Goal: Task Accomplishment & Management: Manage account settings

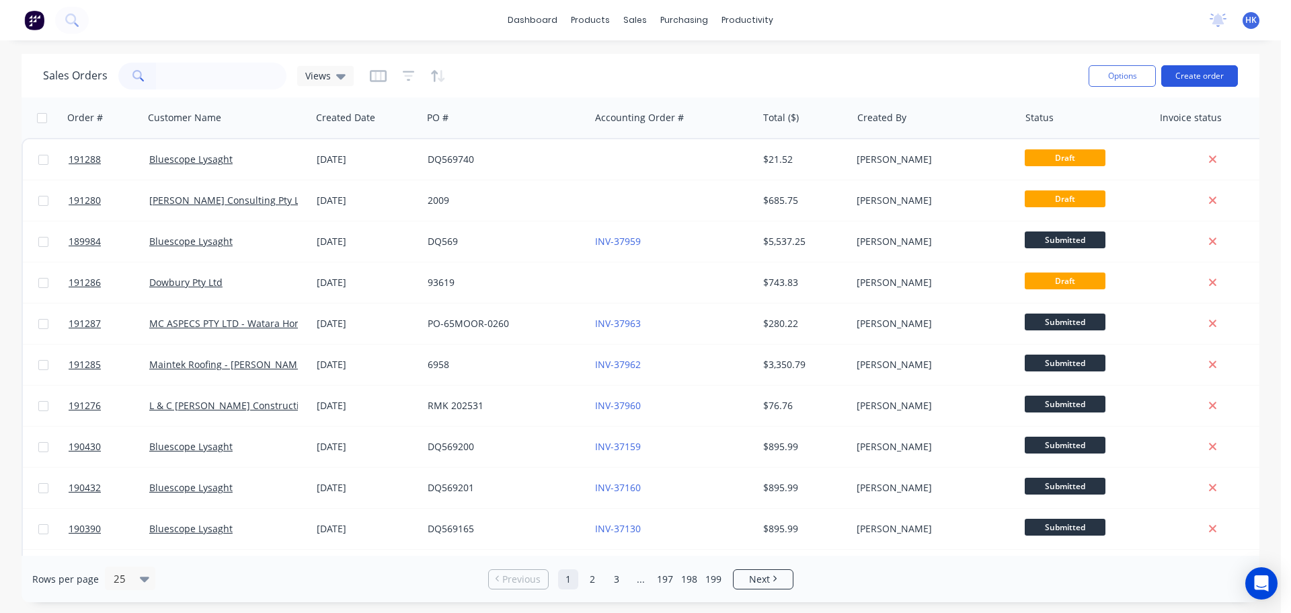
click at [1200, 83] on button "Create order" at bounding box center [1199, 76] width 77 height 22
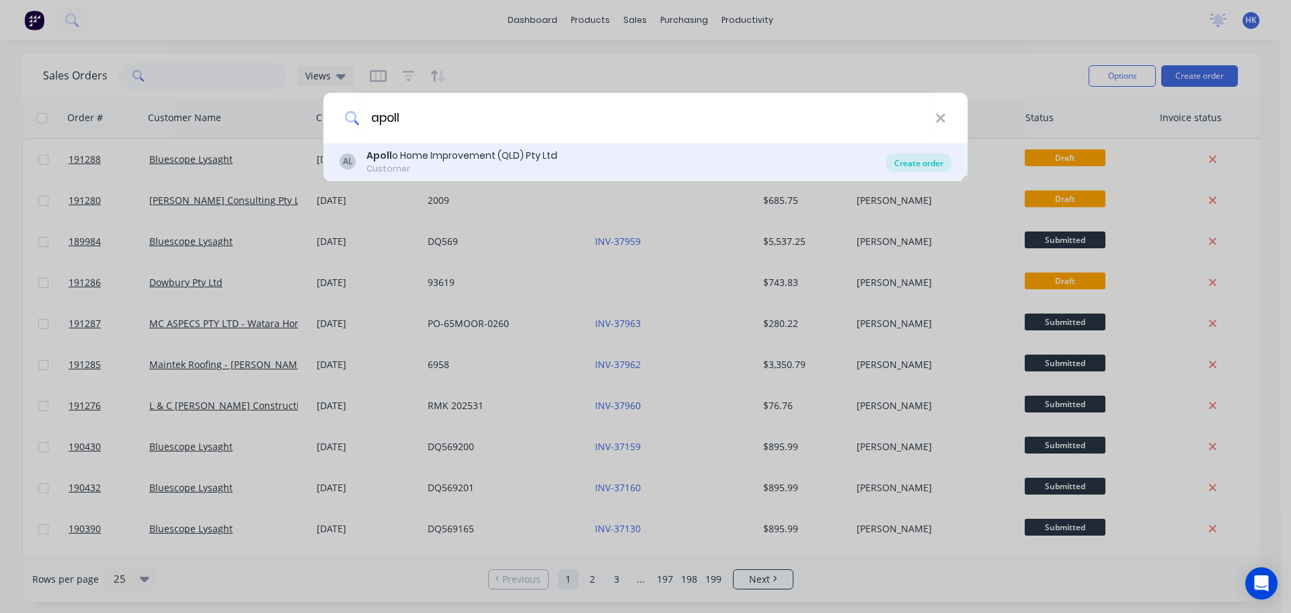
type input "apoll"
click at [935, 164] on div "Create order" at bounding box center [918, 162] width 65 height 19
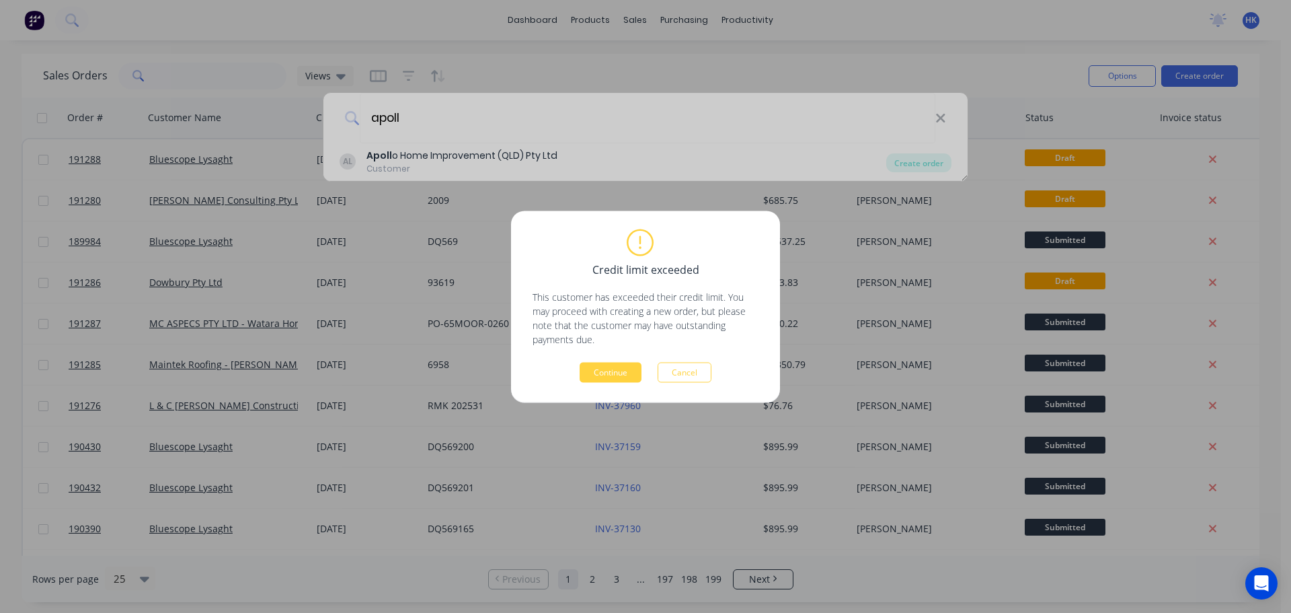
click at [601, 384] on div "Credit limit exceeded This customer has exceeded their credit limit. You may pr…" at bounding box center [645, 306] width 269 height 192
click at [606, 376] on button "Continue" at bounding box center [611, 372] width 62 height 20
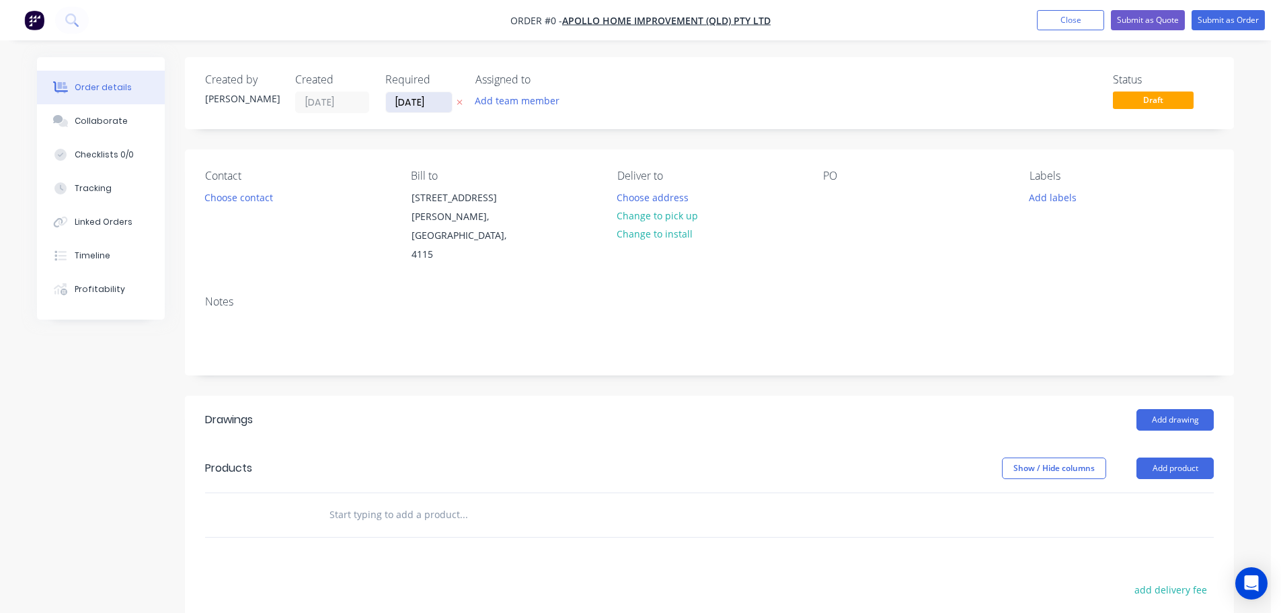
click at [430, 106] on input "29/08/25" at bounding box center [419, 102] width 66 height 20
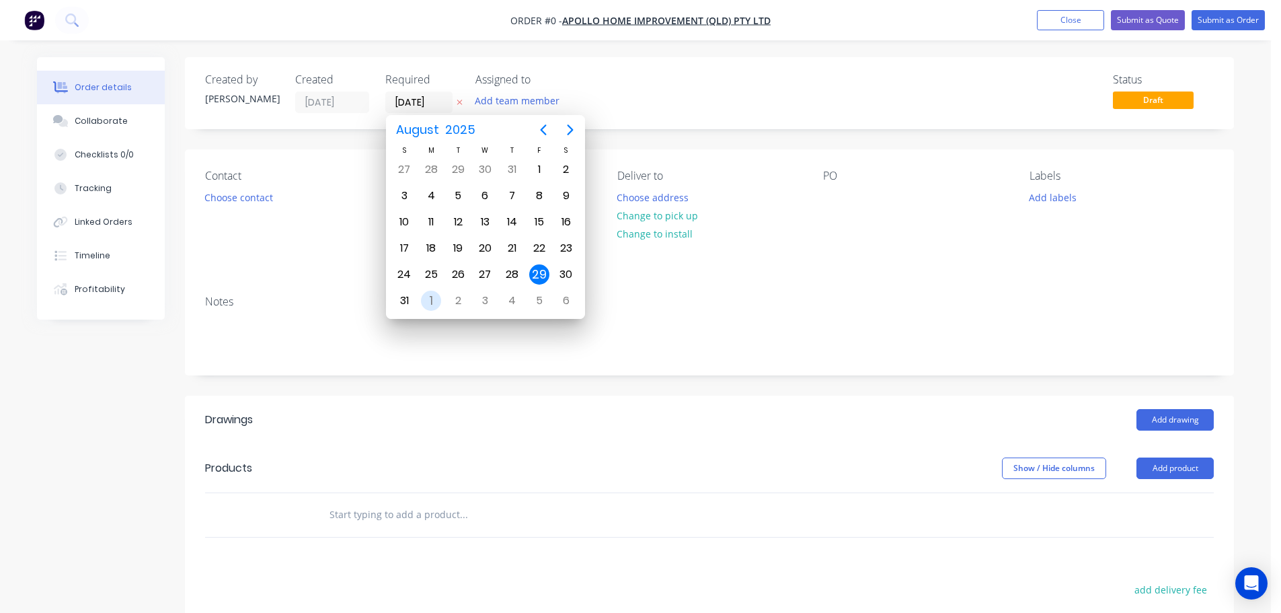
click at [433, 299] on div "1" at bounding box center [431, 300] width 20 height 20
type input "01/09/25"
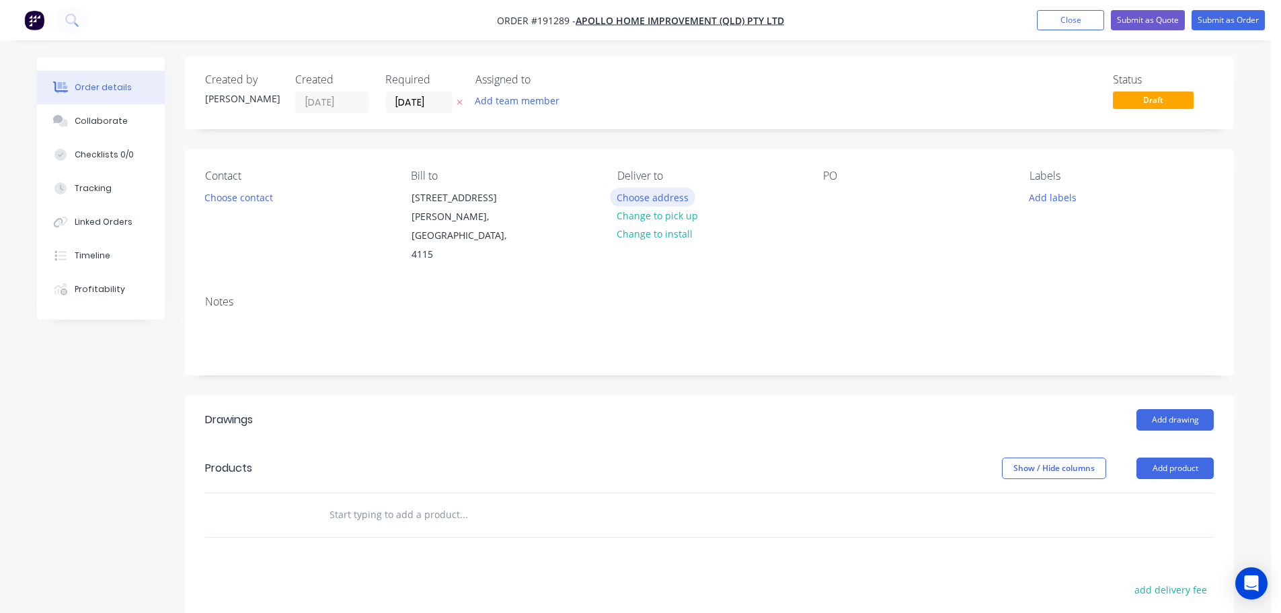
click at [646, 198] on button "Choose address" at bounding box center [653, 197] width 86 height 18
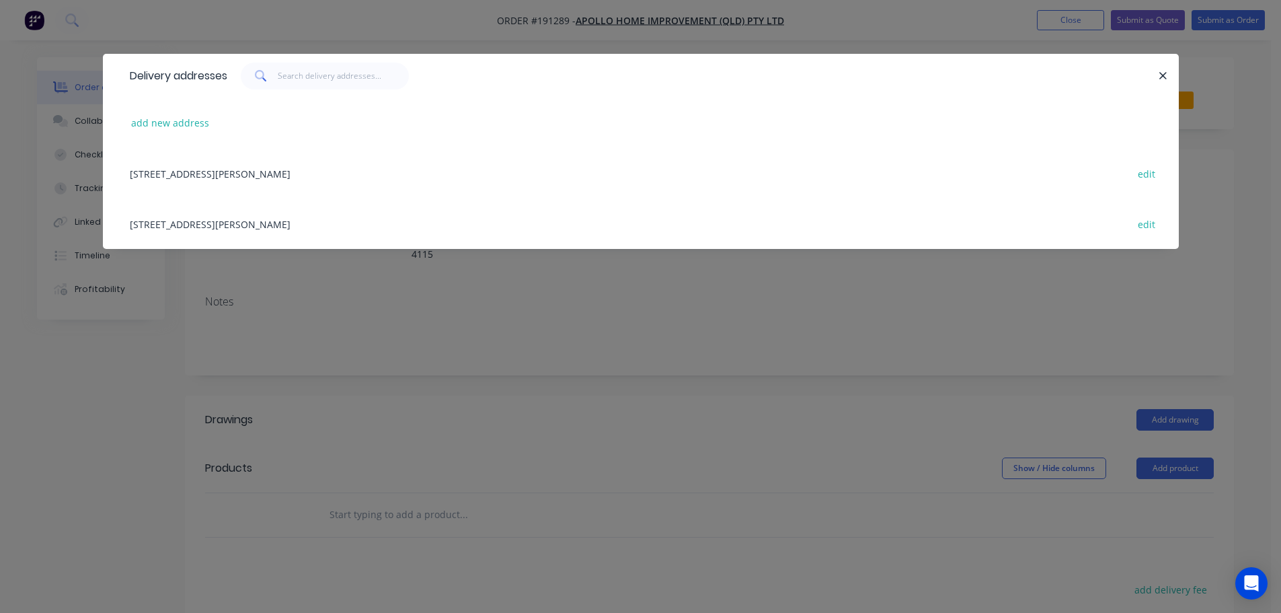
click at [506, 313] on div "Delivery addresses add new address 29 Corymbia Place , Parkinson, Australia, 41…" at bounding box center [640, 306] width 1281 height 613
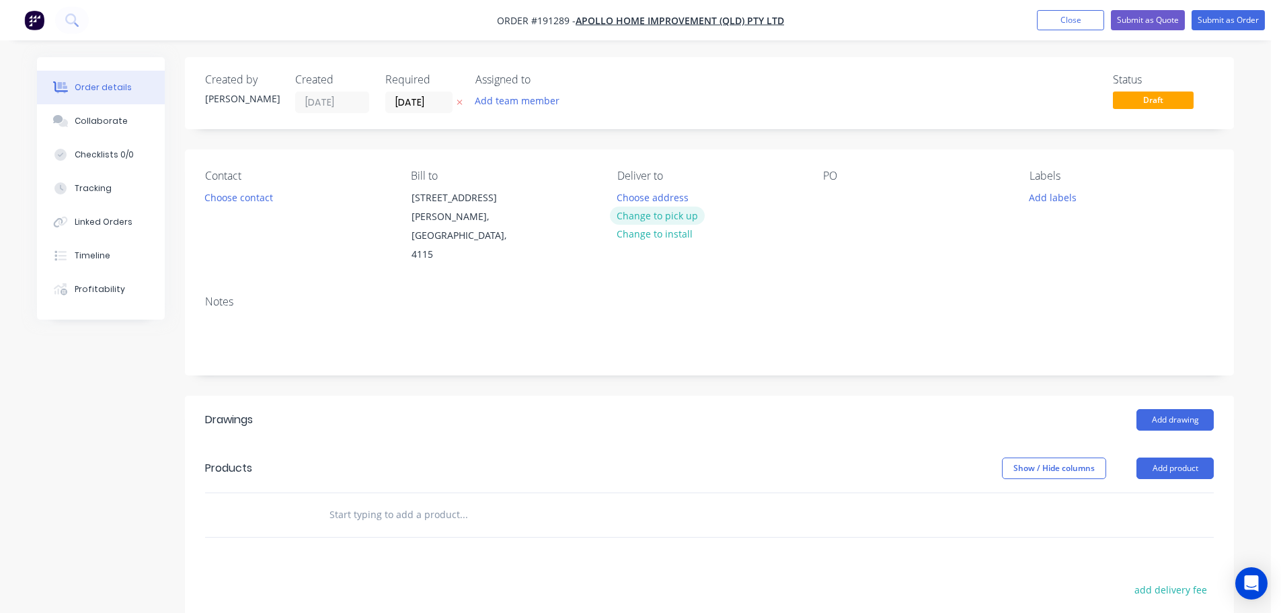
click at [639, 214] on button "Change to pick up" at bounding box center [657, 215] width 95 height 18
click at [629, 201] on div at bounding box center [628, 197] width 22 height 19
click at [829, 200] on div at bounding box center [834, 197] width 22 height 19
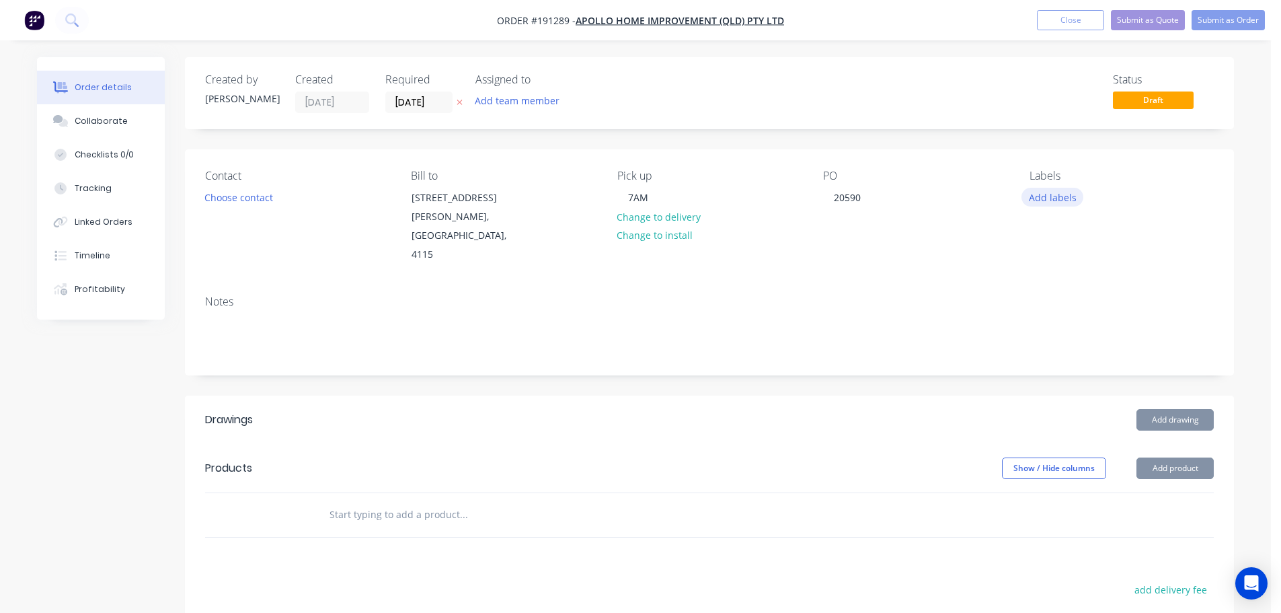
click at [1054, 190] on button "Add labels" at bounding box center [1052, 197] width 62 height 18
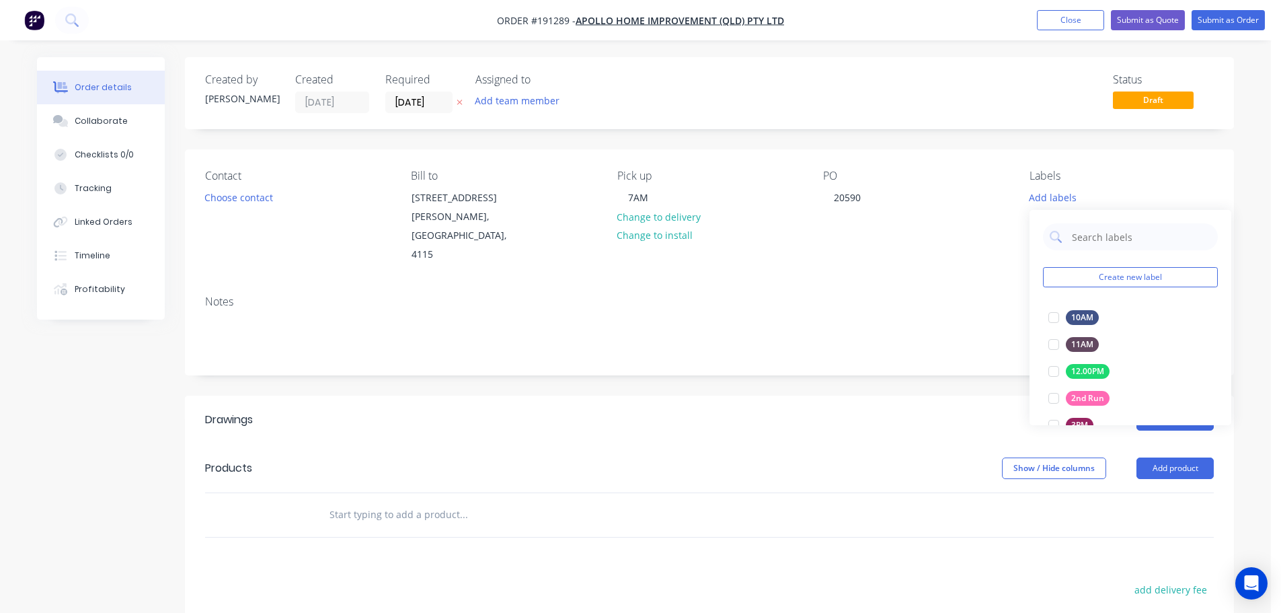
click at [966, 246] on div "Contact Choose contact Bill to 29 Corymbia Place Parkinson, Australia, 4115 Pic…" at bounding box center [709, 216] width 1049 height 135
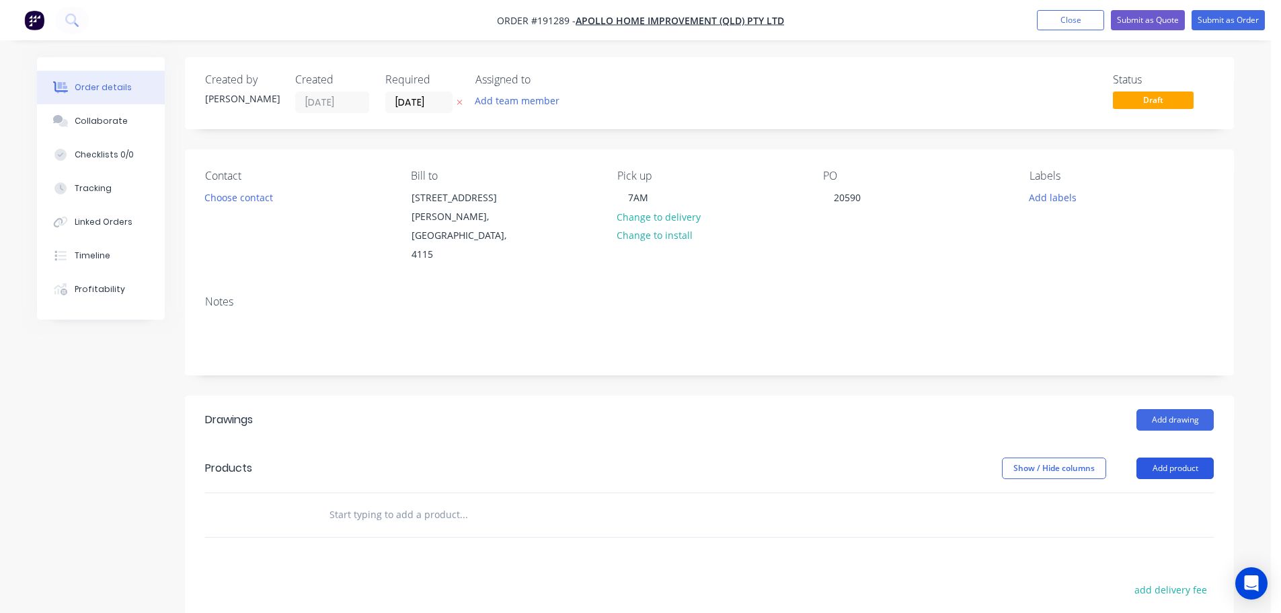
click at [1181, 457] on button "Add product" at bounding box center [1174, 468] width 77 height 22
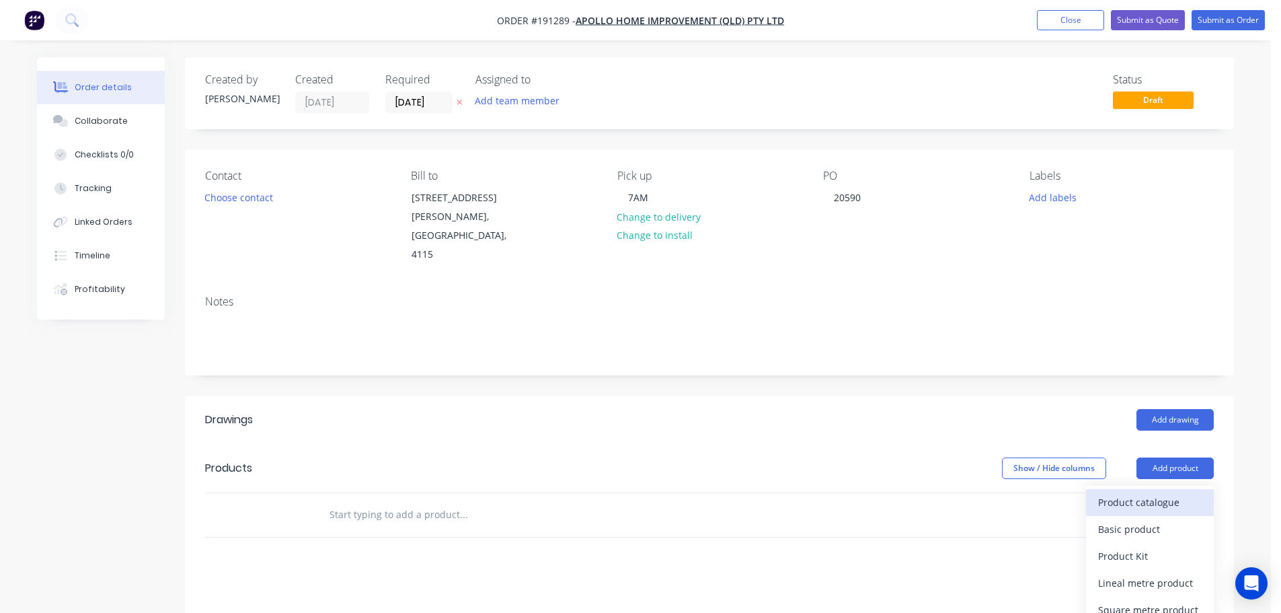
click at [1159, 492] on div "Product catalogue" at bounding box center [1150, 501] width 104 height 19
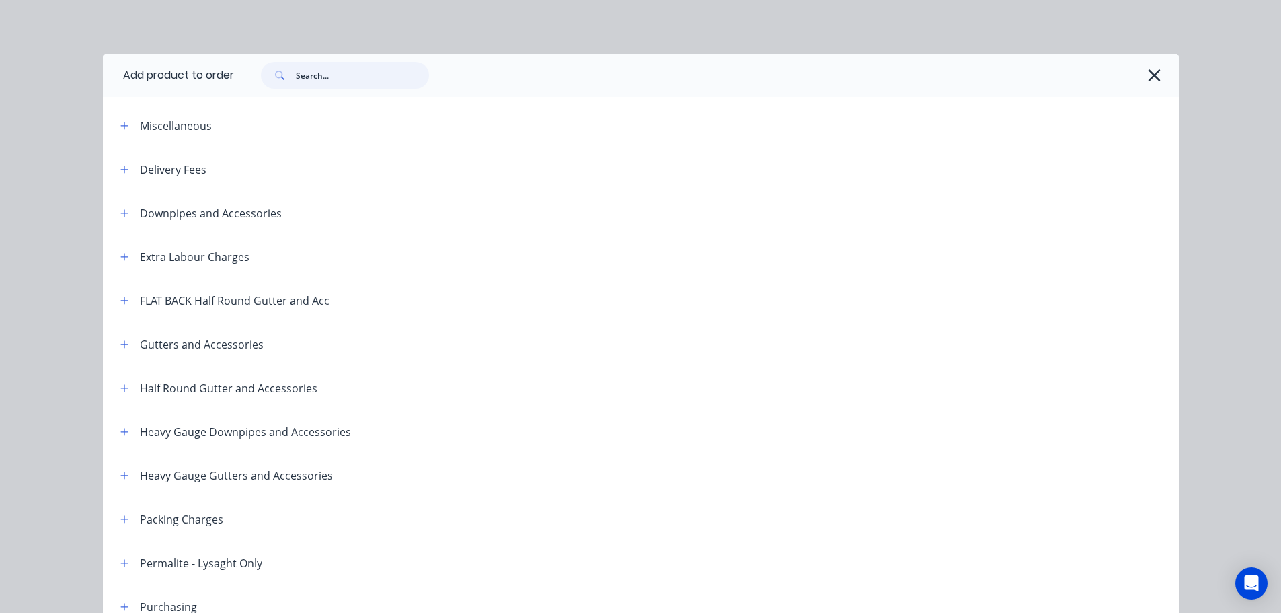
click at [319, 73] on input "text" at bounding box center [362, 75] width 133 height 27
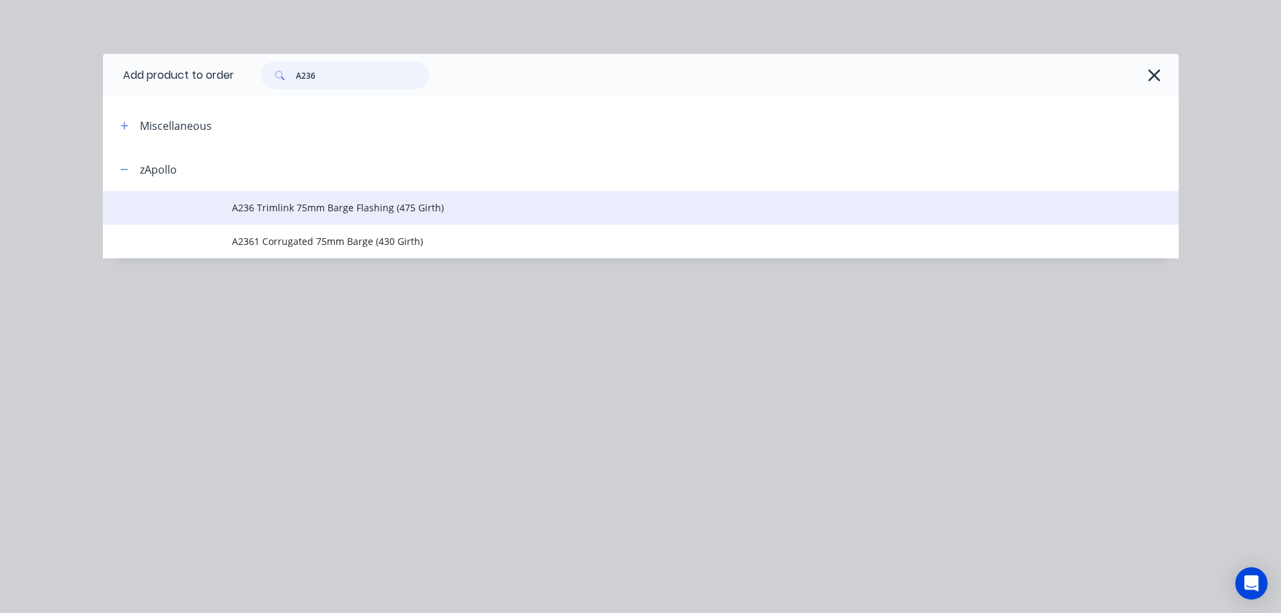
type input "A236"
click at [336, 217] on td "A236 Trimlink 75mm Barge Flashing (475 Girth)" at bounding box center [705, 208] width 947 height 34
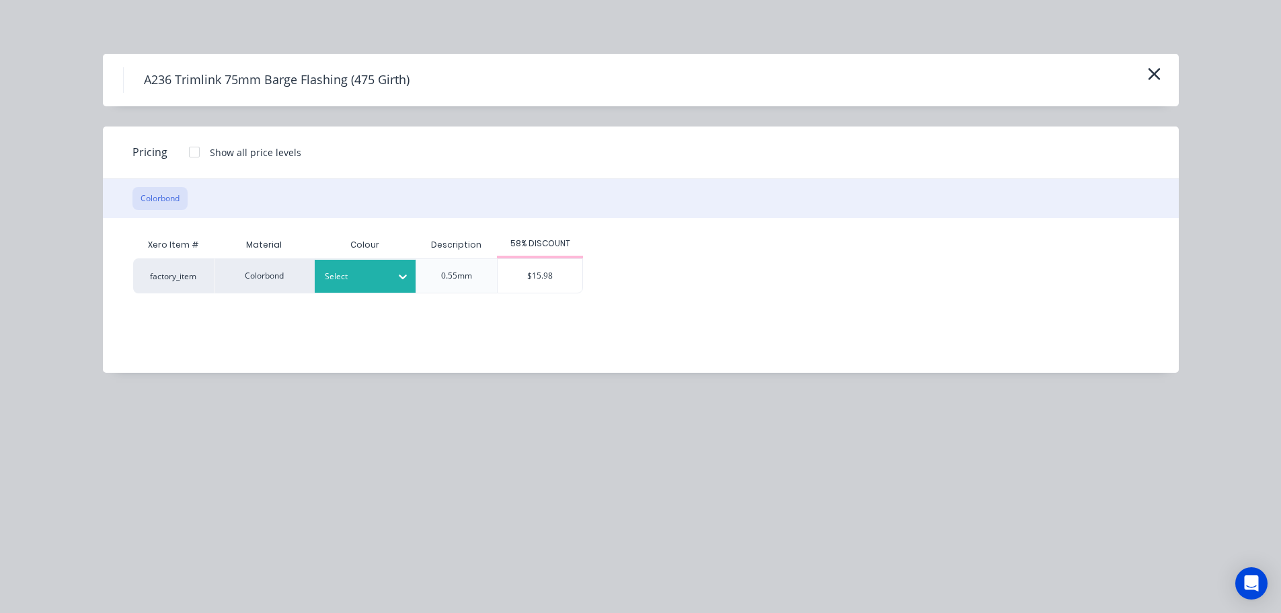
click at [335, 275] on div at bounding box center [355, 276] width 61 height 15
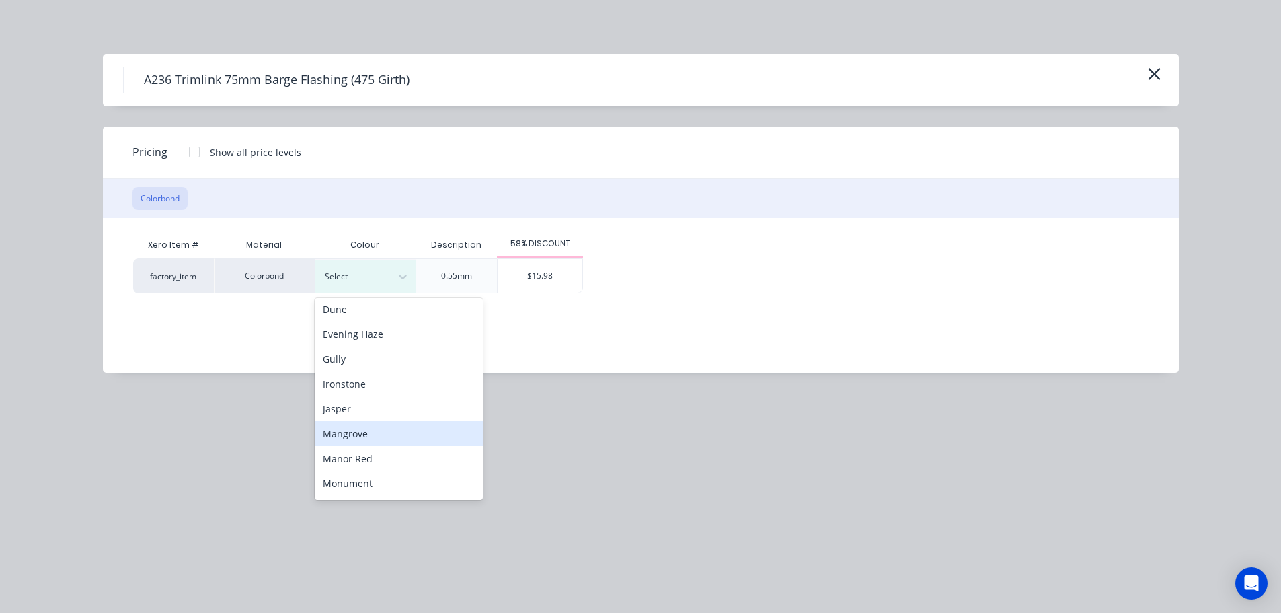
scroll to position [202, 0]
click at [377, 459] on div "Monument" at bounding box center [399, 459] width 168 height 25
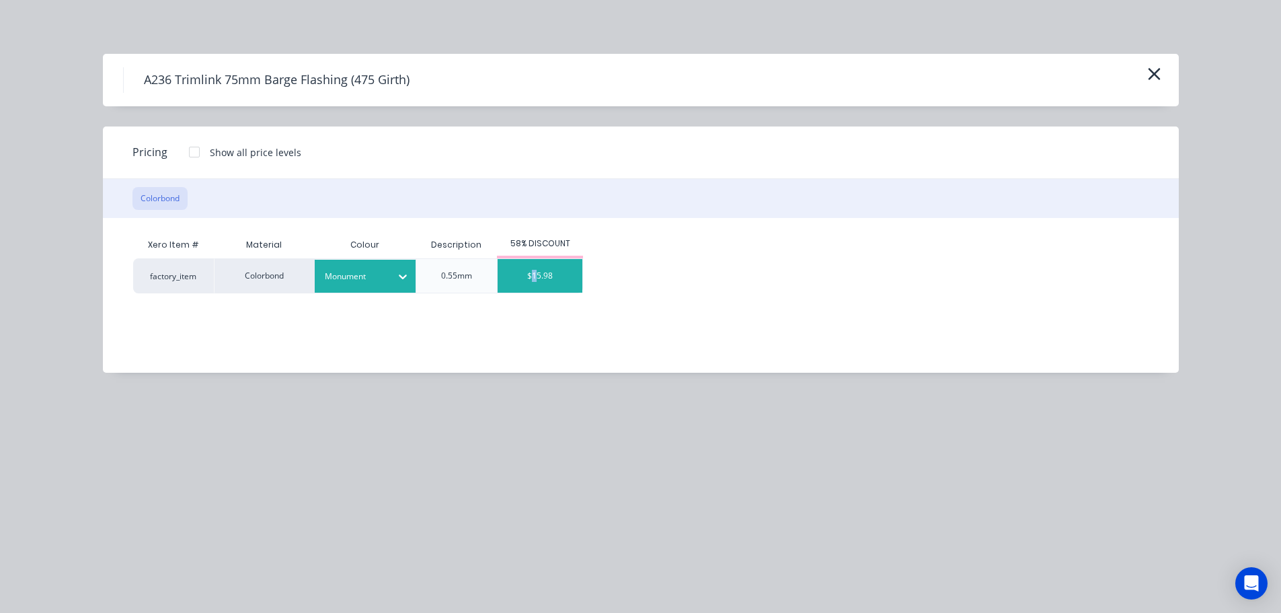
click at [536, 292] on div "Xero Item # Material Colour Description 58% DISCOUNT factory_item Colorbond Mon…" at bounding box center [631, 285] width 1056 height 134
click at [539, 286] on div "$15.98" at bounding box center [540, 276] width 85 height 34
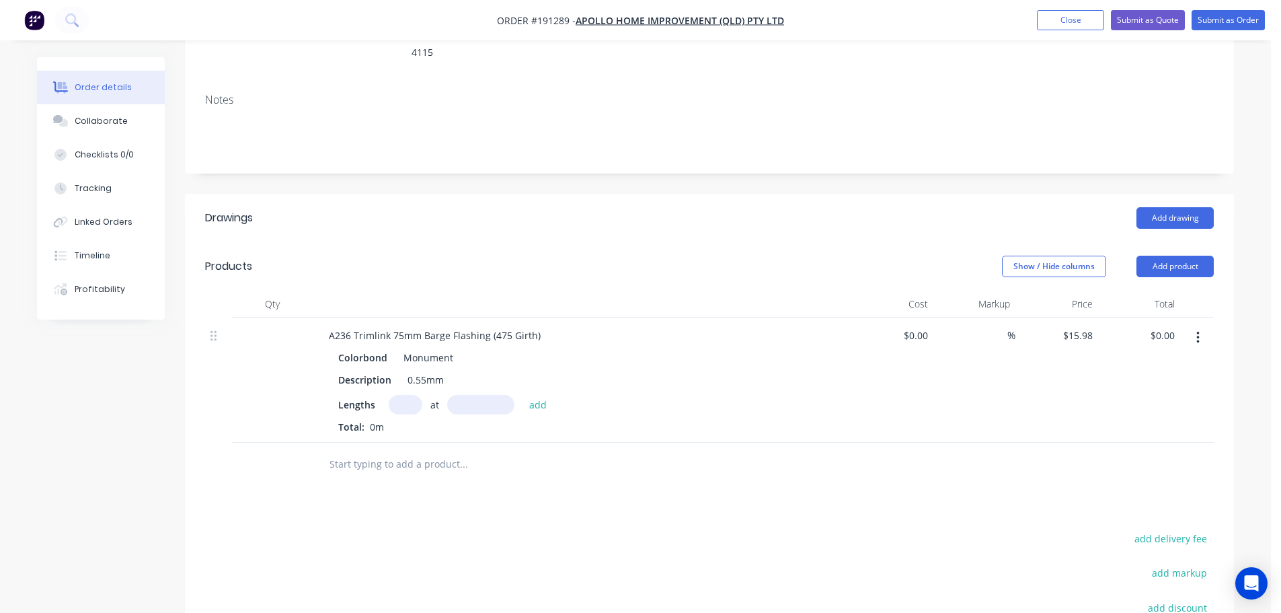
click at [400, 395] on input "text" at bounding box center [406, 404] width 34 height 19
type input "1"
type input "4000"
click at [522, 395] on button "add" at bounding box center [538, 404] width 32 height 18
type input "$63.92"
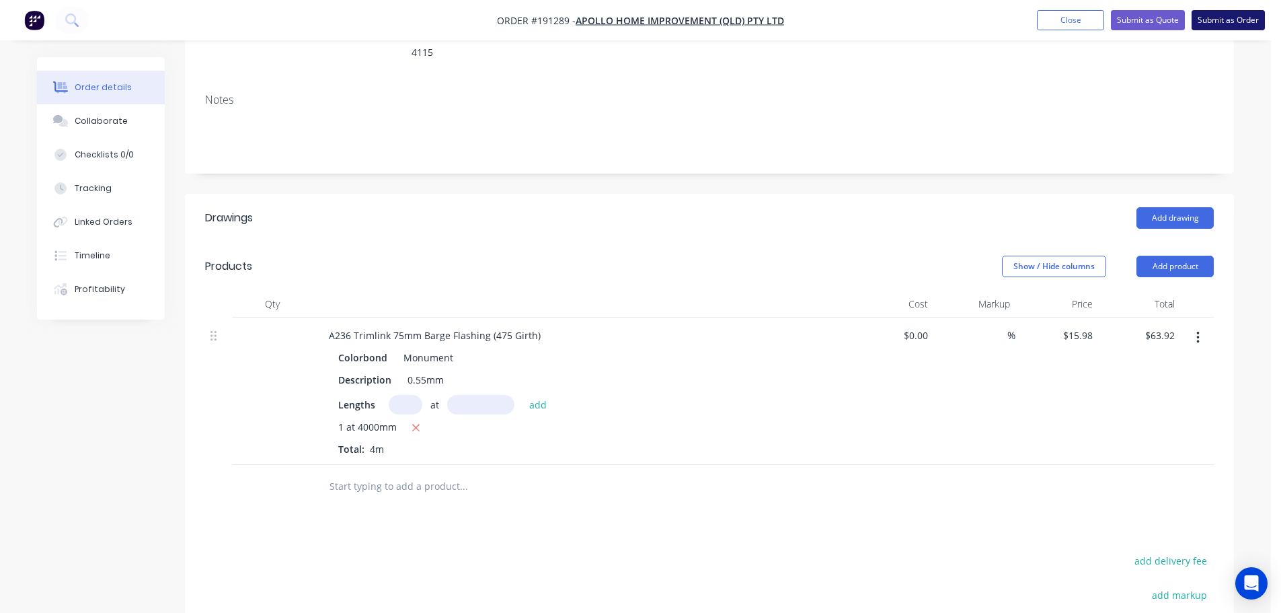
click at [1213, 18] on button "Submit as Order" at bounding box center [1227, 20] width 73 height 20
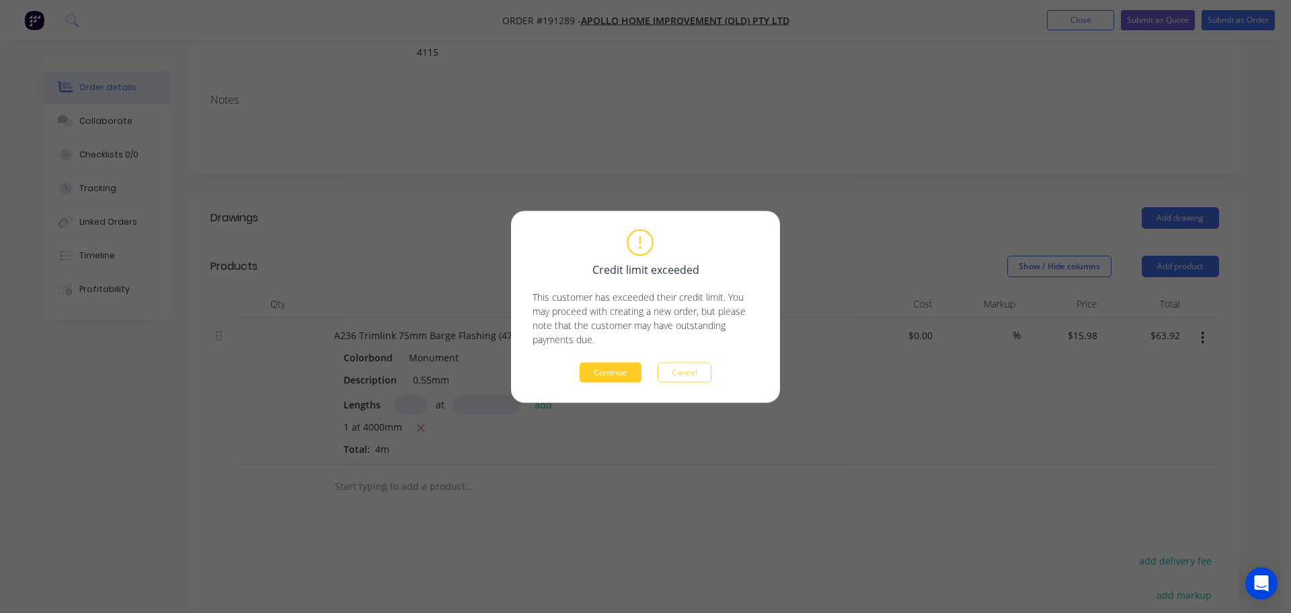
click at [611, 379] on button "Continue" at bounding box center [611, 372] width 62 height 20
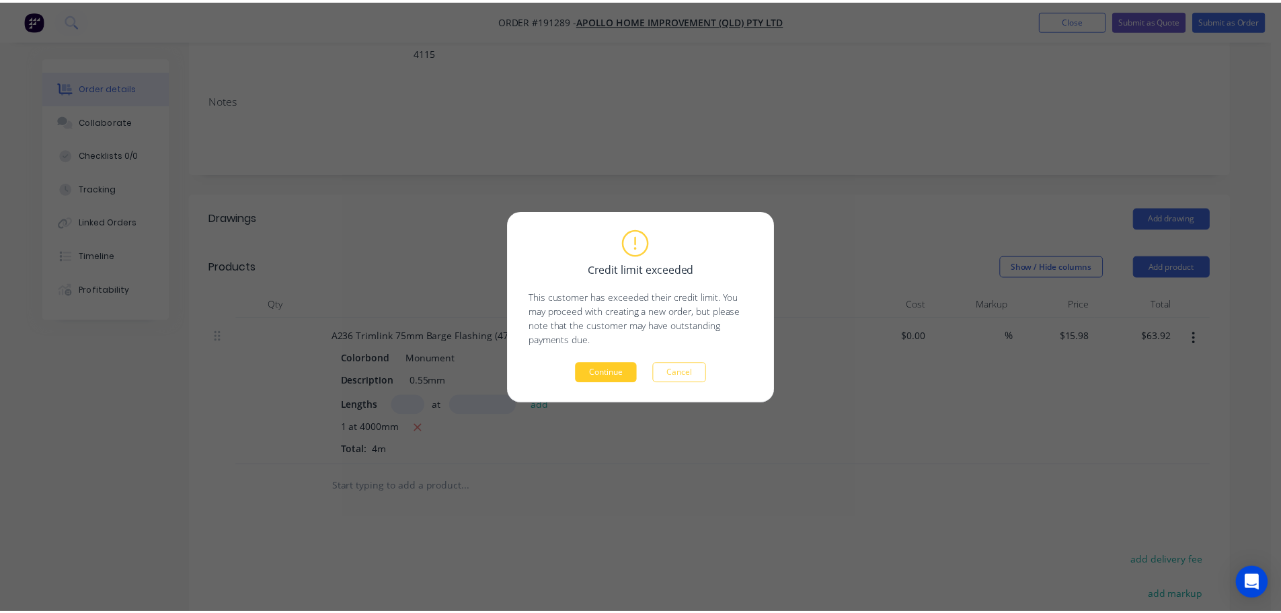
scroll to position [196, 0]
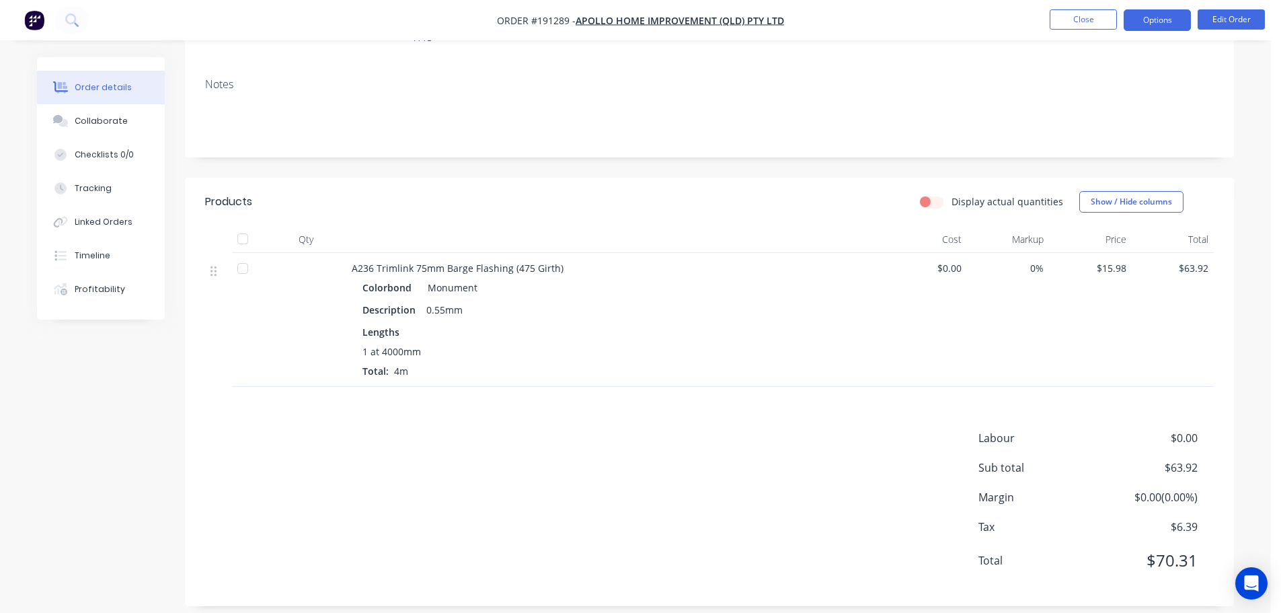
click at [1150, 20] on button "Options" at bounding box center [1157, 20] width 67 height 22
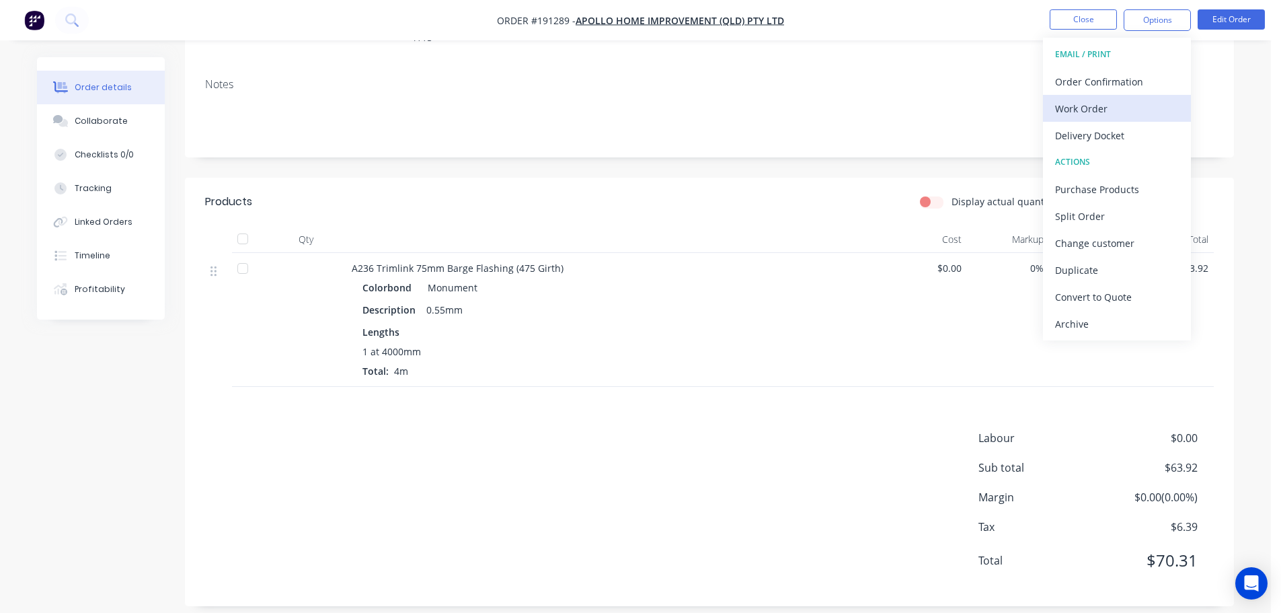
click at [1115, 108] on div "Work Order" at bounding box center [1117, 108] width 124 height 19
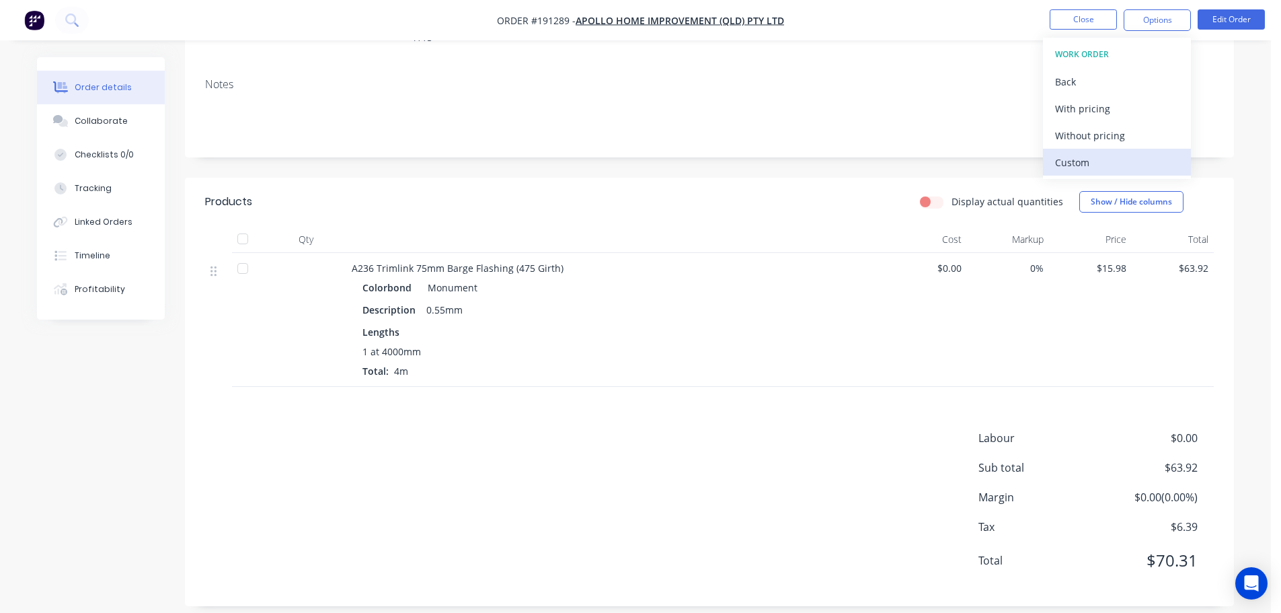
click at [1094, 158] on div "Custom" at bounding box center [1117, 162] width 124 height 19
click at [1092, 131] on div "Without pricing" at bounding box center [1117, 135] width 124 height 19
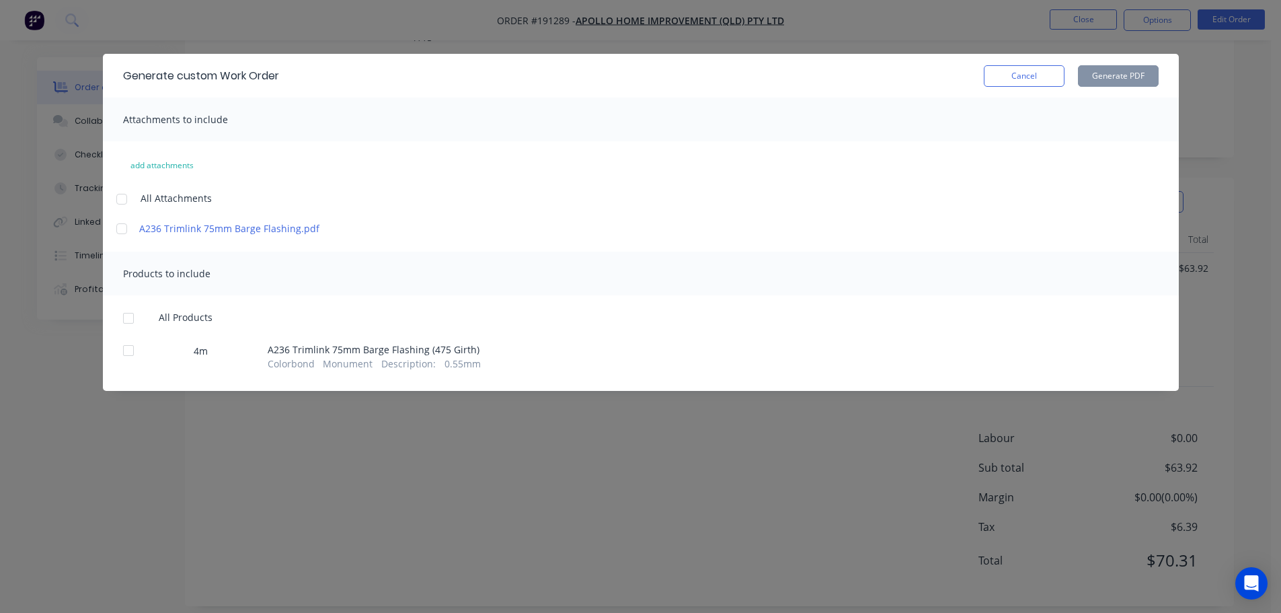
click at [124, 202] on div at bounding box center [121, 199] width 27 height 27
click at [126, 315] on div at bounding box center [128, 318] width 27 height 27
click at [1109, 73] on button "Generate PDF" at bounding box center [1118, 76] width 81 height 22
click at [1023, 86] on div "Generate custom Work Order Cancel Generate PDF" at bounding box center [641, 76] width 1076 height 44
drag, startPoint x: 1029, startPoint y: 67, endPoint x: 1058, endPoint y: 68, distance: 29.6
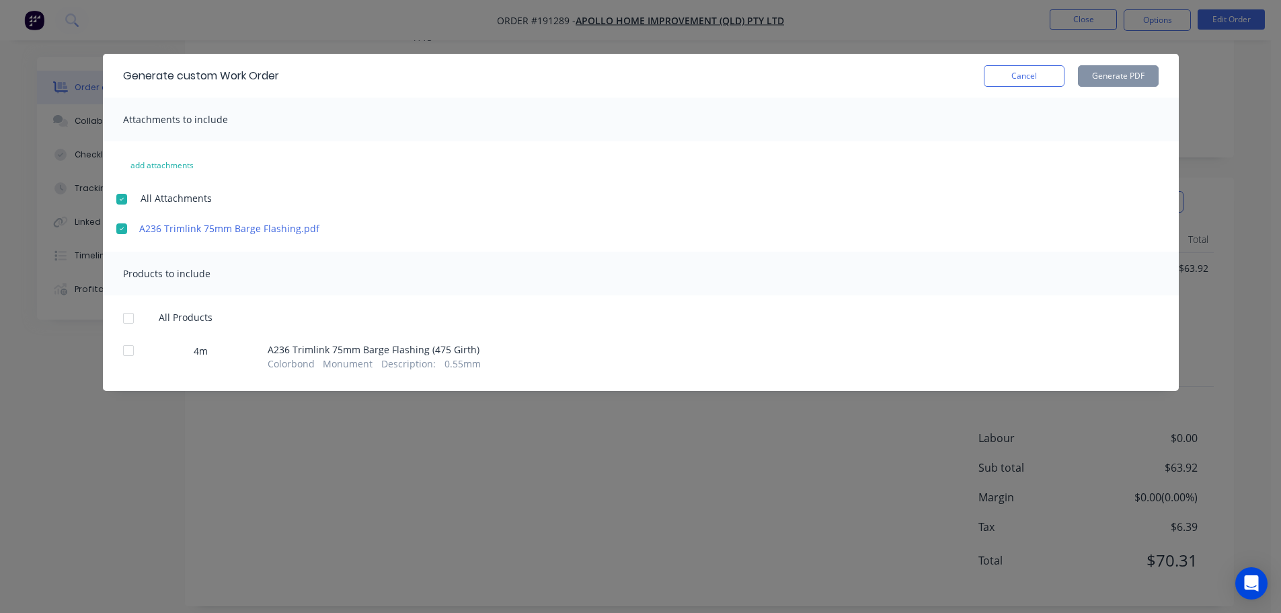
click at [1028, 68] on button "Cancel" at bounding box center [1024, 76] width 81 height 22
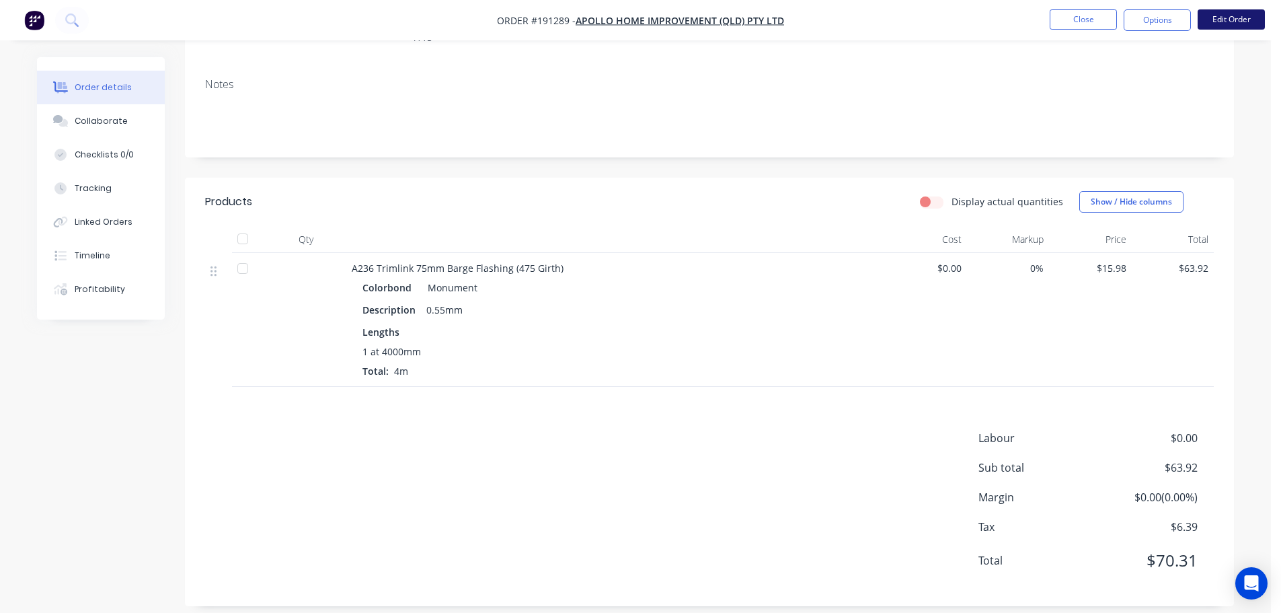
click at [1249, 22] on button "Edit Order" at bounding box center [1230, 19] width 67 height 20
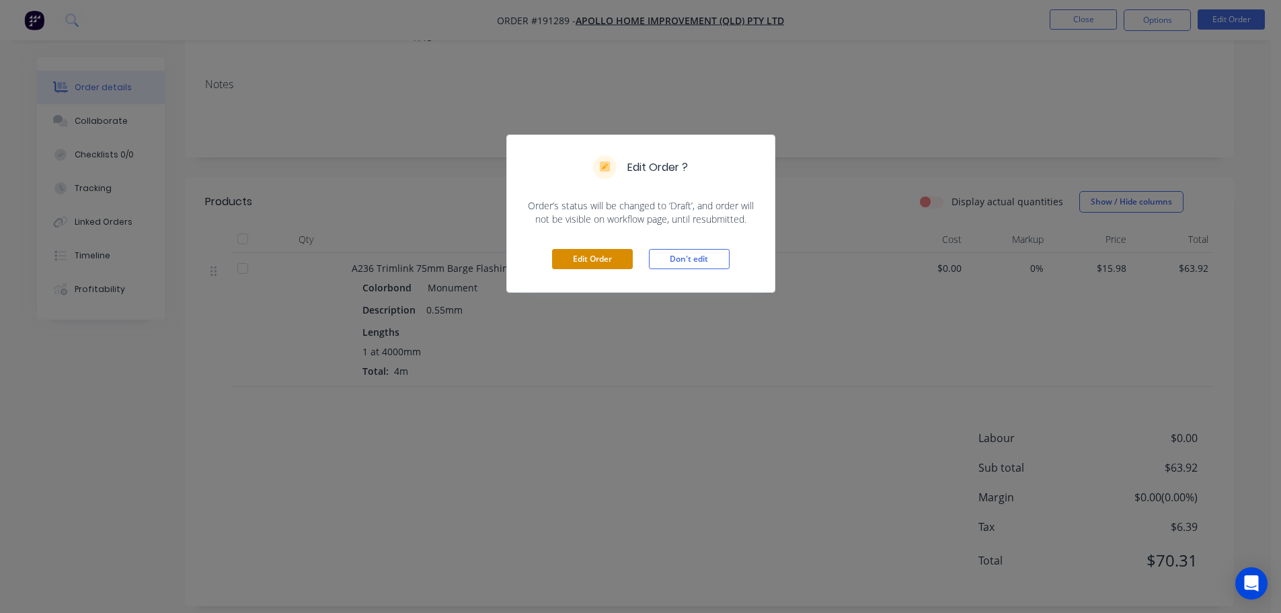
click at [613, 258] on button "Edit Order" at bounding box center [592, 259] width 81 height 20
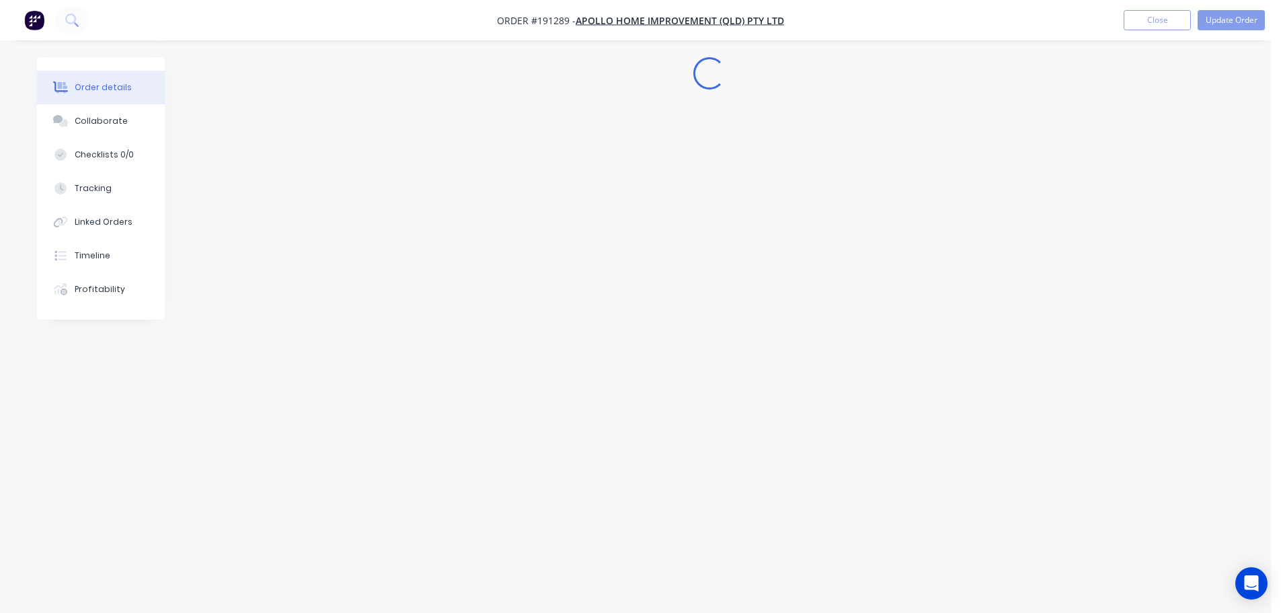
scroll to position [0, 0]
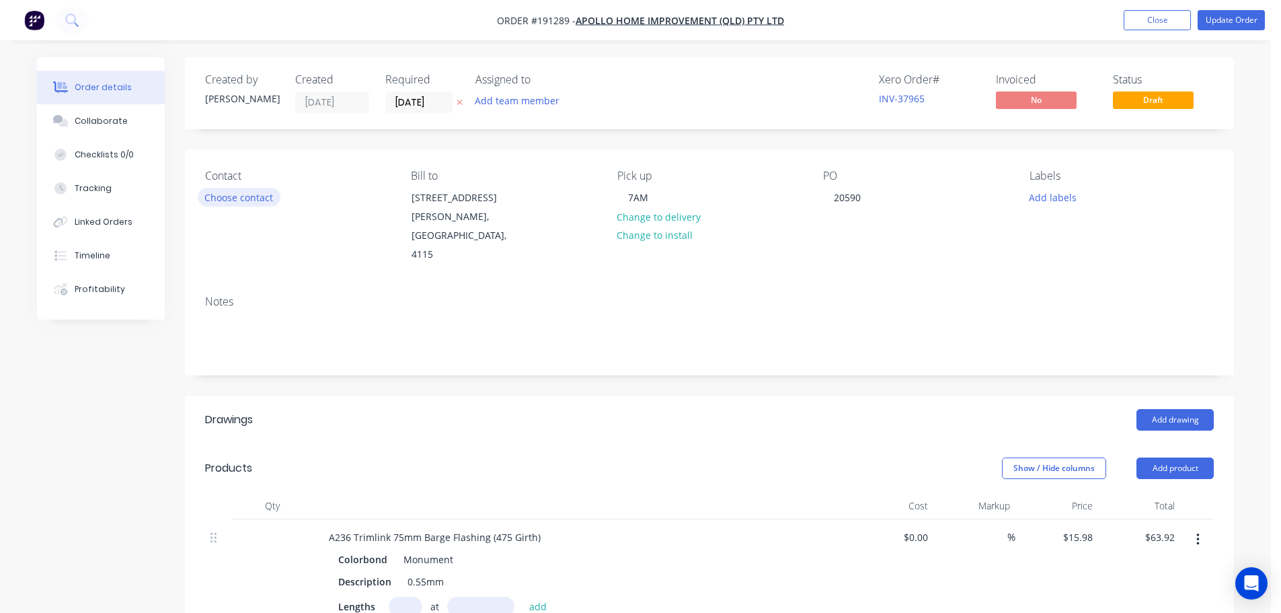
click at [247, 196] on button "Choose contact" at bounding box center [239, 197] width 83 height 18
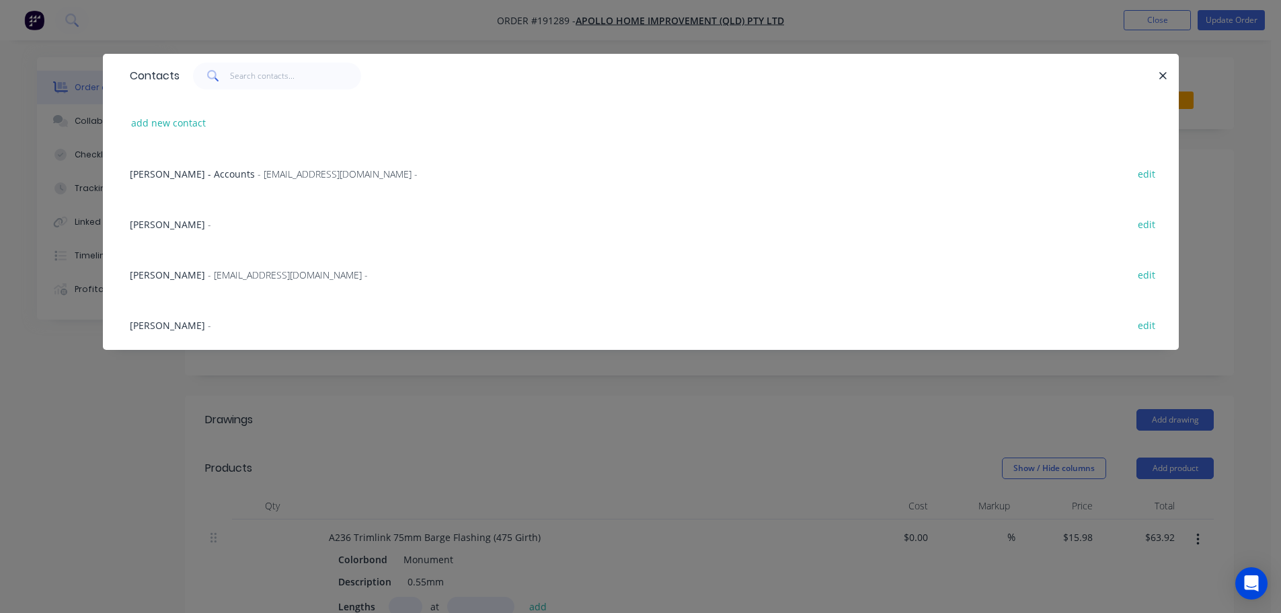
click at [209, 268] on span "- maried@apollopatios.com.au -" at bounding box center [288, 274] width 160 height 13
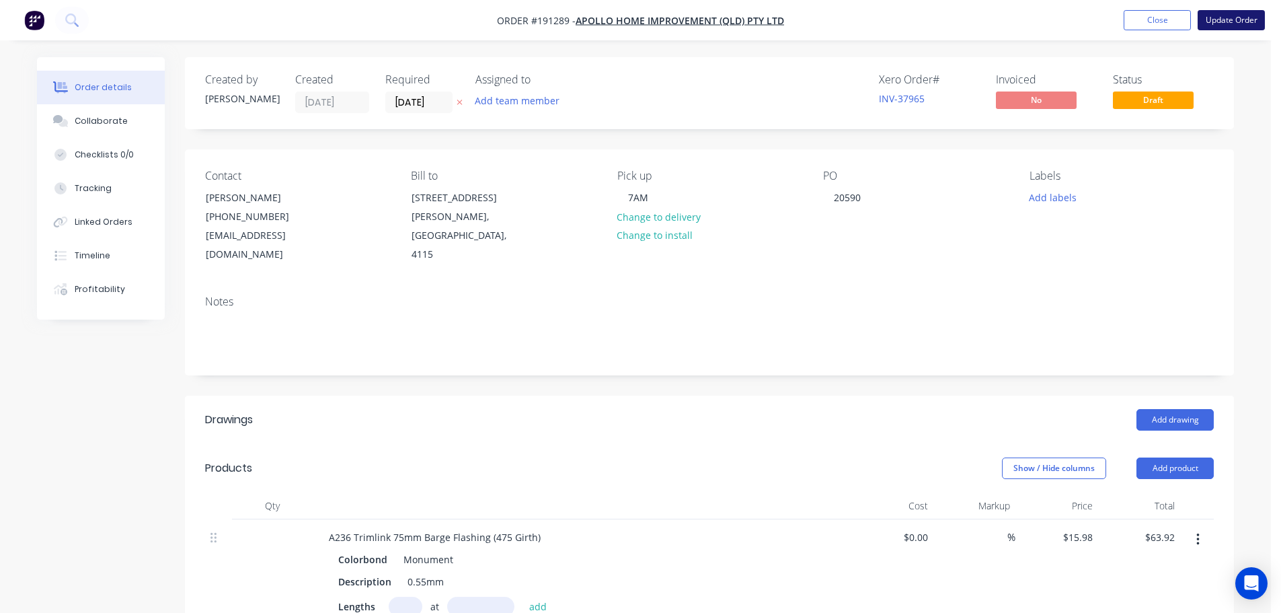
click at [1256, 15] on button "Update Order" at bounding box center [1230, 20] width 67 height 20
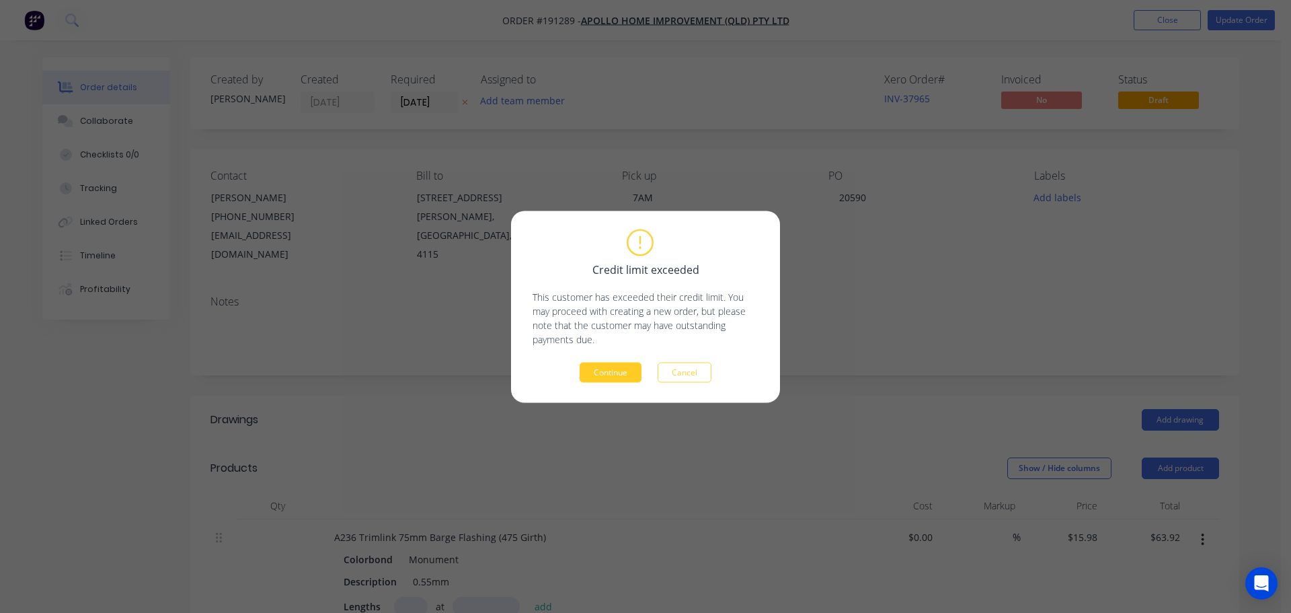
click at [608, 369] on button "Continue" at bounding box center [611, 372] width 62 height 20
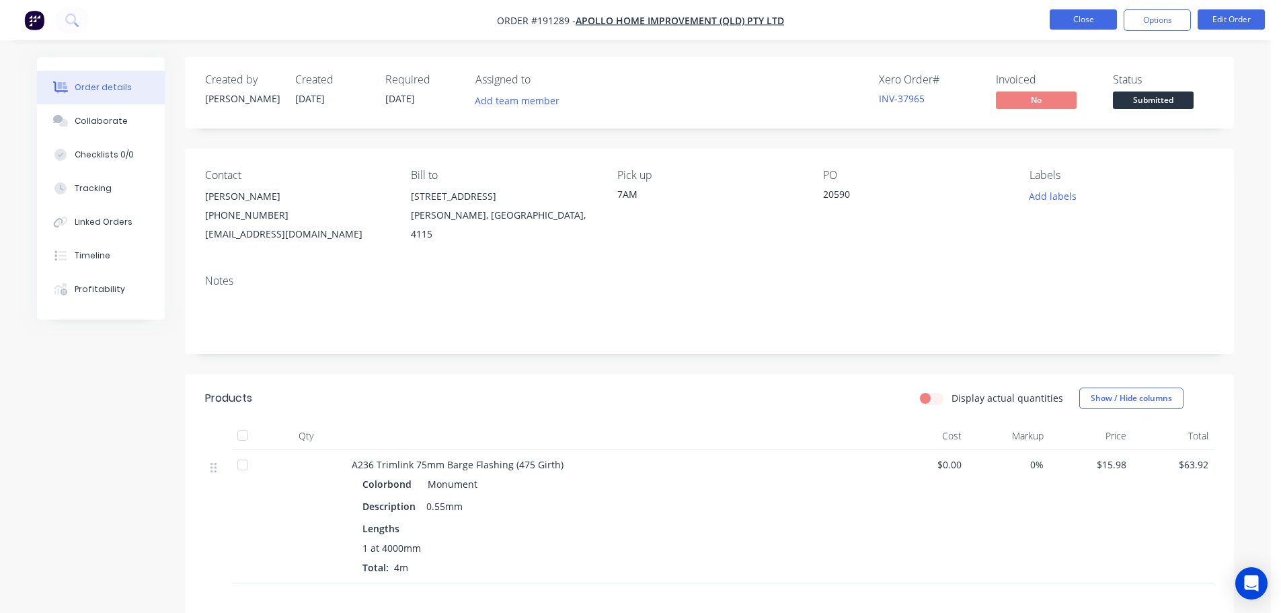
click at [1100, 24] on button "Close" at bounding box center [1083, 19] width 67 height 20
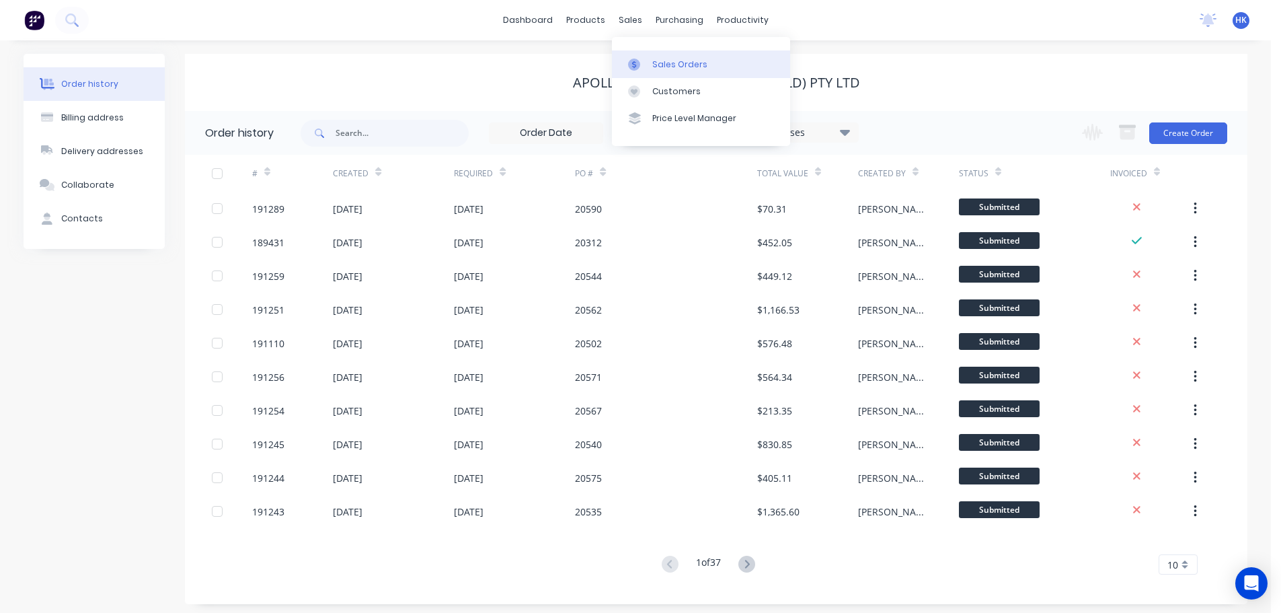
click at [682, 65] on div "Sales Orders" at bounding box center [679, 64] width 55 height 12
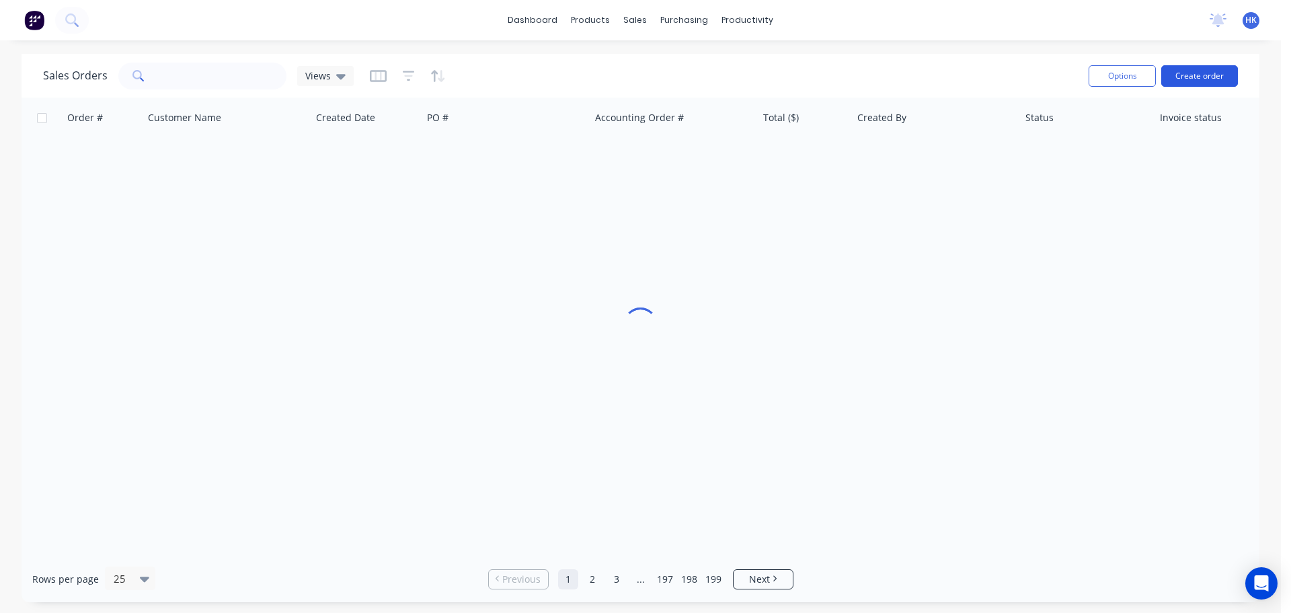
click at [1195, 74] on button "Create order" at bounding box center [1199, 76] width 77 height 22
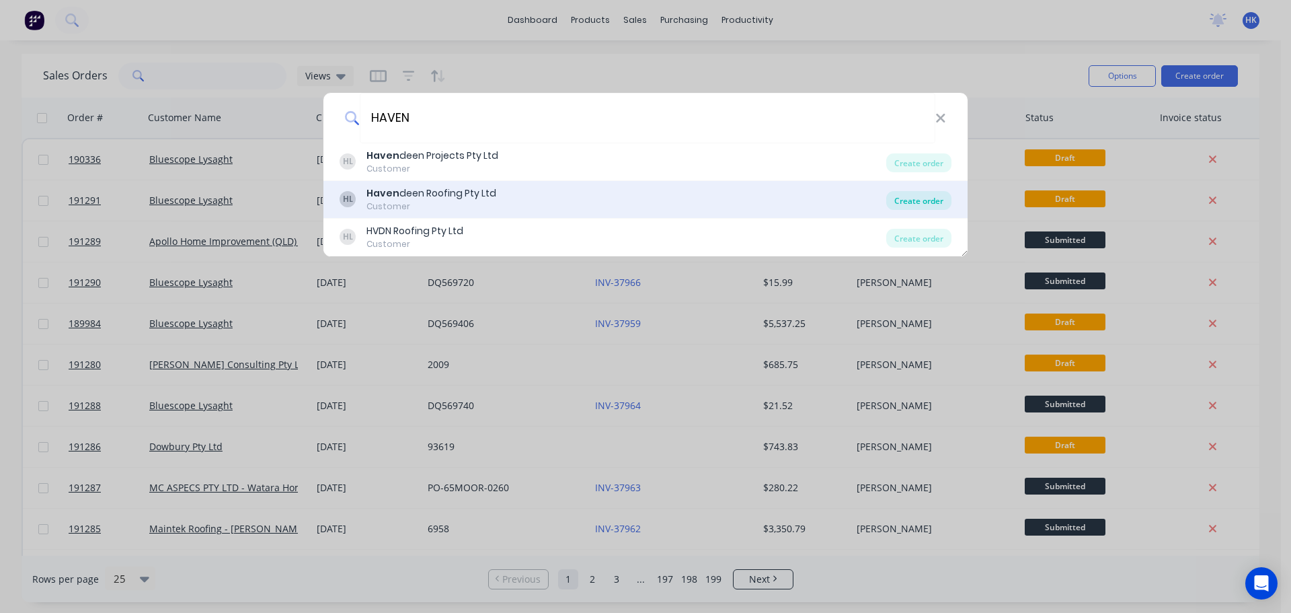
type input "HAVEN"
click at [903, 207] on div "Create order" at bounding box center [918, 200] width 65 height 19
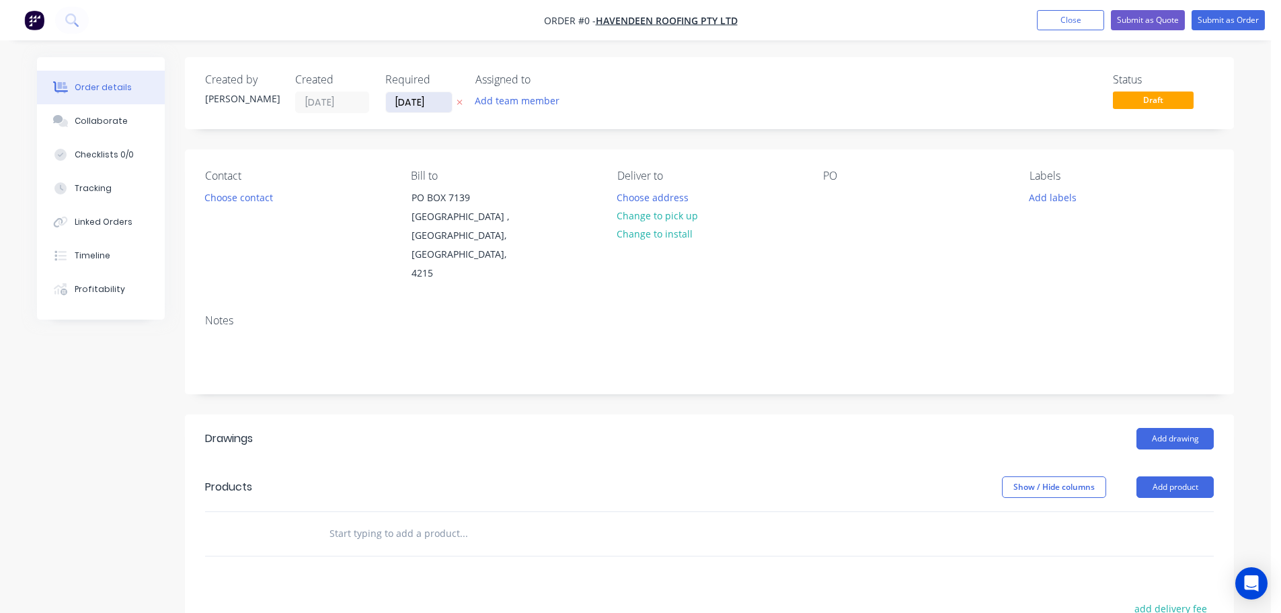
click at [401, 102] on input "29/08/25" at bounding box center [419, 102] width 66 height 20
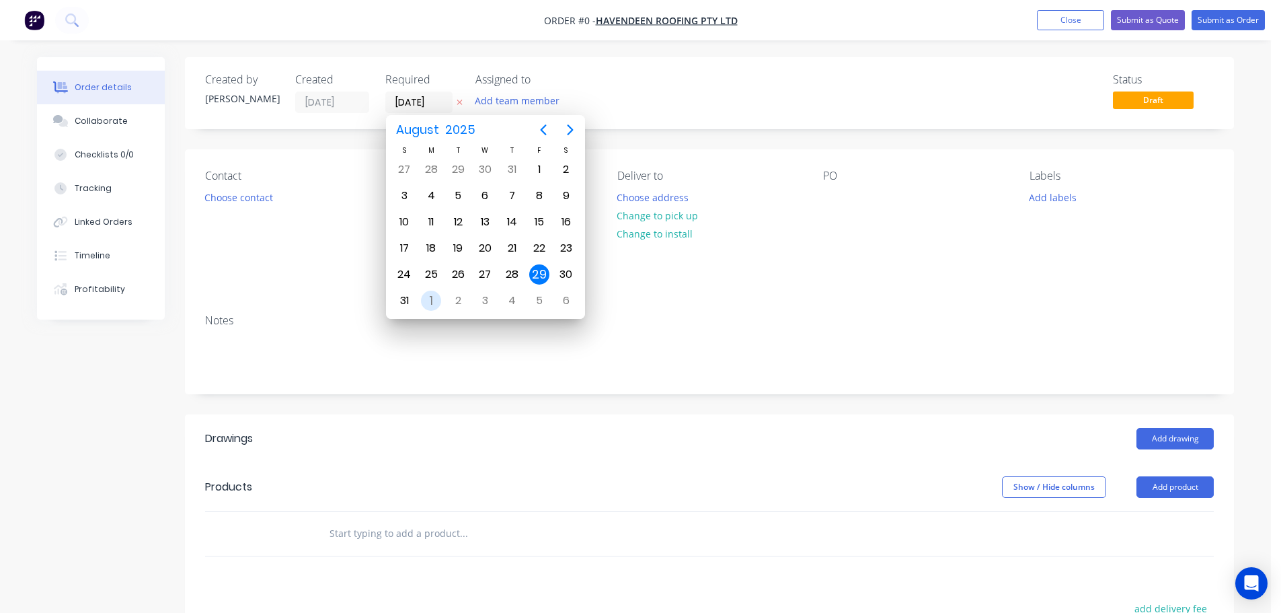
click at [430, 305] on div "1" at bounding box center [431, 300] width 20 height 20
type input "01/09/25"
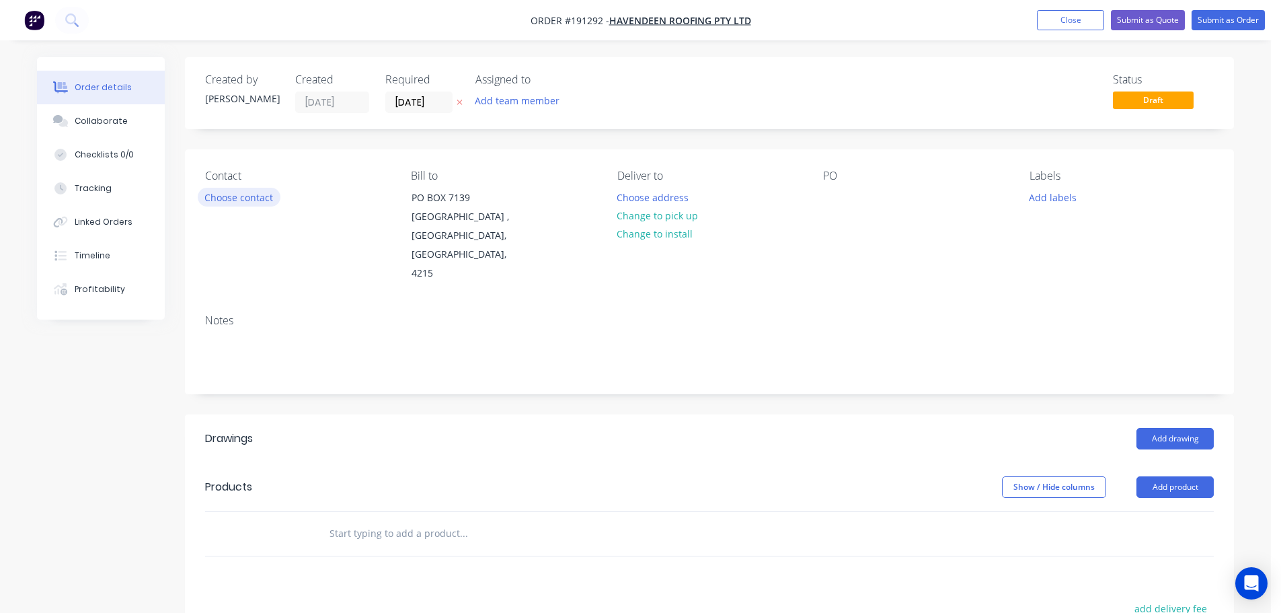
click at [257, 203] on button "Choose contact" at bounding box center [239, 197] width 83 height 18
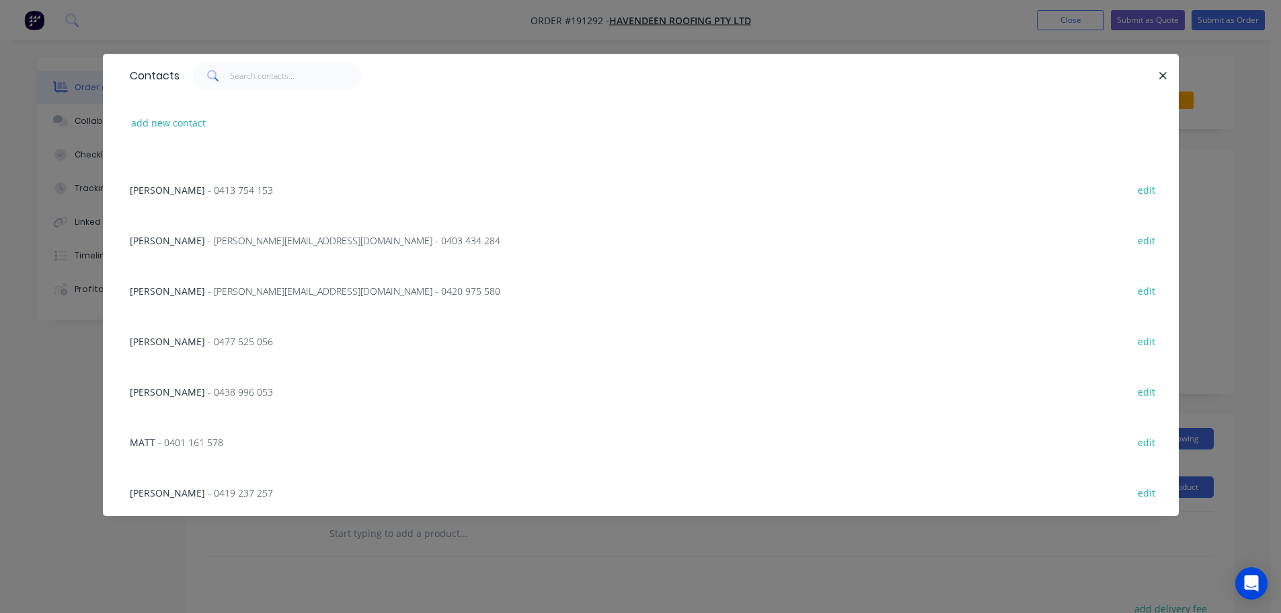
scroll to position [202, 0]
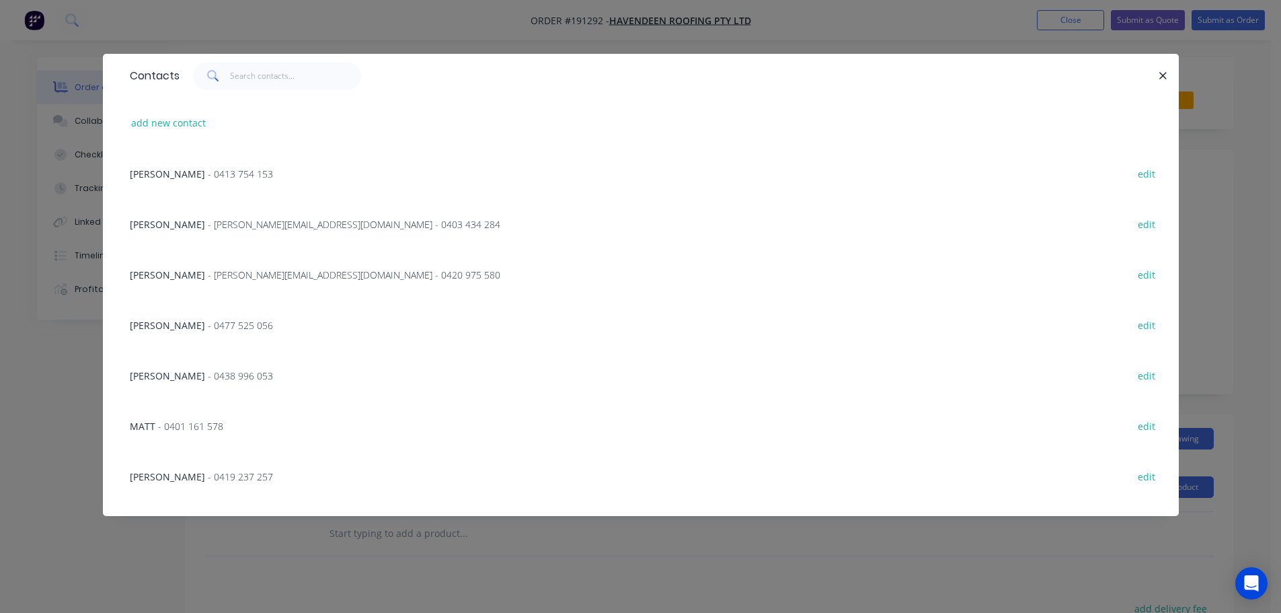
click at [208, 330] on span "- 0477 525 056" at bounding box center [240, 325] width 65 height 13
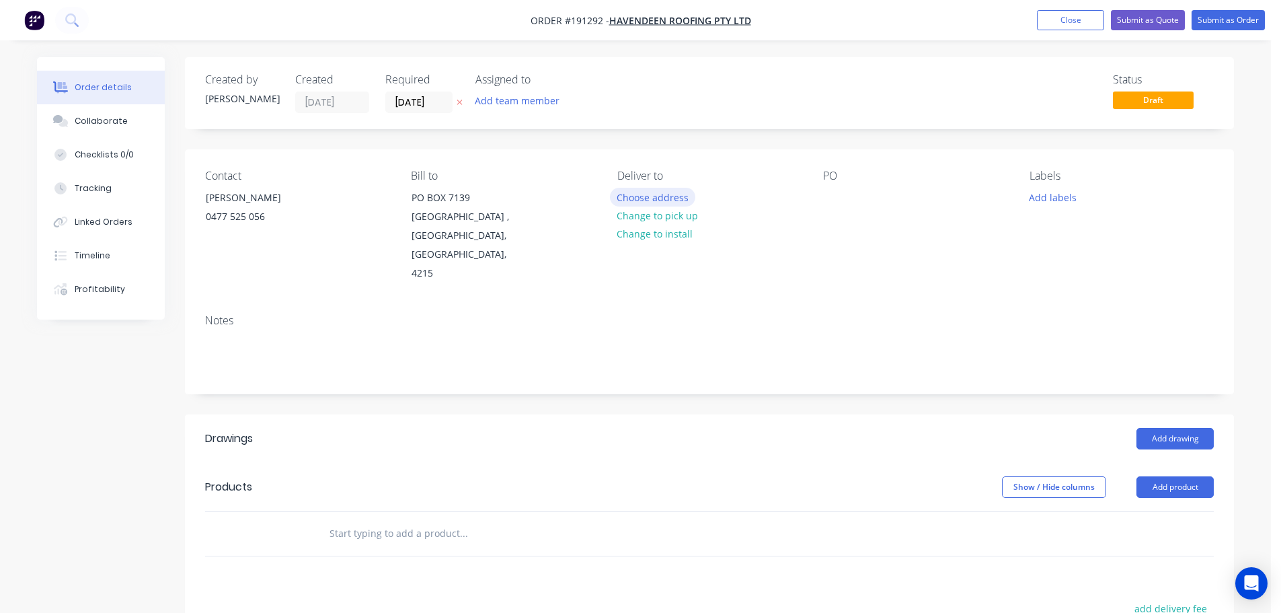
click at [667, 202] on button "Choose address" at bounding box center [653, 197] width 86 height 18
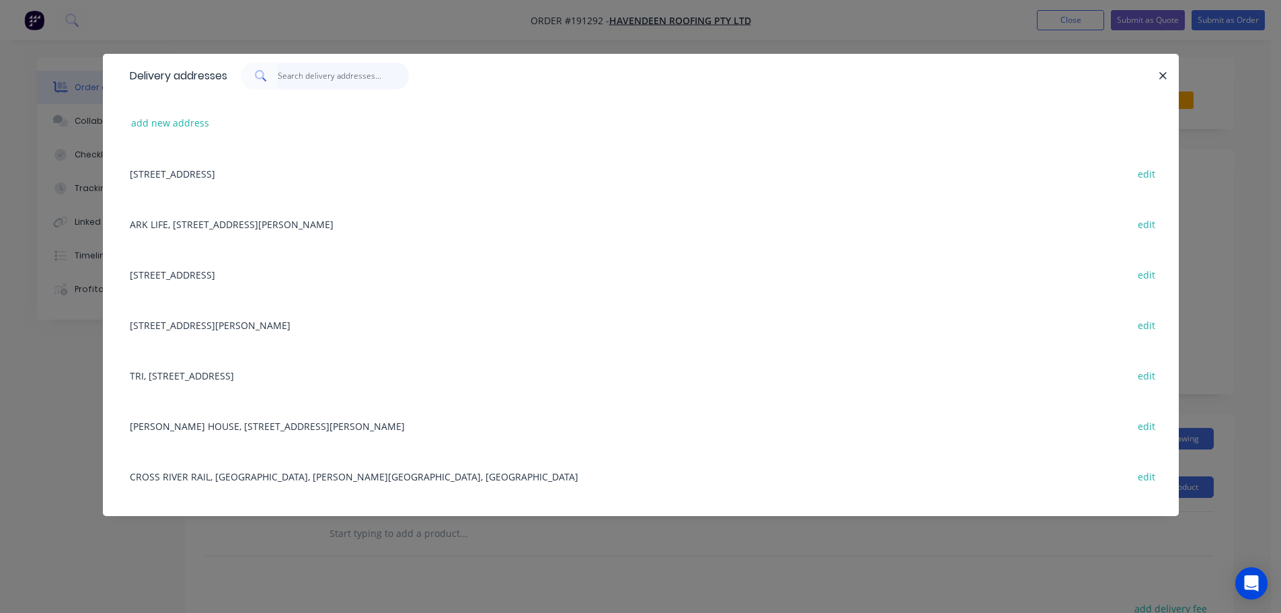
click at [298, 80] on input "text" at bounding box center [343, 76] width 131 height 27
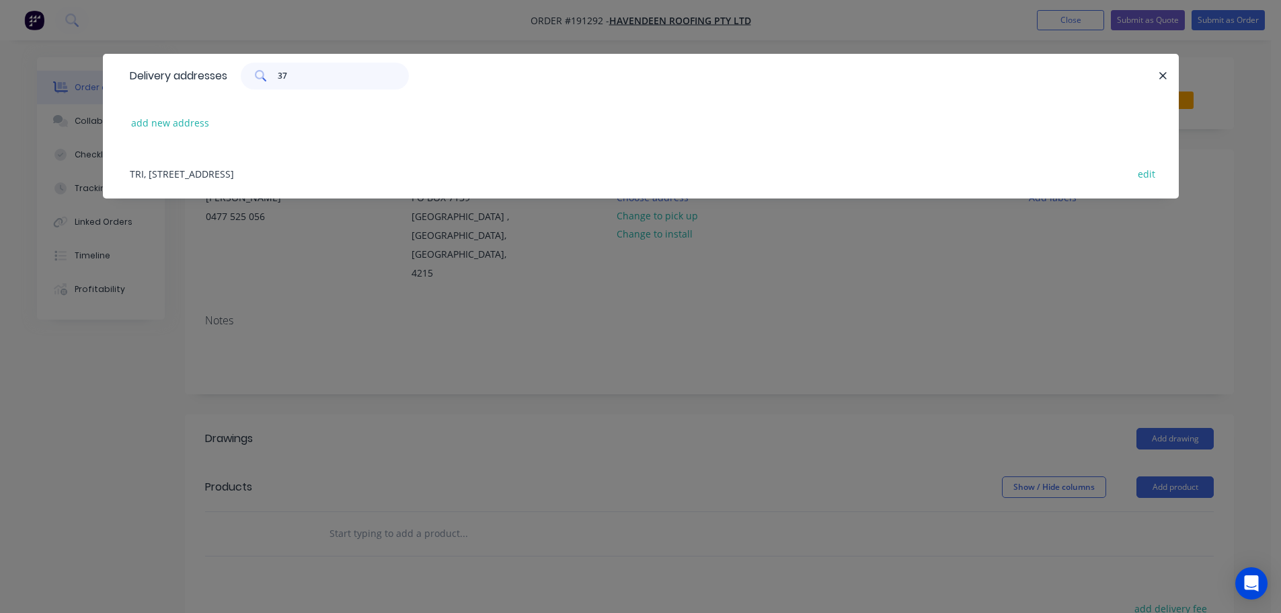
type input "37"
click at [303, 165] on div "TRI, 37 KENT ST, WOOLLOONGABBA, Queensland, Australia edit" at bounding box center [640, 173] width 1035 height 50
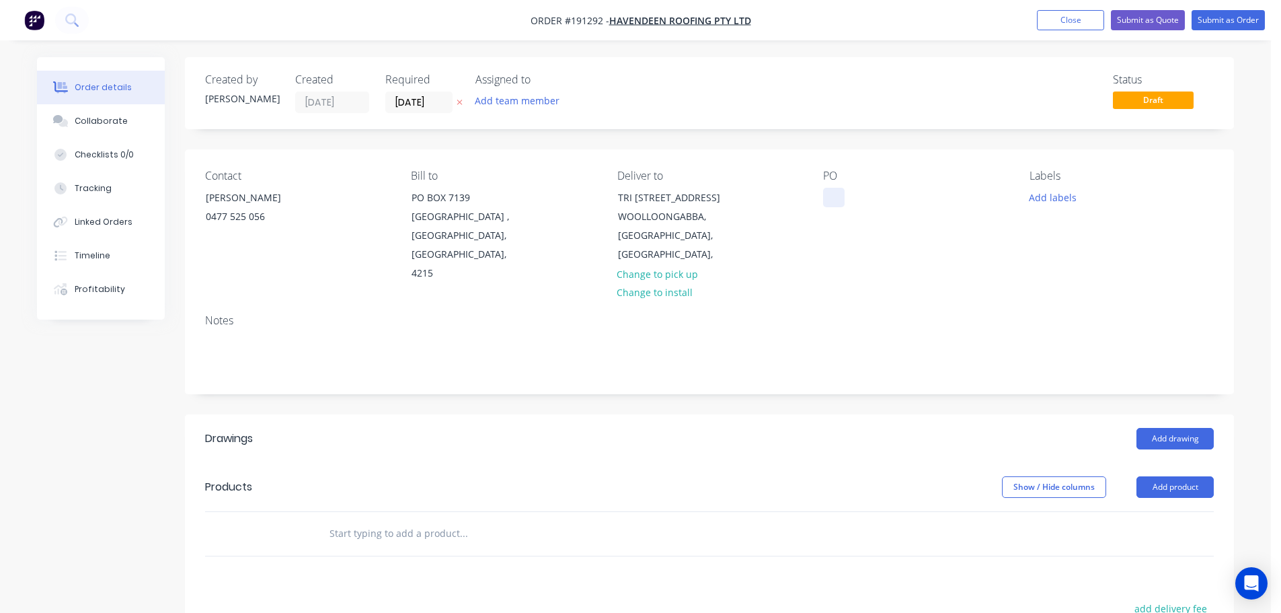
click at [832, 198] on div at bounding box center [834, 197] width 22 height 19
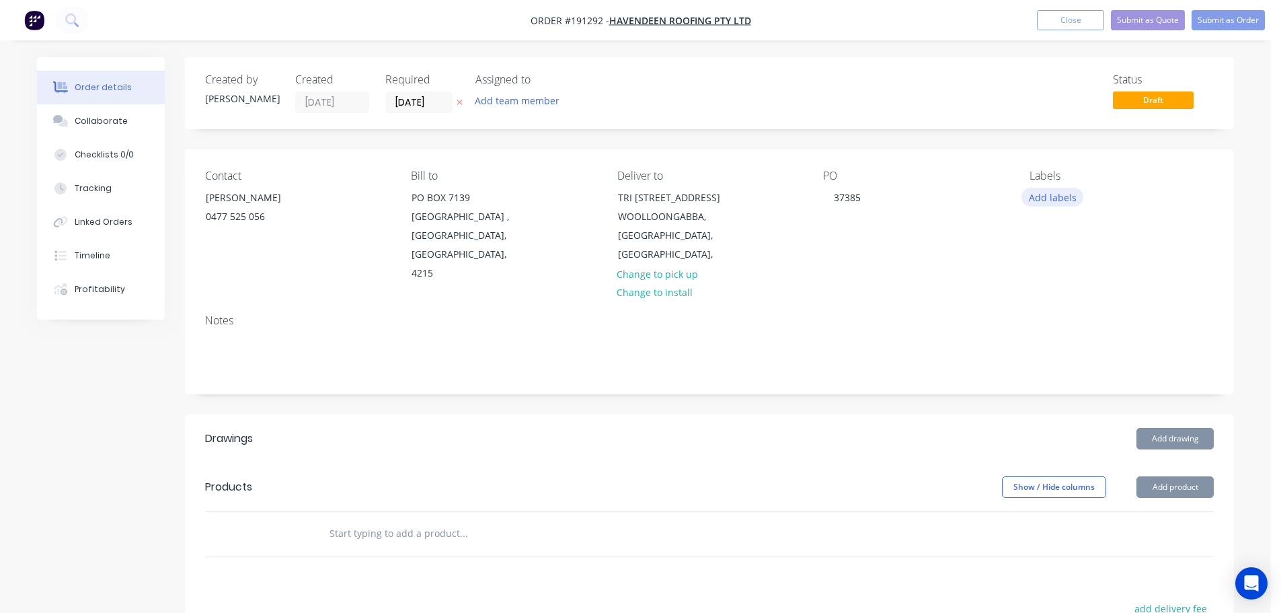
click at [1070, 200] on button "Add labels" at bounding box center [1052, 197] width 62 height 18
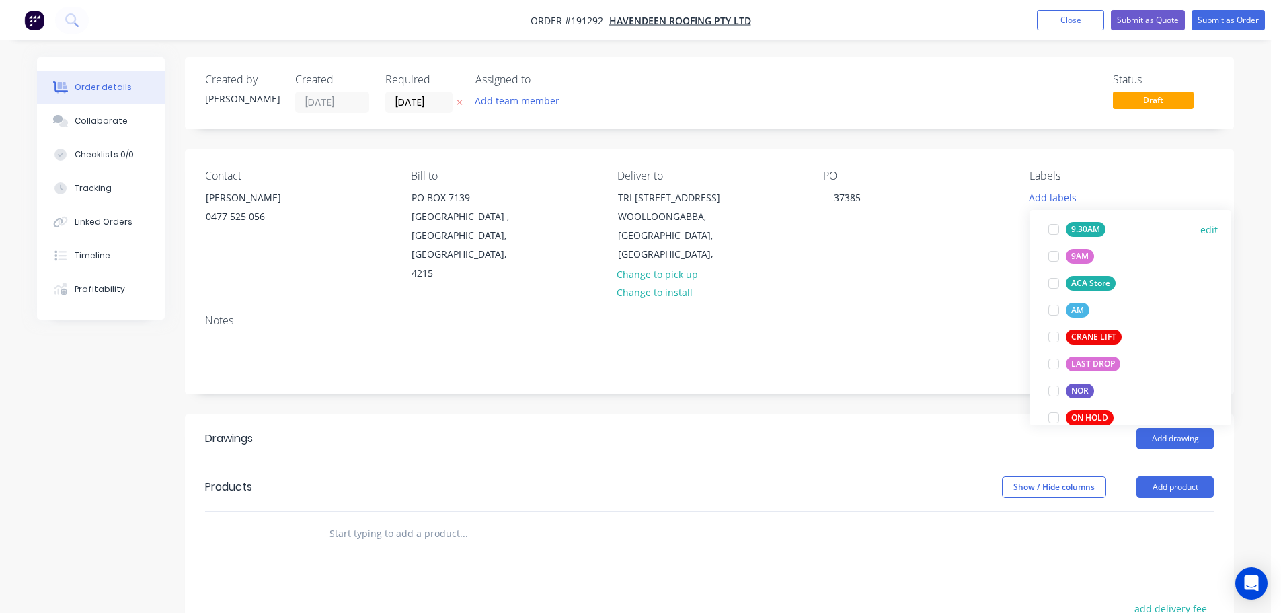
scroll to position [538, 0]
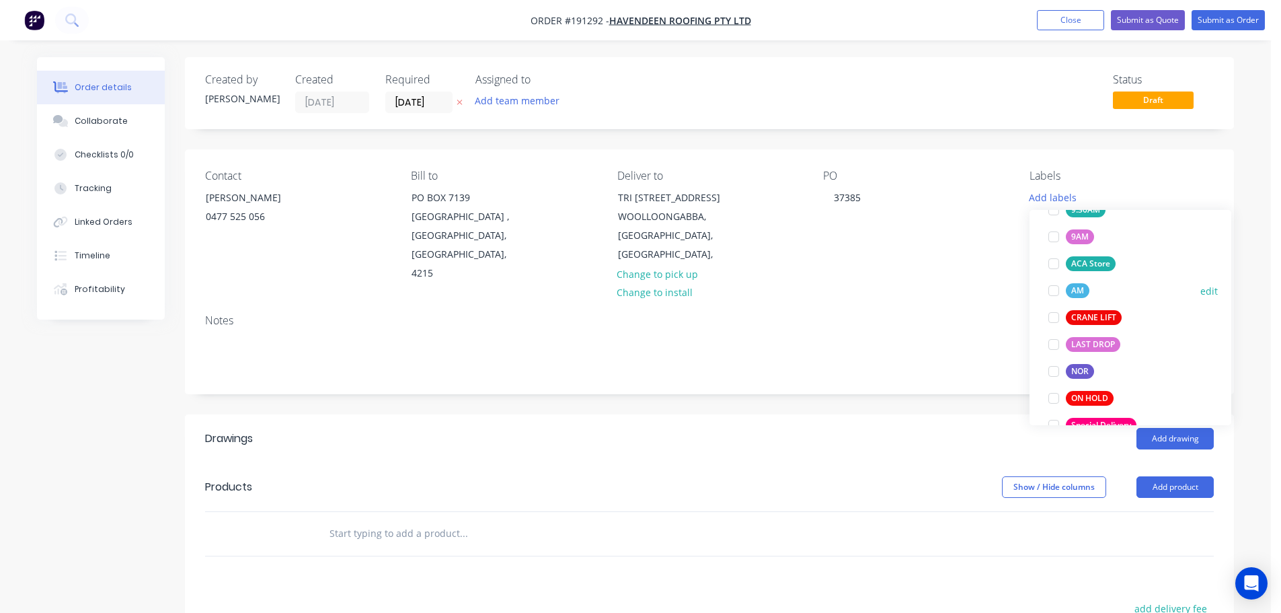
click at [1050, 288] on div at bounding box center [1053, 290] width 27 height 27
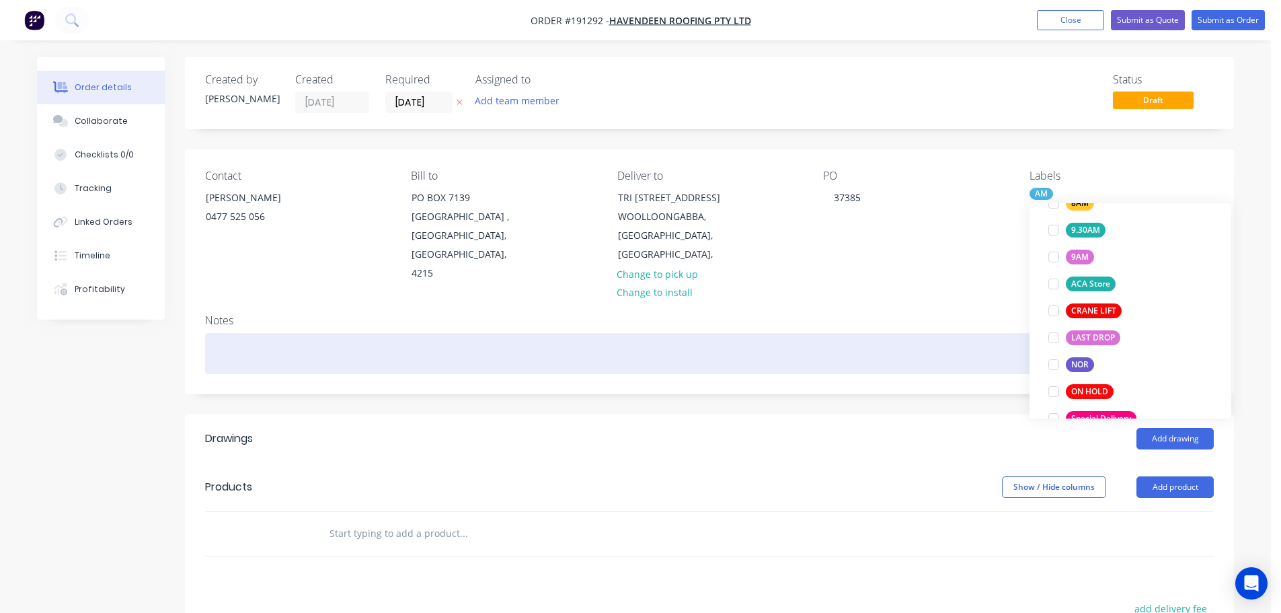
scroll to position [27, 0]
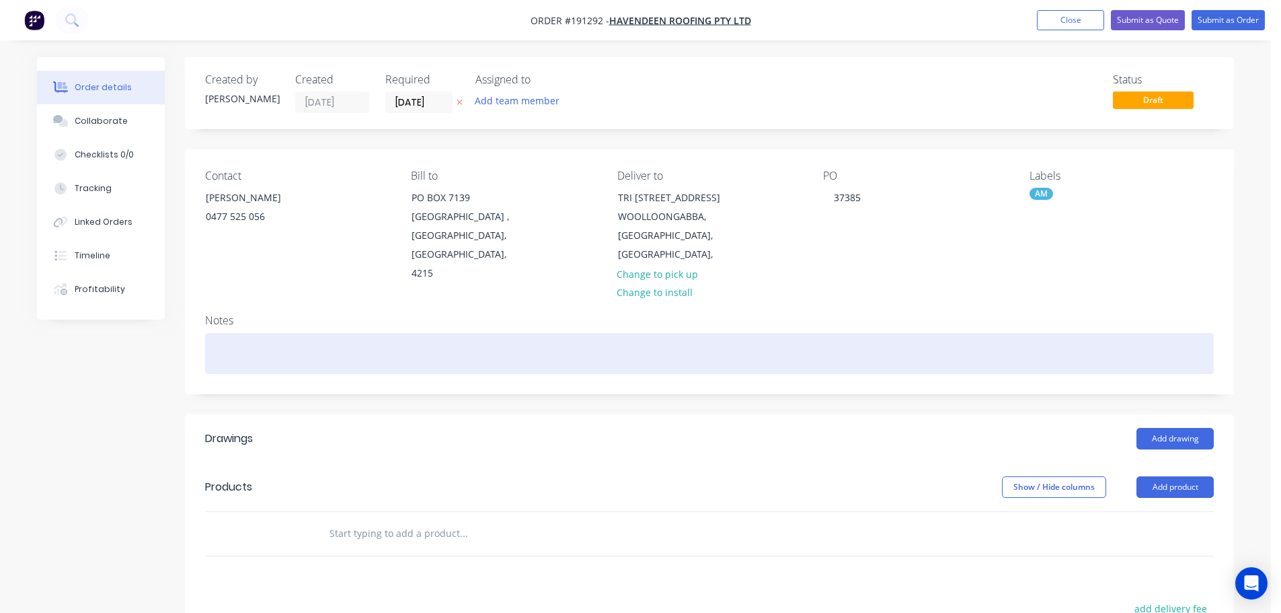
click at [962, 333] on div at bounding box center [709, 353] width 1009 height 41
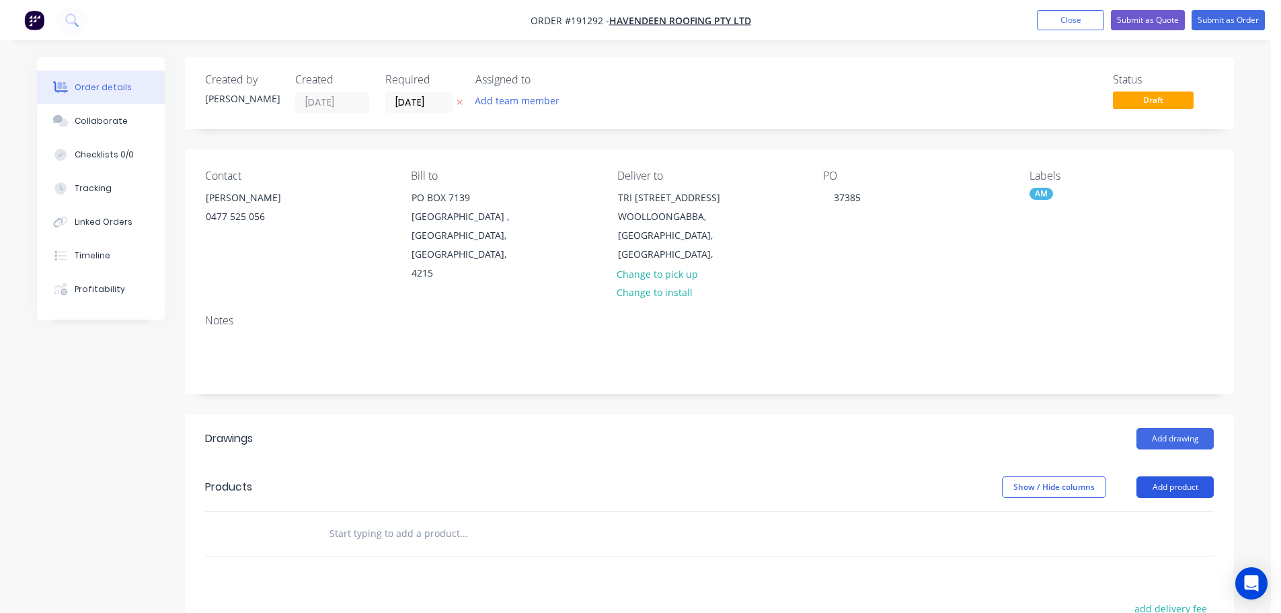
drag, startPoint x: 1152, startPoint y: 469, endPoint x: 1163, endPoint y: 462, distance: 13.6
click at [1153, 476] on button "Add product" at bounding box center [1174, 487] width 77 height 22
click at [1156, 511] on div "Product catalogue" at bounding box center [1150, 520] width 104 height 19
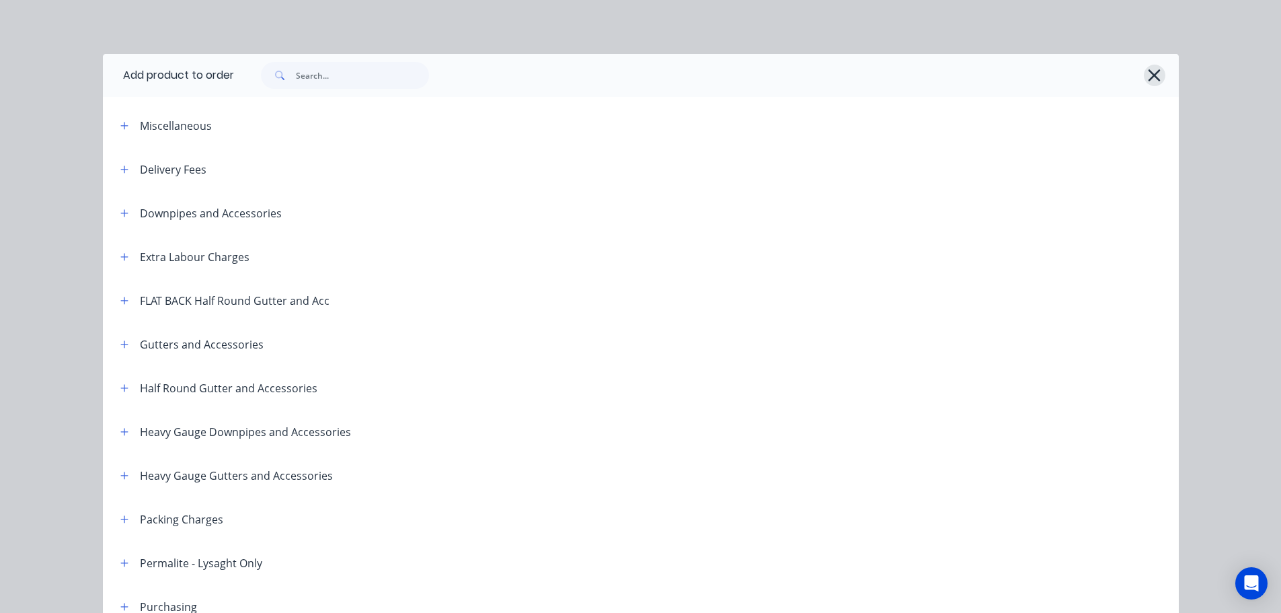
click at [1150, 75] on icon "button" at bounding box center [1154, 75] width 12 height 12
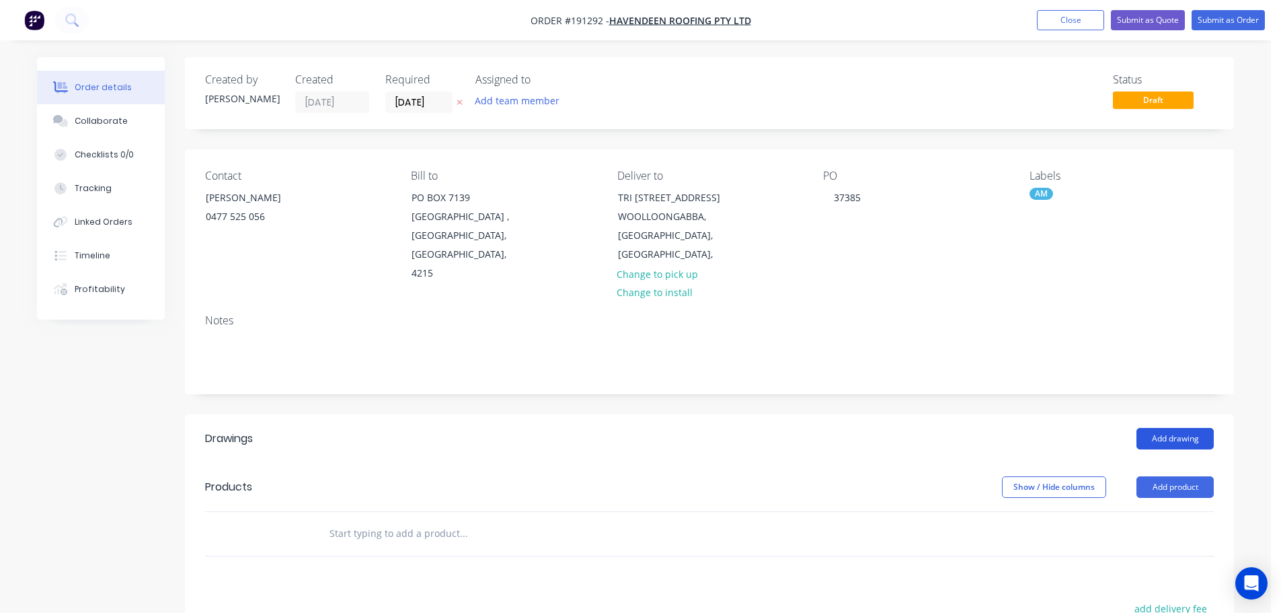
click at [1154, 428] on button "Add drawing" at bounding box center [1174, 439] width 77 height 22
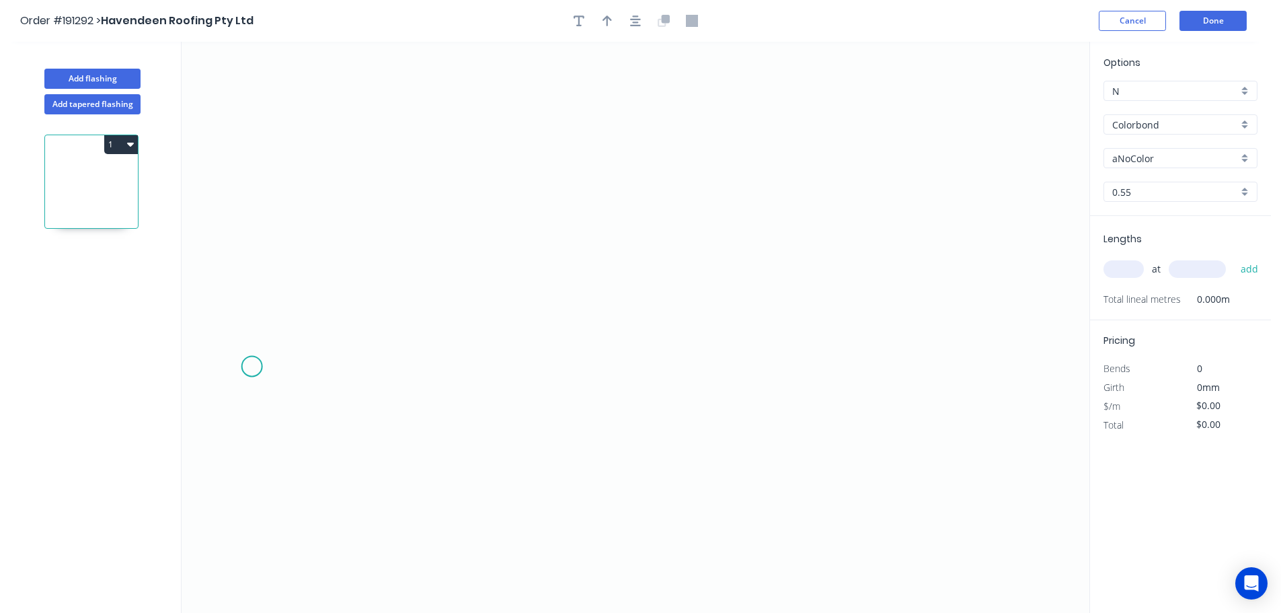
click at [251, 366] on icon "0" at bounding box center [636, 327] width 908 height 571
click at [377, 368] on icon "0" at bounding box center [636, 327] width 908 height 571
click at [377, 189] on icon at bounding box center [377, 278] width 0 height 178
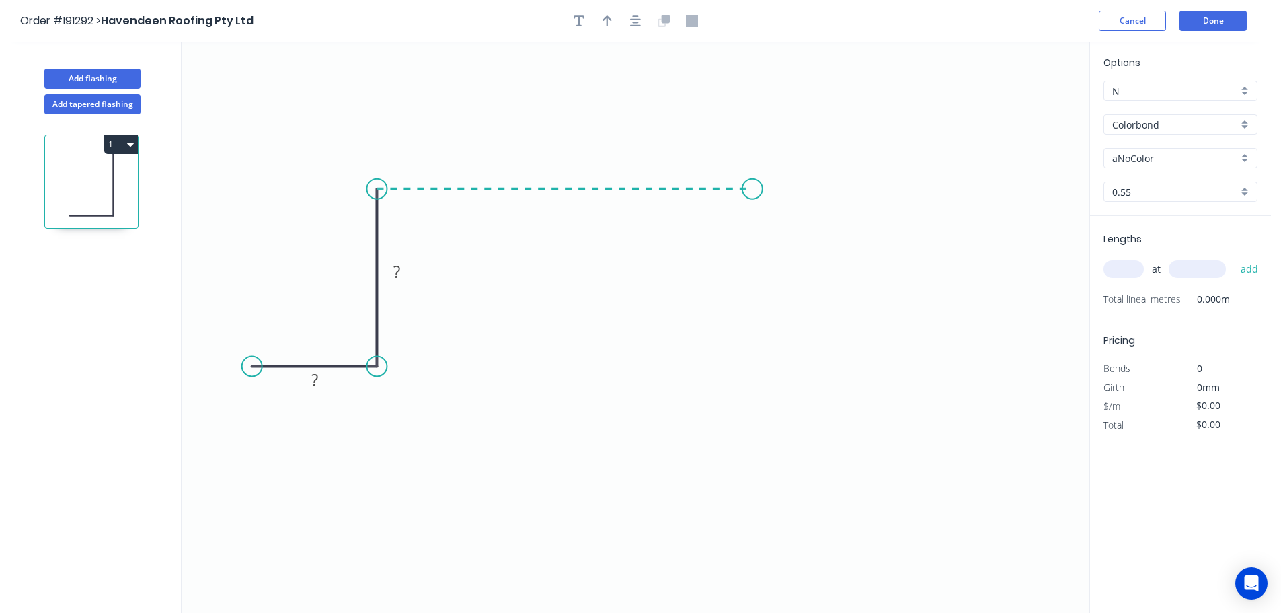
click at [752, 191] on icon "0 ? ?" at bounding box center [636, 327] width 908 height 571
click at [750, 379] on icon "0 ? ? ?" at bounding box center [636, 327] width 908 height 571
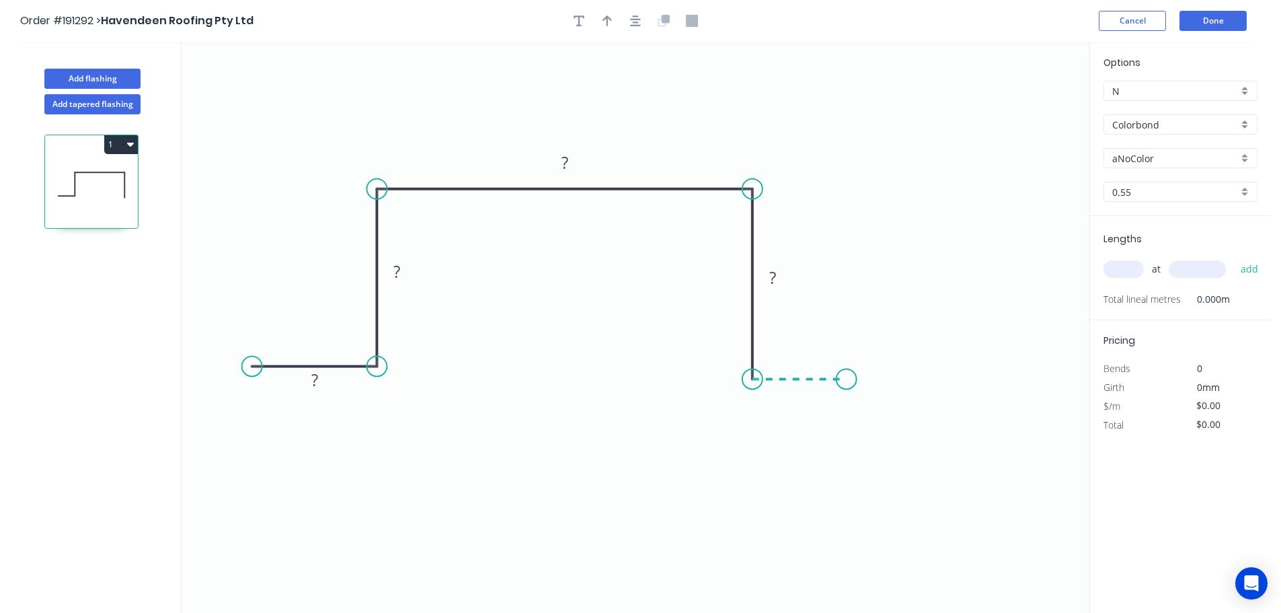
click at [847, 387] on icon "0 ? ? ? ?" at bounding box center [636, 327] width 908 height 571
drag, startPoint x: 849, startPoint y: 383, endPoint x: 860, endPoint y: 383, distance: 10.8
click at [860, 383] on circle at bounding box center [860, 378] width 20 height 20
click at [321, 382] on g "?" at bounding box center [314, 379] width 27 height 22
drag, startPoint x: 755, startPoint y: 377, endPoint x: 756, endPoint y: 368, distance: 8.8
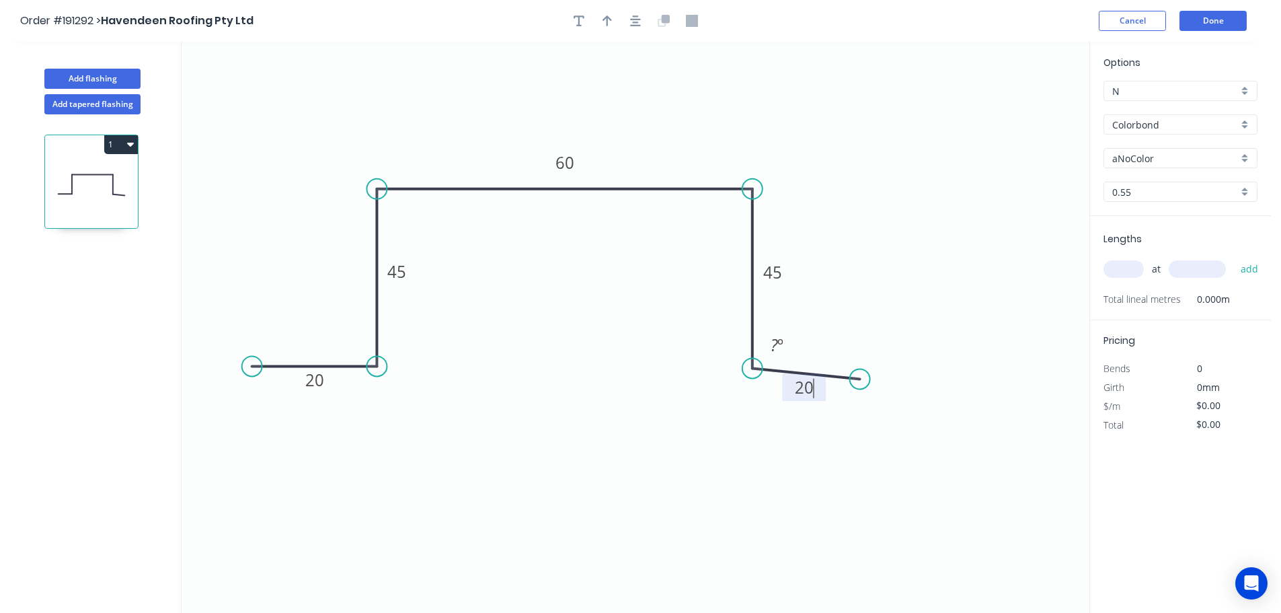
click at [756, 368] on circle at bounding box center [752, 368] width 20 height 20
type input "$8.30"
drag, startPoint x: 854, startPoint y: 377, endPoint x: 855, endPoint y: 367, distance: 10.2
click at [855, 367] on circle at bounding box center [855, 368] width 20 height 20
click at [641, 8] on header "Order #191292 > Havendeen Roofing Pty Ltd Cancel Done" at bounding box center [635, 21] width 1271 height 42
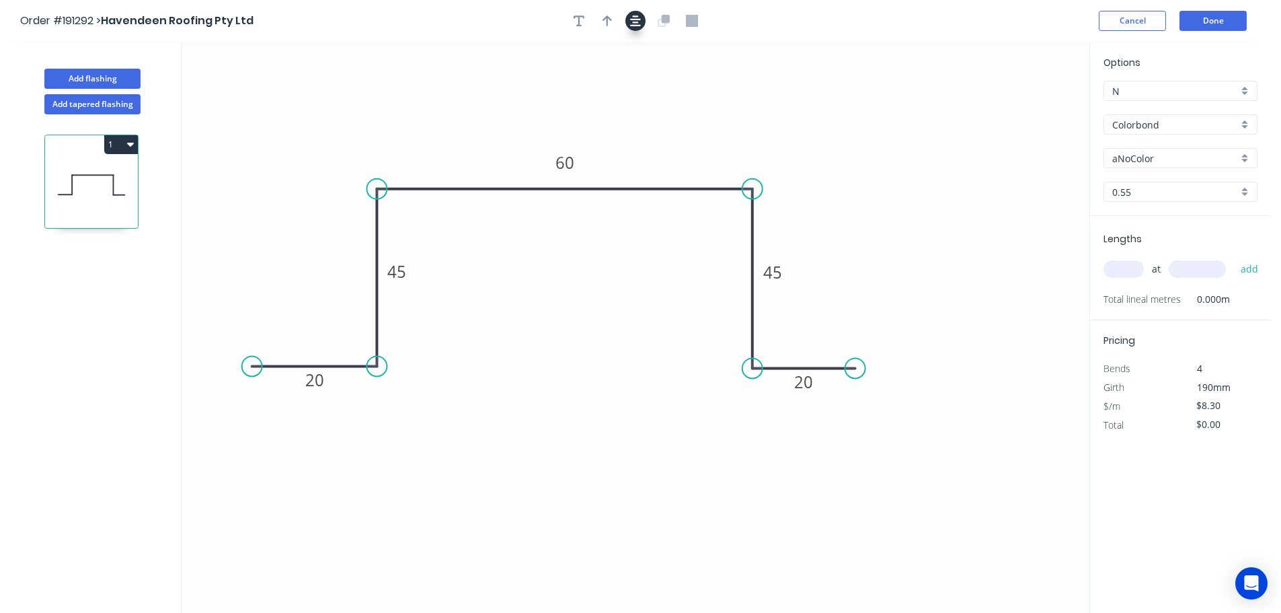
click at [635, 17] on icon "button" at bounding box center [635, 20] width 11 height 11
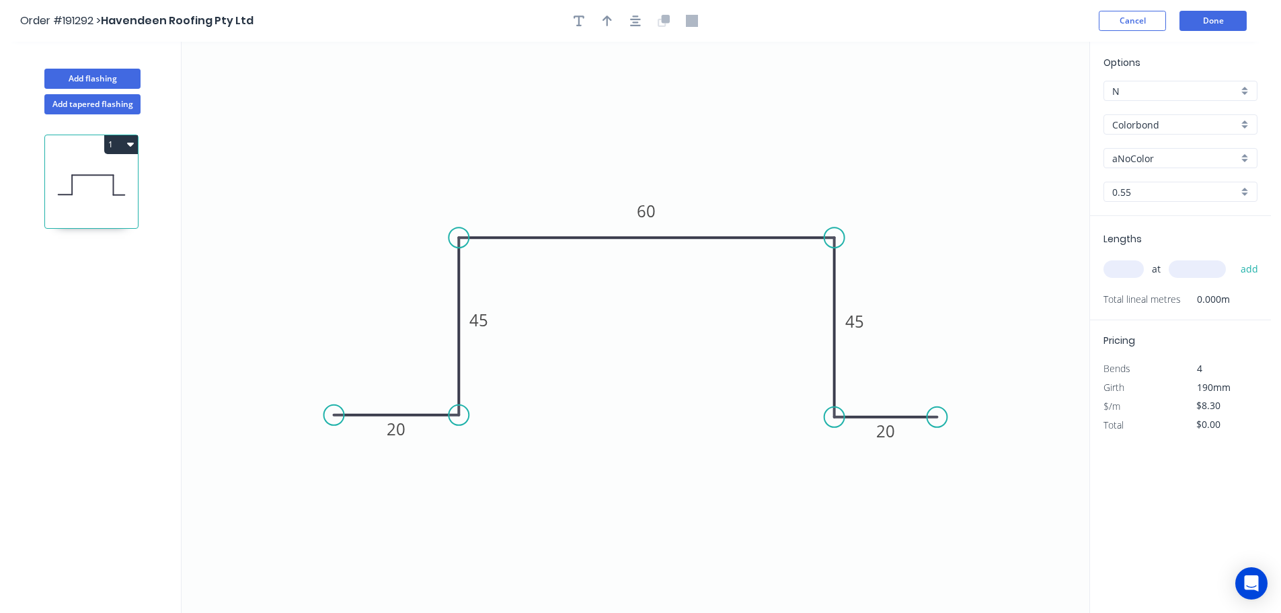
click at [613, 20] on button "button" at bounding box center [607, 21] width 20 height 20
drag, startPoint x: 1023, startPoint y: 105, endPoint x: 774, endPoint y: 81, distance: 250.6
click at [774, 81] on icon at bounding box center [775, 65] width 12 height 43
click at [1161, 118] on input "Colorbond" at bounding box center [1175, 125] width 126 height 14
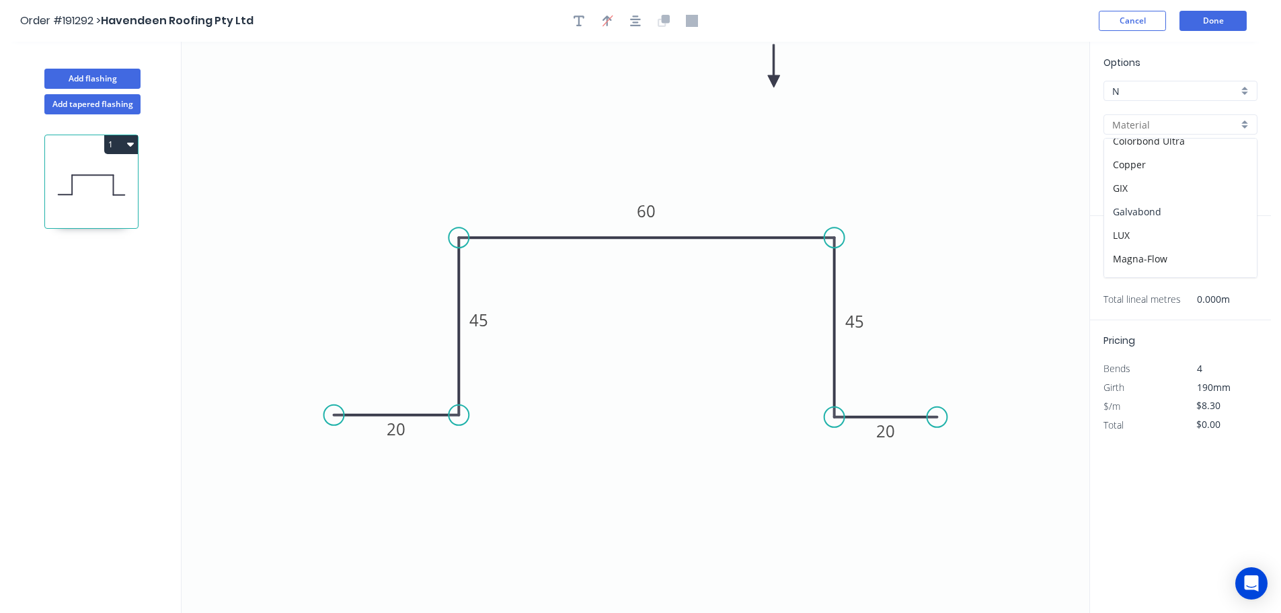
click at [1177, 220] on div "Galvabond" at bounding box center [1180, 212] width 153 height 24
type input "Galvabond"
type input "$8.52"
click at [1137, 197] on input "0.55" at bounding box center [1175, 192] width 126 height 14
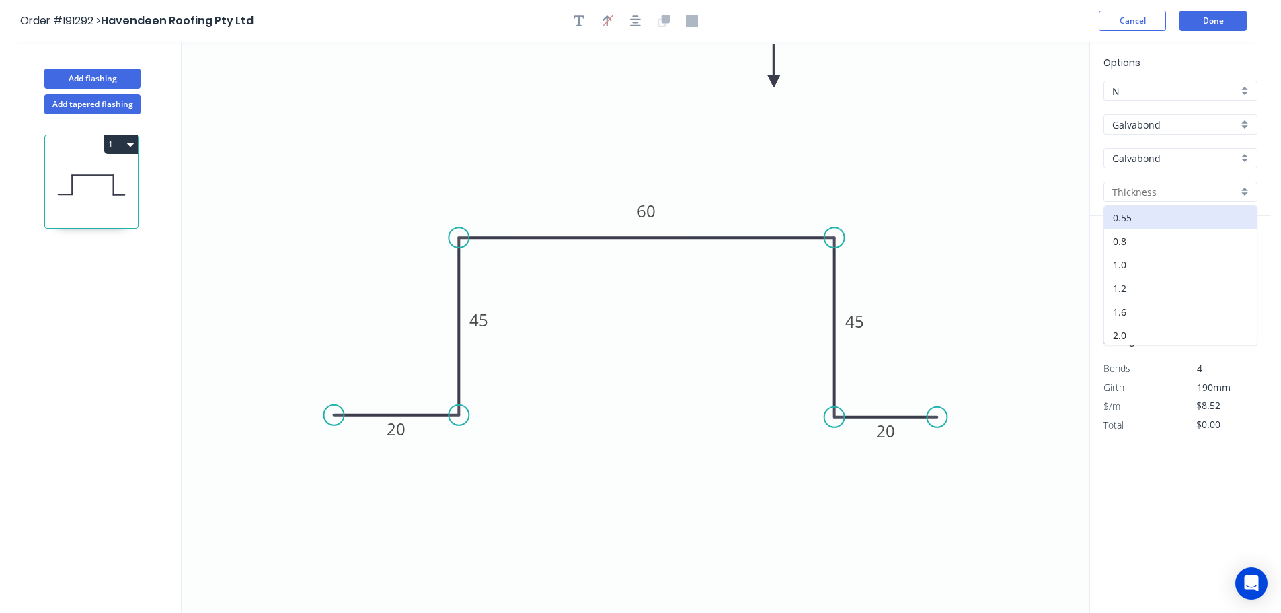
click at [1129, 293] on div "1.2" at bounding box center [1180, 288] width 153 height 24
type input "1.2"
type input "$14.25"
click at [1120, 284] on div "at add" at bounding box center [1181, 269] width 157 height 36
click at [1124, 274] on input "text" at bounding box center [1123, 268] width 40 height 17
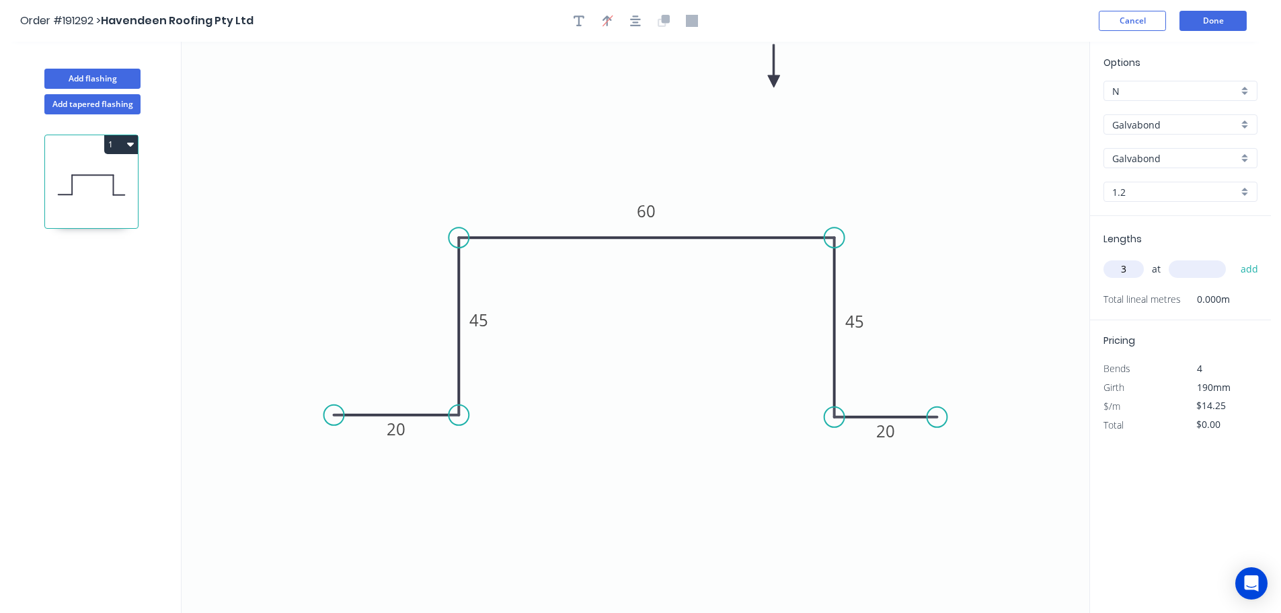
type input "3"
type input "6000"
click at [1234, 258] on button "add" at bounding box center [1250, 269] width 32 height 23
click at [130, 143] on icon "button" at bounding box center [130, 145] width 7 height 4
click at [67, 181] on div "Duplicate" at bounding box center [74, 177] width 104 height 19
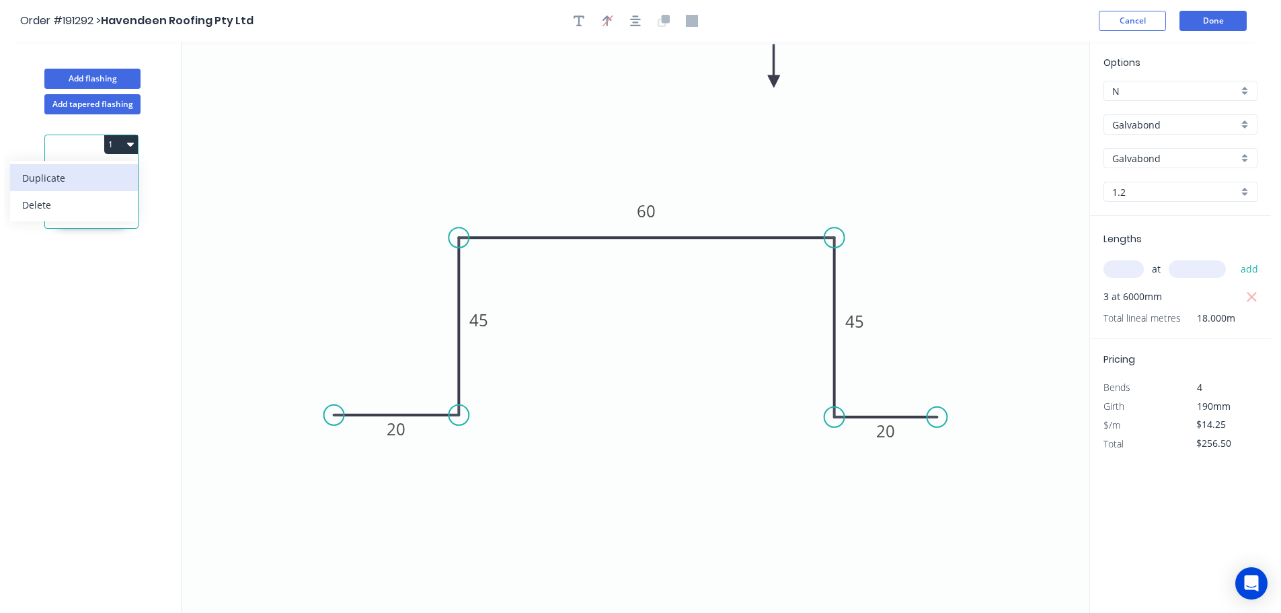
type input "$0.00"
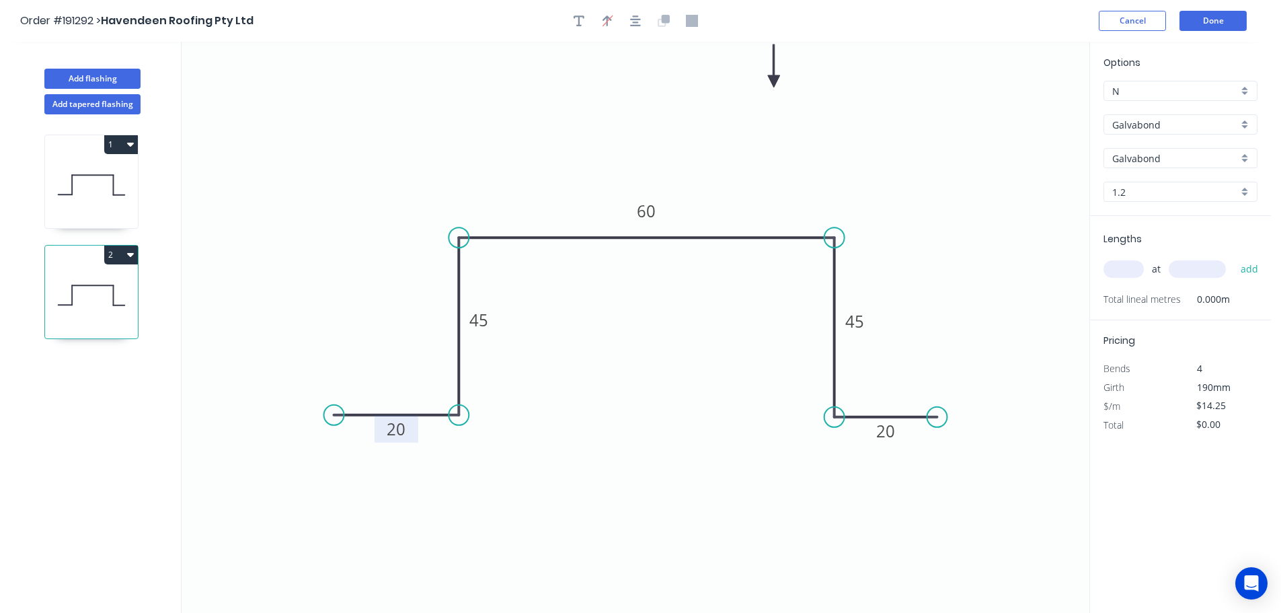
click at [400, 438] on tspan "20" at bounding box center [396, 429] width 19 height 22
click at [1132, 269] on input "text" at bounding box center [1123, 268] width 40 height 17
type input "3"
type input "6000"
click at [1234, 258] on button "add" at bounding box center [1250, 269] width 32 height 23
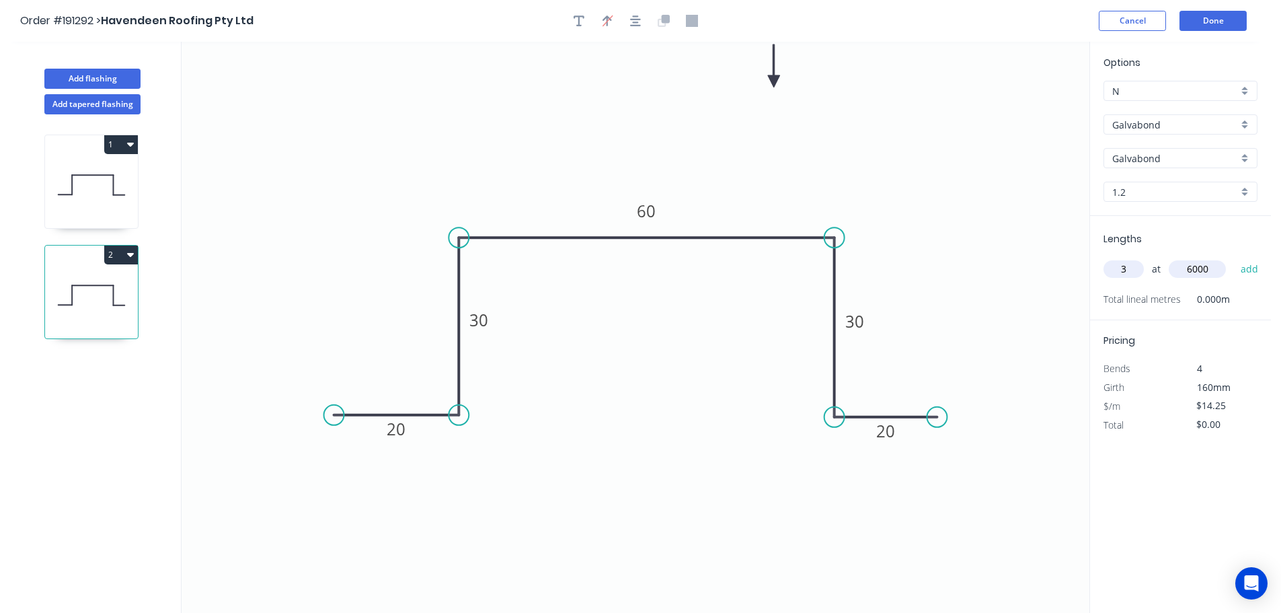
type input "$256.50"
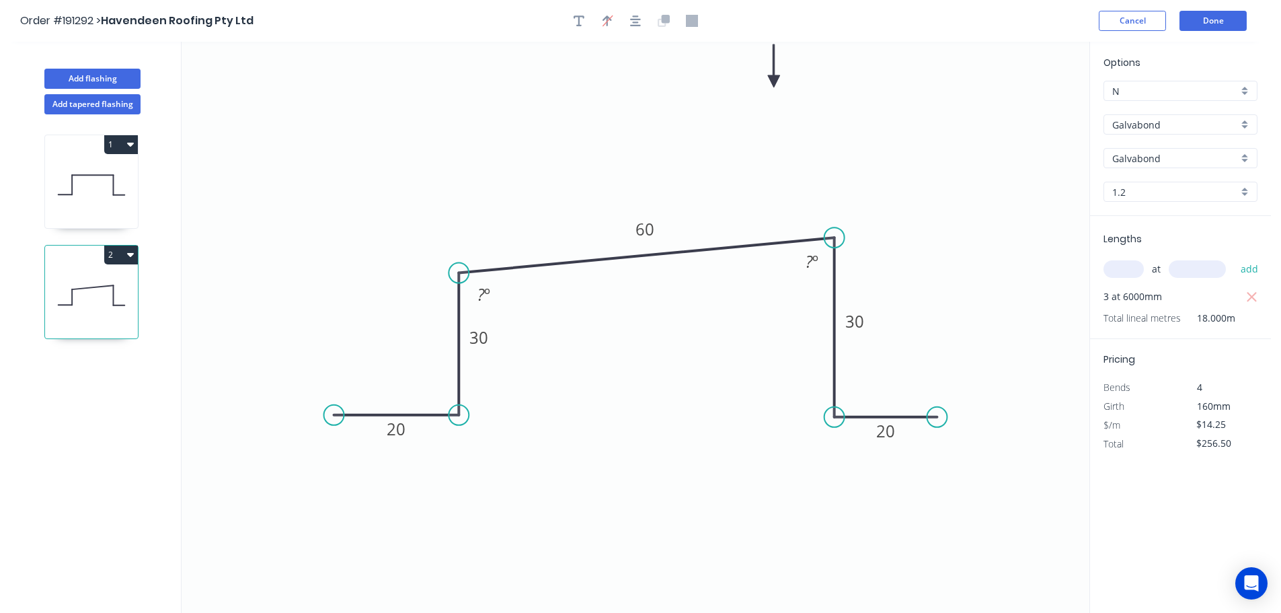
drag, startPoint x: 463, startPoint y: 239, endPoint x: 543, endPoint y: 280, distance: 89.9
click at [457, 273] on circle at bounding box center [458, 273] width 20 height 20
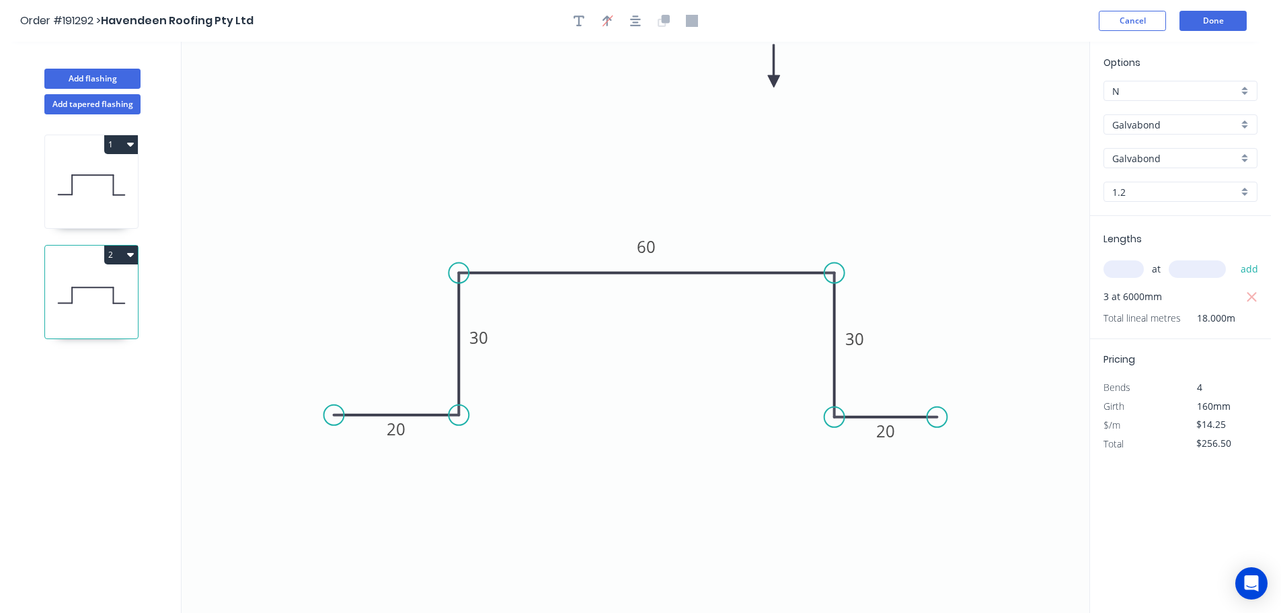
click at [841, 256] on icon "0 20 30 60 30 20" at bounding box center [636, 327] width 908 height 571
click at [113, 84] on button "Add flashing" at bounding box center [92, 79] width 96 height 20
type input "$0.00"
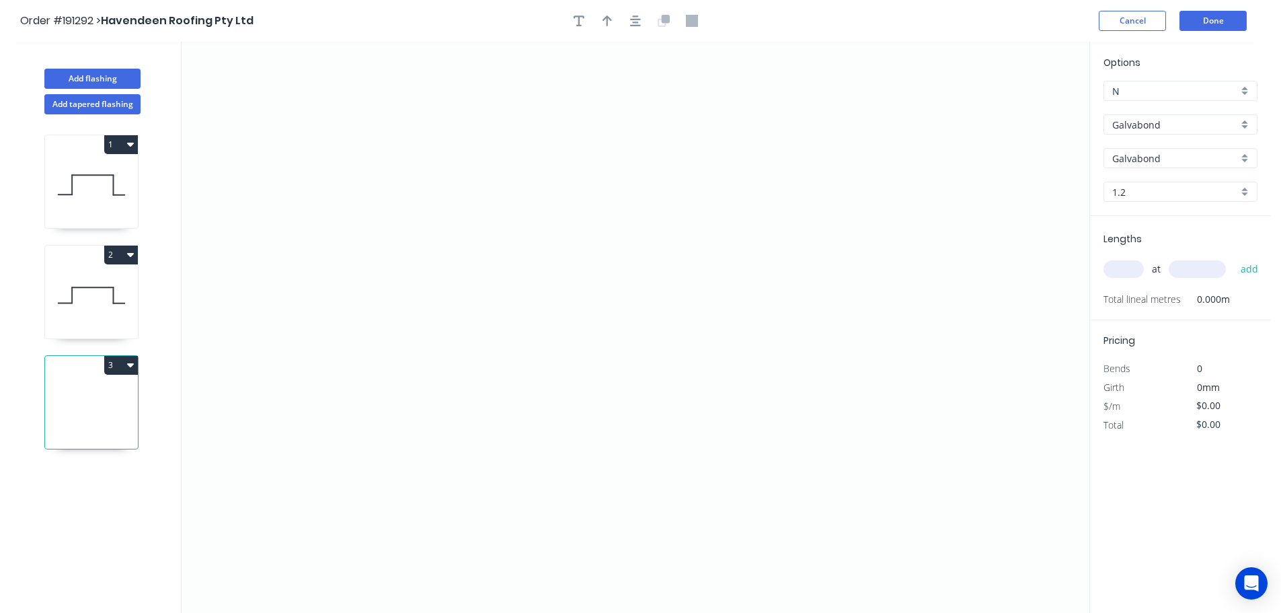
click at [1171, 124] on input "Galvabond" at bounding box center [1175, 125] width 126 height 14
click at [1160, 147] on div "Colorbond" at bounding box center [1180, 151] width 153 height 24
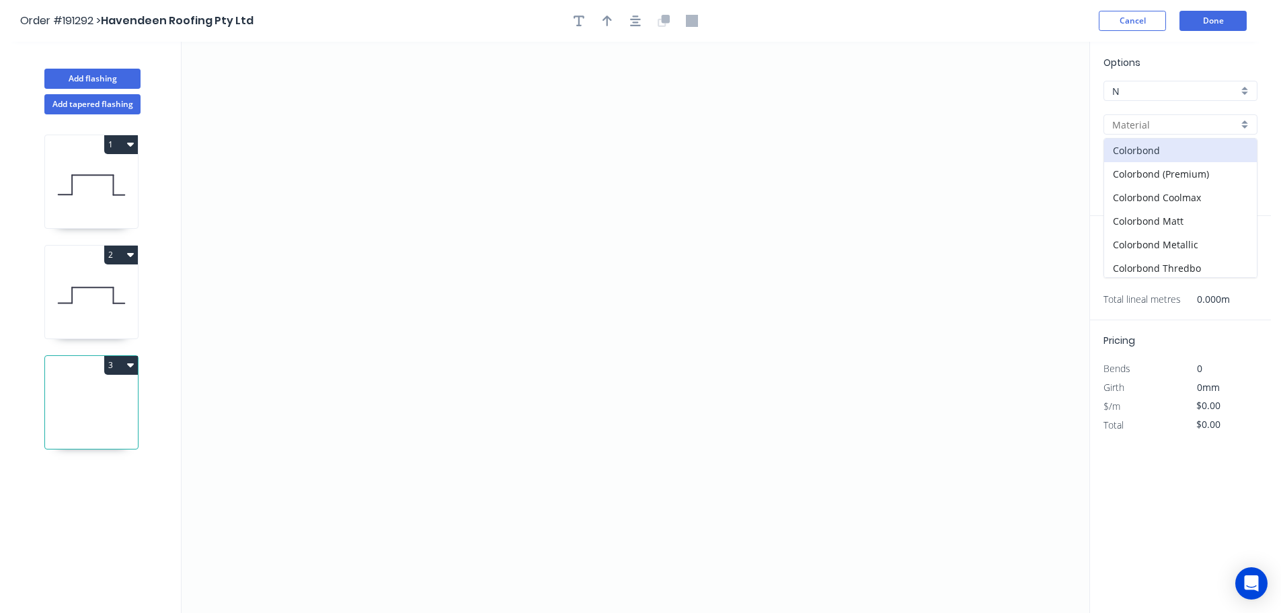
type input "Colorbond"
type input "aNoColor"
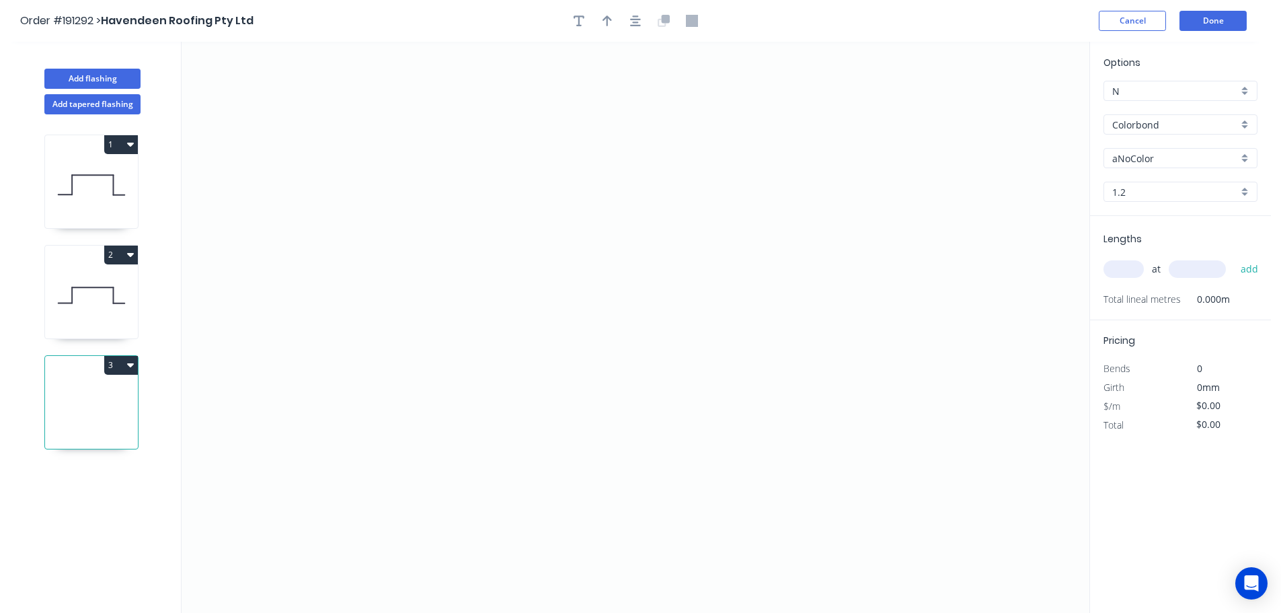
click at [1163, 161] on input "aNoColor" at bounding box center [1175, 158] width 126 height 14
click at [1163, 249] on div "Monument" at bounding box center [1180, 245] width 153 height 24
type input "Monument"
click at [1160, 176] on div "Options N N Colorbond Colorbond Colorbond (Premium) Colorbond Coolmax Colorbond…" at bounding box center [1180, 135] width 181 height 161
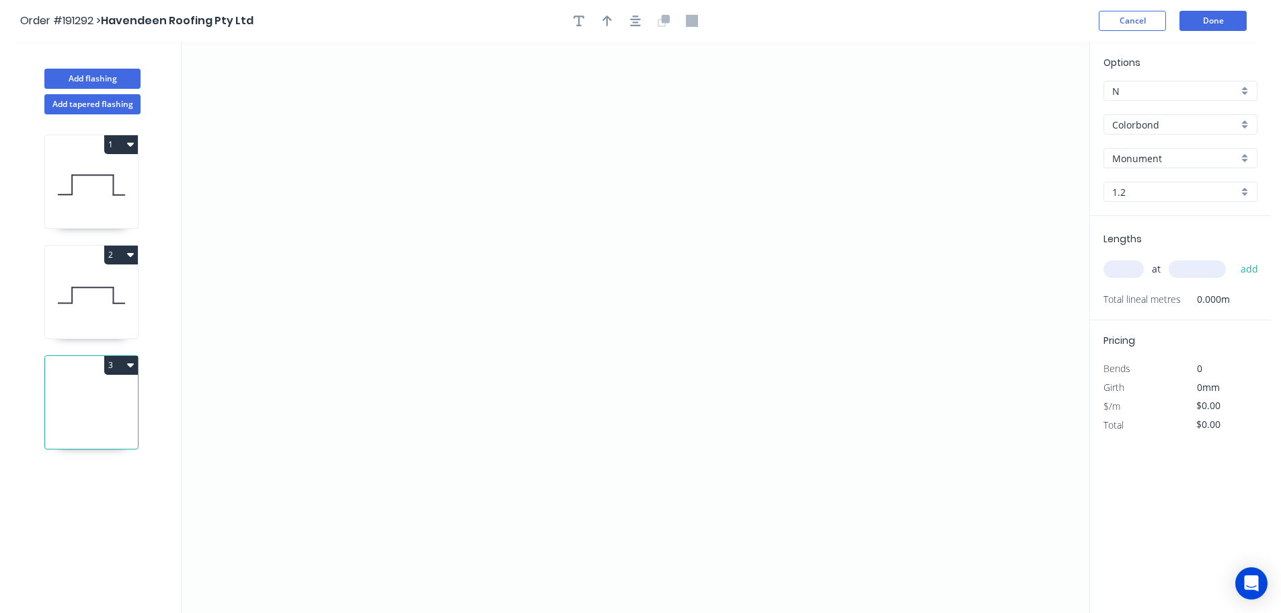
click at [1164, 204] on div "Options N N Colorbond Colorbond Colorbond (Premium) Colorbond Coolmax Colorbond…" at bounding box center [1180, 135] width 181 height 161
click at [1167, 194] on input "1.2" at bounding box center [1175, 192] width 126 height 14
click at [1167, 218] on div "0.55" at bounding box center [1180, 218] width 153 height 24
type input "0.55"
click at [315, 401] on icon "0" at bounding box center [636, 327] width 908 height 571
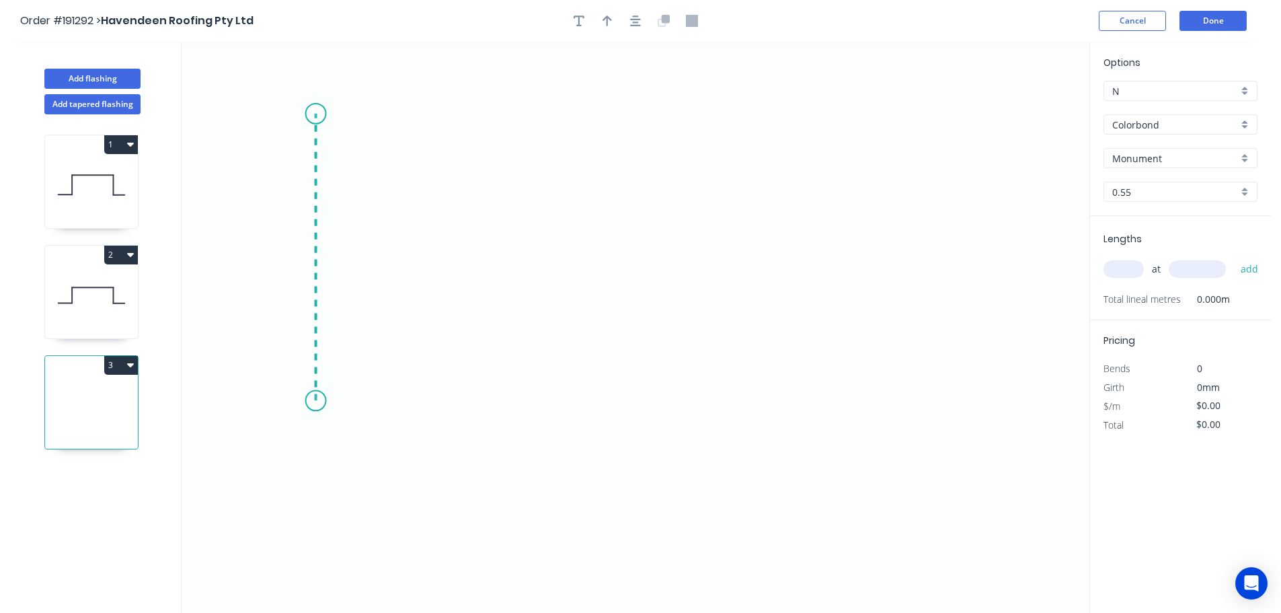
click at [325, 114] on icon "0" at bounding box center [636, 327] width 908 height 571
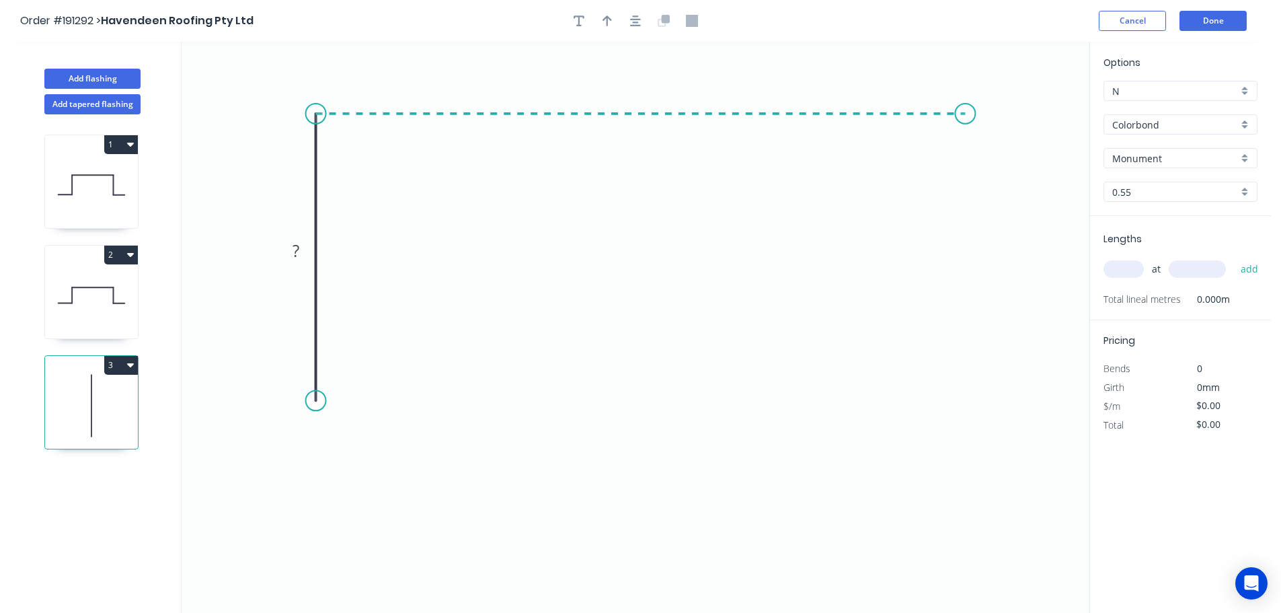
click at [966, 132] on icon "0 ?" at bounding box center [636, 327] width 908 height 571
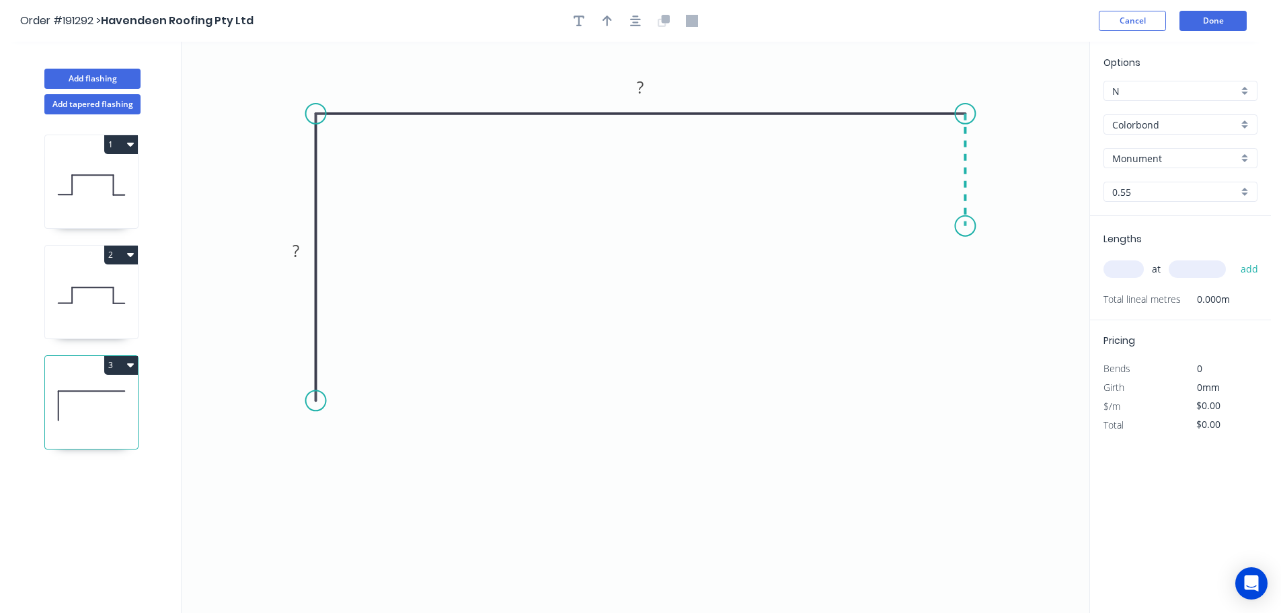
click at [964, 226] on icon "0 ? ?" at bounding box center [636, 327] width 908 height 571
click at [315, 402] on circle at bounding box center [316, 400] width 20 height 20
click at [403, 471] on icon "0 ? ? ?" at bounding box center [636, 327] width 908 height 571
click at [345, 448] on tspan "?" at bounding box center [347, 445] width 7 height 22
click at [348, 446] on tspan "?" at bounding box center [347, 445] width 7 height 22
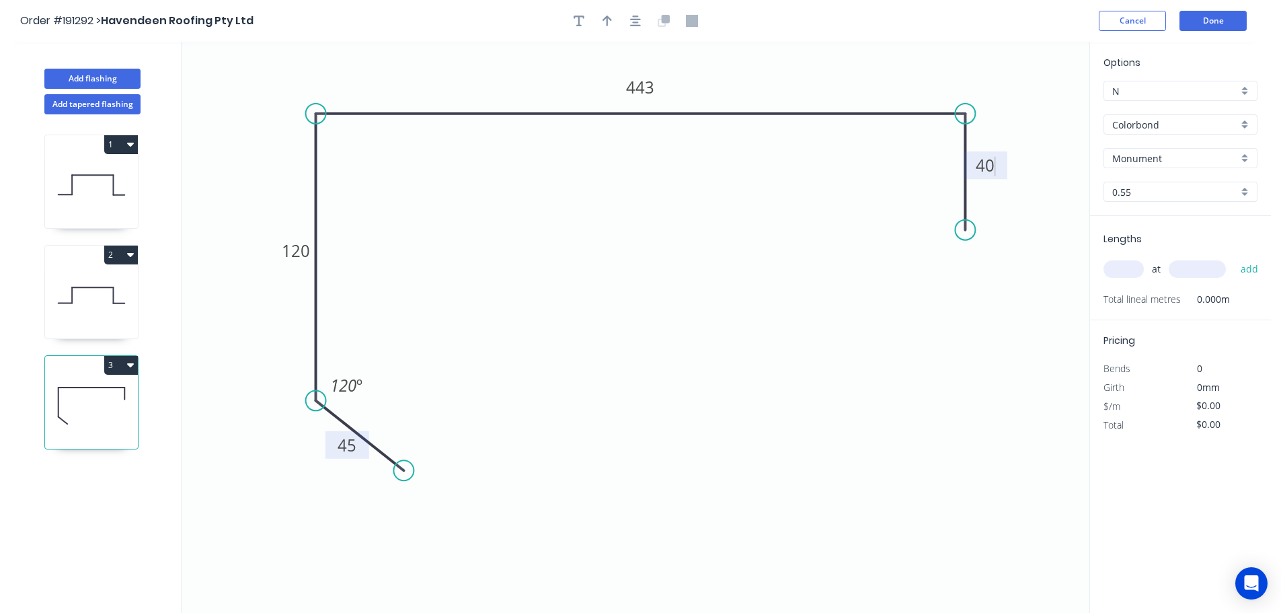
drag, startPoint x: 958, startPoint y: 226, endPoint x: 959, endPoint y: 233, distance: 6.9
click at [959, 233] on circle at bounding box center [965, 230] width 20 height 20
type input "$17.86"
click at [637, 22] on icon "button" at bounding box center [635, 20] width 11 height 11
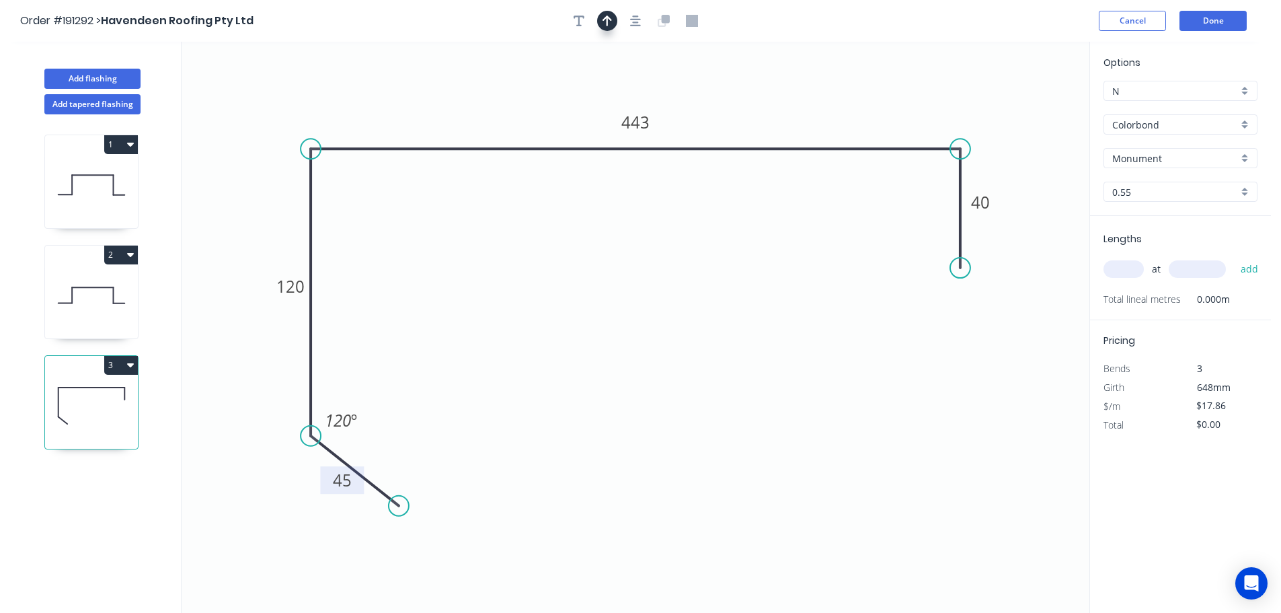
click at [604, 17] on icon "button" at bounding box center [606, 21] width 9 height 12
click at [1021, 104] on icon at bounding box center [1021, 93] width 12 height 43
drag, startPoint x: 1018, startPoint y: 102, endPoint x: 1021, endPoint y: 93, distance: 9.1
click at [1021, 93] on icon "0 45 120 443 40 120 º" at bounding box center [636, 327] width 908 height 571
drag, startPoint x: 1023, startPoint y: 108, endPoint x: 1044, endPoint y: 76, distance: 37.9
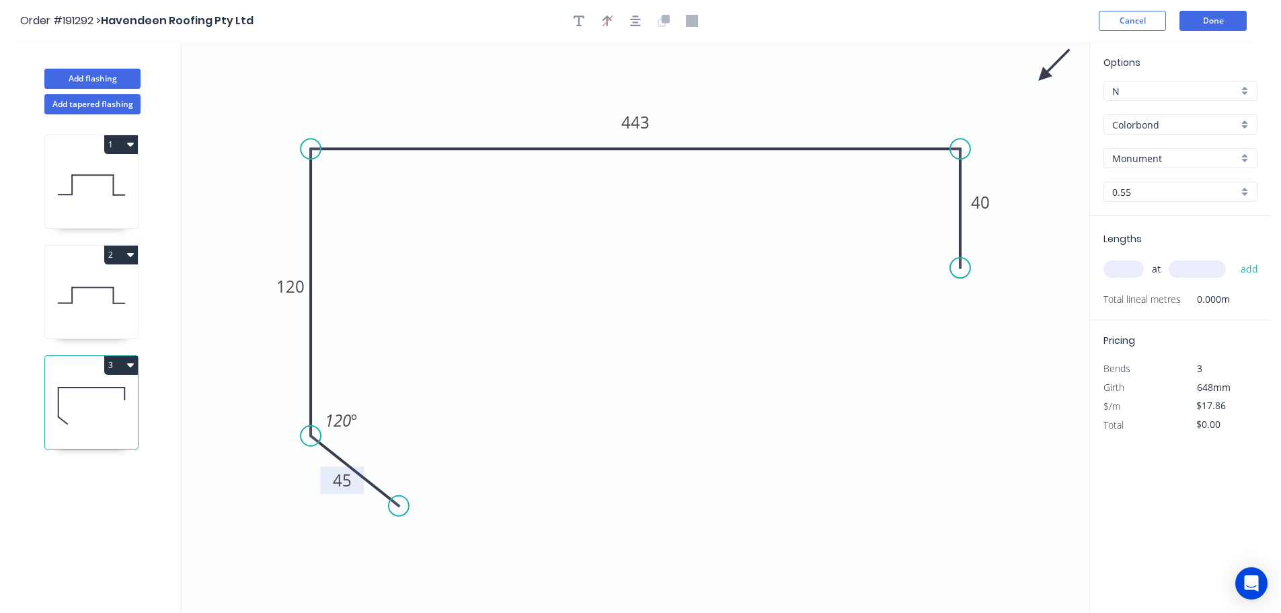
click at [1044, 76] on icon at bounding box center [1054, 65] width 39 height 39
click at [1117, 277] on input "text" at bounding box center [1123, 268] width 40 height 17
click at [1116, 272] on input "text" at bounding box center [1123, 268] width 40 height 17
type input "1"
type input "6500"
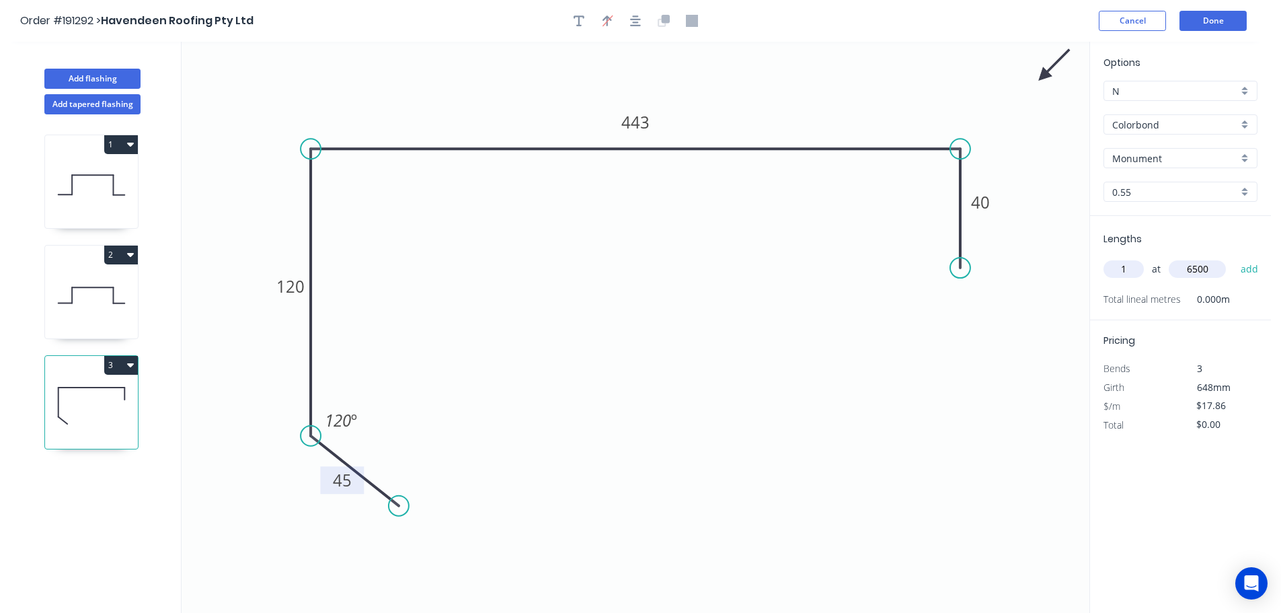
click at [1234, 258] on button "add" at bounding box center [1250, 269] width 32 height 23
type input "$116.09"
type input "1"
type input "1500"
click at [1234, 258] on button "add" at bounding box center [1250, 269] width 32 height 23
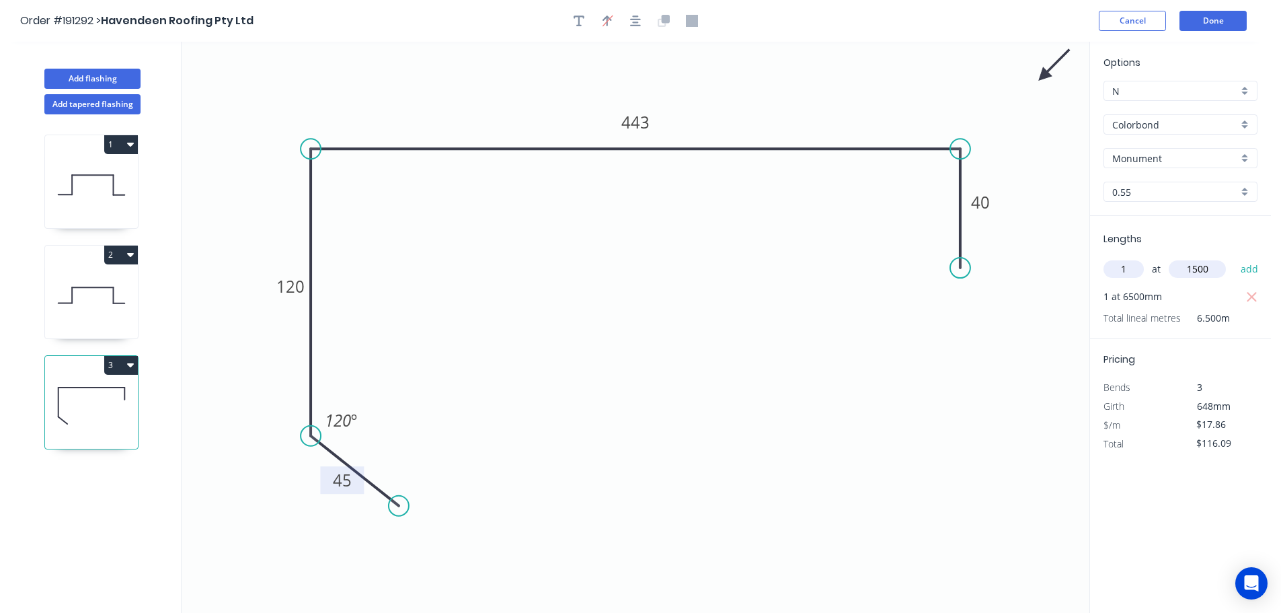
type input "$142.88"
click at [68, 70] on button "Add flashing" at bounding box center [92, 79] width 96 height 20
type input "$0.00"
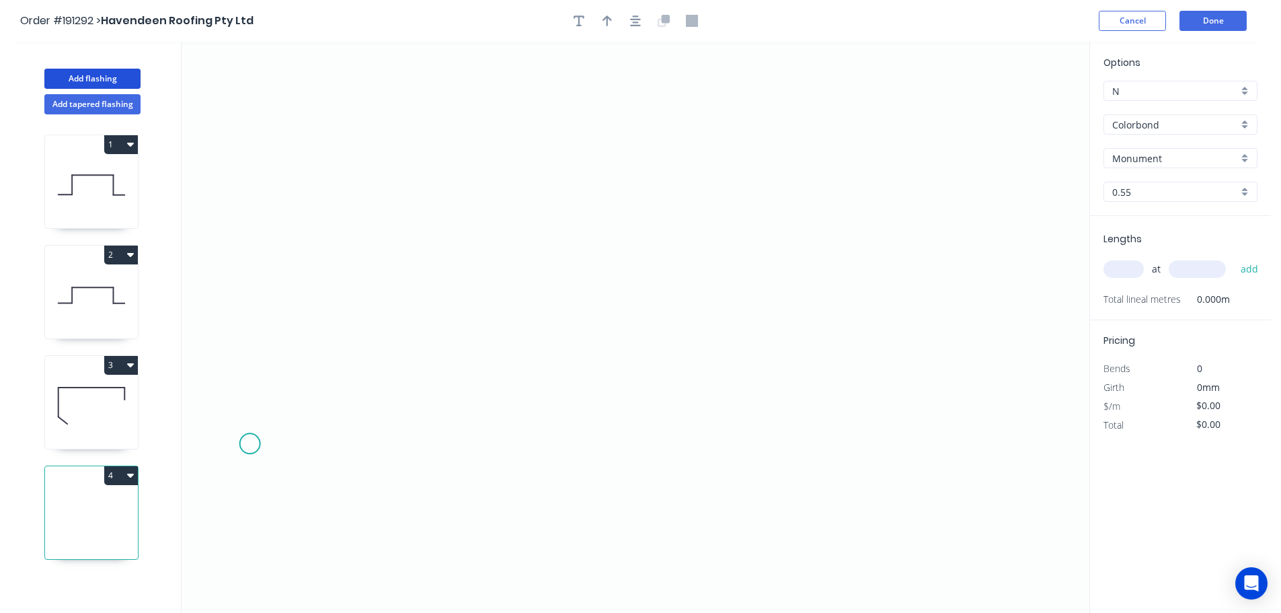
click at [249, 446] on icon "0" at bounding box center [636, 327] width 908 height 571
click at [252, 299] on icon "0" at bounding box center [636, 327] width 908 height 571
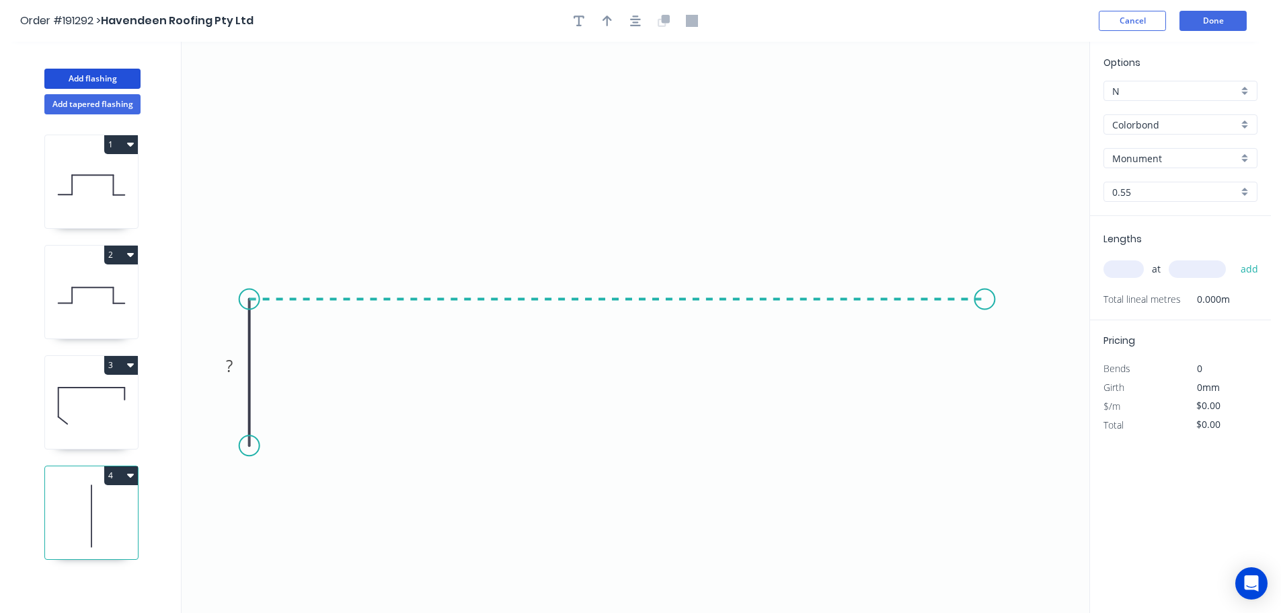
click at [985, 336] on icon "0 ?" at bounding box center [636, 327] width 908 height 571
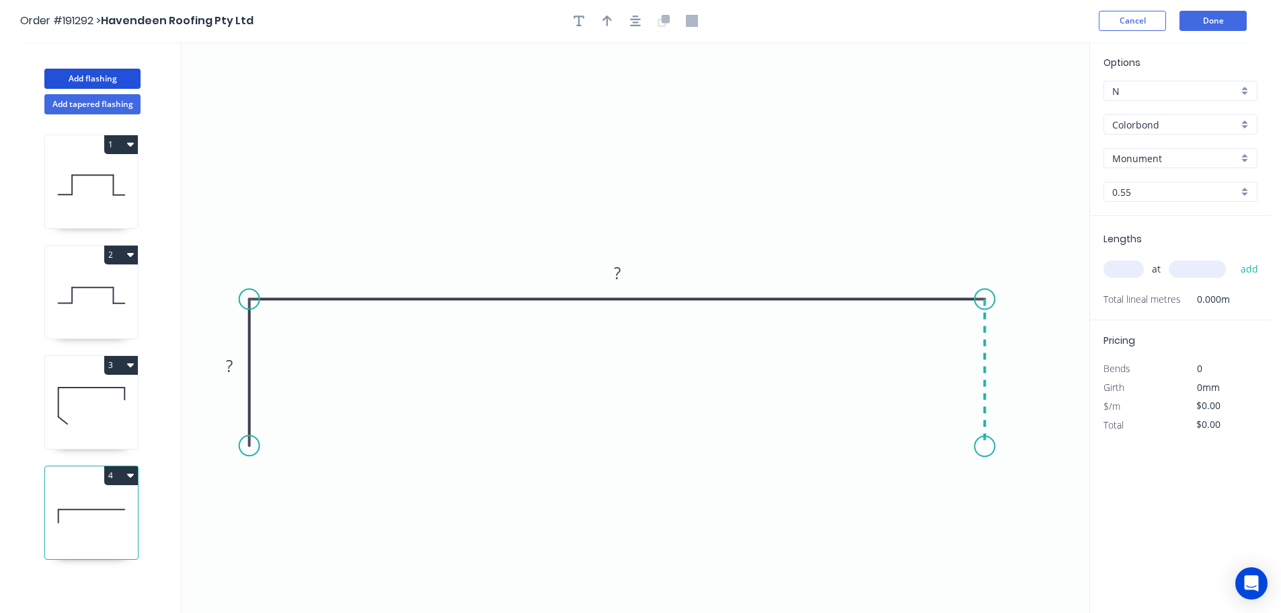
click at [984, 446] on icon "0 ? ?" at bounding box center [636, 327] width 908 height 571
click at [228, 367] on tspan "?" at bounding box center [229, 365] width 7 height 22
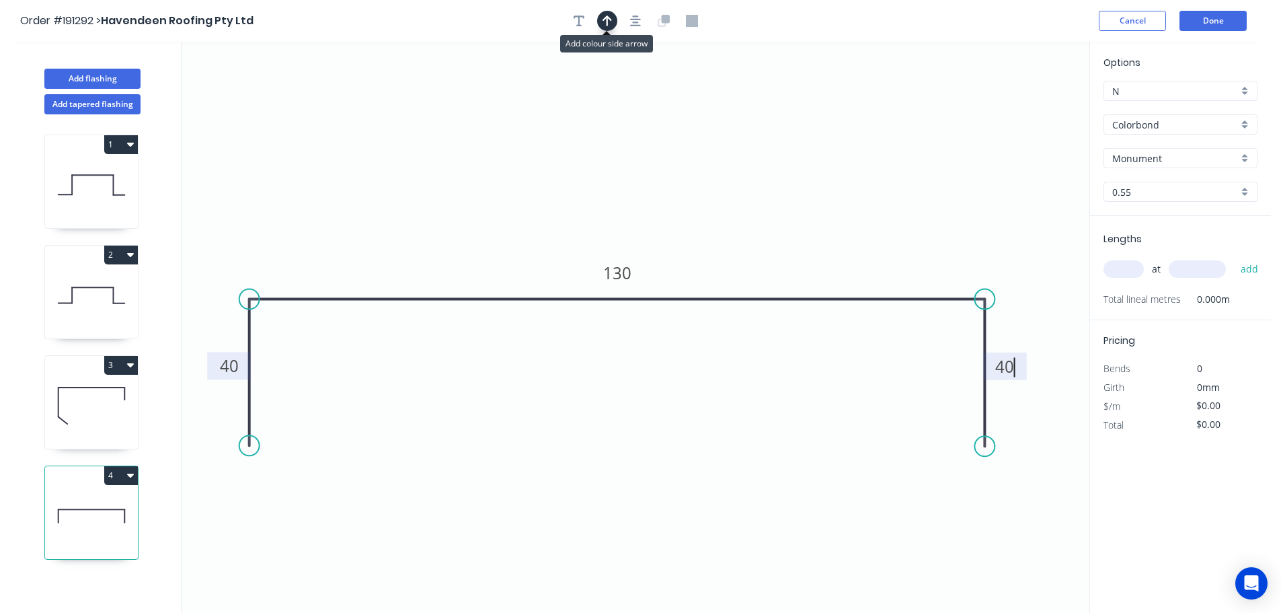
click at [606, 28] on button "button" at bounding box center [607, 21] width 20 height 20
type input "$8.67"
click at [629, 24] on button "button" at bounding box center [635, 21] width 20 height 20
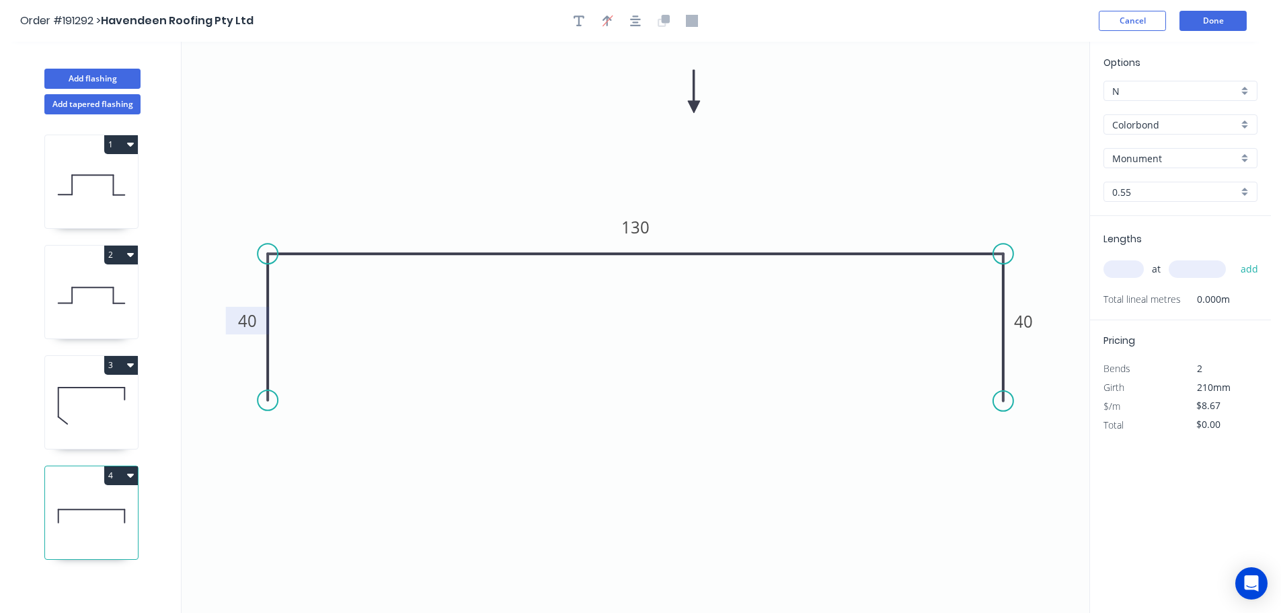
drag, startPoint x: 1023, startPoint y: 106, endPoint x: 679, endPoint y: 103, distance: 344.3
click at [688, 103] on icon at bounding box center [694, 91] width 12 height 43
click at [1123, 273] on input "text" at bounding box center [1123, 268] width 40 height 17
type input "1"
type input "600"
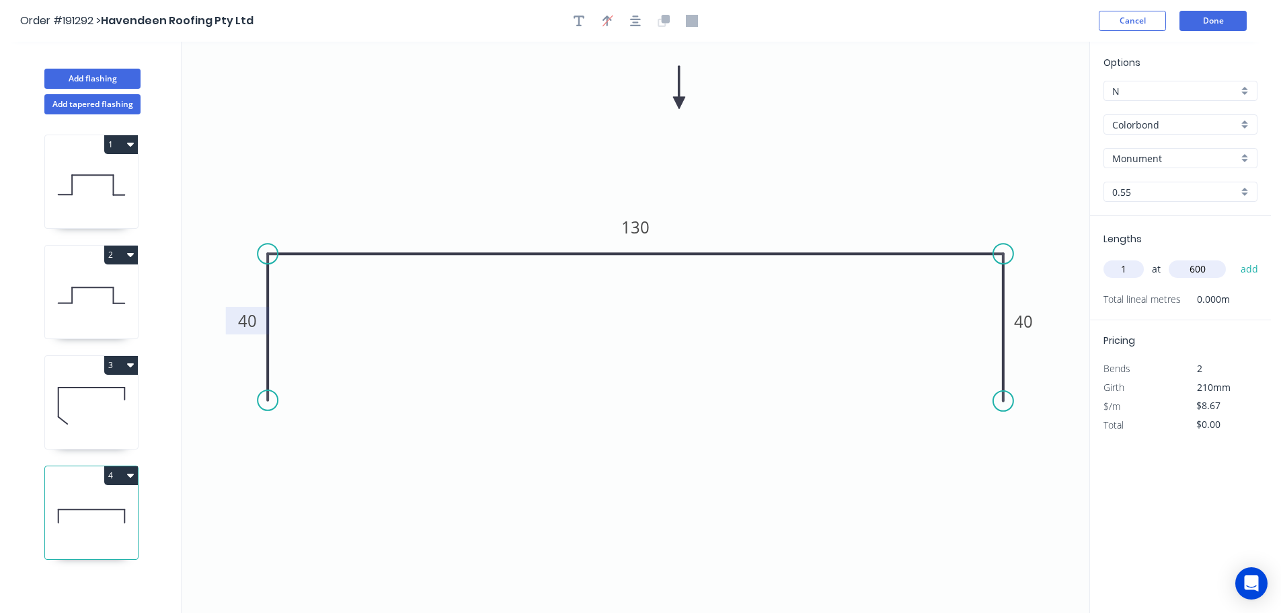
click at [1234, 258] on button "add" at bounding box center [1250, 269] width 32 height 23
type input "$8.67"
click at [106, 71] on button "Add flashing" at bounding box center [92, 79] width 96 height 20
type input "$0.00"
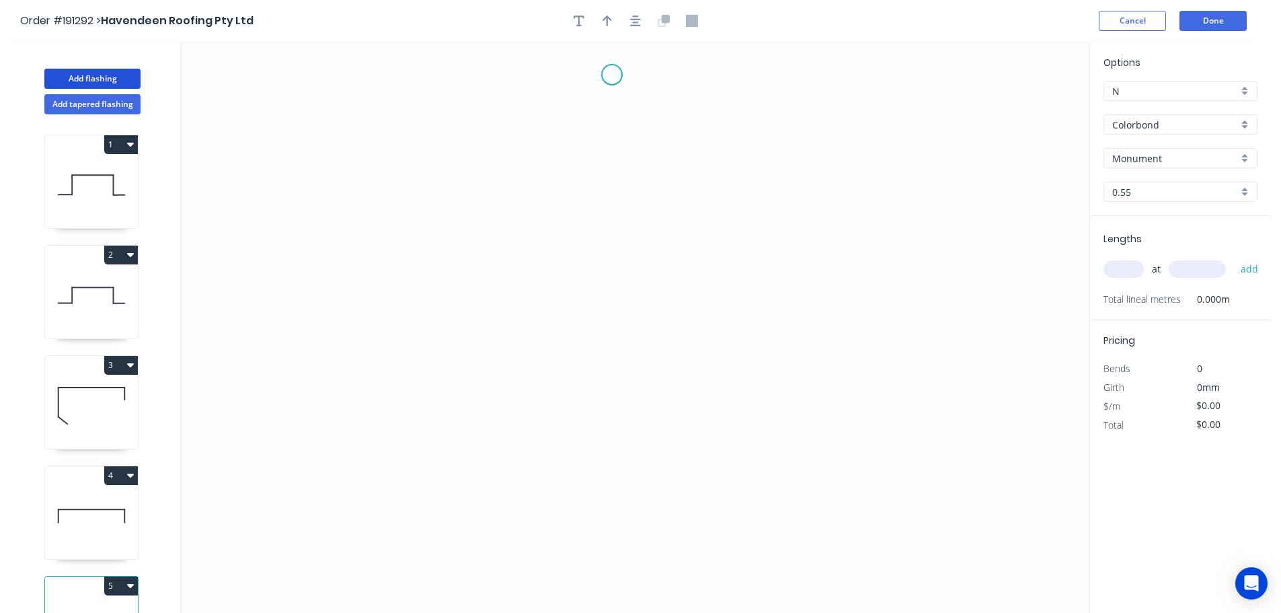
click at [612, 75] on icon "0" at bounding box center [636, 327] width 908 height 571
click at [611, 264] on icon "0" at bounding box center [636, 327] width 908 height 571
click at [710, 268] on icon "0 ?" at bounding box center [636, 327] width 908 height 571
click at [705, 351] on icon "0 ? ?" at bounding box center [636, 327] width 908 height 571
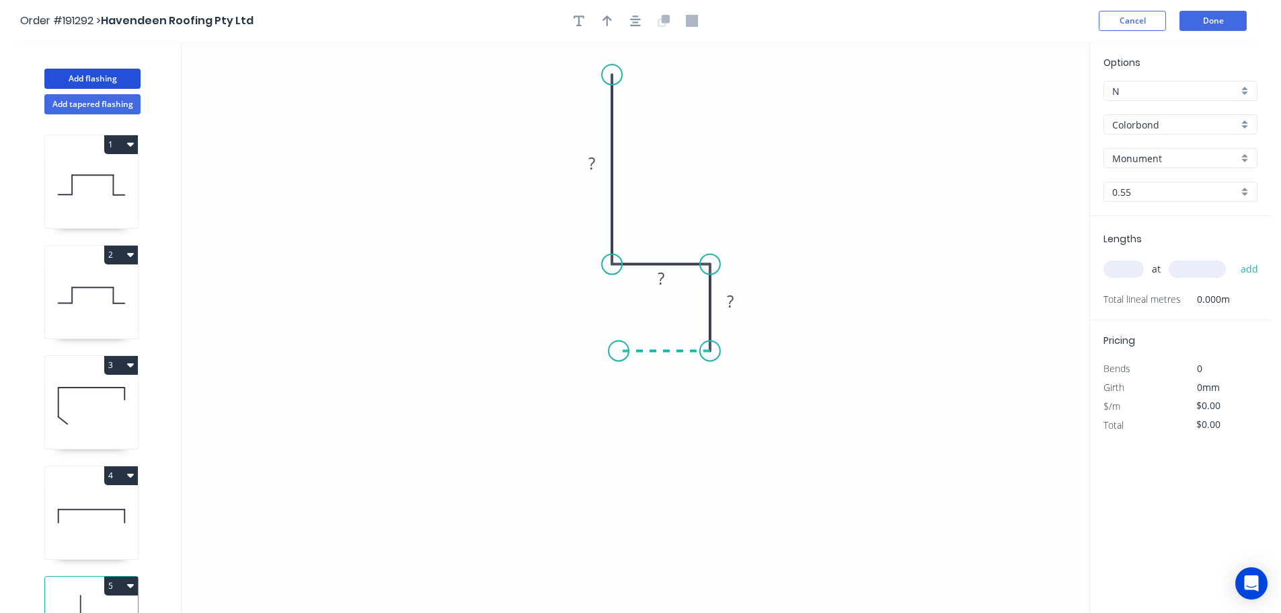
click at [619, 348] on icon "0 ? ? ?" at bounding box center [636, 327] width 908 height 571
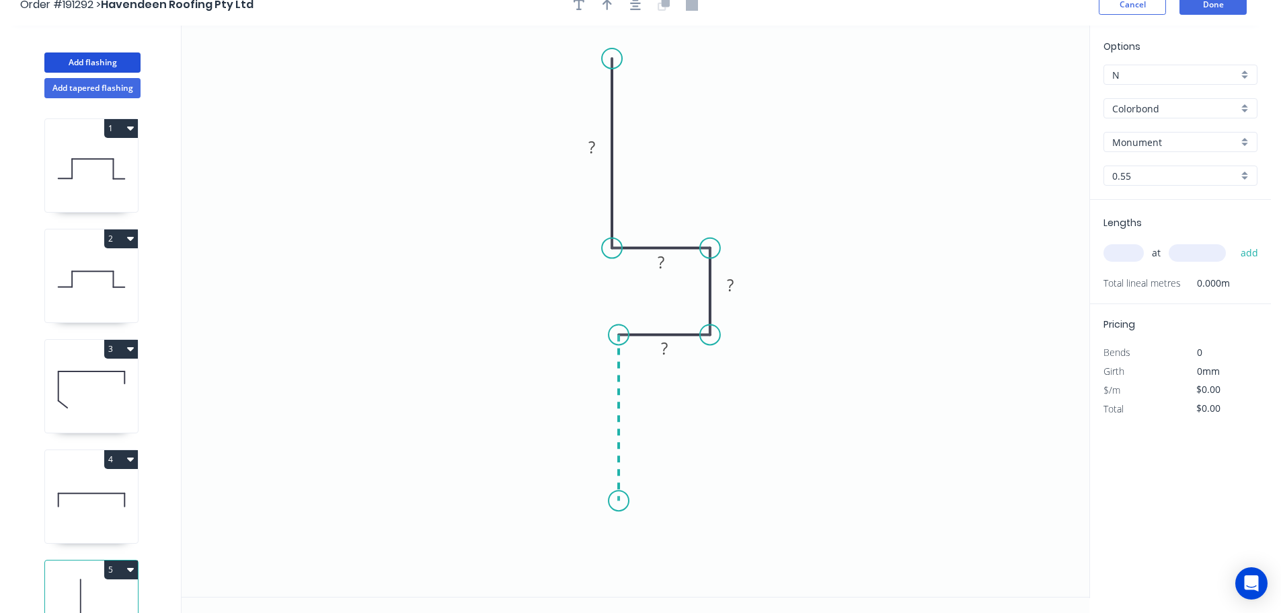
scroll to position [25, 0]
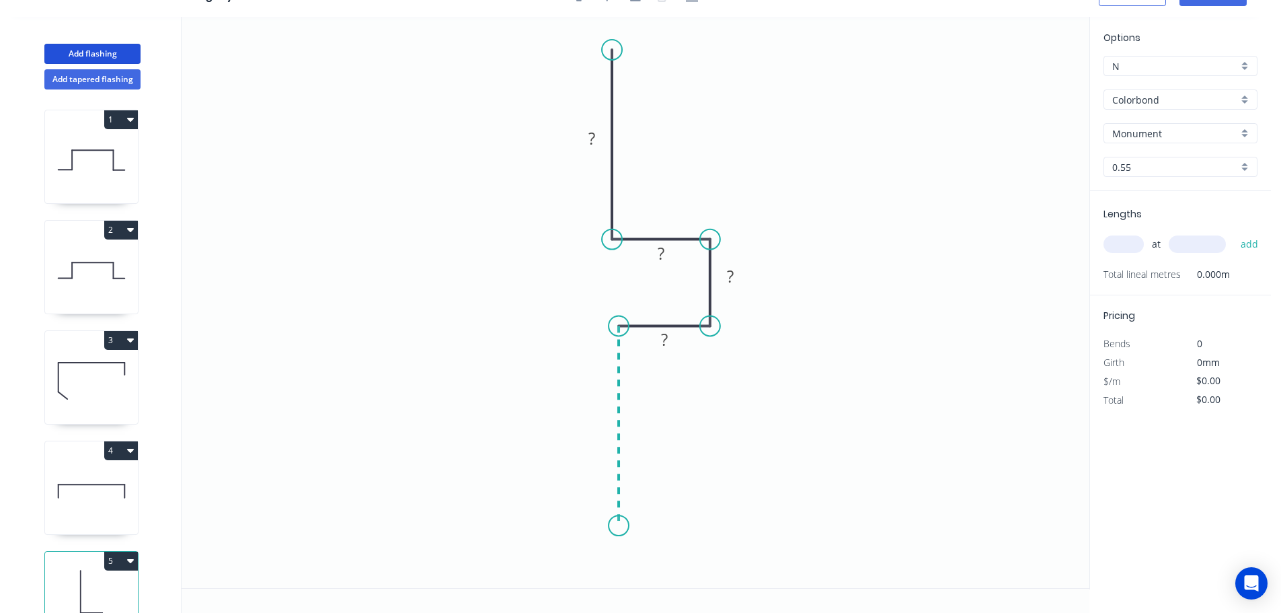
click at [619, 526] on icon "0 ? ? ? ?" at bounding box center [636, 302] width 908 height 571
click at [618, 527] on circle at bounding box center [618, 525] width 20 height 20
click at [532, 525] on icon "0 ? ? ? ? ?" at bounding box center [636, 302] width 908 height 571
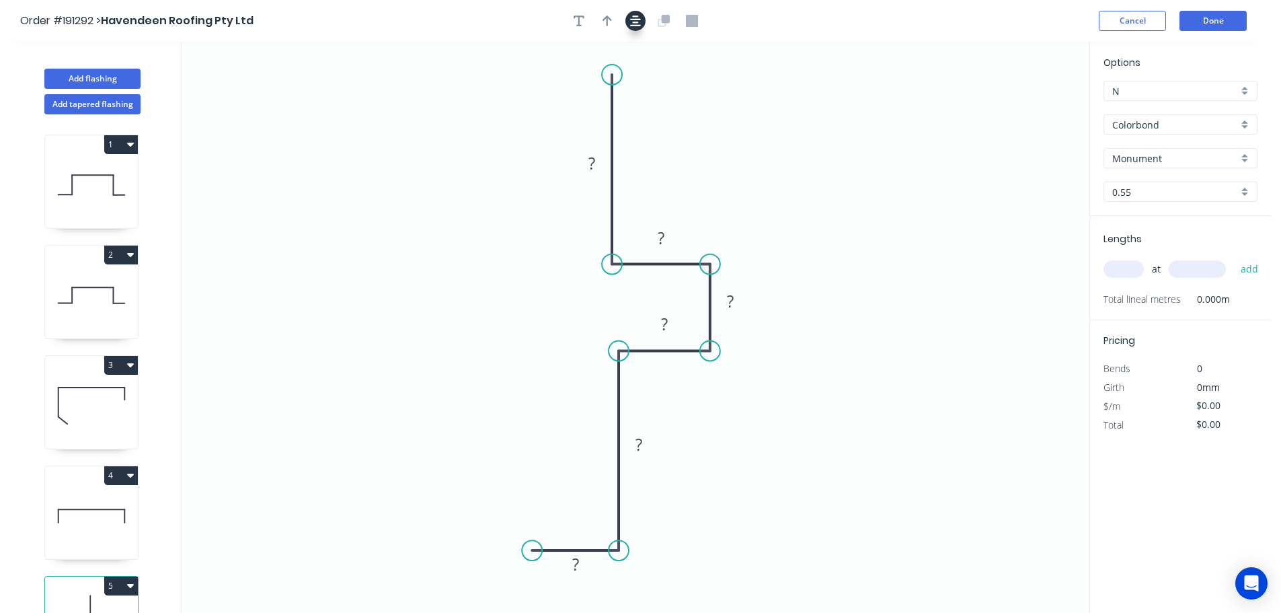
click at [630, 15] on icon "button" at bounding box center [635, 21] width 11 height 12
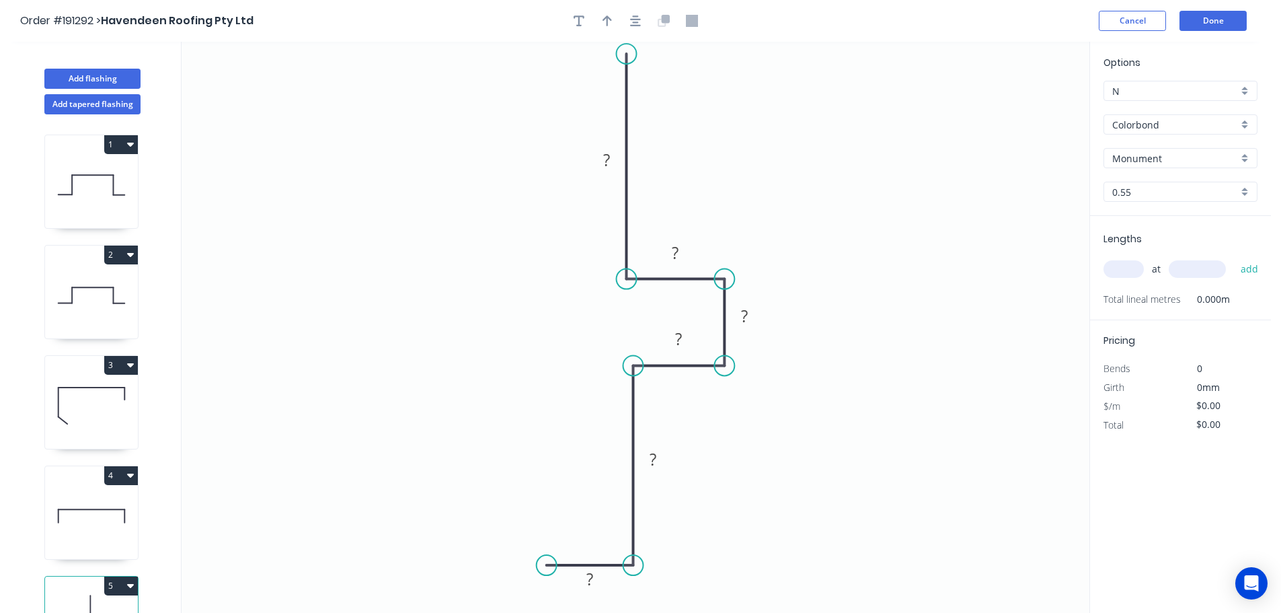
drag, startPoint x: 631, startPoint y: 81, endPoint x: 631, endPoint y: 54, distance: 27.6
click at [631, 54] on circle at bounding box center [627, 54] width 20 height 20
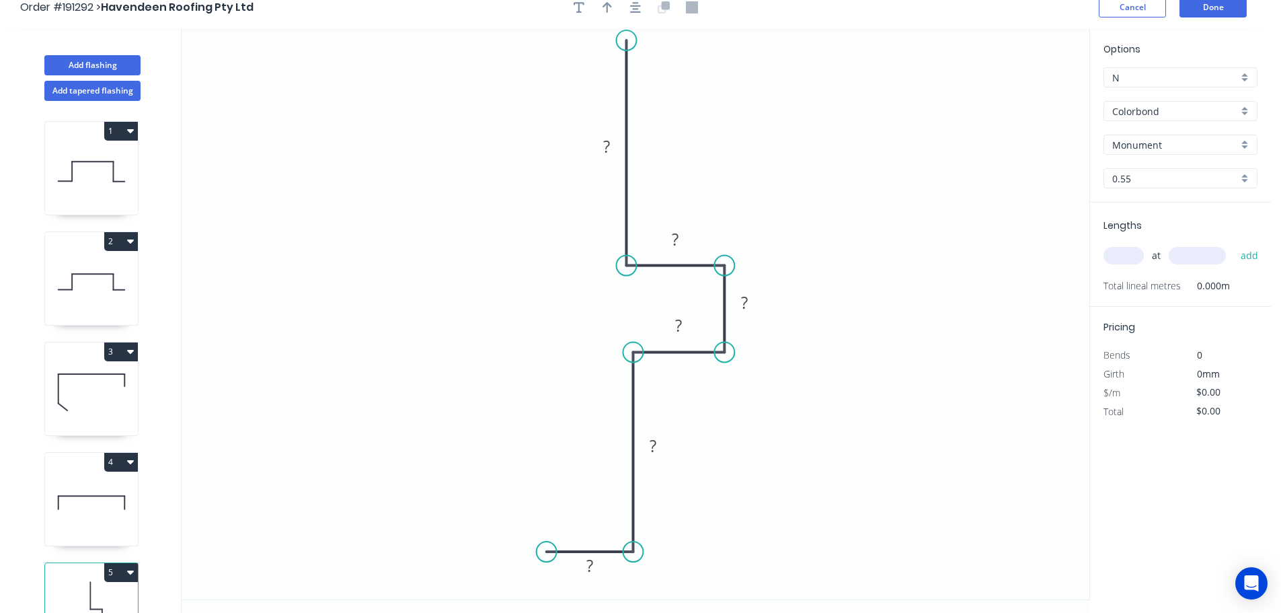
scroll to position [25, 0]
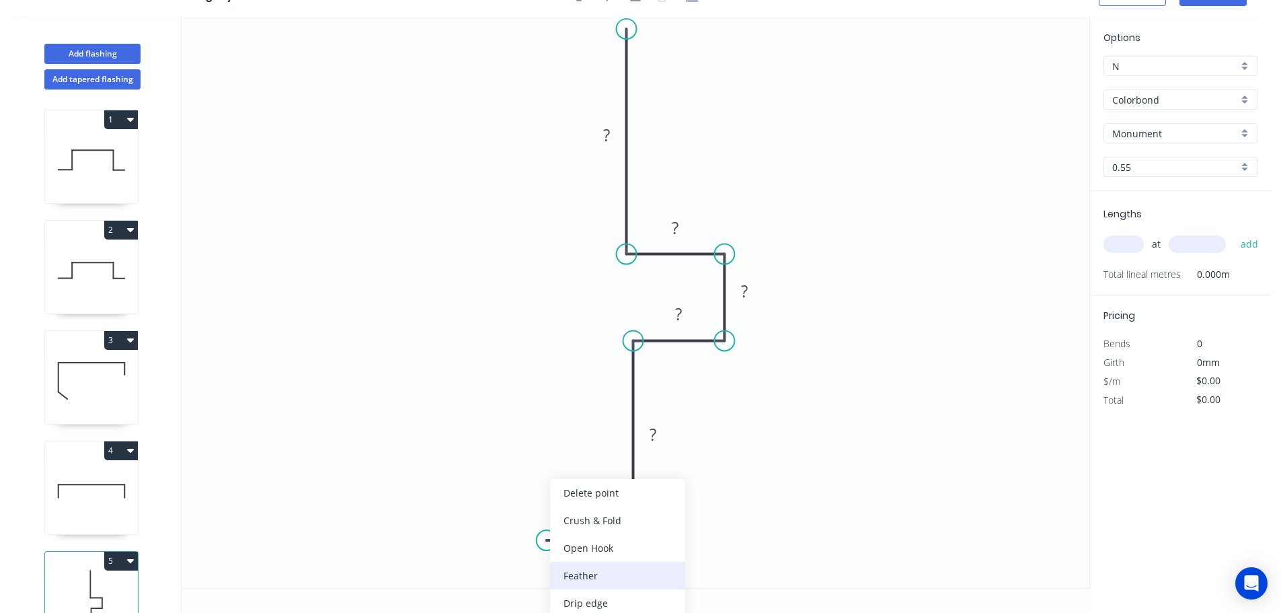
click at [573, 565] on div "Feather" at bounding box center [617, 575] width 135 height 28
click at [557, 569] on div "Flip bend" at bounding box center [612, 575] width 135 height 28
click at [581, 570] on rect at bounding box center [587, 557] width 44 height 28
drag, startPoint x: 561, startPoint y: 572, endPoint x: 546, endPoint y: 572, distance: 15.5
click at [546, 572] on tspan "FE" at bounding box center [554, 562] width 17 height 22
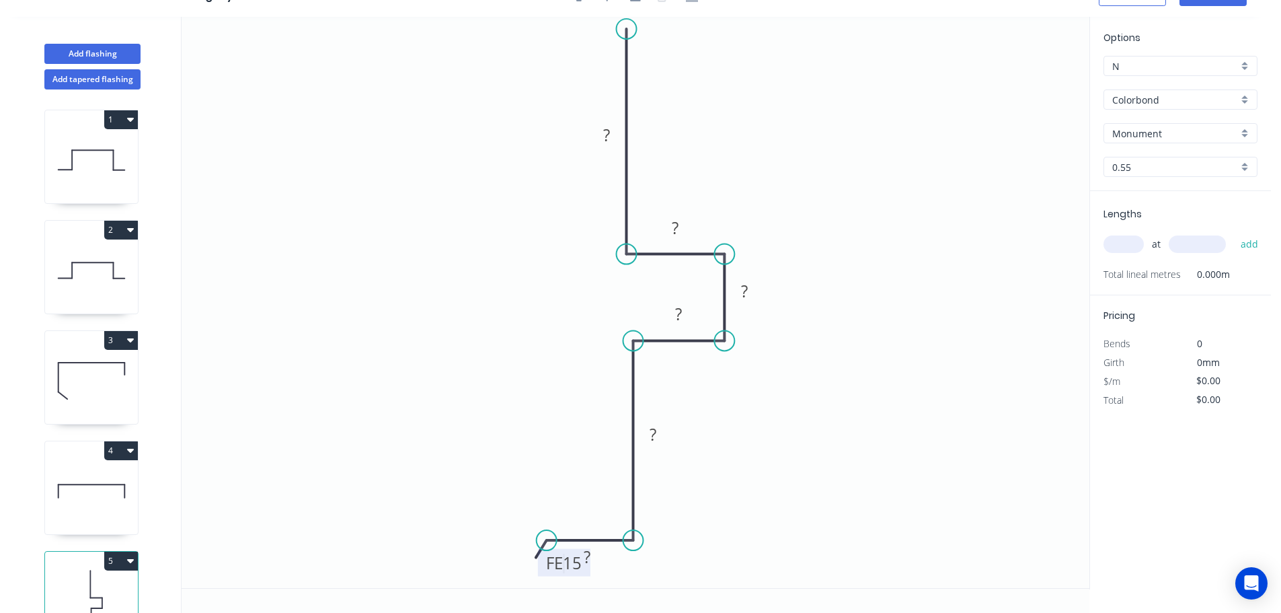
drag, startPoint x: 546, startPoint y: 572, endPoint x: 553, endPoint y: 570, distance: 7.0
click at [553, 570] on tspan "FE" at bounding box center [554, 562] width 17 height 22
drag, startPoint x: 543, startPoint y: 564, endPoint x: 451, endPoint y: 567, distance: 92.2
click at [451, 567] on rect at bounding box center [473, 566] width 52 height 28
click at [494, 565] on rect at bounding box center [472, 566] width 52 height 28
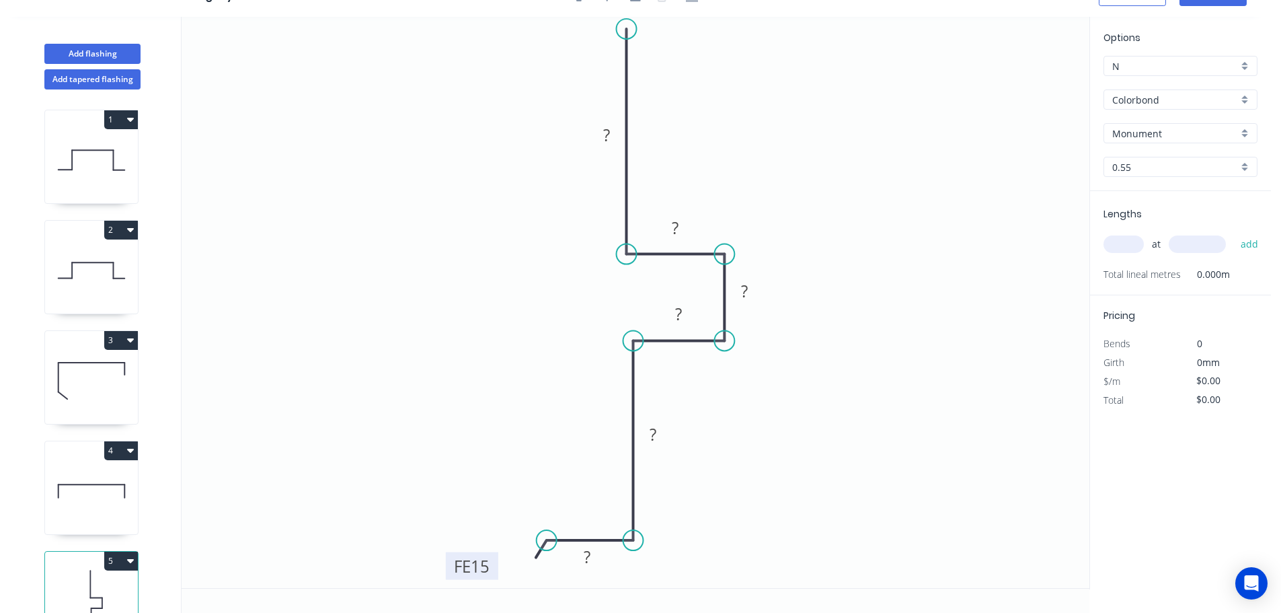
click at [483, 564] on tspan "15" at bounding box center [480, 566] width 19 height 22
drag, startPoint x: 723, startPoint y: 335, endPoint x: 707, endPoint y: 336, distance: 15.5
click at [707, 336] on circle at bounding box center [707, 340] width 20 height 20
type input "$13.04"
drag, startPoint x: 726, startPoint y: 261, endPoint x: 705, endPoint y: 261, distance: 20.8
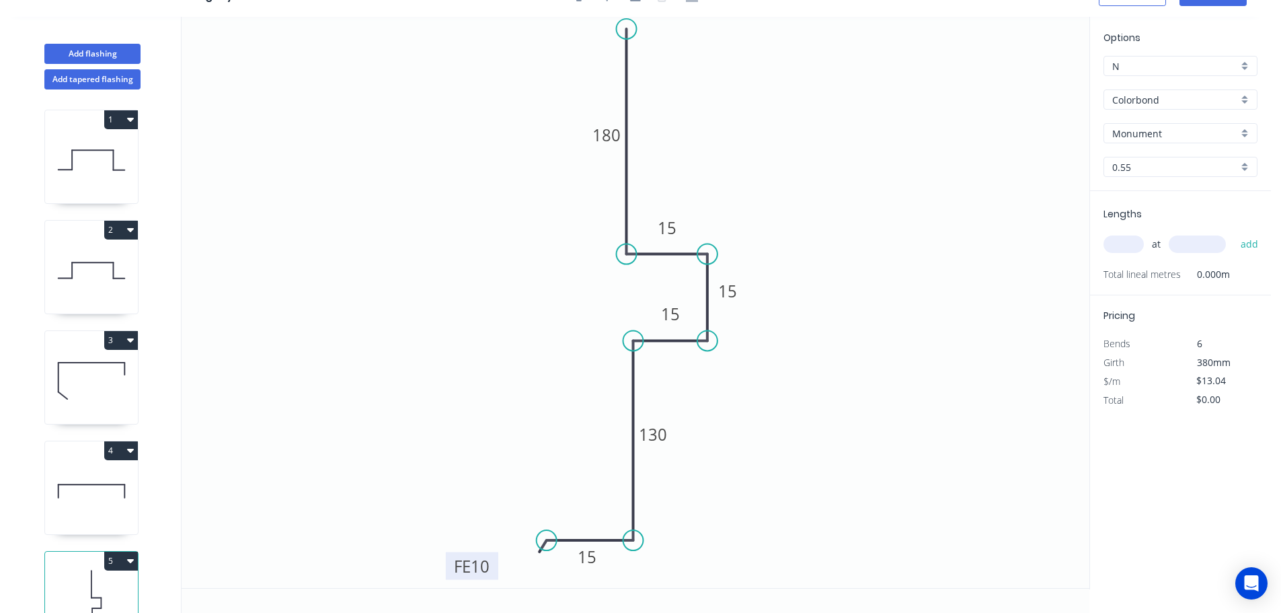
click at [707, 261] on circle at bounding box center [707, 254] width 20 height 20
drag, startPoint x: 708, startPoint y: 337, endPoint x: 707, endPoint y: 330, distance: 6.8
click at [707, 330] on circle at bounding box center [707, 329] width 20 height 20
drag, startPoint x: 632, startPoint y: 342, endPoint x: 631, endPoint y: 329, distance: 12.1
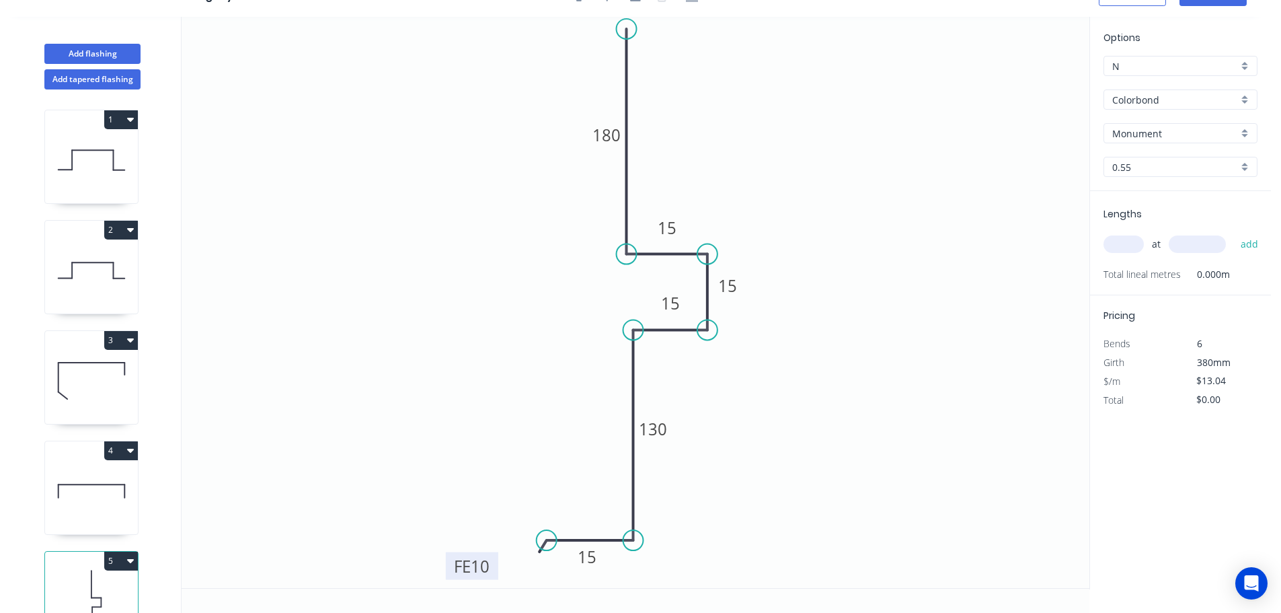
click at [631, 329] on circle at bounding box center [633, 329] width 20 height 20
click at [1117, 242] on input "text" at bounding box center [1123, 243] width 40 height 17
type input "2"
type input "1300"
click at [1234, 233] on button "add" at bounding box center [1250, 244] width 32 height 23
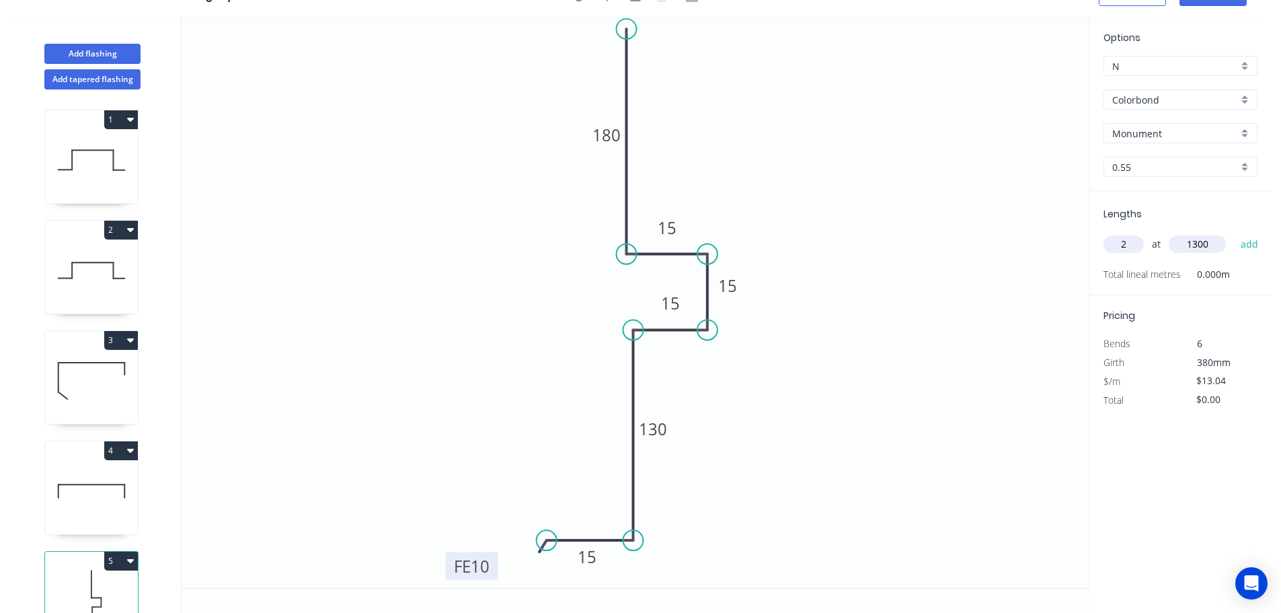
type input "$33.90"
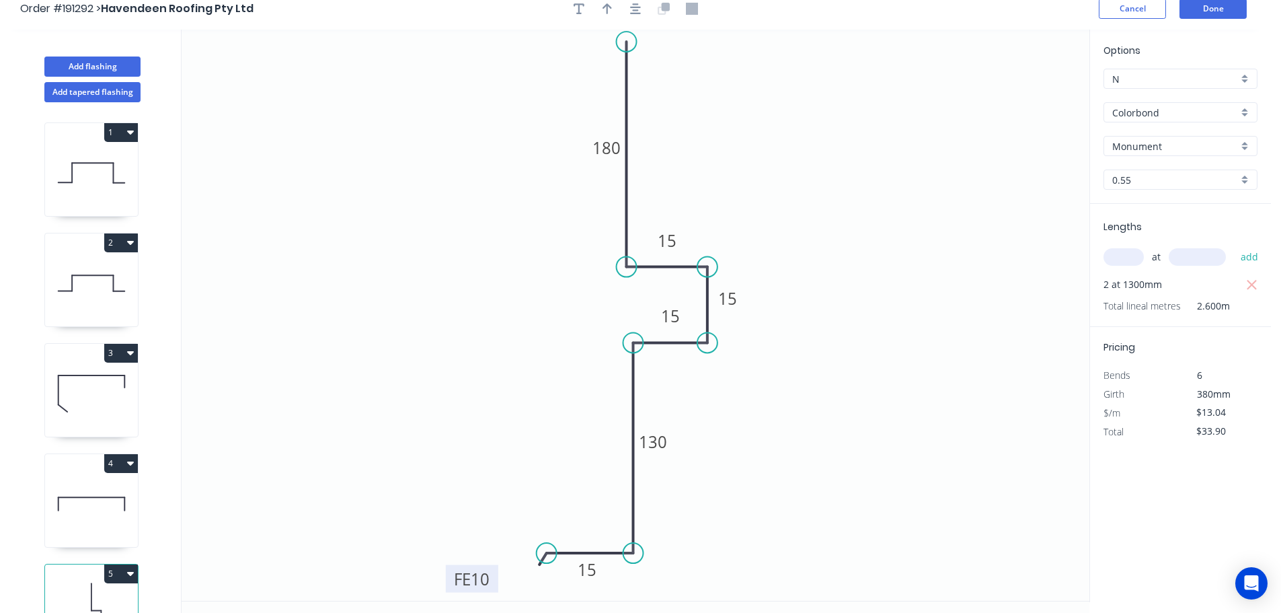
scroll to position [0, 0]
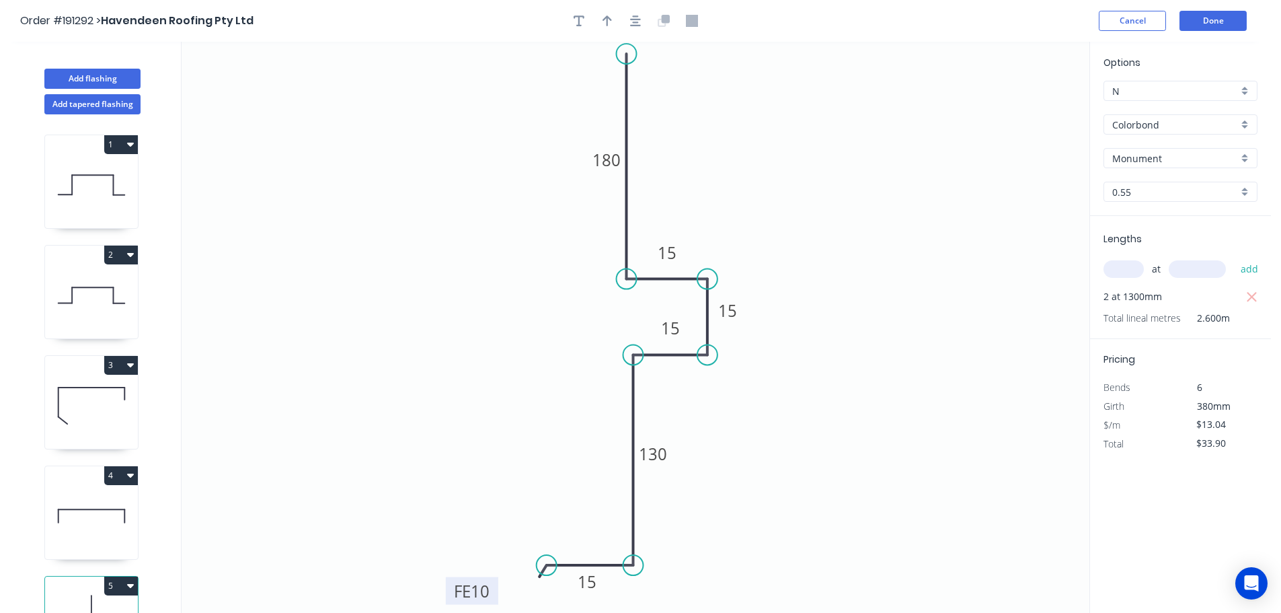
click at [637, 24] on icon "button" at bounding box center [635, 21] width 11 height 12
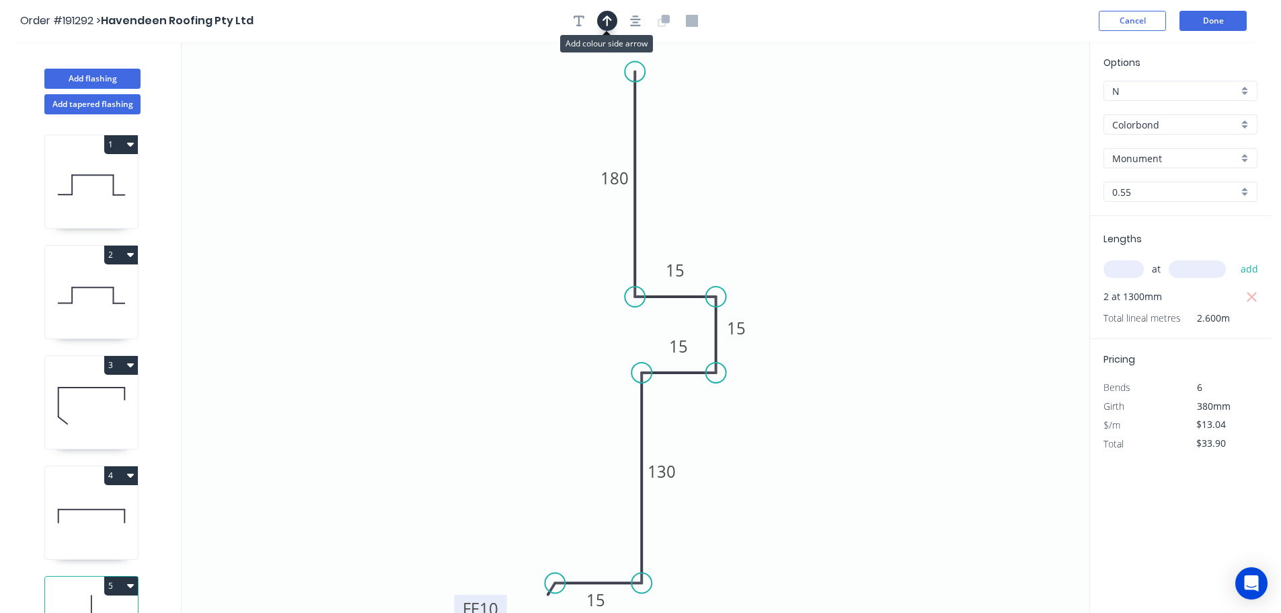
click at [604, 24] on icon "button" at bounding box center [606, 21] width 9 height 12
drag, startPoint x: 1021, startPoint y: 110, endPoint x: 385, endPoint y: 304, distance: 665.1
click at [385, 304] on icon at bounding box center [391, 285] width 12 height 43
drag, startPoint x: 385, startPoint y: 304, endPoint x: 355, endPoint y: 253, distance: 59.0
click at [355, 253] on icon at bounding box center [340, 253] width 43 height 12
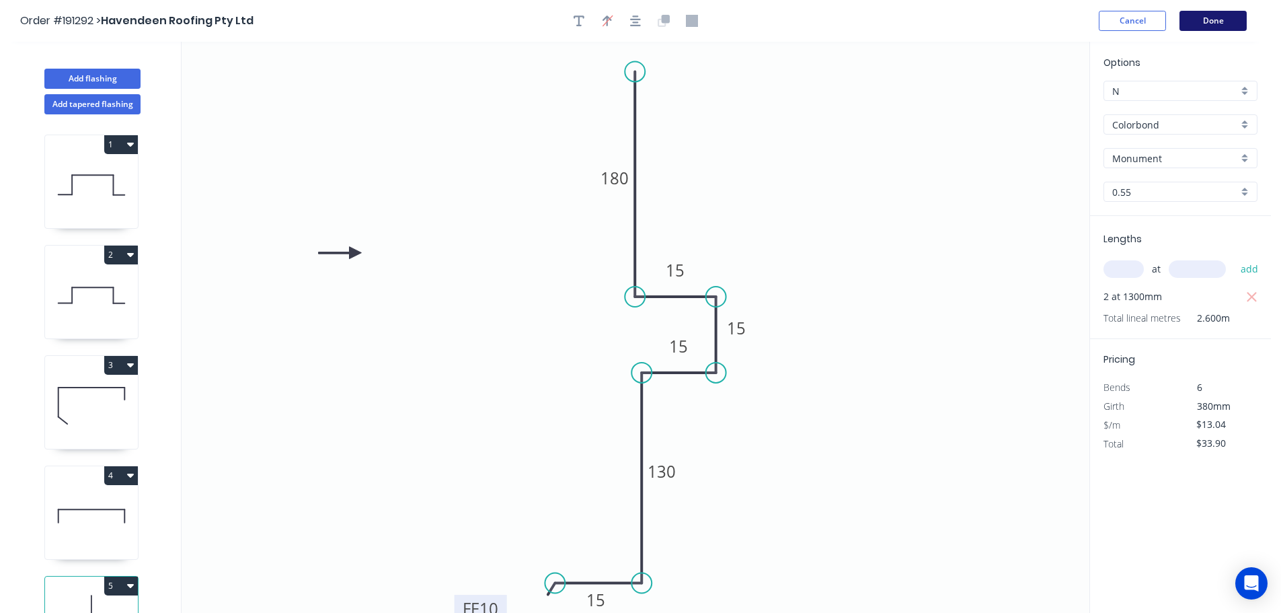
click at [1200, 26] on button "Done" at bounding box center [1212, 21] width 67 height 20
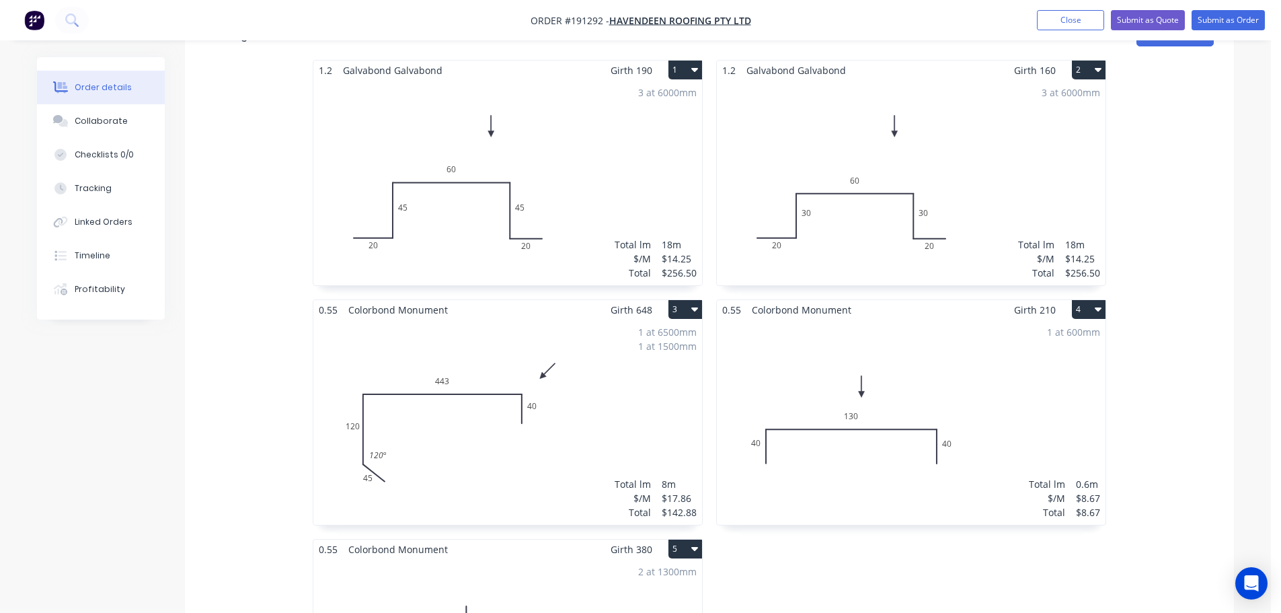
scroll to position [403, 0]
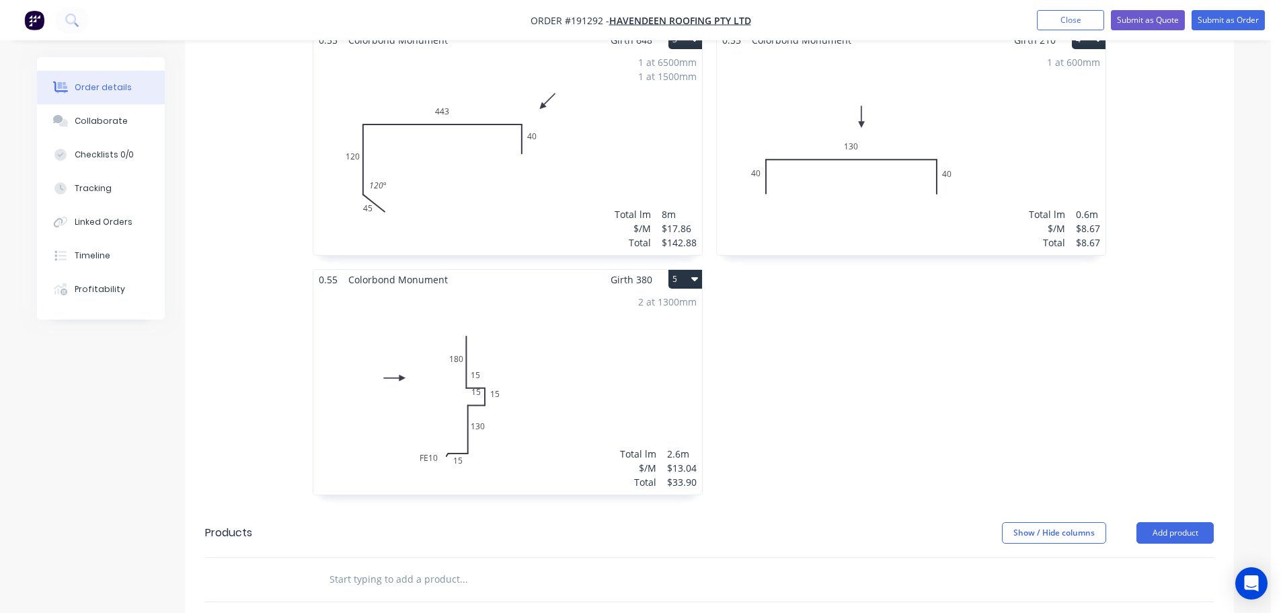
click at [660, 350] on div "2 at 1300mm Total lm $/M Total 2.6m $13.04 $33.90" at bounding box center [507, 391] width 389 height 205
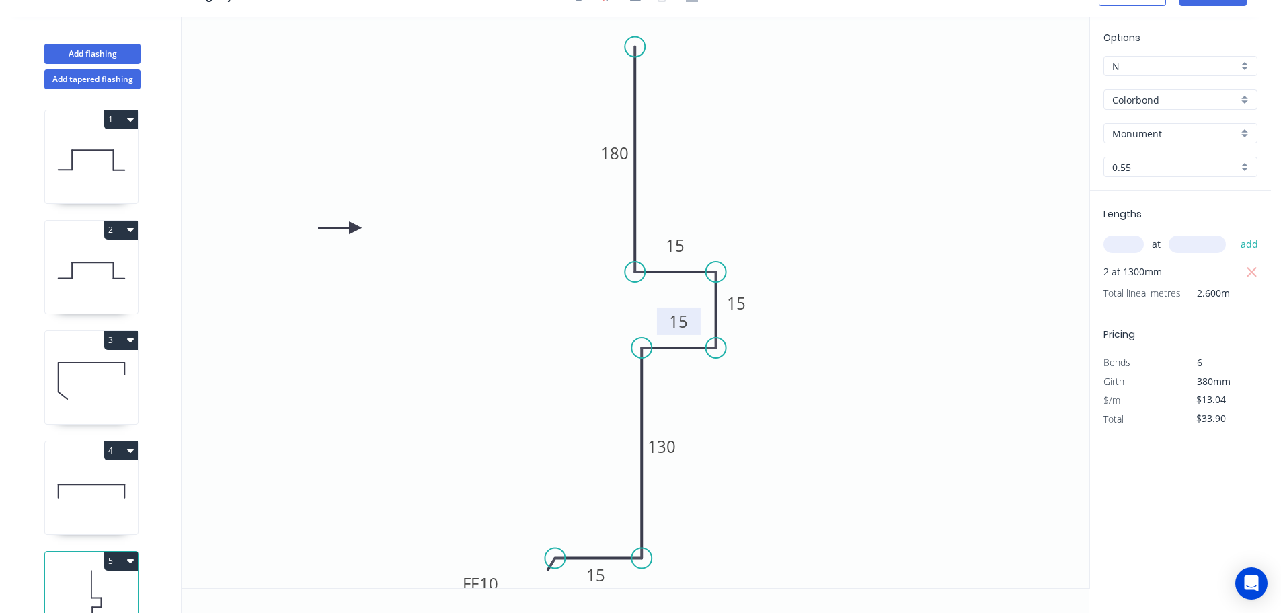
click at [688, 331] on tspan "15" at bounding box center [678, 321] width 19 height 22
drag, startPoint x: 693, startPoint y: 329, endPoint x: 692, endPoint y: 384, distance: 54.5
click at [692, 384] on rect at bounding box center [678, 376] width 44 height 28
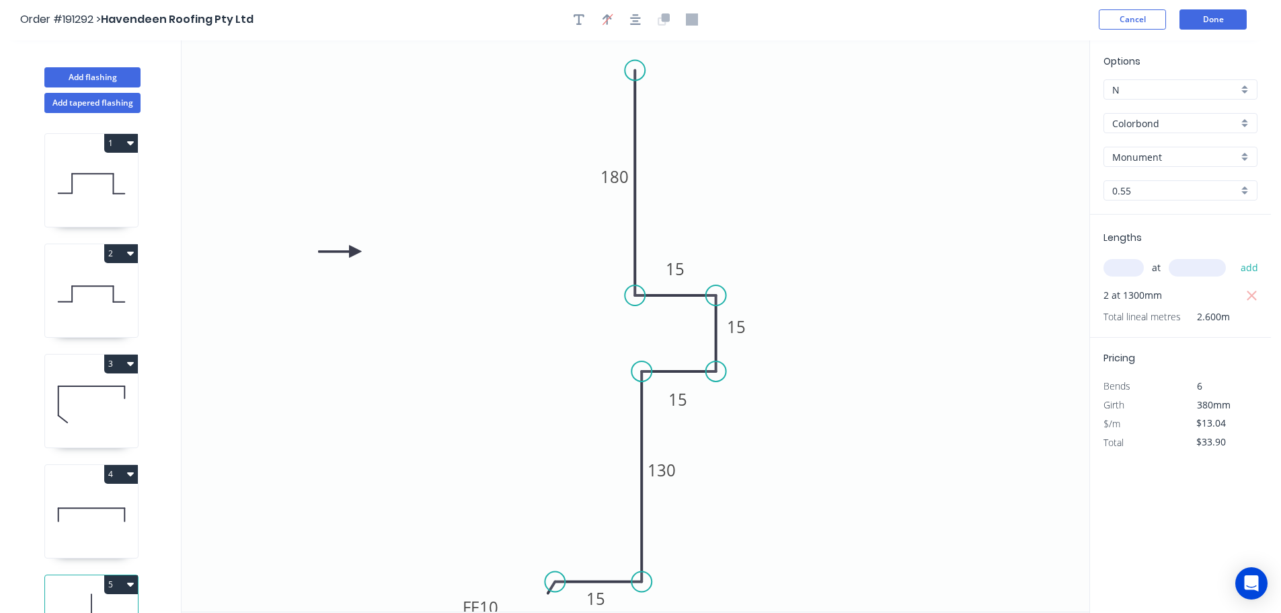
scroll to position [0, 0]
click at [1209, 20] on button "Done" at bounding box center [1212, 21] width 67 height 20
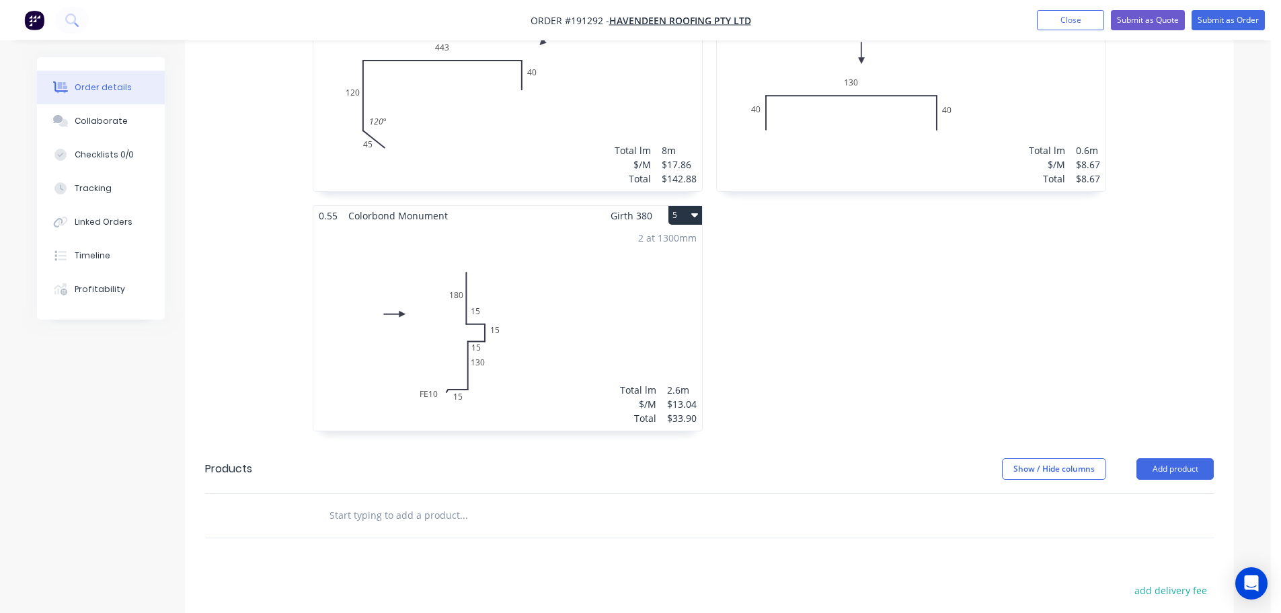
scroll to position [874, 0]
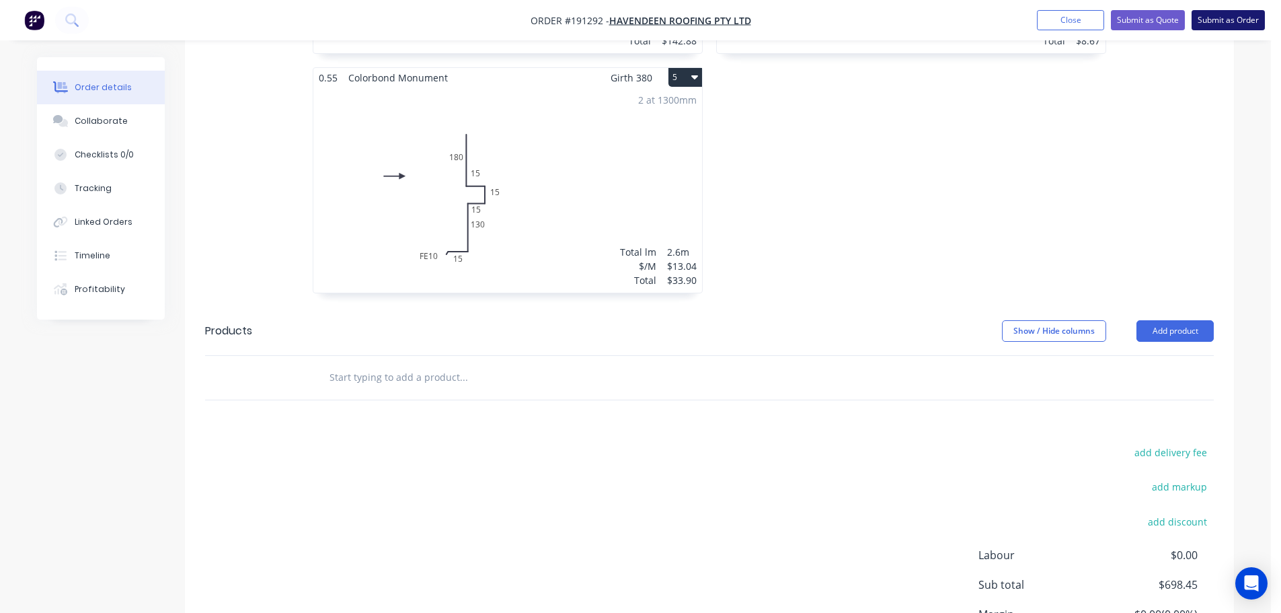
click at [1230, 17] on button "Submit as Order" at bounding box center [1227, 20] width 73 height 20
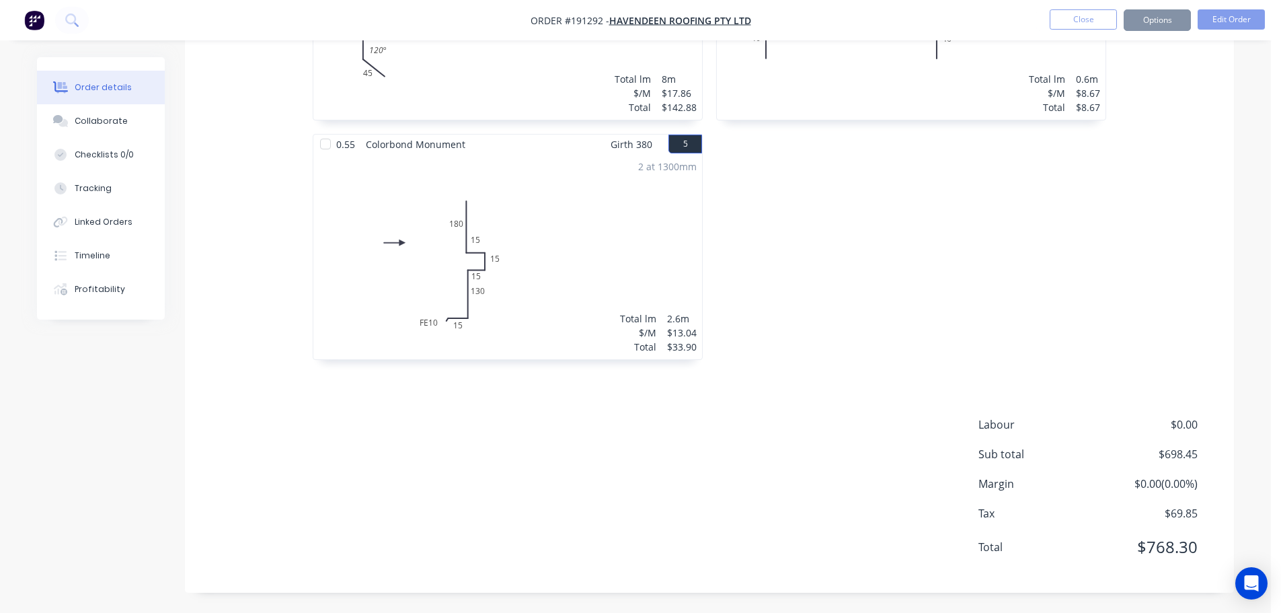
scroll to position [0, 0]
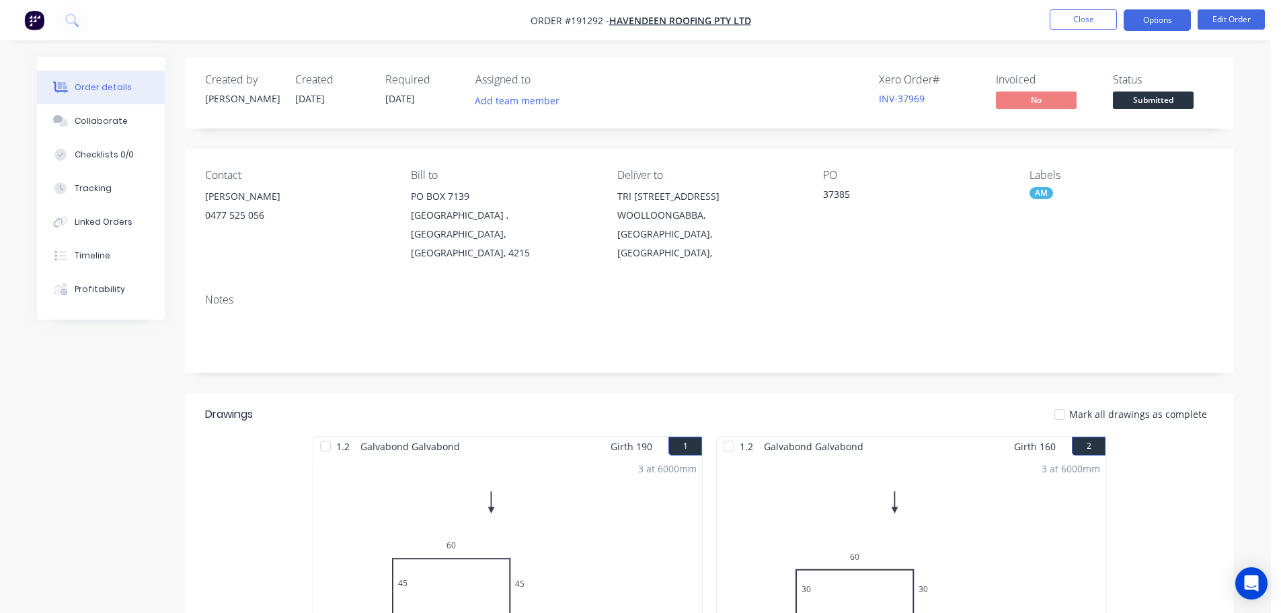
click at [1135, 13] on button "Options" at bounding box center [1157, 20] width 67 height 22
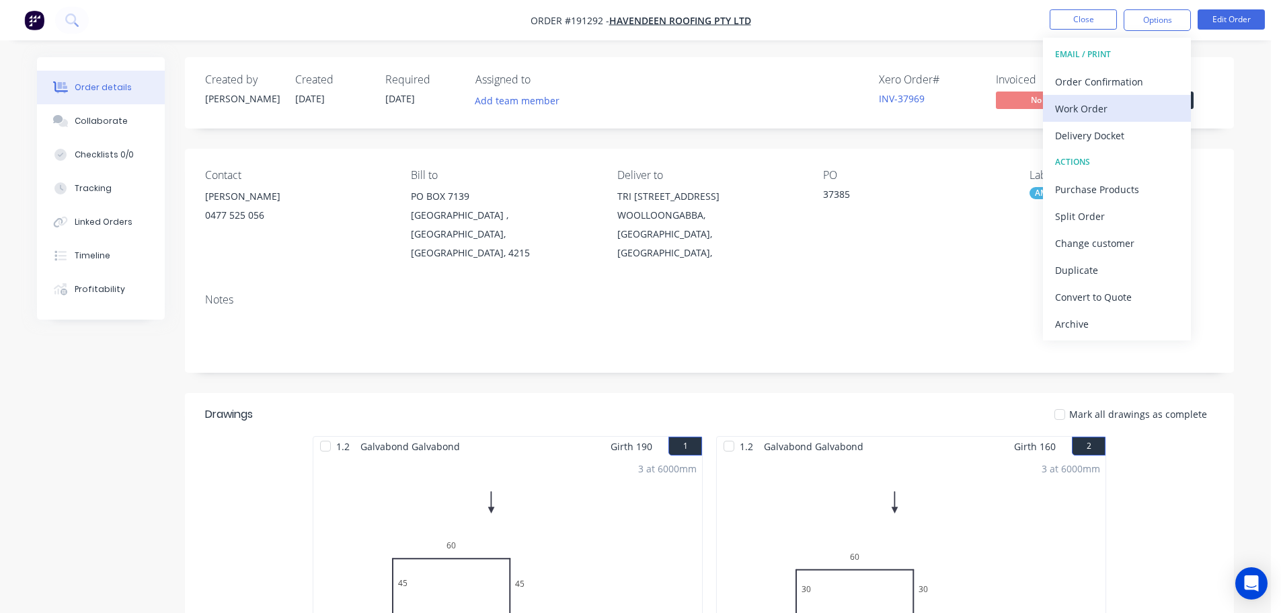
click at [1134, 106] on div "Work Order" at bounding box center [1117, 108] width 124 height 19
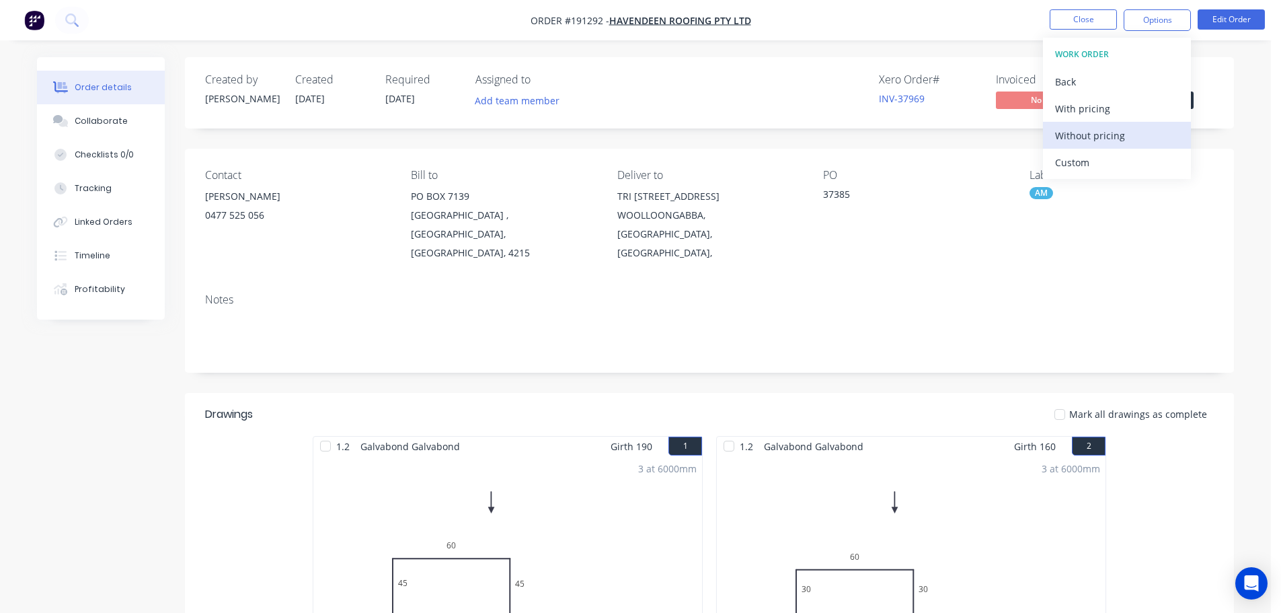
click at [1127, 147] on button "Without pricing" at bounding box center [1117, 135] width 148 height 27
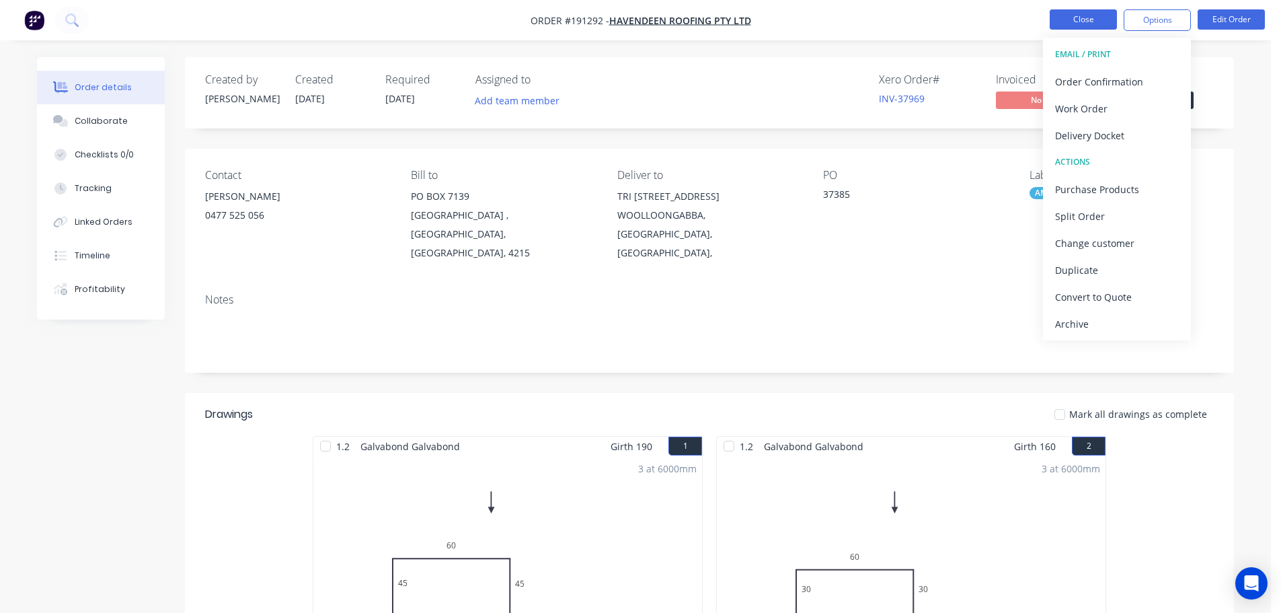
click at [1074, 24] on button "Close" at bounding box center [1083, 19] width 67 height 20
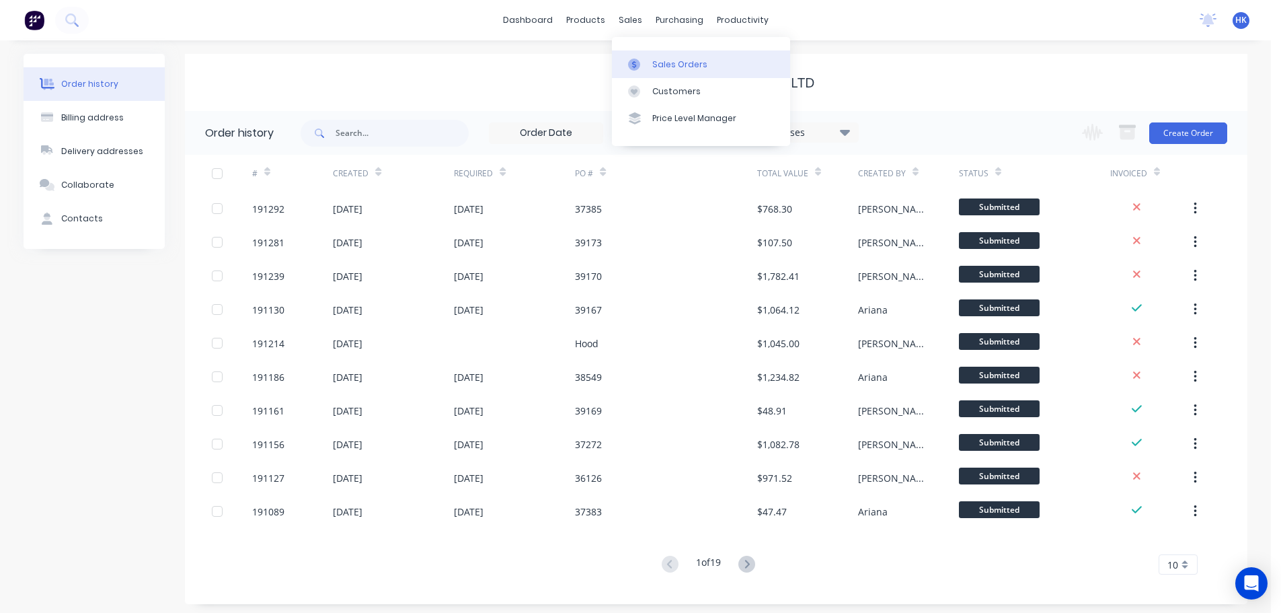
click at [659, 65] on div "Sales Orders" at bounding box center [679, 64] width 55 height 12
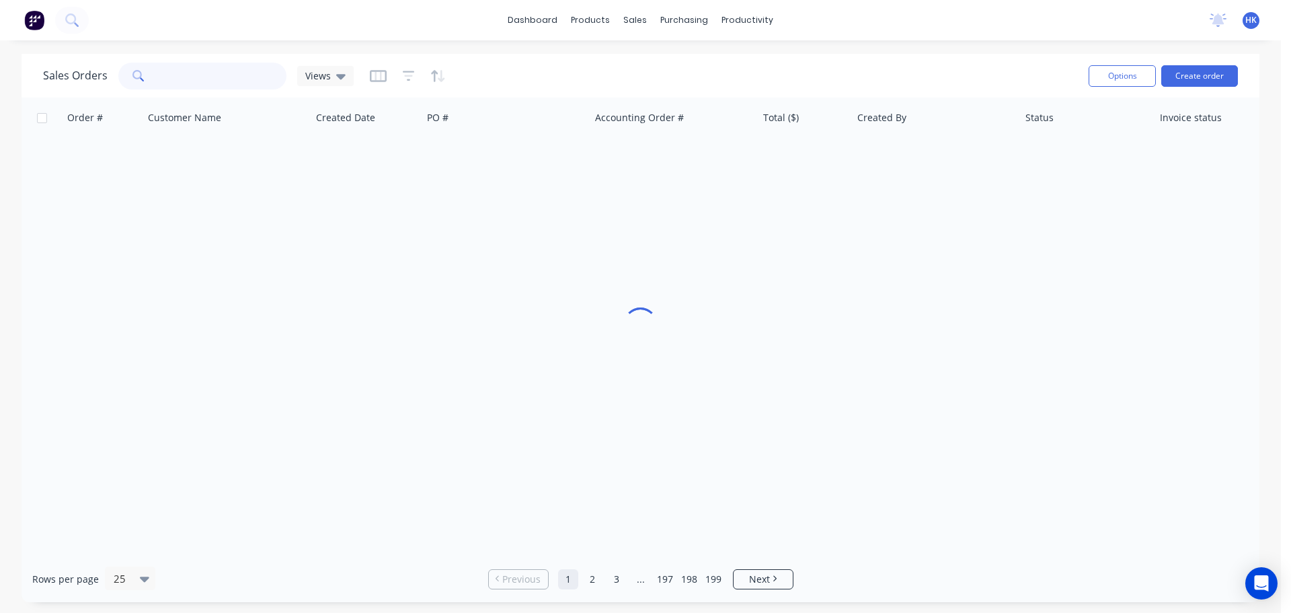
click at [227, 85] on input "text" at bounding box center [221, 76] width 131 height 27
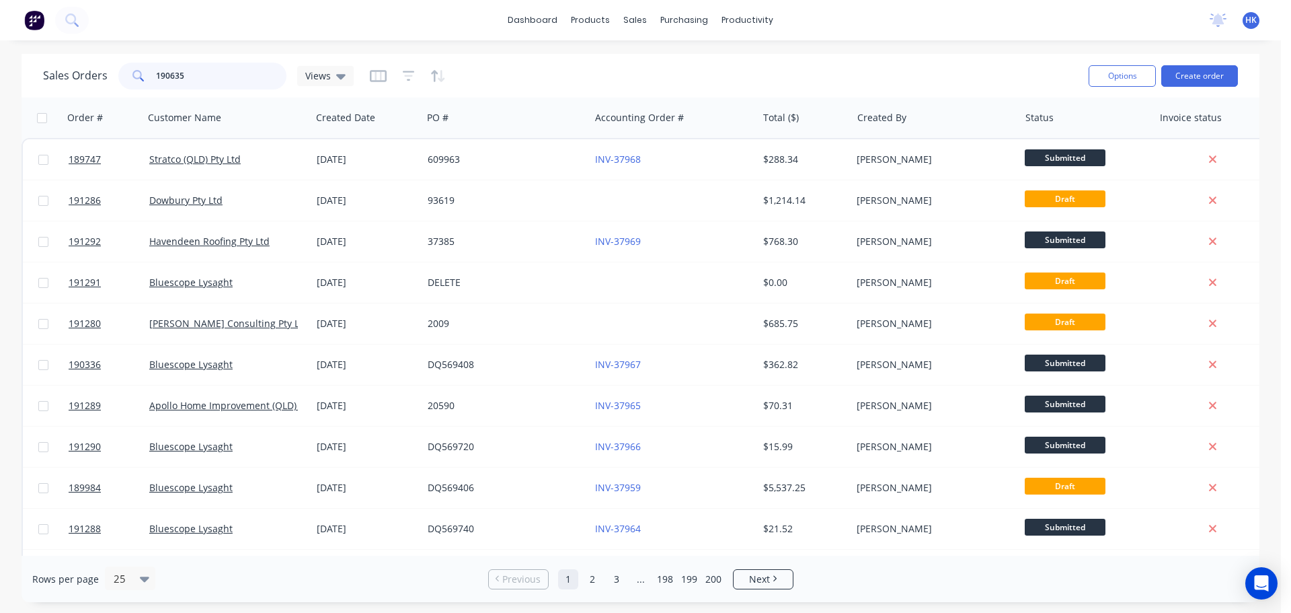
type input "190635"
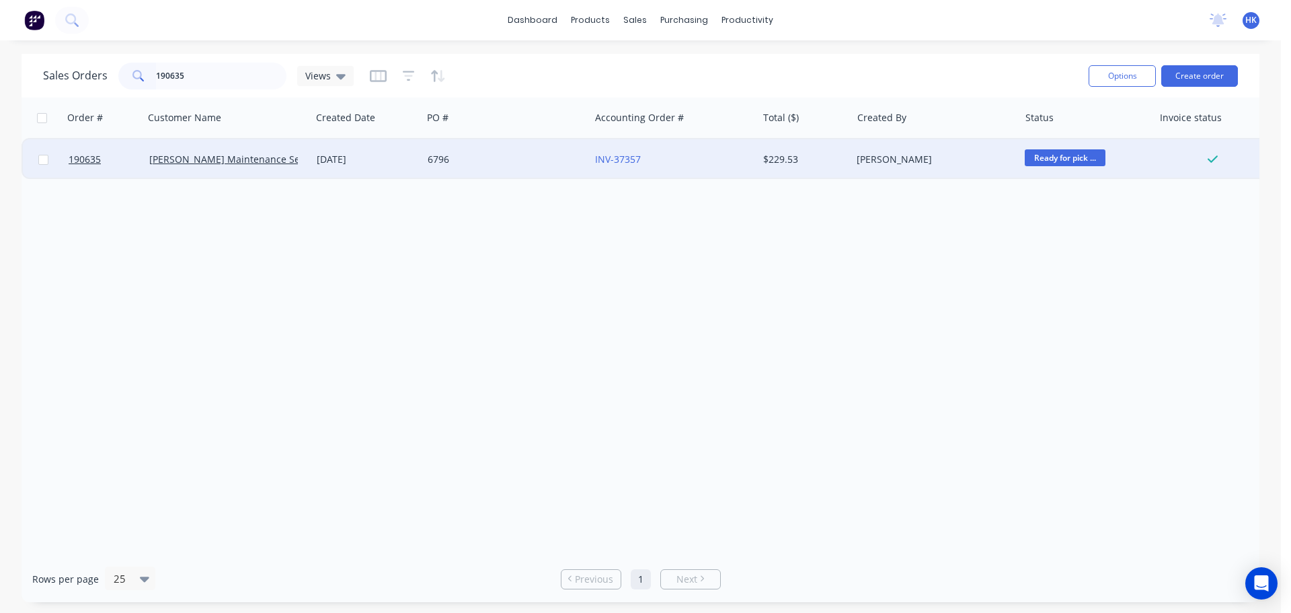
click at [473, 172] on div "6796" at bounding box center [505, 159] width 167 height 40
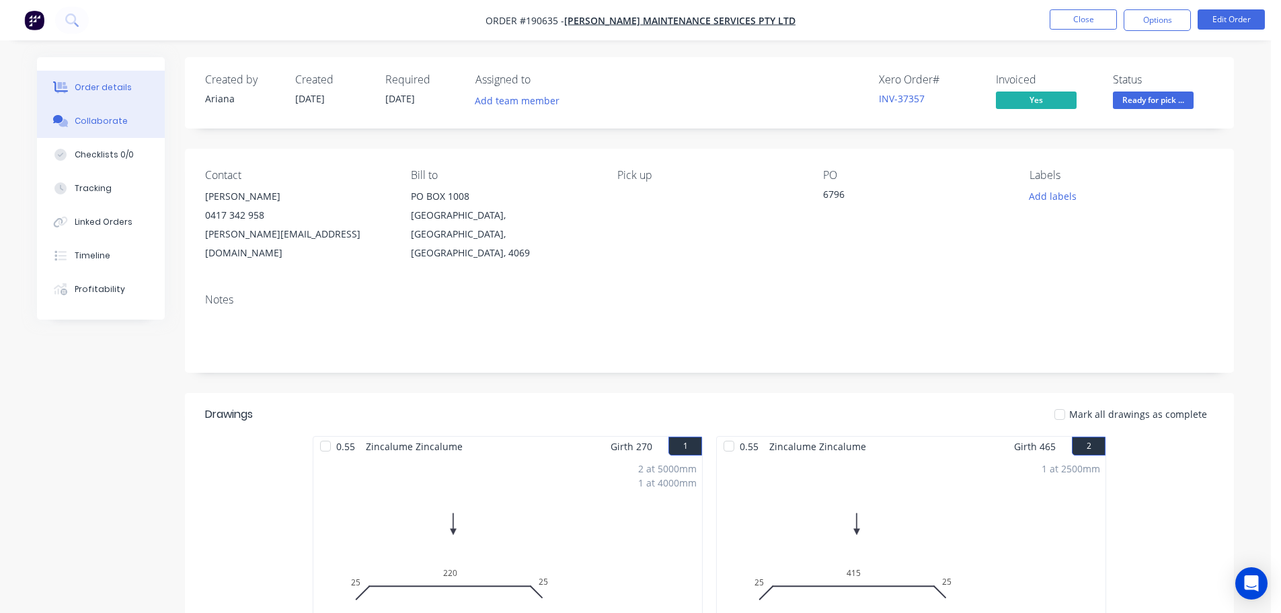
click at [75, 122] on div "Collaborate" at bounding box center [101, 121] width 53 height 12
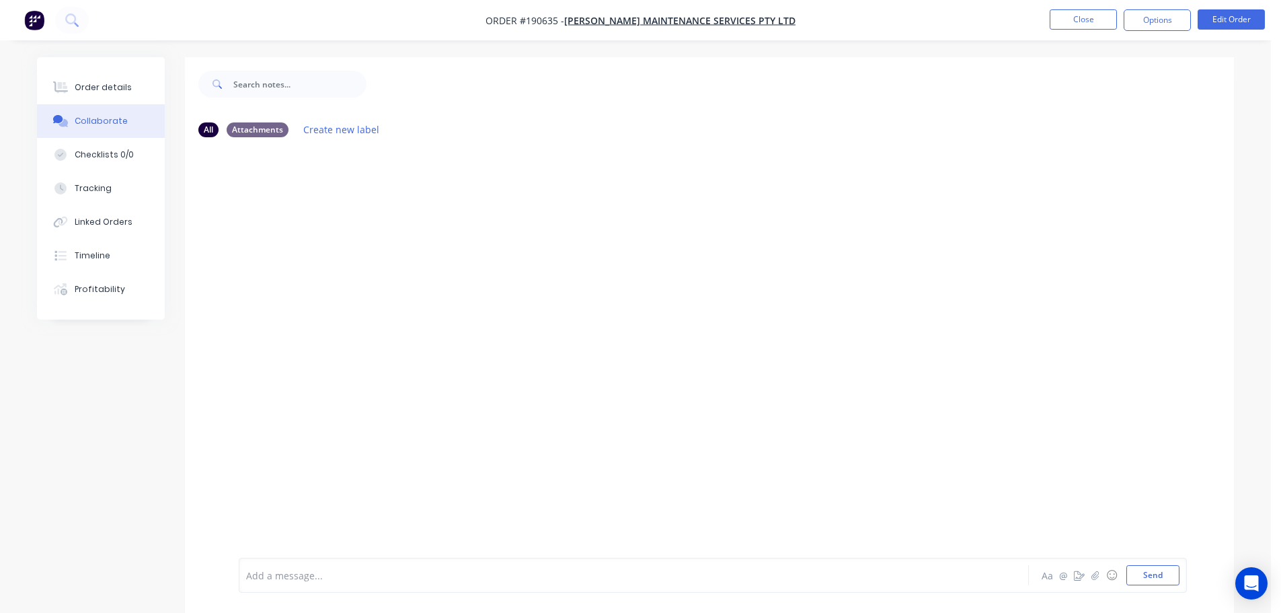
click at [388, 584] on div "Add a message..." at bounding box center [596, 575] width 700 height 20
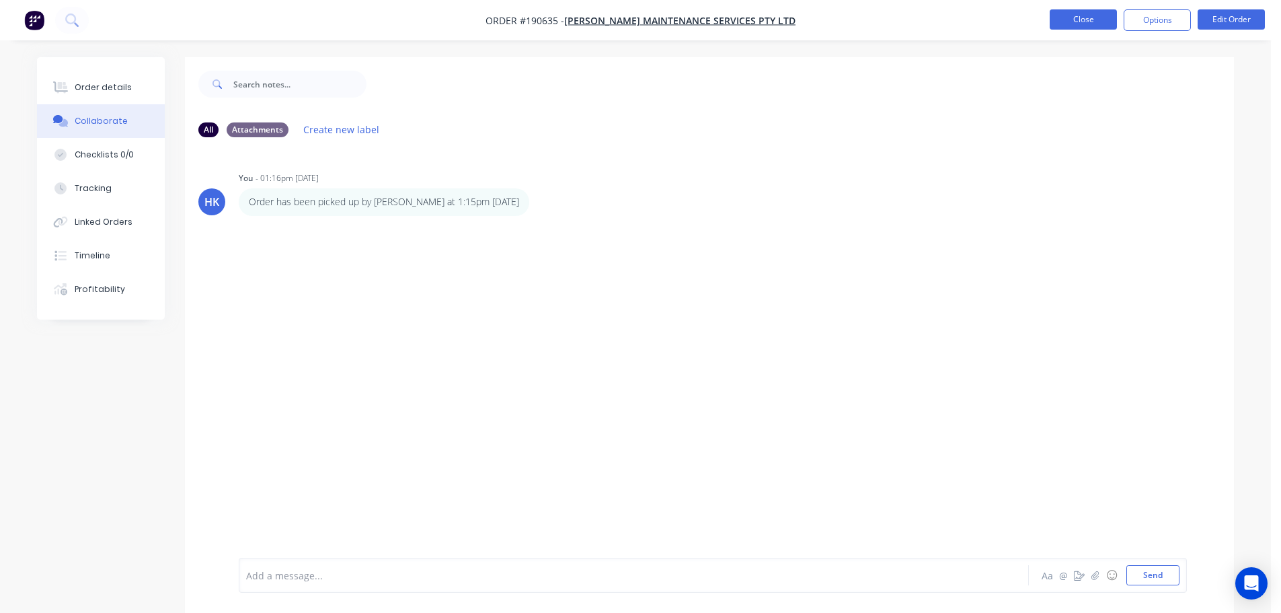
click at [1103, 19] on button "Close" at bounding box center [1083, 19] width 67 height 20
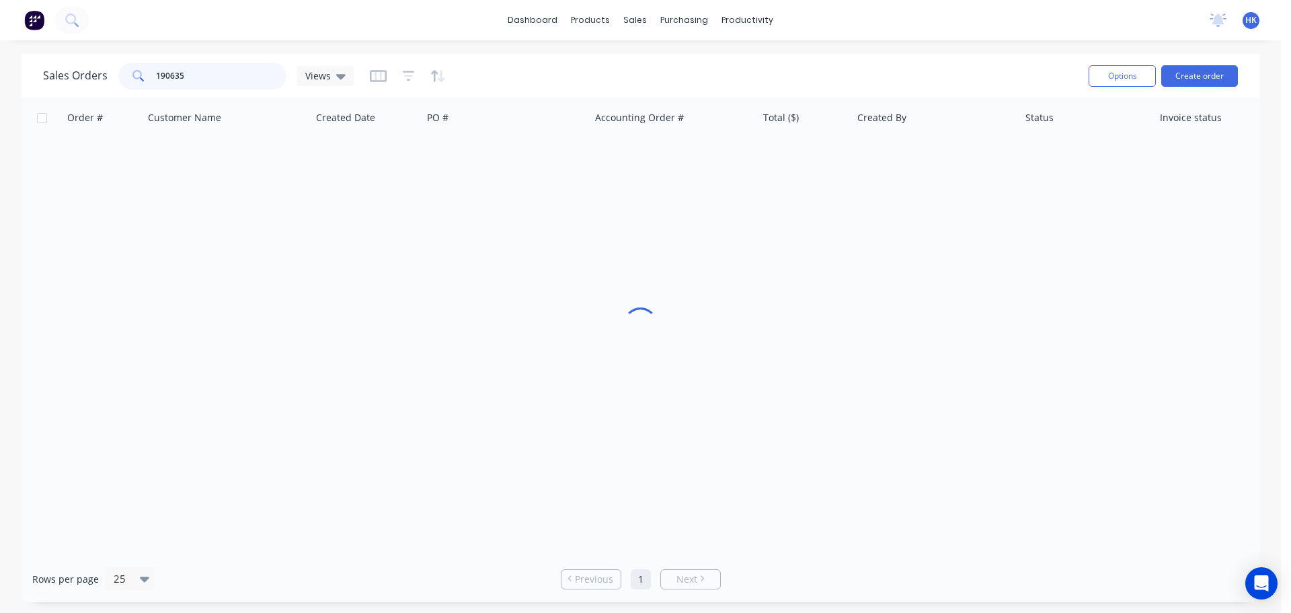
drag, startPoint x: 241, startPoint y: 83, endPoint x: 155, endPoint y: 91, distance: 86.4
click at [155, 91] on div "Sales Orders 190635 Views" at bounding box center [560, 75] width 1035 height 33
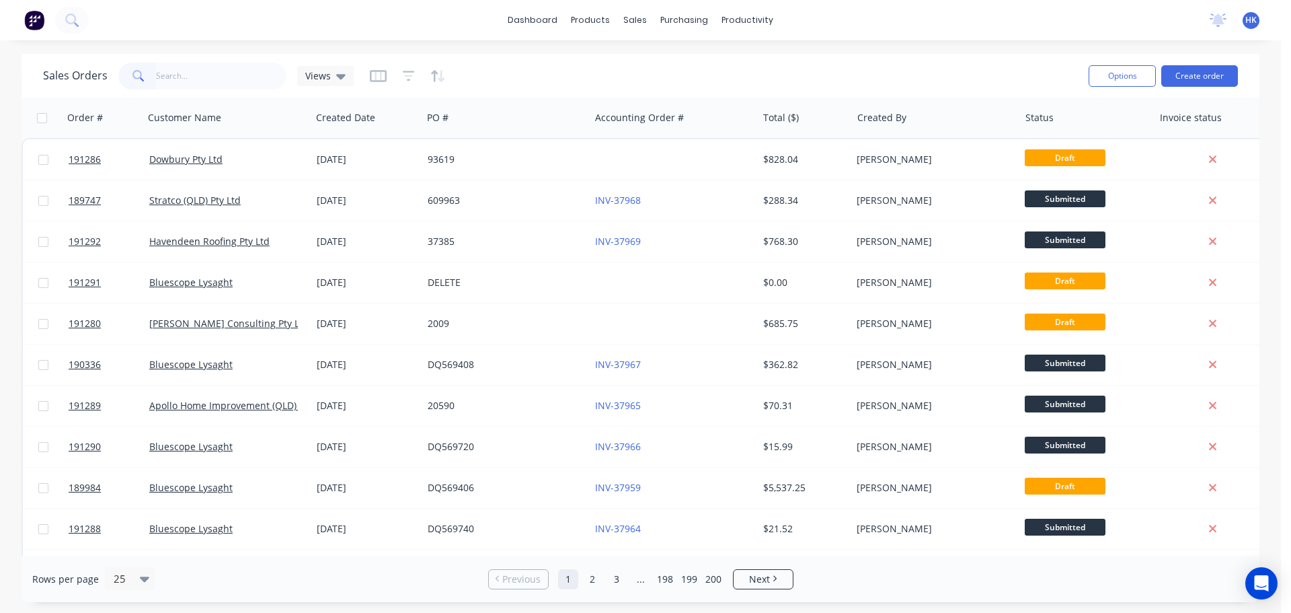
click at [1243, 66] on div "Sales Orders Views Options Create order" at bounding box center [641, 76] width 1238 height 44
click at [1202, 85] on button "Create order" at bounding box center [1199, 76] width 77 height 22
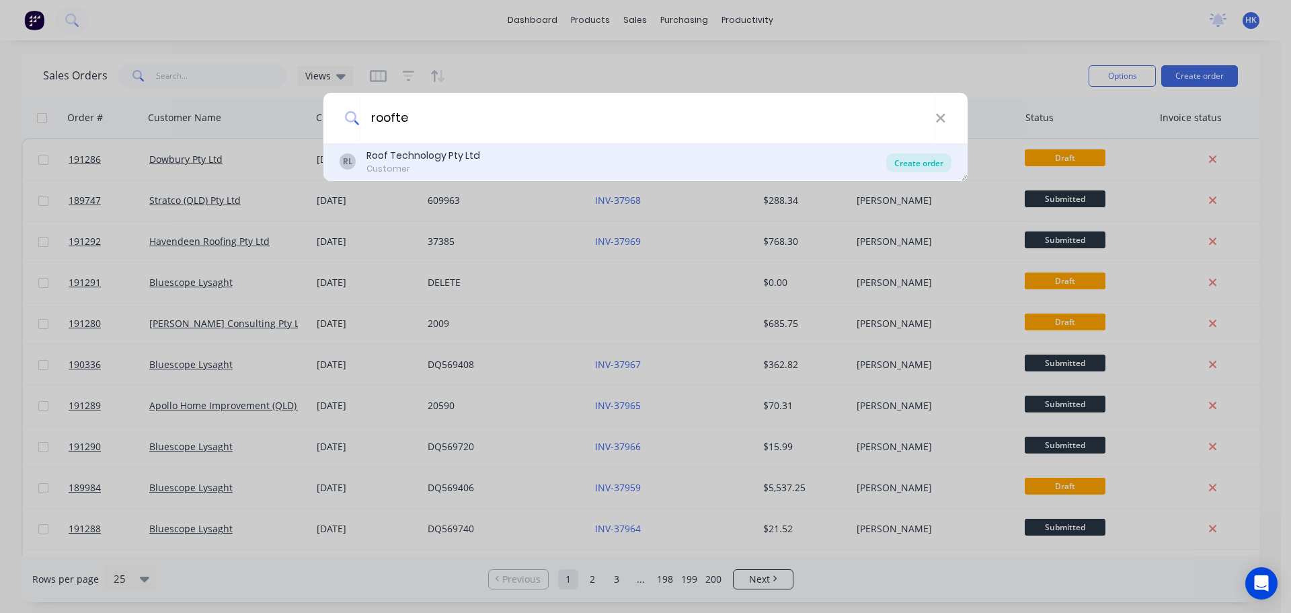
type input "roofte"
click at [932, 163] on div "Create order" at bounding box center [918, 162] width 65 height 19
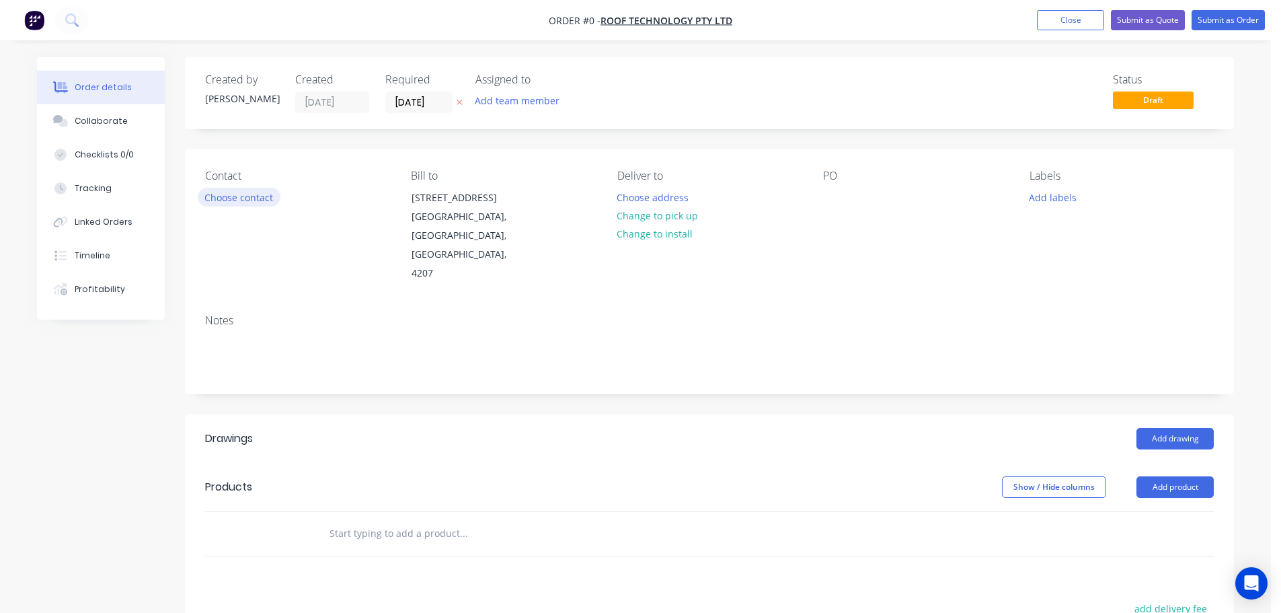
click at [258, 203] on button "Choose contact" at bounding box center [239, 197] width 83 height 18
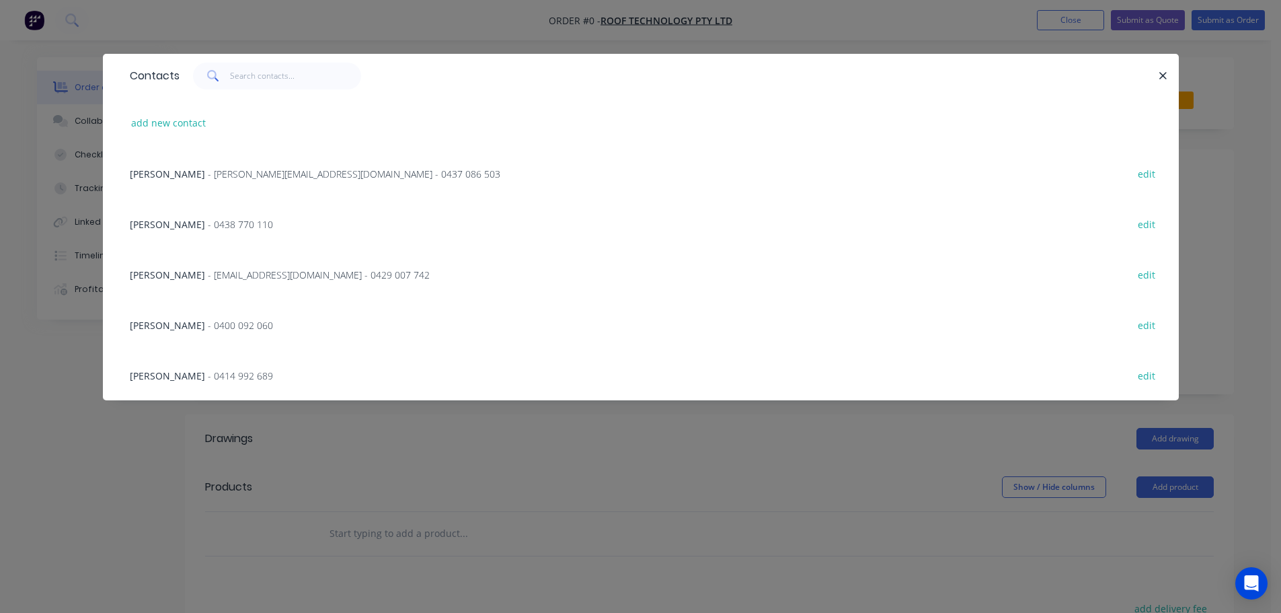
click at [259, 271] on span "- rob@rooftek.net.au - 0429 007 742" at bounding box center [319, 274] width 222 height 13
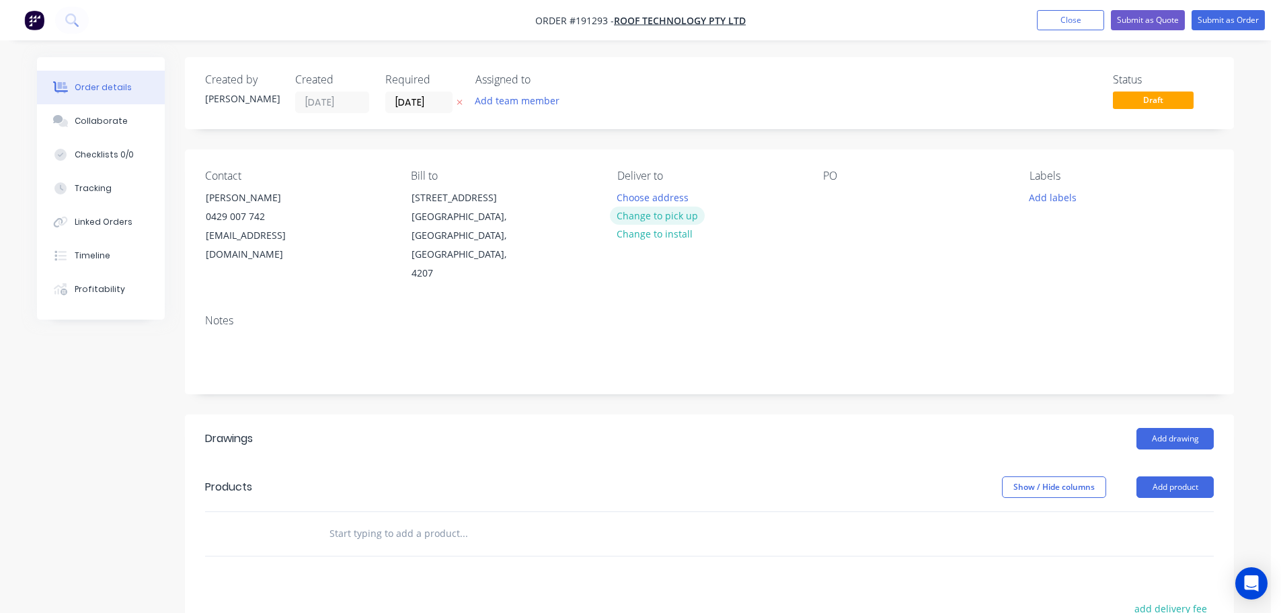
click at [682, 215] on button "Change to pick up" at bounding box center [657, 215] width 95 height 18
click at [633, 205] on div at bounding box center [628, 197] width 22 height 19
click at [1165, 428] on button "Add drawing" at bounding box center [1174, 439] width 77 height 22
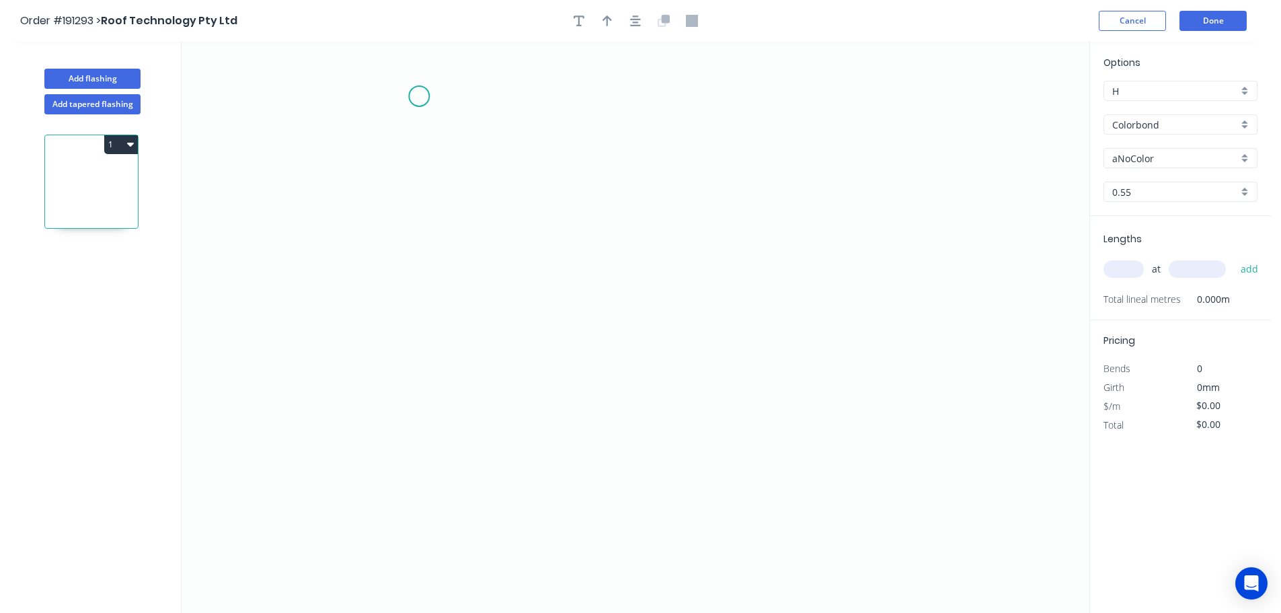
click at [399, 90] on icon "0" at bounding box center [636, 327] width 908 height 571
click at [512, 93] on icon "0" at bounding box center [636, 327] width 908 height 571
click at [785, 352] on icon "0 ?" at bounding box center [636, 327] width 908 height 571
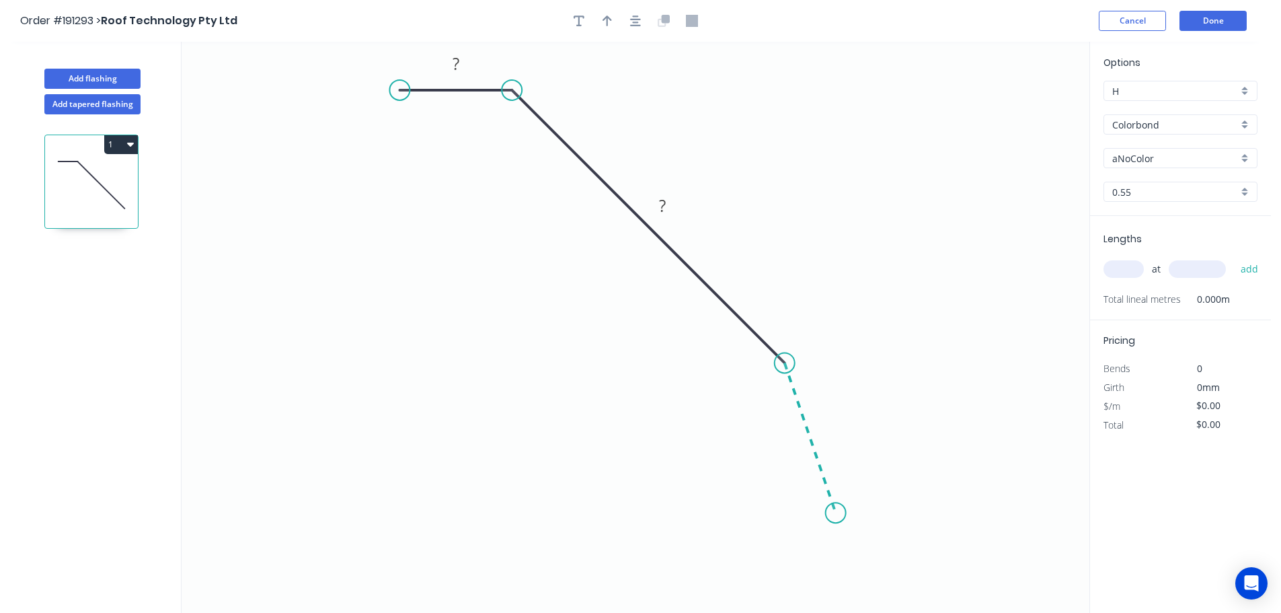
click at [836, 513] on icon "0 ? ?" at bounding box center [636, 327] width 908 height 571
click at [876, 574] on div "Feather" at bounding box center [903, 575] width 135 height 28
drag, startPoint x: 803, startPoint y: 511, endPoint x: 762, endPoint y: 559, distance: 63.4
click at [762, 559] on rect at bounding box center [762, 547] width 52 height 28
click at [460, 71] on rect at bounding box center [455, 64] width 27 height 19
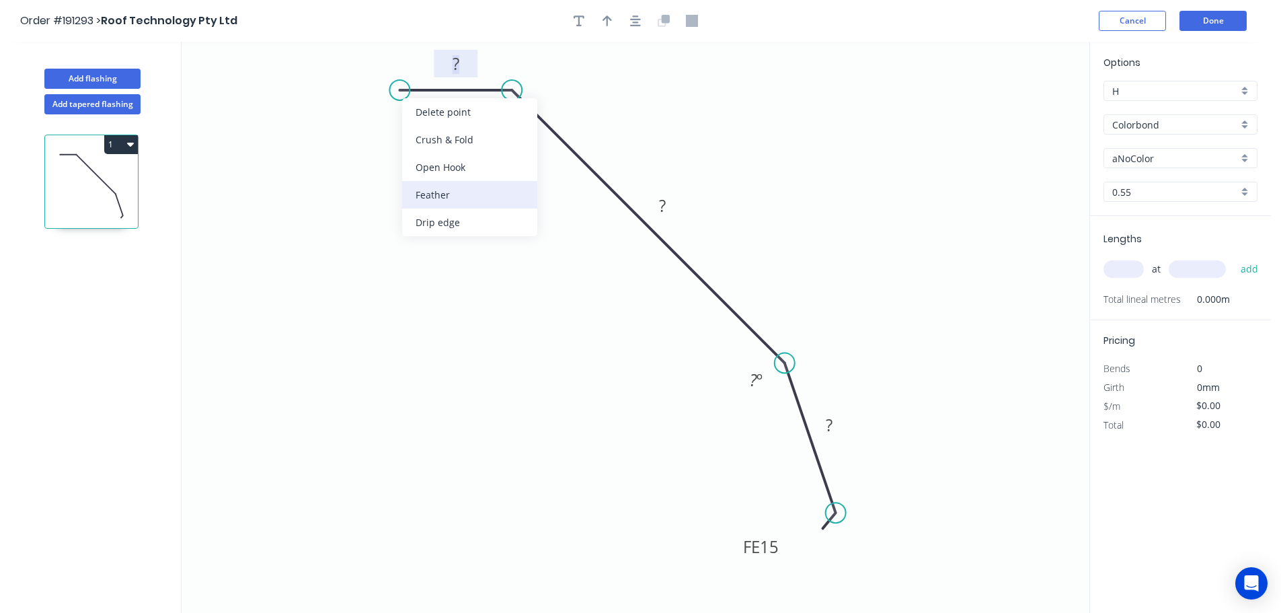
click at [446, 192] on div "Feather" at bounding box center [469, 195] width 135 height 28
click at [439, 156] on div "Delete bend" at bounding box center [468, 170] width 135 height 28
click at [448, 186] on div "Feather" at bounding box center [467, 194] width 135 height 28
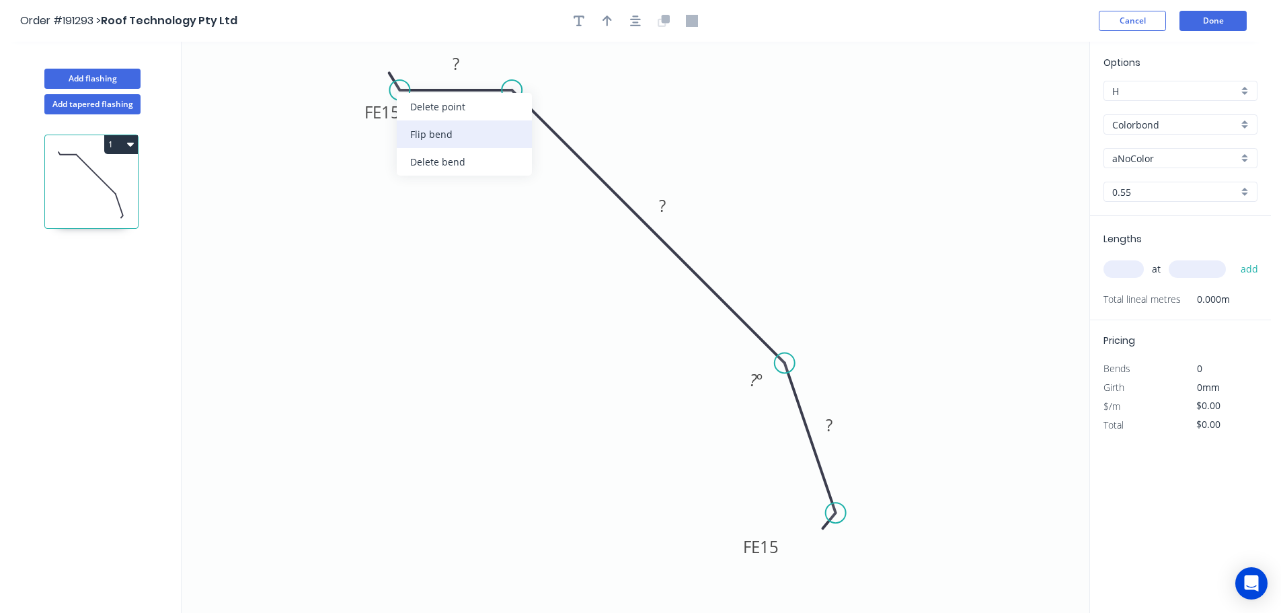
click at [442, 143] on div "Flip bend" at bounding box center [464, 134] width 135 height 28
drag, startPoint x: 365, startPoint y: 101, endPoint x: 352, endPoint y: 139, distance: 39.8
click at [352, 137] on rect at bounding box center [332, 124] width 52 height 28
click at [345, 136] on tspan "15" at bounding box center [340, 131] width 19 height 22
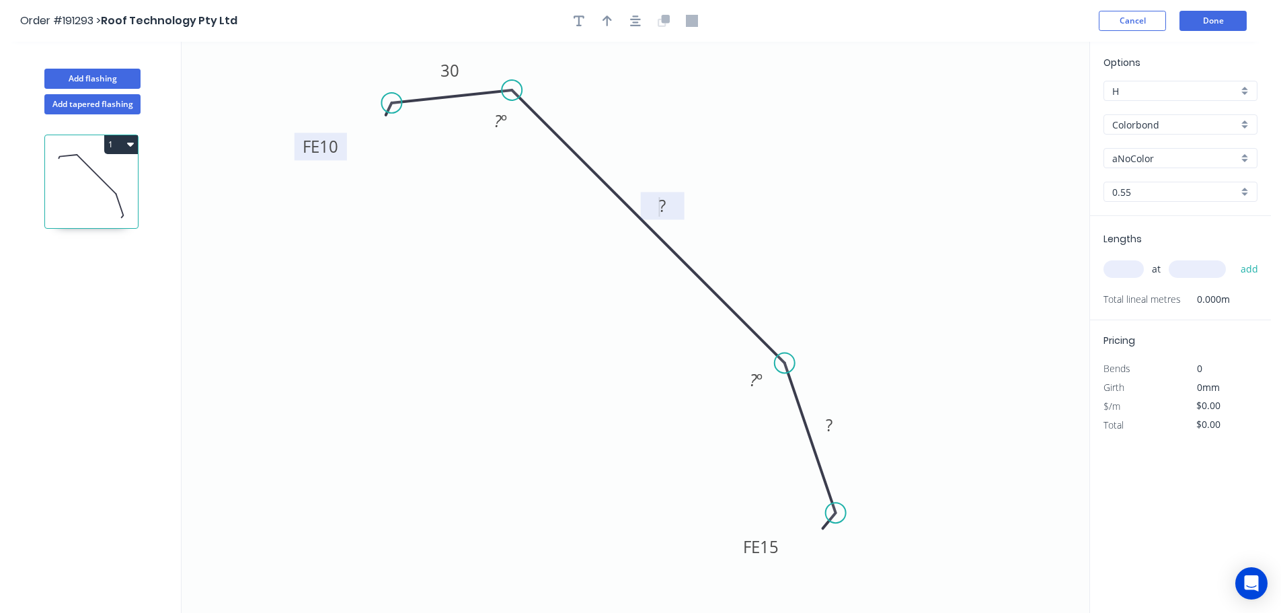
drag, startPoint x: 401, startPoint y: 87, endPoint x: 391, endPoint y: 103, distance: 18.1
click at [391, 103] on circle at bounding box center [391, 103] width 20 height 20
click at [498, 122] on tspan "?" at bounding box center [497, 121] width 7 height 22
type input "$9.64"
drag, startPoint x: 843, startPoint y: 513, endPoint x: 832, endPoint y: 496, distance: 20.3
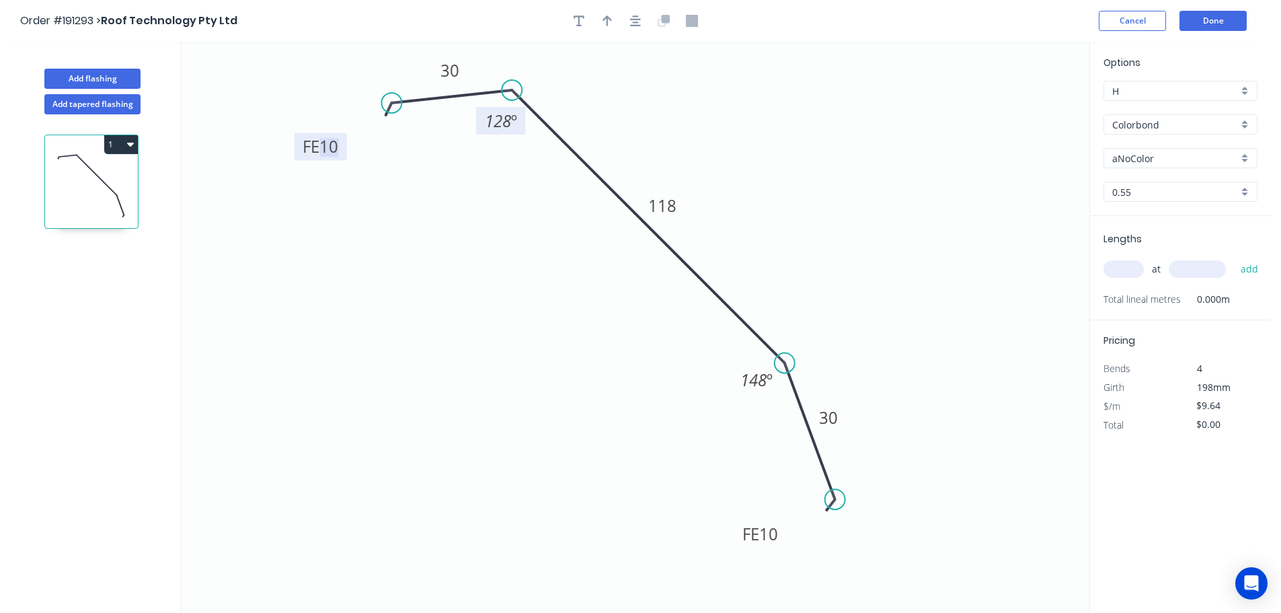
click at [832, 496] on circle at bounding box center [835, 499] width 20 height 20
click at [635, 26] on icon "button" at bounding box center [635, 20] width 11 height 11
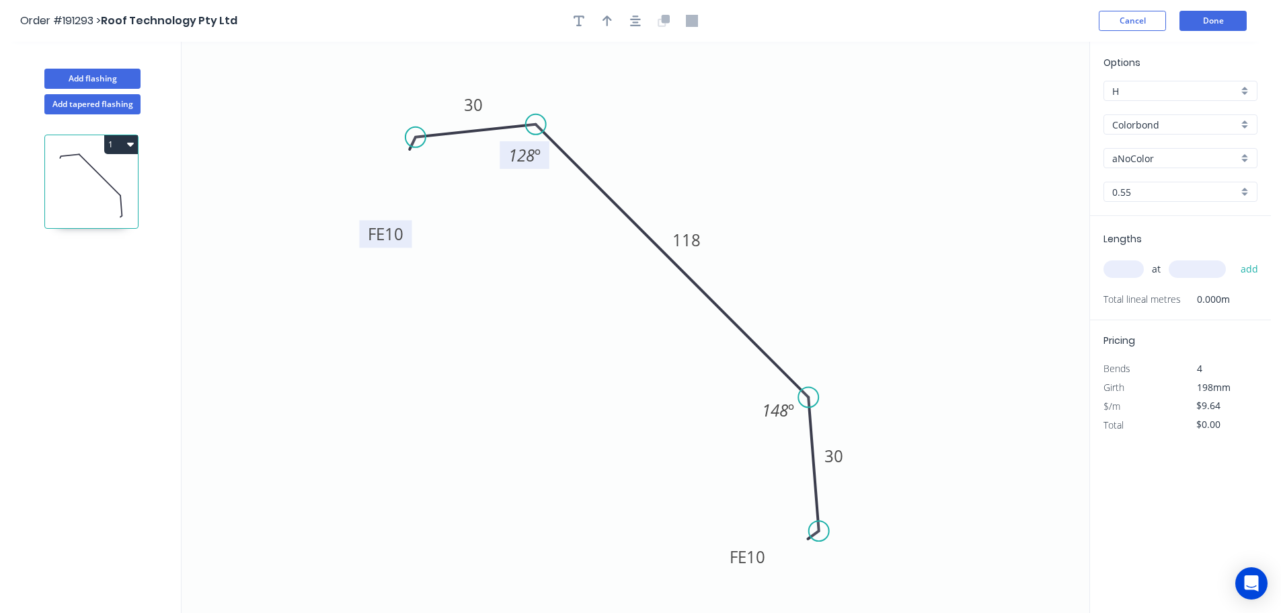
drag, startPoint x: 849, startPoint y: 529, endPoint x: 817, endPoint y: 531, distance: 31.7
click at [818, 531] on circle at bounding box center [819, 530] width 20 height 20
click at [600, 20] on button "button" at bounding box center [607, 21] width 20 height 20
click at [1018, 114] on icon "0 FE 10 30 118 FE 10 30 128 º 148 º" at bounding box center [636, 327] width 908 height 571
click at [1019, 110] on icon at bounding box center [1021, 93] width 12 height 43
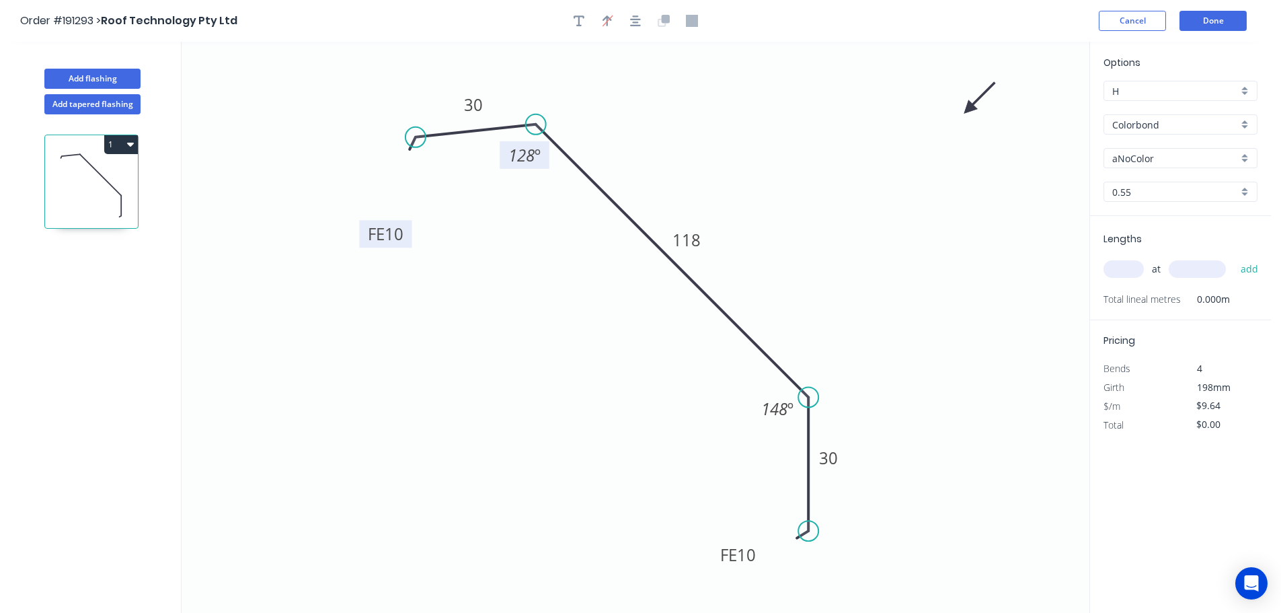
drag, startPoint x: 1019, startPoint y: 110, endPoint x: 970, endPoint y: 110, distance: 49.8
click at [968, 110] on icon at bounding box center [979, 98] width 39 height 39
click at [1173, 162] on input "aNoColor" at bounding box center [1175, 158] width 126 height 14
click at [1191, 284] on div "Special Price" at bounding box center [1180, 275] width 153 height 24
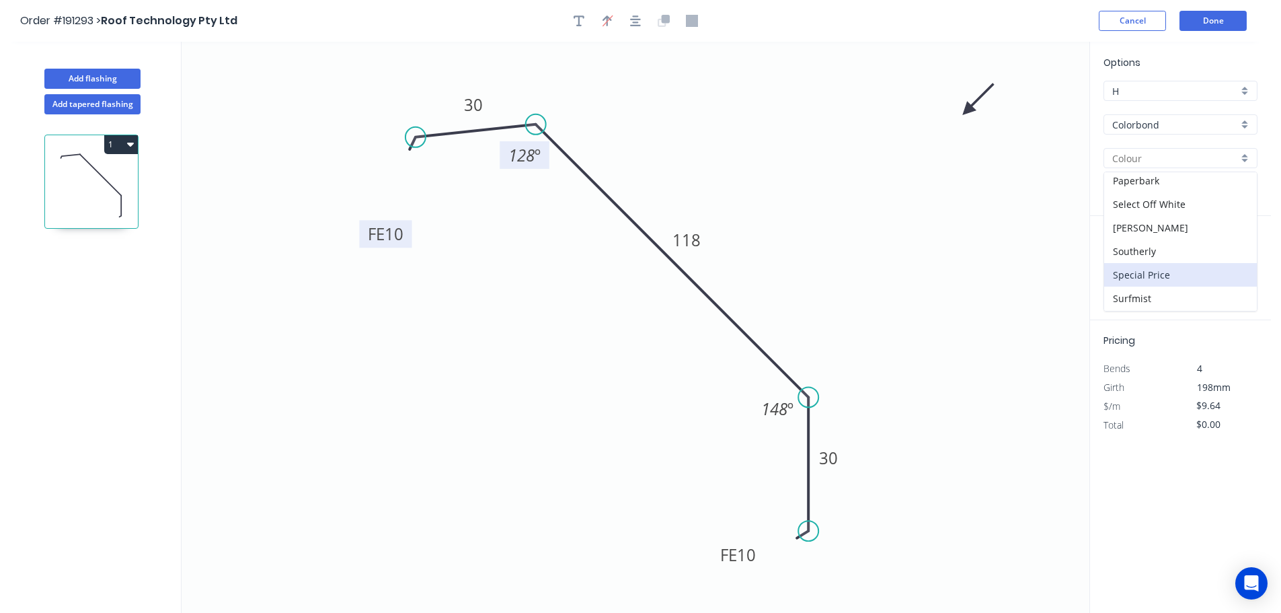
type input "Special Price"
click at [1155, 165] on input "Special Price" at bounding box center [1175, 158] width 126 height 14
click at [1161, 293] on div "Surfmist" at bounding box center [1180, 298] width 153 height 24
type input "Surfmist"
click at [1126, 266] on input "text" at bounding box center [1123, 268] width 40 height 17
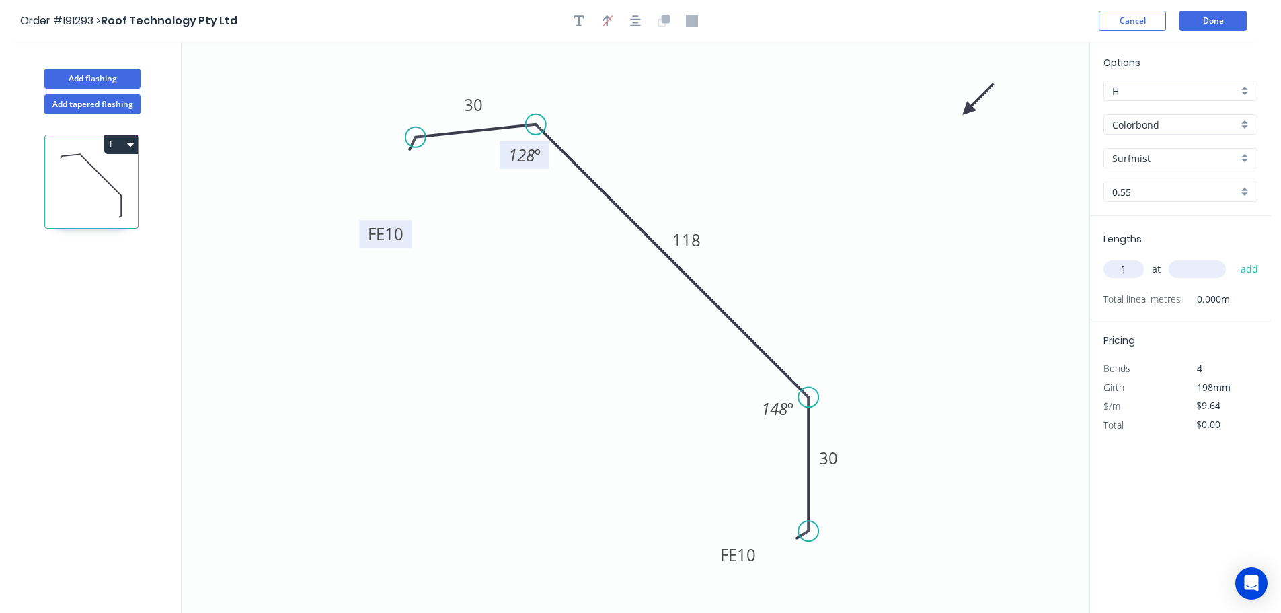
type input "1"
type input "225"
click at [1234, 258] on button "add" at bounding box center [1250, 269] width 32 height 23
type input "$9.64"
click at [1236, 19] on button "Done" at bounding box center [1212, 21] width 67 height 20
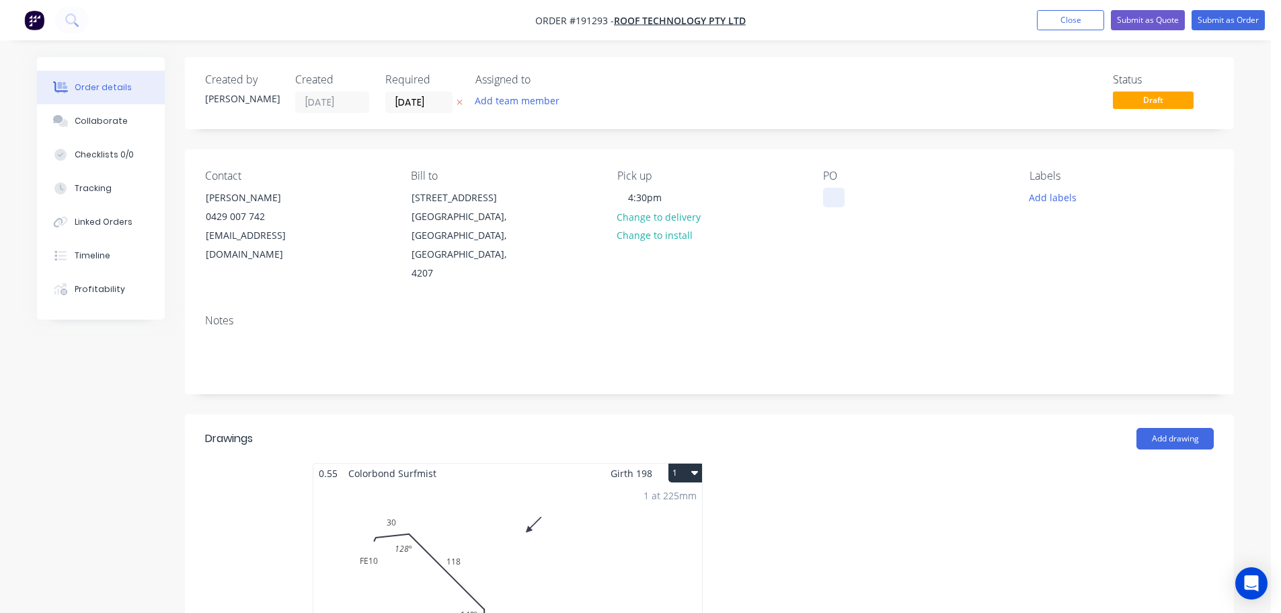
click at [834, 194] on div at bounding box center [834, 197] width 22 height 19
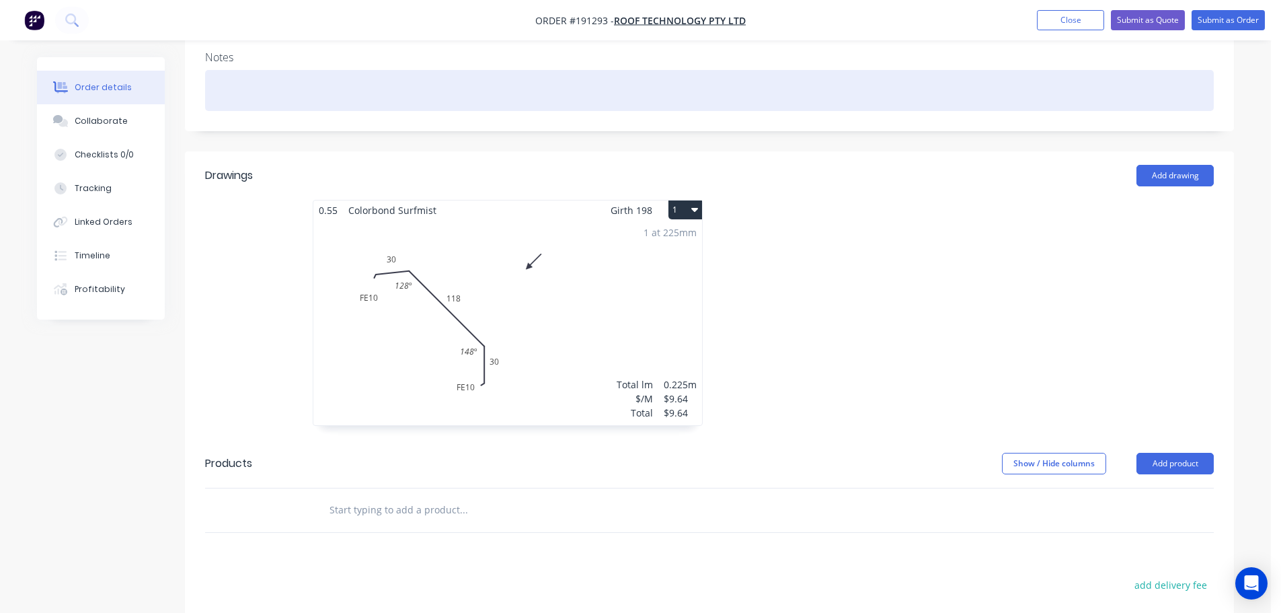
scroll to position [269, 0]
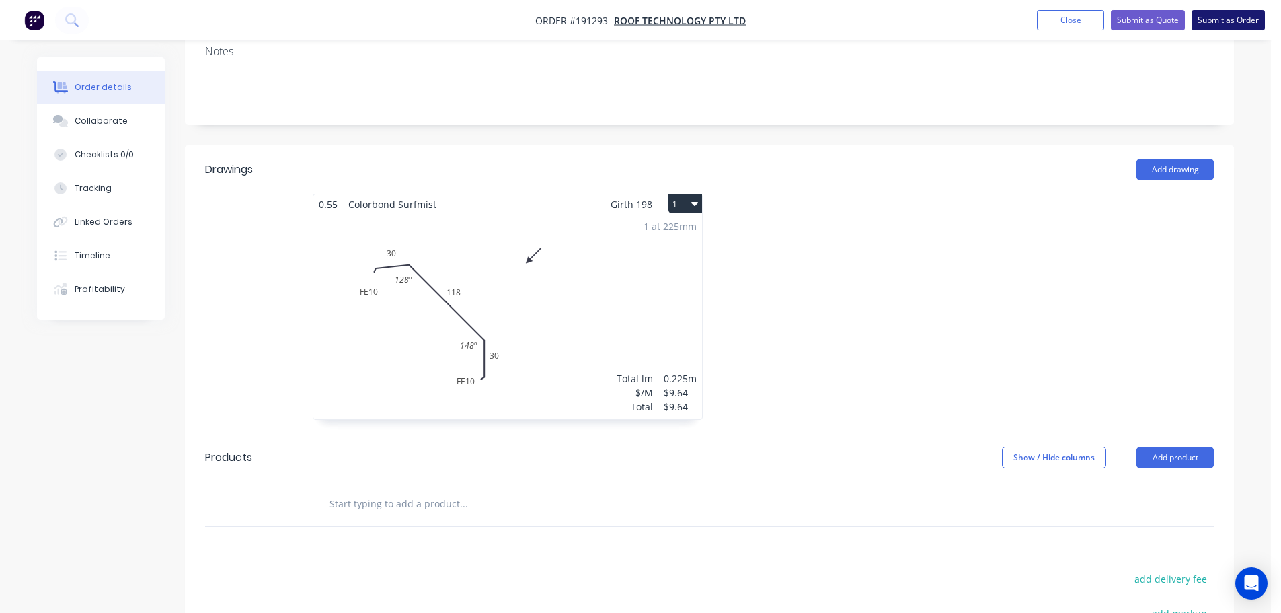
click at [1218, 17] on button "Submit as Order" at bounding box center [1227, 20] width 73 height 20
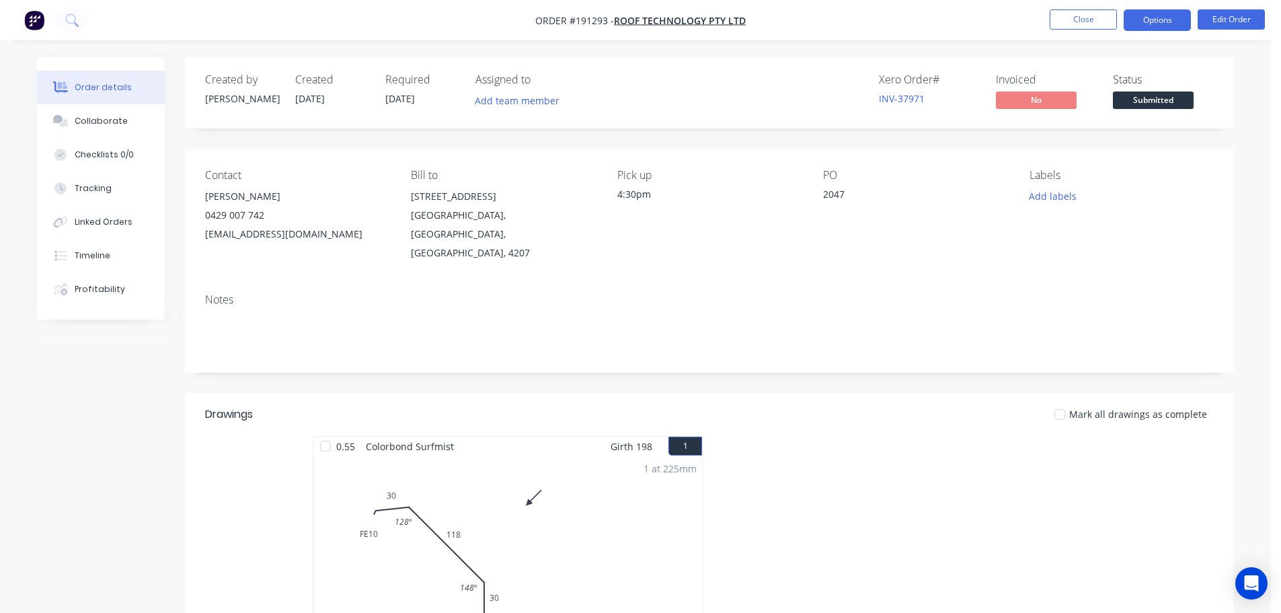
click at [1171, 11] on button "Options" at bounding box center [1157, 20] width 67 height 22
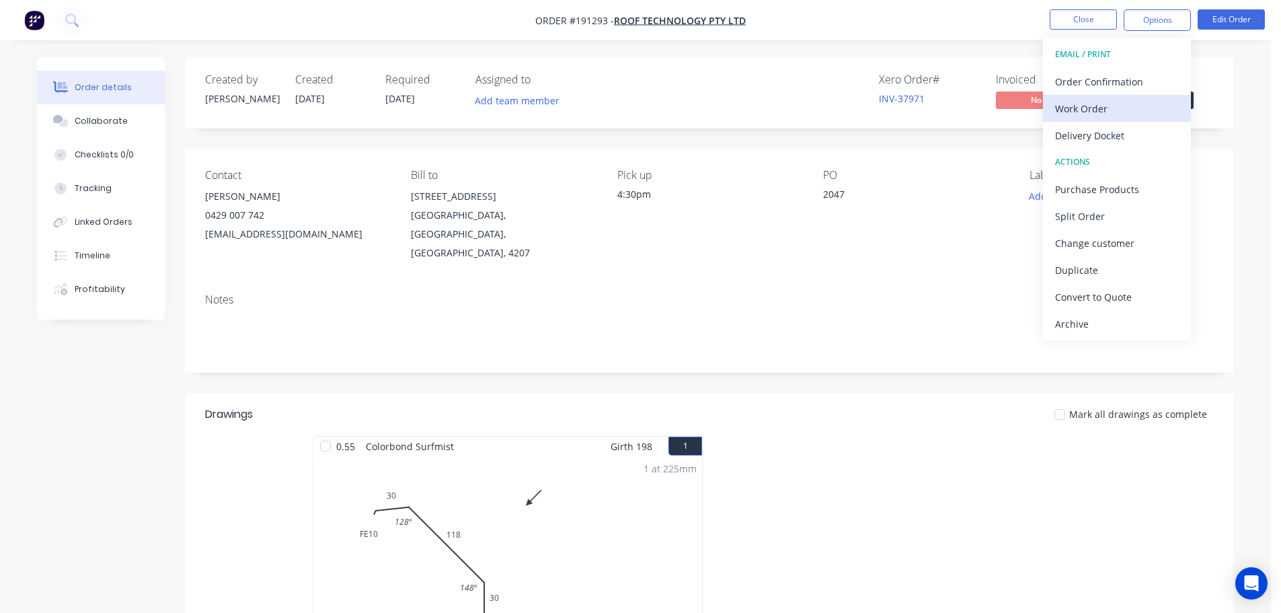
click at [1142, 105] on div "Work Order" at bounding box center [1117, 108] width 124 height 19
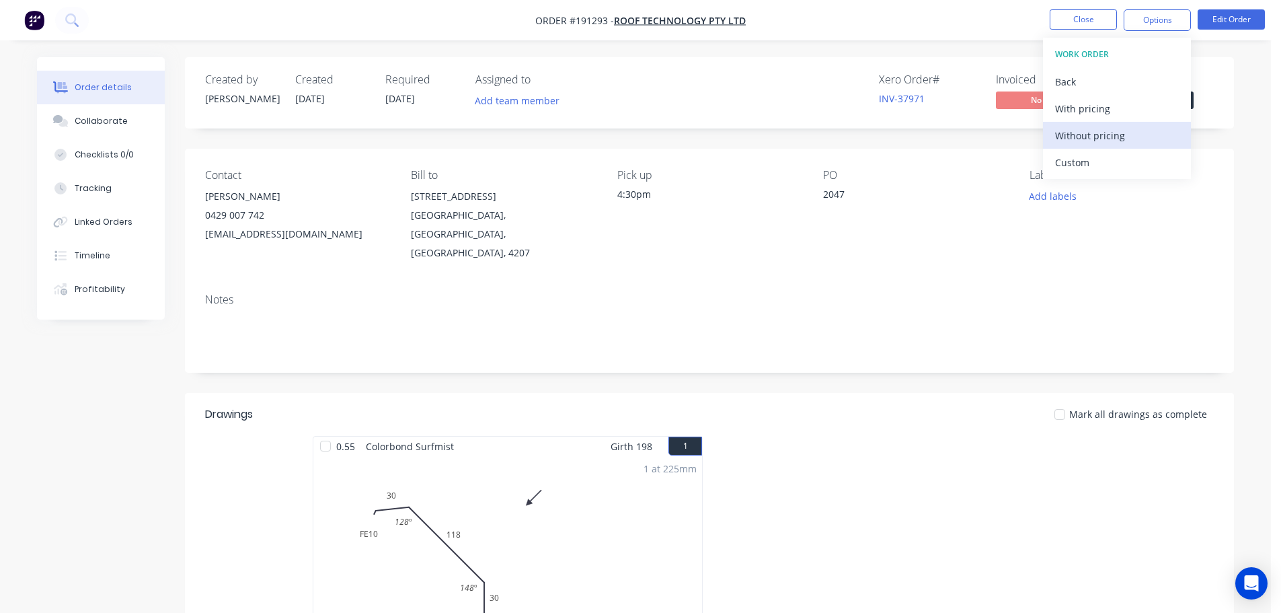
click at [1139, 126] on div "Without pricing" at bounding box center [1117, 135] width 124 height 19
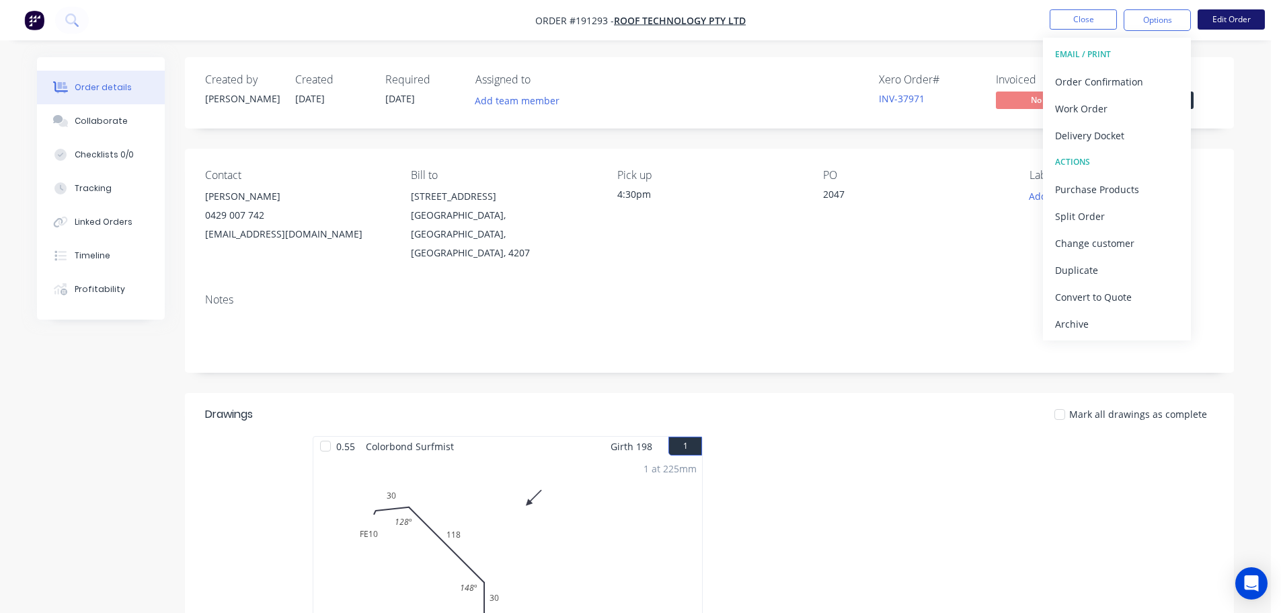
click at [1218, 24] on button "Edit Order" at bounding box center [1230, 19] width 67 height 20
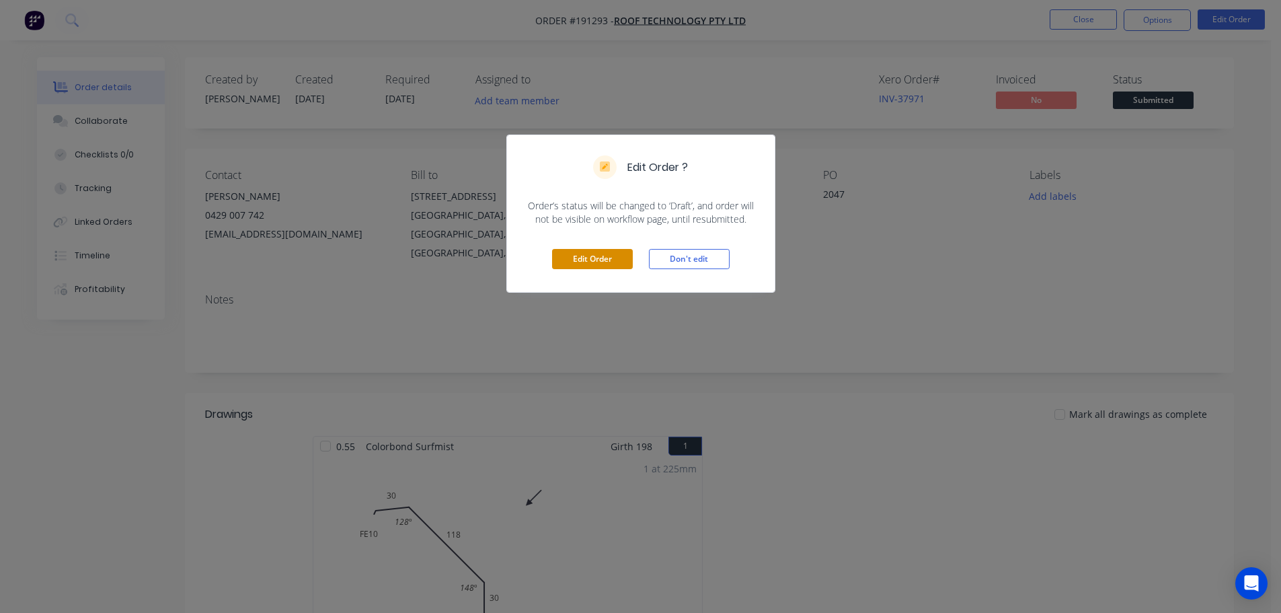
click at [569, 251] on button "Edit Order" at bounding box center [592, 259] width 81 height 20
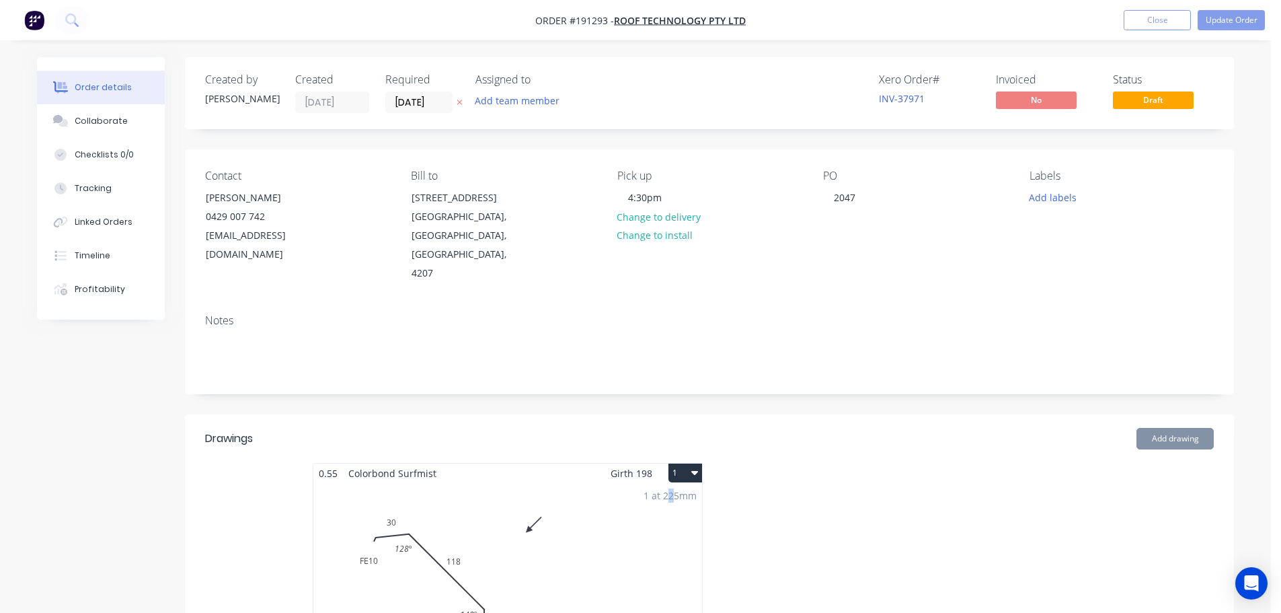
click at [670, 500] on div "1 at 225mm Total lm $/M Total 0.225m $9.64 $9.64" at bounding box center [507, 585] width 389 height 205
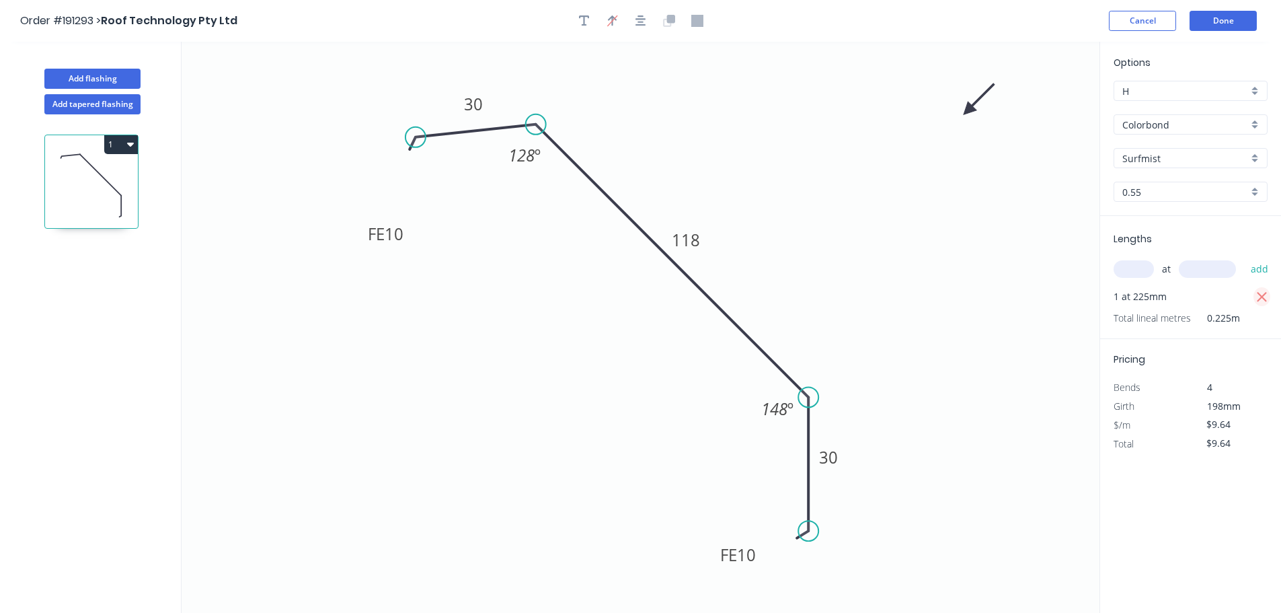
click at [1258, 298] on icon "button" at bounding box center [1262, 297] width 12 height 16
type input "$0.00"
click at [1138, 278] on input "text" at bounding box center [1133, 268] width 40 height 17
type input "1"
type input "2225"
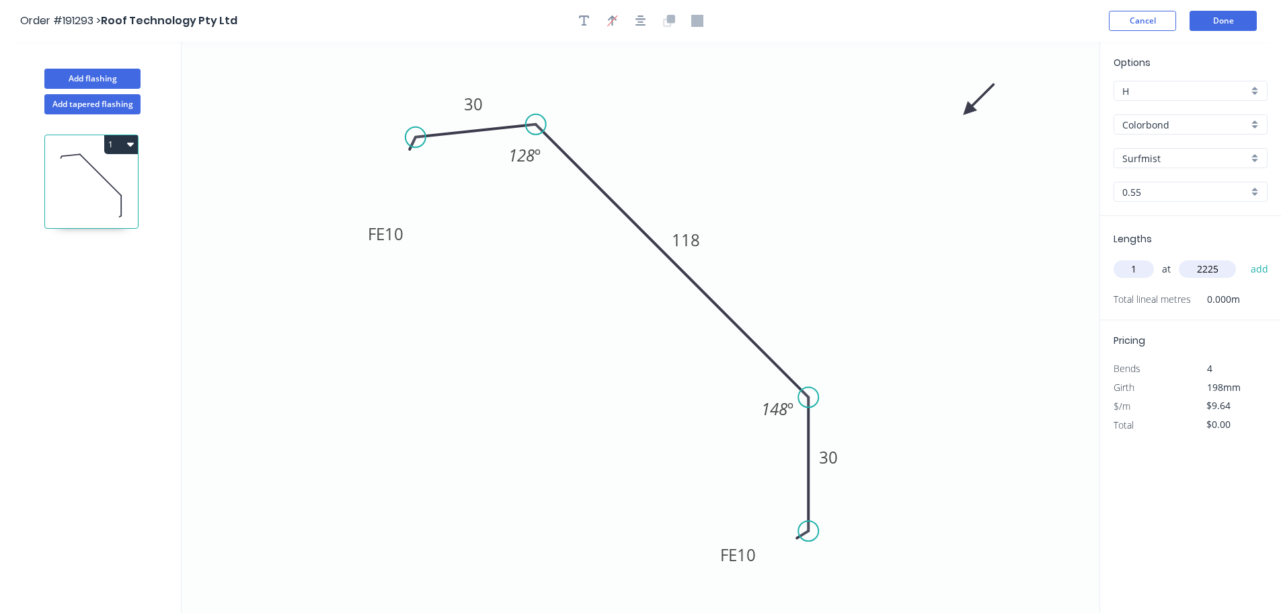
click at [1244, 258] on button "add" at bounding box center [1260, 269] width 32 height 23
type input "$21.45"
click at [1226, 18] on button "Done" at bounding box center [1222, 21] width 67 height 20
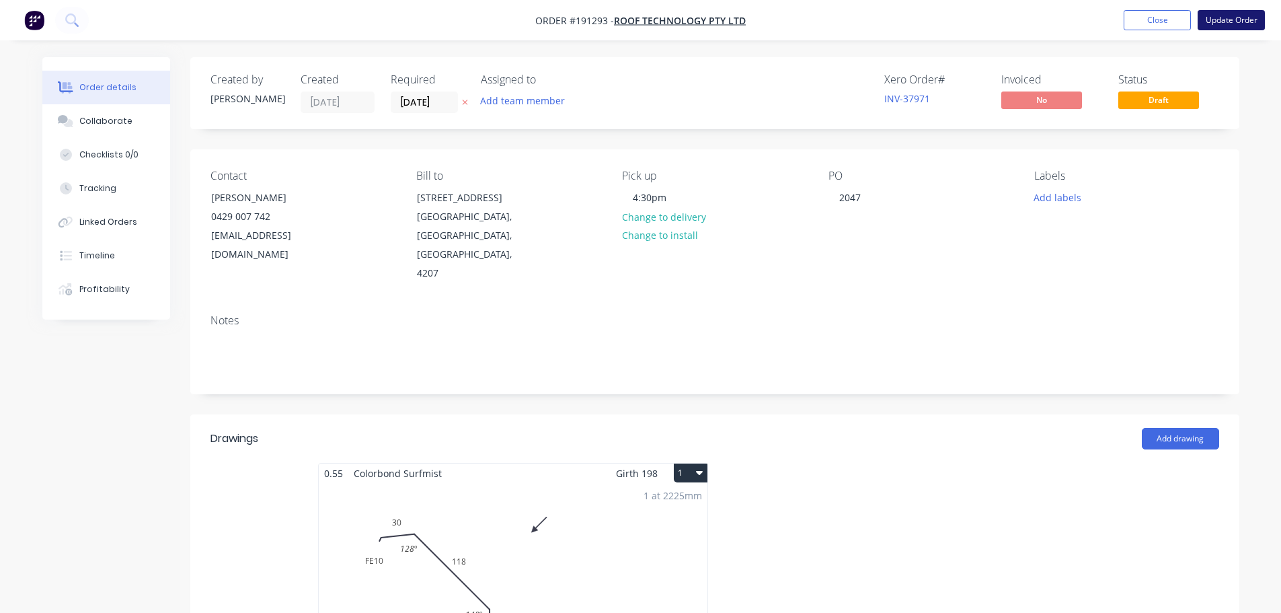
click at [1222, 22] on button "Update Order" at bounding box center [1230, 20] width 67 height 20
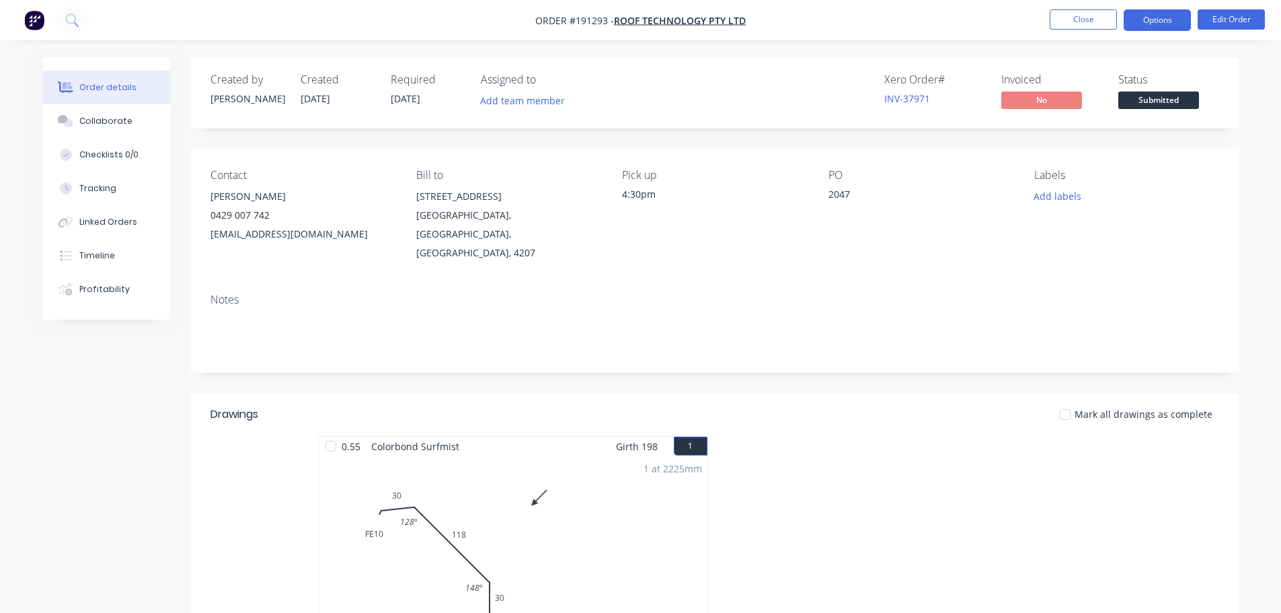
click at [1150, 24] on button "Options" at bounding box center [1157, 20] width 67 height 22
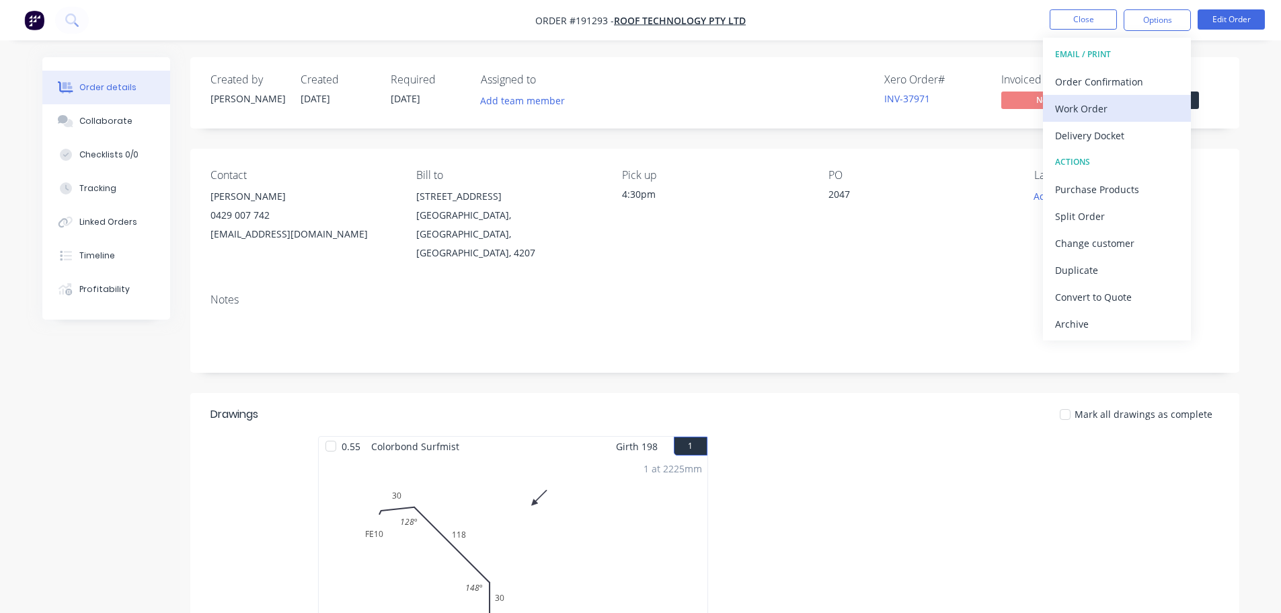
click at [1118, 106] on div "Work Order" at bounding box center [1117, 108] width 124 height 19
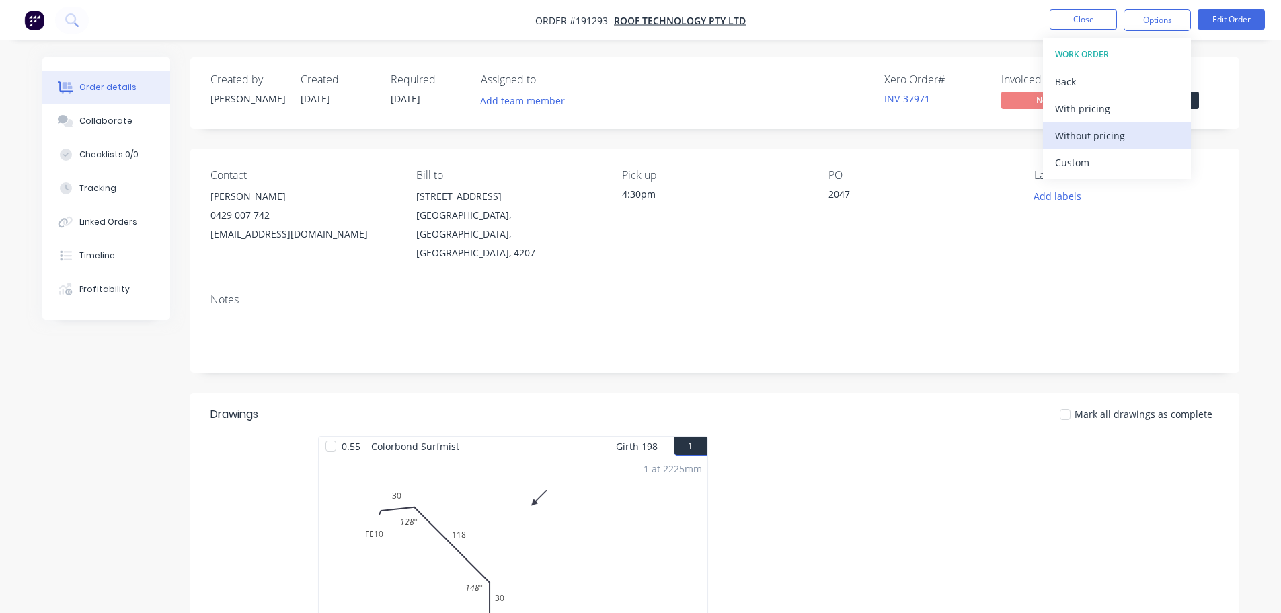
click at [1122, 139] on div "Without pricing" at bounding box center [1117, 135] width 124 height 19
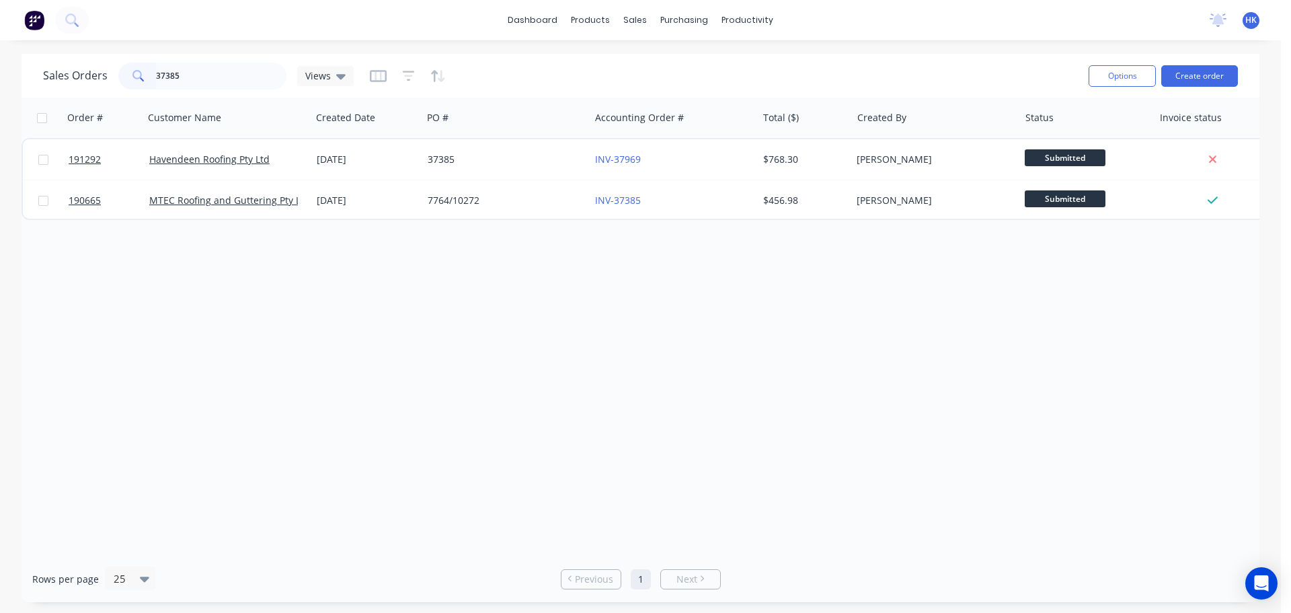
type input "37385"
click at [744, 328] on div "Order # Customer Name Created Date PO # Accounting Order # Total ($) Created By…" at bounding box center [641, 326] width 1238 height 458
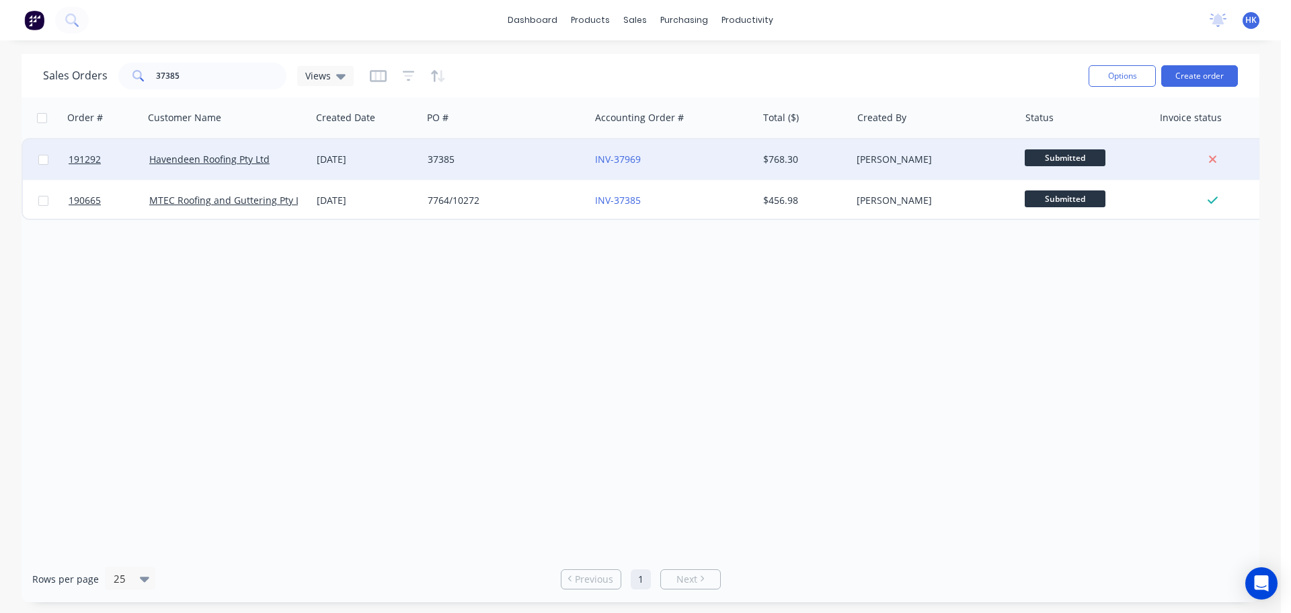
click at [557, 151] on div "37385" at bounding box center [505, 159] width 167 height 40
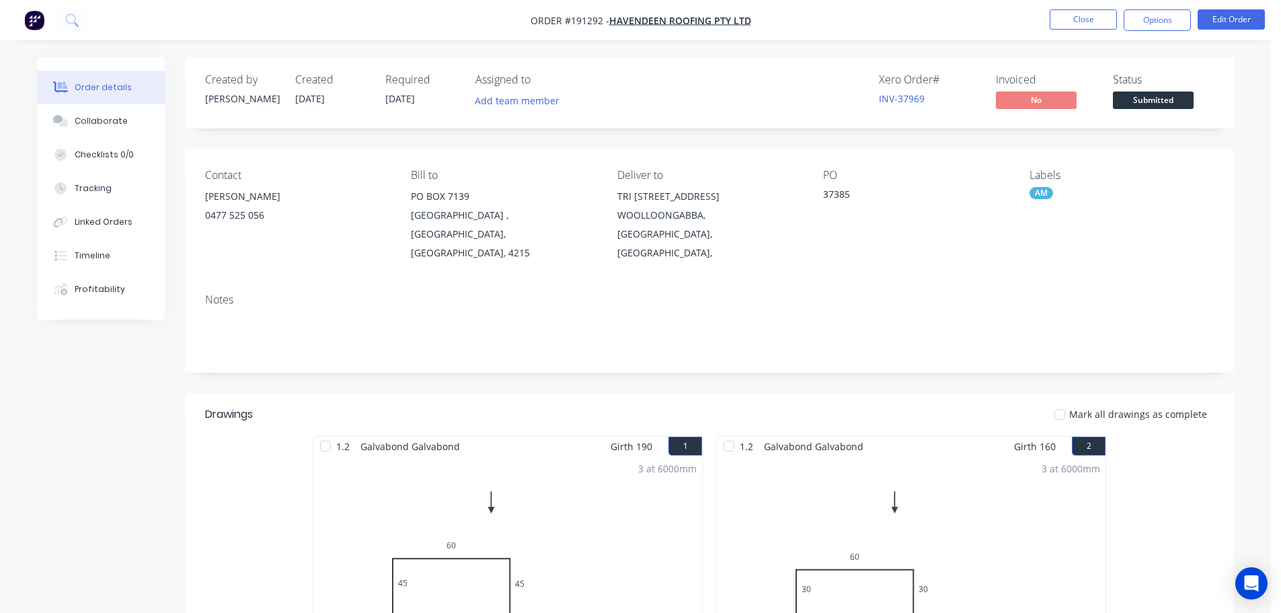
click at [1222, 36] on nav "Order #191292 - Havendeen Roofing Pty Ltd Close Options Edit Order" at bounding box center [640, 20] width 1281 height 40
click at [1227, 28] on button "Edit Order" at bounding box center [1230, 19] width 67 height 20
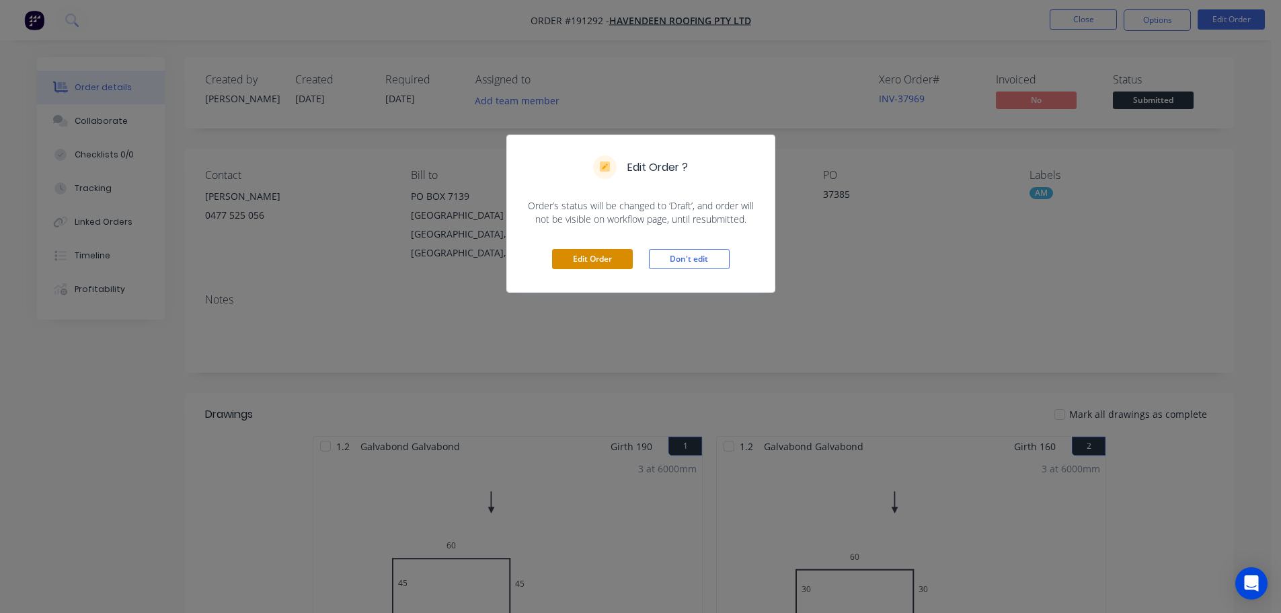
click at [611, 259] on button "Edit Order" at bounding box center [592, 259] width 81 height 20
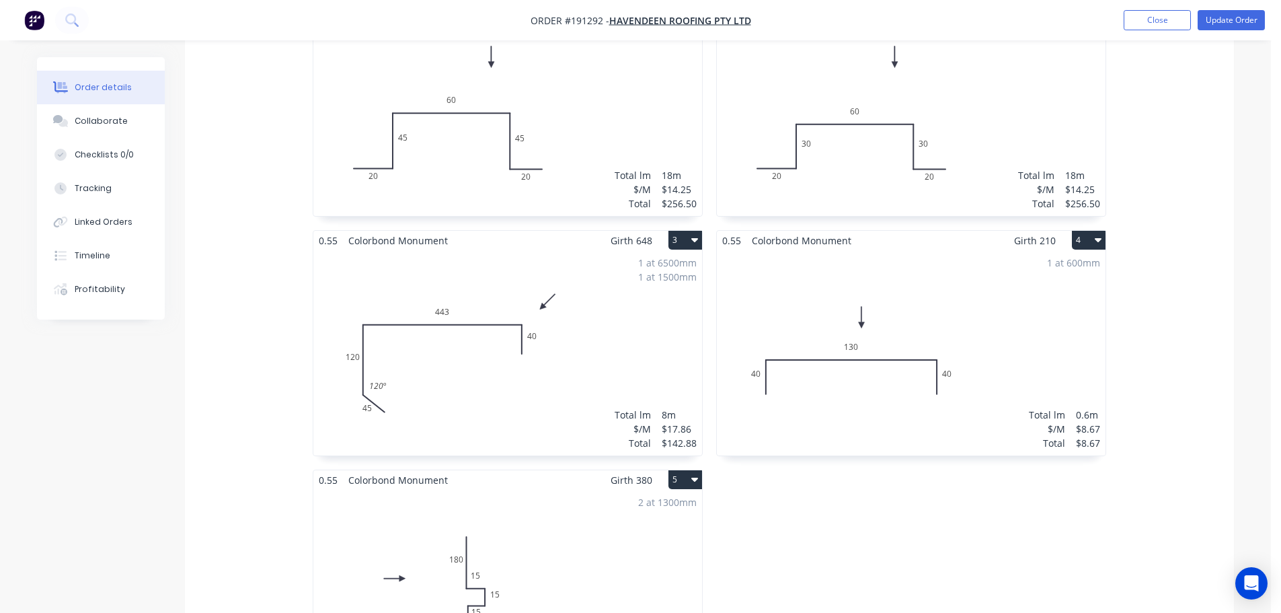
scroll to position [538, 0]
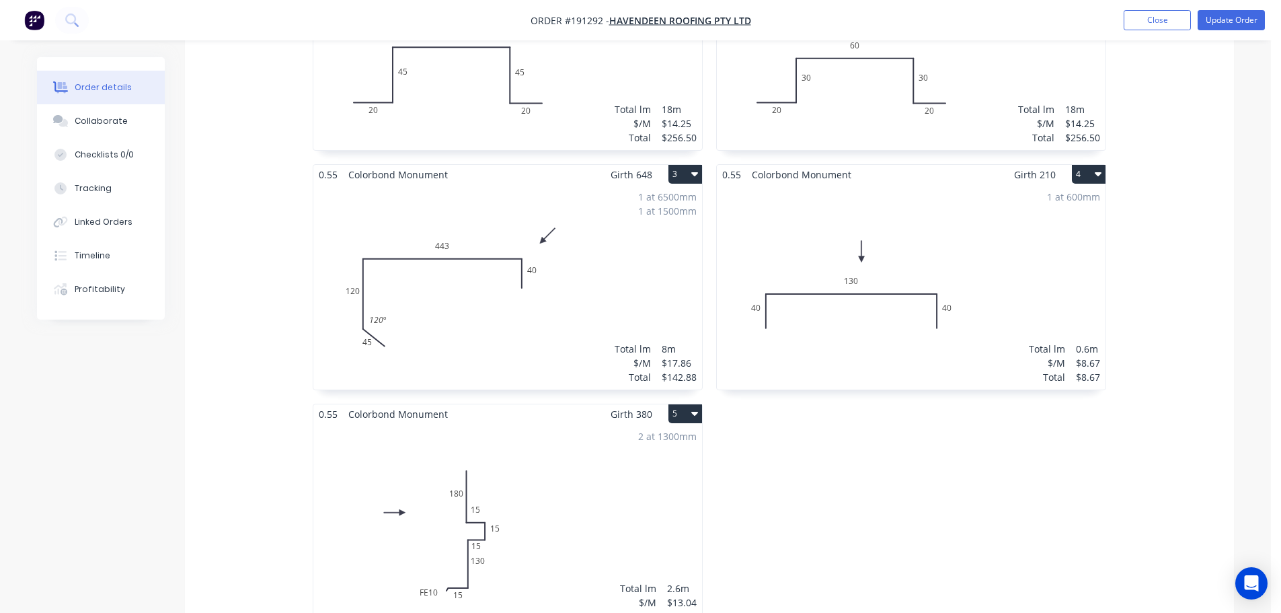
click at [1005, 211] on div "1 at 600mm Total lm $/M Total 0.6m $8.67 $8.67" at bounding box center [911, 286] width 389 height 205
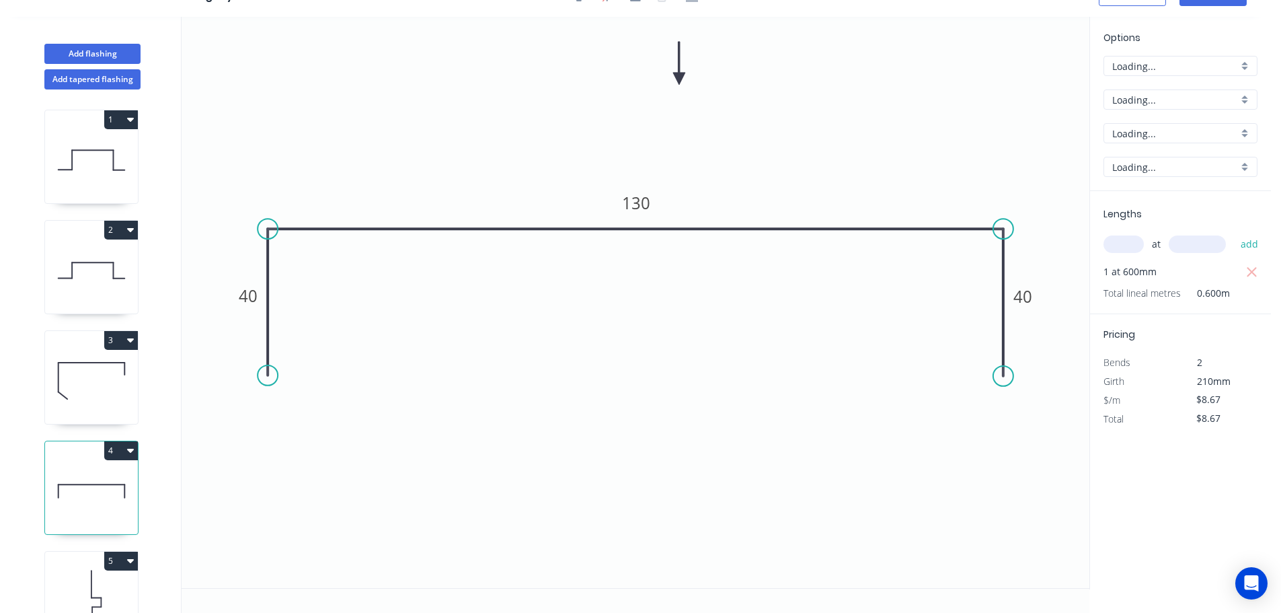
scroll to position [25, 0]
click at [1035, 297] on rect at bounding box center [1022, 297] width 27 height 19
drag, startPoint x: 1004, startPoint y: 377, endPoint x: 995, endPoint y: 430, distance: 53.8
click at [995, 430] on circle at bounding box center [1003, 426] width 20 height 20
click at [789, 413] on icon "0 40 130 65" at bounding box center [636, 302] width 908 height 571
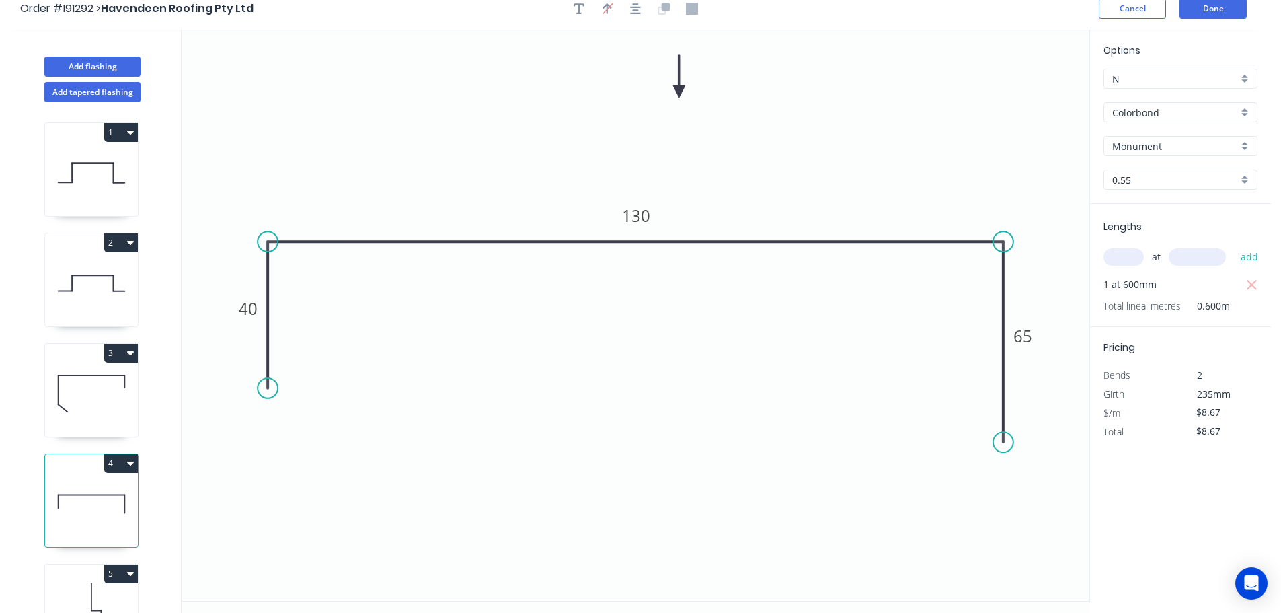
scroll to position [0, 0]
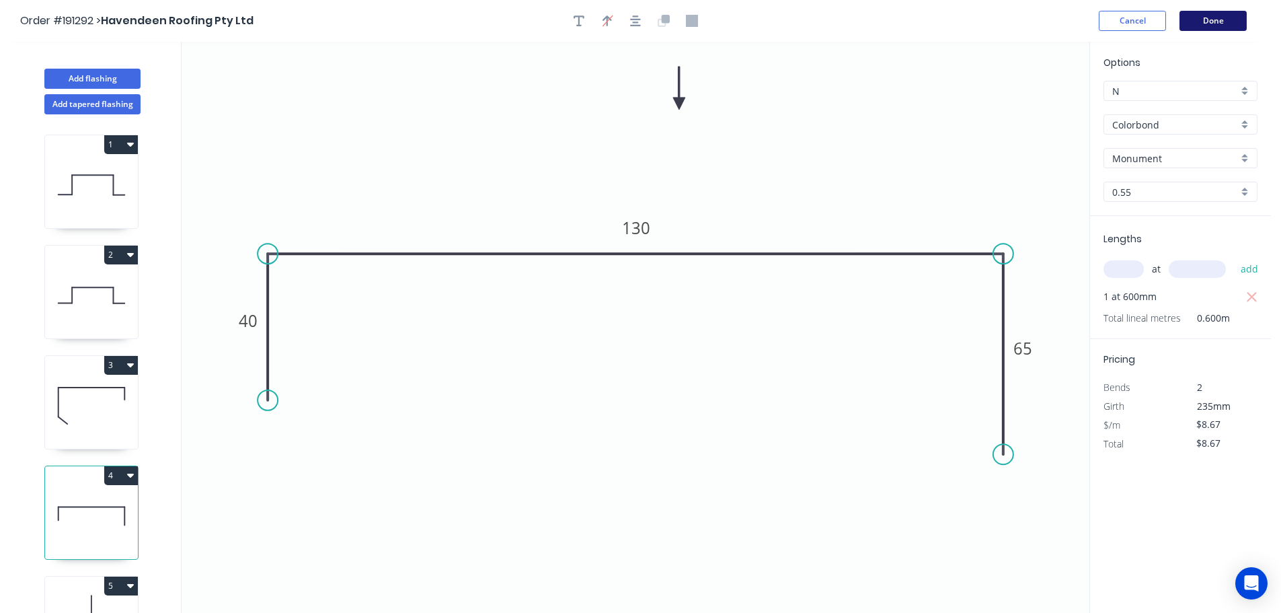
click at [1209, 18] on button "Done" at bounding box center [1212, 21] width 67 height 20
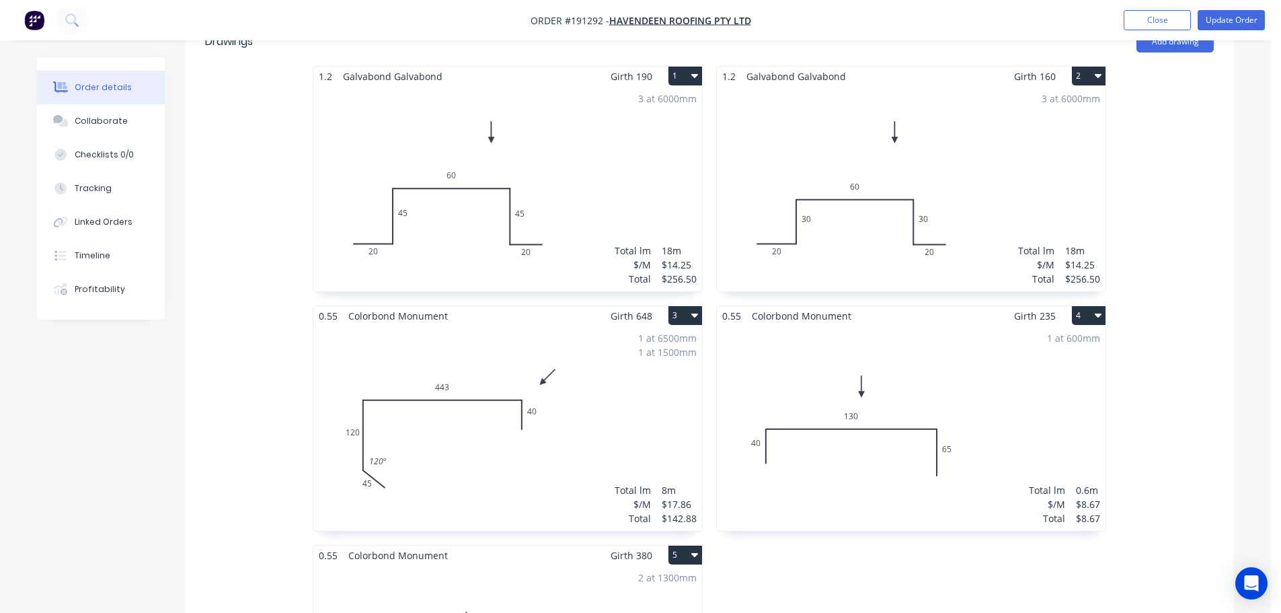
scroll to position [471, 0]
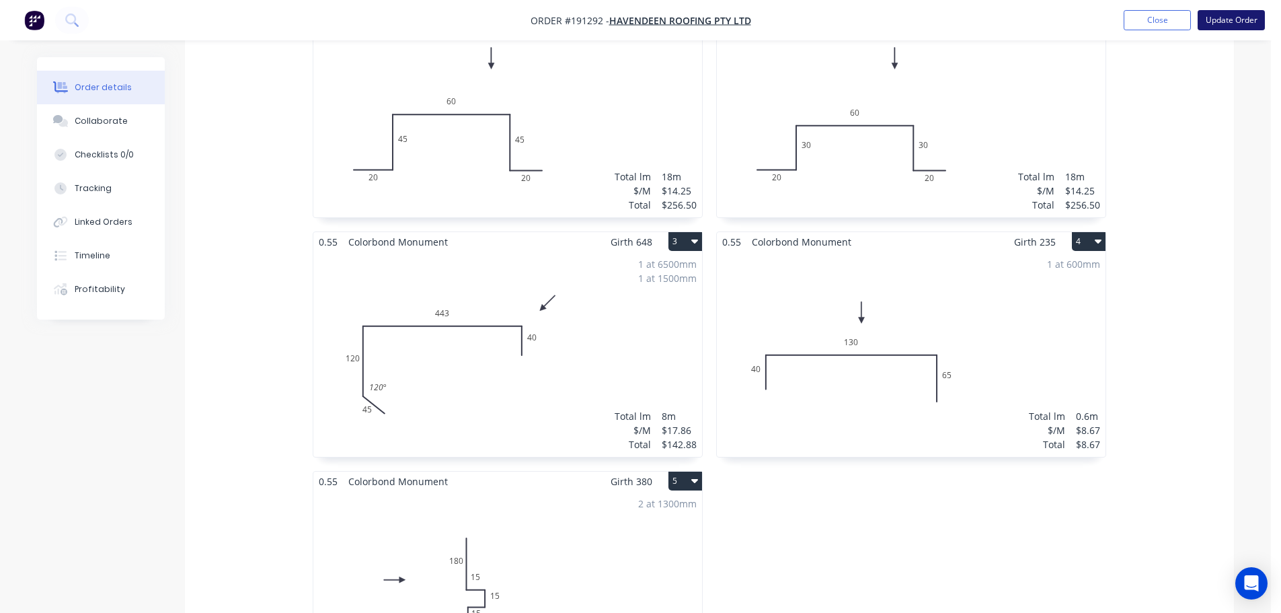
click at [1231, 28] on button "Update Order" at bounding box center [1230, 20] width 67 height 20
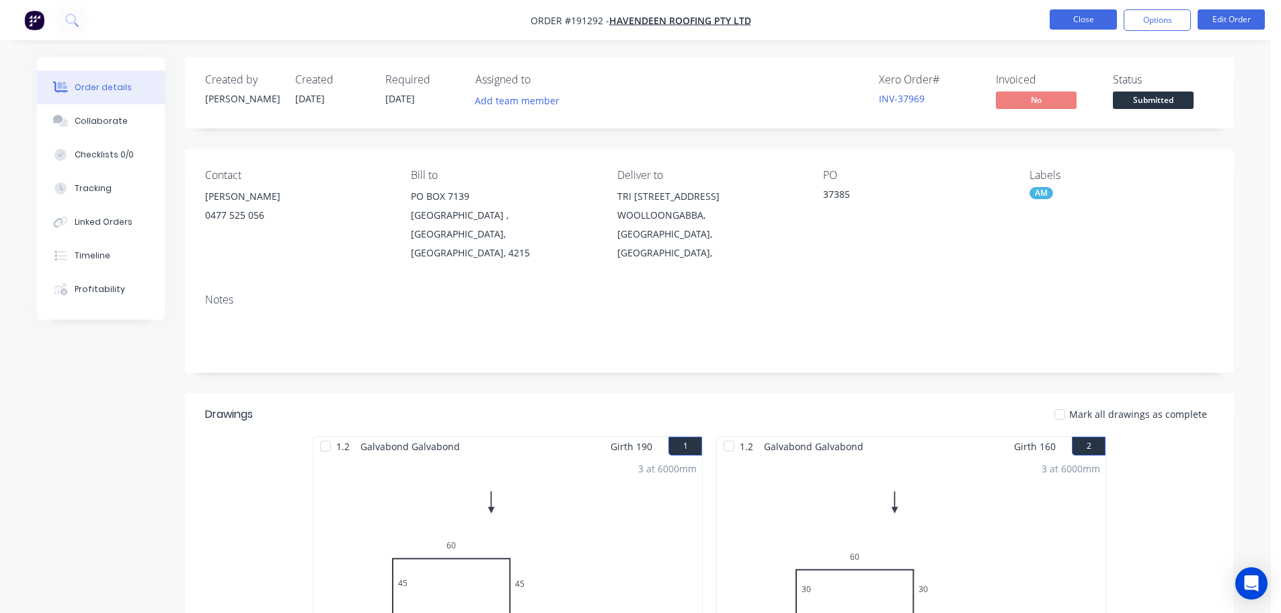
click at [1087, 22] on button "Close" at bounding box center [1083, 19] width 67 height 20
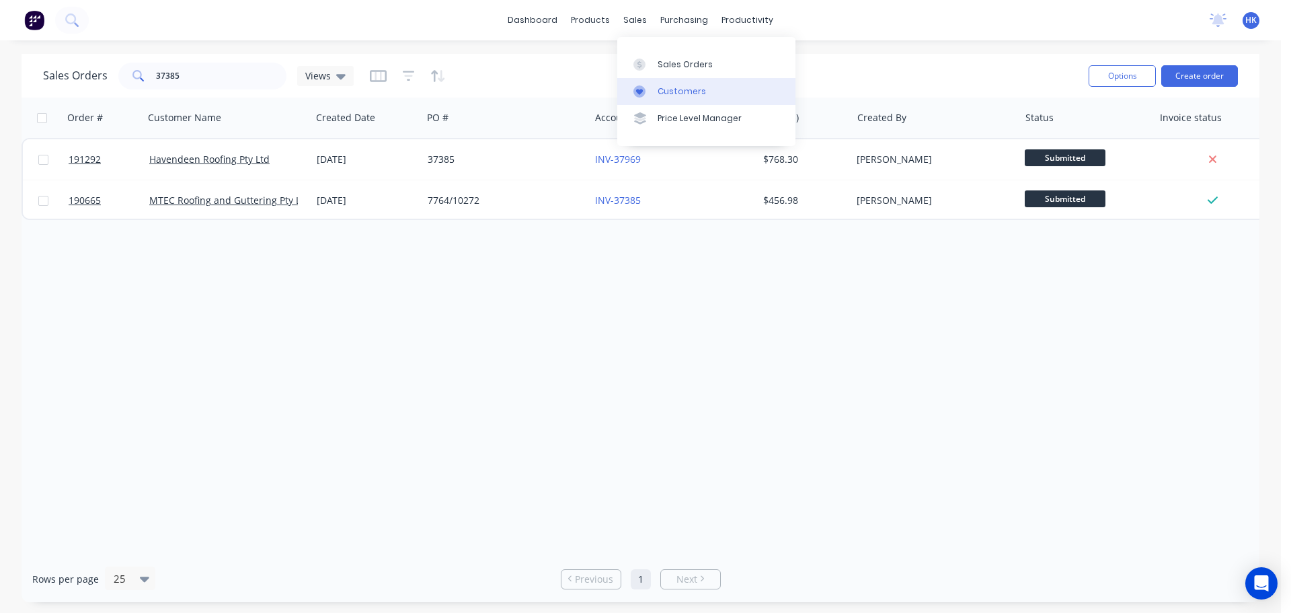
drag, startPoint x: 672, startPoint y: 65, endPoint x: 764, endPoint y: 86, distance: 94.6
click at [672, 65] on div "Sales Orders" at bounding box center [685, 64] width 55 height 12
click at [138, 71] on div "37385" at bounding box center [202, 76] width 168 height 27
click at [1204, 69] on button "Create order" at bounding box center [1199, 76] width 77 height 22
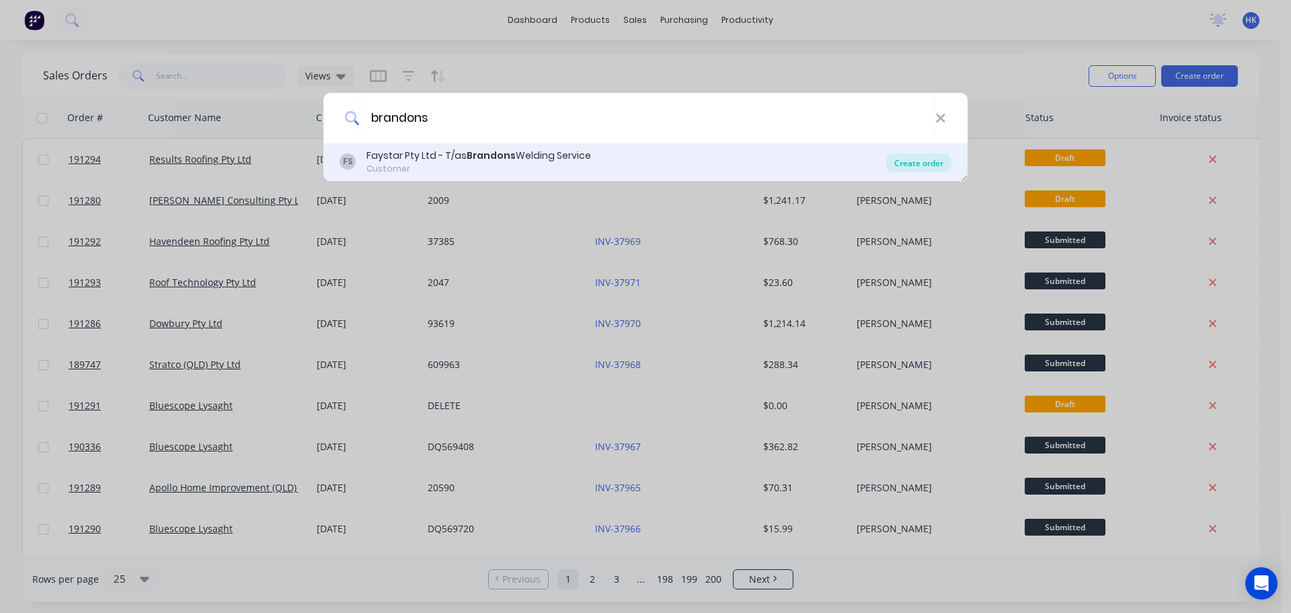
type input "brandons"
click at [920, 163] on div "Create order" at bounding box center [918, 162] width 65 height 19
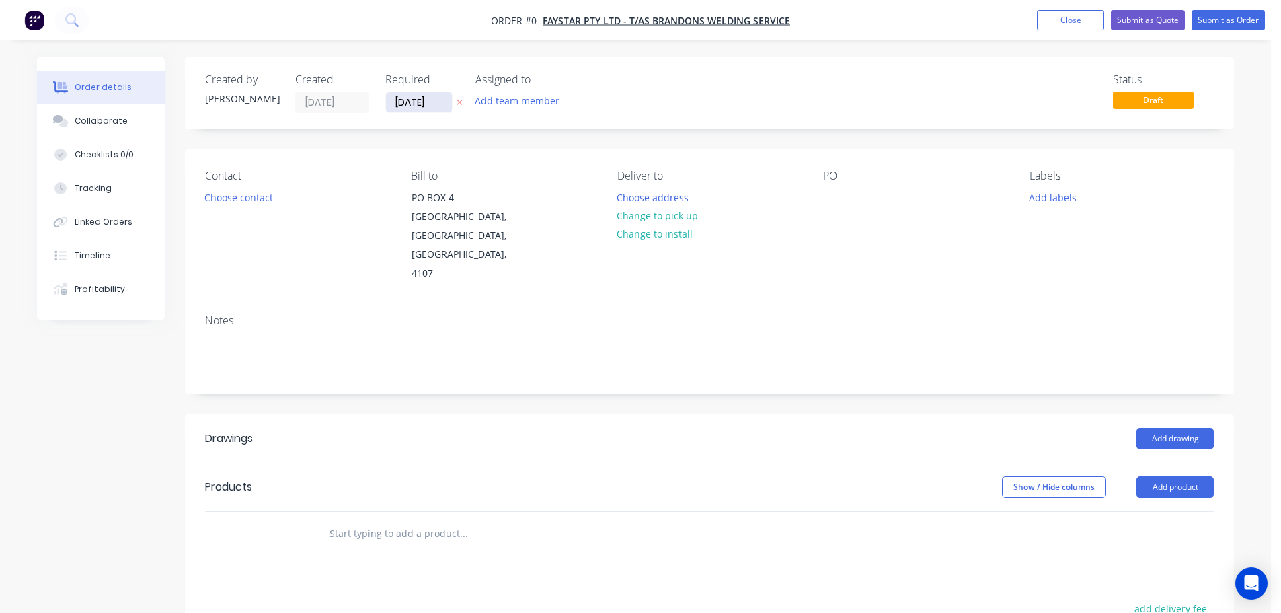
click at [427, 98] on input "29/08/25" at bounding box center [419, 102] width 66 height 20
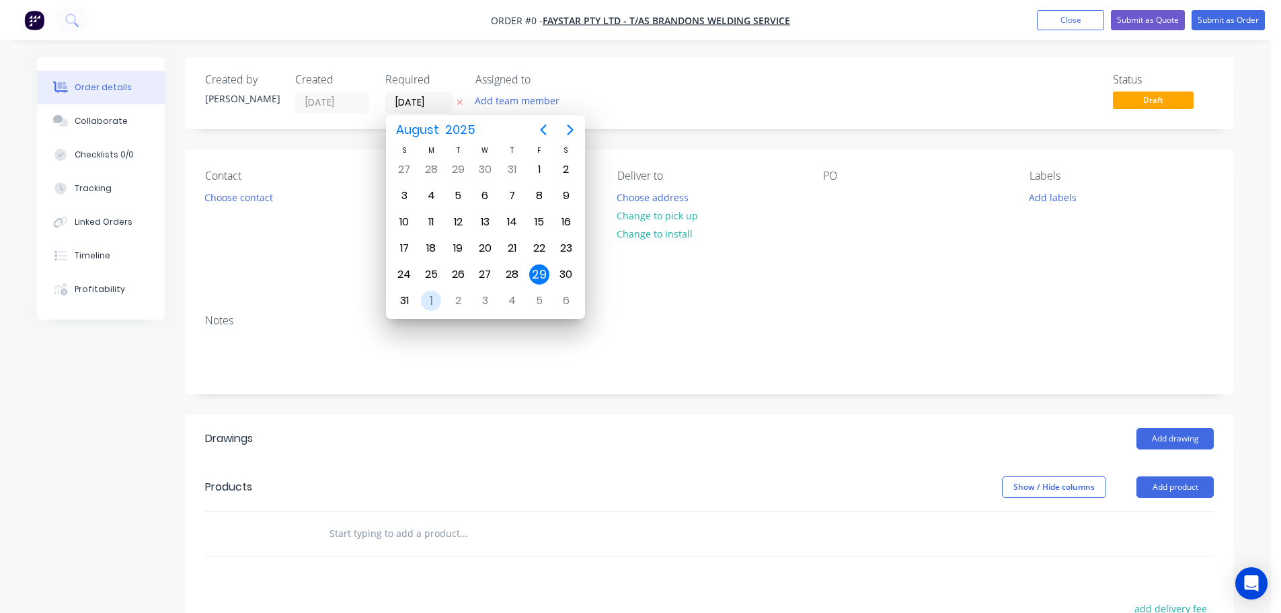
click at [422, 302] on div "1" at bounding box center [431, 300] width 20 height 20
type input "01/09/25"
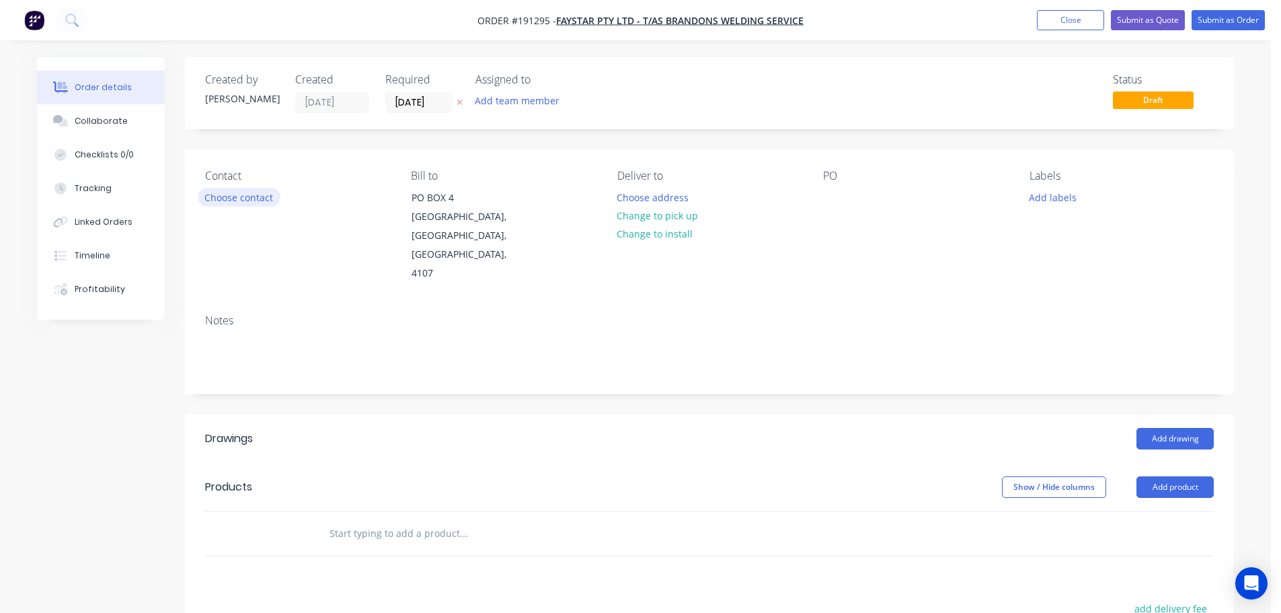
click at [257, 206] on button "Choose contact" at bounding box center [239, 197] width 83 height 18
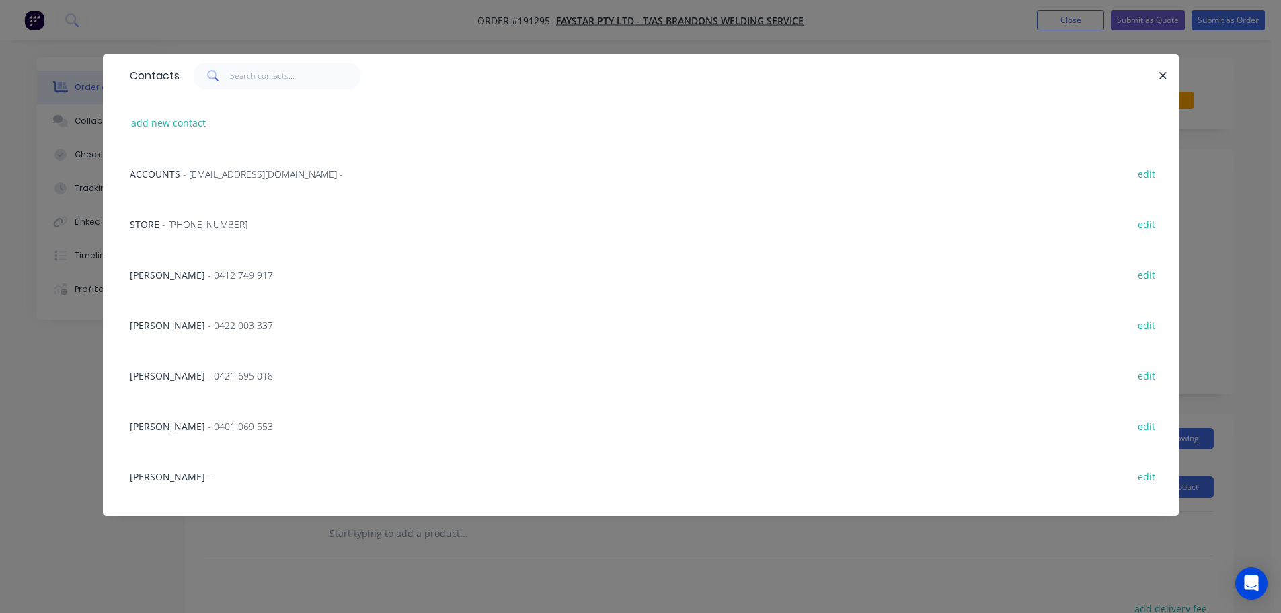
click at [233, 274] on span "- 0412 749 917" at bounding box center [240, 274] width 65 height 13
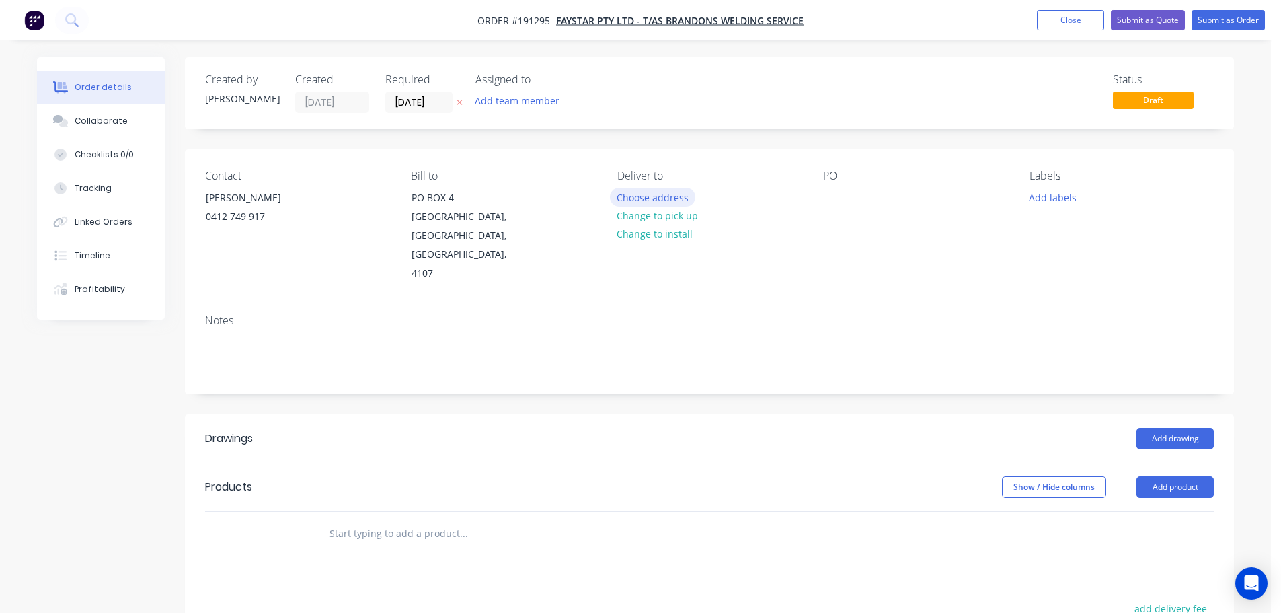
click at [647, 200] on button "Choose address" at bounding box center [653, 197] width 86 height 18
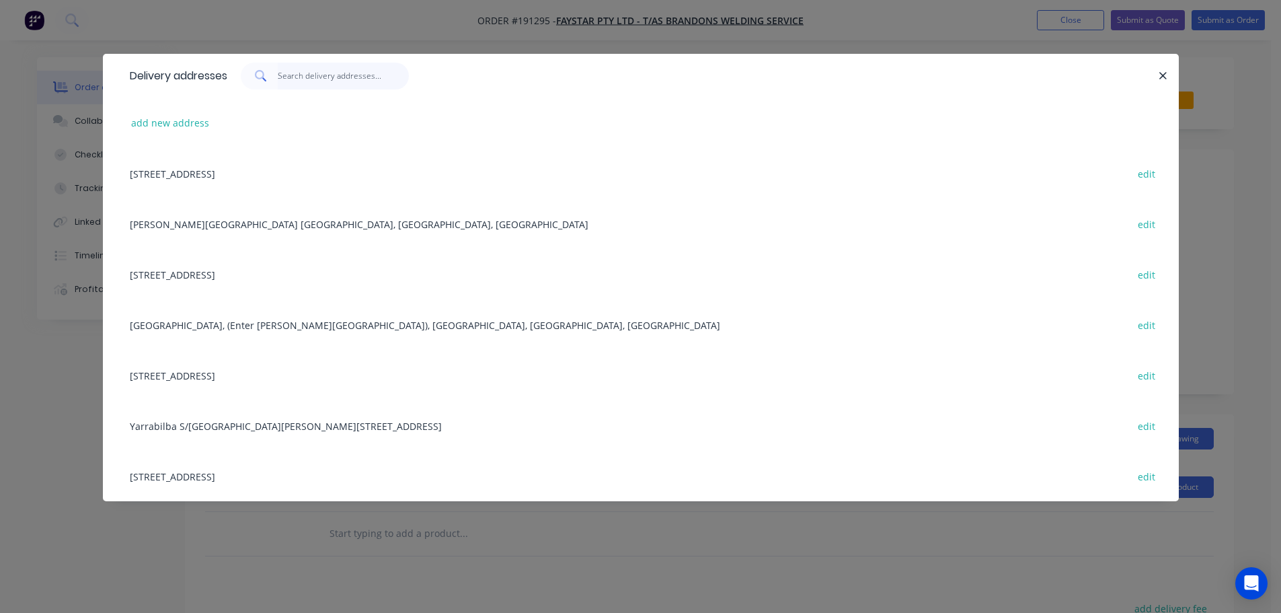
click at [294, 73] on input "text" at bounding box center [343, 76] width 131 height 27
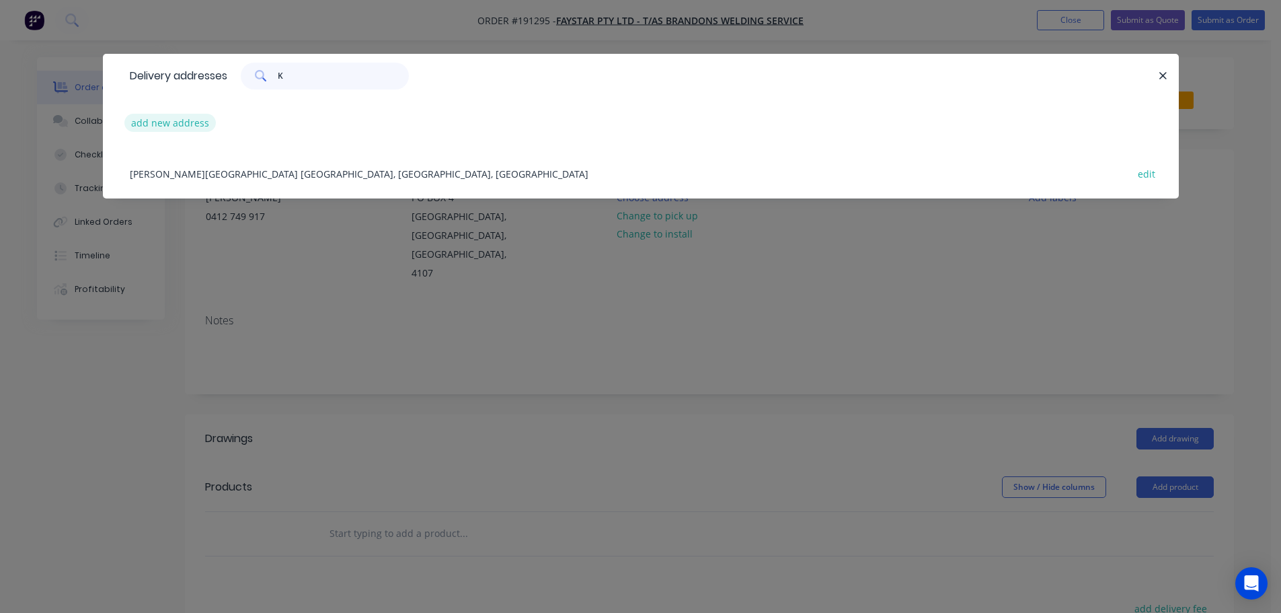
type input "K"
click at [192, 116] on button "add new address" at bounding box center [170, 123] width 92 height 18
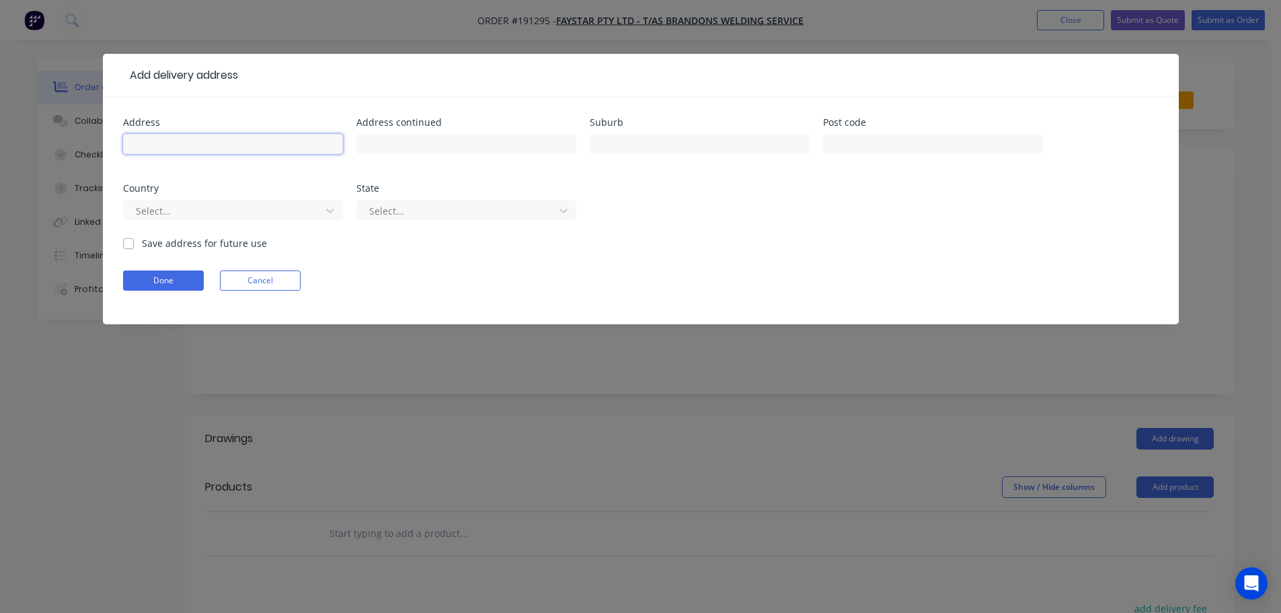
click at [224, 152] on input "text" at bounding box center [233, 144] width 220 height 20
click at [204, 398] on div "Add delivery address Address Address continued Suburb Post code Country Select.…" at bounding box center [640, 306] width 1281 height 613
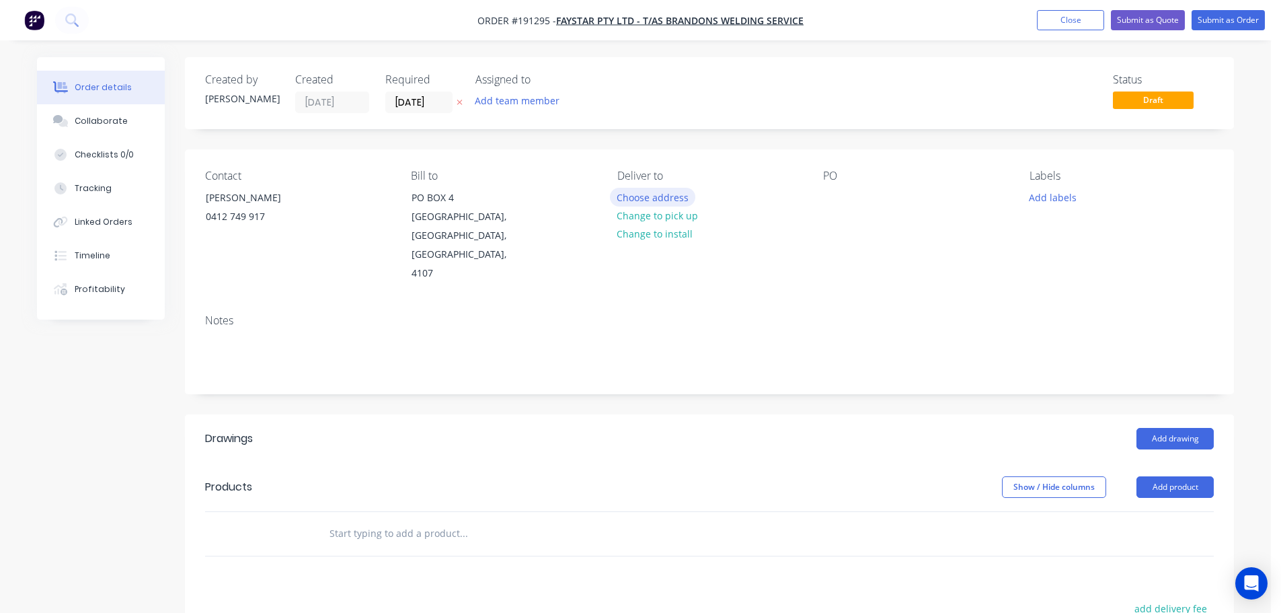
click at [624, 193] on button "Choose address" at bounding box center [653, 197] width 86 height 18
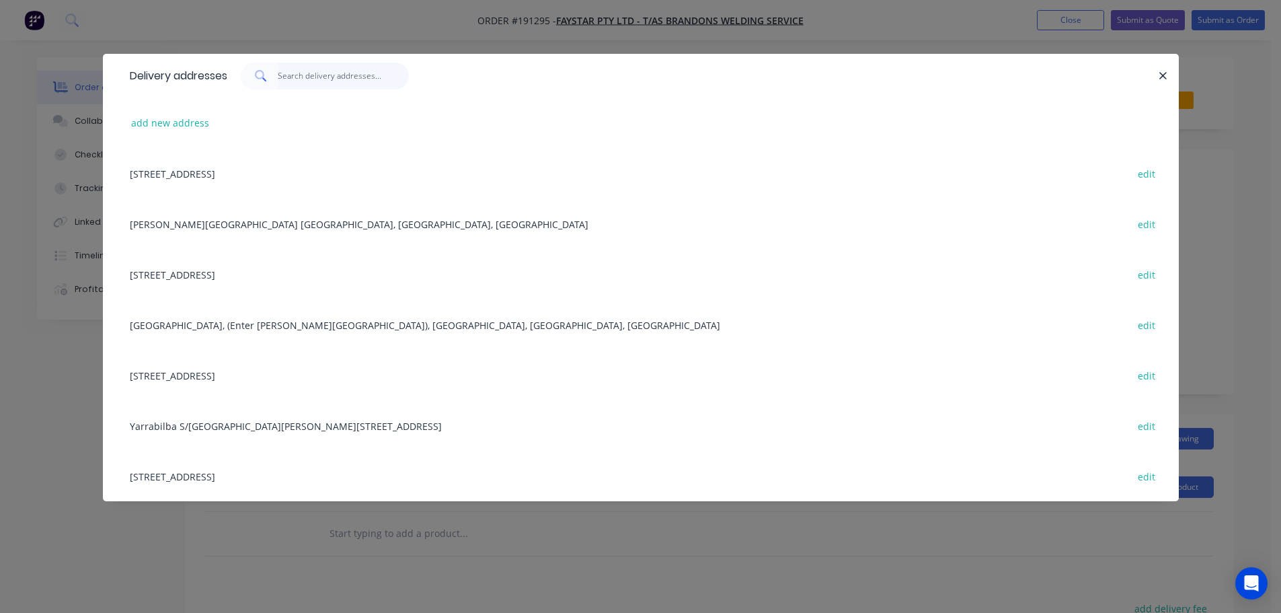
click at [345, 76] on input "text" at bounding box center [343, 76] width 131 height 27
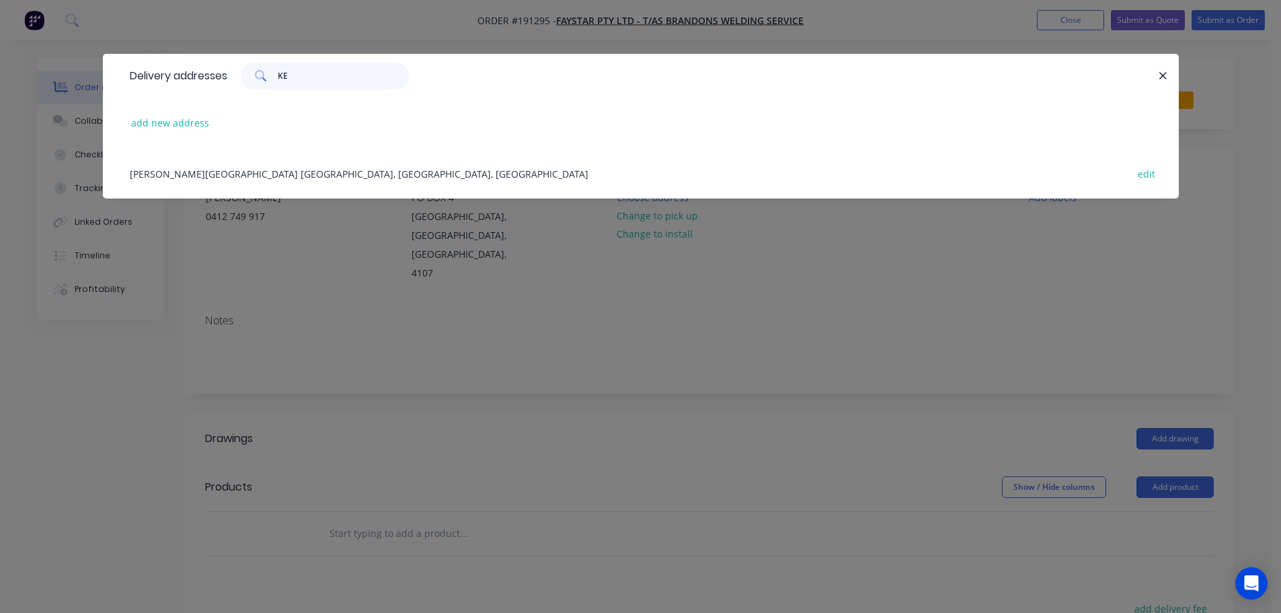
type input "KEN"
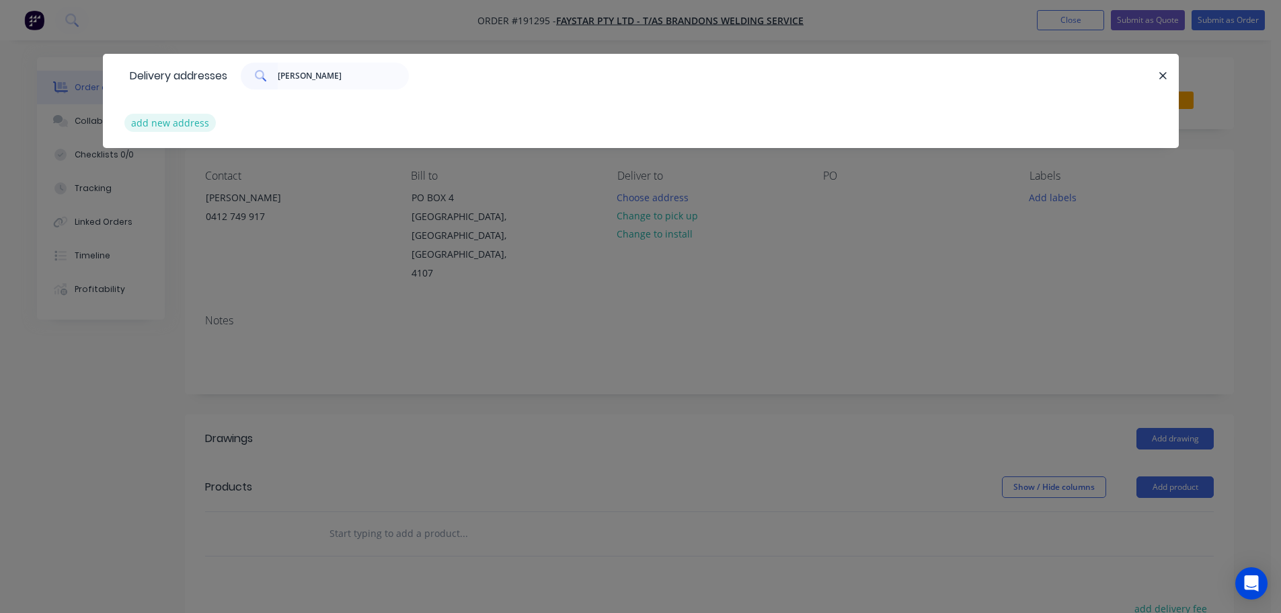
click at [178, 126] on button "add new address" at bounding box center [170, 123] width 92 height 18
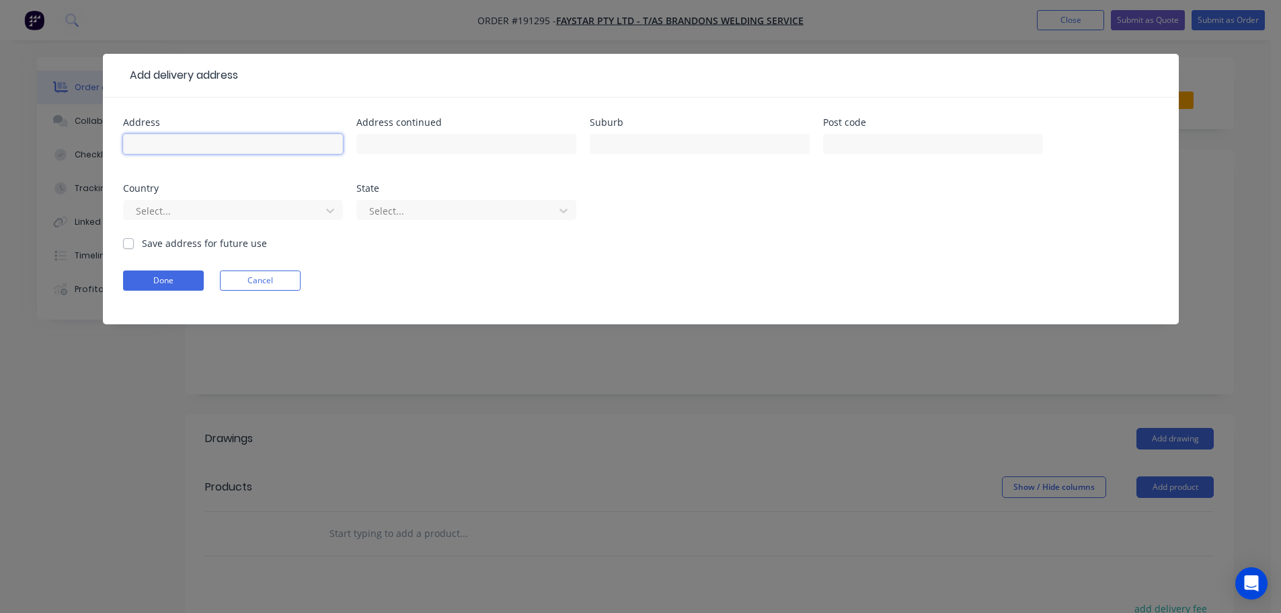
click at [272, 148] on input "text" at bounding box center [233, 144] width 220 height 20
type input "60 ABERFELDY ST"
type input "K"
type input "(KENMORE STATE HIGH SCHOOL)"
type input "KENMORE"
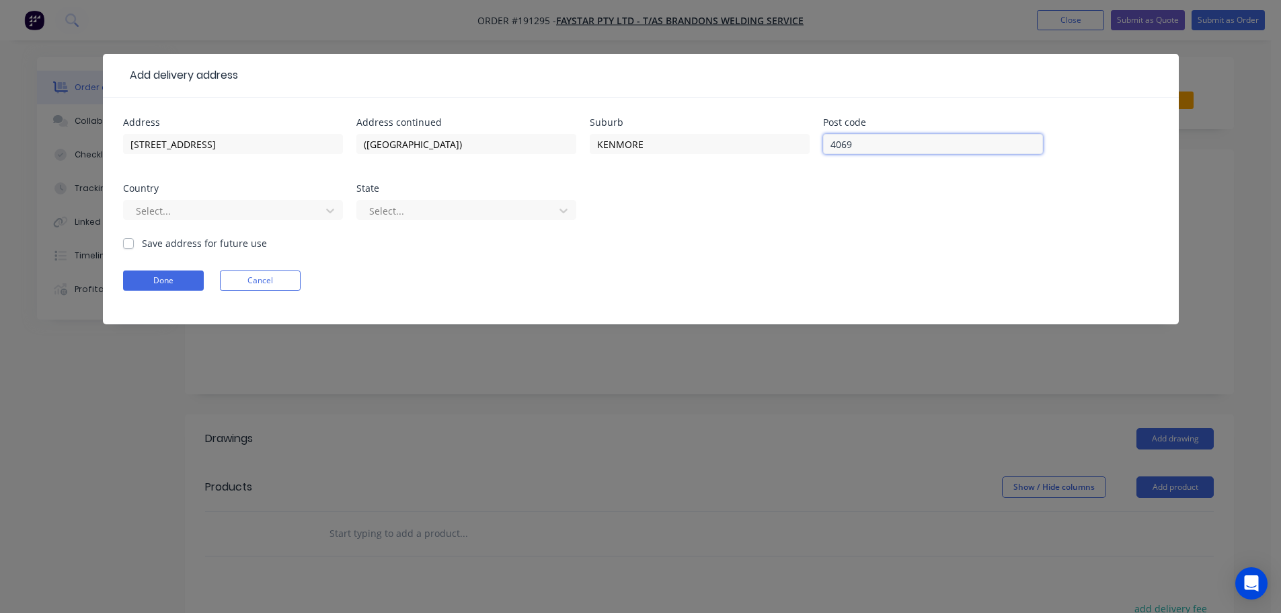
type input "4069"
drag, startPoint x: 309, startPoint y: 192, endPoint x: 313, endPoint y: 216, distance: 23.9
click at [309, 210] on div "Country Select..." at bounding box center [233, 210] width 220 height 52
click at [316, 222] on div "Select..." at bounding box center [233, 216] width 220 height 40
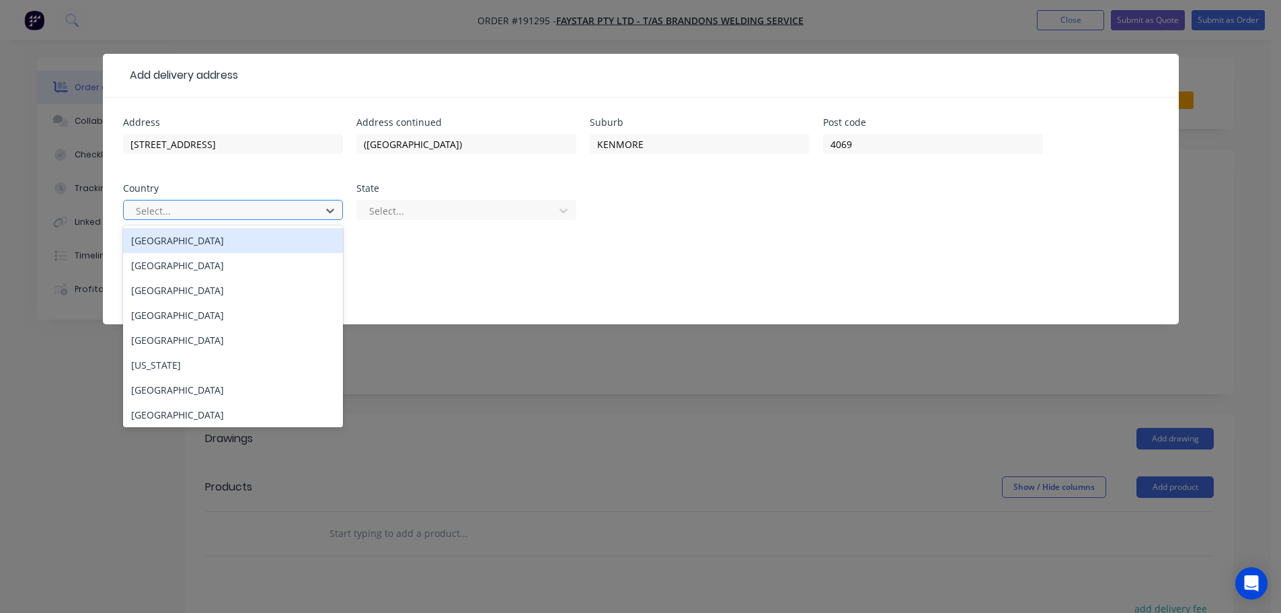
click at [301, 207] on div at bounding box center [224, 210] width 180 height 17
click at [317, 239] on div "Australia" at bounding box center [233, 240] width 220 height 25
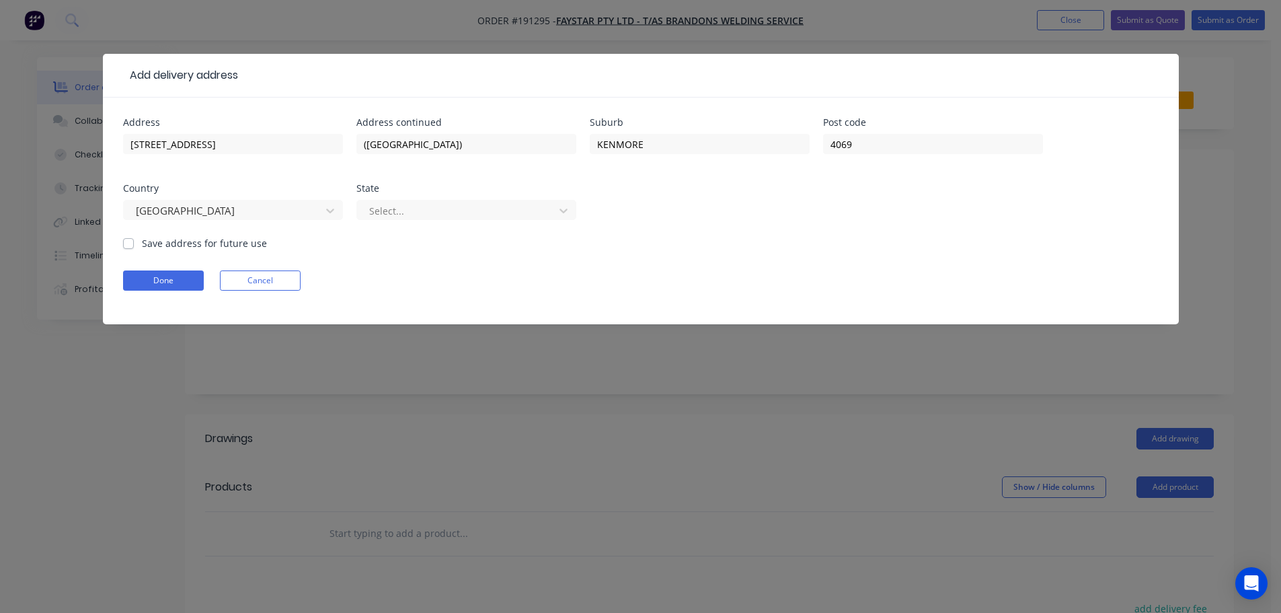
click at [420, 231] on div "Select..." at bounding box center [466, 216] width 220 height 40
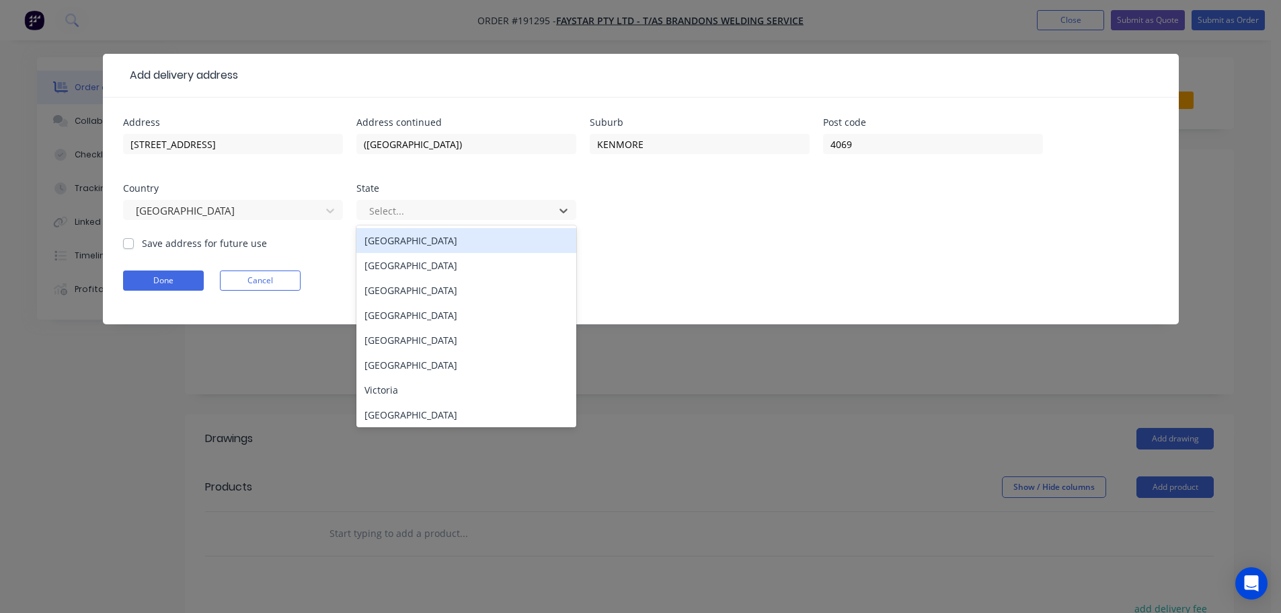
drag, startPoint x: 441, startPoint y: 206, endPoint x: 447, endPoint y: 266, distance: 60.1
click at [441, 207] on div at bounding box center [458, 210] width 180 height 17
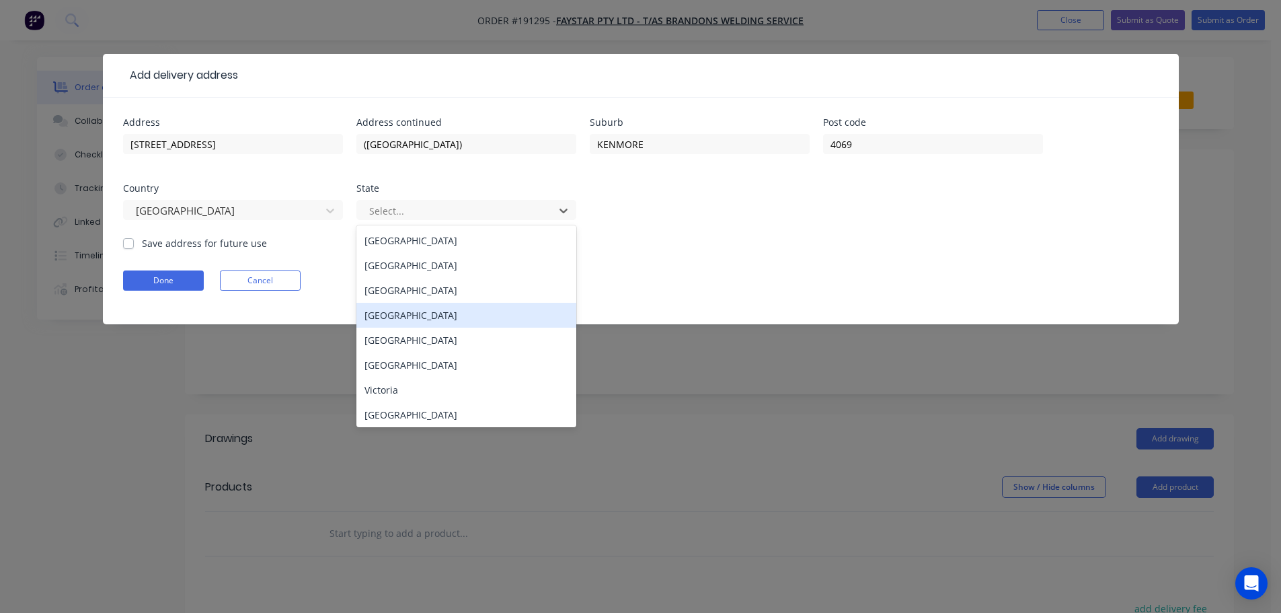
drag, startPoint x: 423, startPoint y: 317, endPoint x: 327, endPoint y: 294, distance: 98.7
click at [422, 317] on div "Queensland" at bounding box center [466, 315] width 220 height 25
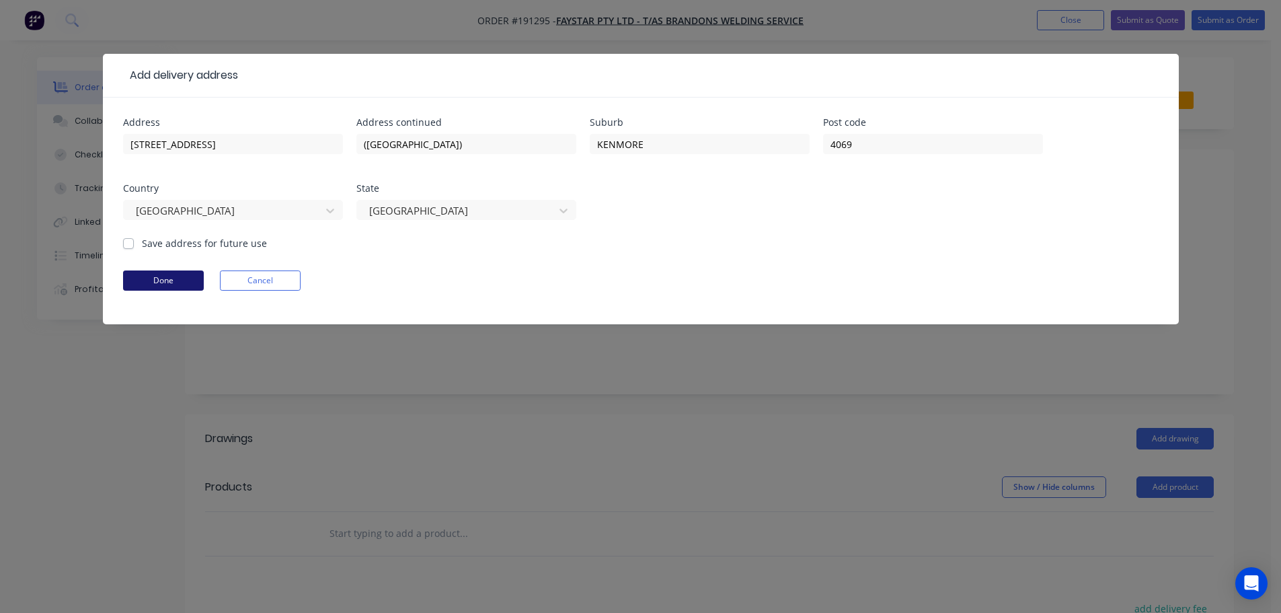
click at [178, 273] on button "Done" at bounding box center [163, 280] width 81 height 20
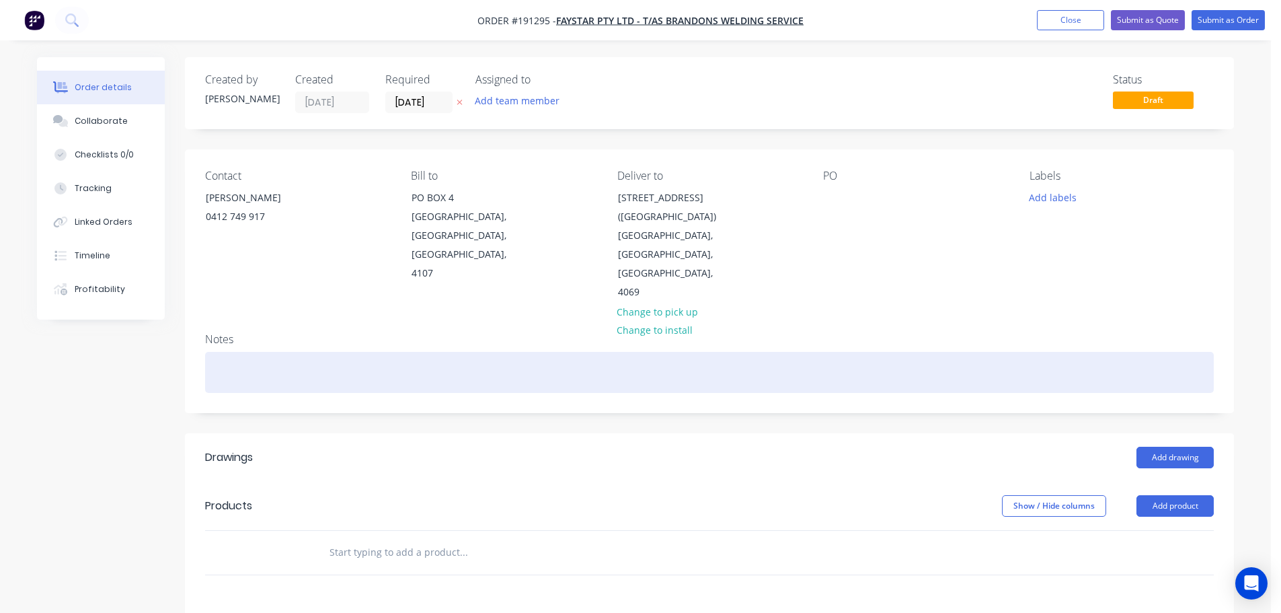
click at [336, 352] on div at bounding box center [709, 372] width 1009 height 41
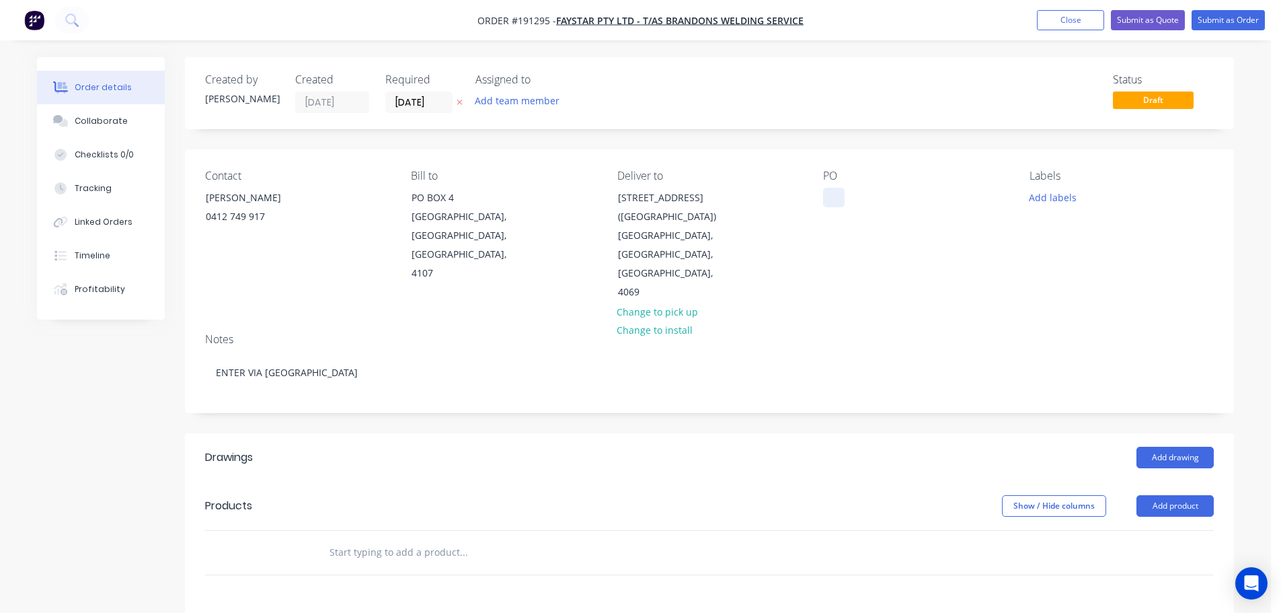
click at [837, 199] on div at bounding box center [834, 197] width 22 height 19
click at [1060, 194] on button "Add labels" at bounding box center [1052, 197] width 62 height 18
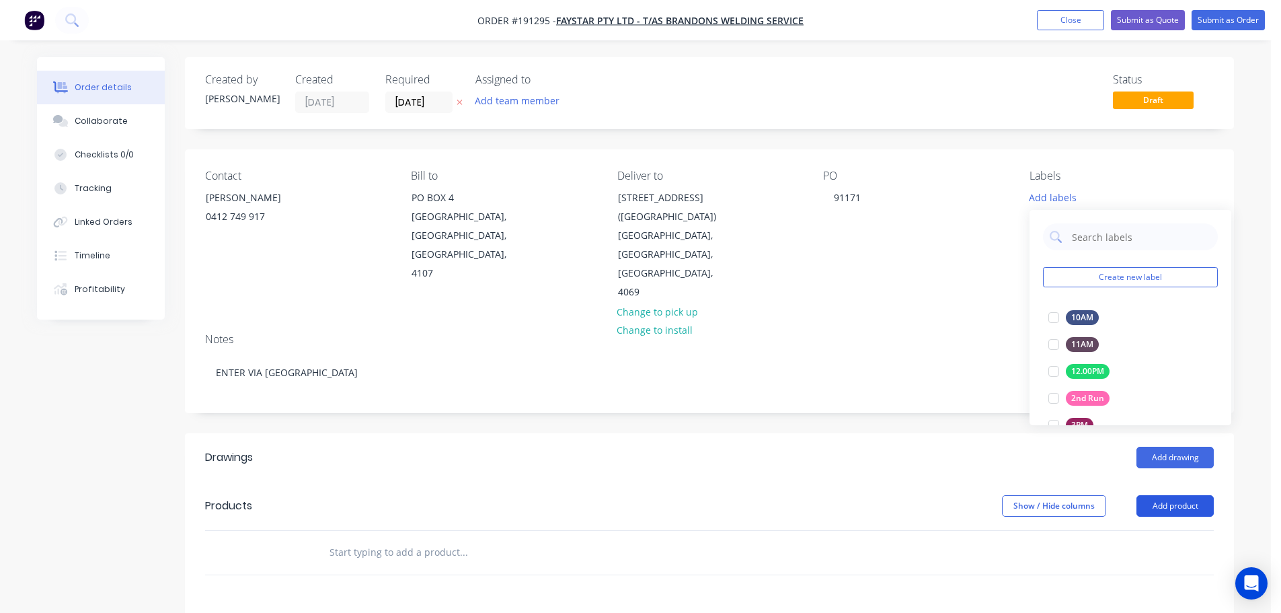
click at [1181, 495] on button "Add product" at bounding box center [1174, 506] width 77 height 22
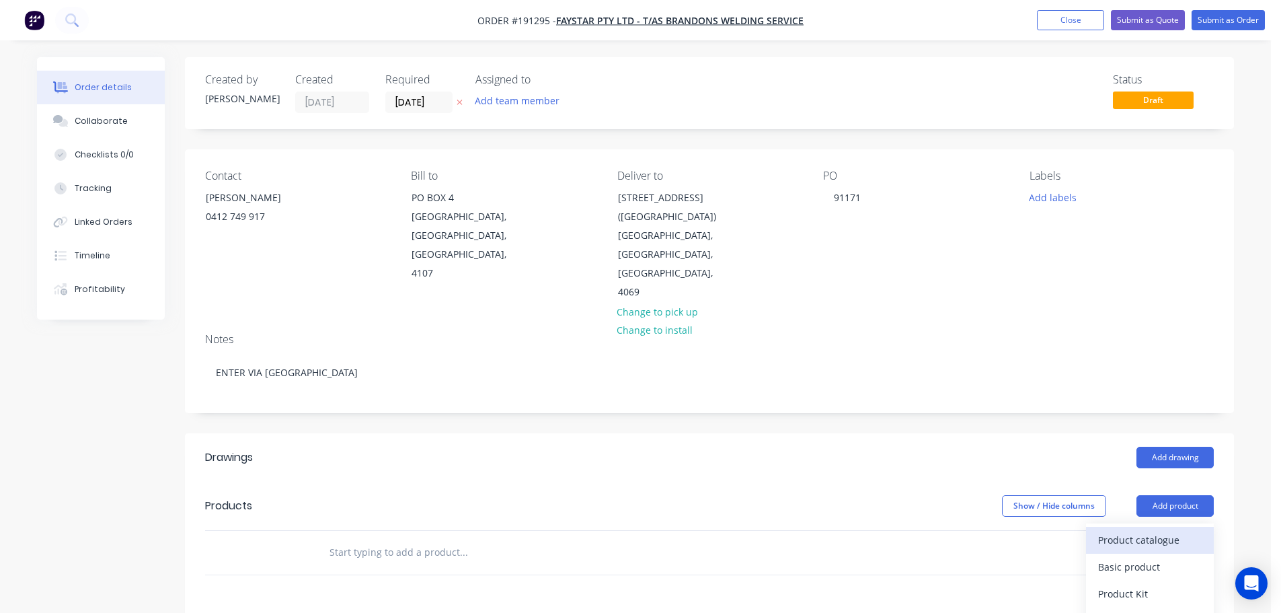
click at [1179, 530] on div "Product catalogue" at bounding box center [1150, 539] width 104 height 19
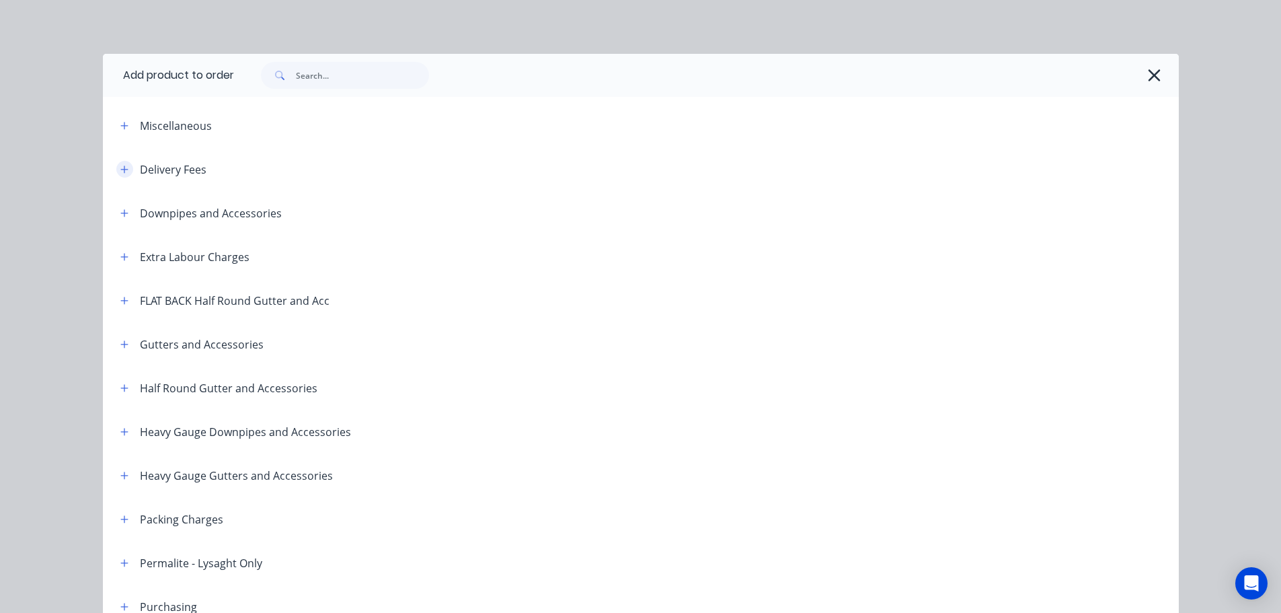
click at [120, 171] on icon "button" at bounding box center [124, 169] width 8 height 9
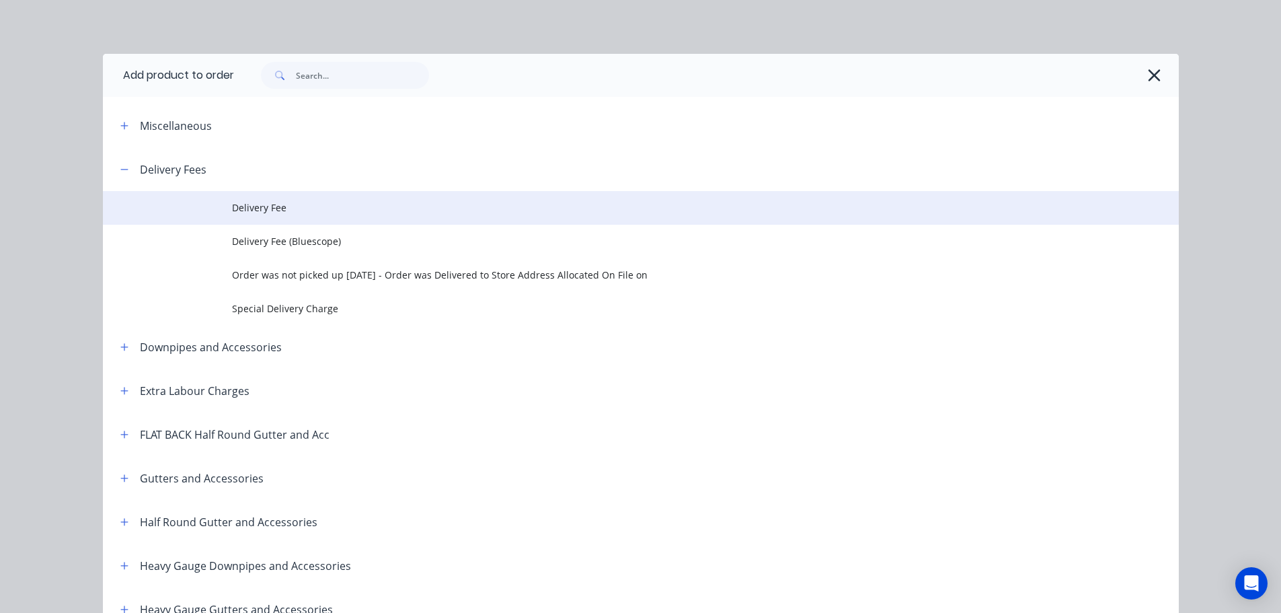
click at [233, 214] on span "Delivery Fee" at bounding box center [610, 207] width 757 height 14
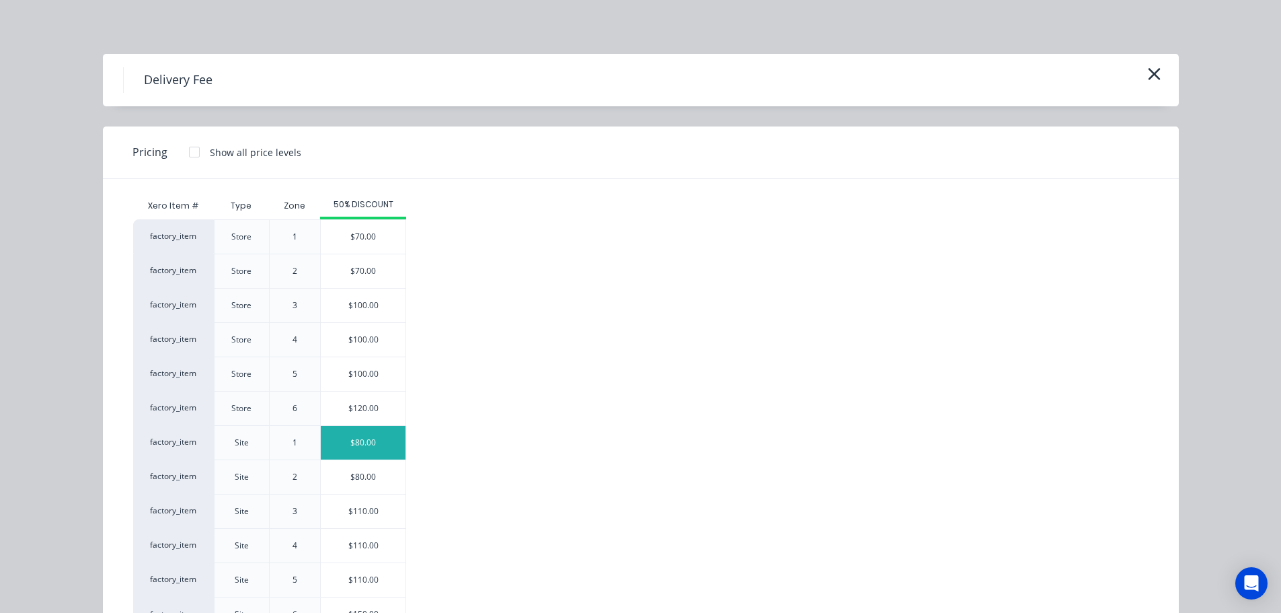
click at [354, 445] on div "$80.00" at bounding box center [363, 443] width 85 height 34
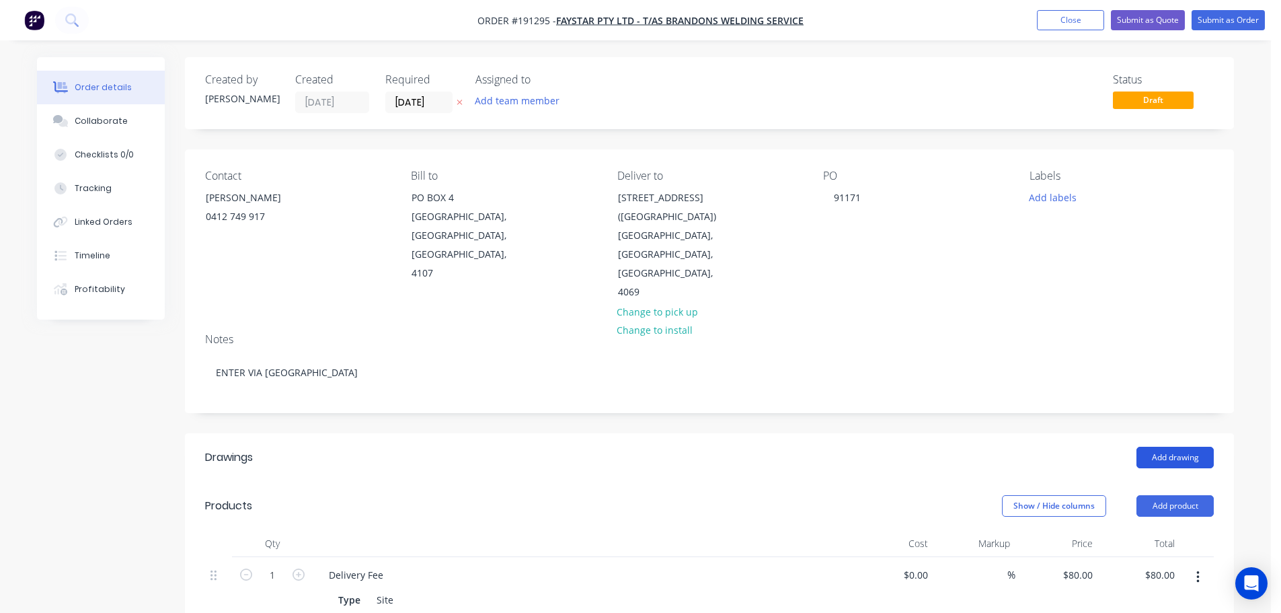
click at [1195, 446] on button "Add drawing" at bounding box center [1174, 457] width 77 height 22
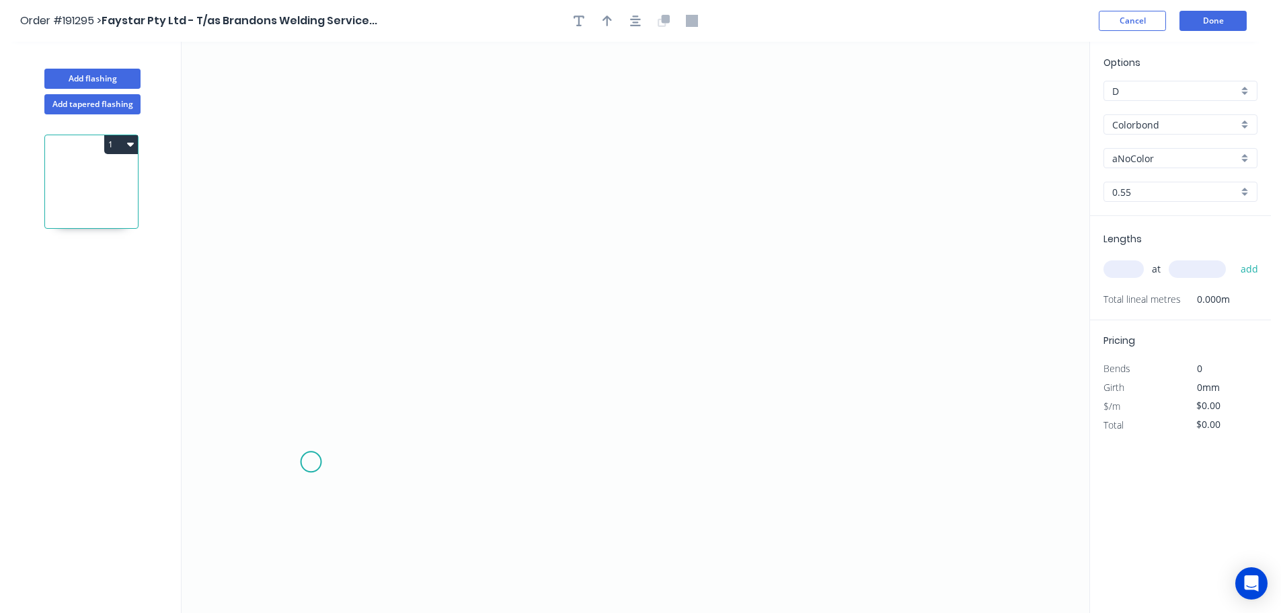
click at [309, 460] on icon "0" at bounding box center [636, 327] width 908 height 571
click at [325, 128] on icon "0" at bounding box center [636, 327] width 908 height 571
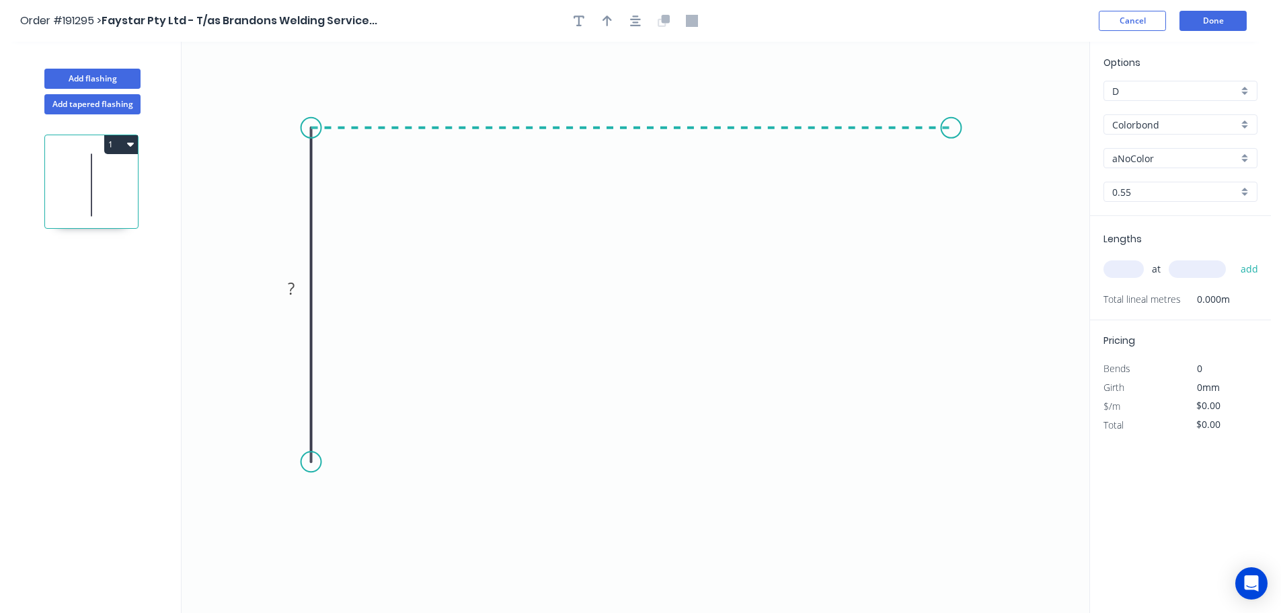
click at [953, 152] on icon "0 ?" at bounding box center [636, 327] width 908 height 571
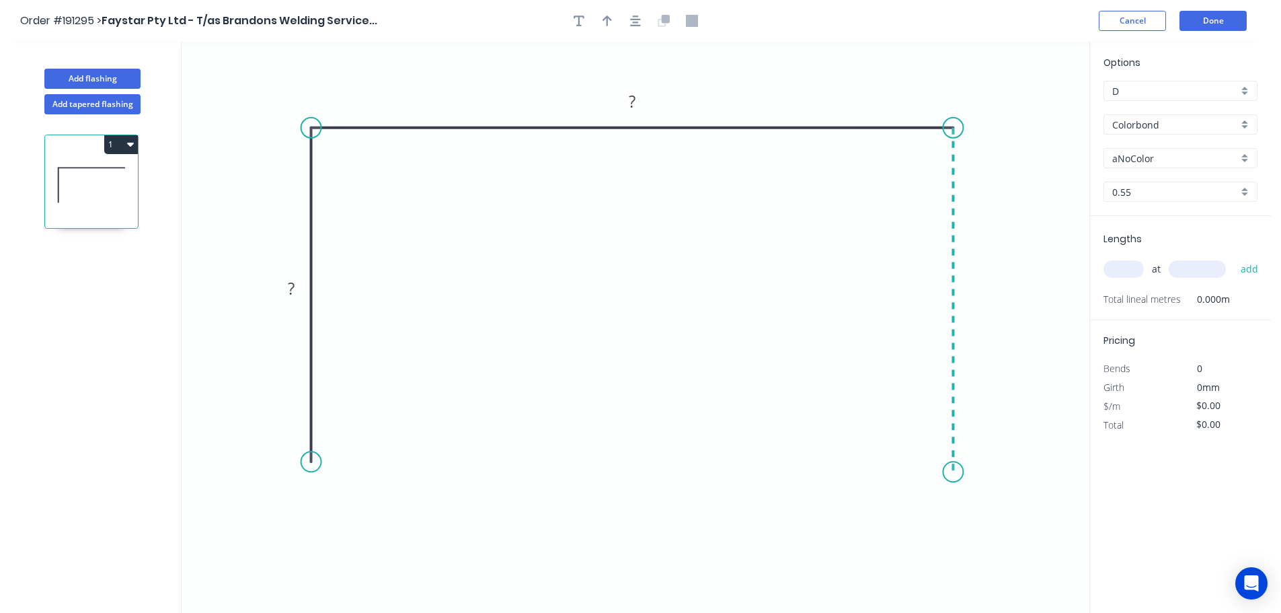
drag, startPoint x: 947, startPoint y: 472, endPoint x: 672, endPoint y: 479, distance: 274.4
click at [945, 471] on icon "0 ? ?" at bounding box center [636, 327] width 908 height 571
click at [363, 492] on div "Crush & Fold" at bounding box center [383, 506] width 135 height 28
drag, startPoint x: 266, startPoint y: 448, endPoint x: 254, endPoint y: 453, distance: 12.4
click at [266, 471] on icon "0 CF 10 ? ? ?" at bounding box center [636, 327] width 908 height 571
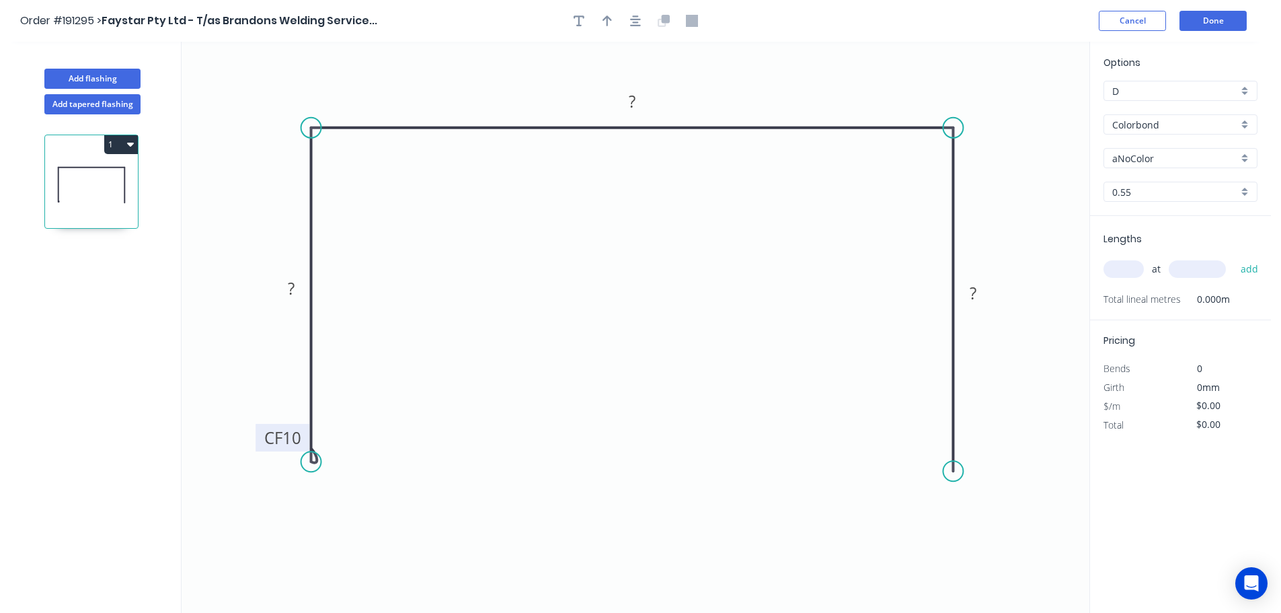
click at [262, 431] on rect at bounding box center [283, 438] width 54 height 28
click at [267, 426] on icon "0 CF 10 ? ? ?" at bounding box center [636, 327] width 908 height 571
click at [263, 429] on g "CF 10" at bounding box center [283, 438] width 54 height 28
drag, startPoint x: 258, startPoint y: 426, endPoint x: 257, endPoint y: 501, distance: 75.3
click at [257, 501] on rect at bounding box center [282, 513] width 54 height 28
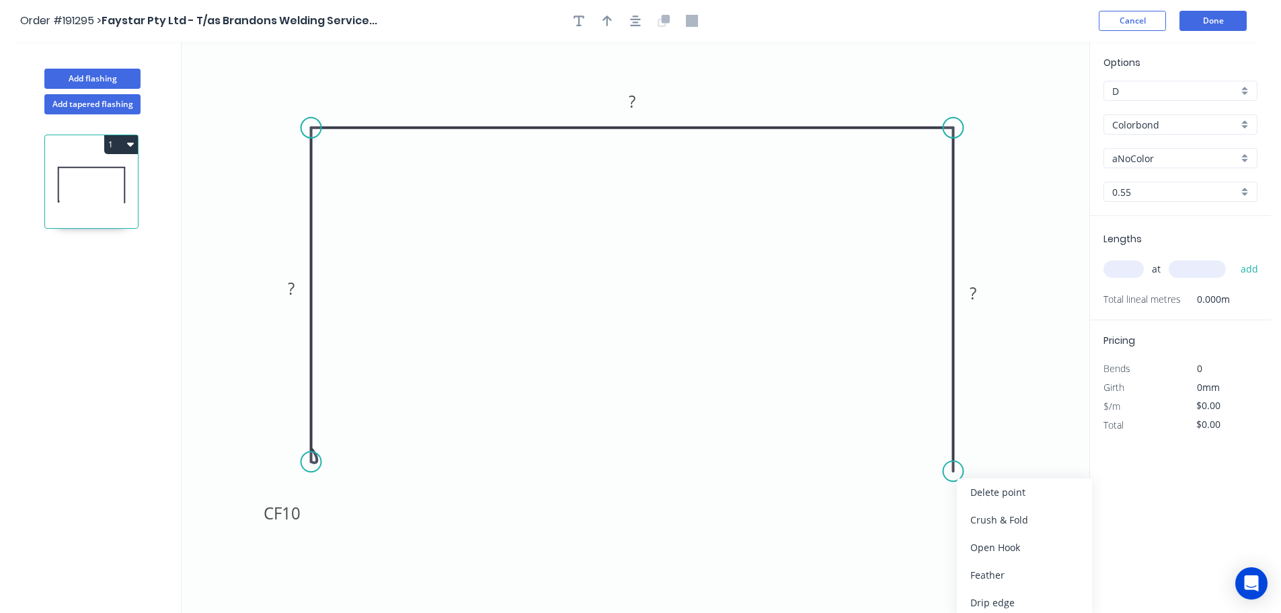
click at [974, 516] on div "Crush & Fold" at bounding box center [1024, 520] width 135 height 28
click at [970, 511] on div "Flip bend" at bounding box center [1015, 514] width 135 height 28
drag, startPoint x: 1006, startPoint y: 445, endPoint x: 980, endPoint y: 537, distance: 94.9
click at [980, 537] on rect at bounding box center [956, 538] width 54 height 28
click at [292, 520] on tspan "10" at bounding box center [291, 513] width 19 height 22
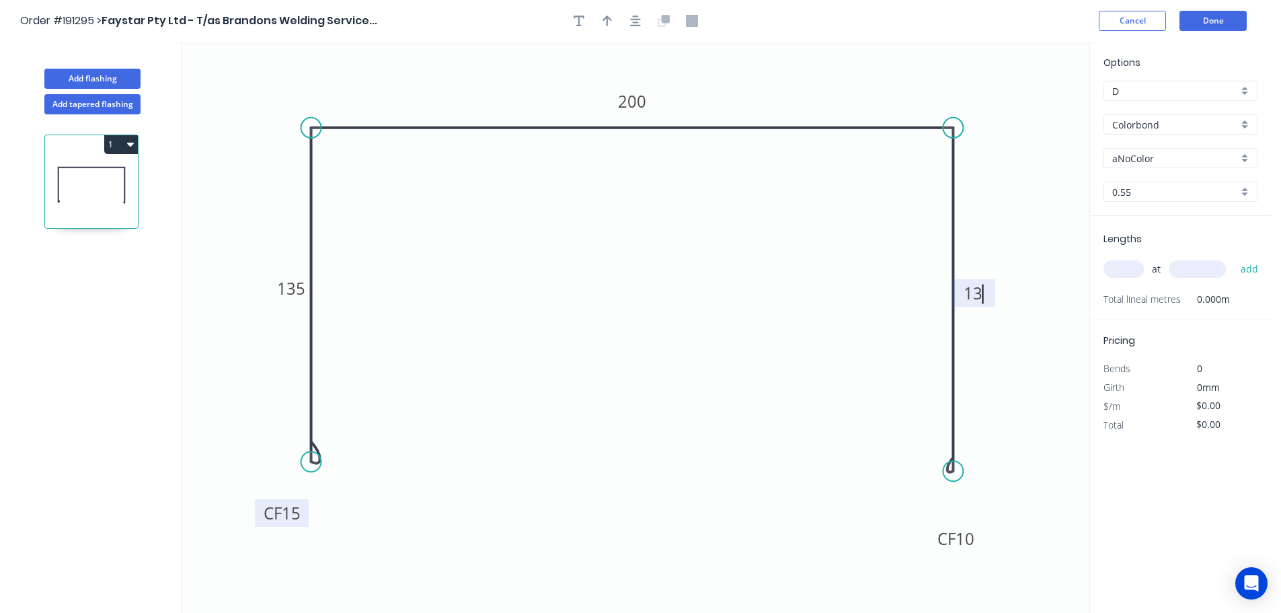
type input "$19.93"
click at [626, 19] on div at bounding box center [635, 21] width 141 height 20
drag, startPoint x: 629, startPoint y: 21, endPoint x: 616, endPoint y: 24, distance: 13.9
click at [630, 21] on button "button" at bounding box center [635, 21] width 20 height 20
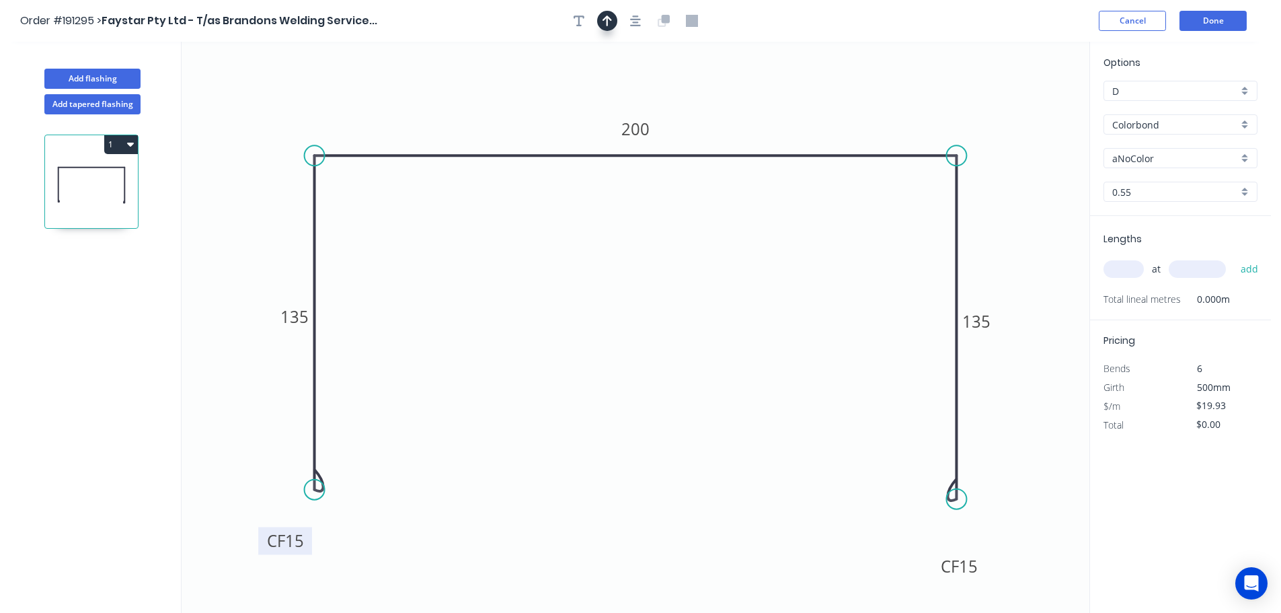
click at [613, 26] on button "button" at bounding box center [607, 21] width 20 height 20
click at [1021, 104] on icon at bounding box center [1021, 93] width 12 height 43
click at [1020, 103] on icon at bounding box center [1021, 93] width 12 height 43
drag, startPoint x: 1020, startPoint y: 103, endPoint x: 1046, endPoint y: 77, distance: 36.6
click at [1046, 77] on icon "0 CF 15 135 200 CF 15 135" at bounding box center [636, 327] width 908 height 571
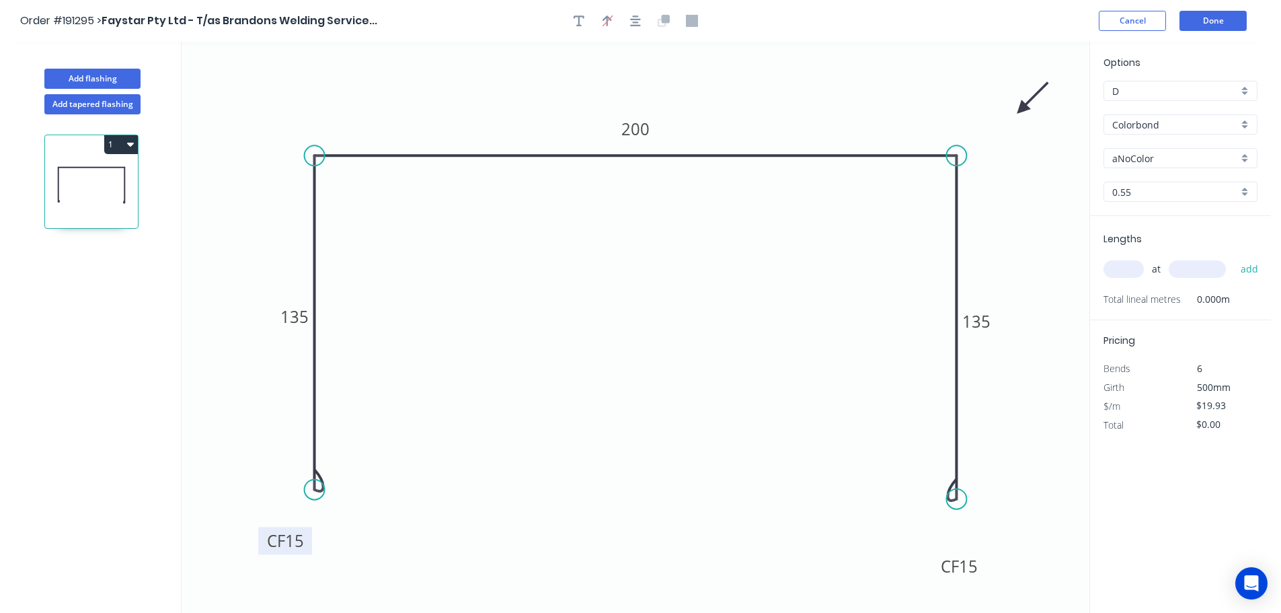
drag, startPoint x: 1031, startPoint y: 97, endPoint x: 1043, endPoint y: 85, distance: 17.1
click at [1043, 80] on icon "0 CF 15 135 200 CF 15 135" at bounding box center [636, 327] width 908 height 571
drag, startPoint x: 1040, startPoint y: 82, endPoint x: 1046, endPoint y: 75, distance: 9.0
click at [1046, 75] on icon at bounding box center [1056, 64] width 39 height 39
click at [1167, 154] on input "aNoColor" at bounding box center [1175, 158] width 126 height 14
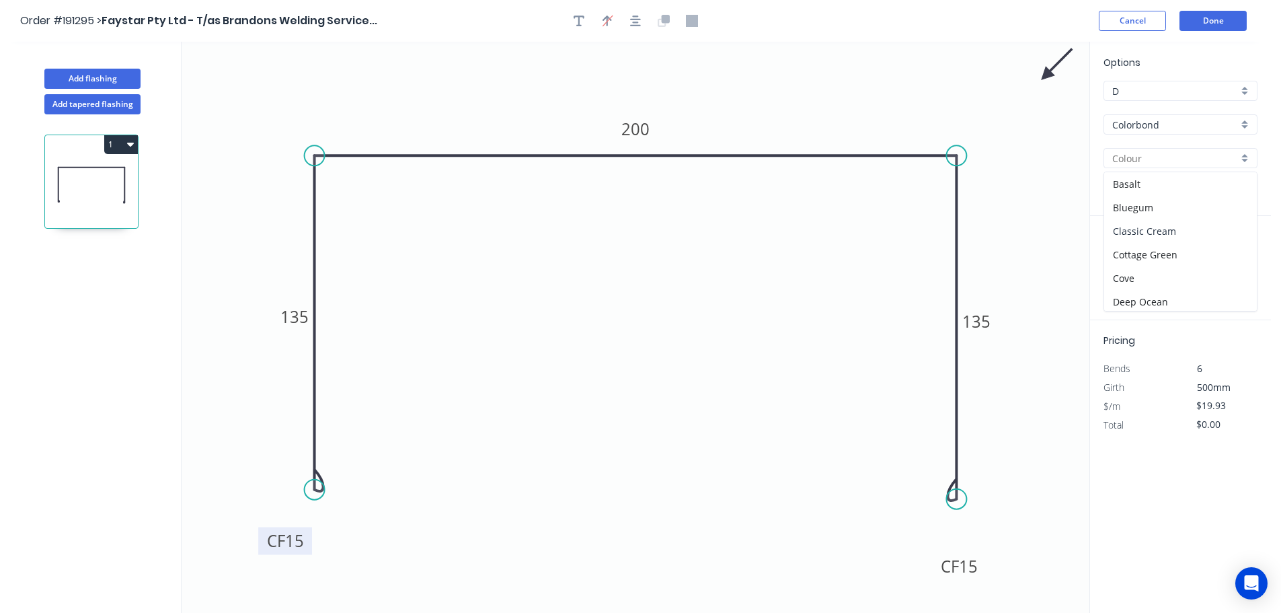
click at [1197, 235] on div "Classic Cream" at bounding box center [1180, 231] width 153 height 24
type input "Classic Cream"
click at [1110, 274] on input "text" at bounding box center [1123, 268] width 40 height 17
type input "3"
type input "3500"
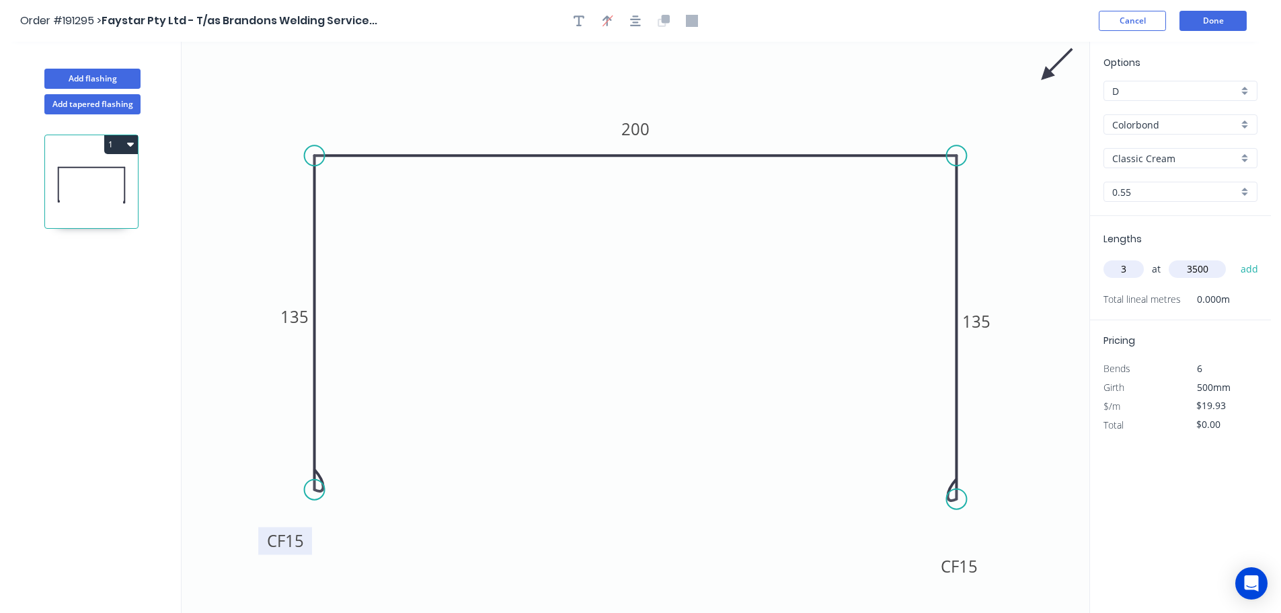
click at [1234, 258] on button "add" at bounding box center [1250, 269] width 32 height 23
type input "$209.27"
click at [1222, 17] on button "Done" at bounding box center [1212, 21] width 67 height 20
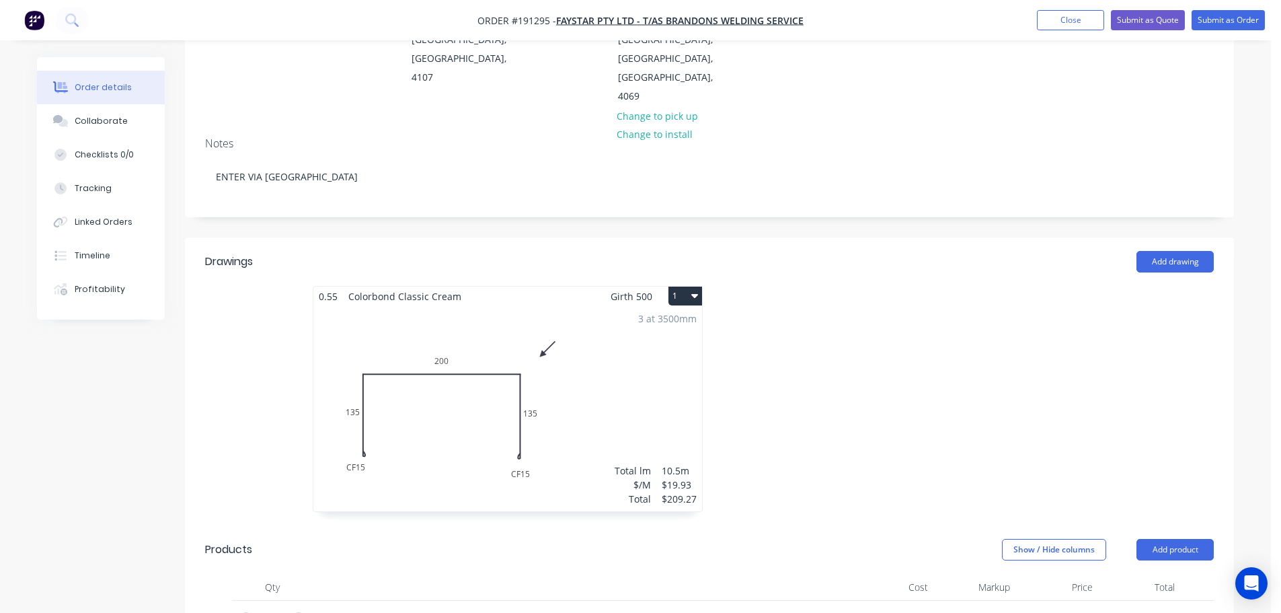
scroll to position [202, 0]
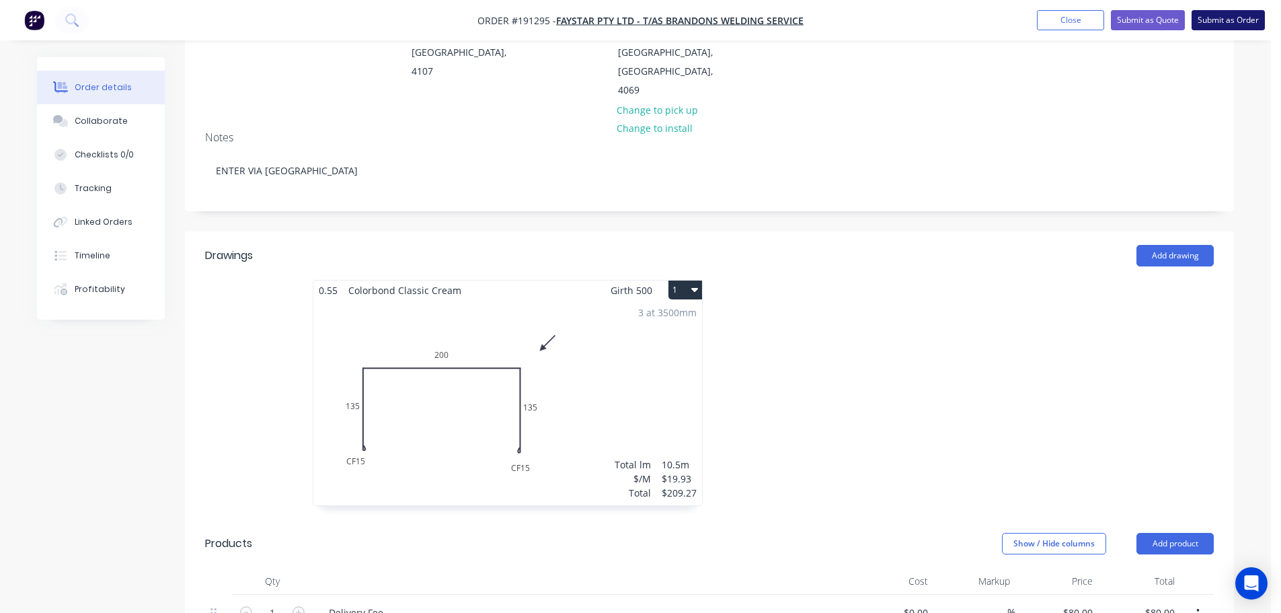
click at [1253, 11] on button "Submit as Order" at bounding box center [1227, 20] width 73 height 20
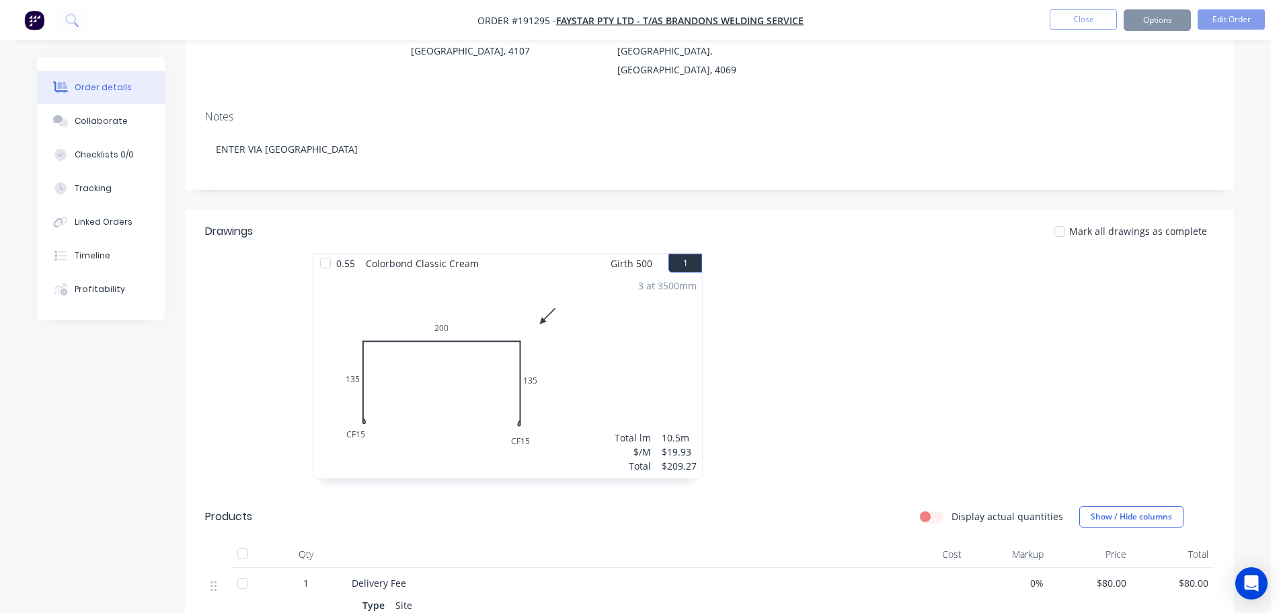
scroll to position [0, 0]
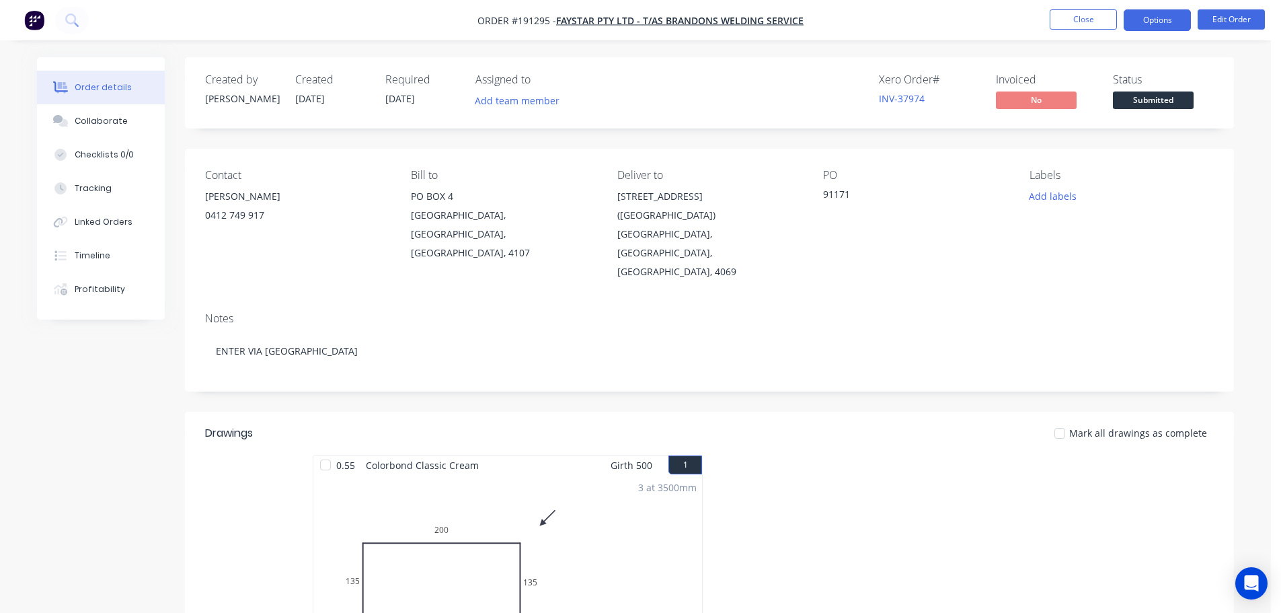
click at [1159, 14] on button "Options" at bounding box center [1157, 20] width 67 height 22
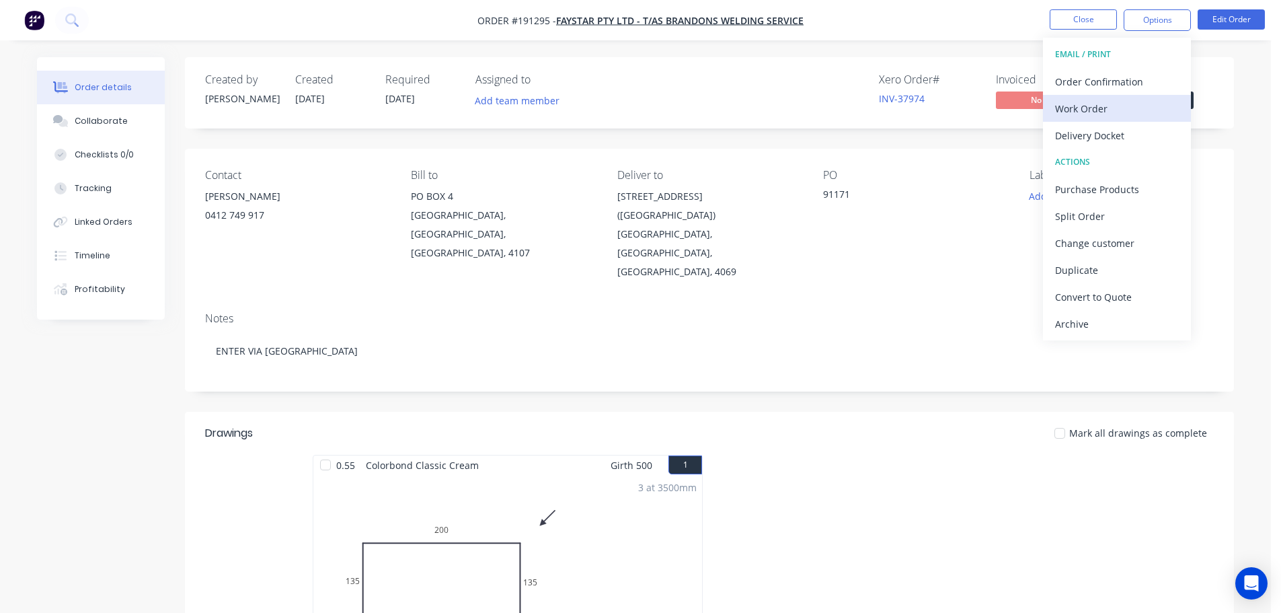
click at [1126, 118] on div "Work Order" at bounding box center [1117, 108] width 124 height 19
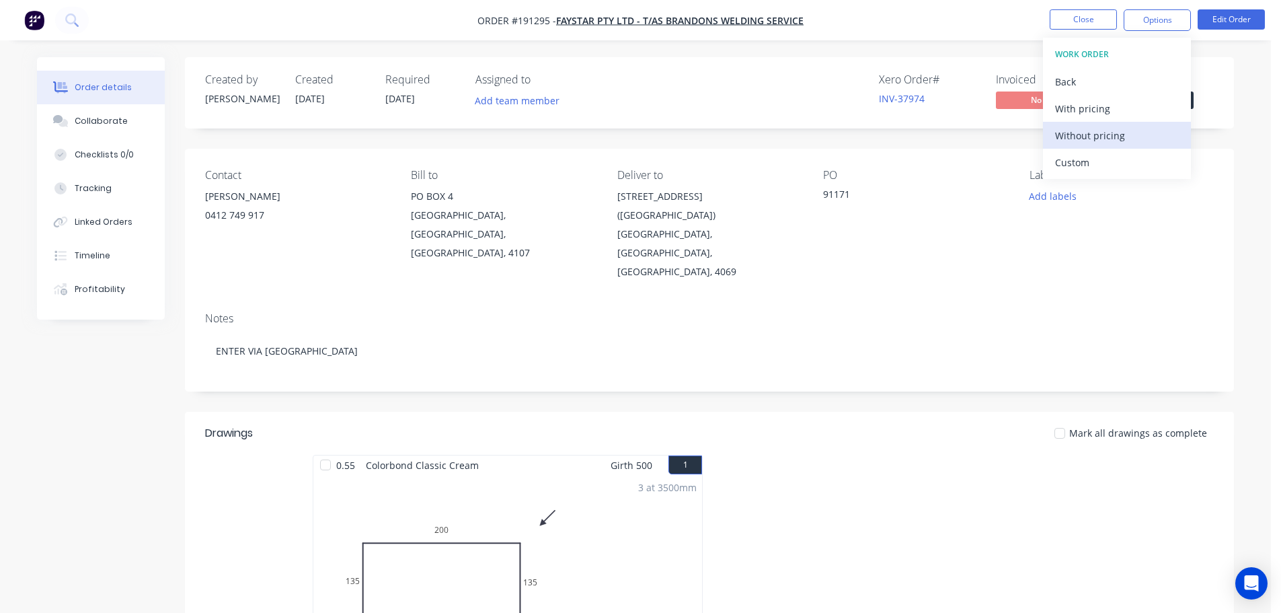
click at [1122, 132] on div "Without pricing" at bounding box center [1117, 135] width 124 height 19
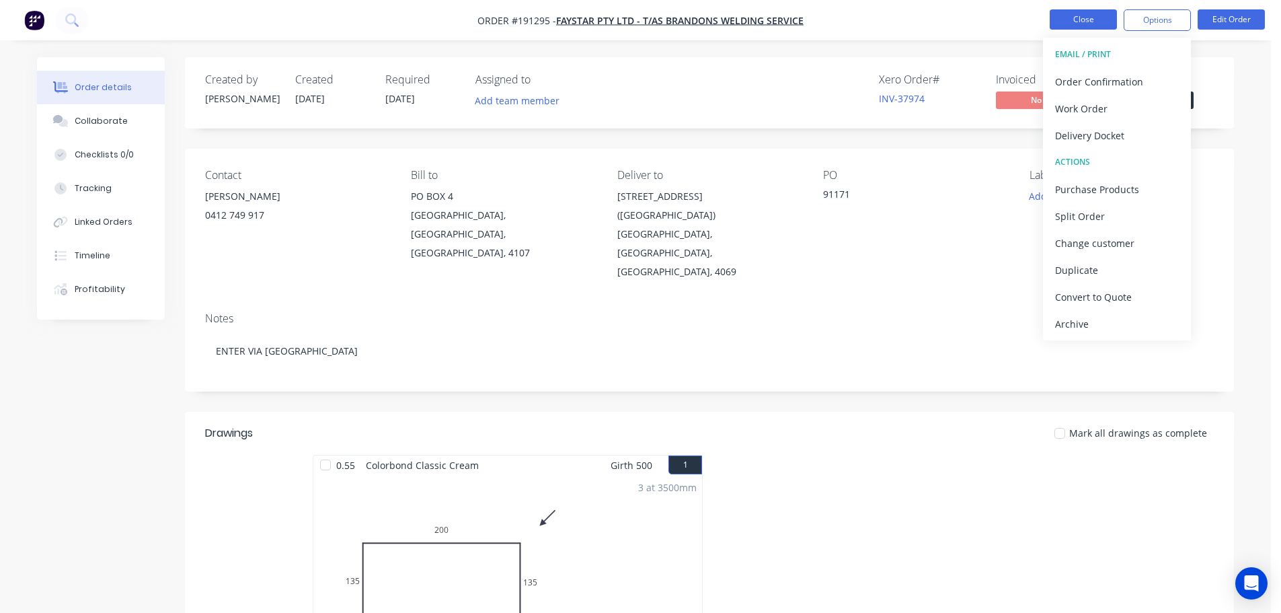
click at [1099, 12] on button "Close" at bounding box center [1083, 19] width 67 height 20
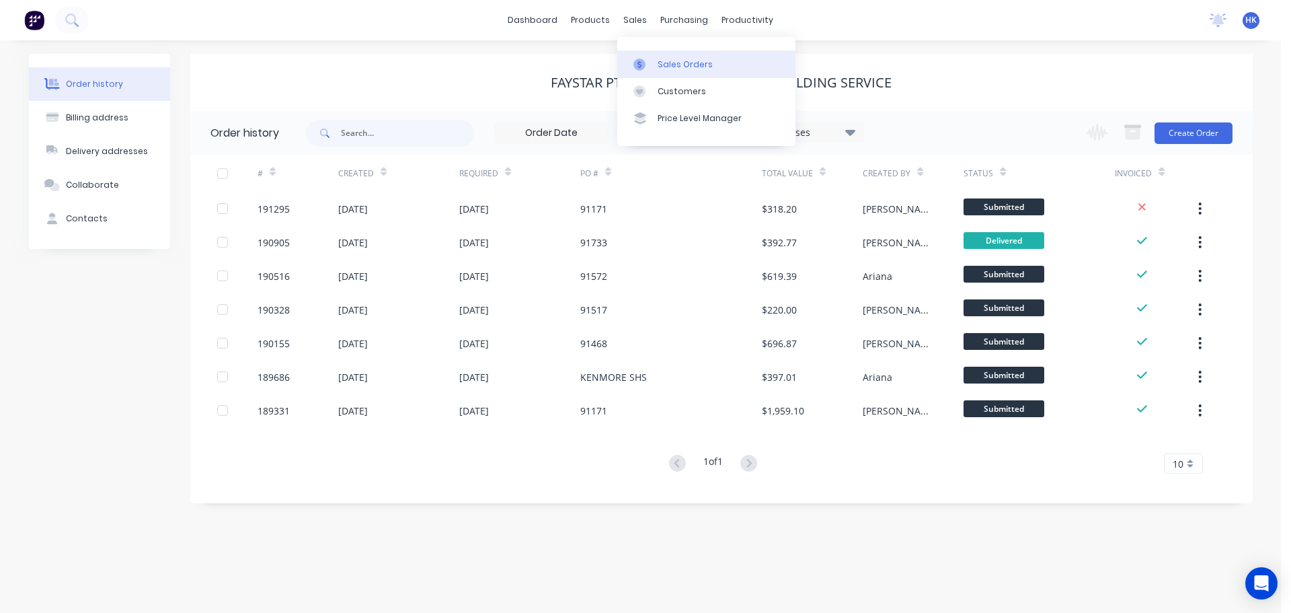
click at [666, 56] on link "Sales Orders" at bounding box center [706, 63] width 178 height 27
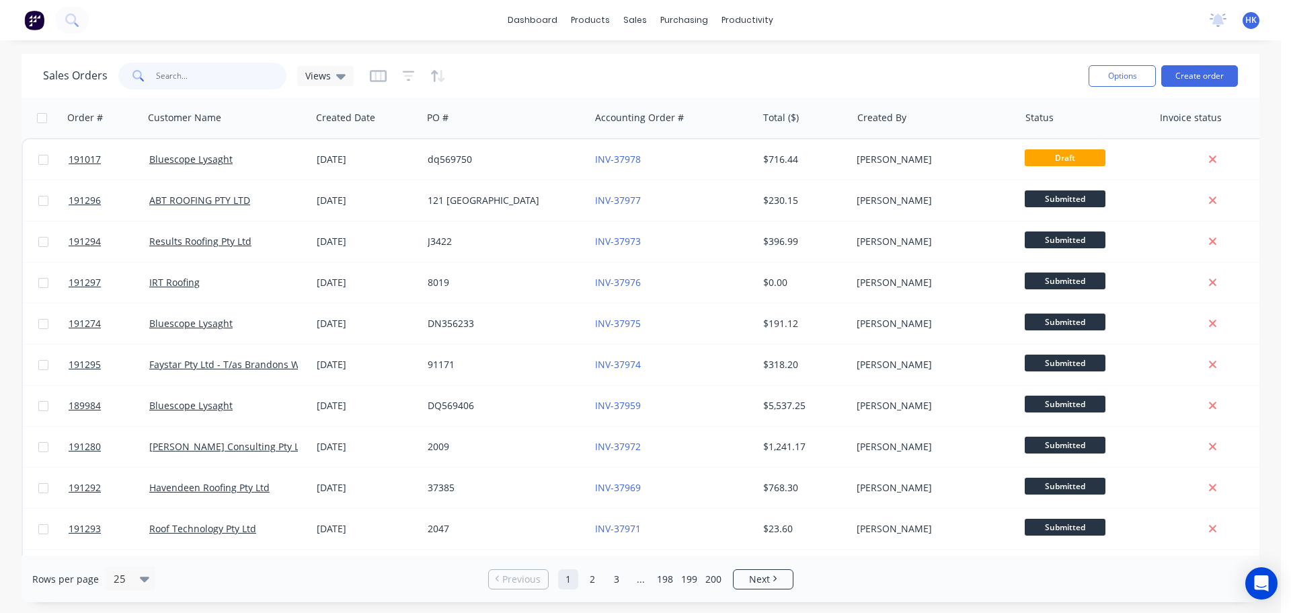
click at [246, 77] on input "text" at bounding box center [221, 76] width 131 height 27
click at [246, 75] on input "text" at bounding box center [221, 76] width 131 height 27
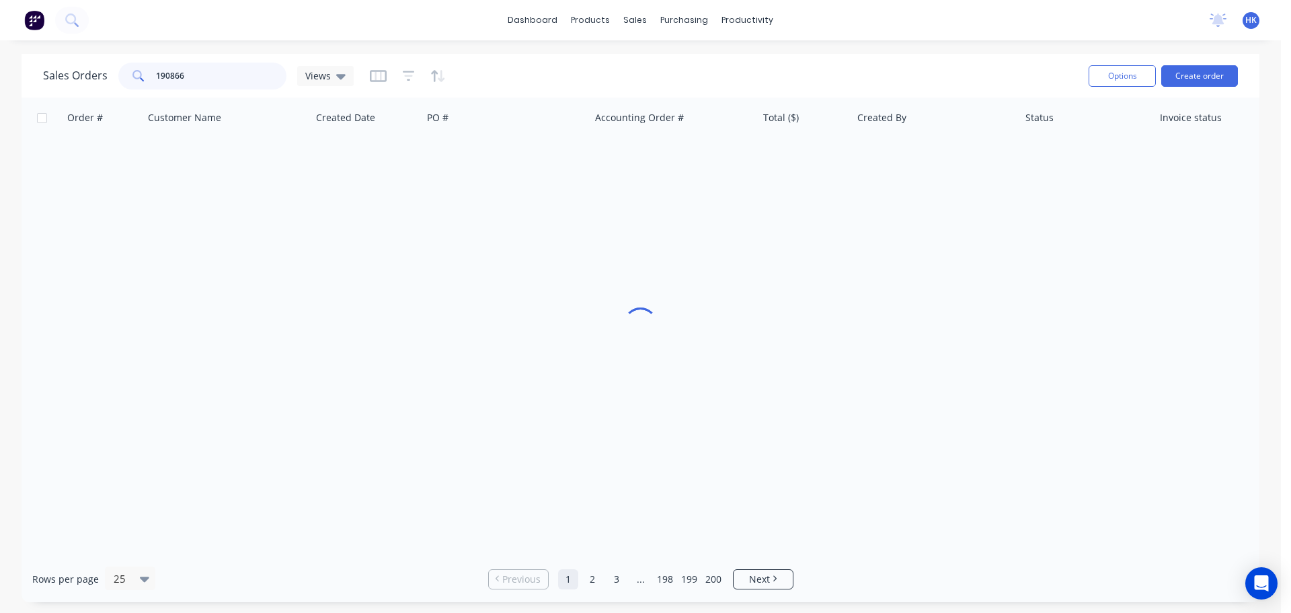
type input "190866"
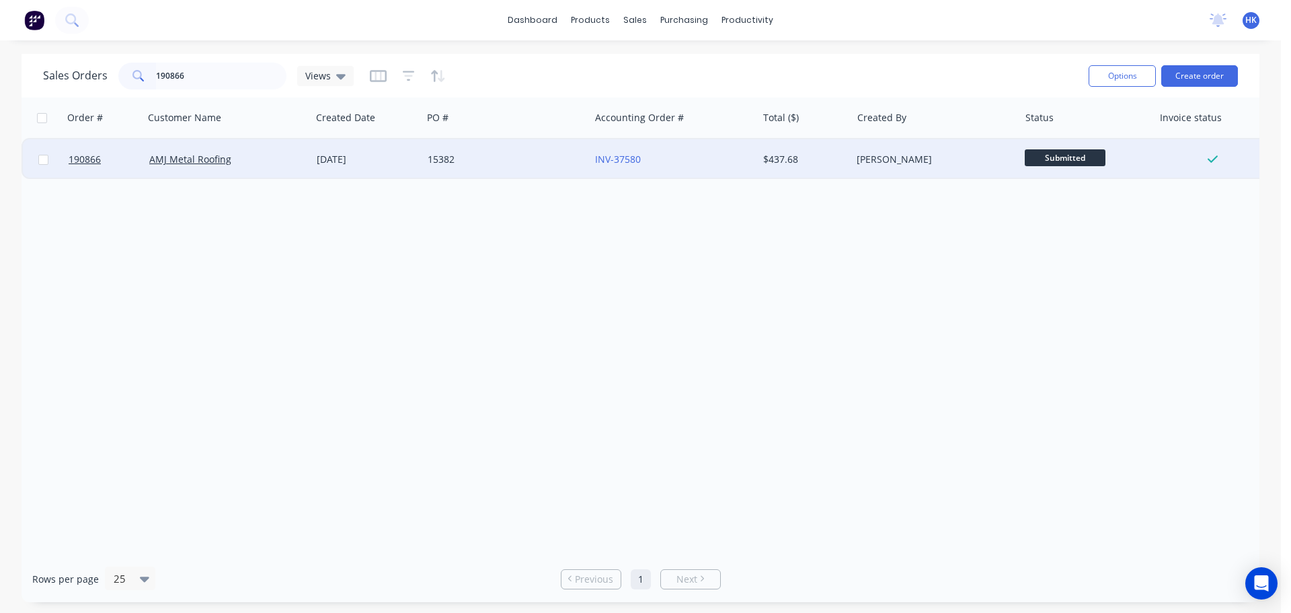
click at [460, 162] on div "15382" at bounding box center [502, 159] width 149 height 13
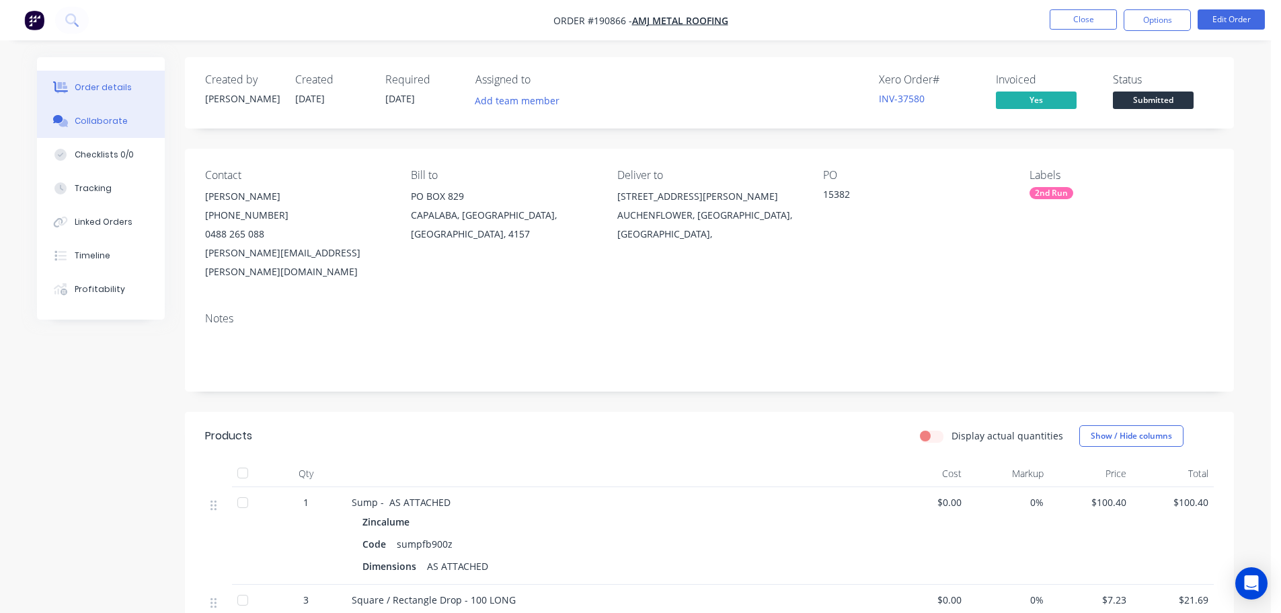
click at [125, 127] on button "Collaborate" at bounding box center [101, 121] width 128 height 34
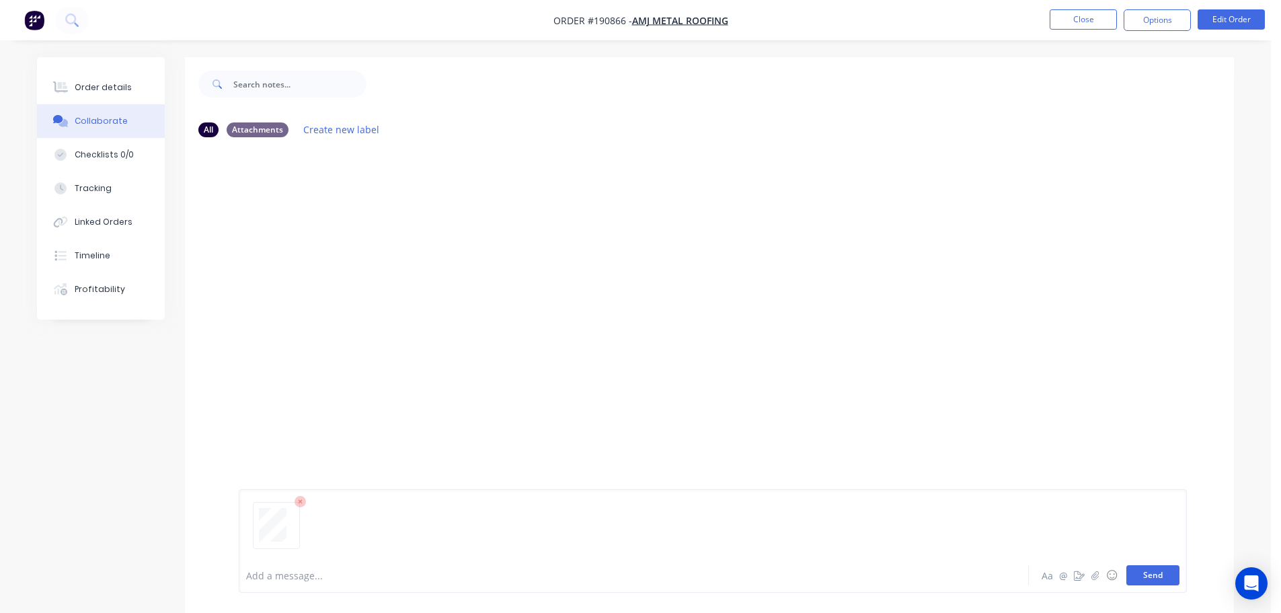
click at [1165, 569] on button "Send" at bounding box center [1152, 575] width 53 height 20
click at [1091, 19] on button "Close" at bounding box center [1083, 19] width 67 height 20
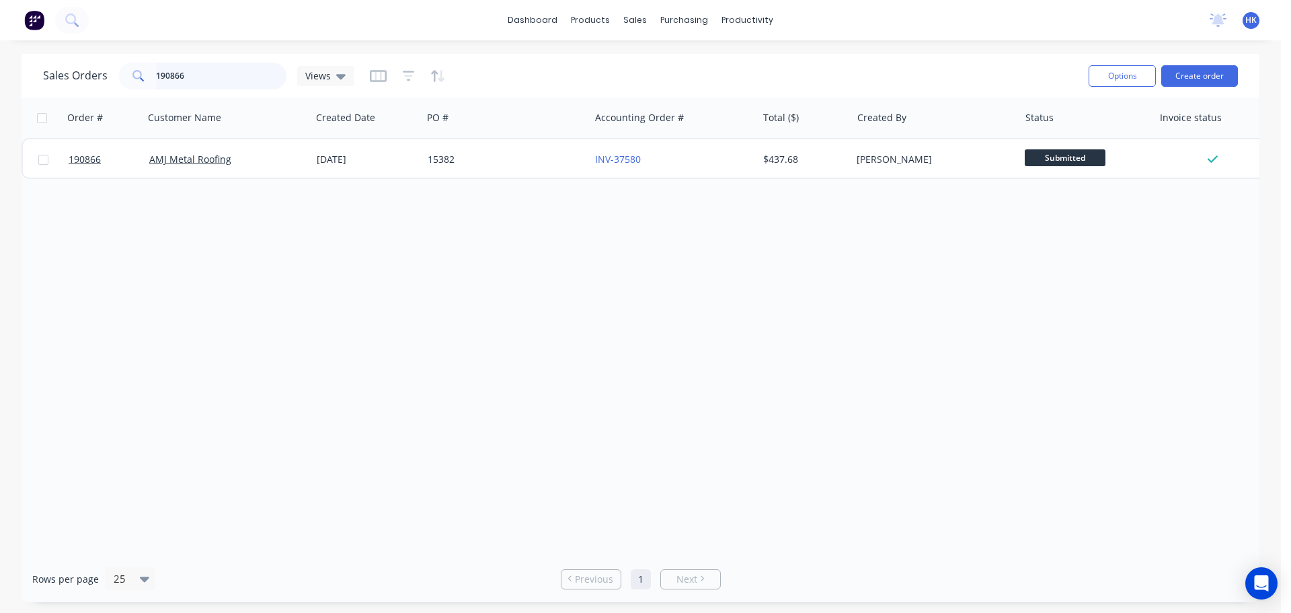
click at [238, 77] on input "190866" at bounding box center [221, 76] width 131 height 27
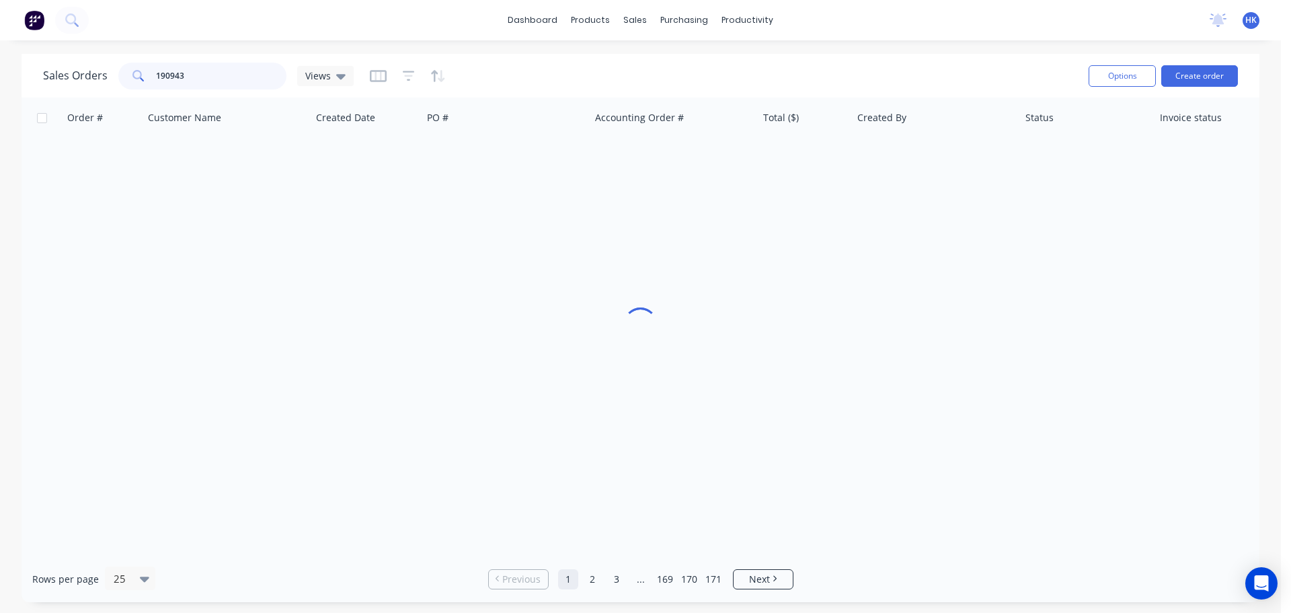
type input "190943"
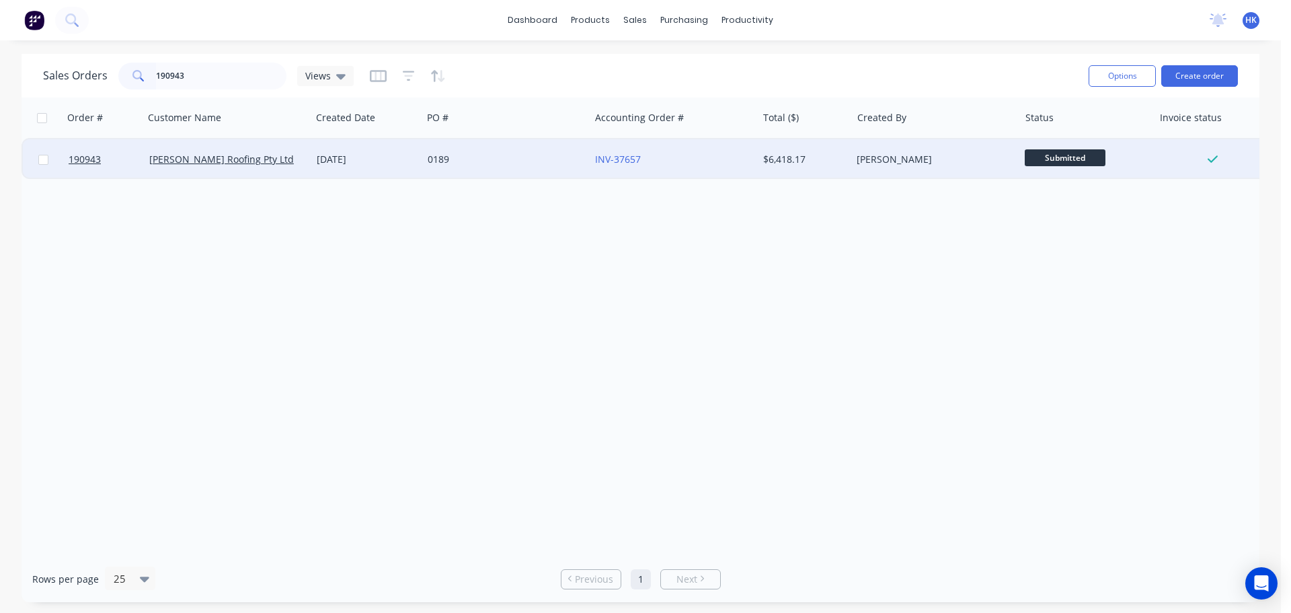
click at [487, 160] on div "0189" at bounding box center [502, 159] width 149 height 13
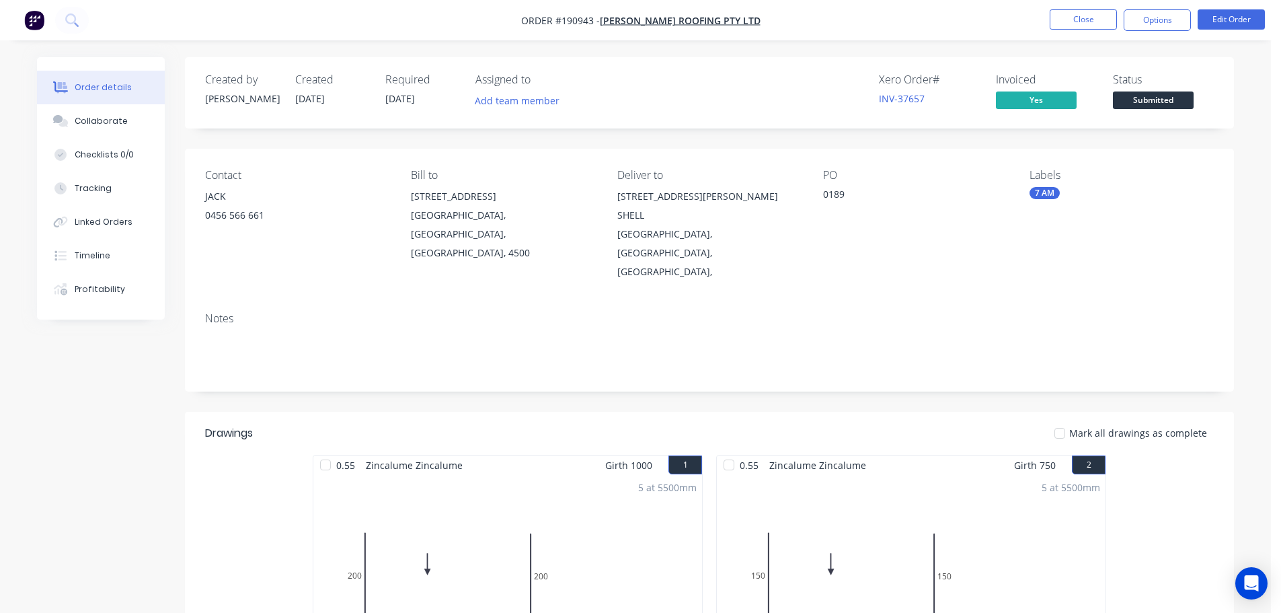
drag, startPoint x: 82, startPoint y: 128, endPoint x: 183, endPoint y: 137, distance: 101.3
click at [83, 128] on button "Collaborate" at bounding box center [101, 121] width 128 height 34
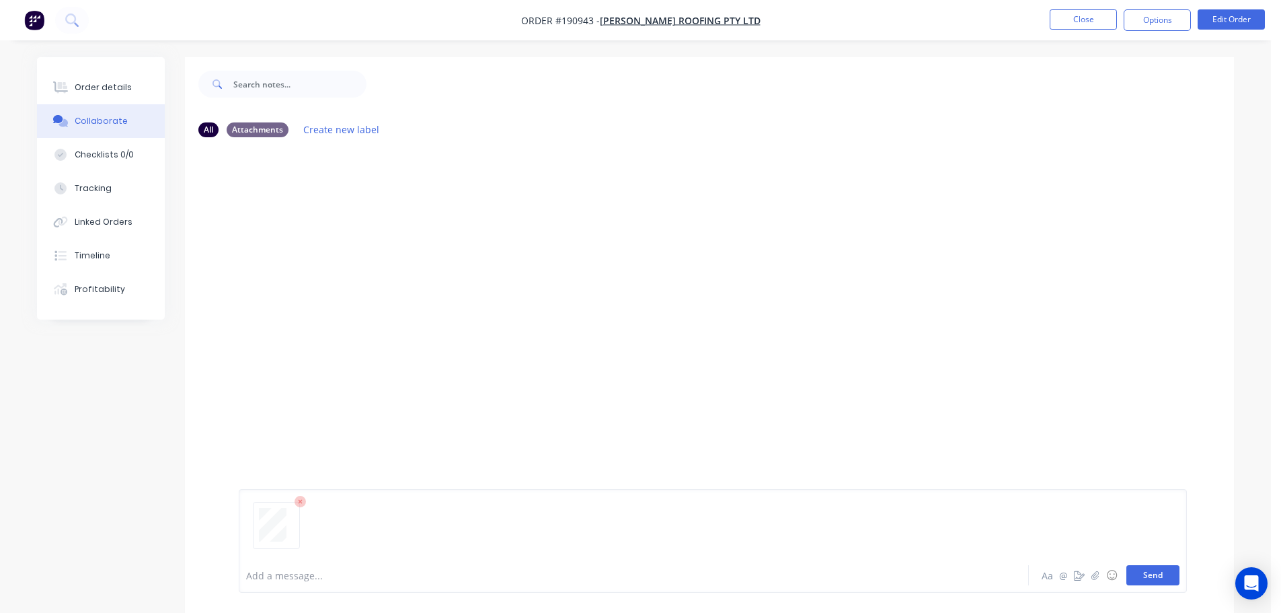
click at [1143, 569] on button "Send" at bounding box center [1152, 575] width 53 height 20
click at [1082, 24] on button "Close" at bounding box center [1083, 19] width 67 height 20
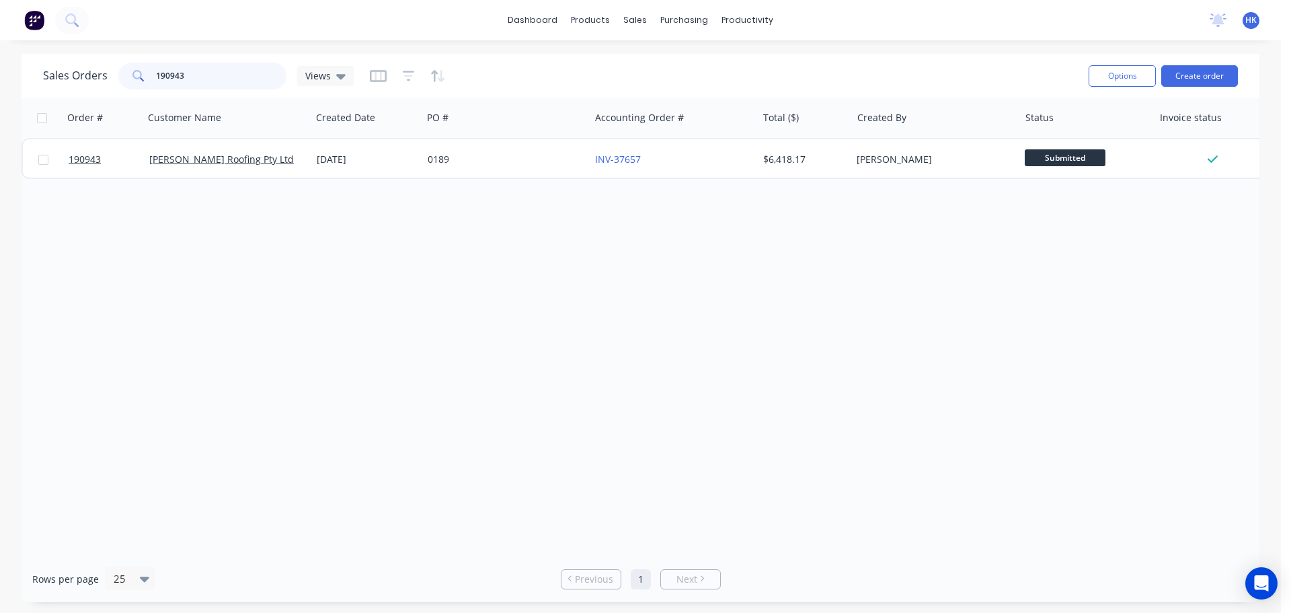
click at [210, 70] on input "190943" at bounding box center [221, 76] width 131 height 27
type input "190185"
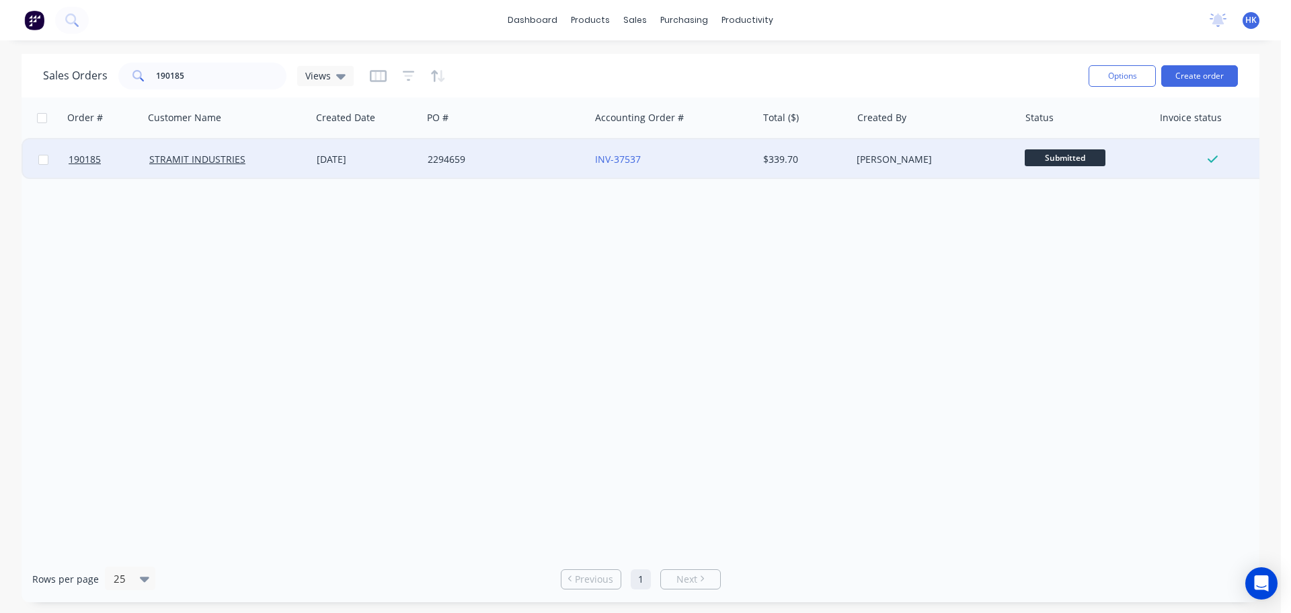
click at [477, 172] on div "2294659" at bounding box center [505, 159] width 167 height 40
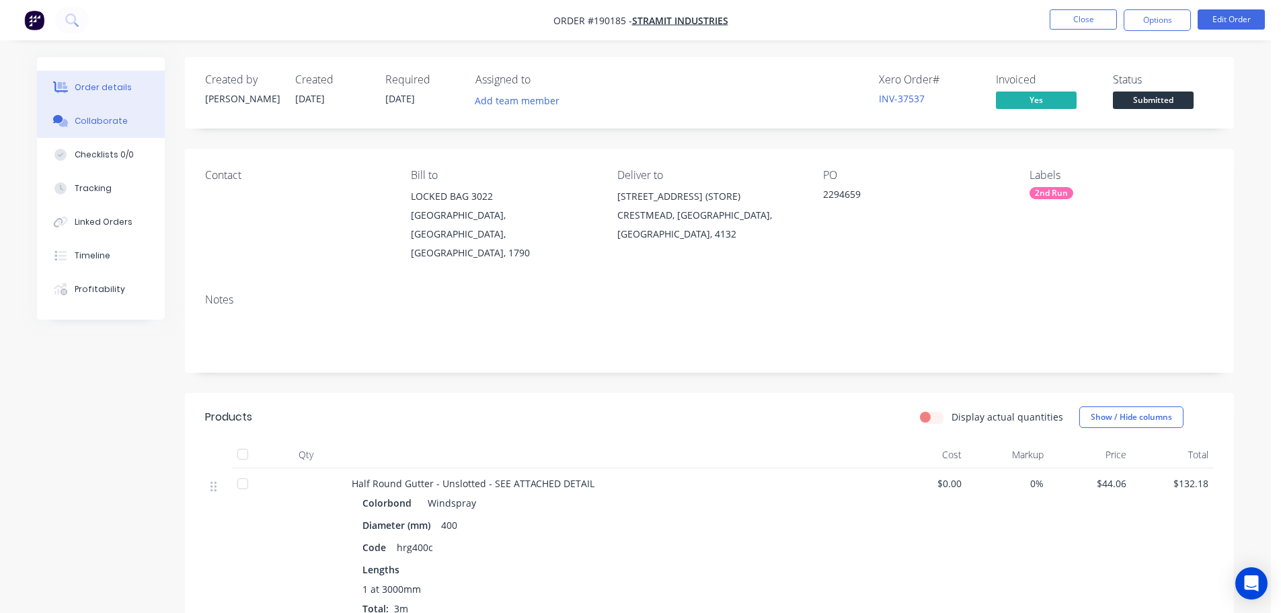
click at [134, 128] on button "Collaborate" at bounding box center [101, 121] width 128 height 34
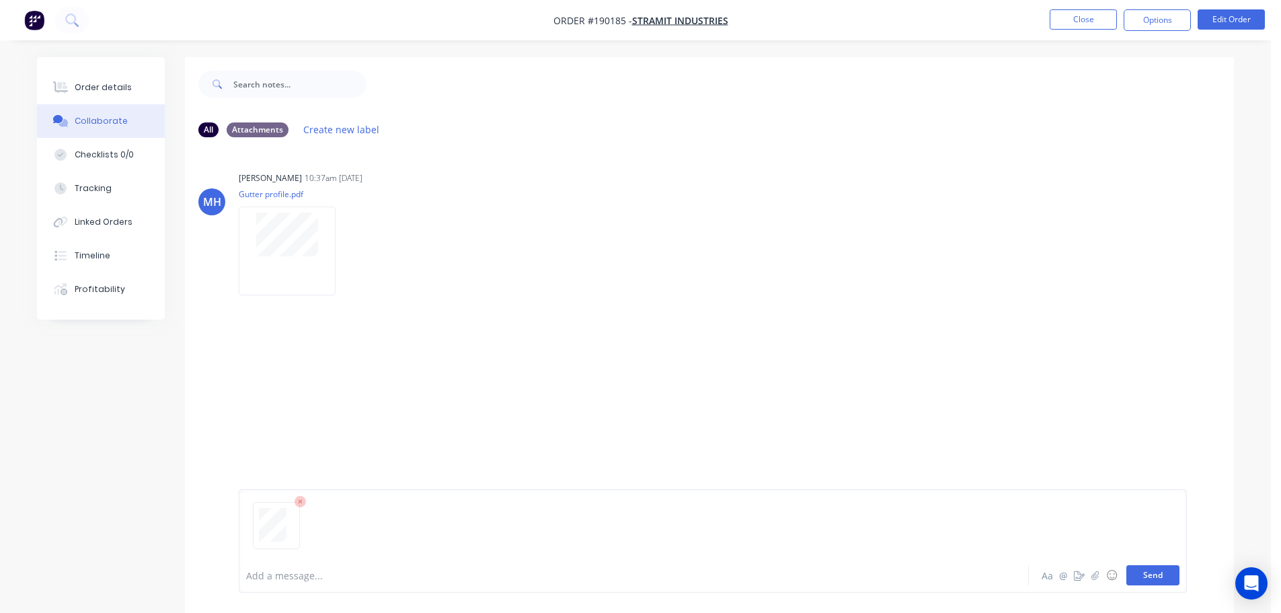
click at [1154, 578] on button "Send" at bounding box center [1152, 575] width 53 height 20
click at [1078, 21] on button "Close" at bounding box center [1083, 19] width 67 height 20
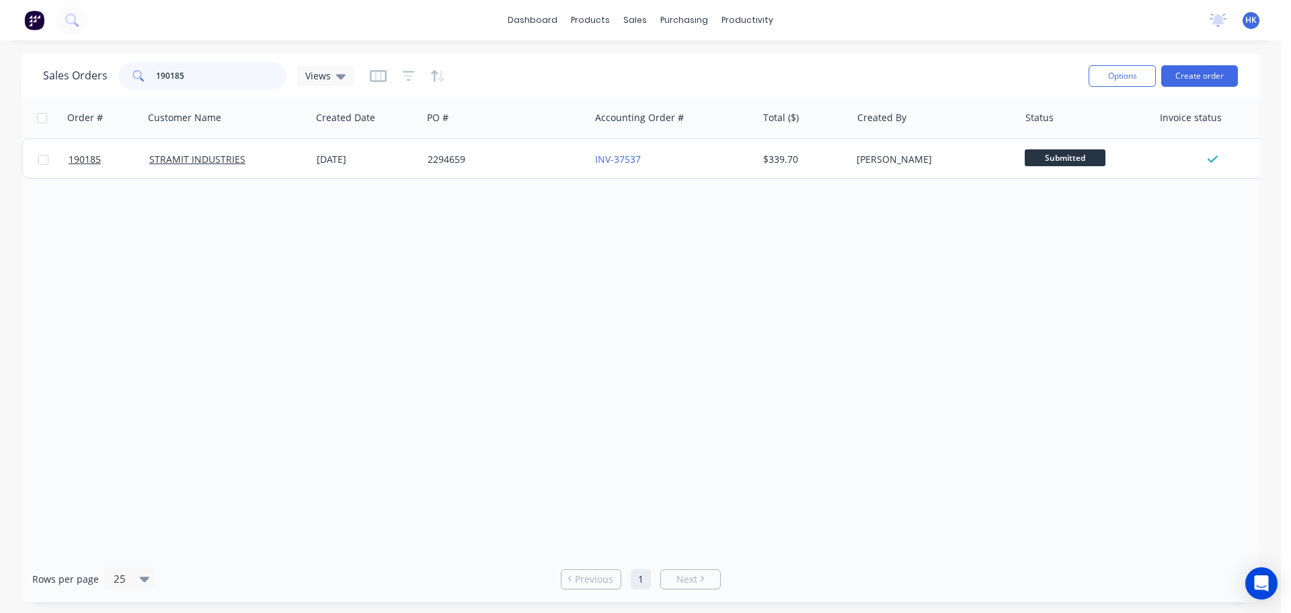
click at [260, 79] on input "190185" at bounding box center [221, 76] width 131 height 27
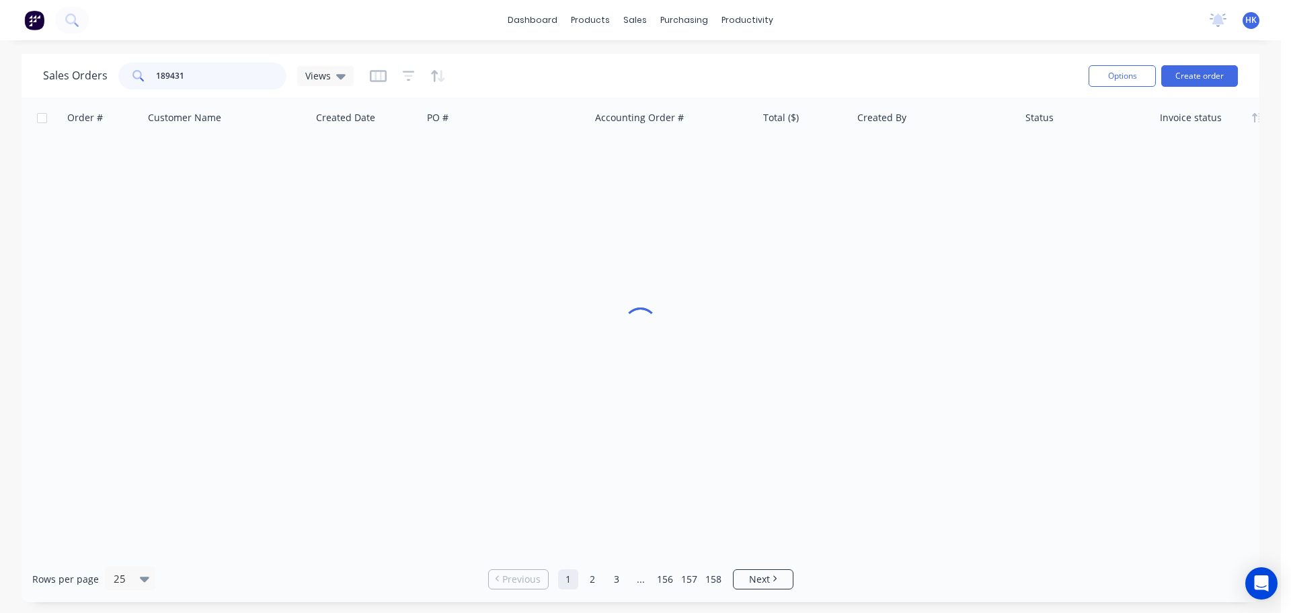
type input "189431"
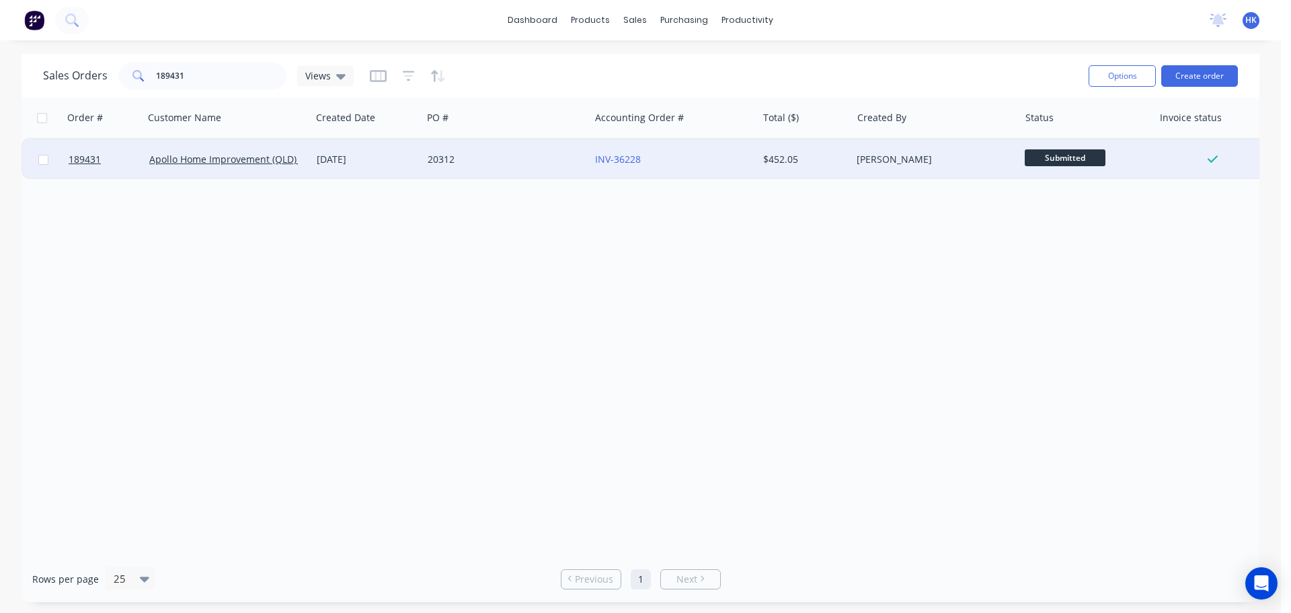
click at [481, 147] on div "20312" at bounding box center [505, 159] width 167 height 40
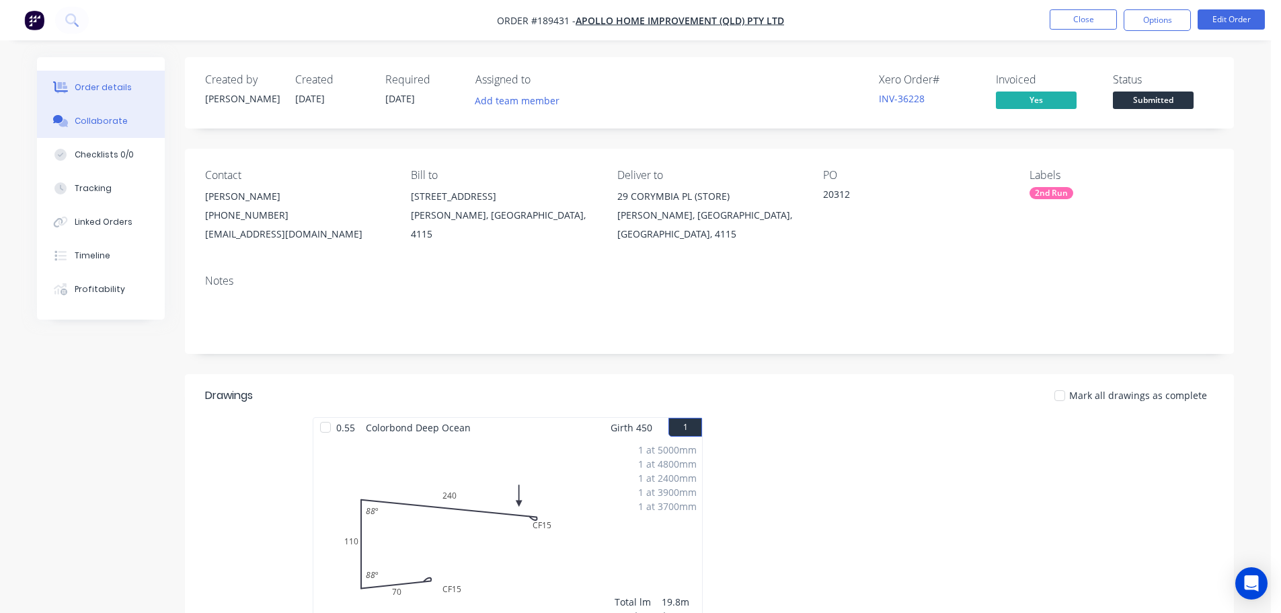
click at [122, 123] on button "Collaborate" at bounding box center [101, 121] width 128 height 34
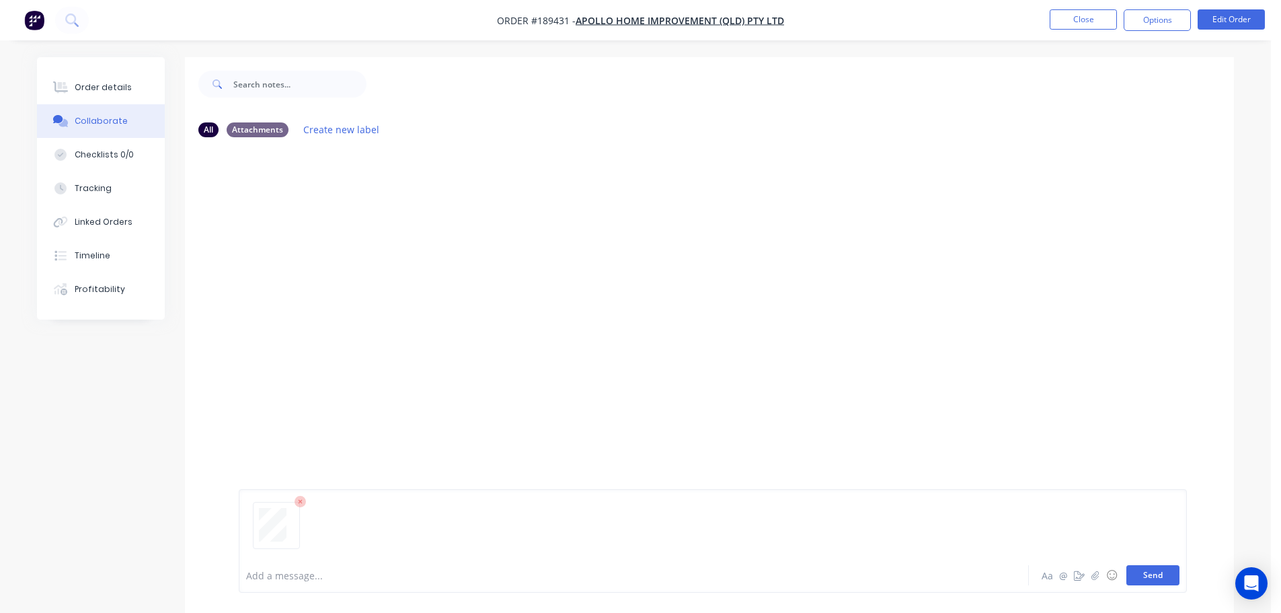
click at [1169, 578] on button "Send" at bounding box center [1152, 575] width 53 height 20
click at [1082, 23] on button "Close" at bounding box center [1083, 19] width 67 height 20
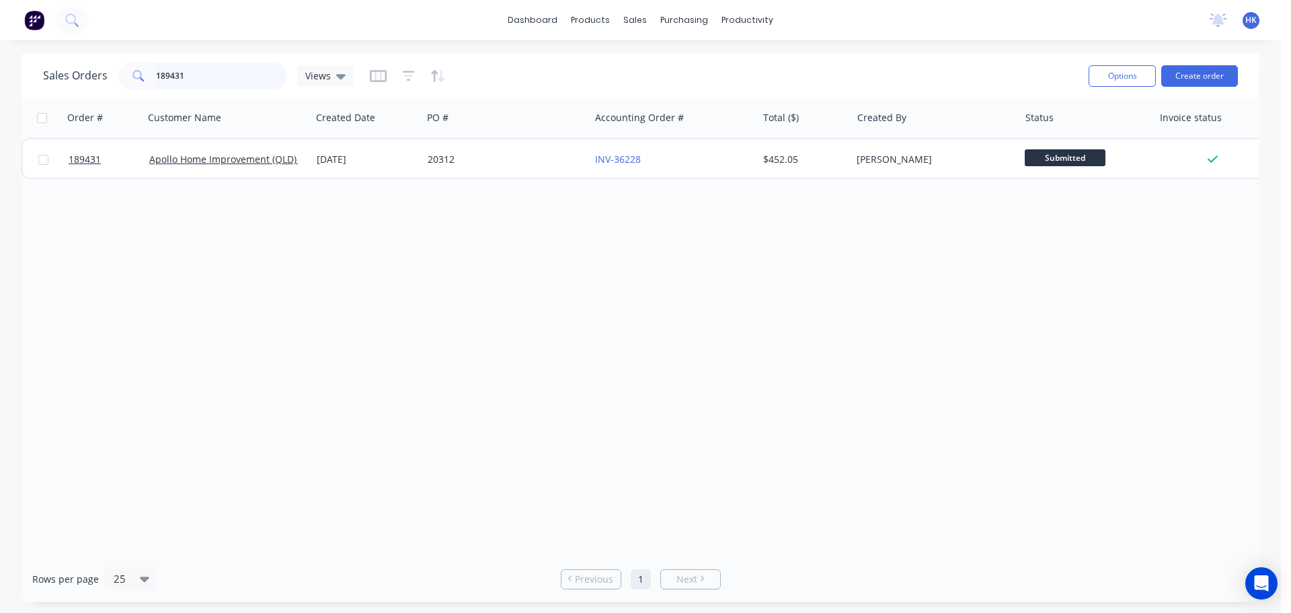
click at [233, 71] on input "189431" at bounding box center [221, 76] width 131 height 27
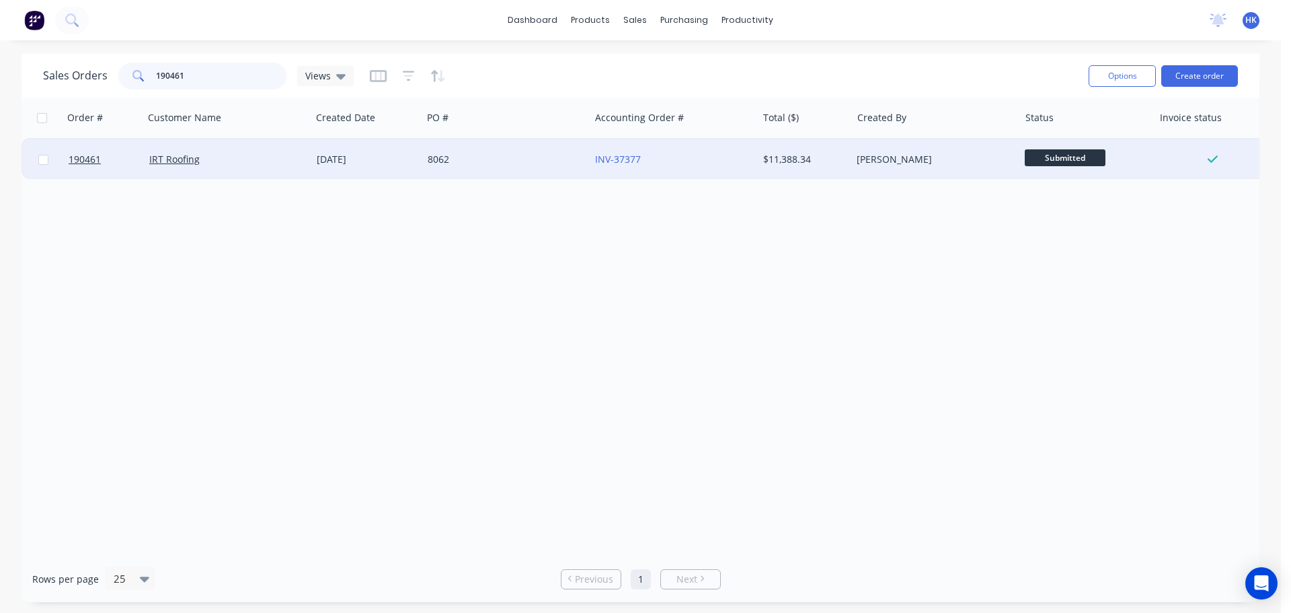
type input "190461"
click at [514, 169] on div "8062" at bounding box center [505, 159] width 167 height 40
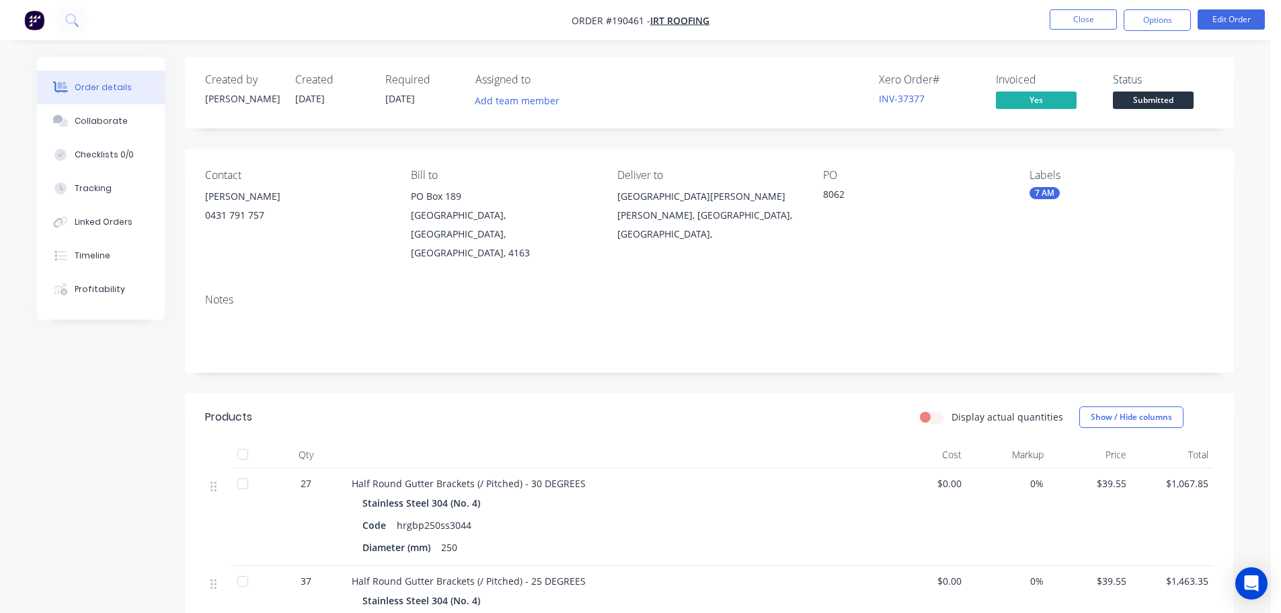
drag, startPoint x: 104, startPoint y: 126, endPoint x: 175, endPoint y: 133, distance: 71.7
click at [104, 126] on div "Collaborate" at bounding box center [101, 121] width 53 height 12
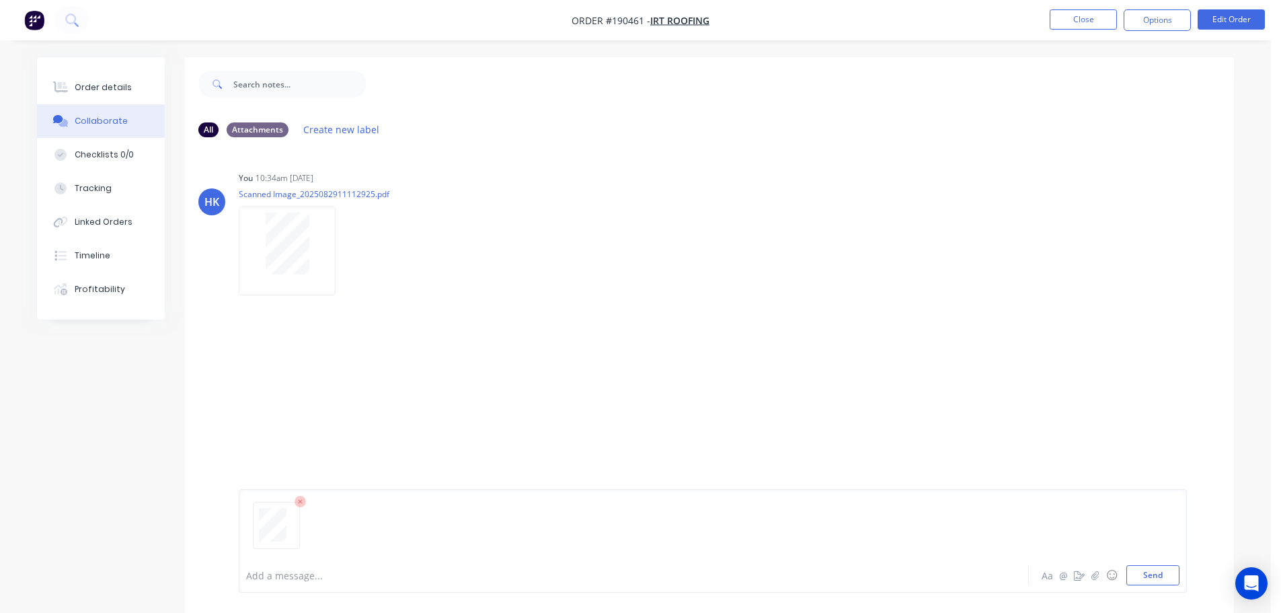
click at [1152, 568] on button "Send" at bounding box center [1152, 575] width 53 height 20
click at [1073, 17] on button "Close" at bounding box center [1083, 19] width 67 height 20
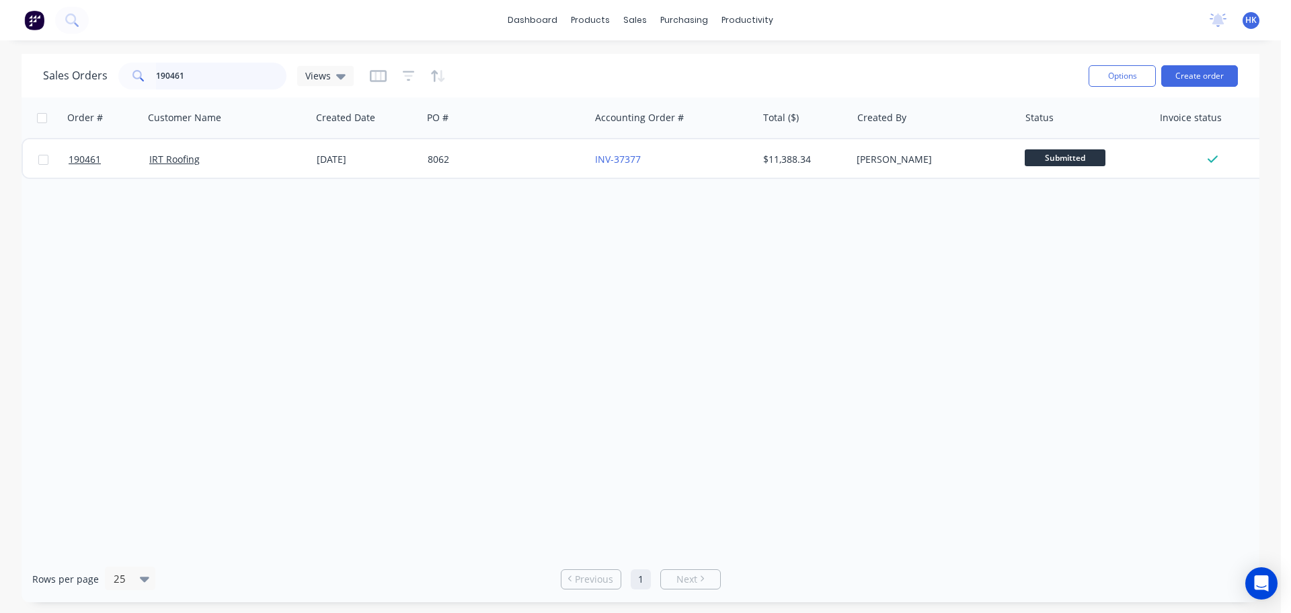
click at [232, 76] on input "190461" at bounding box center [221, 76] width 131 height 27
click at [231, 76] on input "190461" at bounding box center [221, 76] width 131 height 27
type input "190021"
click at [491, 187] on div "Order # Customer Name Created Date PO # Accounting Order # Total ($) Created By…" at bounding box center [641, 326] width 1238 height 458
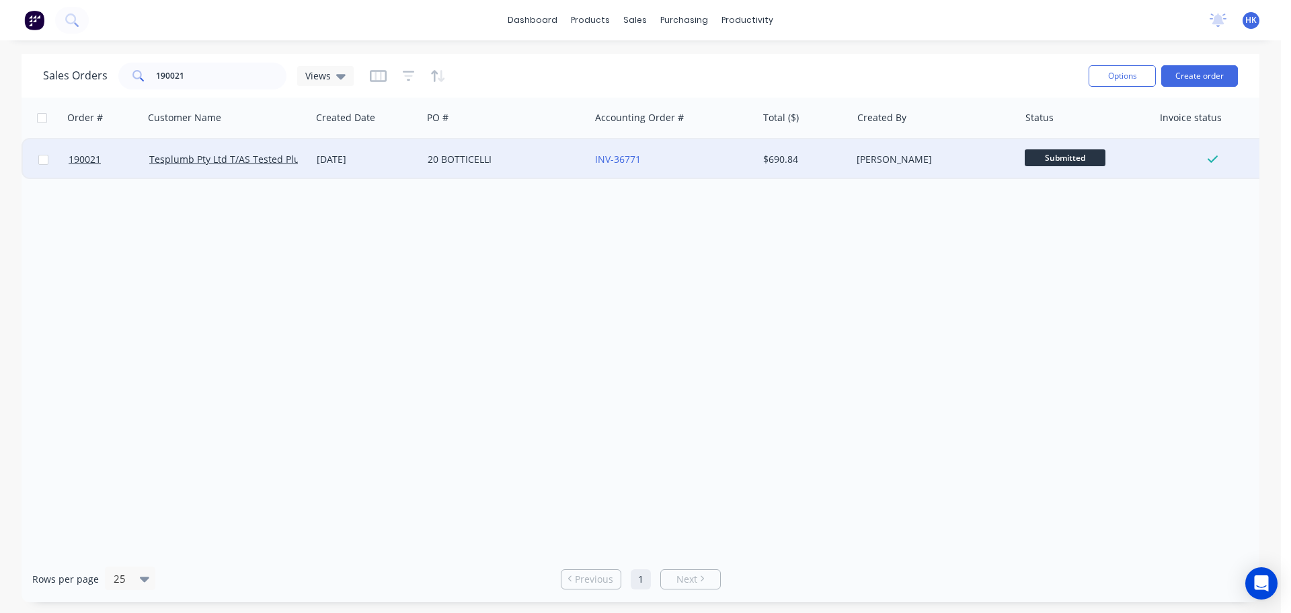
click at [477, 167] on div "20 BOTTICELLI" at bounding box center [505, 159] width 167 height 40
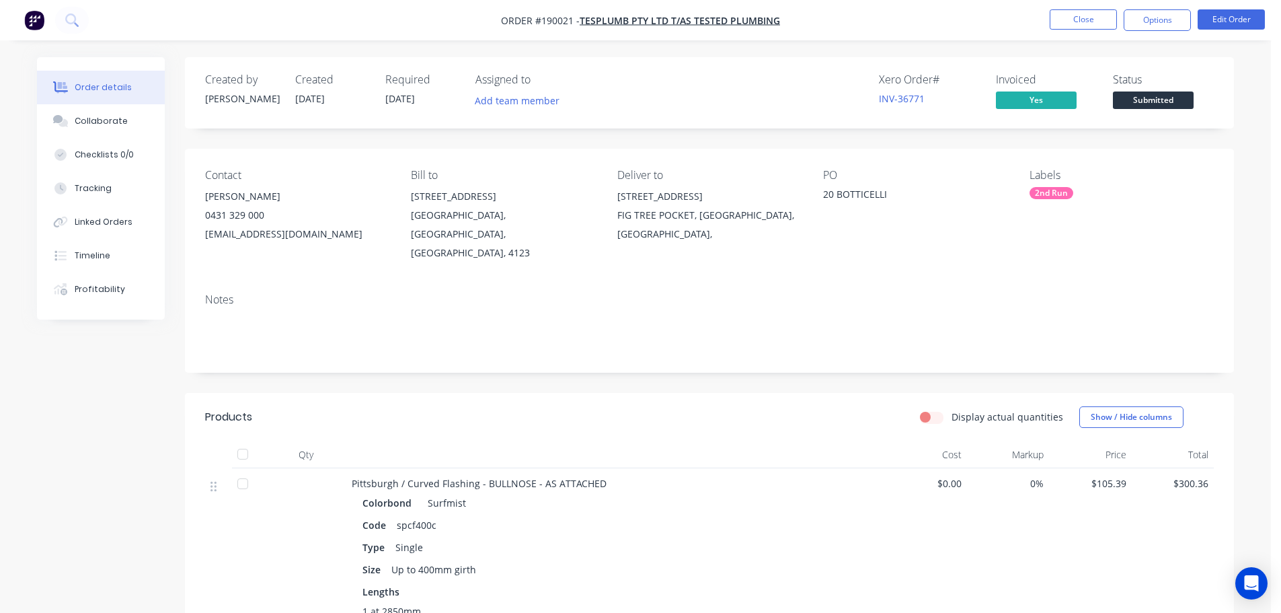
click at [84, 118] on div "Collaborate" at bounding box center [101, 121] width 53 height 12
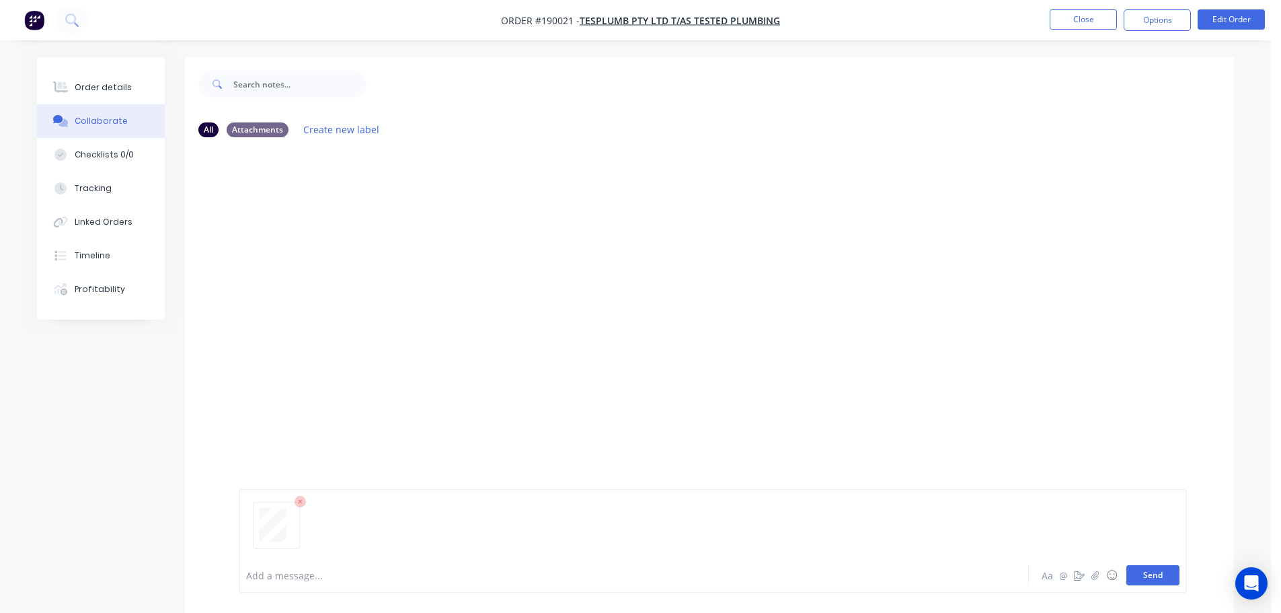
click at [1161, 574] on button "Send" at bounding box center [1152, 575] width 53 height 20
click at [1078, 19] on button "Close" at bounding box center [1083, 19] width 67 height 20
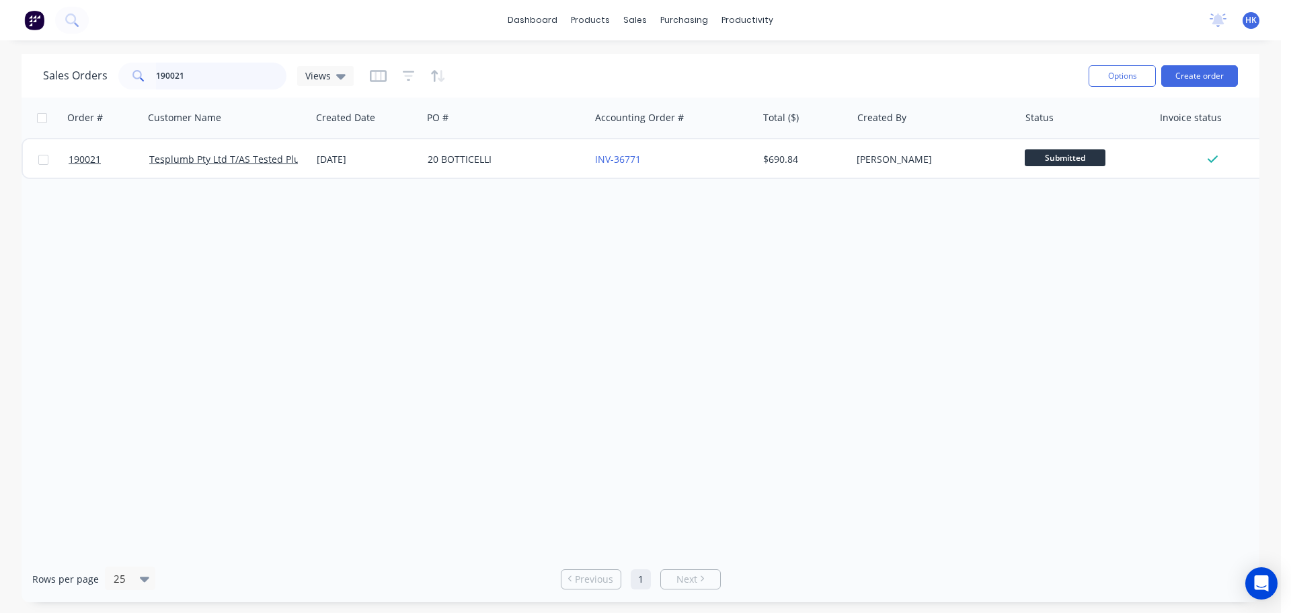
click at [213, 71] on input "190021" at bounding box center [221, 76] width 131 height 27
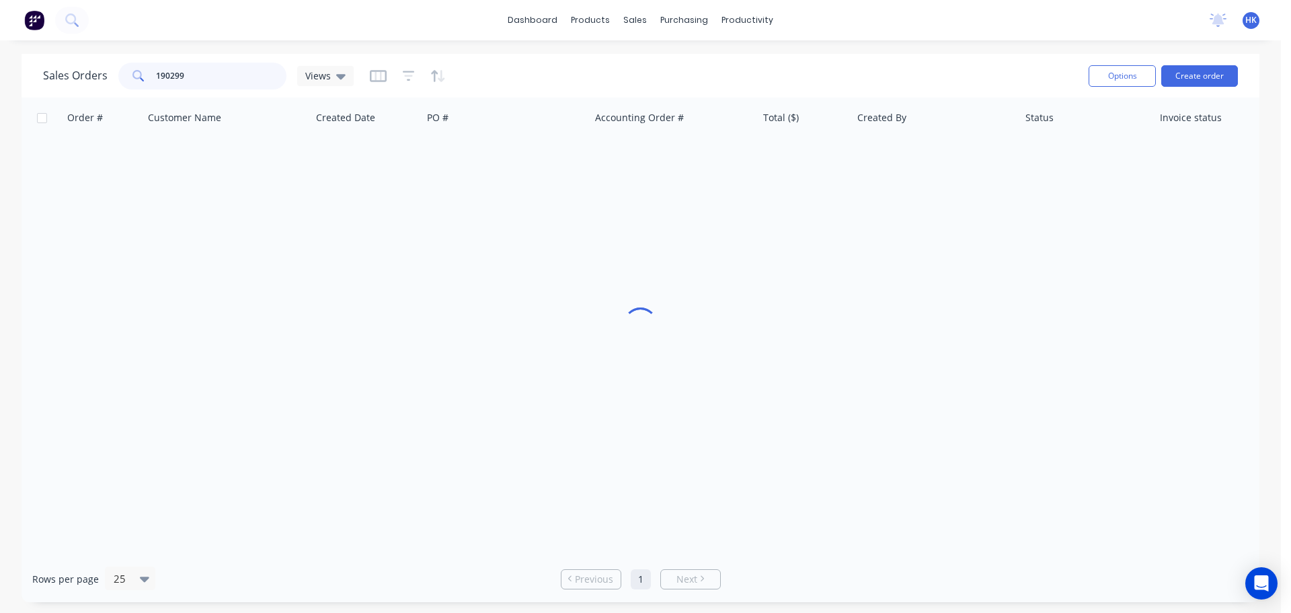
type input "190299"
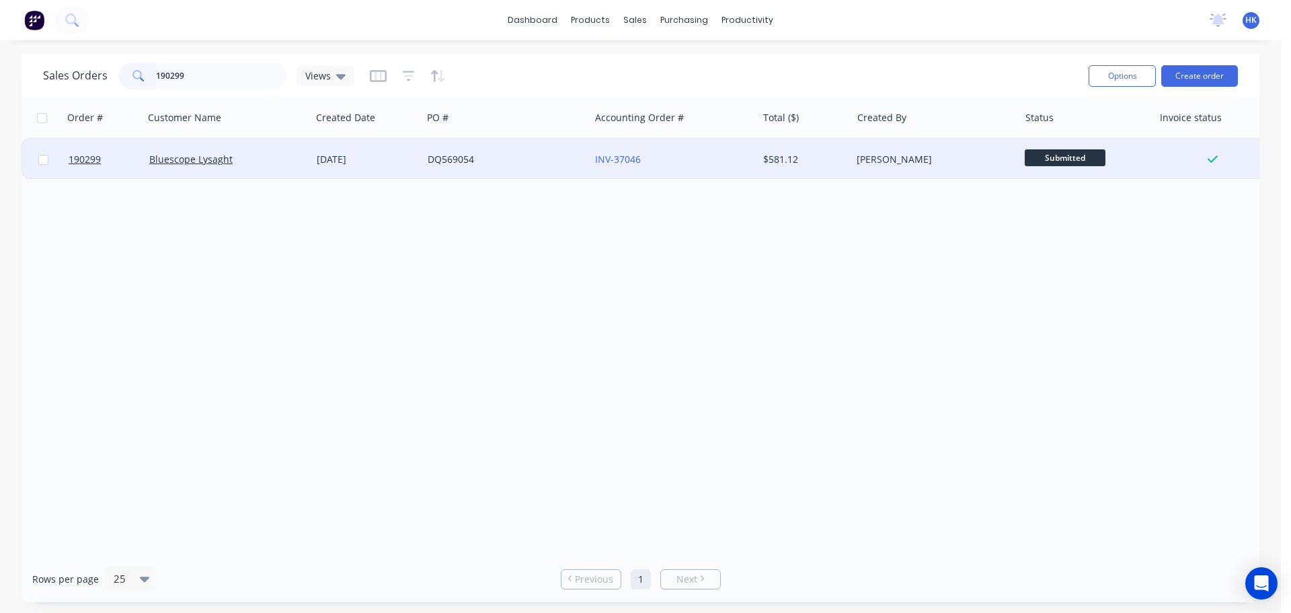
click at [480, 169] on div "DQ569054" at bounding box center [505, 159] width 167 height 40
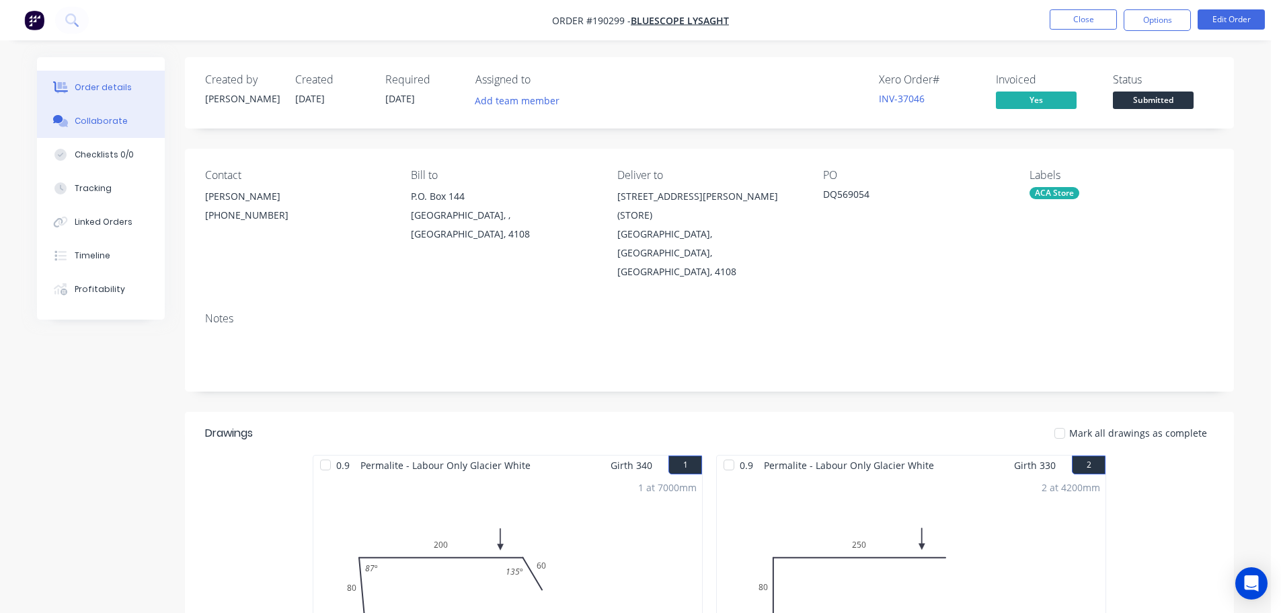
drag, startPoint x: 120, startPoint y: 129, endPoint x: 153, endPoint y: 130, distance: 33.6
click at [120, 129] on button "Collaborate" at bounding box center [101, 121] width 128 height 34
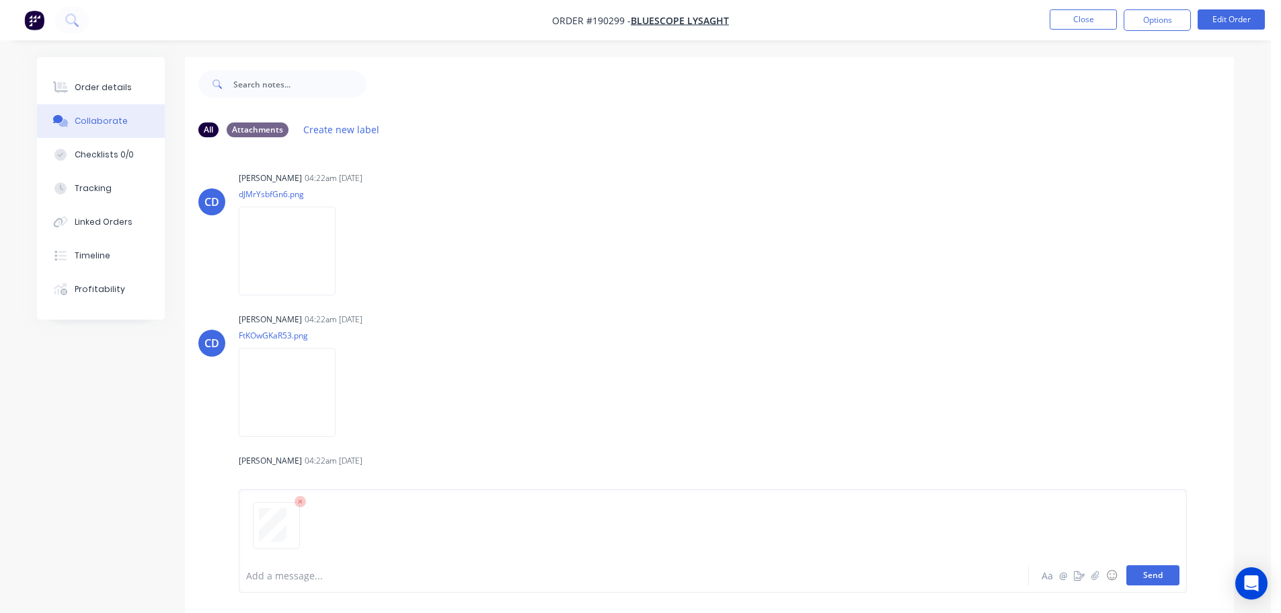
click at [1144, 572] on button "Send" at bounding box center [1152, 575] width 53 height 20
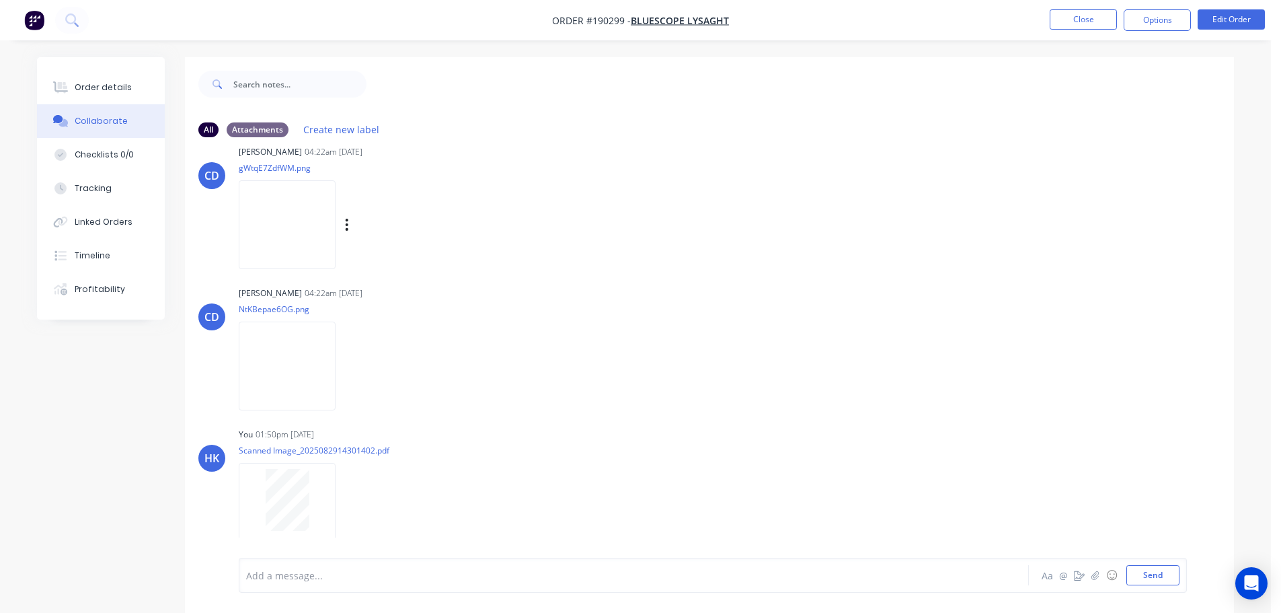
scroll to position [20, 0]
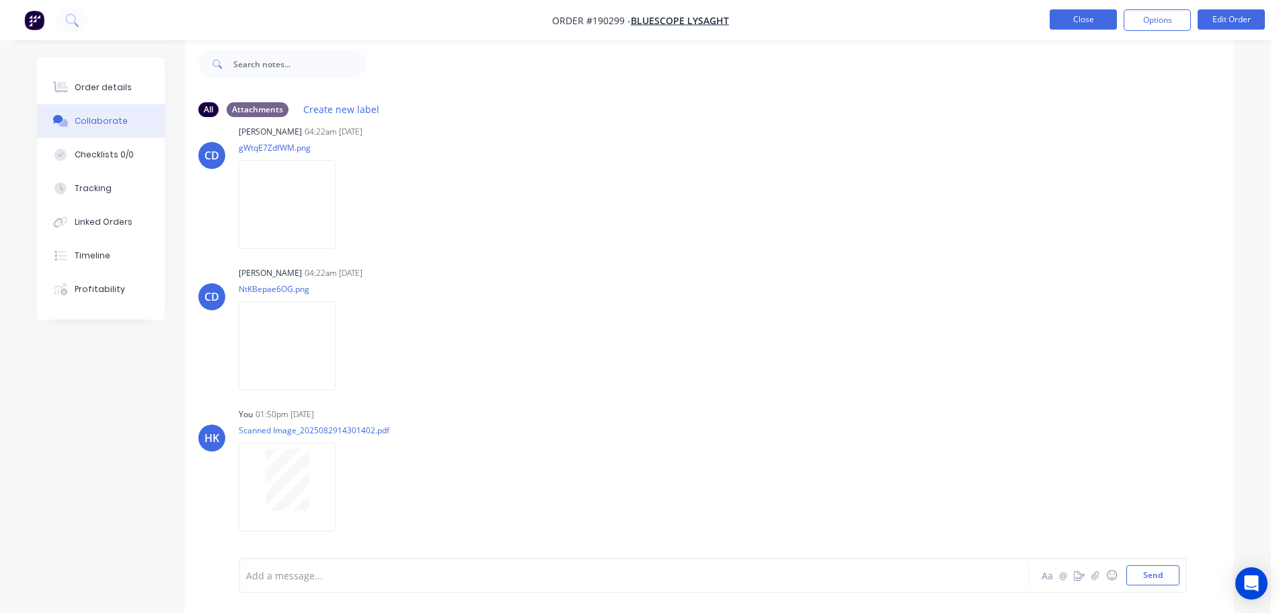
click at [1085, 28] on button "Close" at bounding box center [1083, 19] width 67 height 20
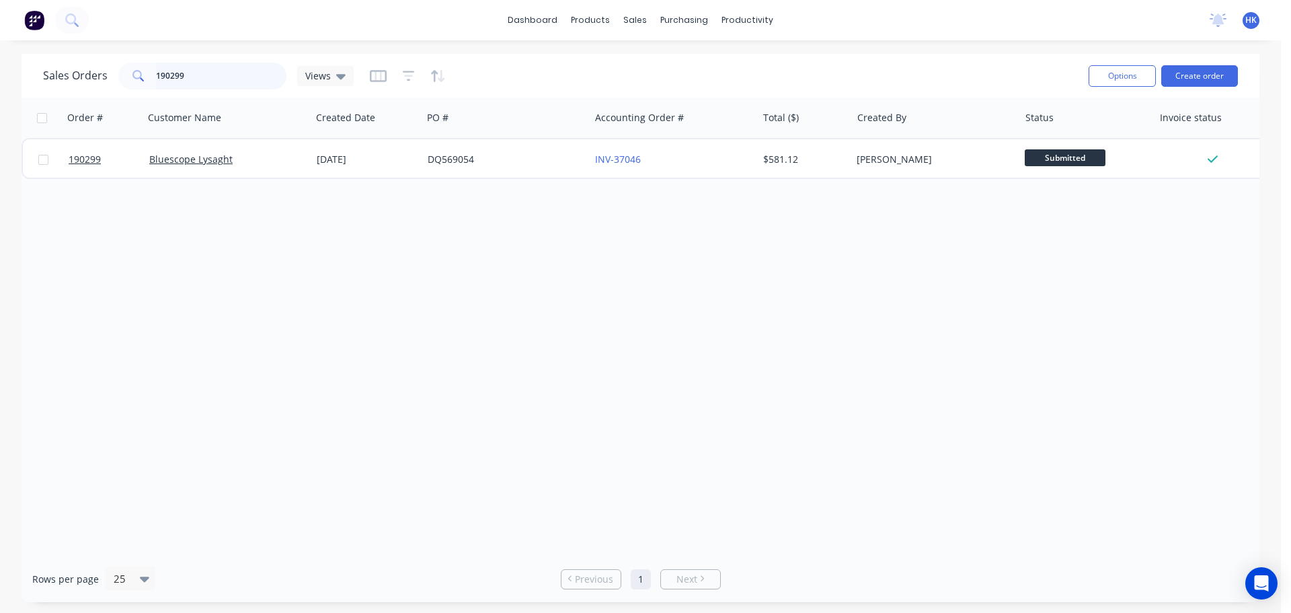
click at [209, 85] on input "190299" at bounding box center [221, 76] width 131 height 27
type input "190911"
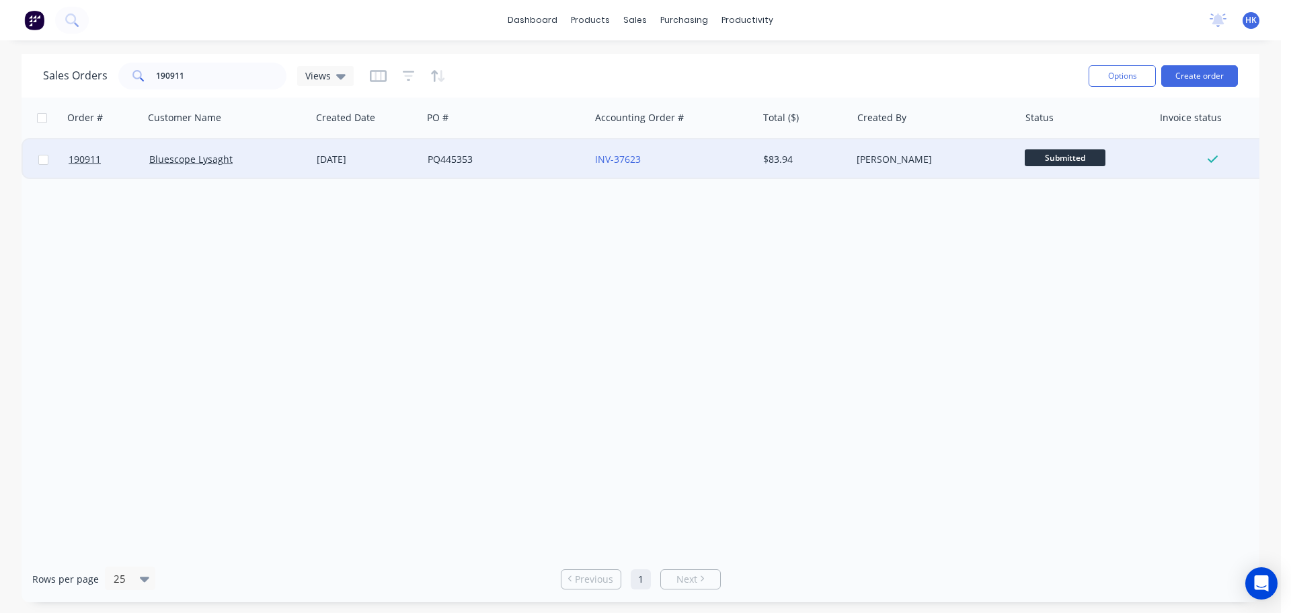
click at [459, 174] on div "PQ445353" at bounding box center [505, 159] width 167 height 40
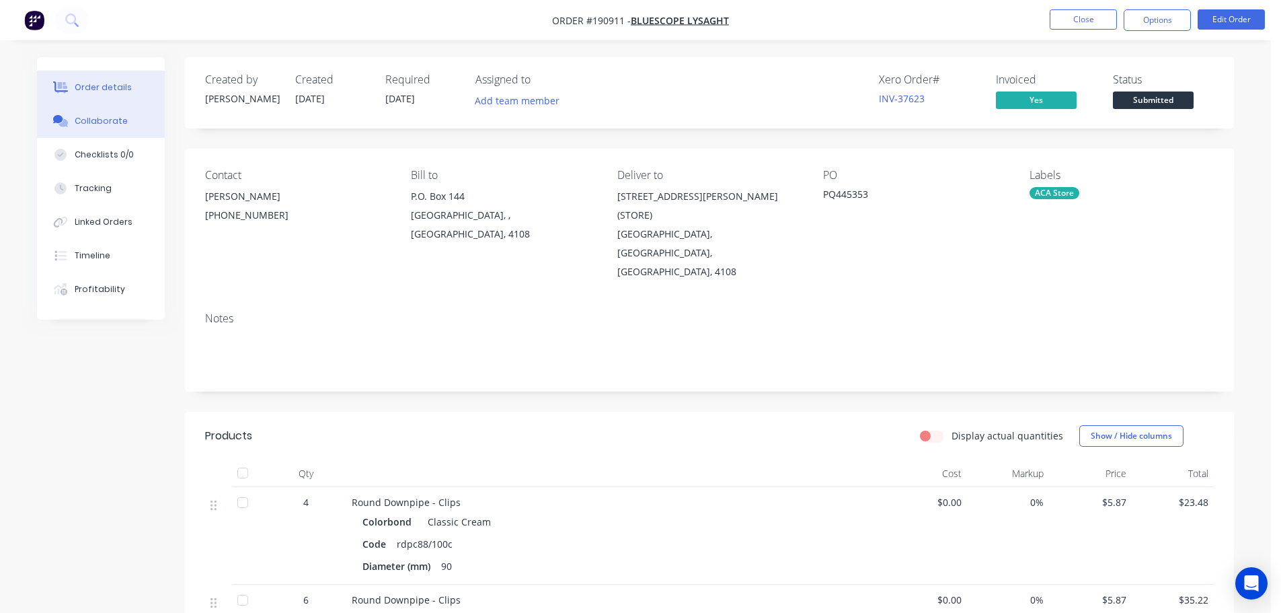
click at [120, 113] on button "Collaborate" at bounding box center [101, 121] width 128 height 34
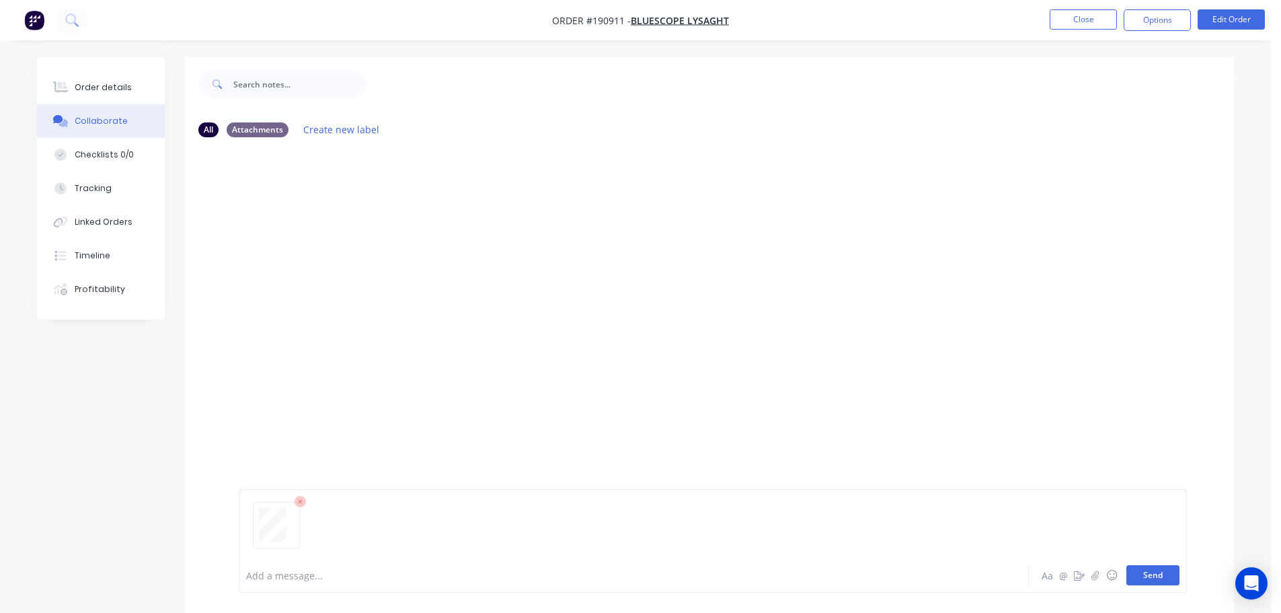
click at [1161, 581] on button "Send" at bounding box center [1152, 575] width 53 height 20
click at [1080, 19] on button "Close" at bounding box center [1083, 19] width 67 height 20
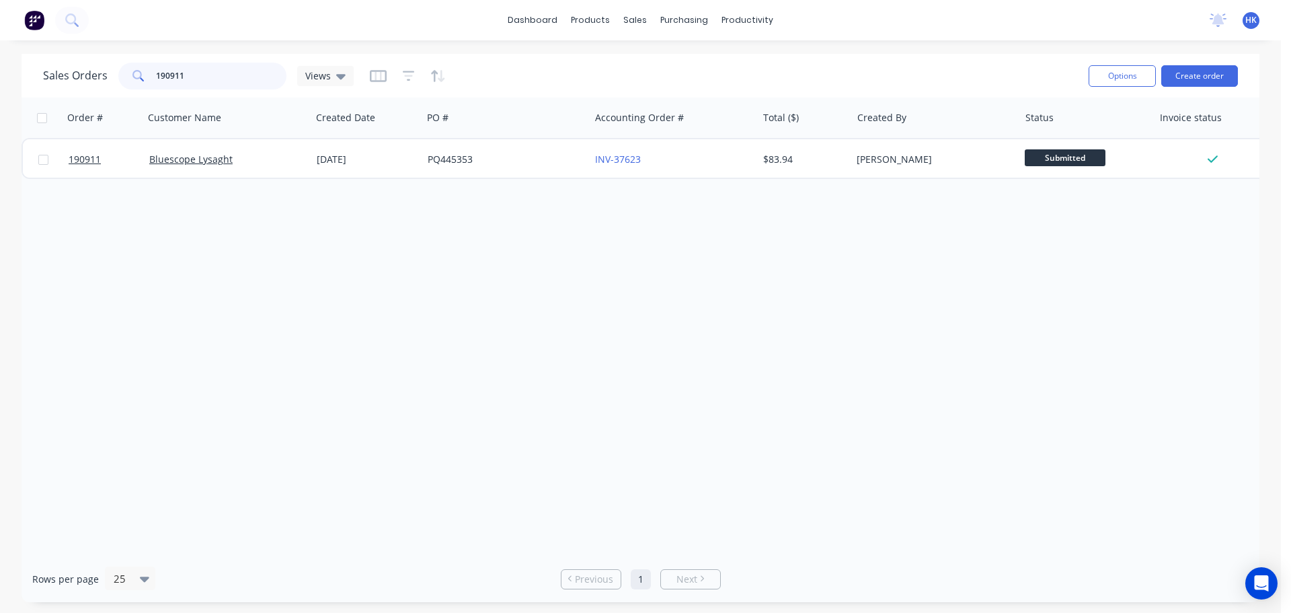
click at [240, 87] on input "190911" at bounding box center [221, 76] width 131 height 27
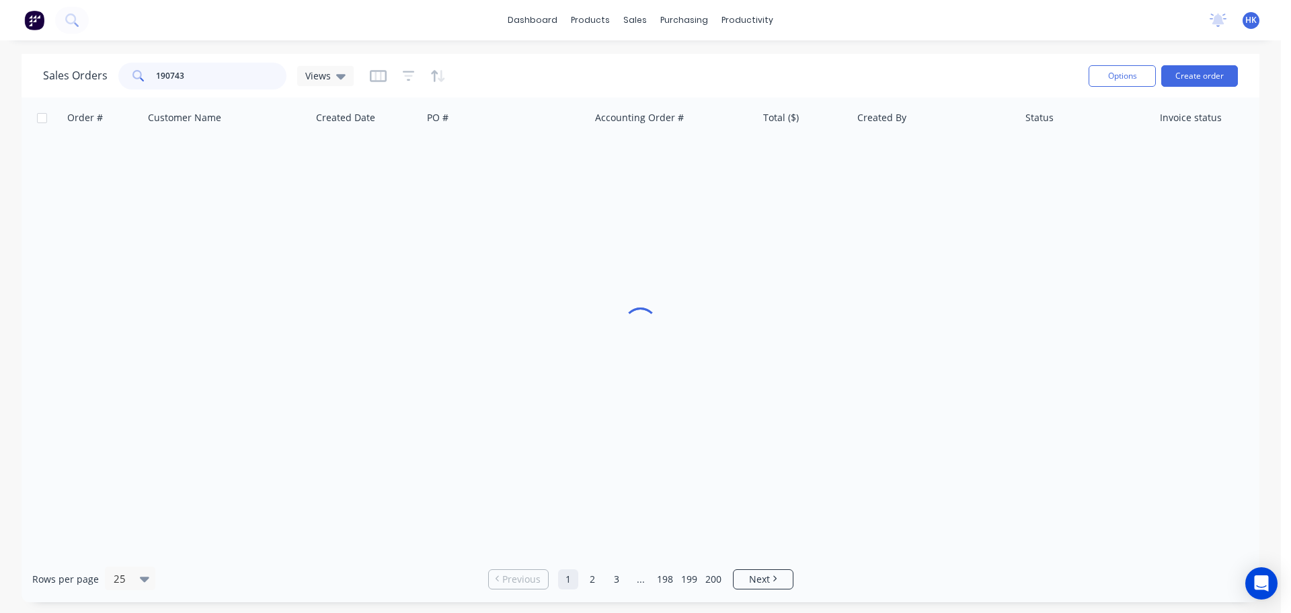
type input "190743"
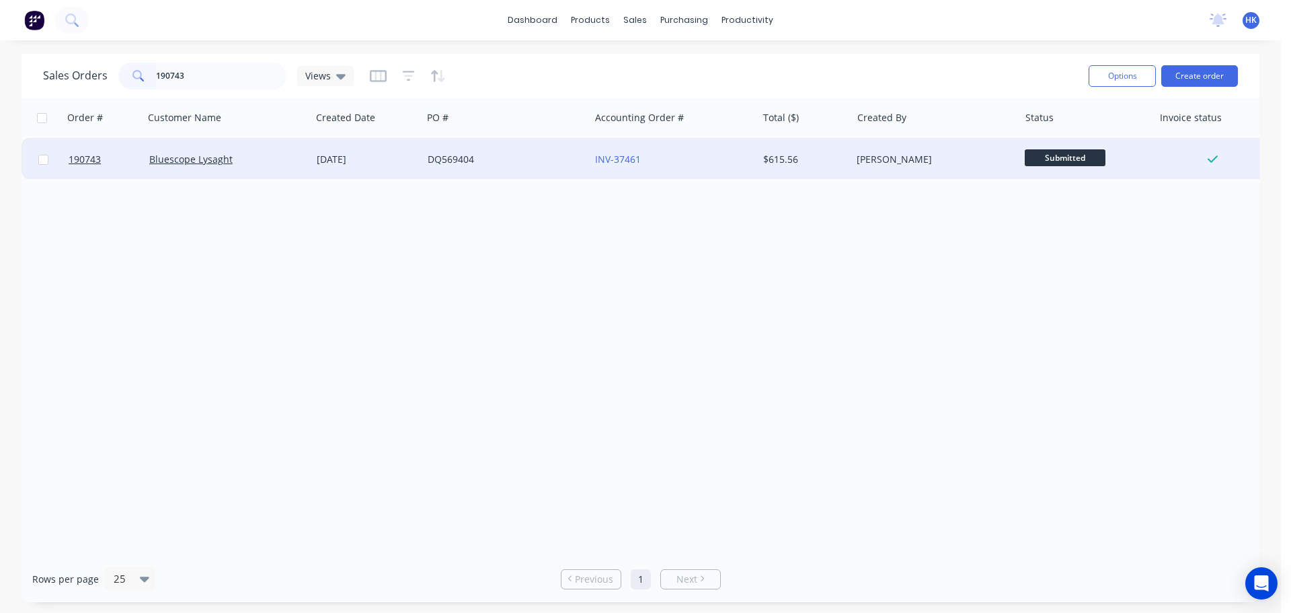
click at [490, 156] on div "DQ569404" at bounding box center [502, 159] width 149 height 13
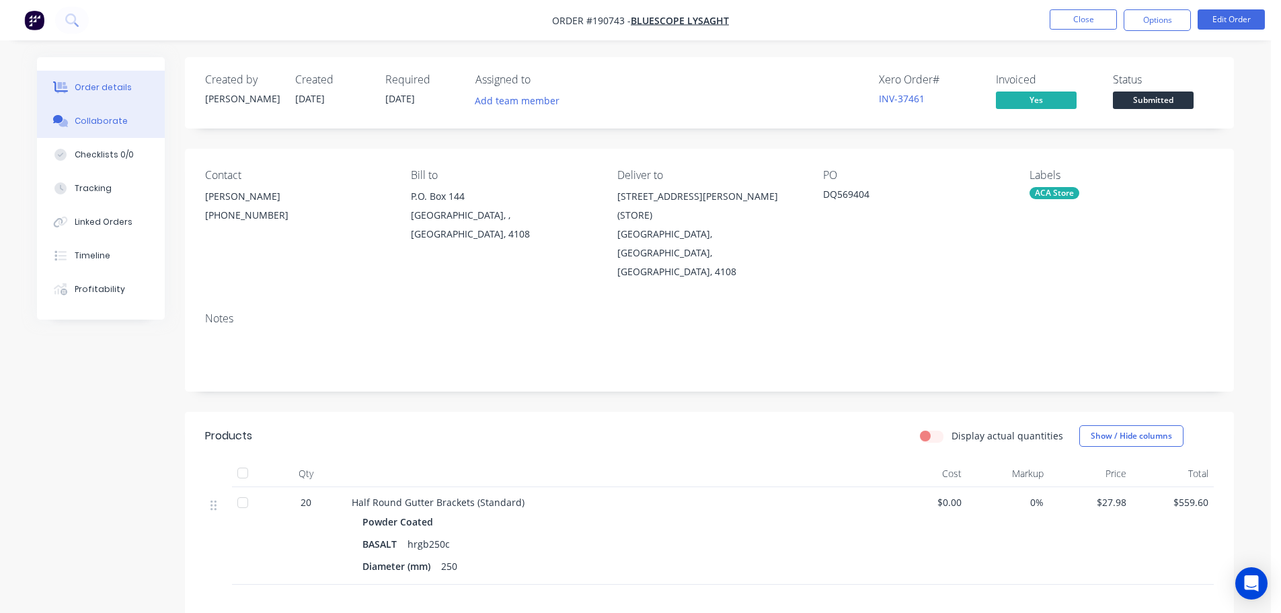
click at [130, 128] on button "Collaborate" at bounding box center [101, 121] width 128 height 34
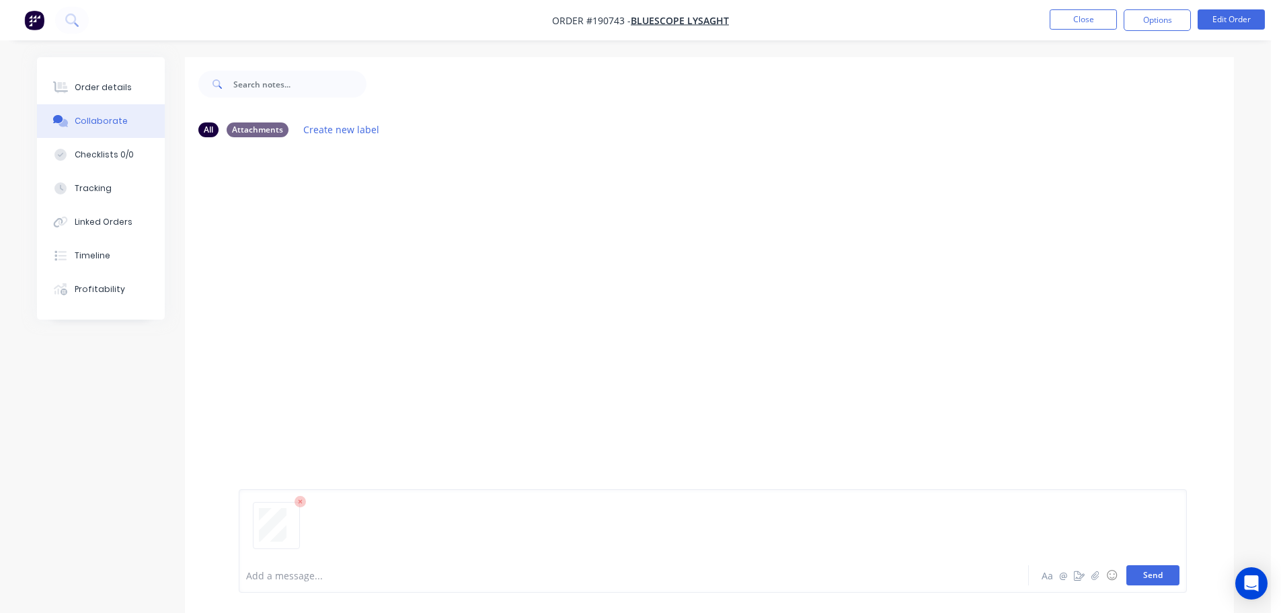
click at [1152, 571] on button "Send" at bounding box center [1152, 575] width 53 height 20
click at [1066, 14] on button "Close" at bounding box center [1083, 19] width 67 height 20
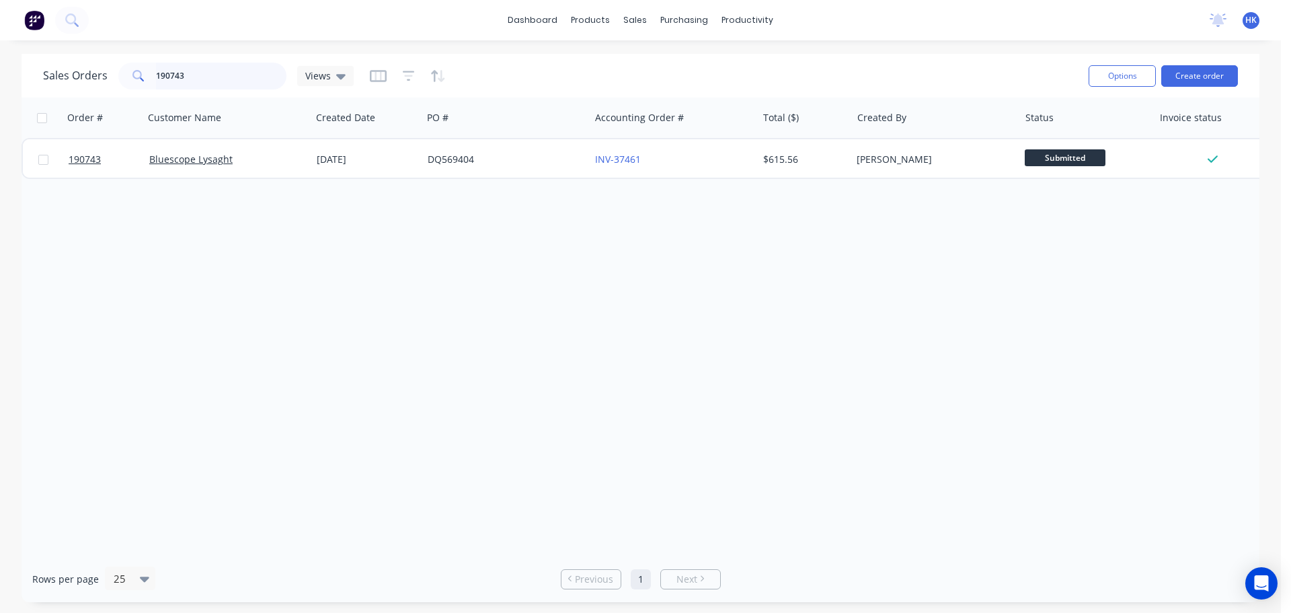
click at [235, 81] on input "190743" at bounding box center [221, 76] width 131 height 27
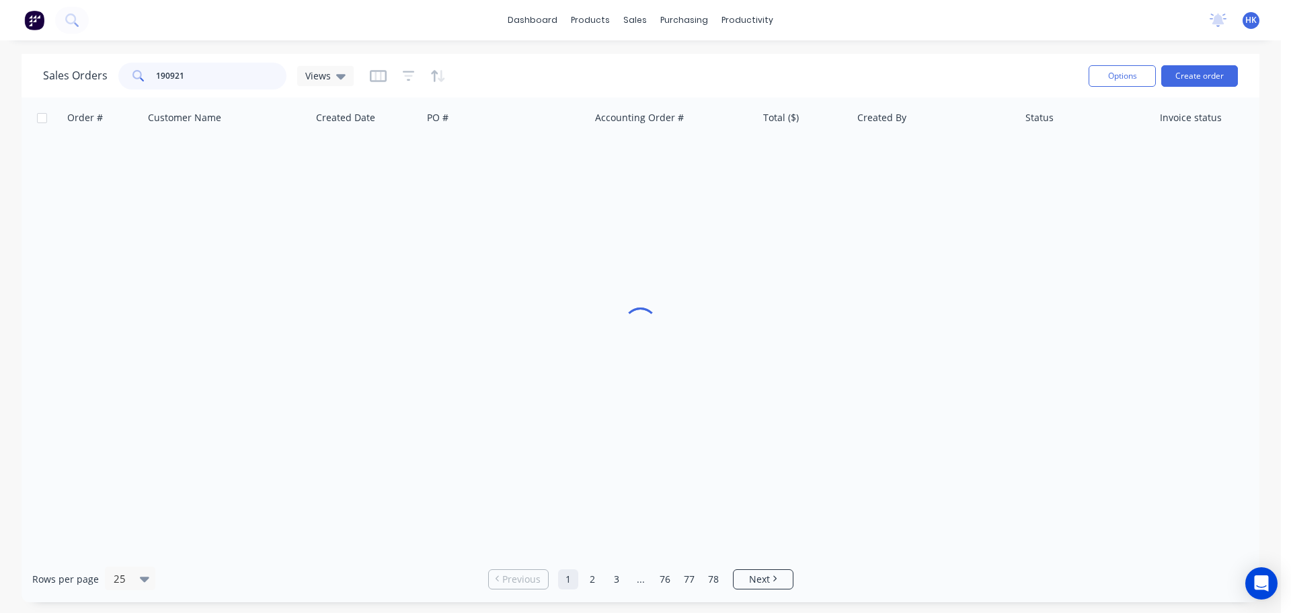
type input "190921"
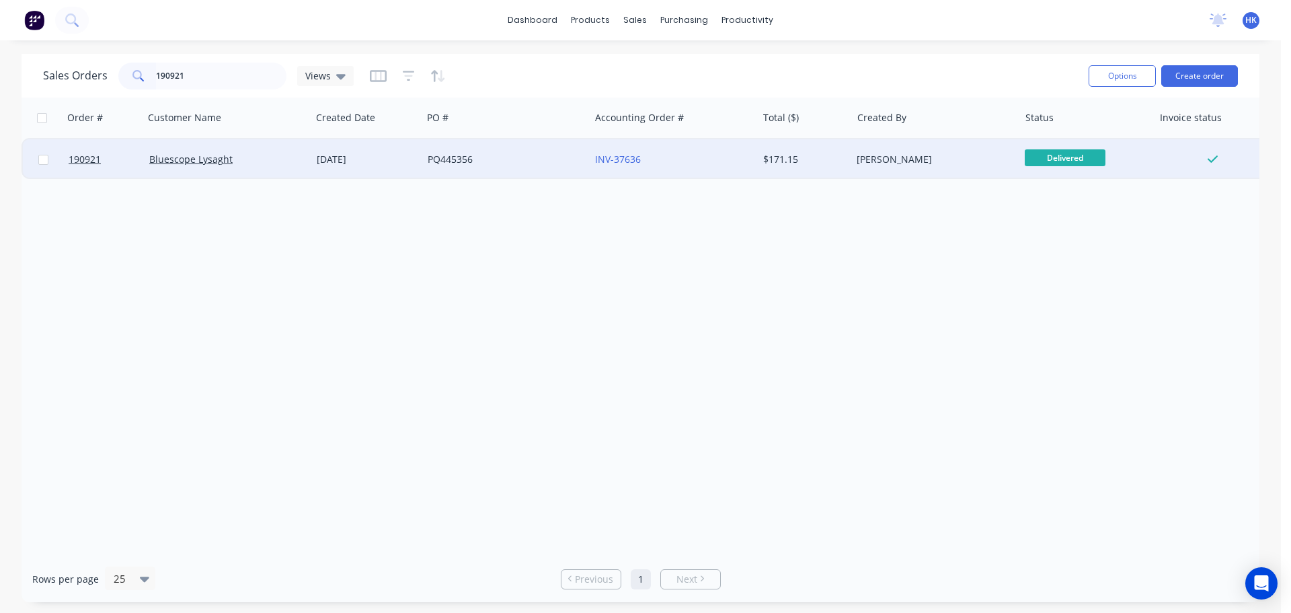
click at [448, 170] on div "PQ445356" at bounding box center [505, 159] width 167 height 40
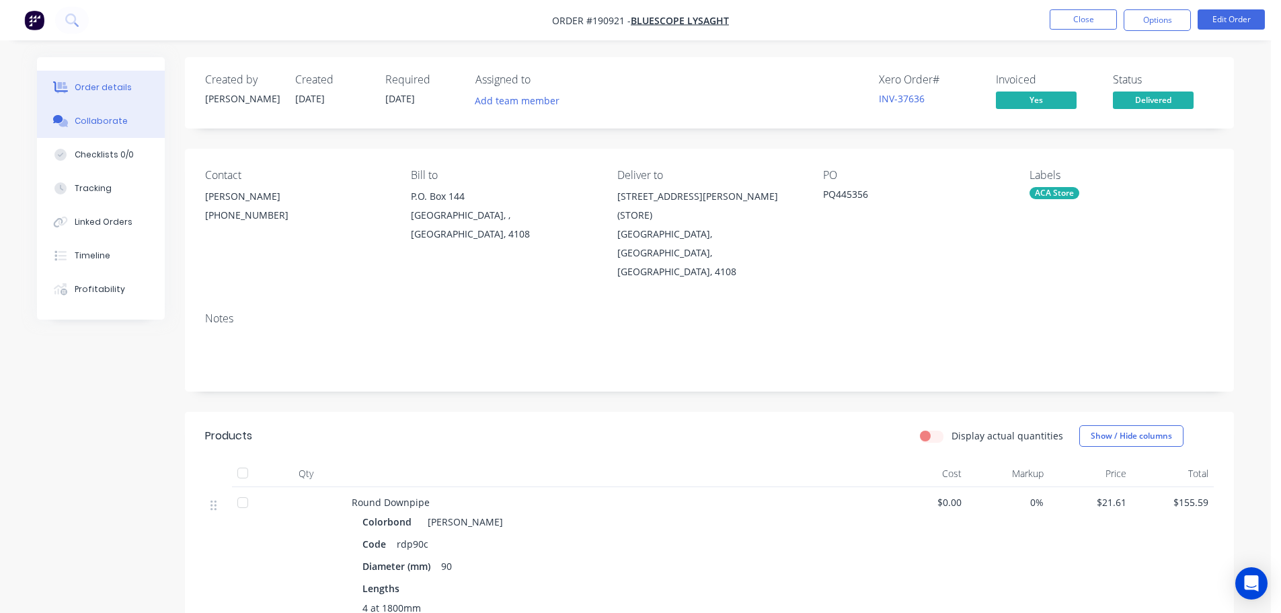
click at [73, 109] on button "Collaborate" at bounding box center [101, 121] width 128 height 34
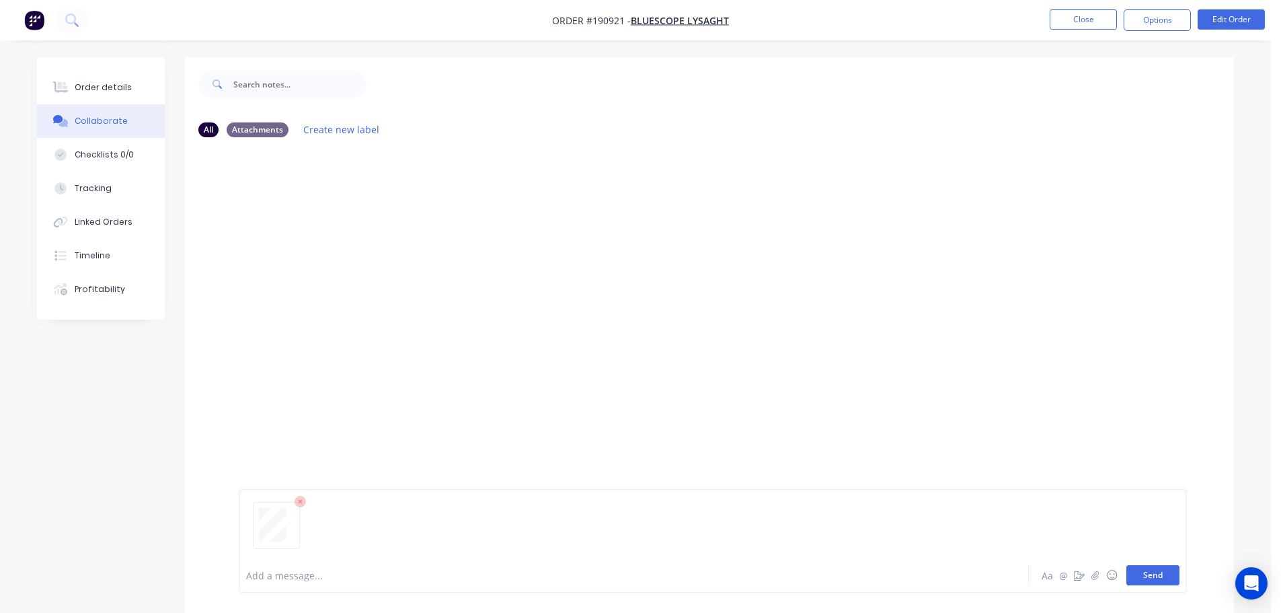
click at [1132, 574] on button "Send" at bounding box center [1152, 575] width 53 height 20
click at [1076, 20] on button "Close" at bounding box center [1083, 19] width 67 height 20
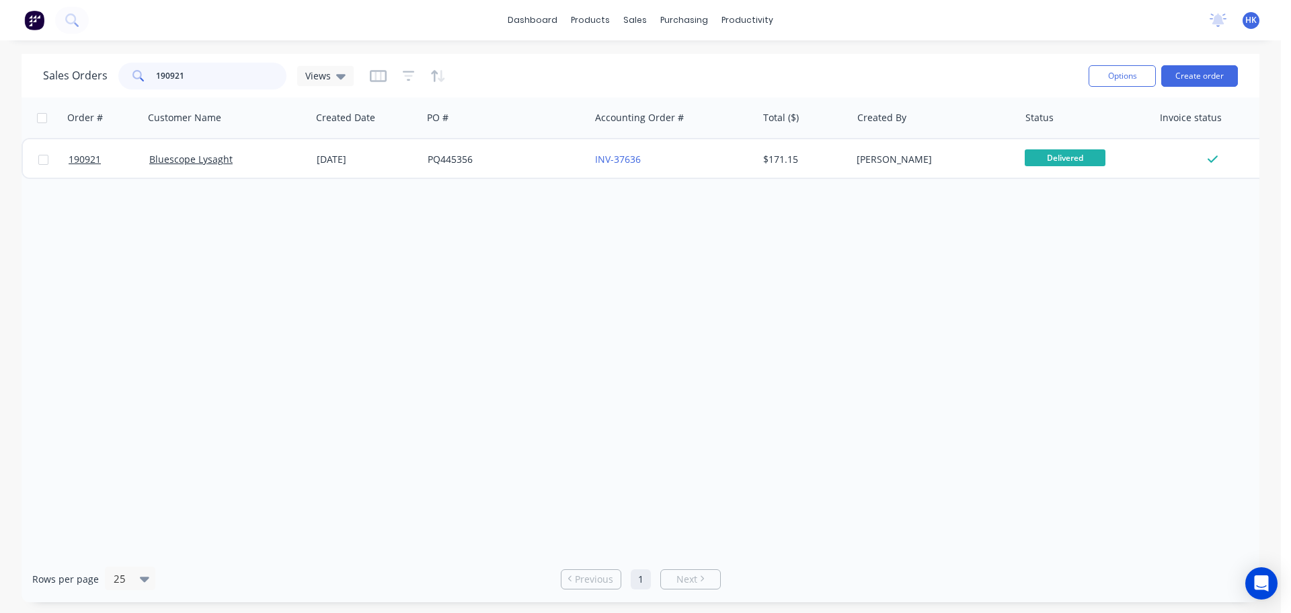
click at [190, 77] on input "190921" at bounding box center [221, 76] width 131 height 27
type input "190916"
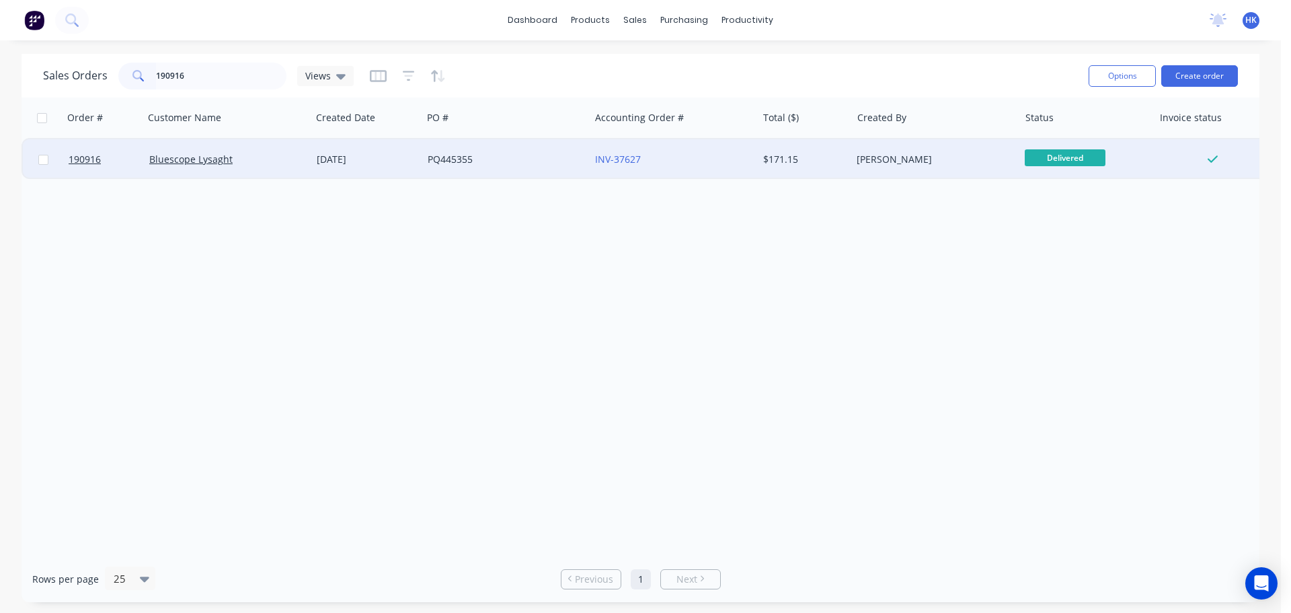
click at [514, 168] on div "PQ445355" at bounding box center [505, 159] width 167 height 40
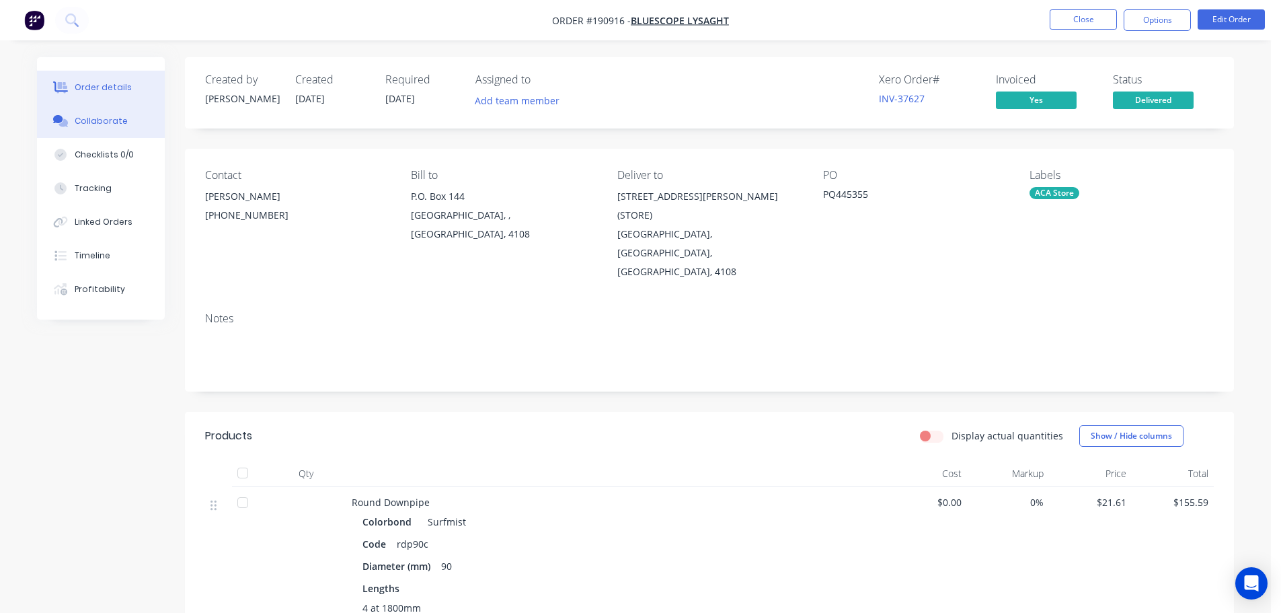
click at [103, 128] on button "Collaborate" at bounding box center [101, 121] width 128 height 34
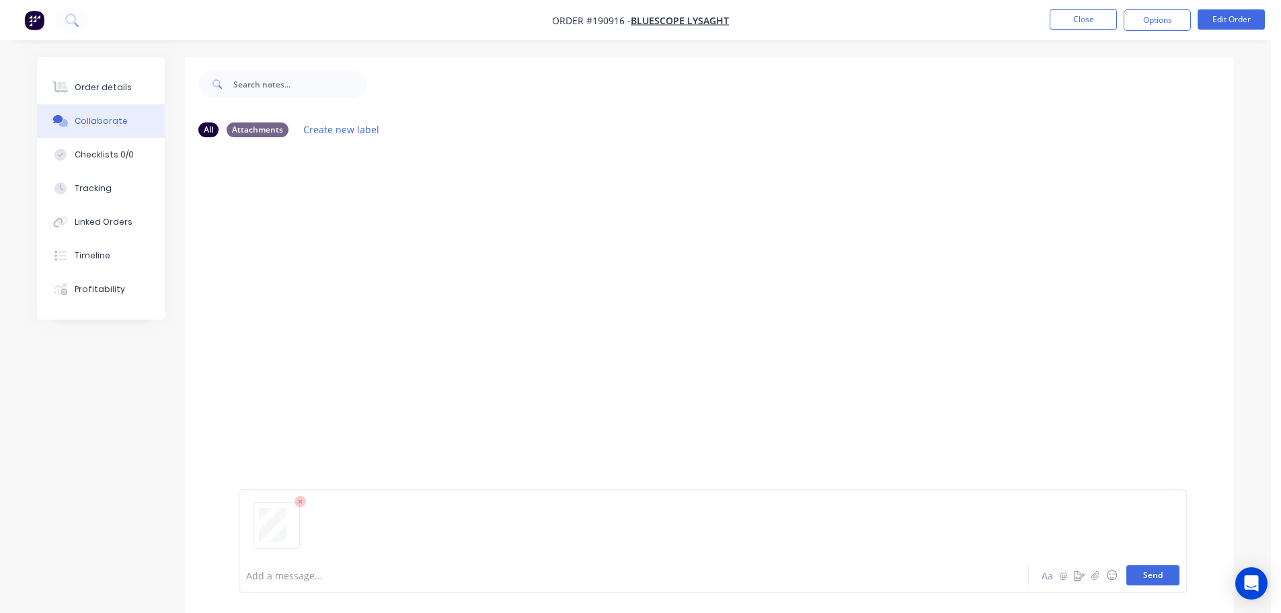
click at [1158, 581] on button "Send" at bounding box center [1152, 575] width 53 height 20
click at [1083, 20] on button "Close" at bounding box center [1083, 19] width 67 height 20
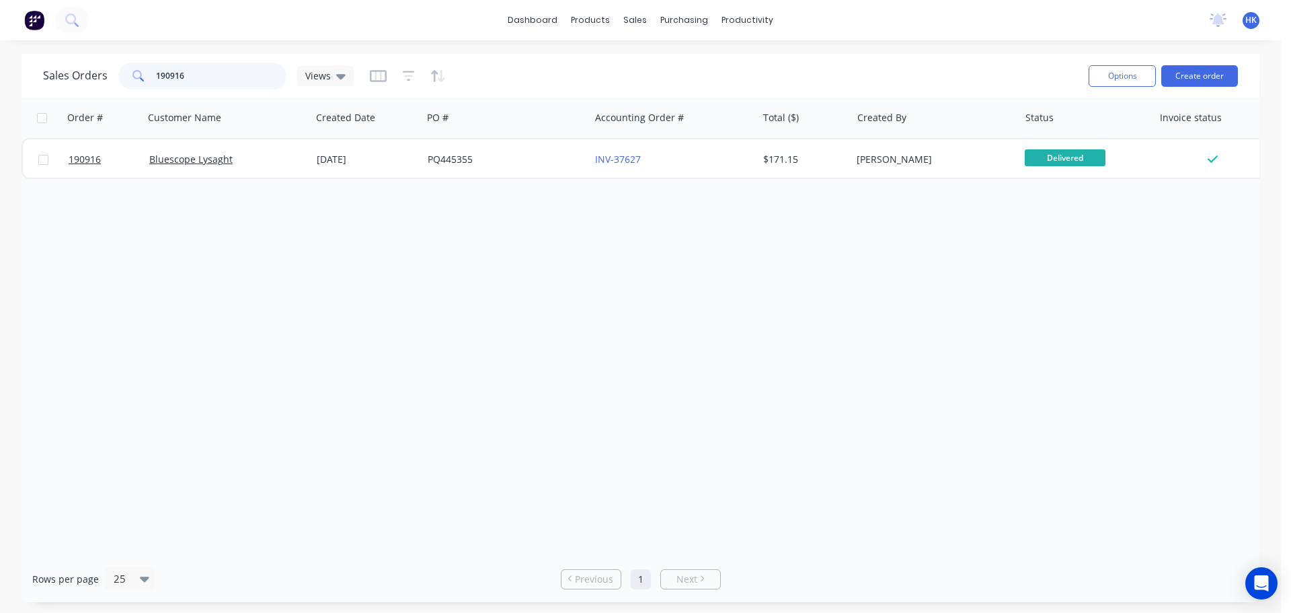
click at [218, 78] on input "190916" at bounding box center [221, 76] width 131 height 27
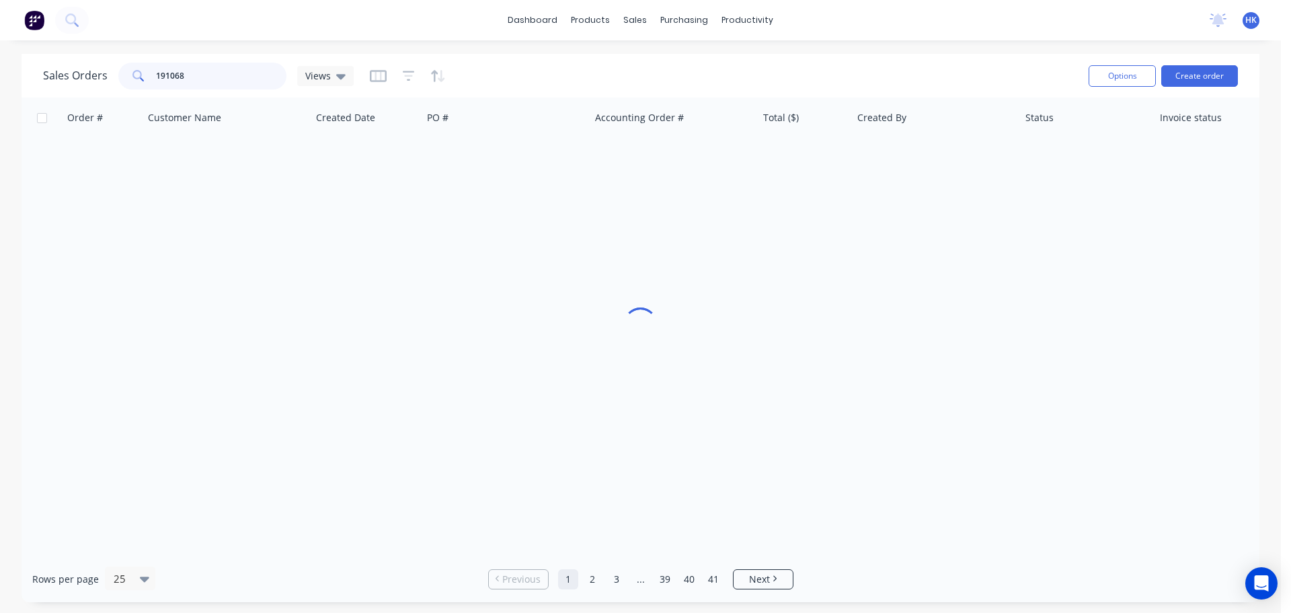
type input "191068"
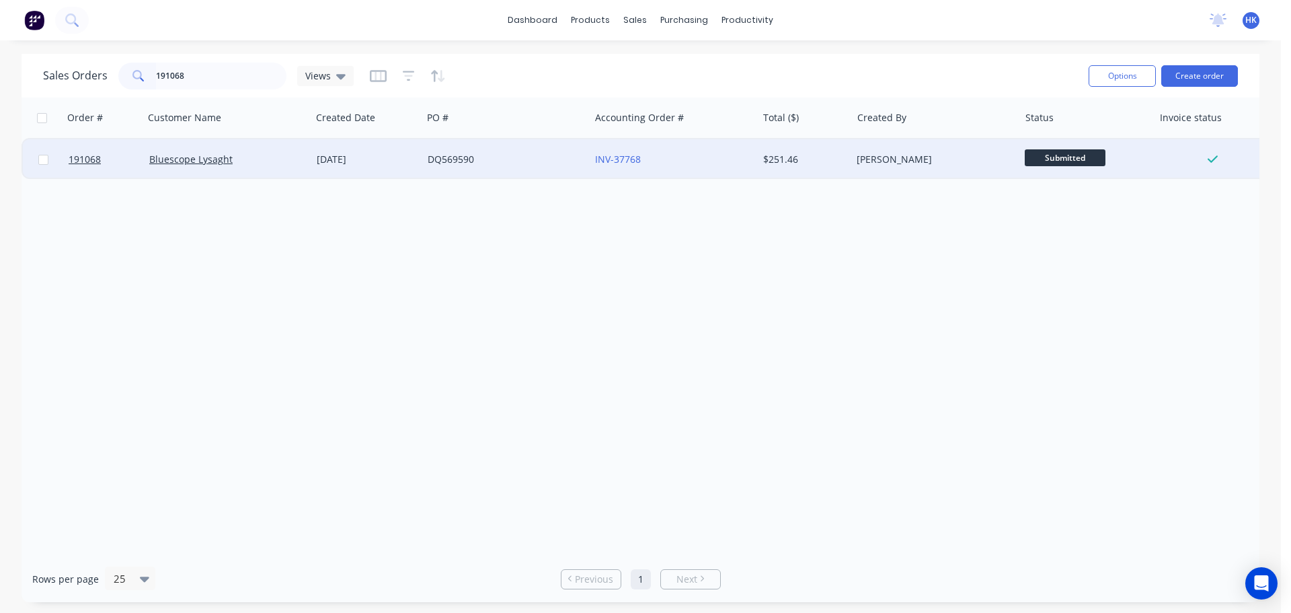
click at [452, 160] on div "DQ569590" at bounding box center [502, 159] width 149 height 13
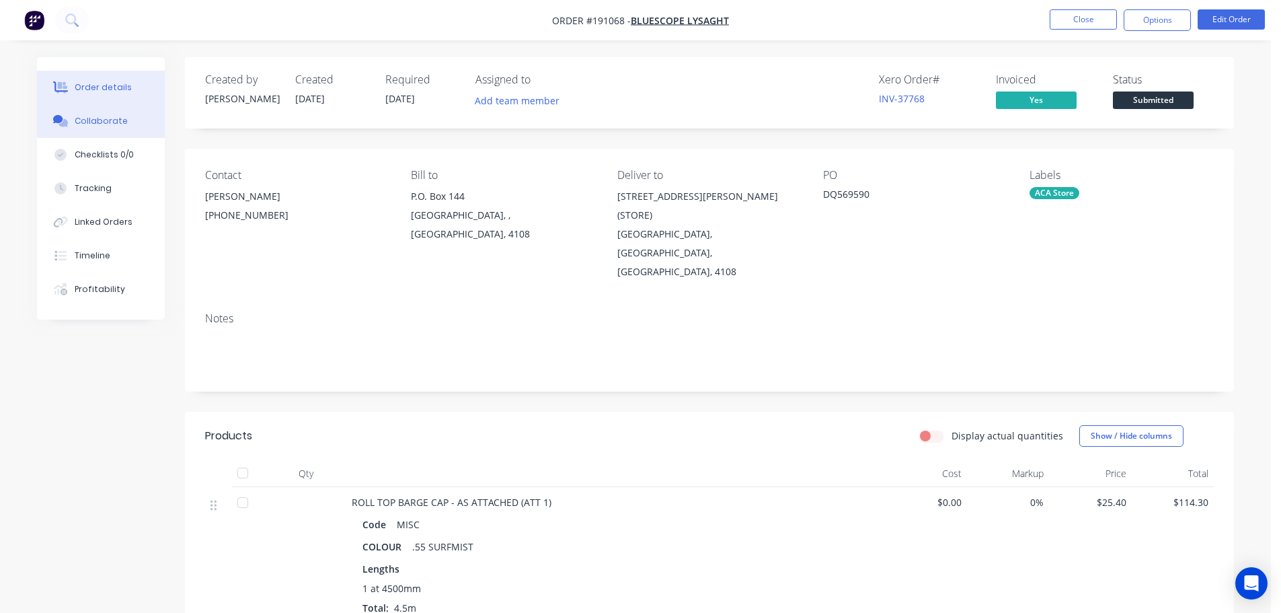
click at [116, 131] on button "Collaborate" at bounding box center [101, 121] width 128 height 34
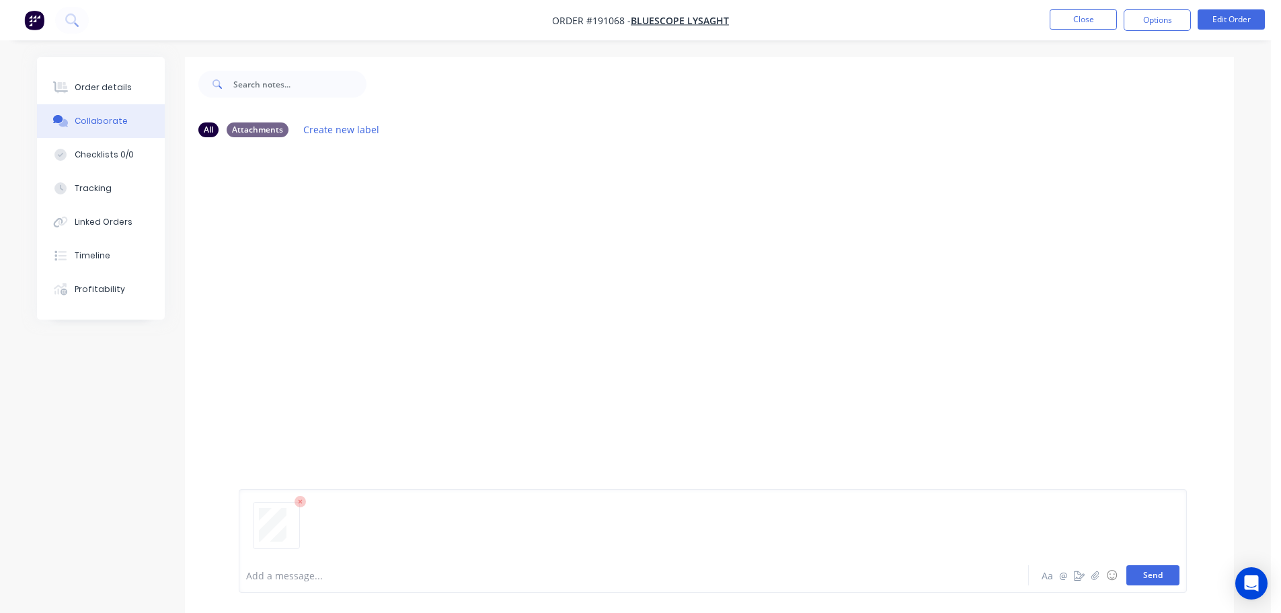
click at [1156, 580] on button "Send" at bounding box center [1152, 575] width 53 height 20
click at [1068, 22] on button "Close" at bounding box center [1083, 19] width 67 height 20
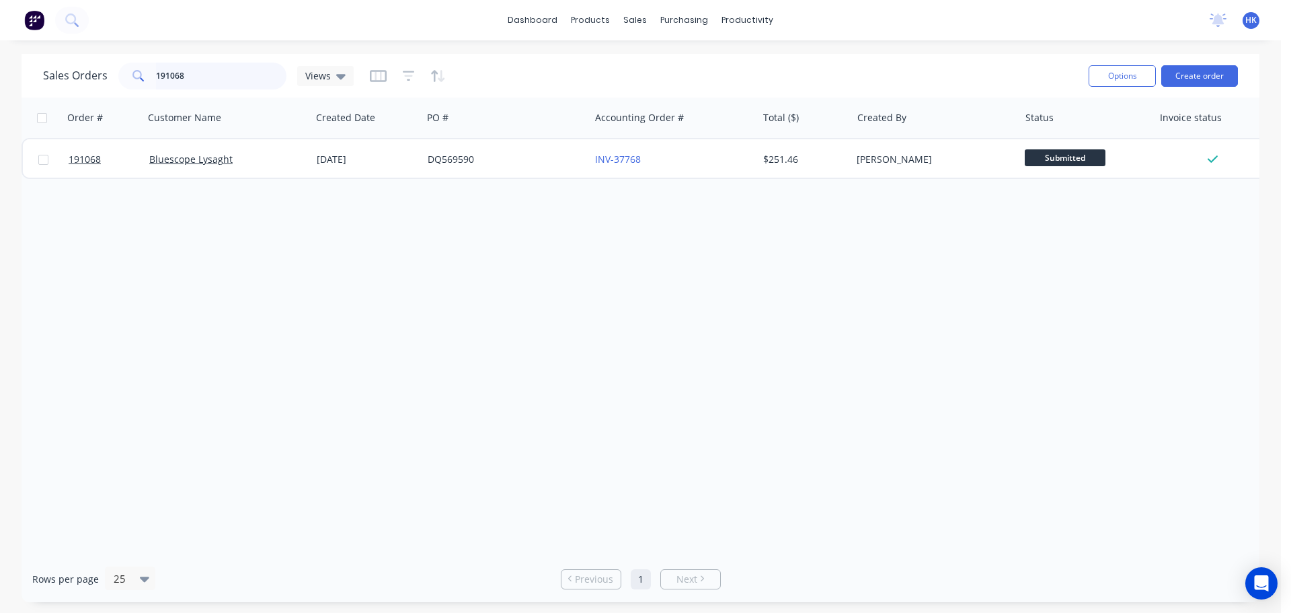
click at [204, 69] on input "191068" at bounding box center [221, 76] width 131 height 27
click at [221, 79] on input "191068" at bounding box center [221, 76] width 131 height 27
type input "190566"
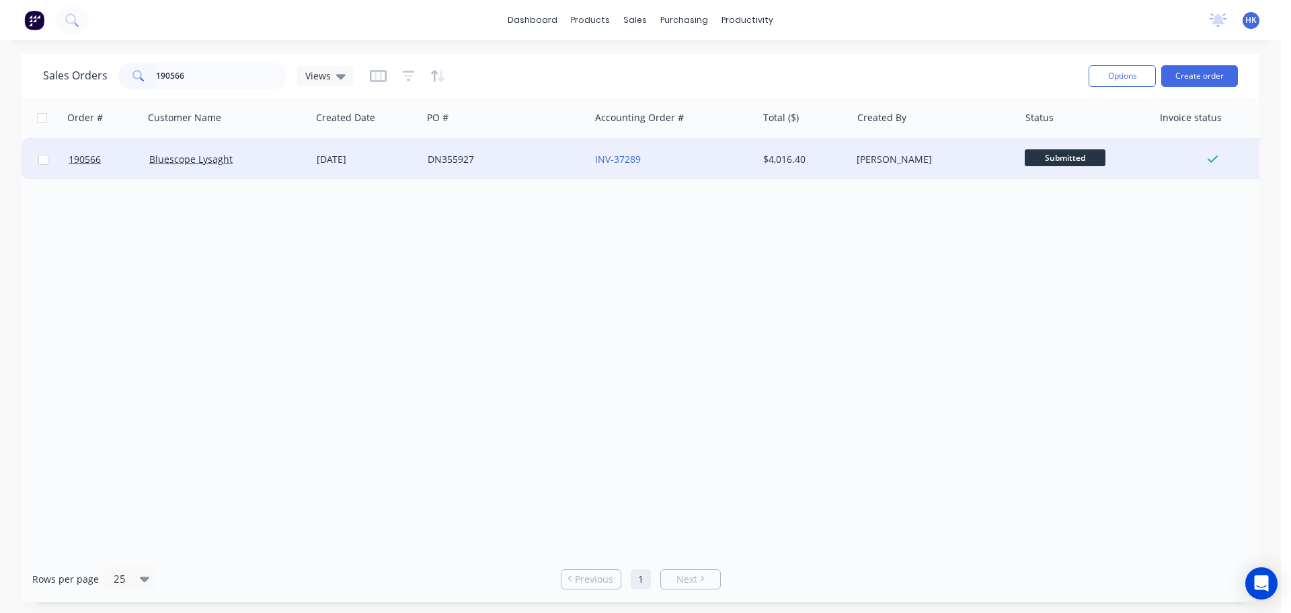
click at [535, 154] on div "DN355927" at bounding box center [502, 159] width 149 height 13
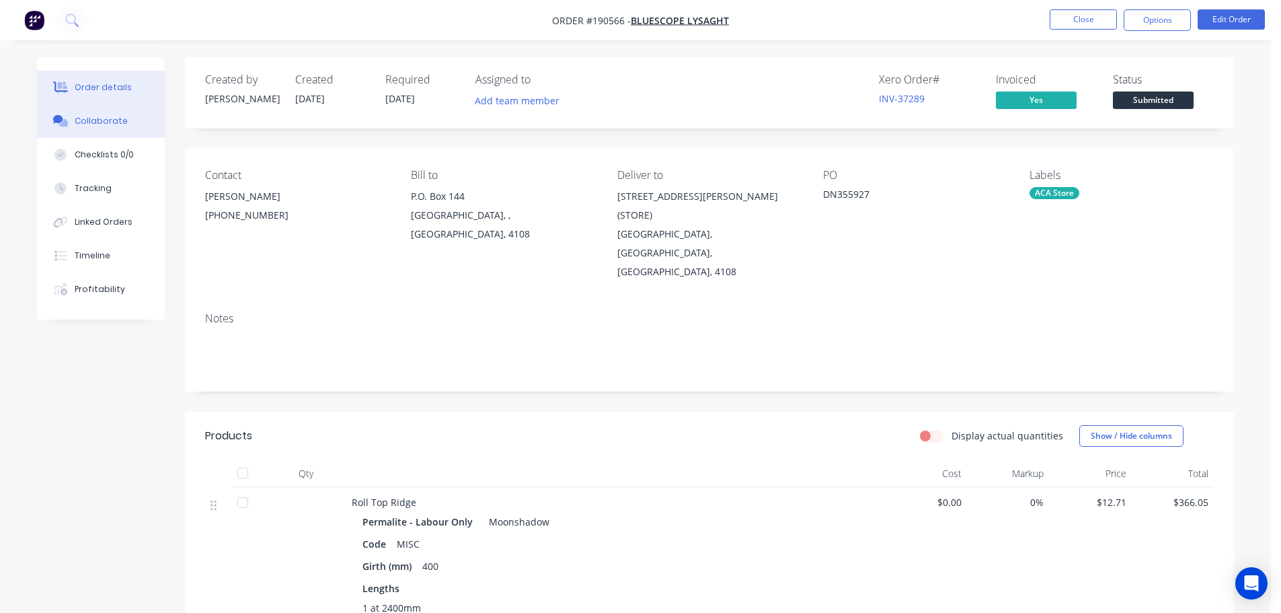
click at [101, 124] on div "Collaborate" at bounding box center [101, 121] width 53 height 12
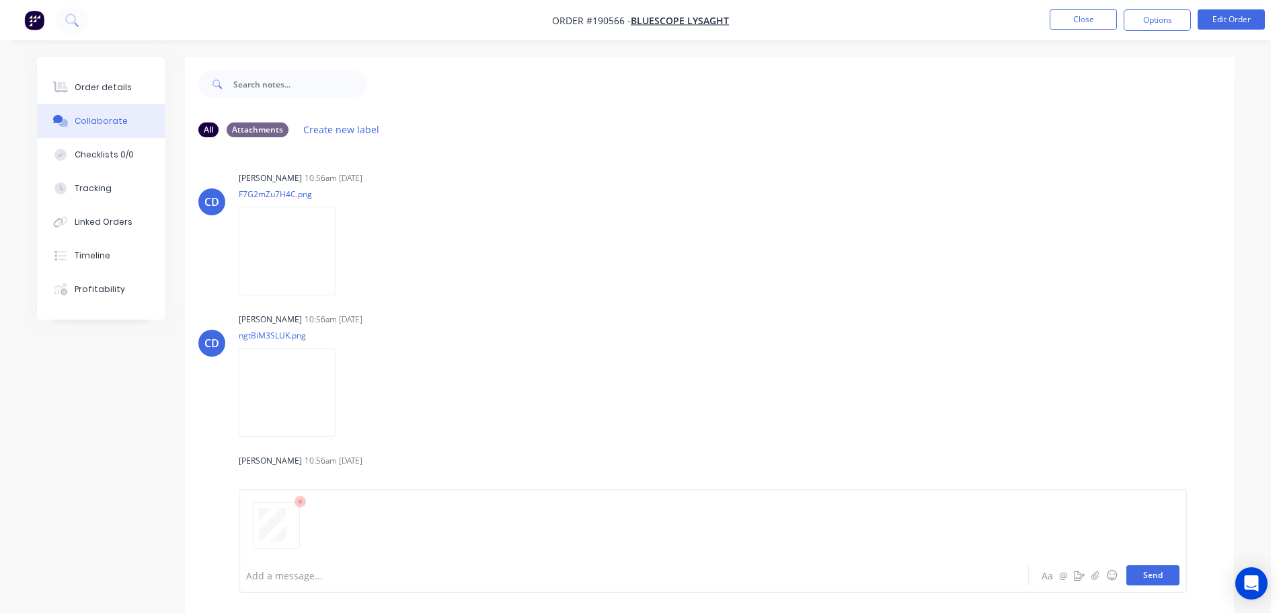
click at [1150, 575] on button "Send" at bounding box center [1152, 575] width 53 height 20
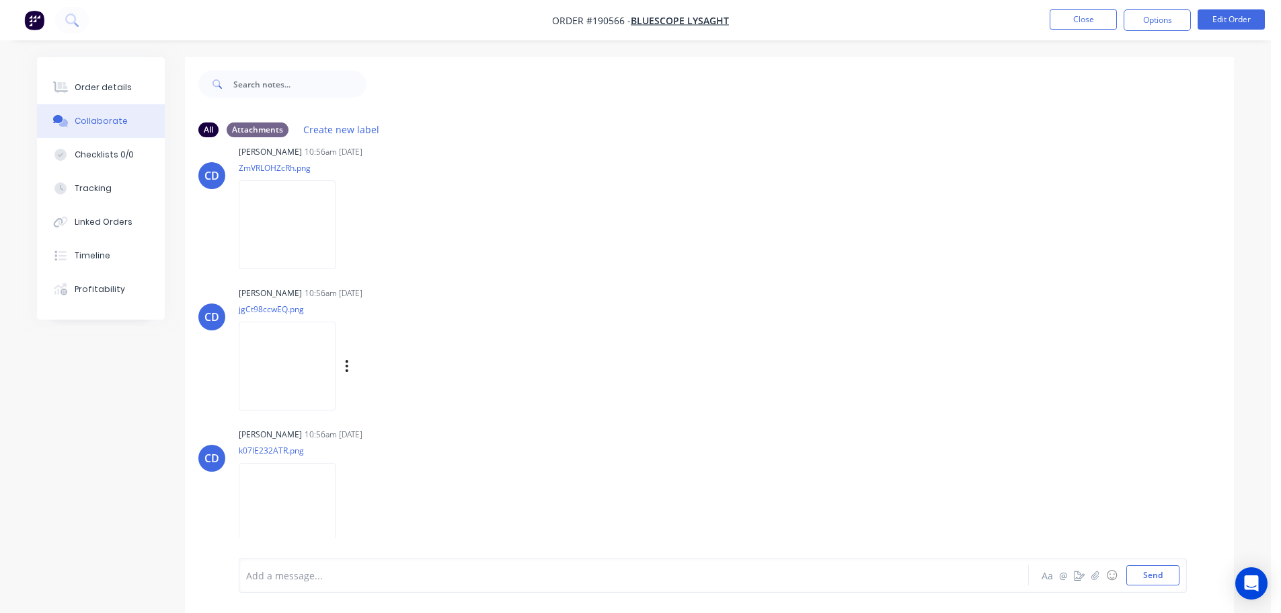
scroll to position [450, 0]
click at [1087, 10] on button "Close" at bounding box center [1083, 19] width 67 height 20
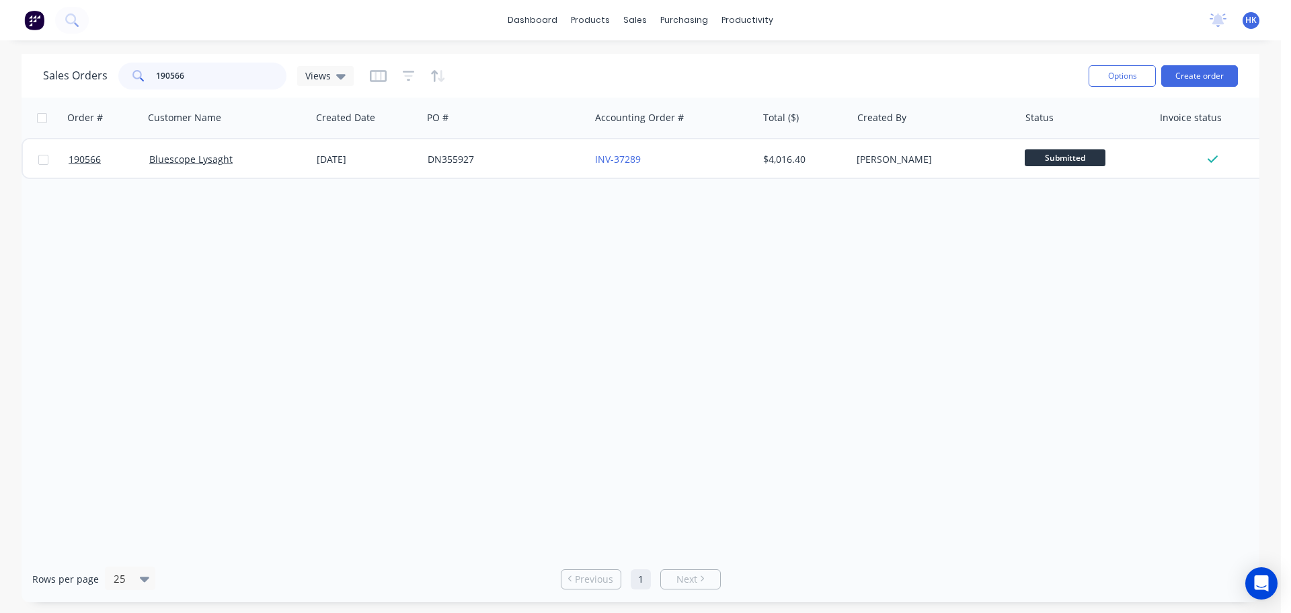
click at [234, 76] on input "190566" at bounding box center [221, 76] width 131 height 27
type input "190131"
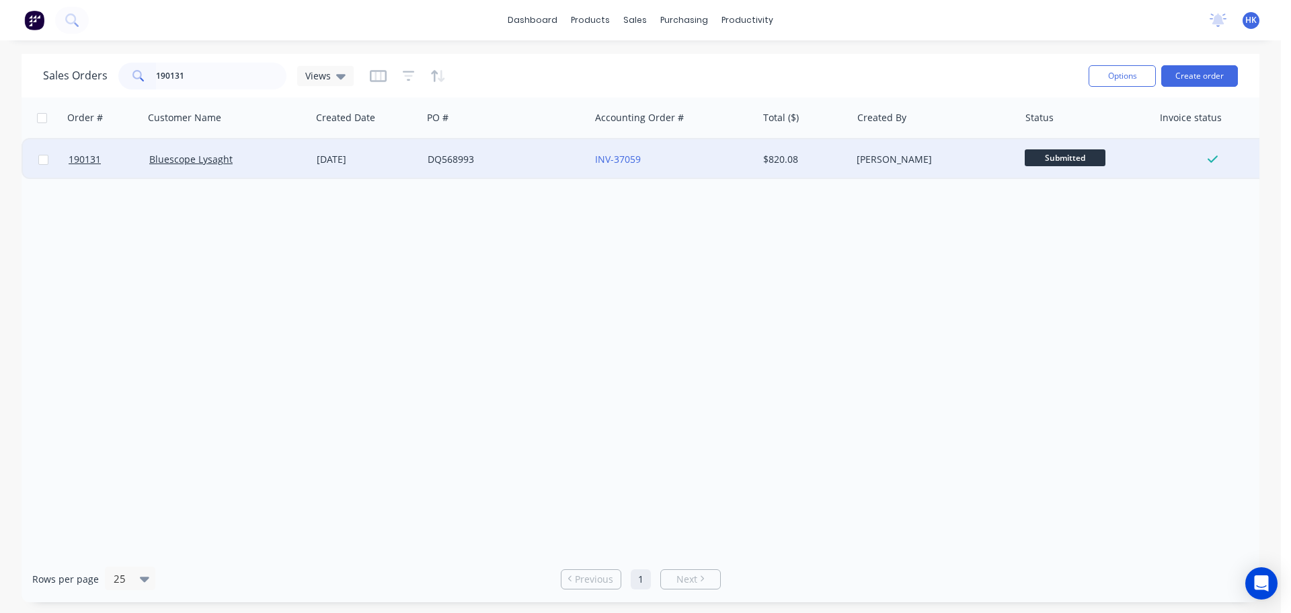
click at [446, 175] on div "DQ568993" at bounding box center [505, 159] width 167 height 40
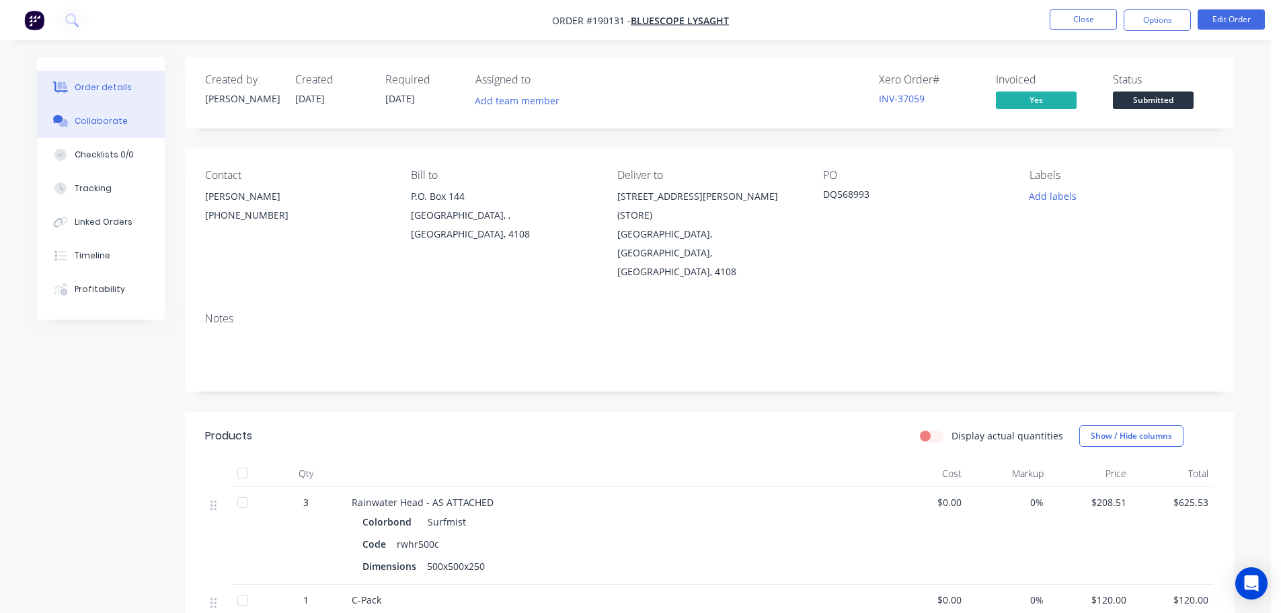
click at [77, 131] on button "Collaborate" at bounding box center [101, 121] width 128 height 34
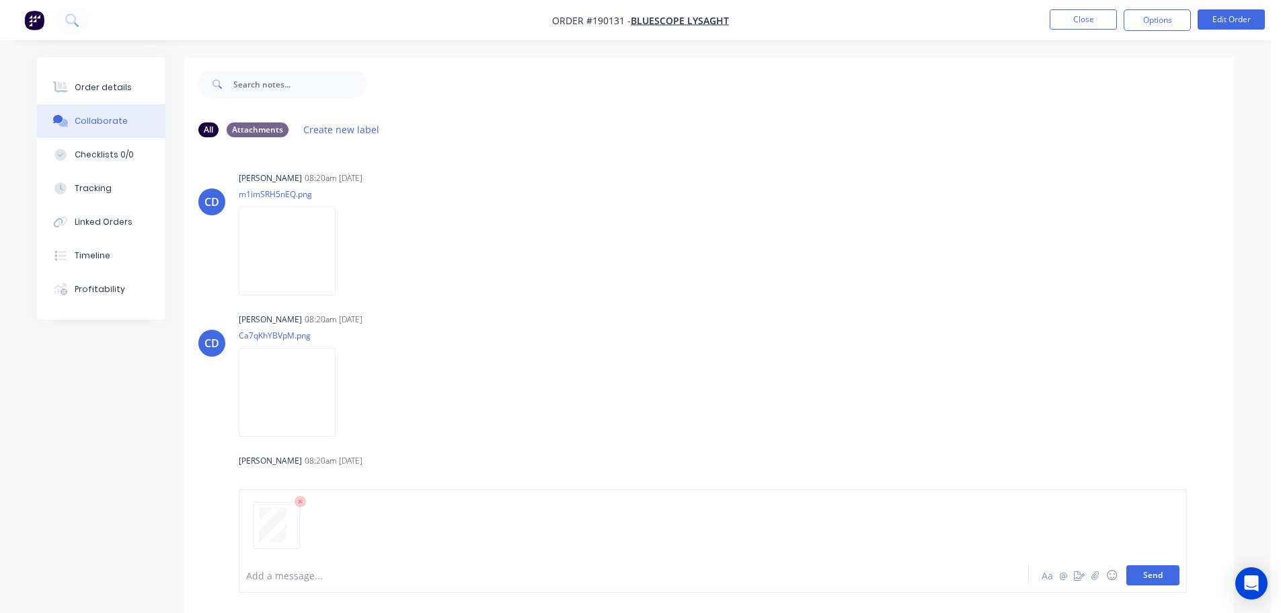
click at [1143, 576] on button "Send" at bounding box center [1152, 575] width 53 height 20
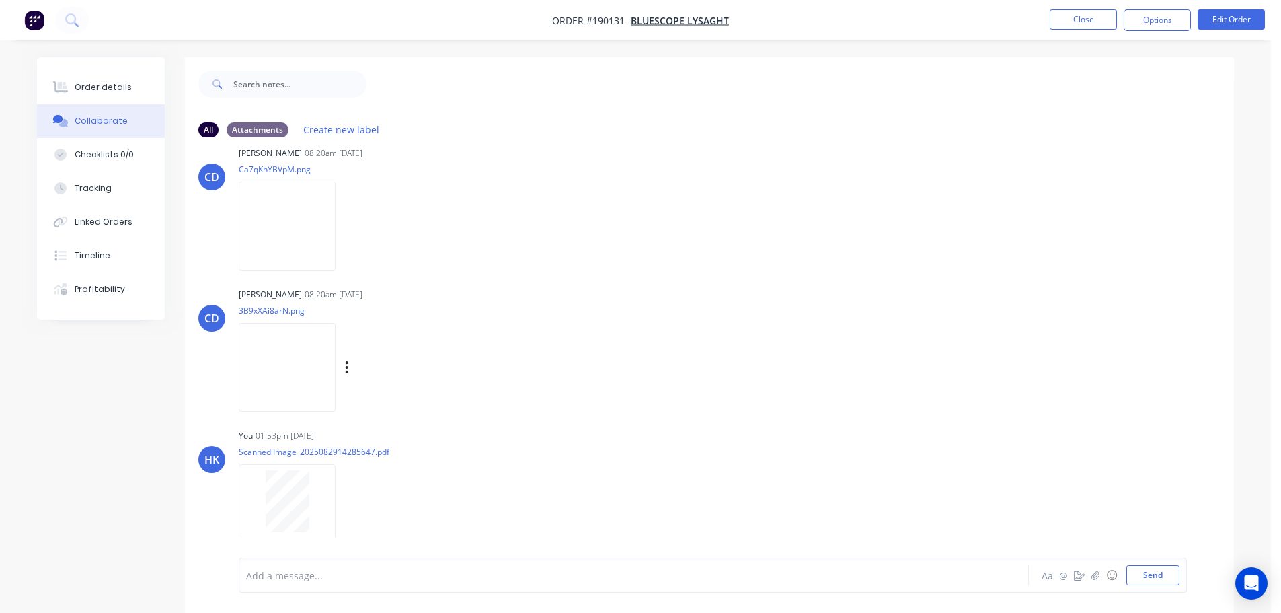
scroll to position [167, 0]
click at [1083, 20] on button "Close" at bounding box center [1083, 19] width 67 height 20
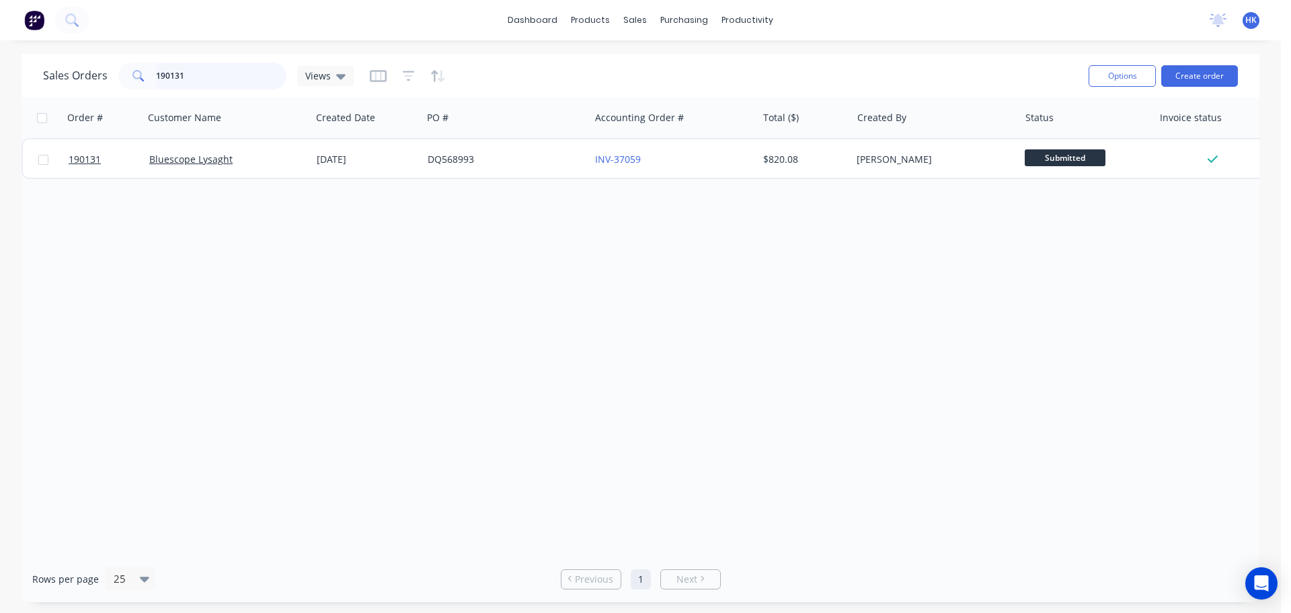
click at [242, 88] on input "190131" at bounding box center [221, 76] width 131 height 27
click at [241, 87] on input "190131" at bounding box center [221, 76] width 131 height 27
type input "190869"
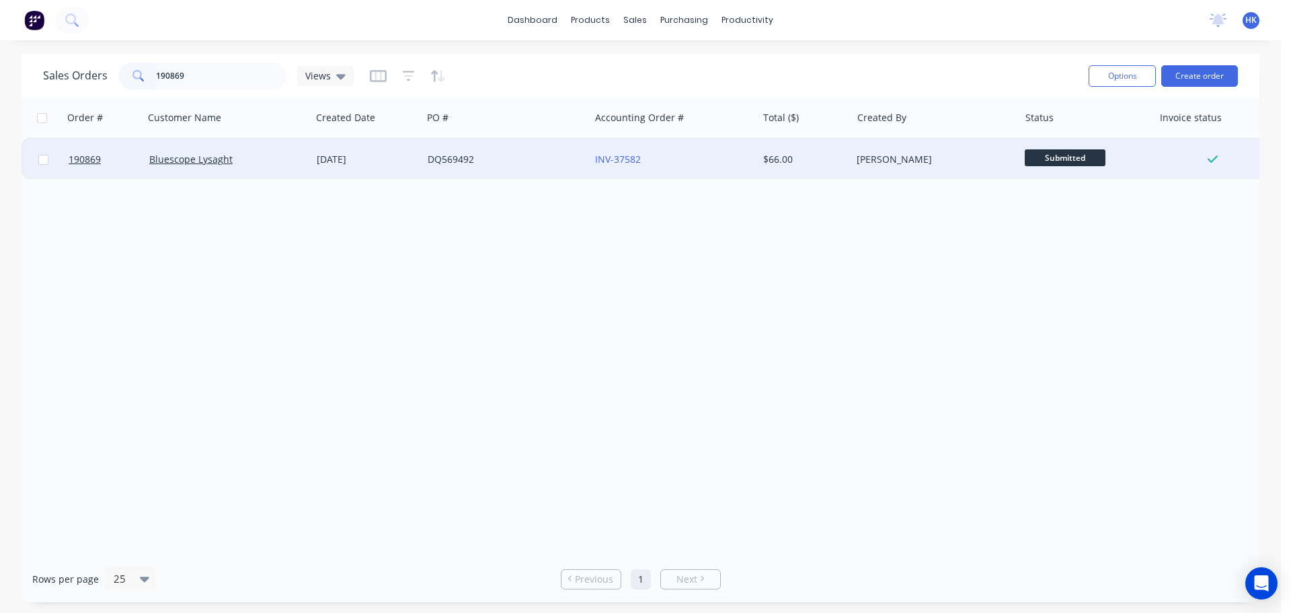
click at [440, 159] on div "DQ569492" at bounding box center [502, 159] width 149 height 13
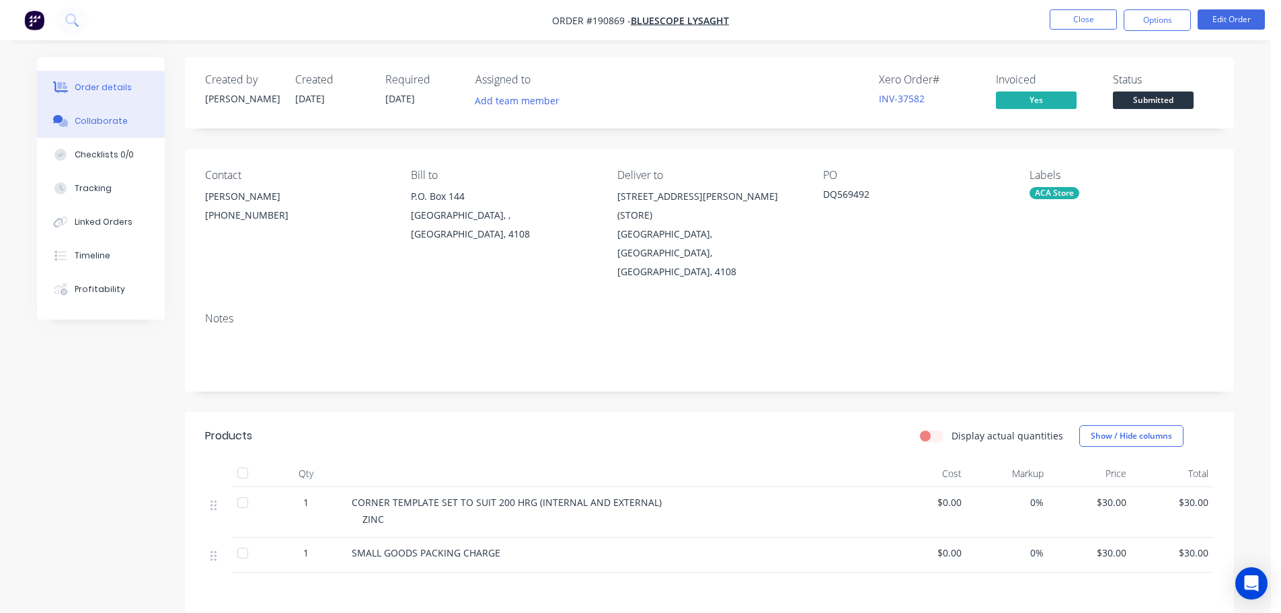
click at [67, 125] on icon at bounding box center [62, 123] width 9 height 8
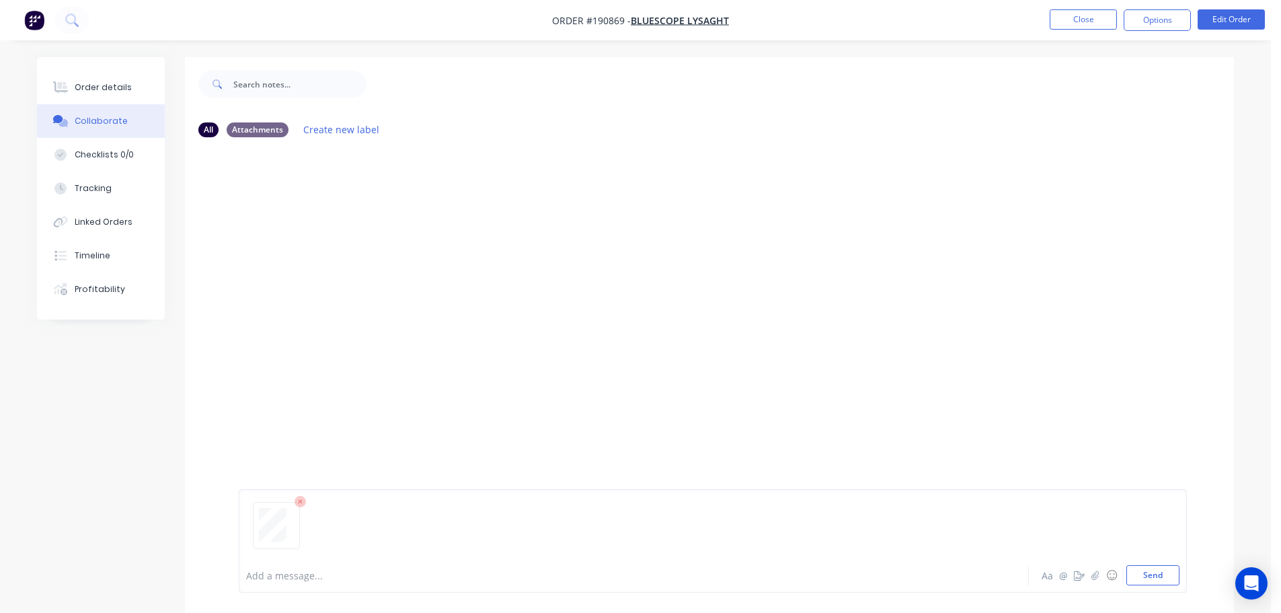
drag, startPoint x: 1163, startPoint y: 573, endPoint x: 1035, endPoint y: 260, distance: 338.4
click at [1162, 573] on button "Send" at bounding box center [1152, 575] width 53 height 20
click at [1062, 26] on button "Close" at bounding box center [1083, 19] width 67 height 20
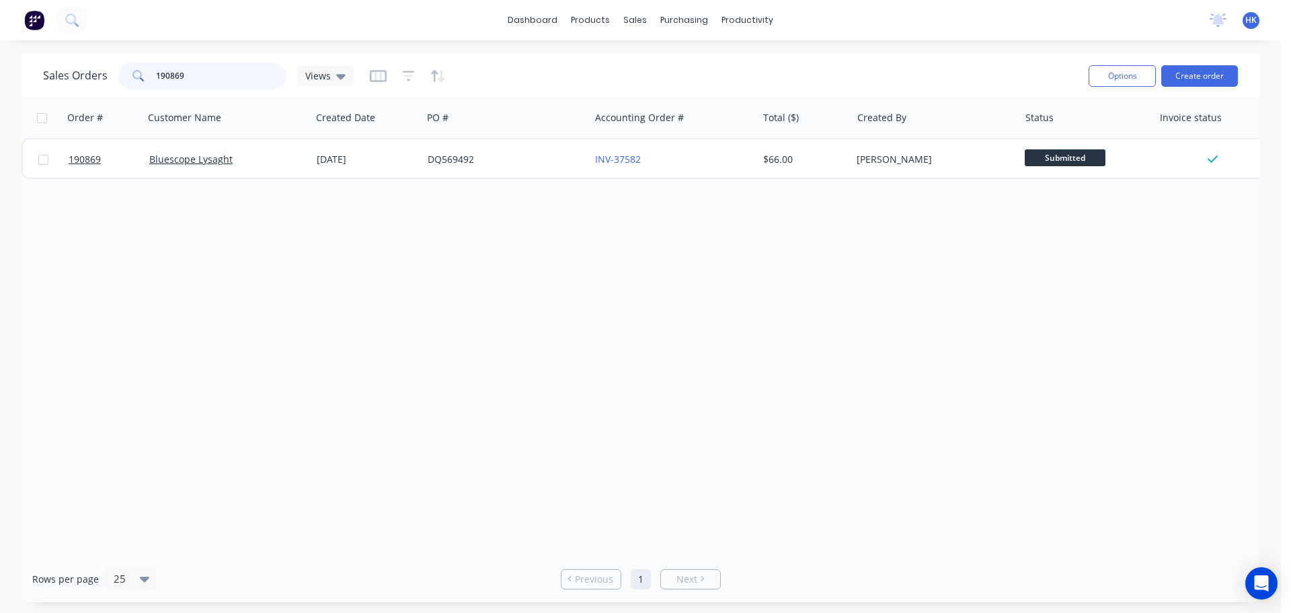
drag, startPoint x: 228, startPoint y: 85, endPoint x: 106, endPoint y: 93, distance: 122.0
click at [112, 95] on div "Sales Orders 190869 Views Options Create order" at bounding box center [641, 76] width 1238 height 44
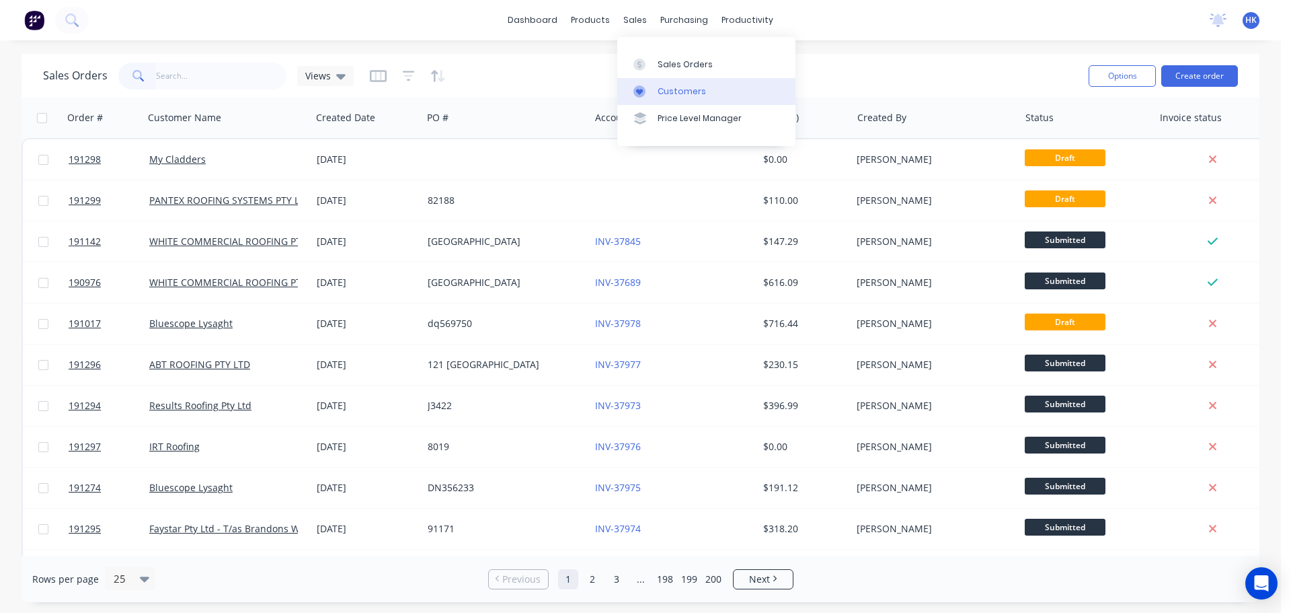
click at [668, 95] on div "Customers" at bounding box center [682, 91] width 48 height 12
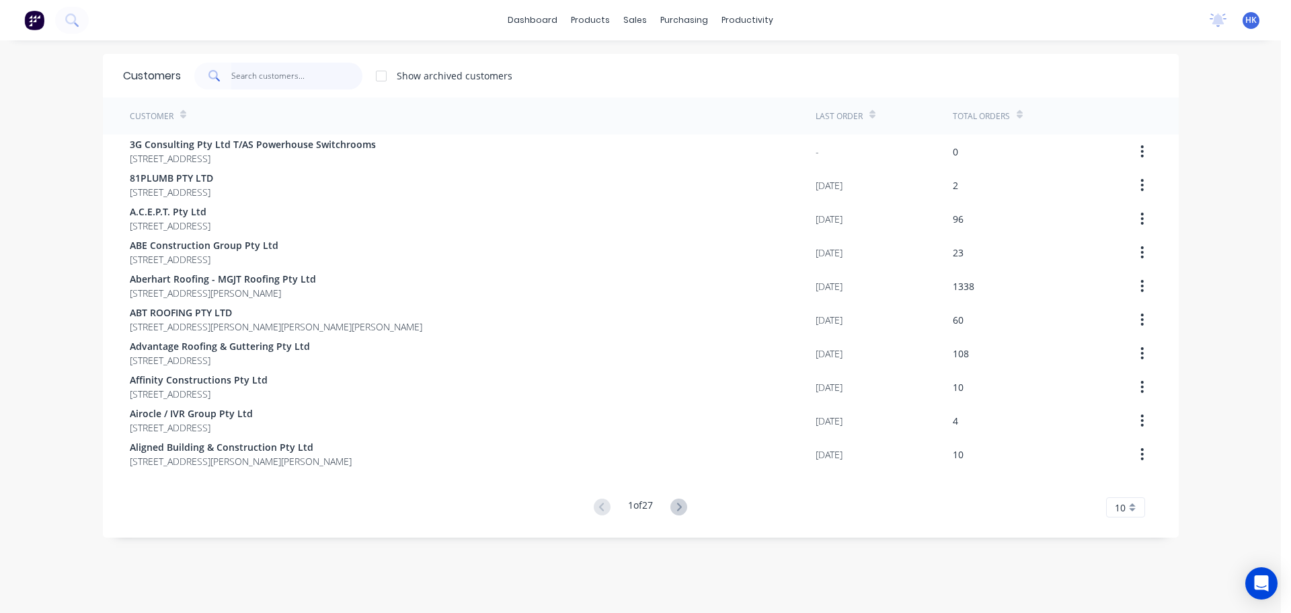
click at [281, 79] on input "text" at bounding box center [296, 76] width 131 height 27
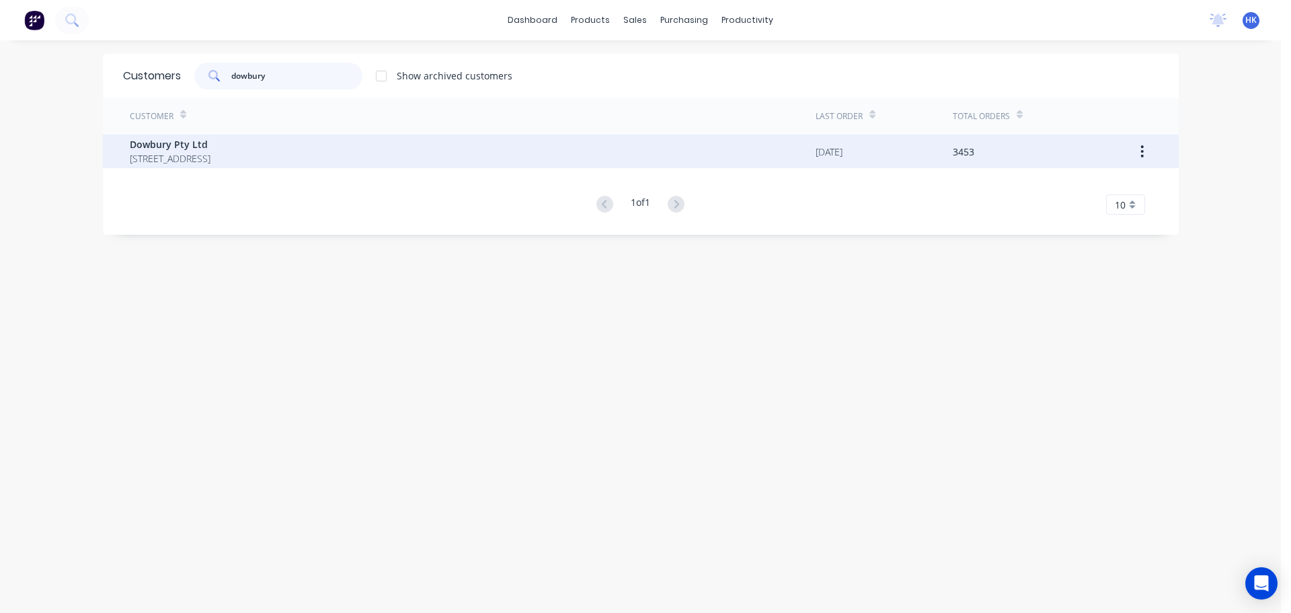
type input "dowbury"
click at [210, 141] on span "Dowbury Pty Ltd" at bounding box center [170, 144] width 81 height 14
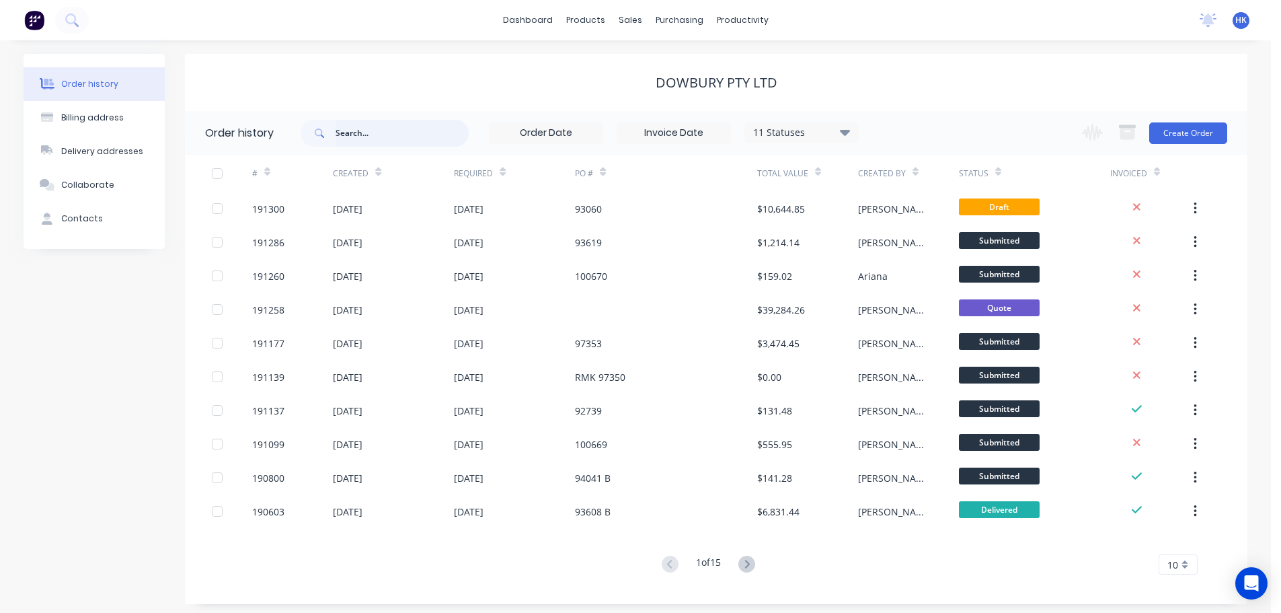
click at [405, 139] on input "text" at bounding box center [402, 133] width 133 height 27
type input "97350"
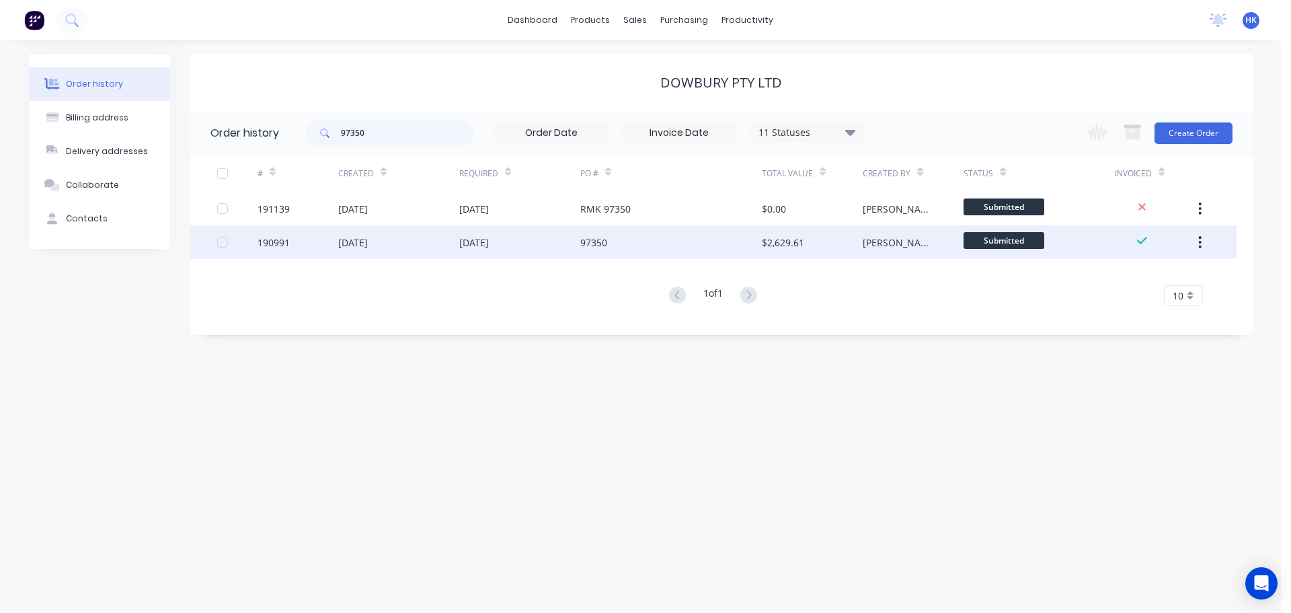
click at [717, 248] on div "97350" at bounding box center [671, 242] width 182 height 34
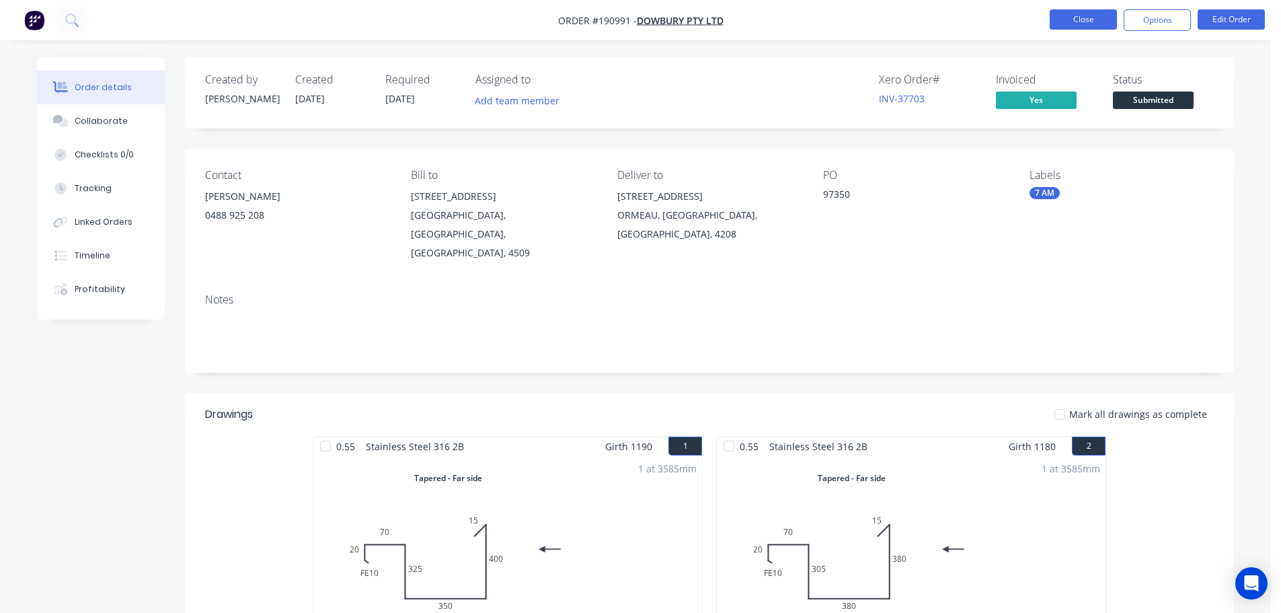
click at [1094, 17] on button "Close" at bounding box center [1083, 19] width 67 height 20
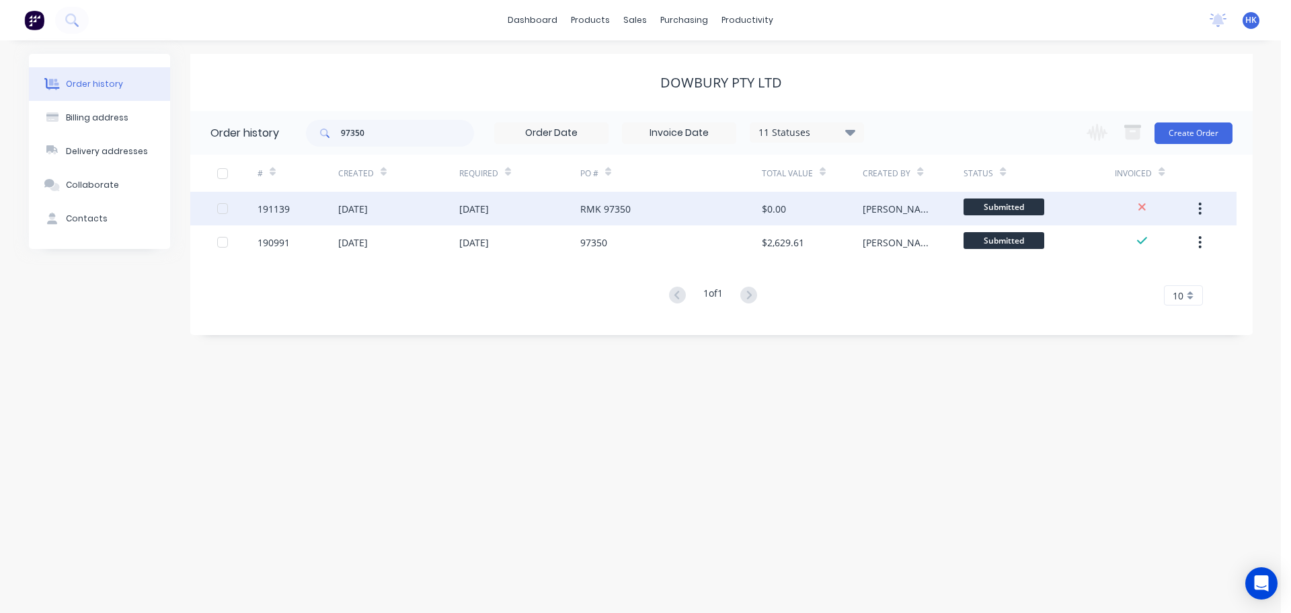
click at [487, 202] on div "01 Sep 2025" at bounding box center [474, 209] width 30 height 14
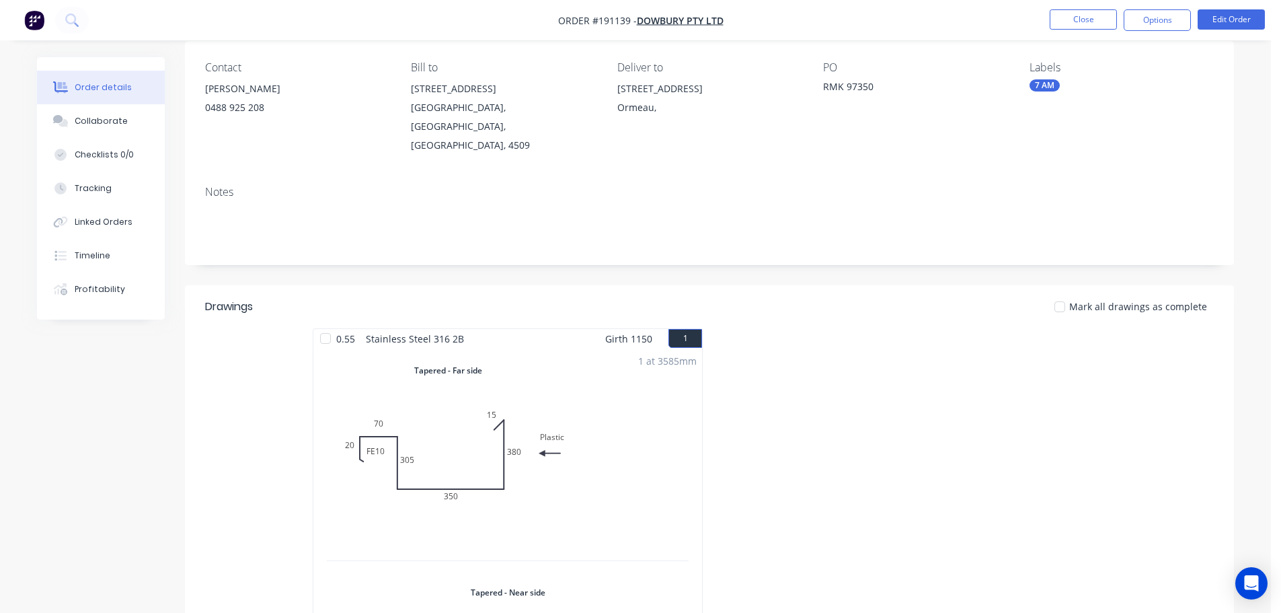
scroll to position [67, 0]
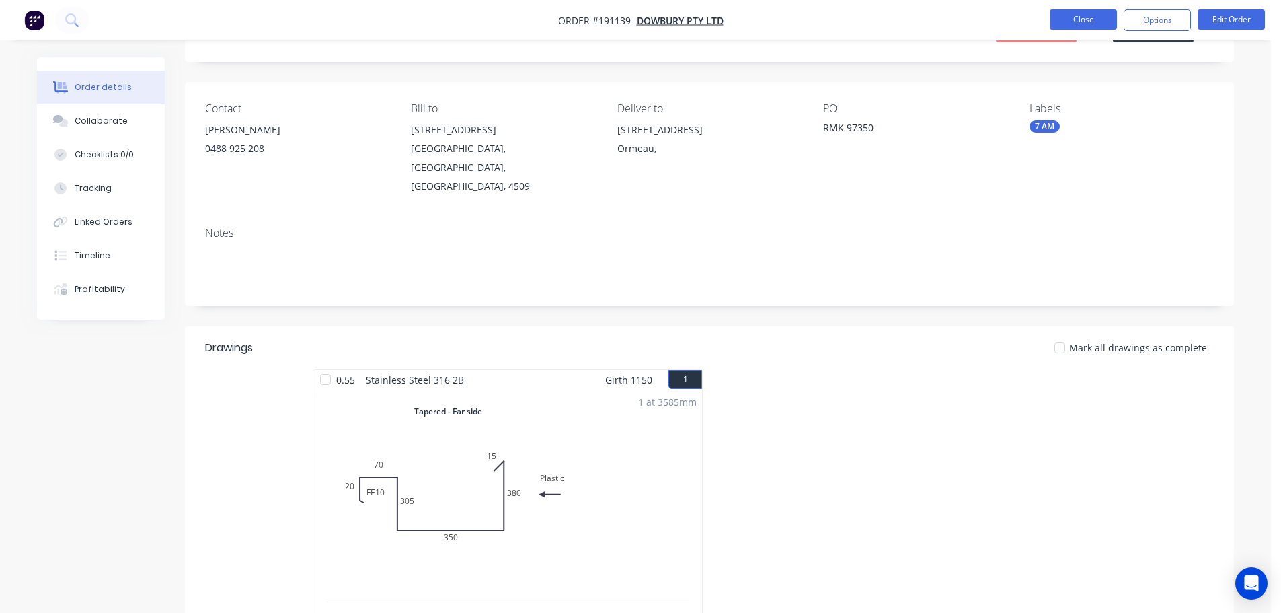
click at [1062, 23] on button "Close" at bounding box center [1083, 19] width 67 height 20
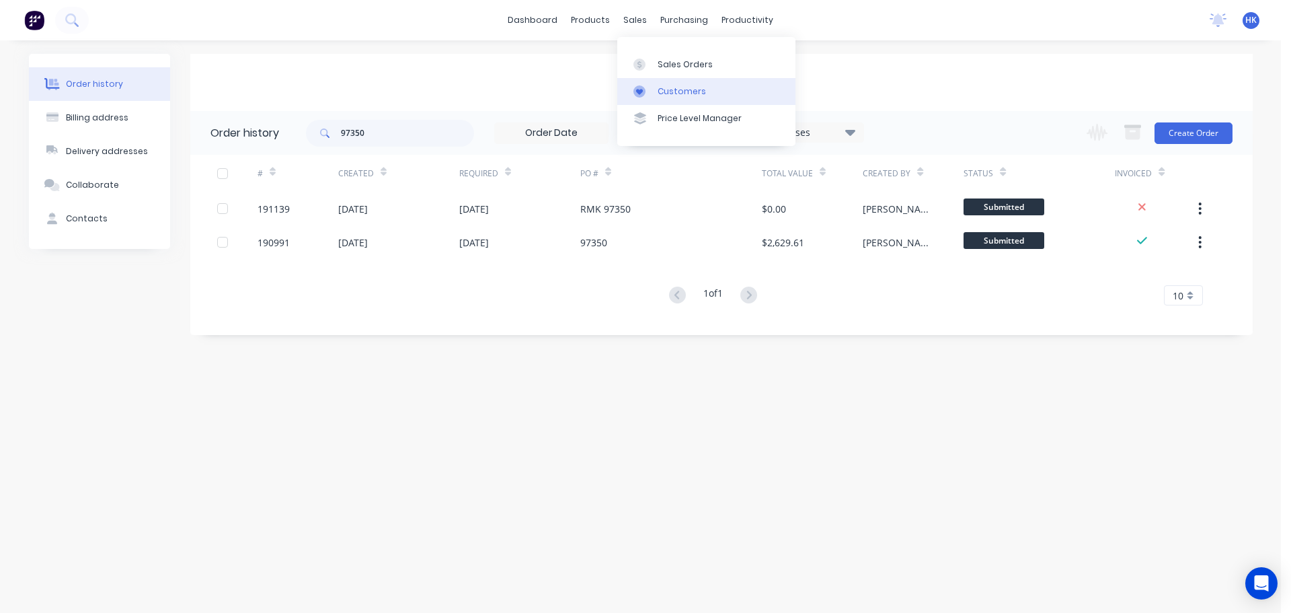
click at [678, 87] on div "Customers" at bounding box center [682, 91] width 48 height 12
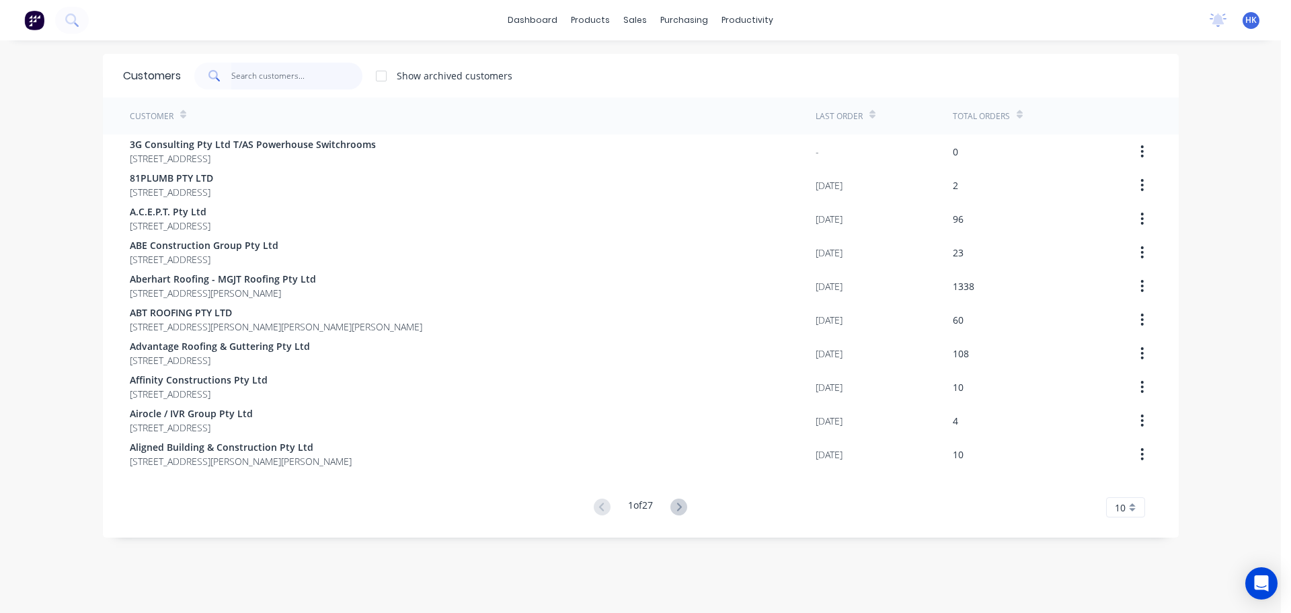
click at [336, 68] on input "text" at bounding box center [296, 76] width 131 height 27
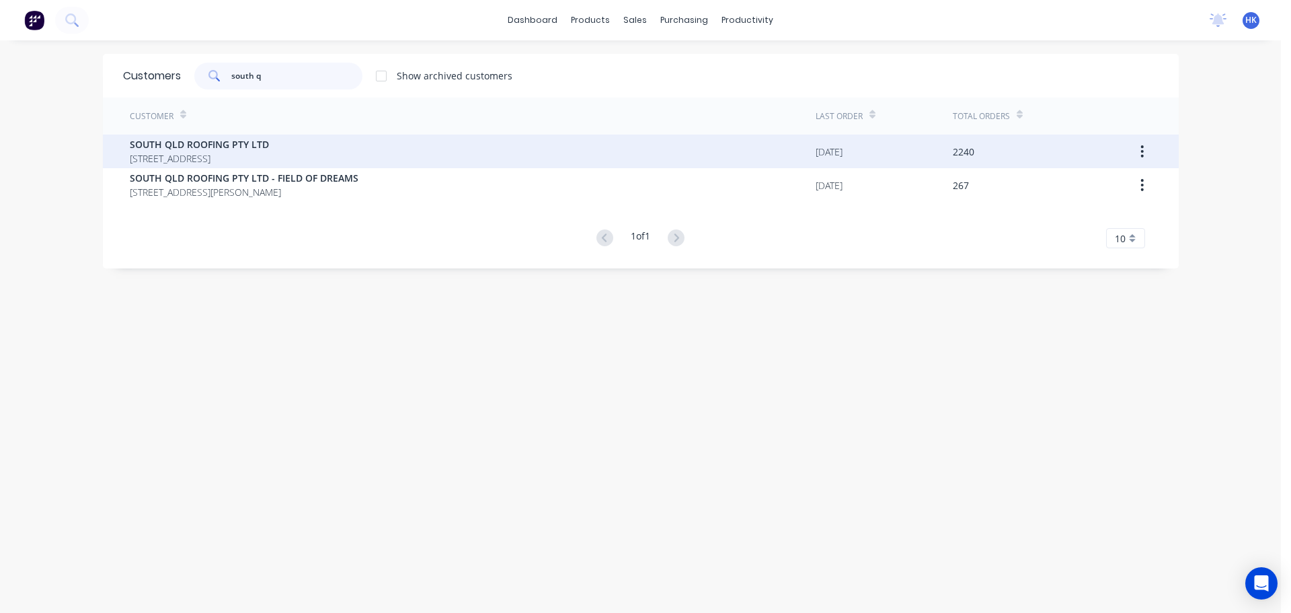
type input "south q"
click at [269, 147] on span "SOUTH QLD ROOFING PTY LTD" at bounding box center [199, 144] width 139 height 14
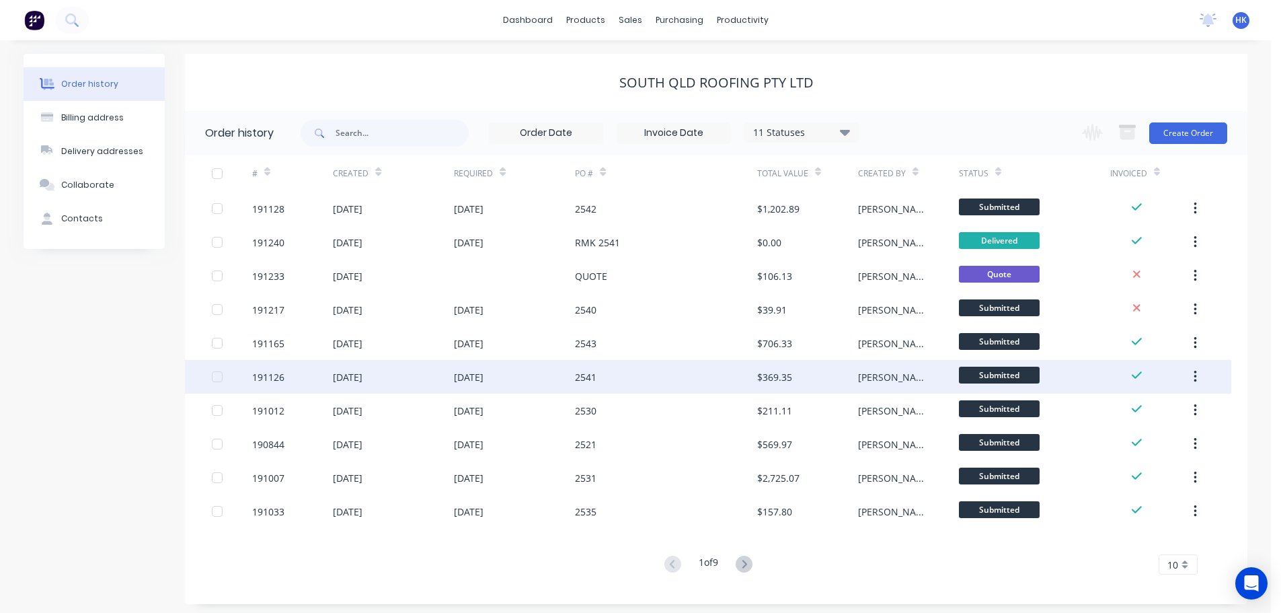
click at [522, 392] on div "29 Aug 2025" at bounding box center [514, 377] width 121 height 34
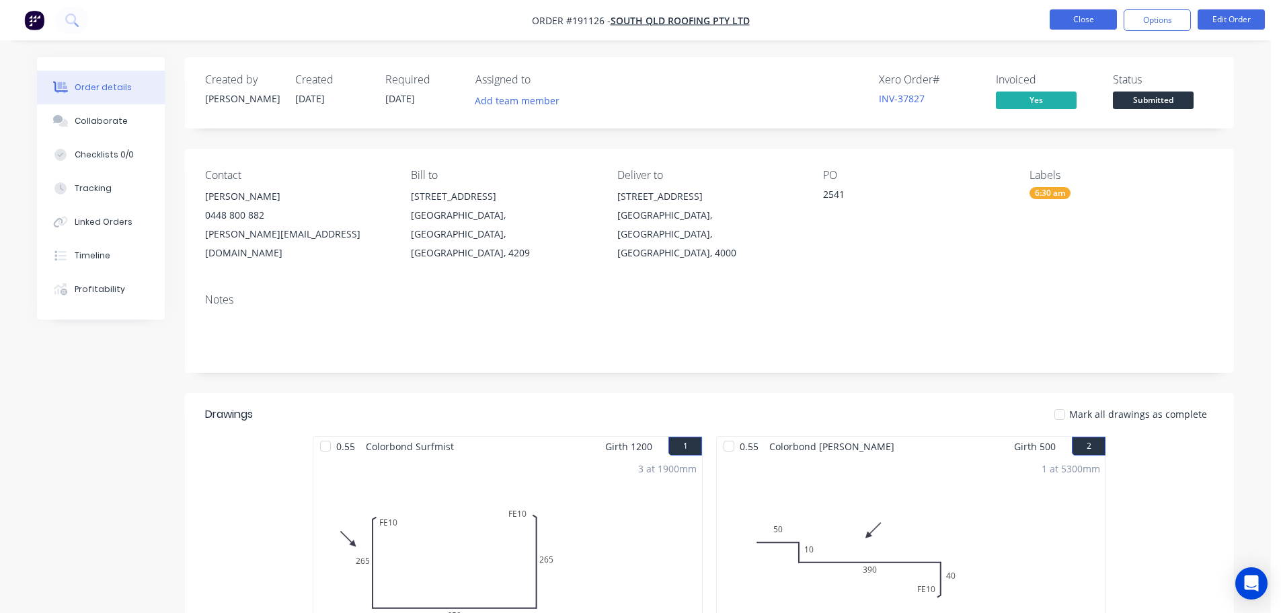
click at [1083, 15] on button "Close" at bounding box center [1083, 19] width 67 height 20
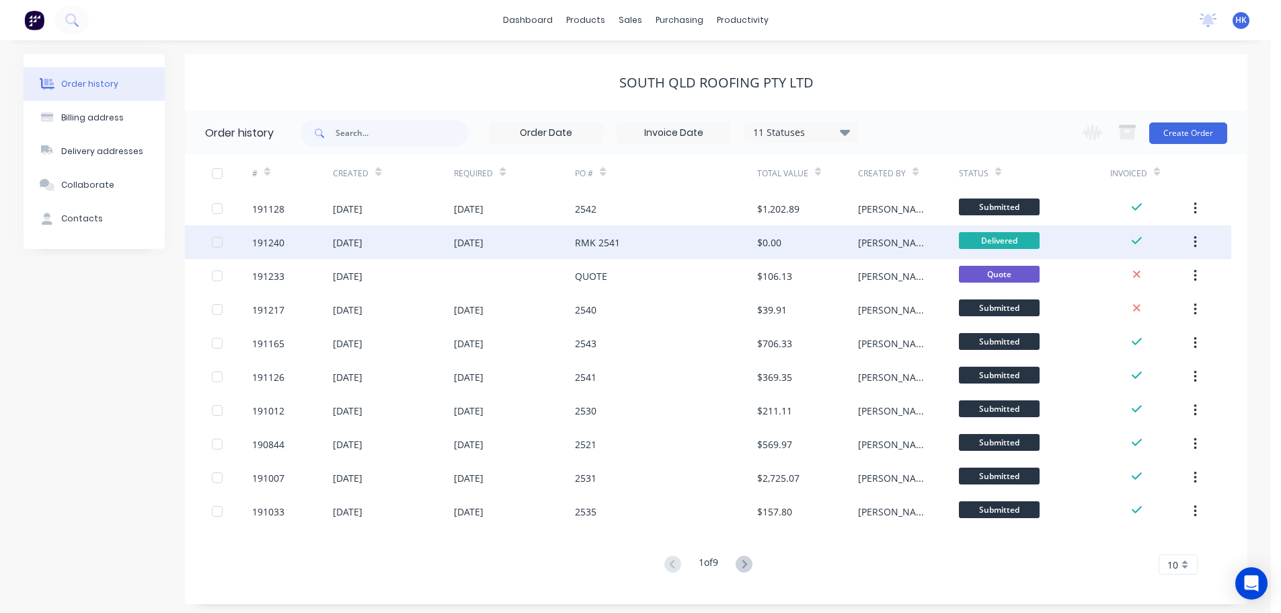
click at [635, 230] on div "RMK 2541" at bounding box center [666, 242] width 182 height 34
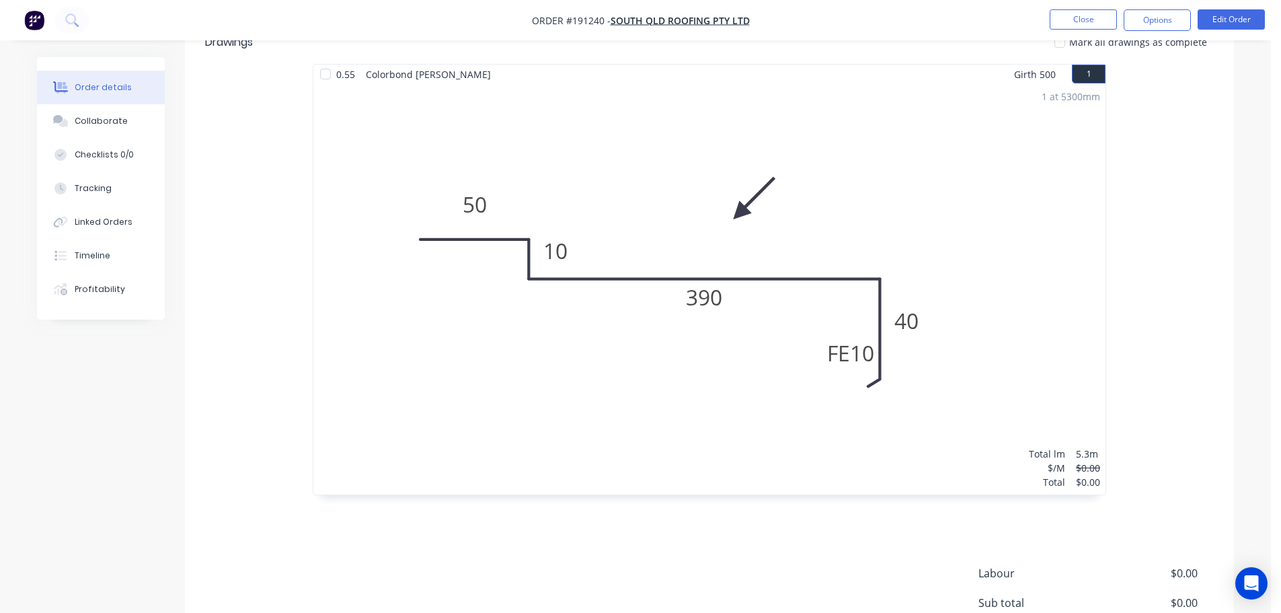
scroll to position [502, 0]
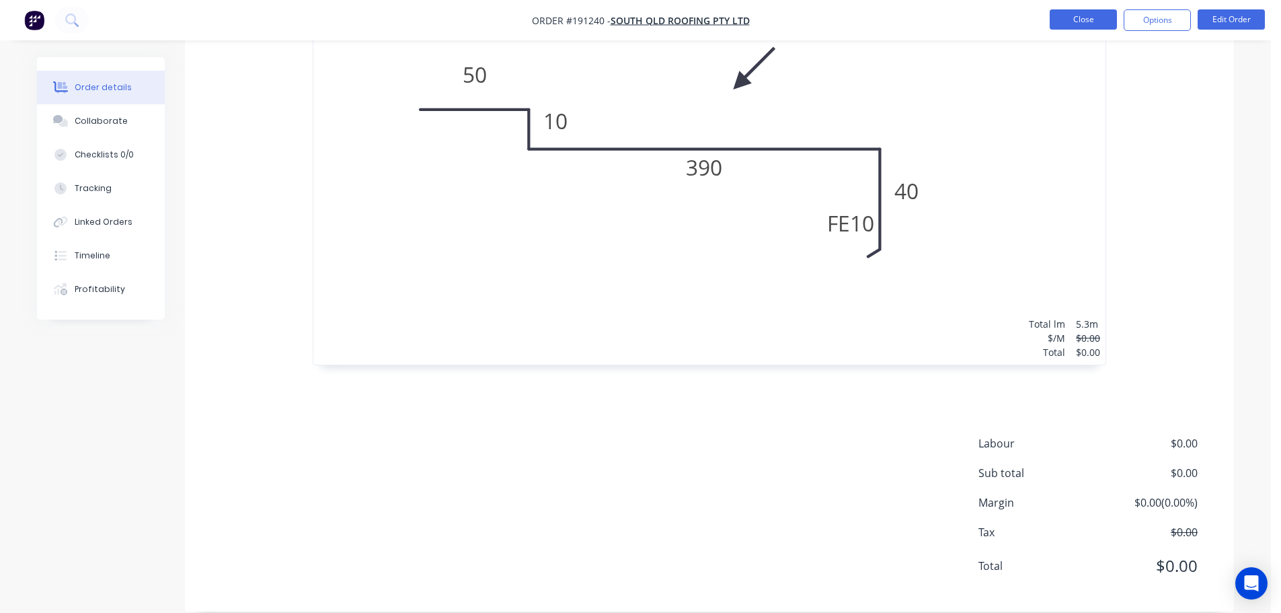
click at [1072, 24] on button "Close" at bounding box center [1083, 19] width 67 height 20
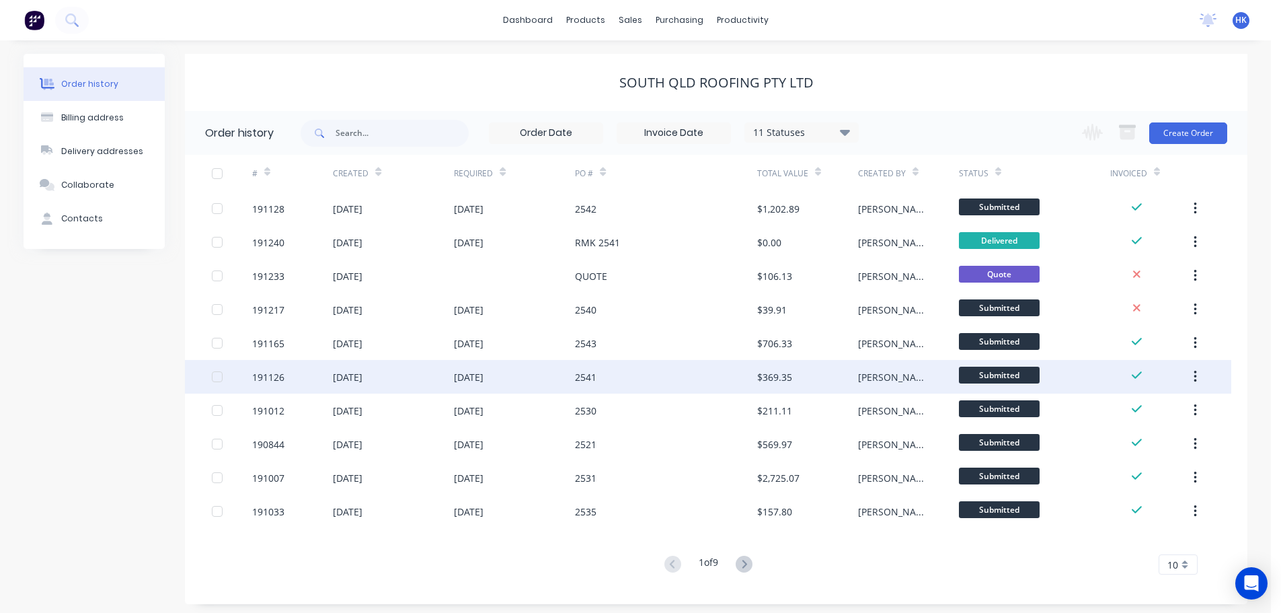
click at [671, 382] on div "2541" at bounding box center [666, 377] width 182 height 34
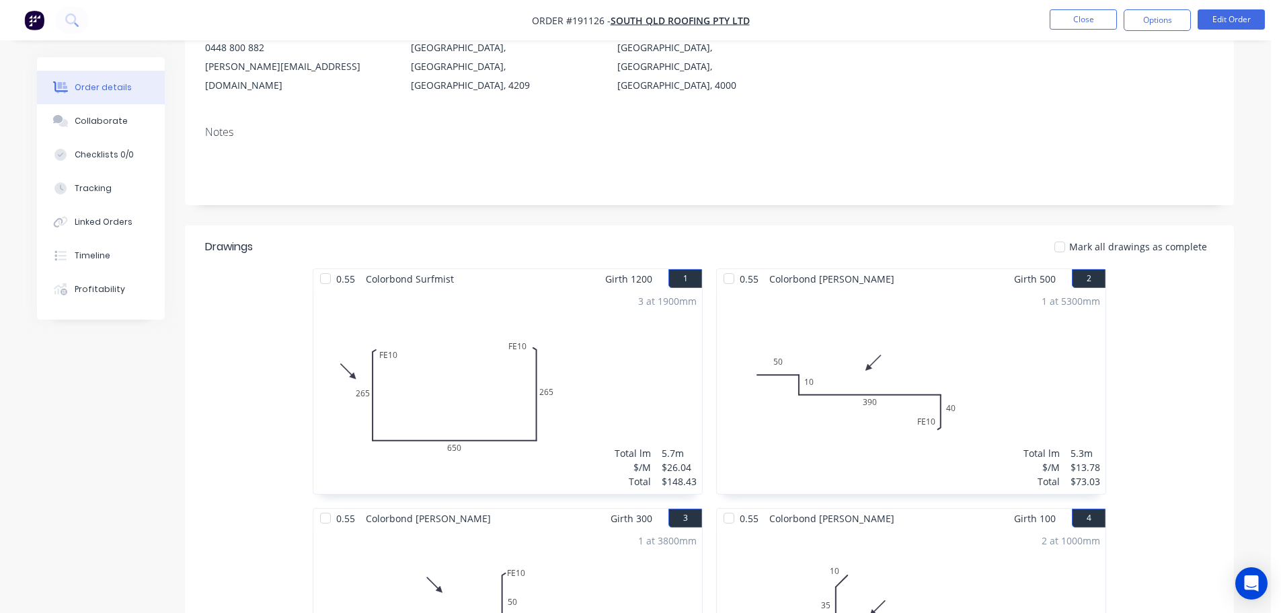
scroll to position [202, 0]
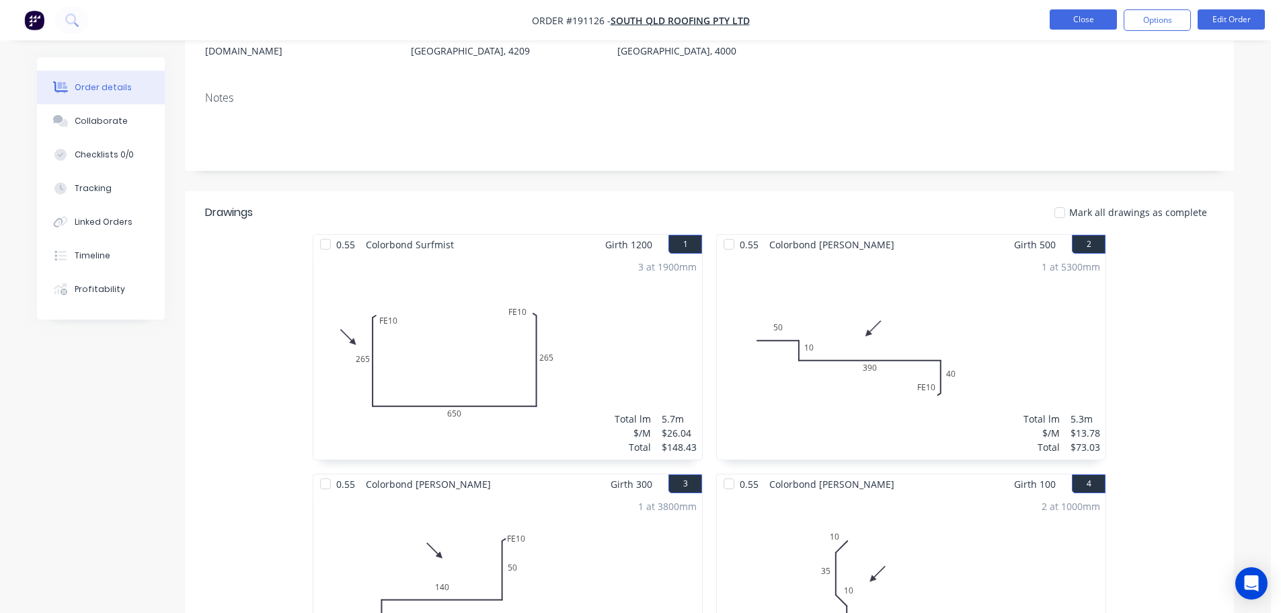
click at [1096, 17] on button "Close" at bounding box center [1083, 19] width 67 height 20
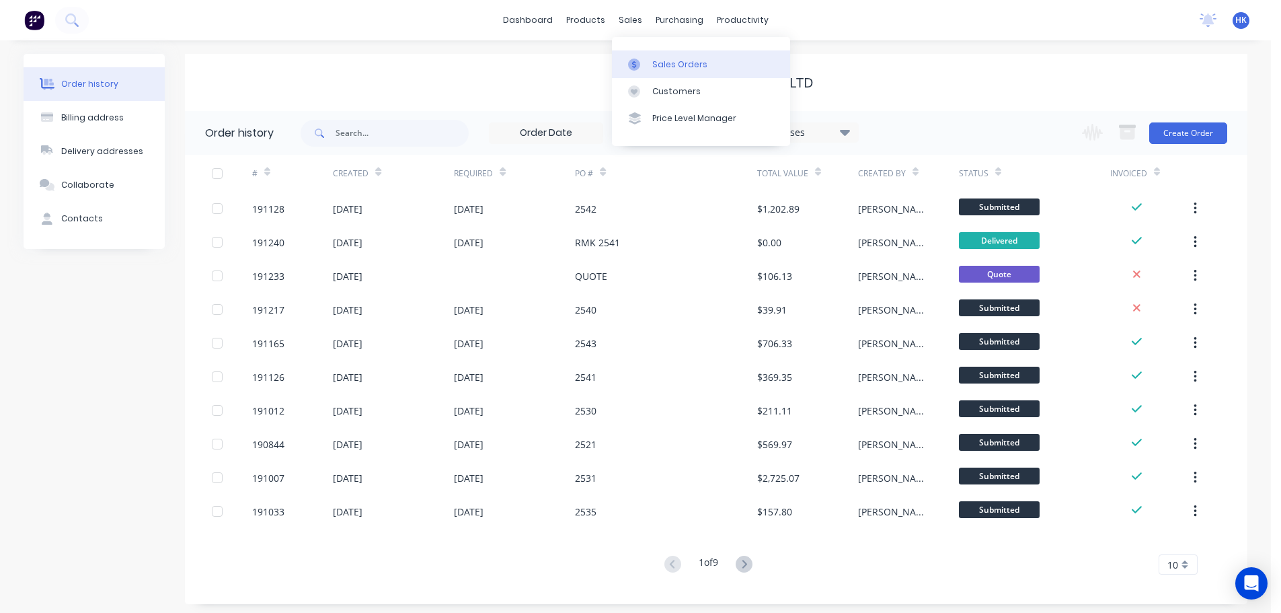
click at [662, 63] on div "Sales Orders" at bounding box center [679, 64] width 55 height 12
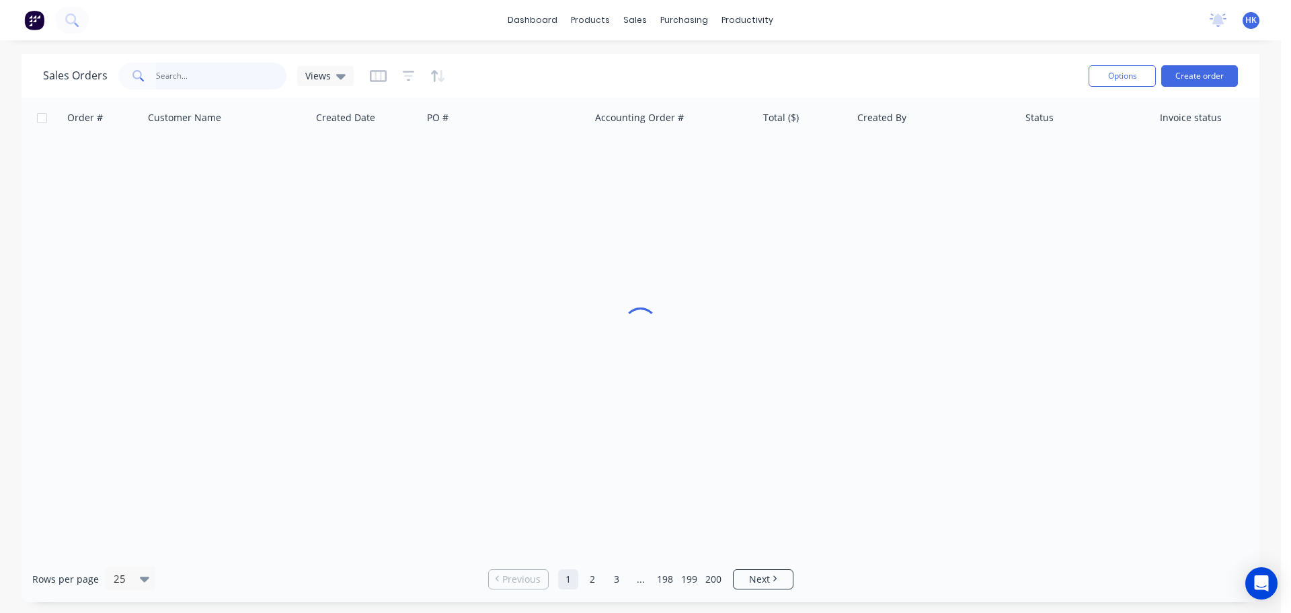
click at [220, 73] on input "text" at bounding box center [221, 76] width 131 height 27
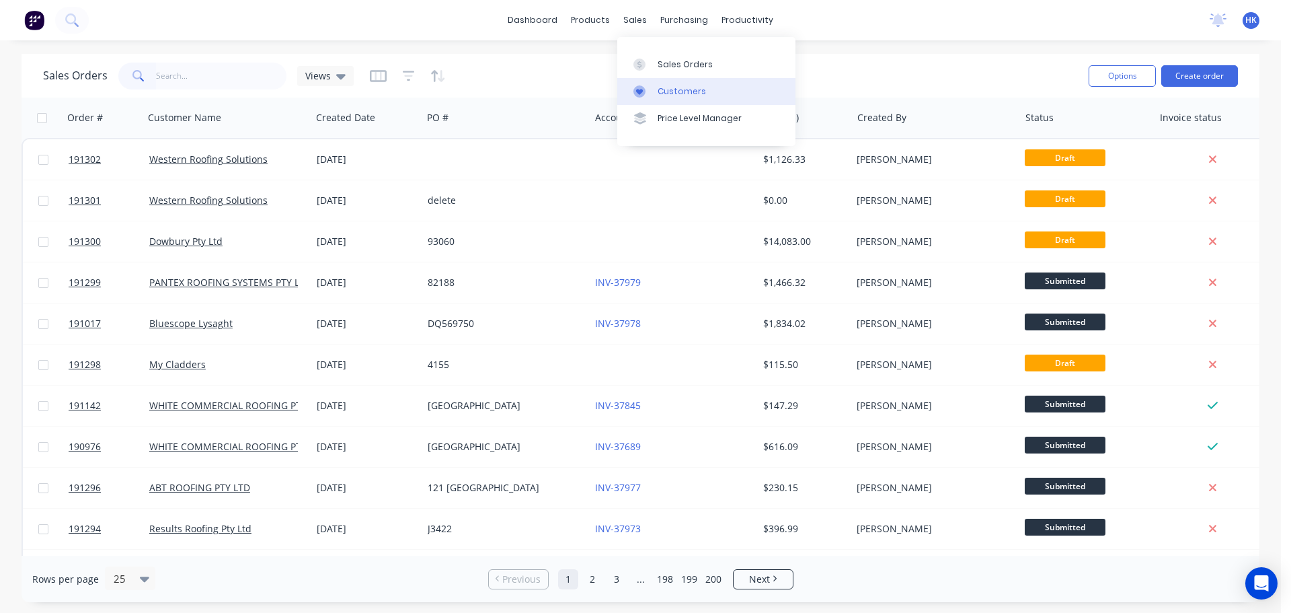
click at [680, 91] on div "Customers" at bounding box center [682, 91] width 48 height 12
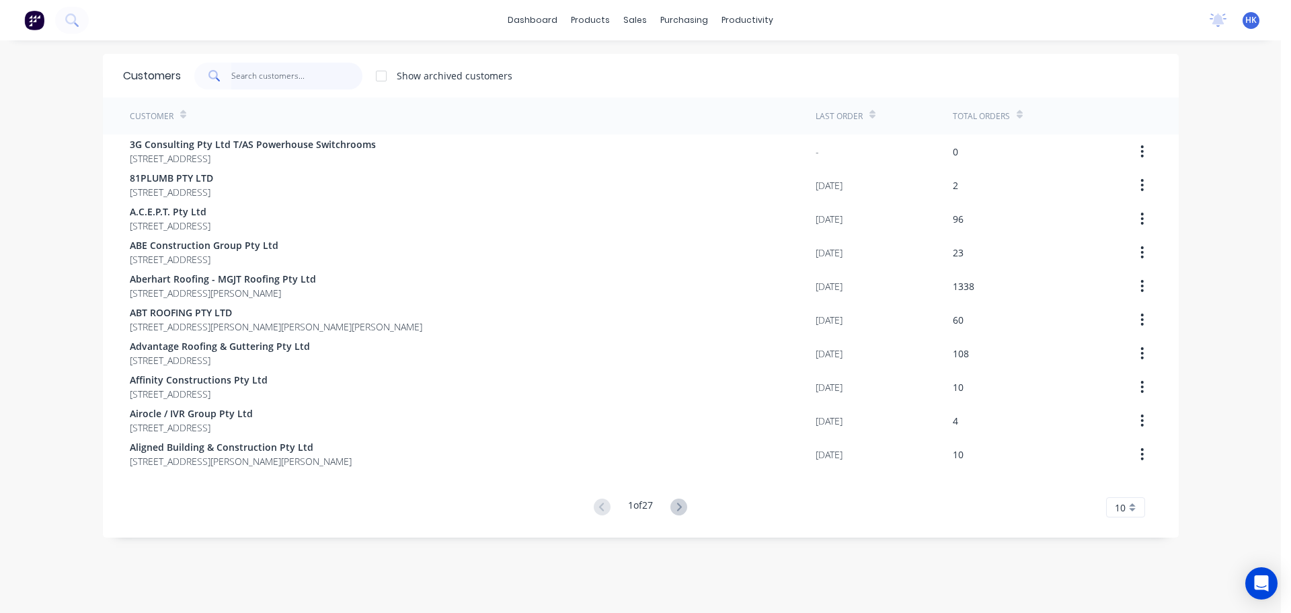
click at [297, 77] on input "text" at bounding box center [296, 76] width 131 height 27
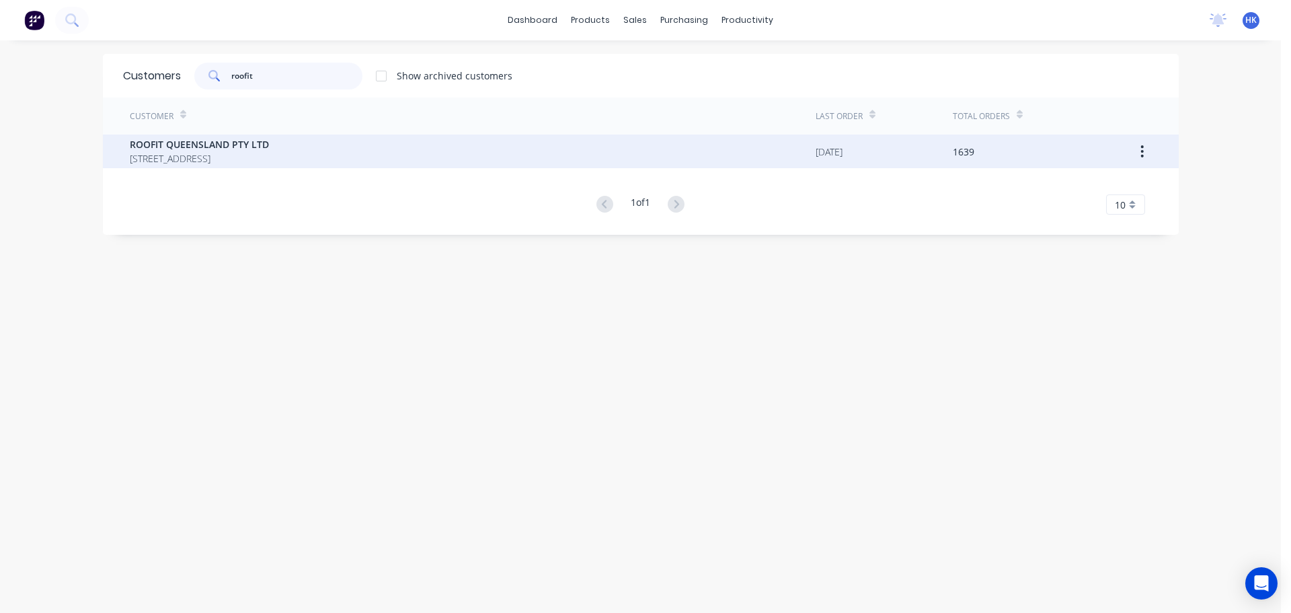
type input "roofit"
click at [269, 155] on span "PO BOX 1193 SUNNYBANK HILLS Queensland Australia 4109" at bounding box center [199, 158] width 139 height 14
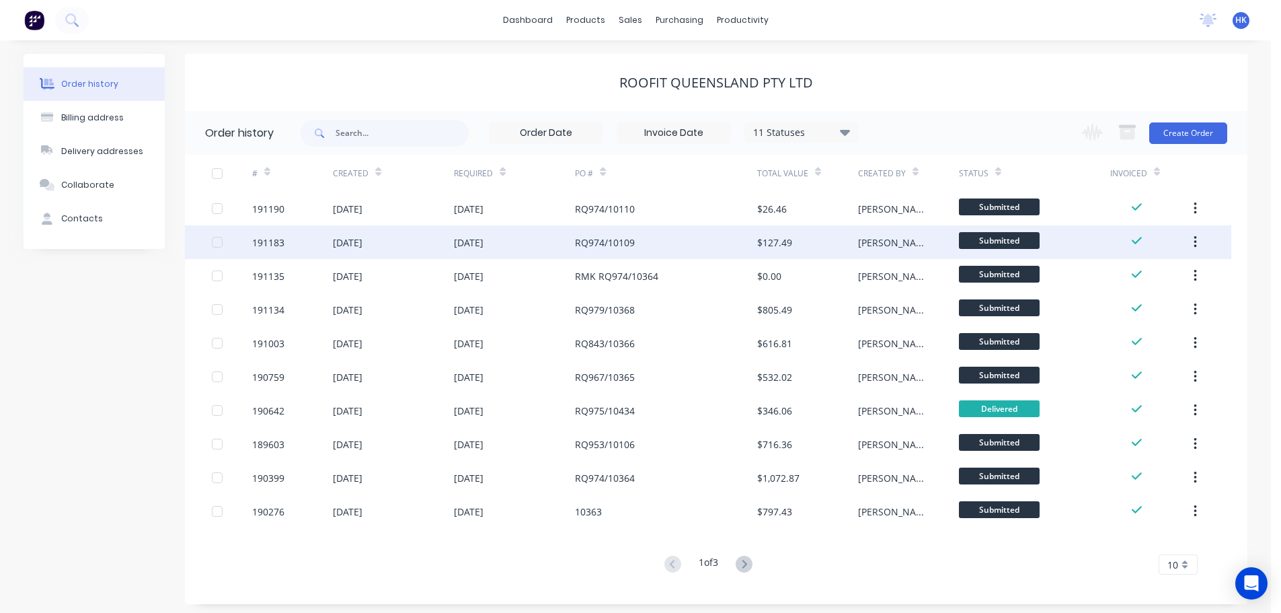
click at [687, 238] on div "RQ974/10109" at bounding box center [666, 242] width 182 height 34
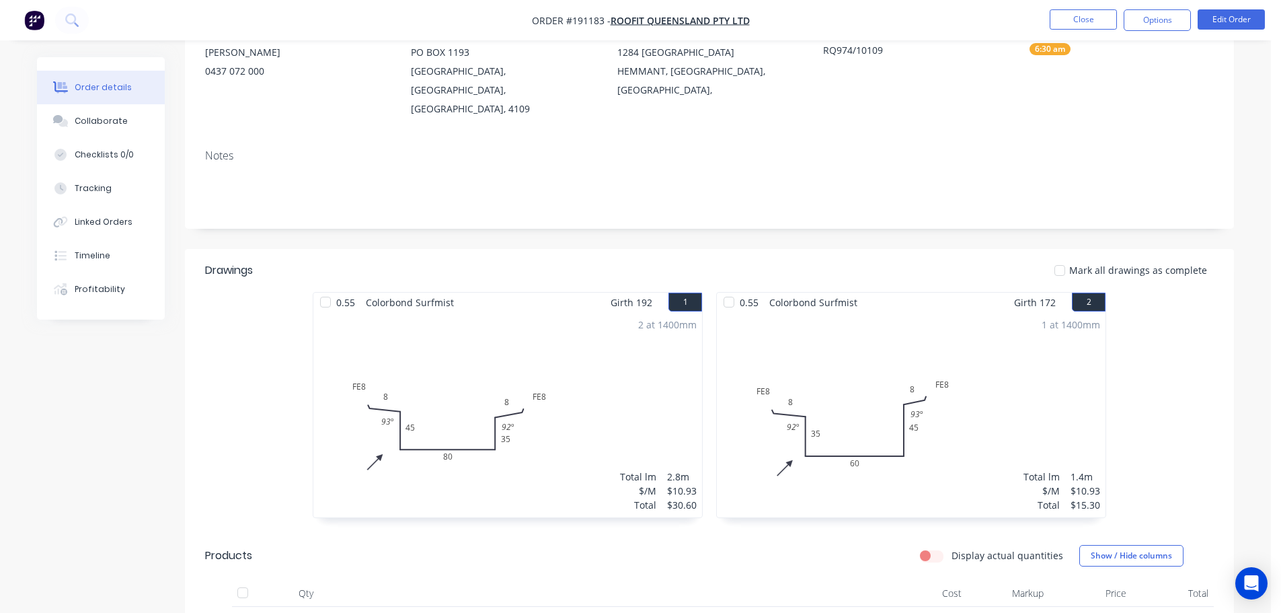
scroll to position [202, 0]
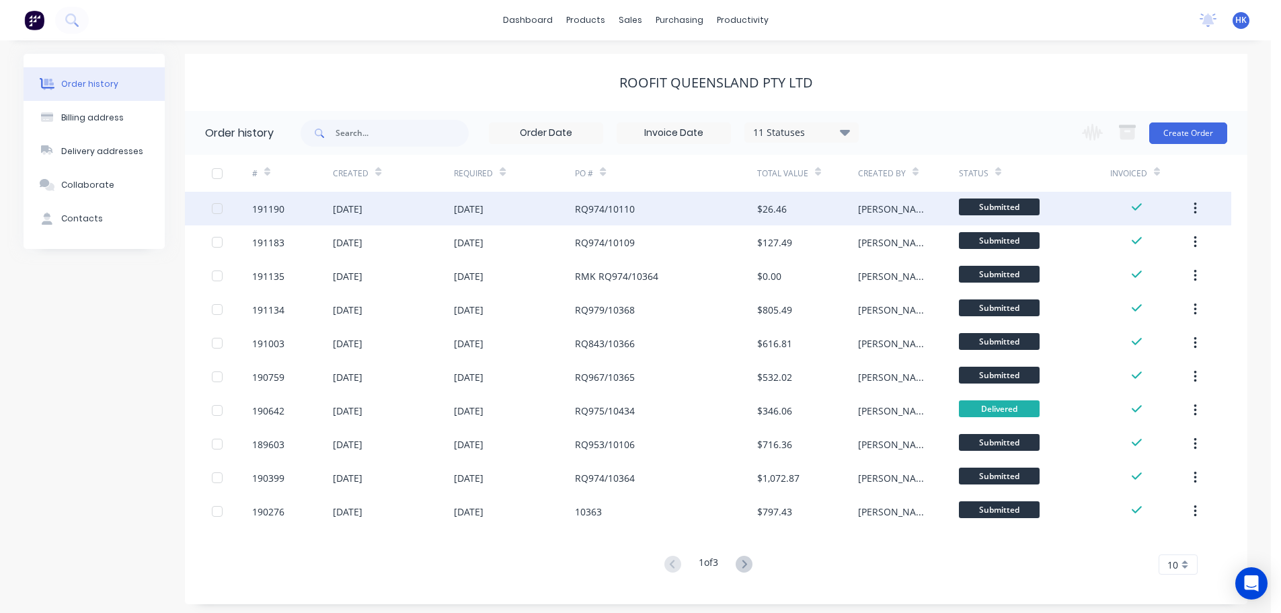
click at [615, 214] on div "RQ974/10110" at bounding box center [605, 209] width 60 height 14
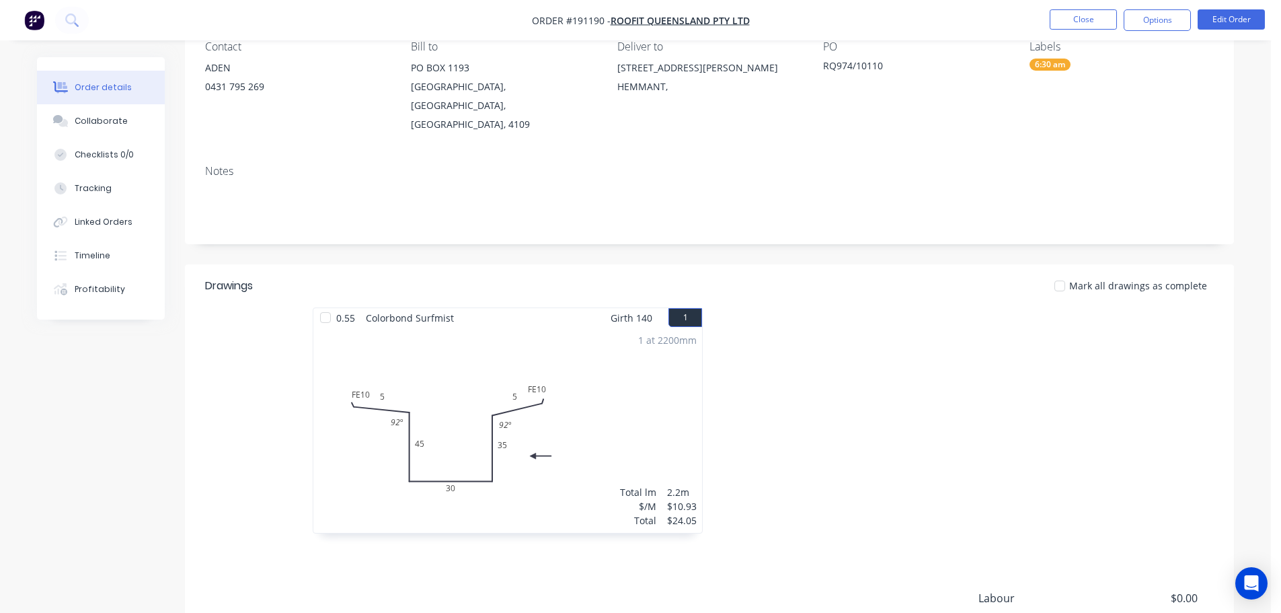
scroll to position [134, 0]
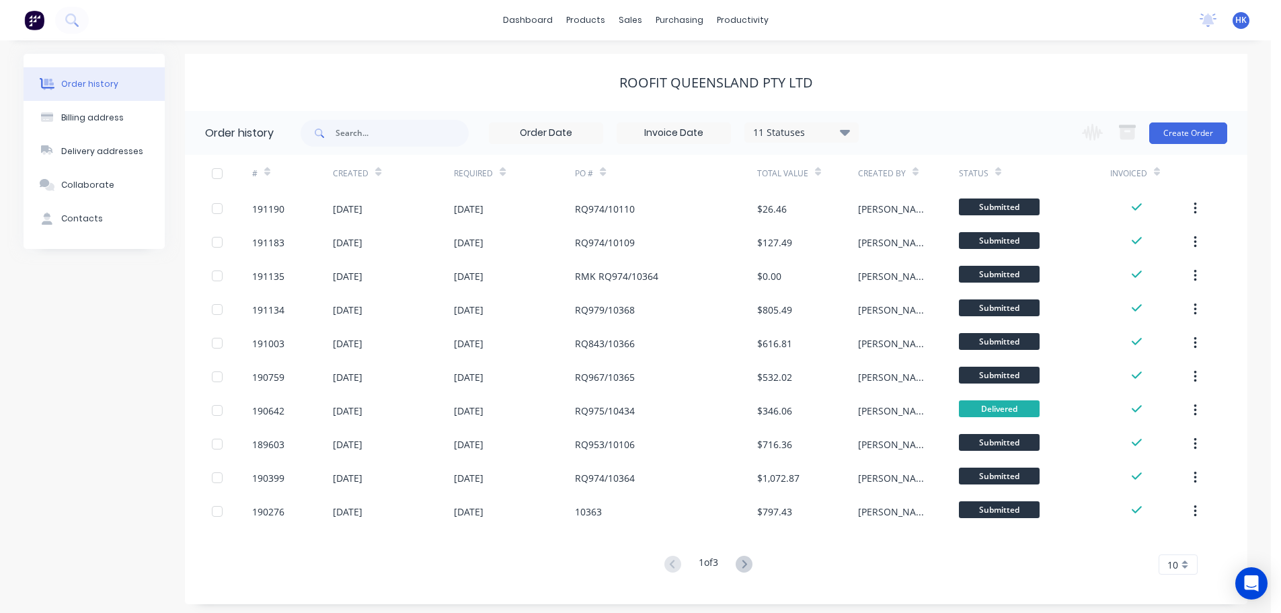
click at [743, 558] on icon at bounding box center [744, 563] width 17 height 17
click at [744, 565] on icon at bounding box center [744, 563] width 17 height 17
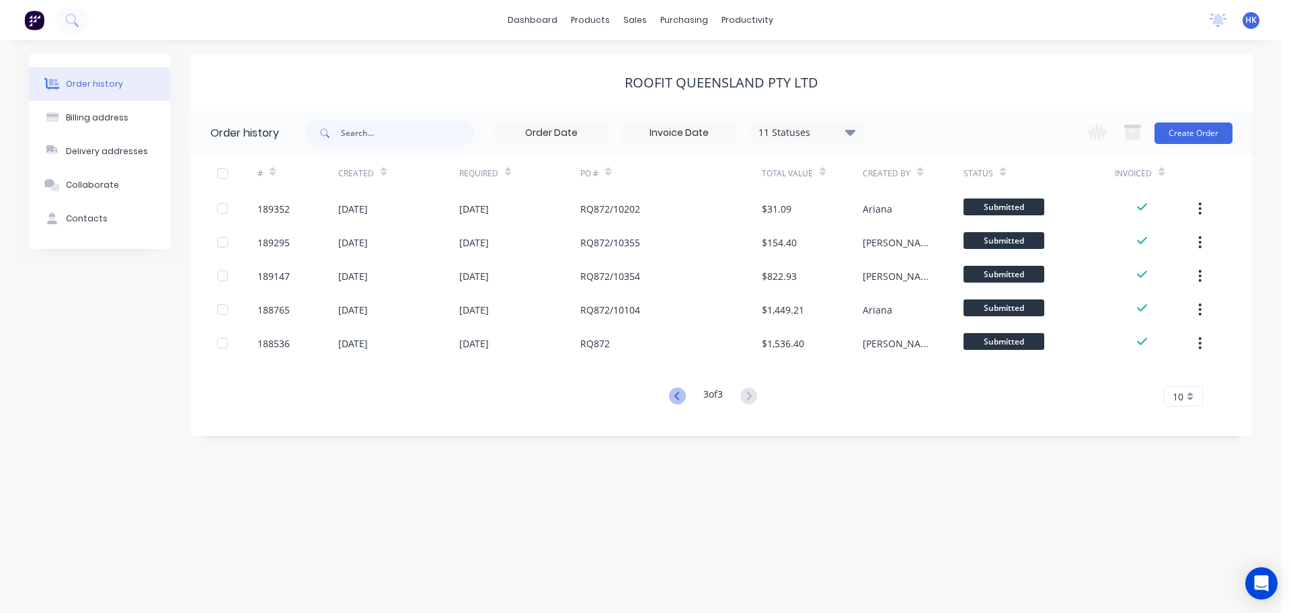
click at [677, 394] on icon at bounding box center [677, 395] width 17 height 17
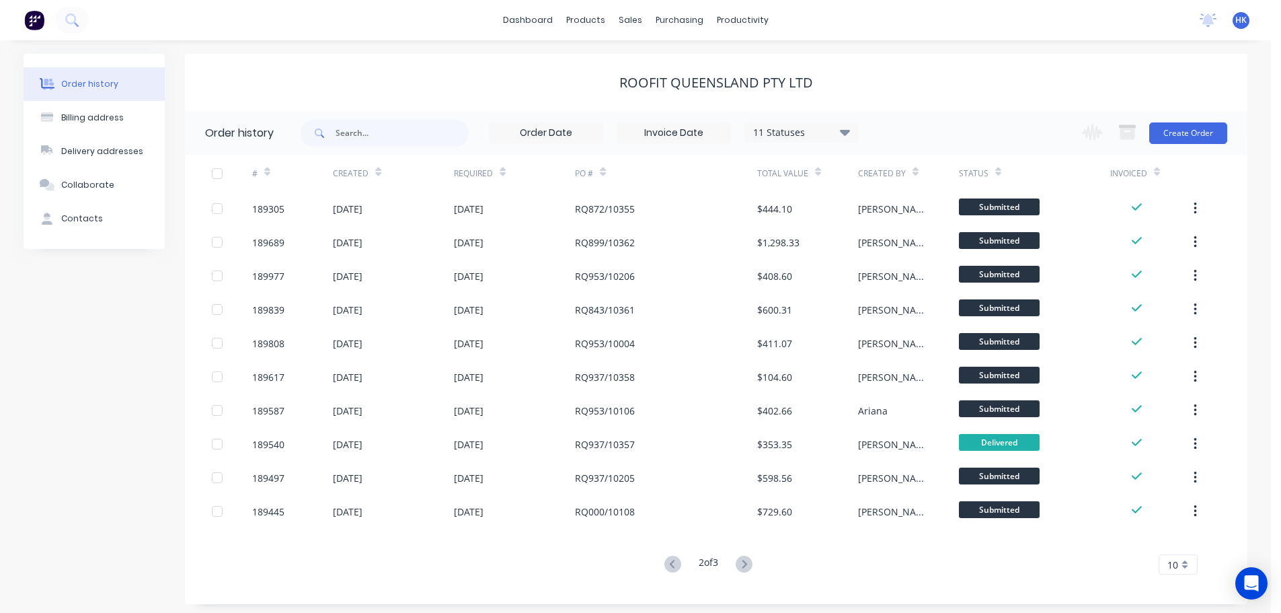
click at [677, 394] on div "RQ953/10106" at bounding box center [666, 410] width 182 height 34
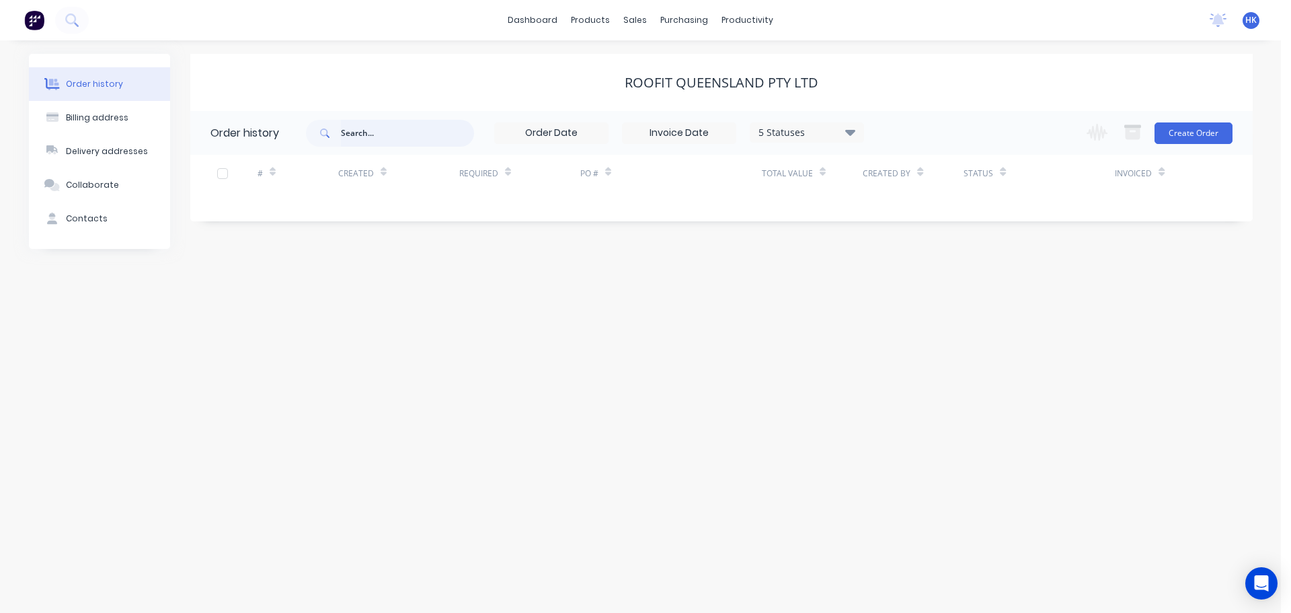
click at [462, 136] on input "text" at bounding box center [407, 133] width 133 height 27
click at [682, 241] on div "ROOFIT QUEENSLAND PTY LTD Order history 5 Statuses Invoice Status Invoiced Not …" at bounding box center [721, 151] width 1062 height 195
click at [803, 132] on div "5 Statuses" at bounding box center [806, 132] width 113 height 15
click at [918, 287] on label at bounding box center [918, 287] width 0 height 0
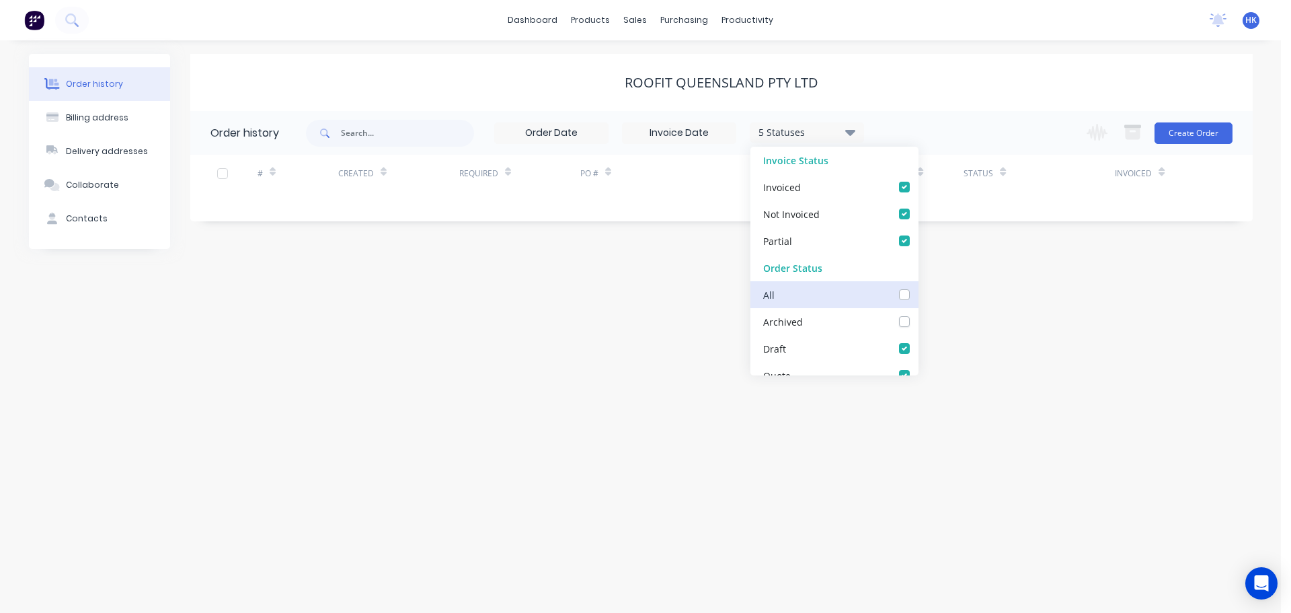
click at [918, 289] on input "checkbox" at bounding box center [923, 293] width 11 height 13
checkbox input "true"
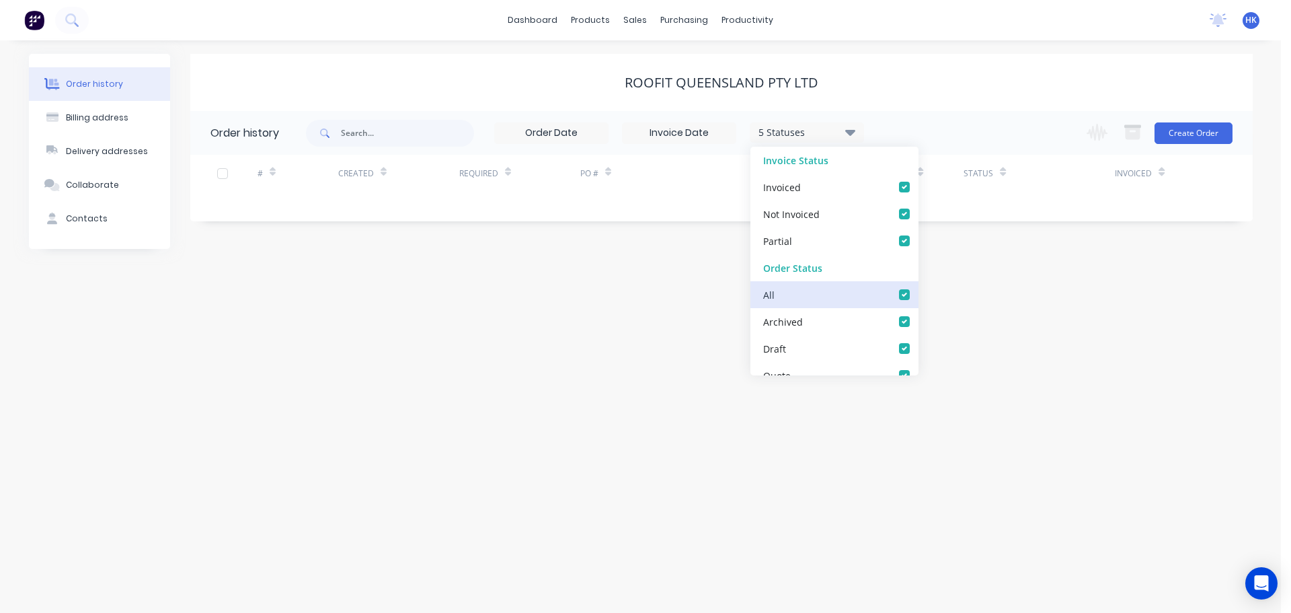
checkbox up_checkbox_f065c758-0d54-45b4-87d1-a876060561b1undefined "true"
checkbox input "true"
checkbox Up_checkbox_u29cb4undefined "true"
click at [661, 347] on div "Order history Billing address Delivery addresses Collaborate Contacts ROOFIT QU…" at bounding box center [640, 326] width 1281 height 572
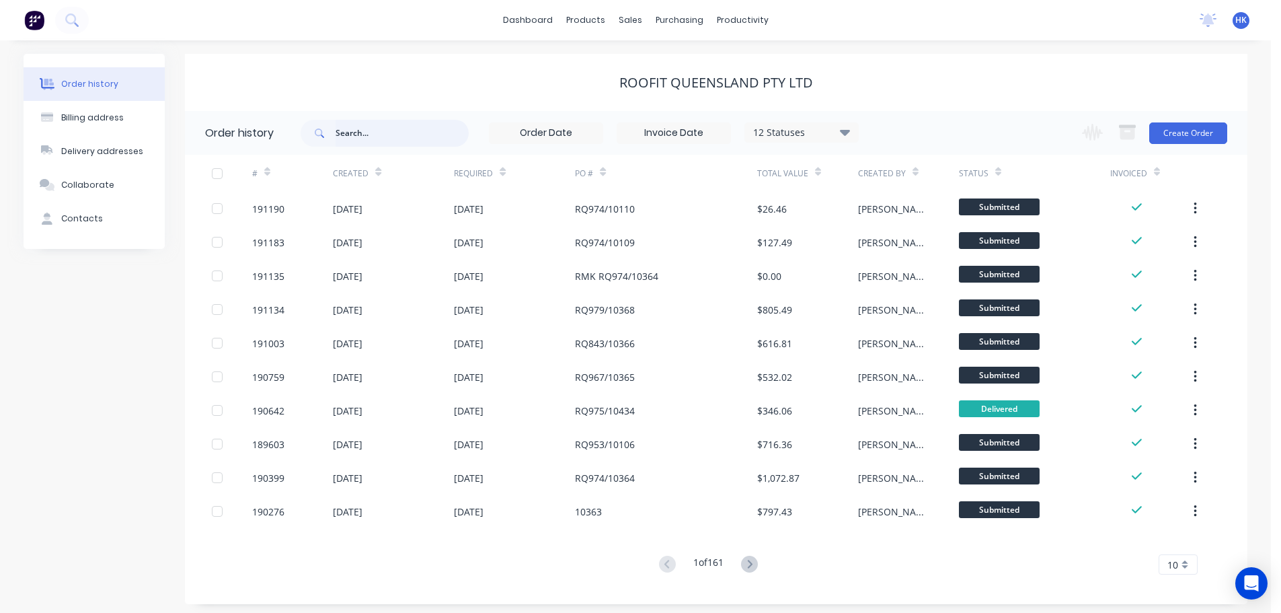
click at [361, 128] on input "text" at bounding box center [402, 133] width 133 height 27
type input "r"
click at [379, 136] on input "text" at bounding box center [402, 133] width 133 height 27
type input "RQ"
click at [379, 134] on input "RQ" at bounding box center [402, 133] width 133 height 27
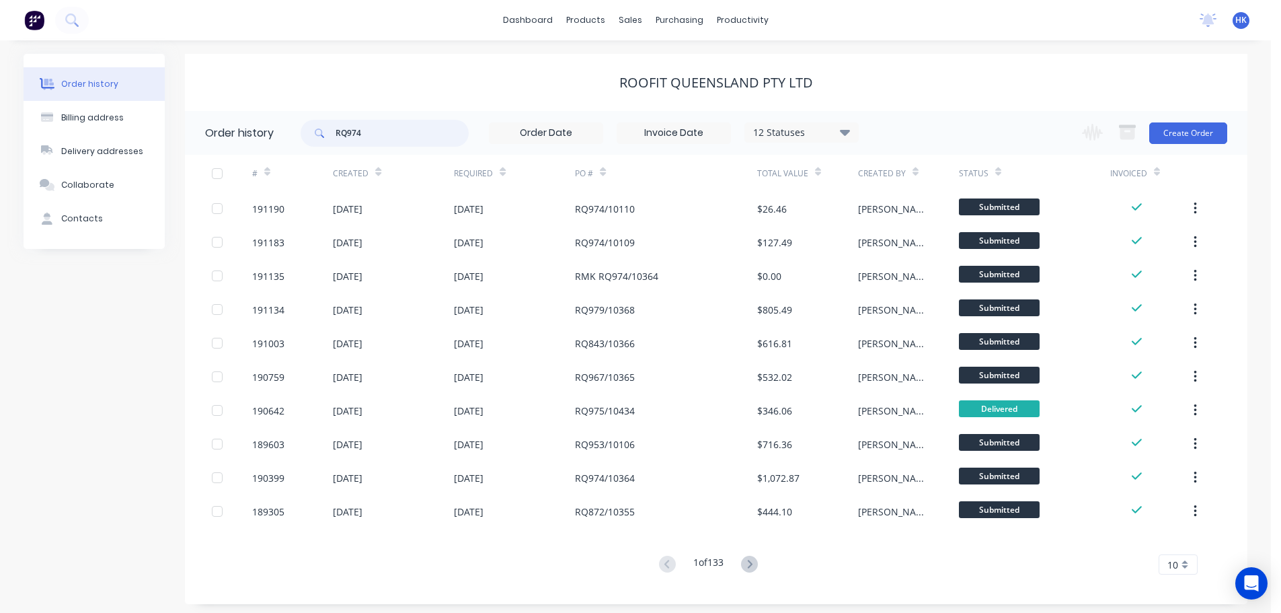
type input "RQ974/"
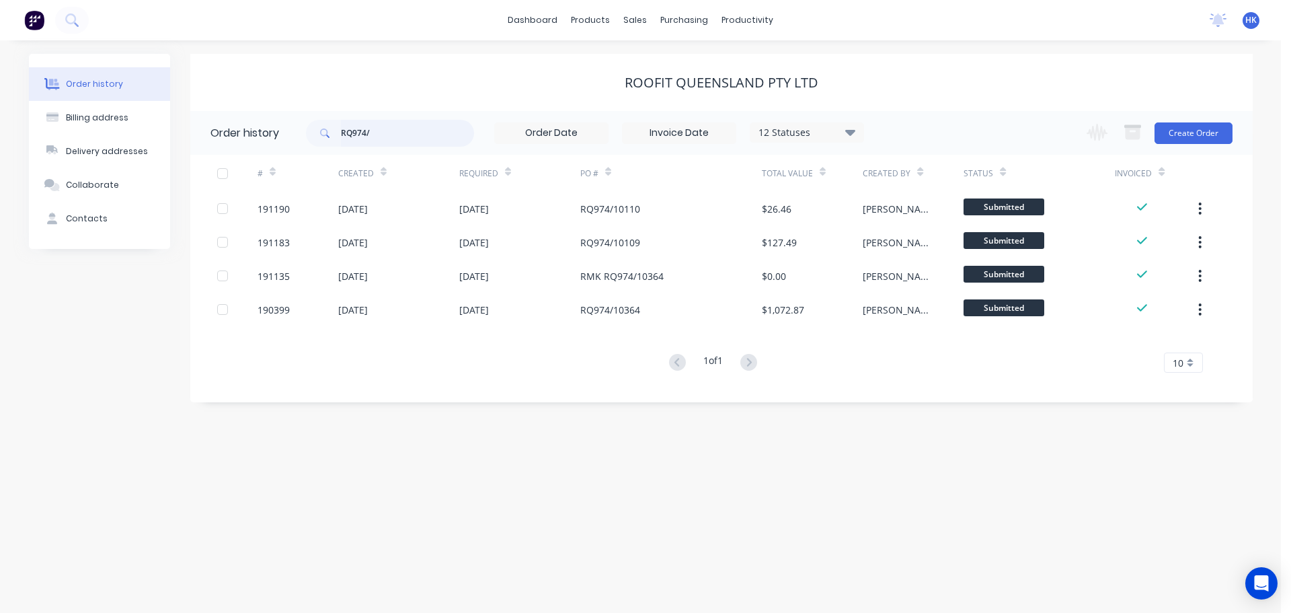
click at [379, 135] on input "RQ974/" at bounding box center [407, 133] width 133 height 27
type input "RQ974/10364"
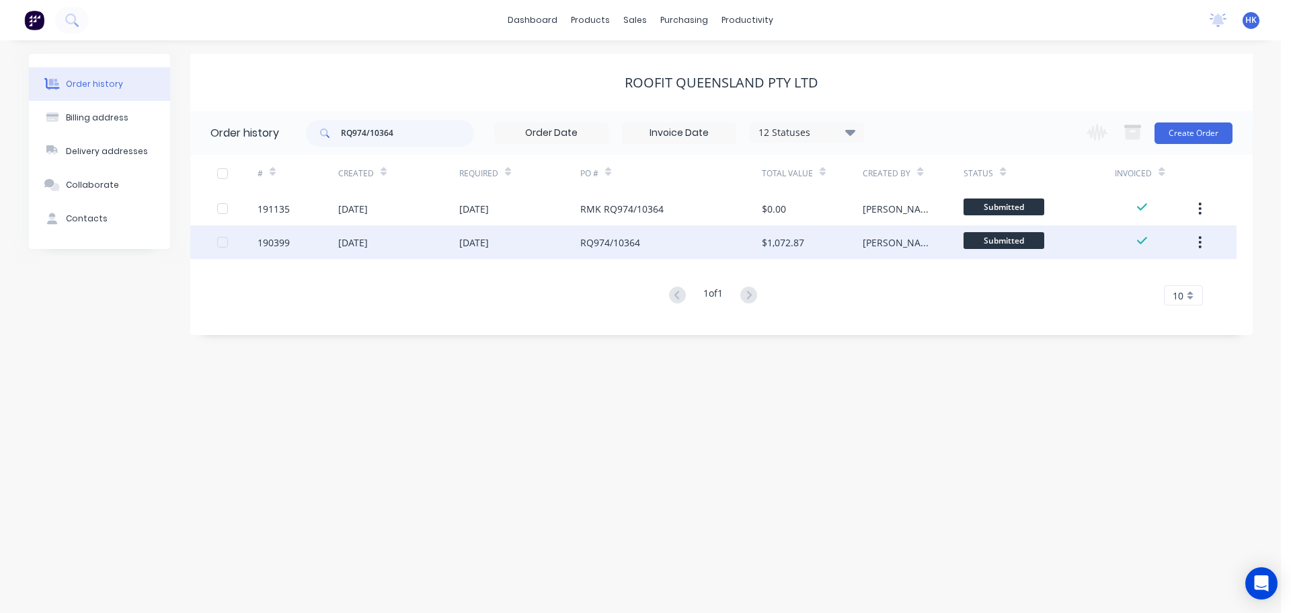
click at [642, 253] on div "RQ974/10364" at bounding box center [671, 242] width 182 height 34
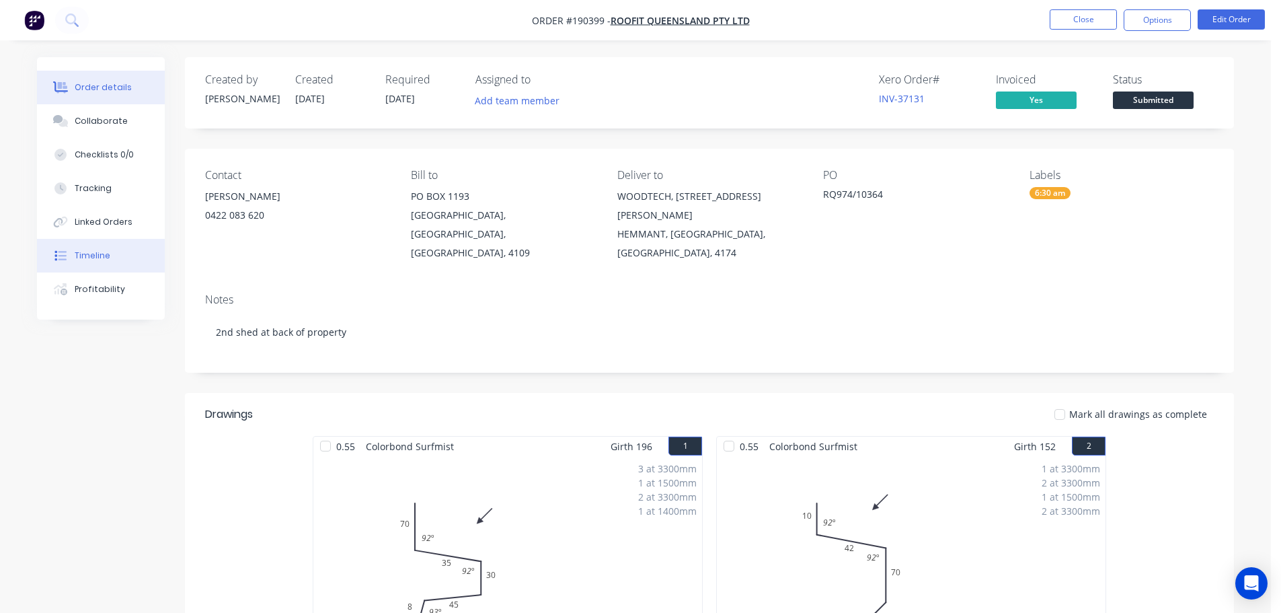
click at [122, 258] on button "Timeline" at bounding box center [101, 256] width 128 height 34
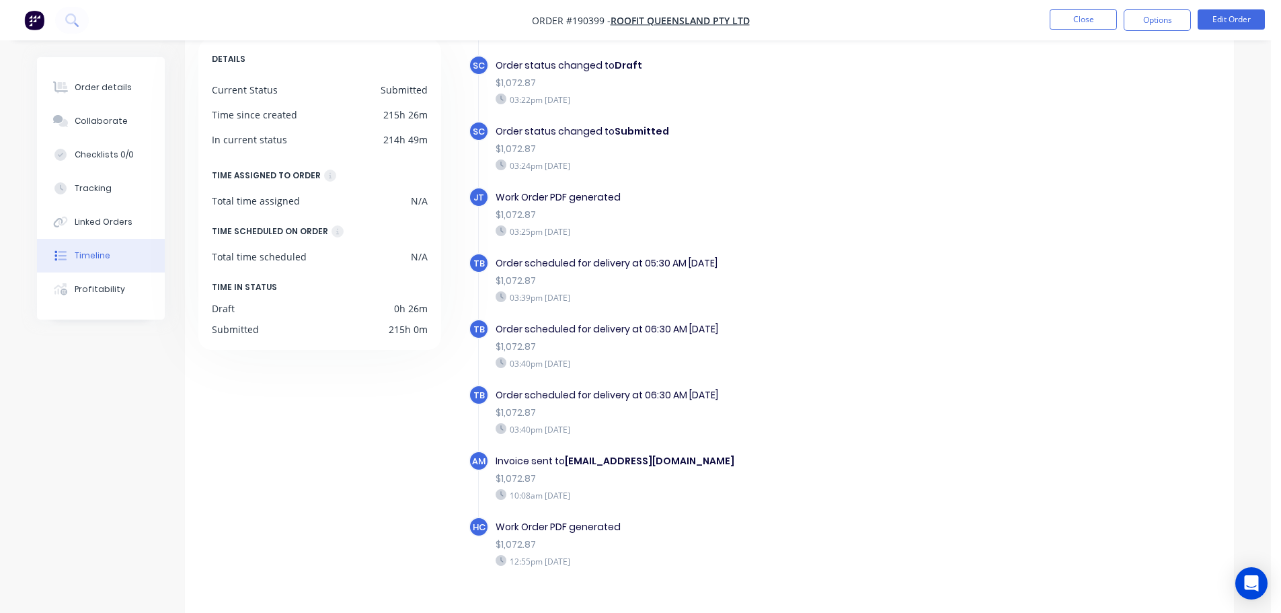
scroll to position [104, 0]
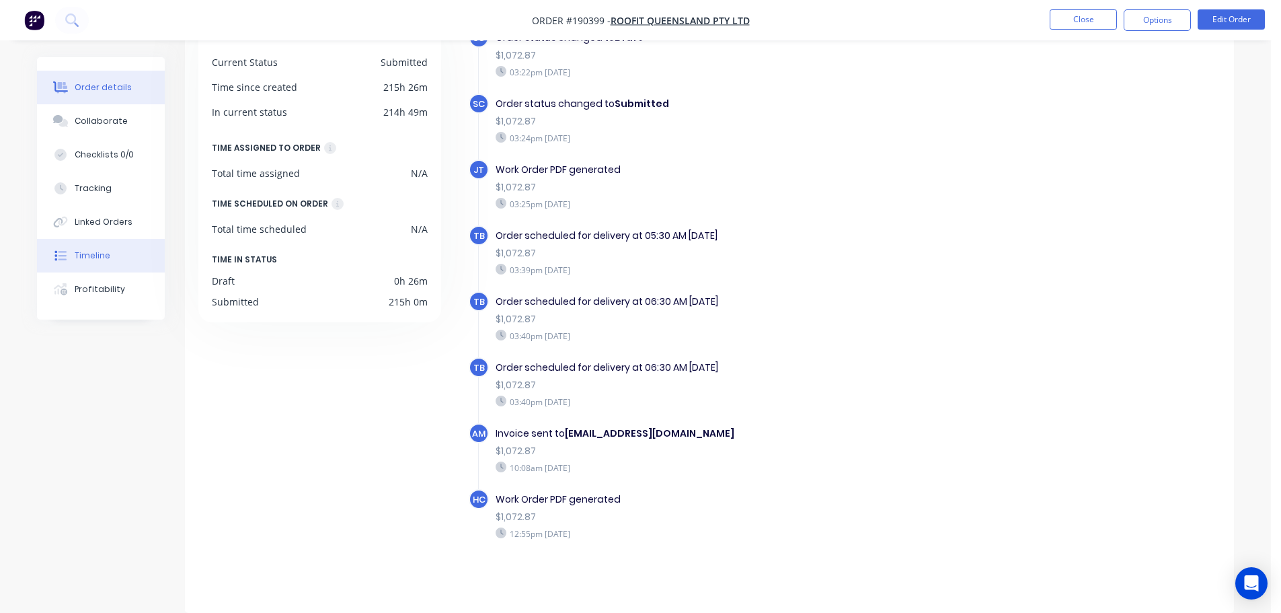
click at [81, 98] on button "Order details" at bounding box center [101, 88] width 128 height 34
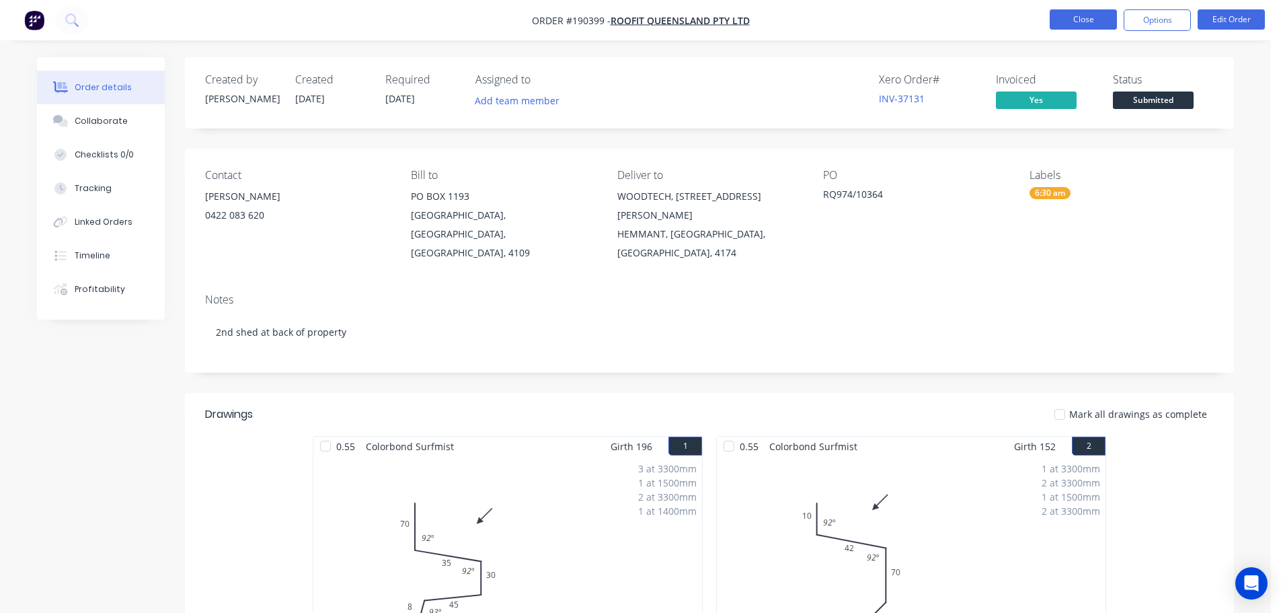
click at [1074, 22] on button "Close" at bounding box center [1083, 19] width 67 height 20
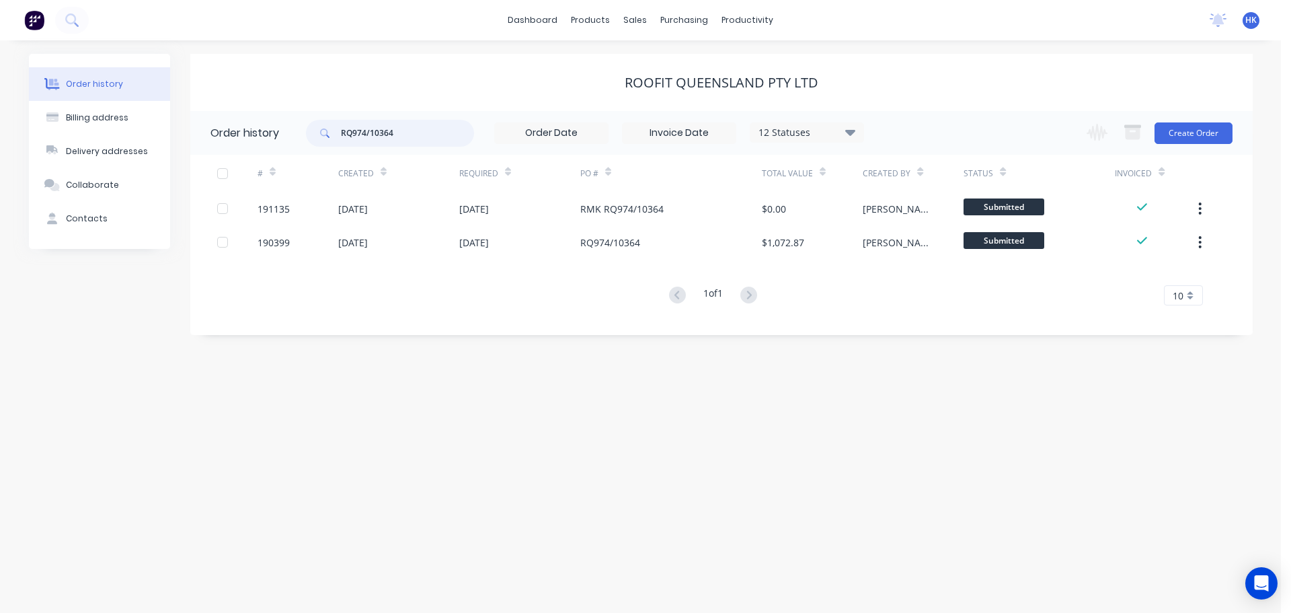
drag, startPoint x: 446, startPoint y: 126, endPoint x: 325, endPoint y: 134, distance: 122.0
click at [325, 134] on div "RQ974/10364" at bounding box center [390, 133] width 168 height 27
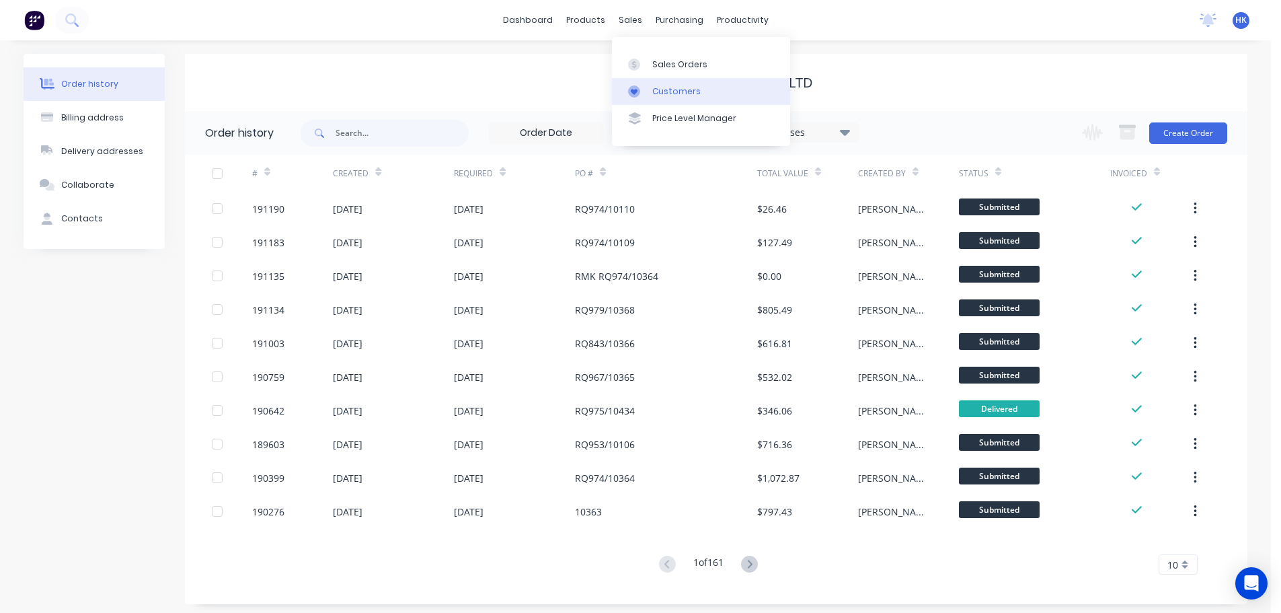
click at [664, 90] on div "Customers" at bounding box center [676, 91] width 48 height 12
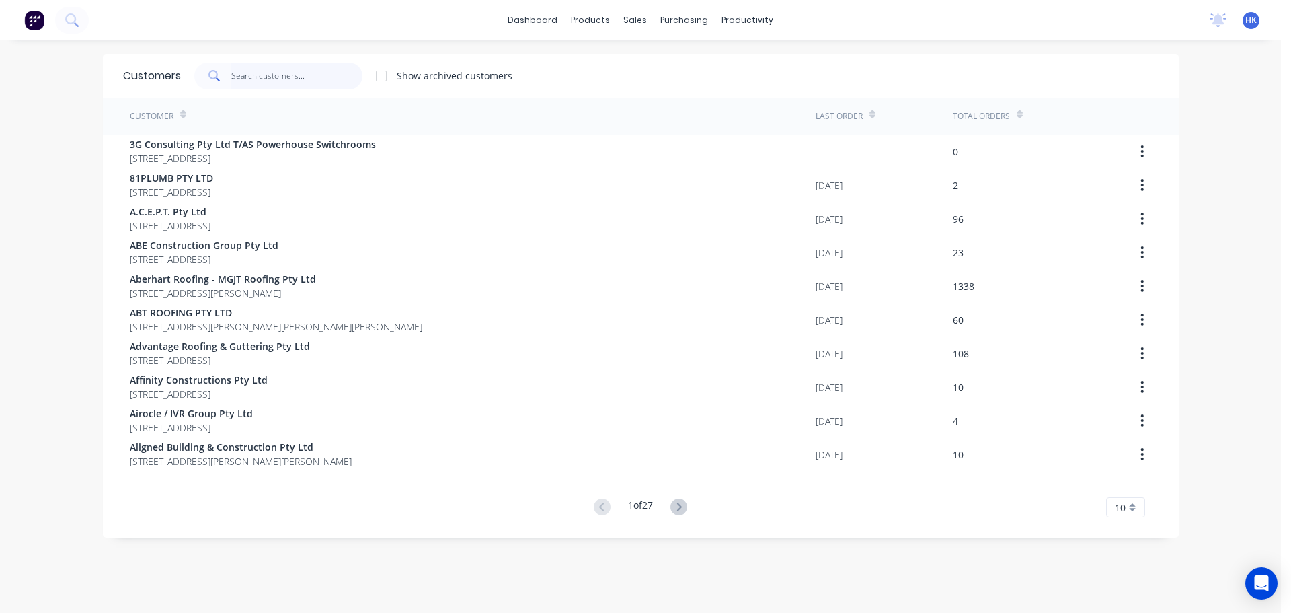
click at [321, 77] on input "text" at bounding box center [296, 76] width 131 height 27
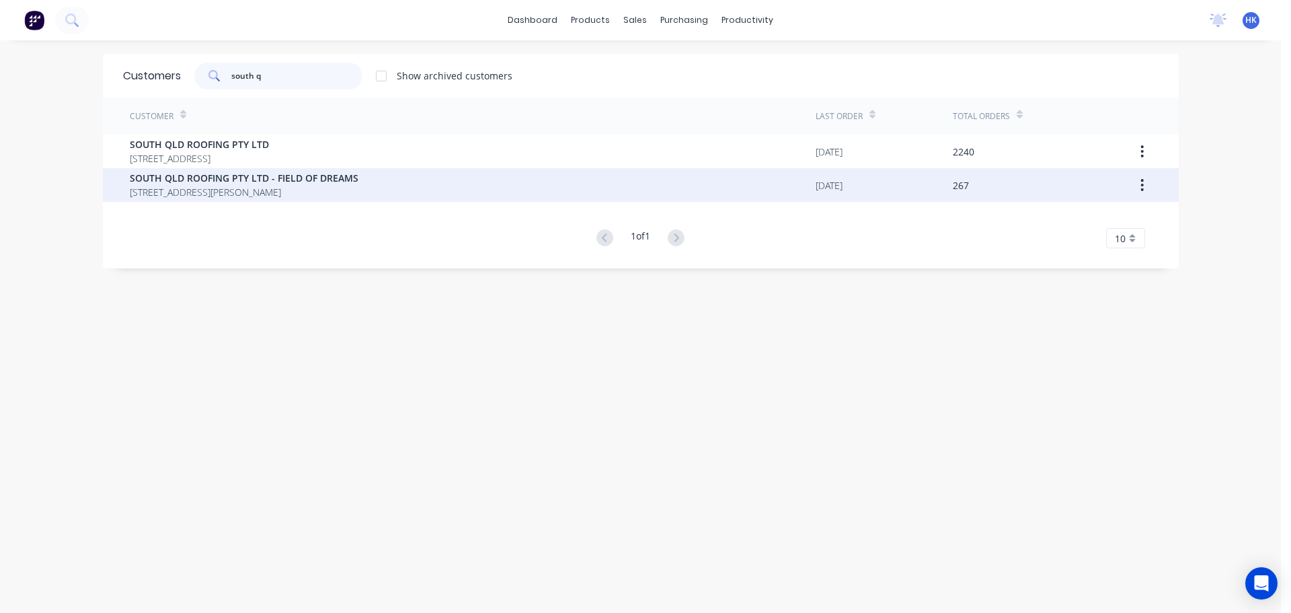
type input "south q"
click at [315, 195] on span "36 PROUDLOCK DR WILLOW VALE Queensland Australia 4209" at bounding box center [244, 192] width 229 height 14
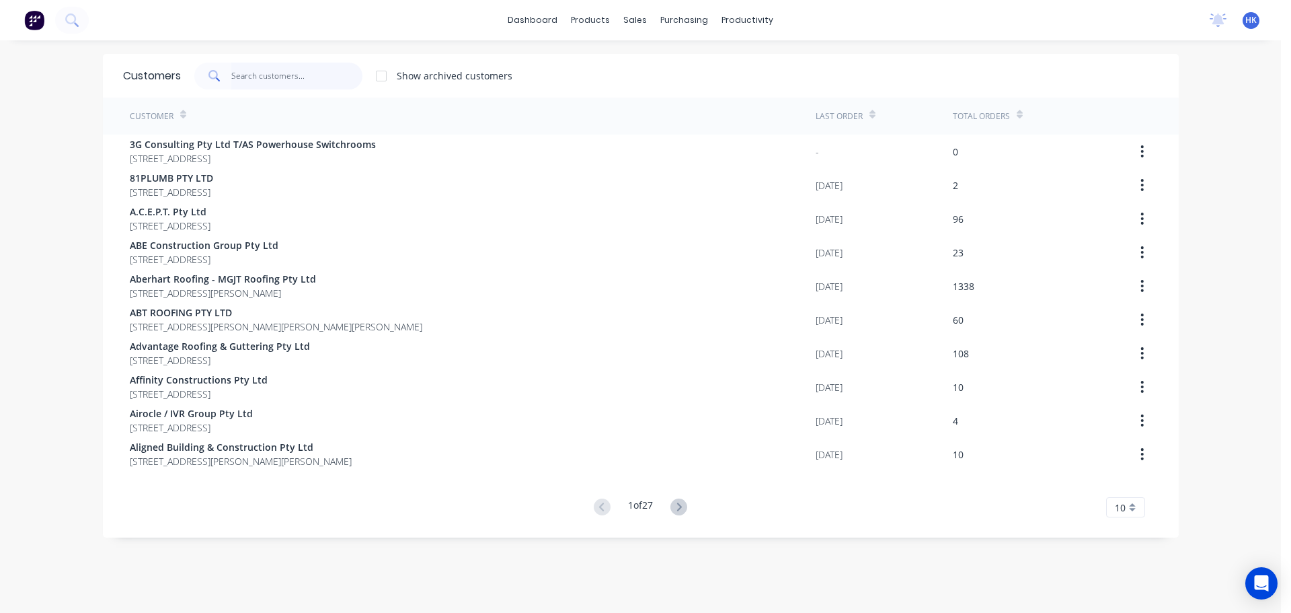
click at [274, 81] on input "text" at bounding box center [296, 76] width 131 height 27
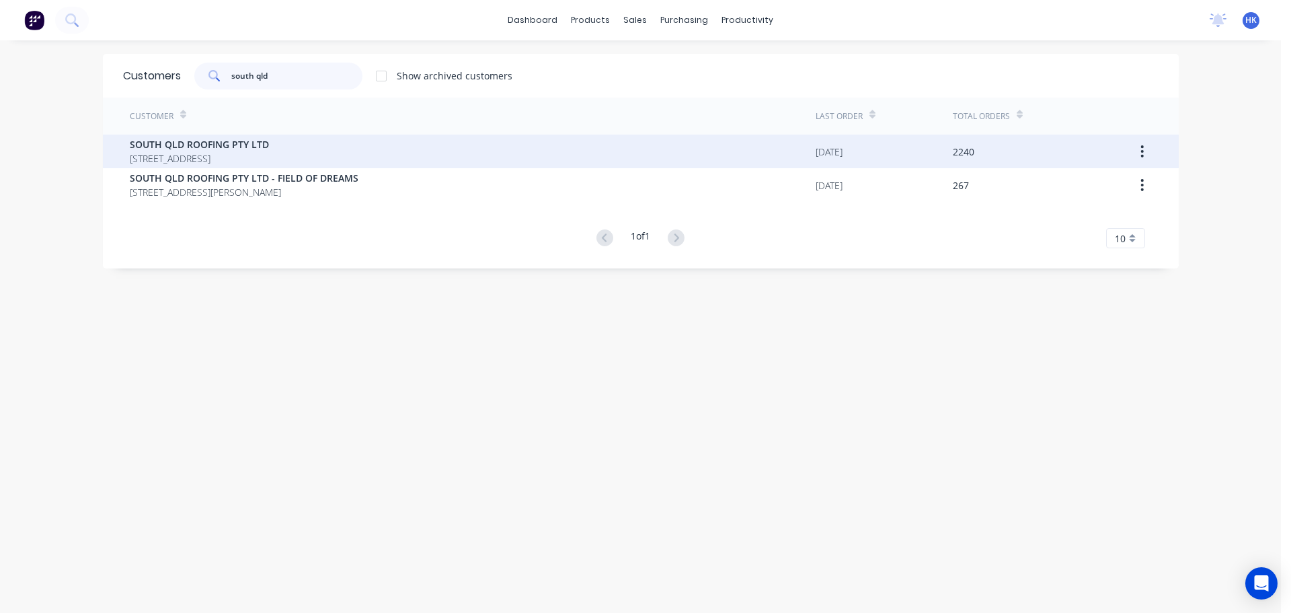
type input "south qld"
click at [269, 158] on span "36 PROUDLOCK DRIVE WILLOW VALE Queensland Australia 4209" at bounding box center [199, 158] width 139 height 14
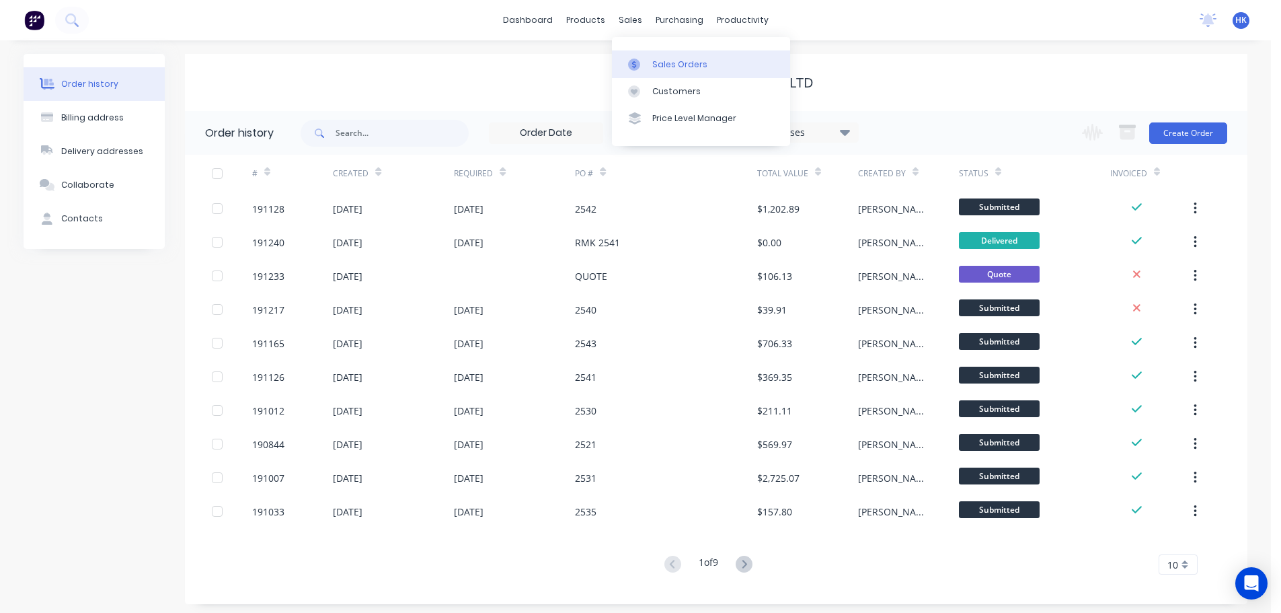
click at [656, 64] on div "Sales Orders" at bounding box center [679, 64] width 55 height 12
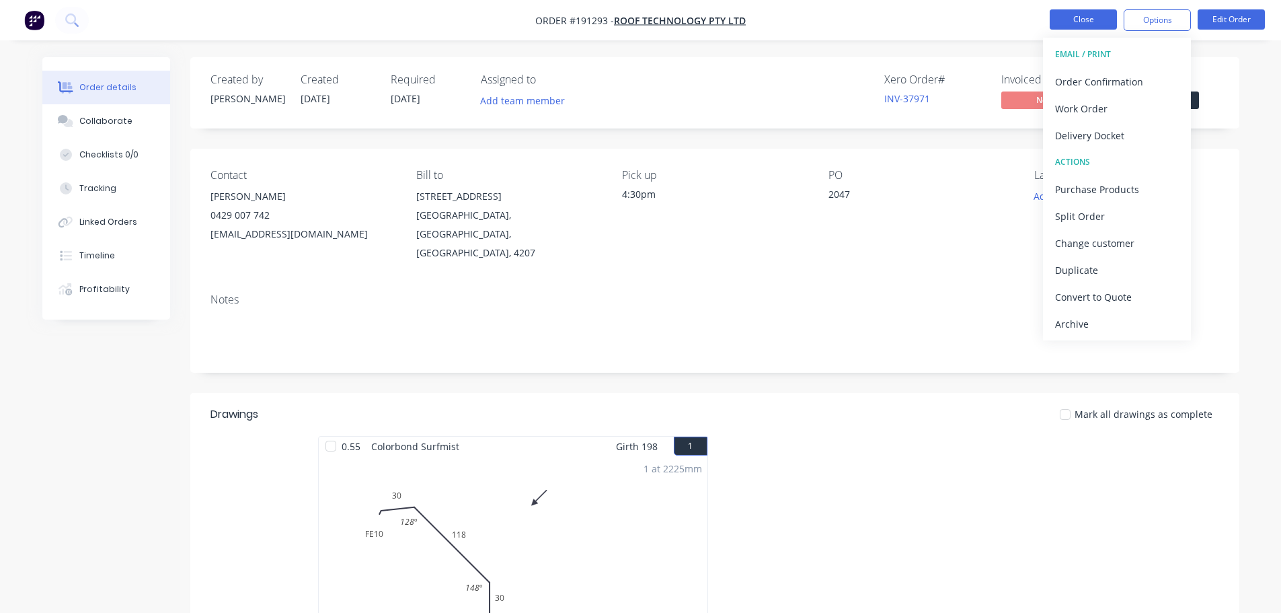
click at [1061, 11] on button "Close" at bounding box center [1083, 19] width 67 height 20
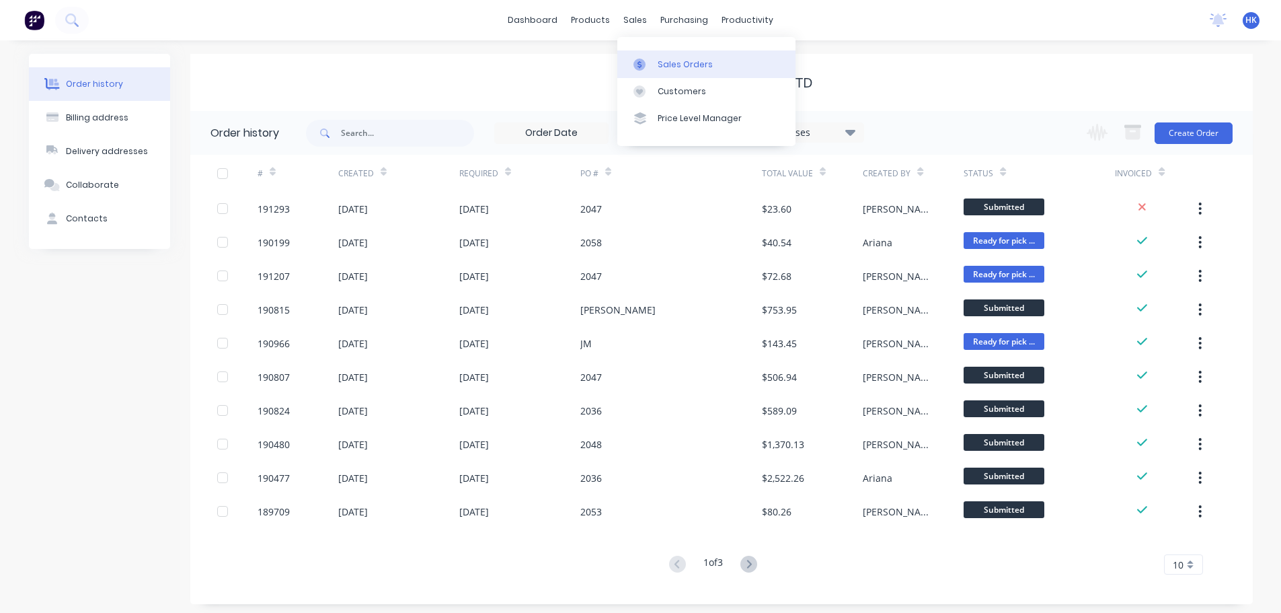
click at [664, 60] on div "Sales Orders" at bounding box center [685, 64] width 55 height 12
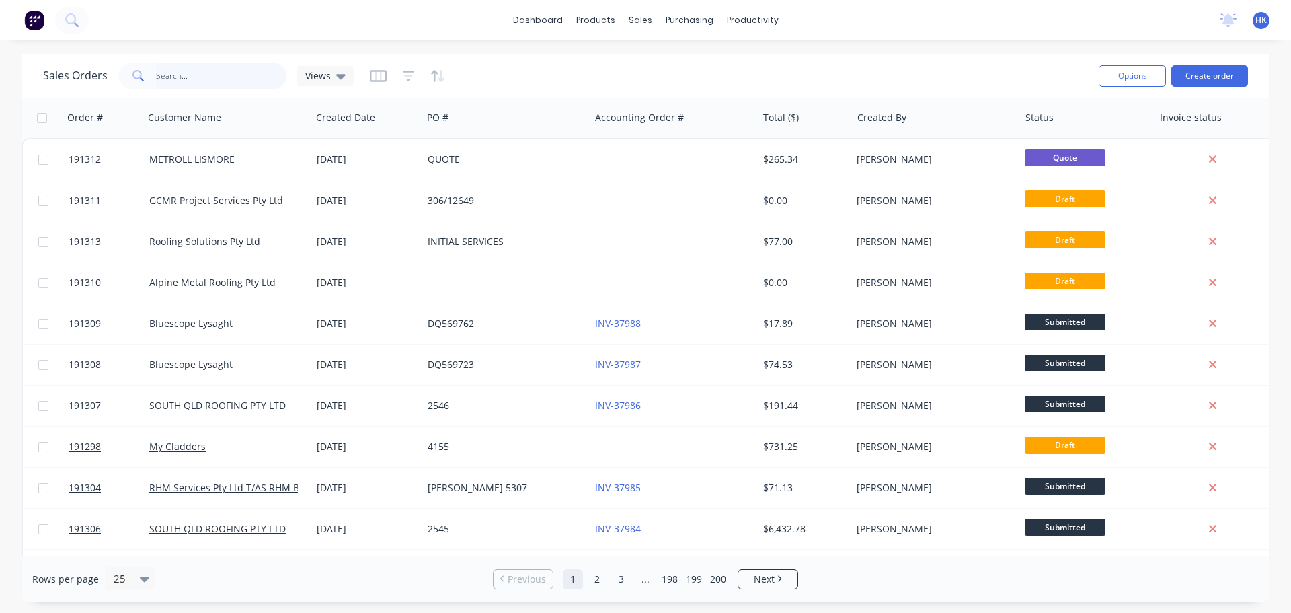
click at [251, 71] on input "text" at bounding box center [221, 76] width 131 height 27
click at [662, 89] on div "Customers" at bounding box center [686, 91] width 48 height 12
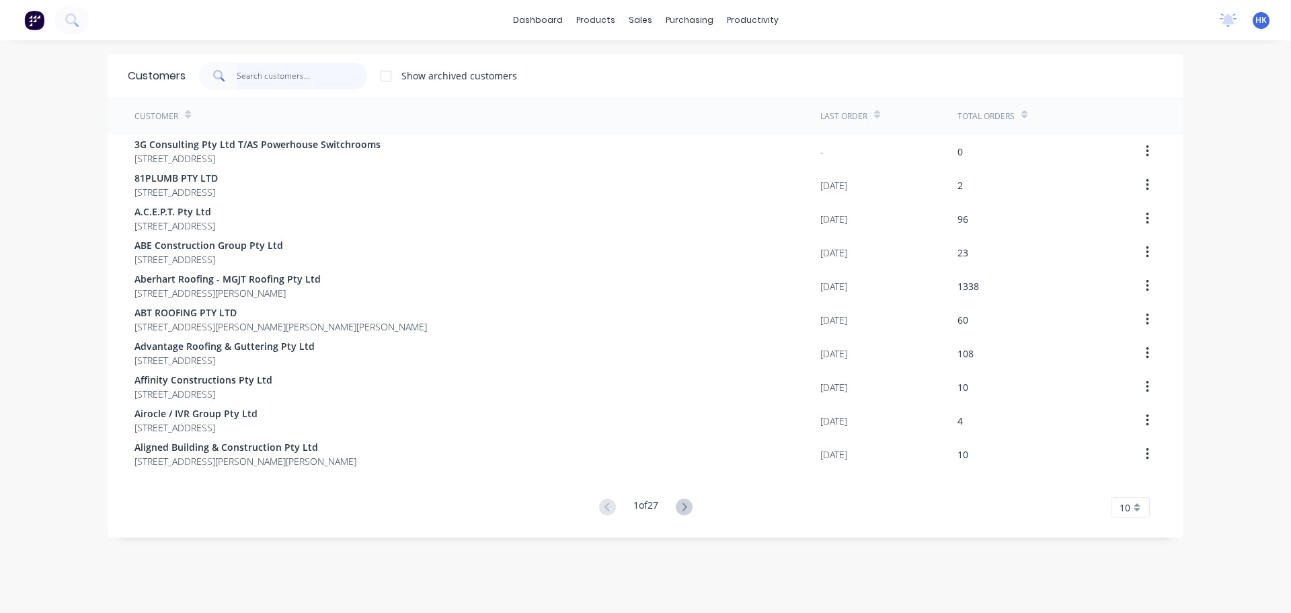
click at [297, 75] on input "text" at bounding box center [302, 76] width 131 height 27
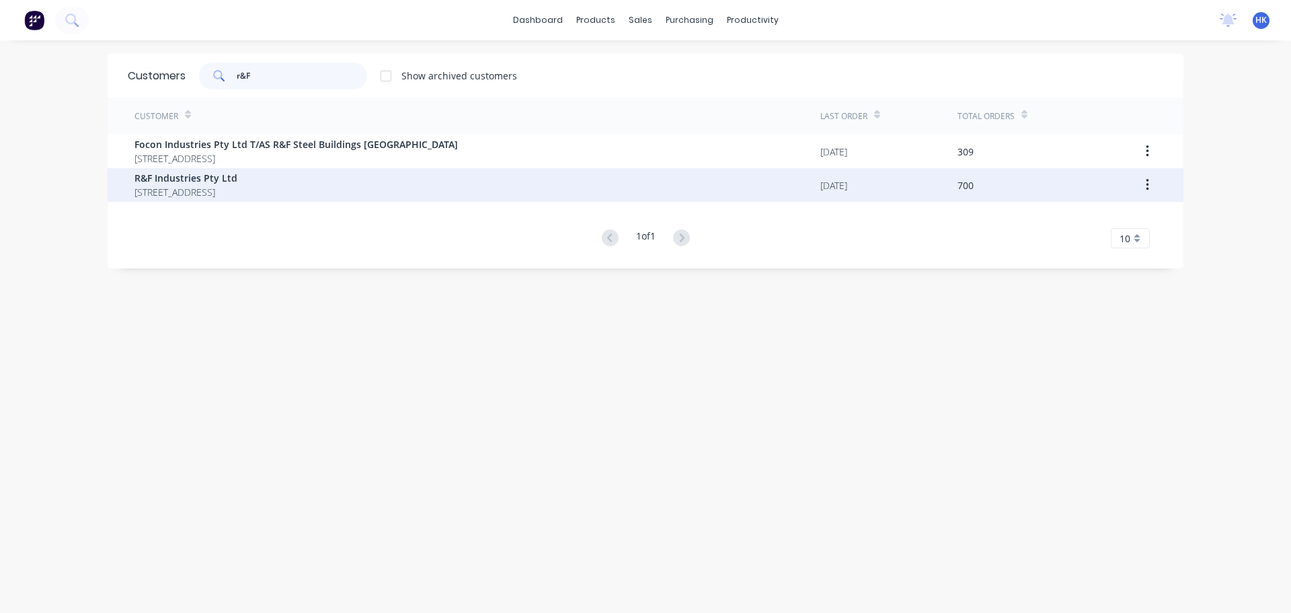
type input "r&F"
click at [237, 180] on span "R&F Industries Pty Ltd" at bounding box center [185, 178] width 103 height 14
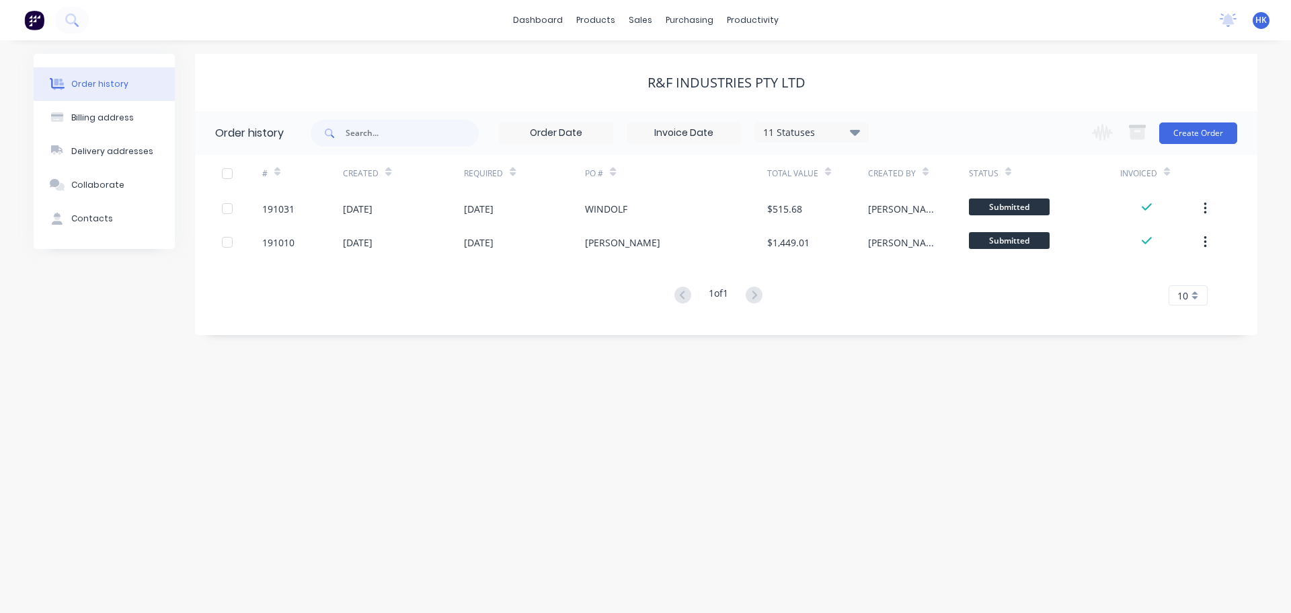
click at [793, 133] on div "11 Statuses" at bounding box center [811, 132] width 113 height 15
click at [922, 287] on label at bounding box center [922, 287] width 0 height 0
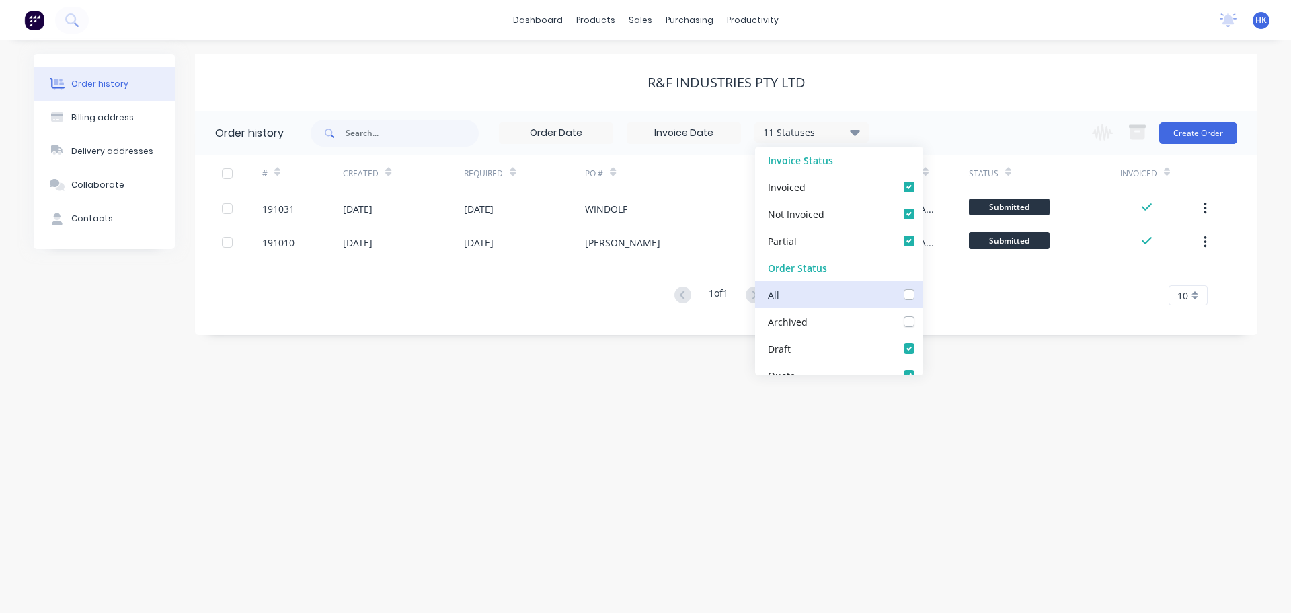
click at [922, 292] on input "checkbox" at bounding box center [927, 293] width 11 height 13
checkbox input "true"
click at [446, 305] on div "# Created Required PO # Total Value Created By Status Invoiced 191031 27 Aug 20…" at bounding box center [718, 238] width 1046 height 167
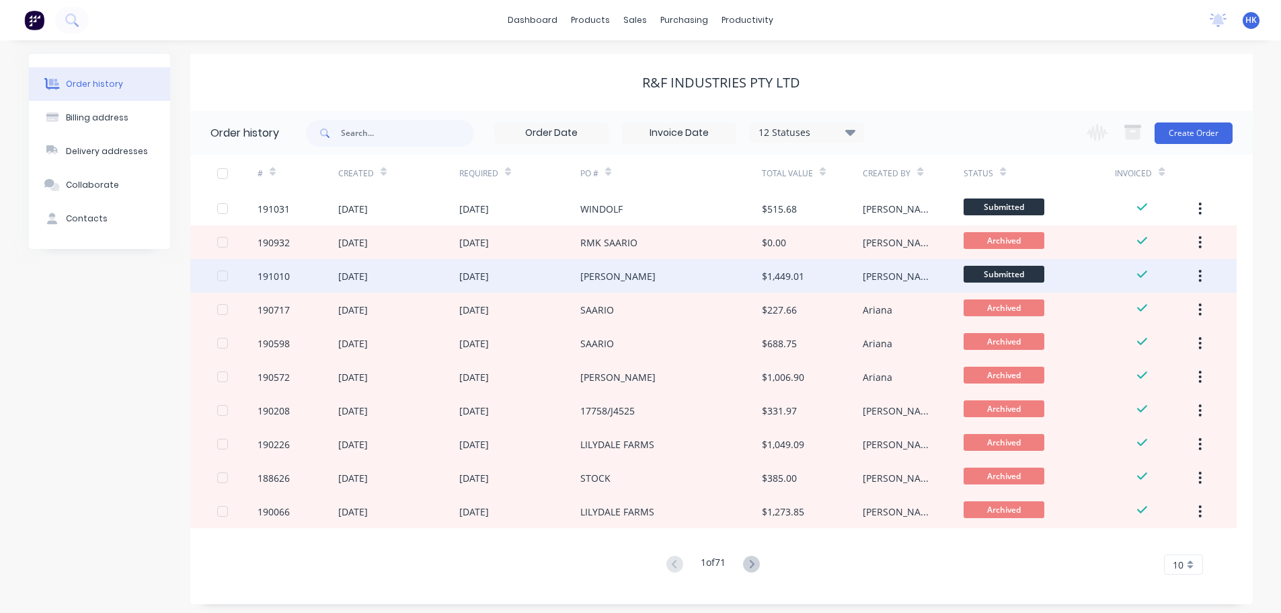
click at [649, 284] on div "Saario" at bounding box center [671, 276] width 182 height 34
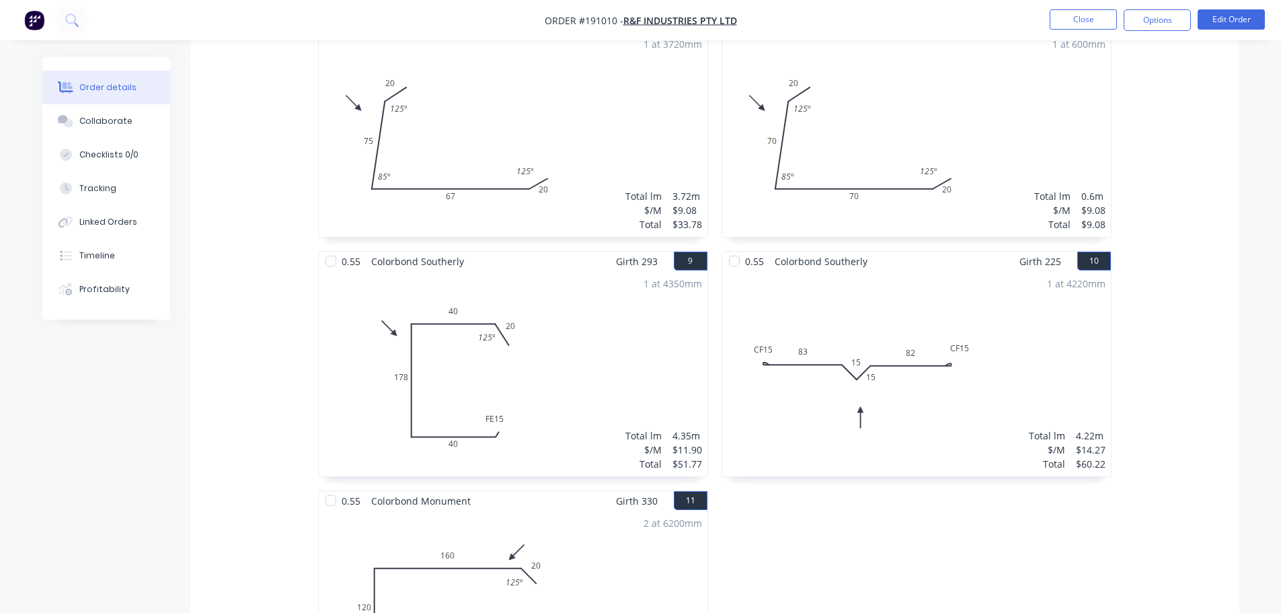
scroll to position [1143, 0]
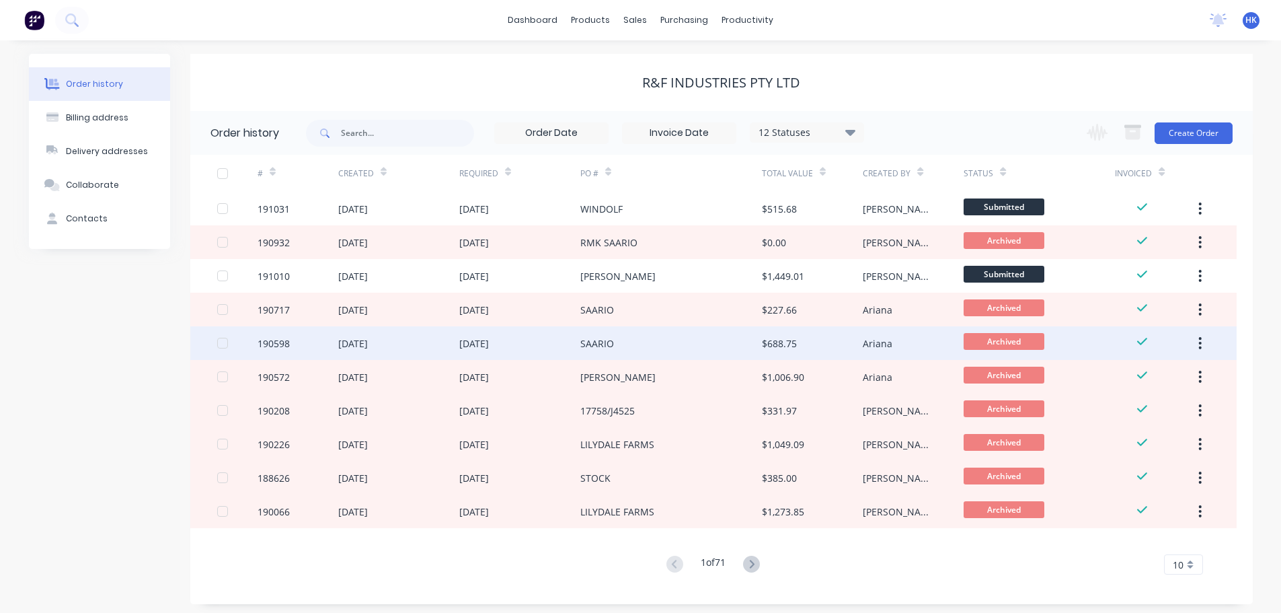
click at [631, 340] on div "SAARIO" at bounding box center [671, 343] width 182 height 34
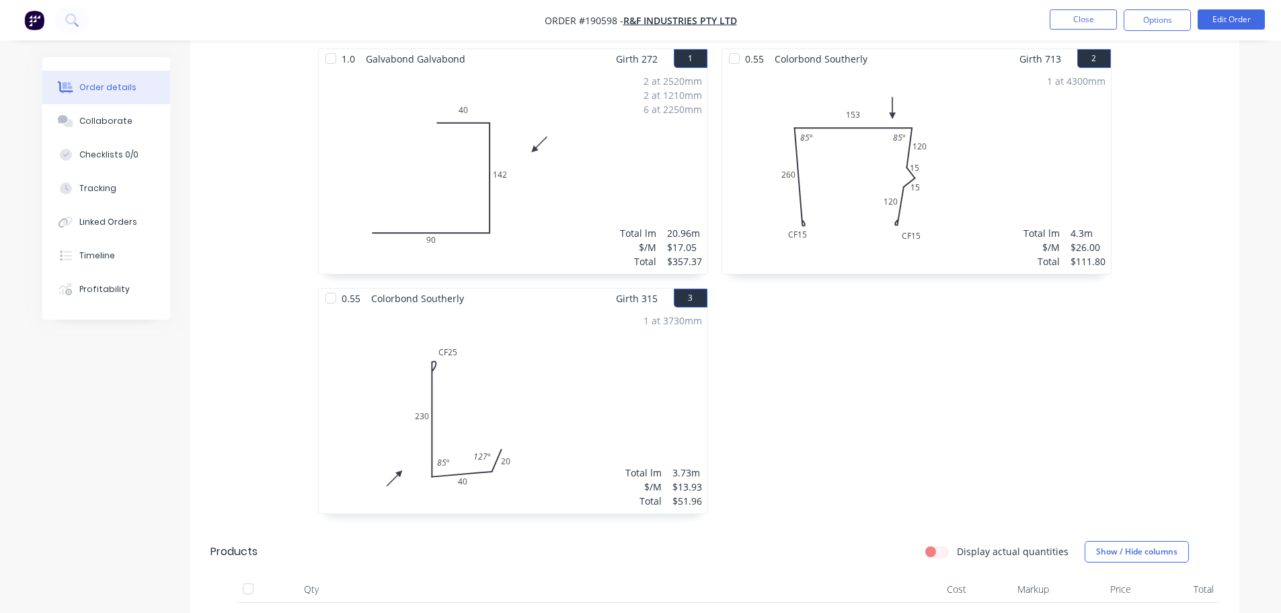
scroll to position [471, 0]
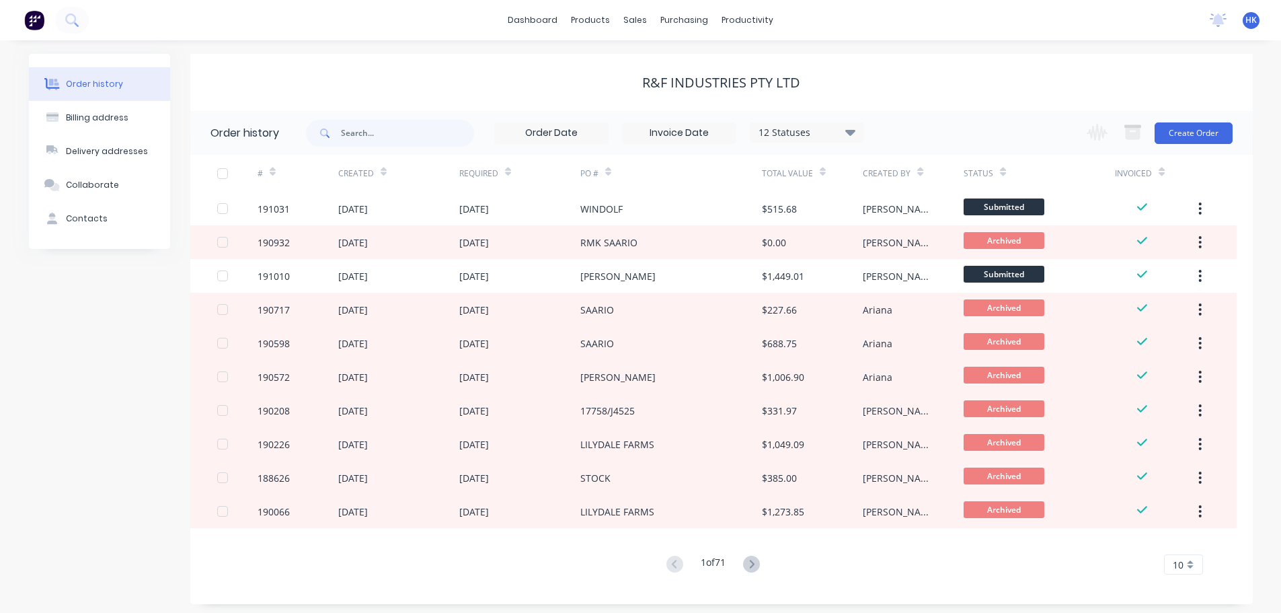
click at [749, 572] on button at bounding box center [751, 564] width 25 height 19
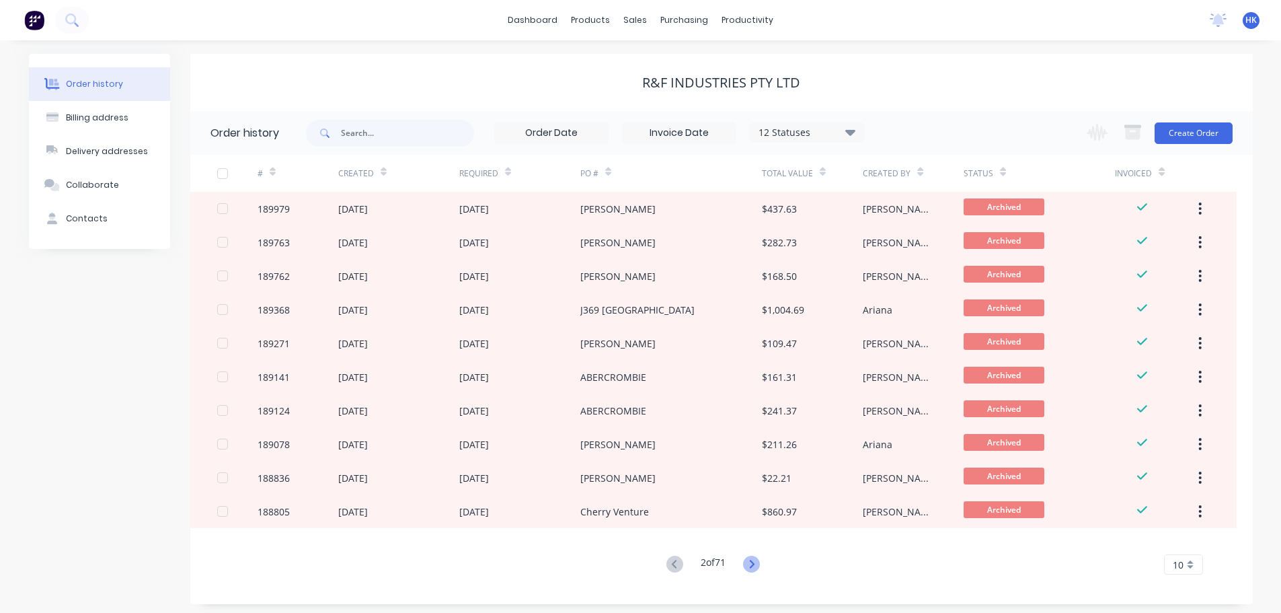
click at [760, 564] on icon at bounding box center [751, 563] width 17 height 17
click at [666, 559] on icon at bounding box center [674, 563] width 17 height 17
click at [666, 557] on icon at bounding box center [674, 563] width 17 height 17
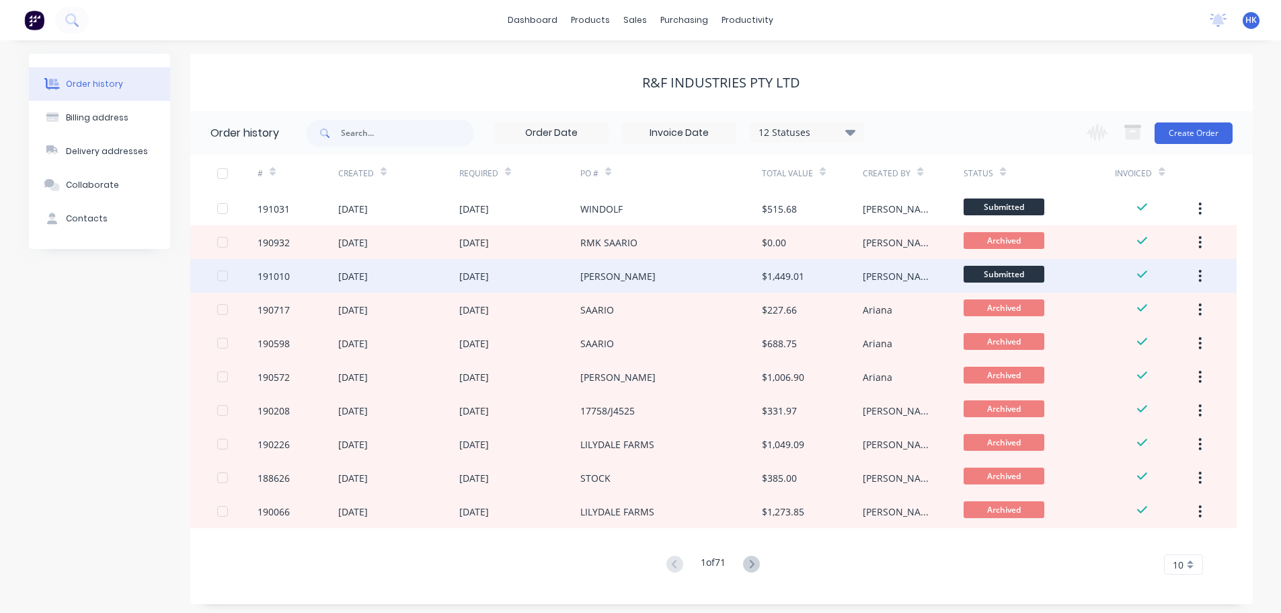
click at [639, 284] on div "Saario" at bounding box center [671, 276] width 182 height 34
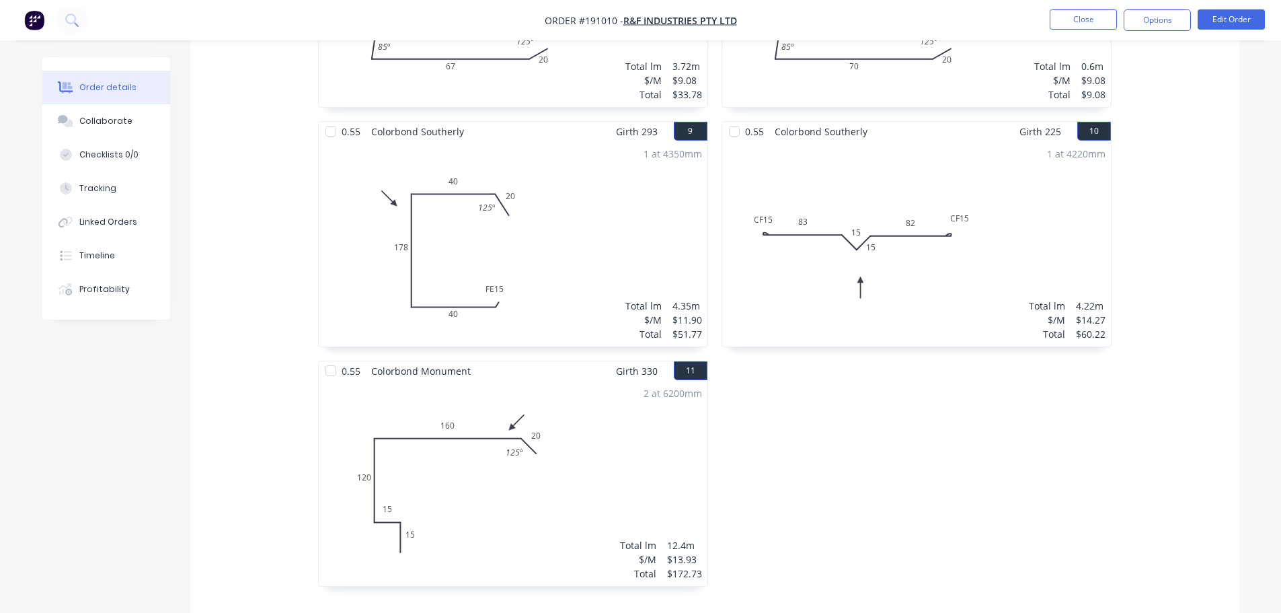
scroll to position [1278, 0]
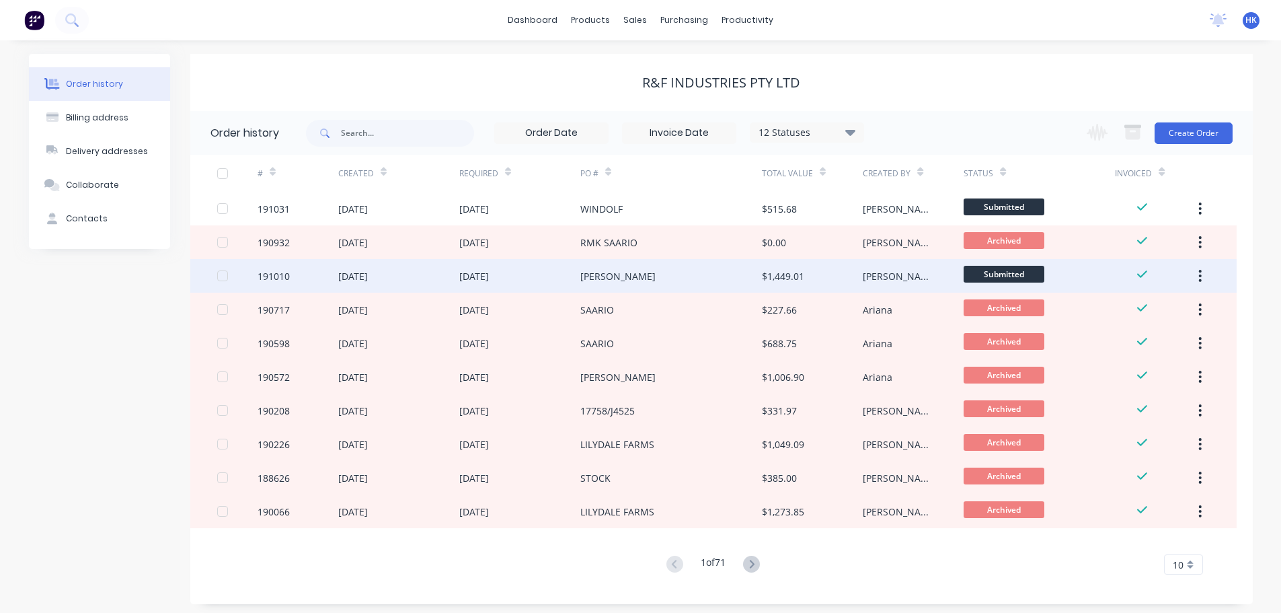
click at [644, 278] on div "Saario" at bounding box center [671, 276] width 182 height 34
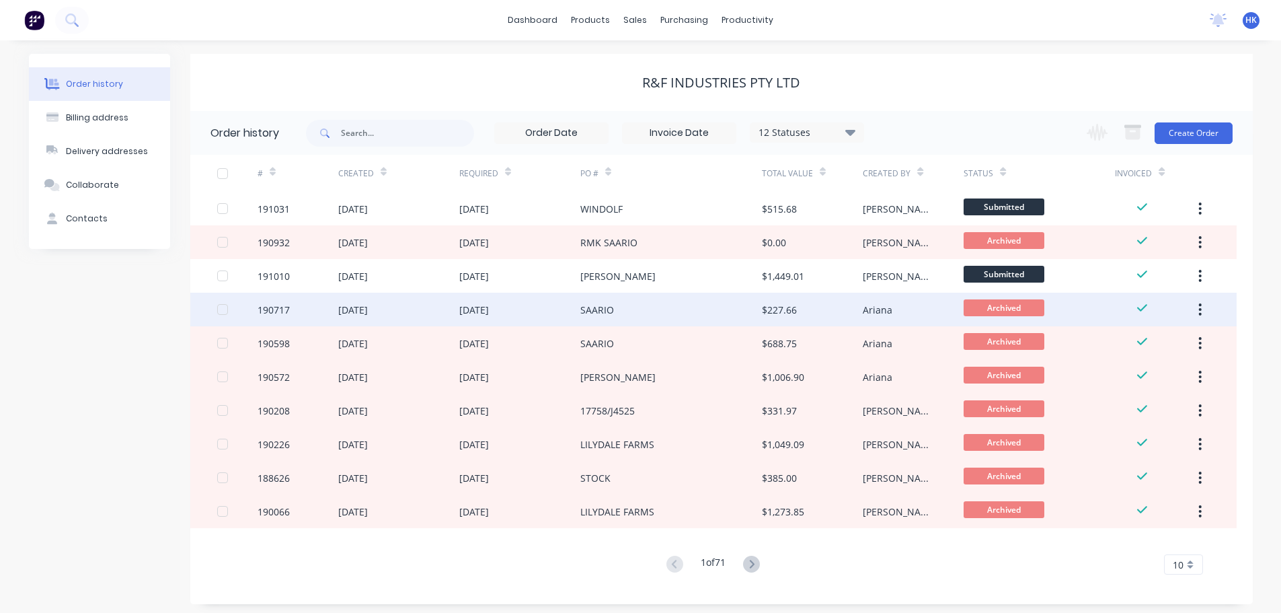
click at [668, 307] on div "SAARIO" at bounding box center [671, 309] width 182 height 34
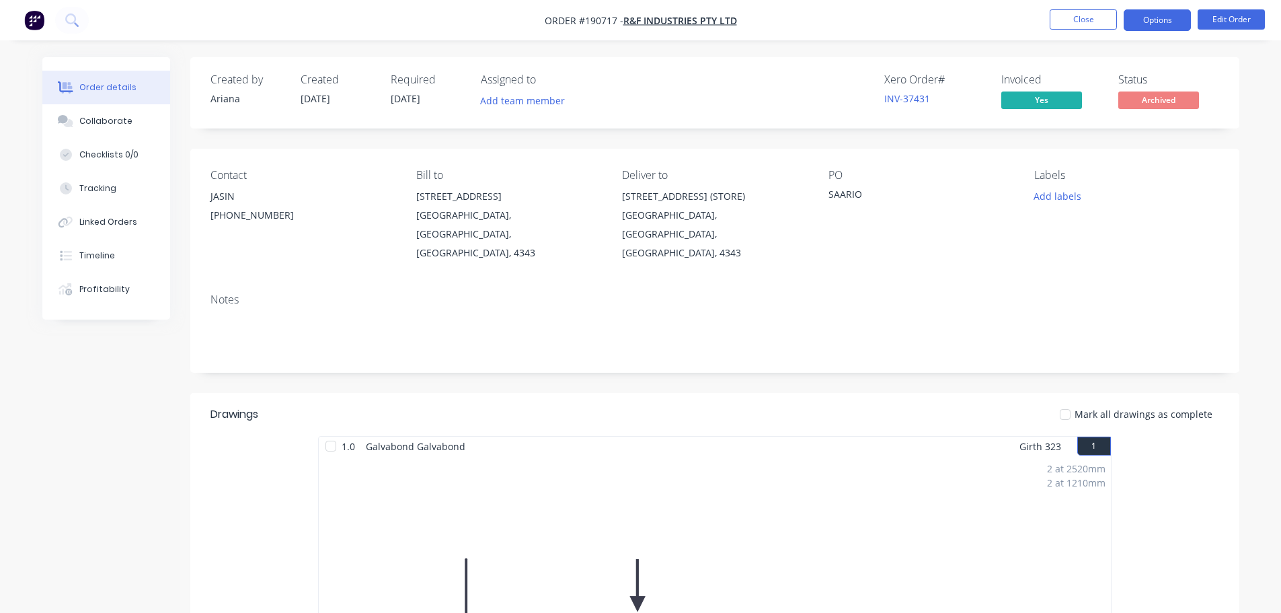
click at [1166, 19] on button "Options" at bounding box center [1157, 20] width 67 height 22
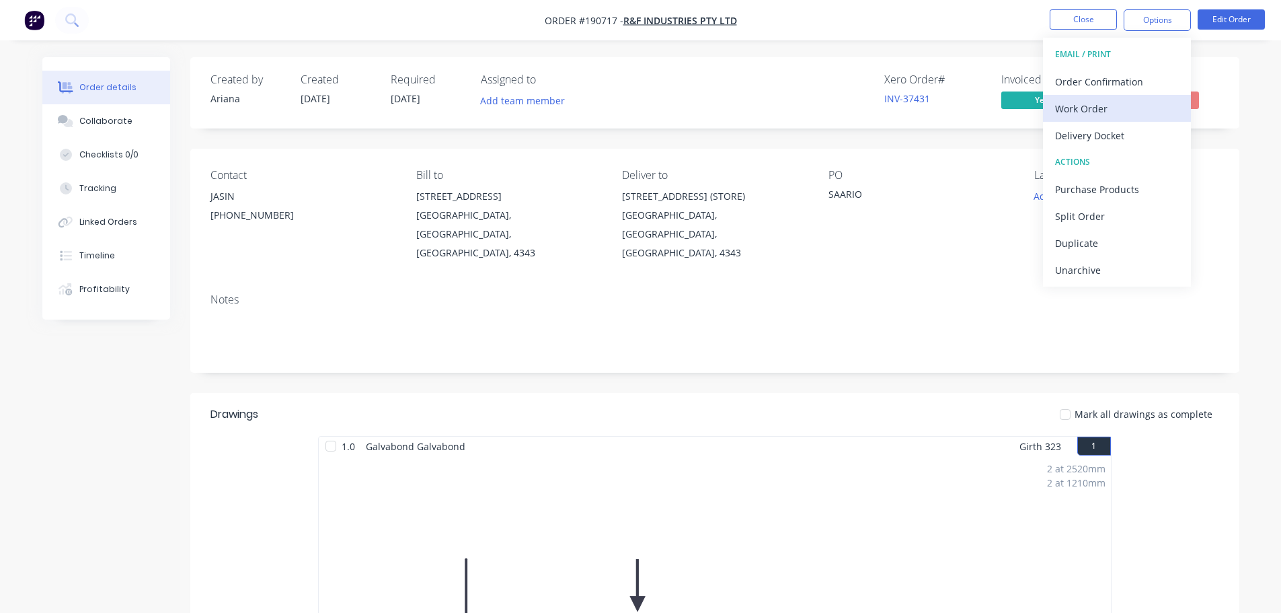
click at [1132, 100] on div "Work Order" at bounding box center [1117, 108] width 124 height 19
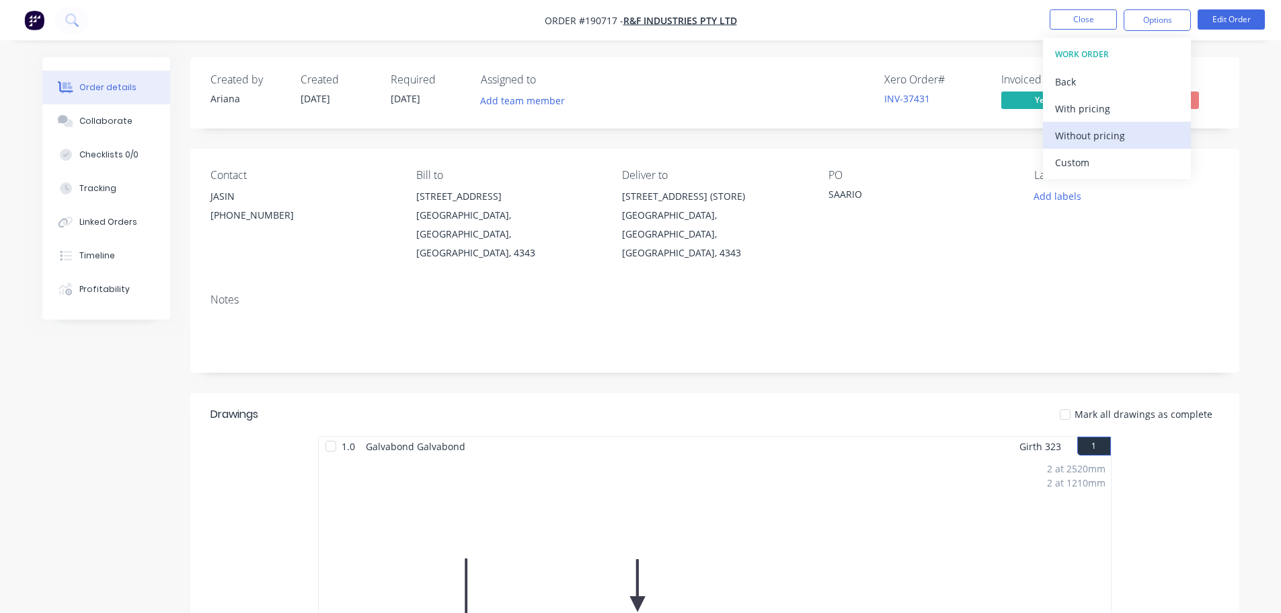
click at [1132, 139] on div "Without pricing" at bounding box center [1117, 135] width 124 height 19
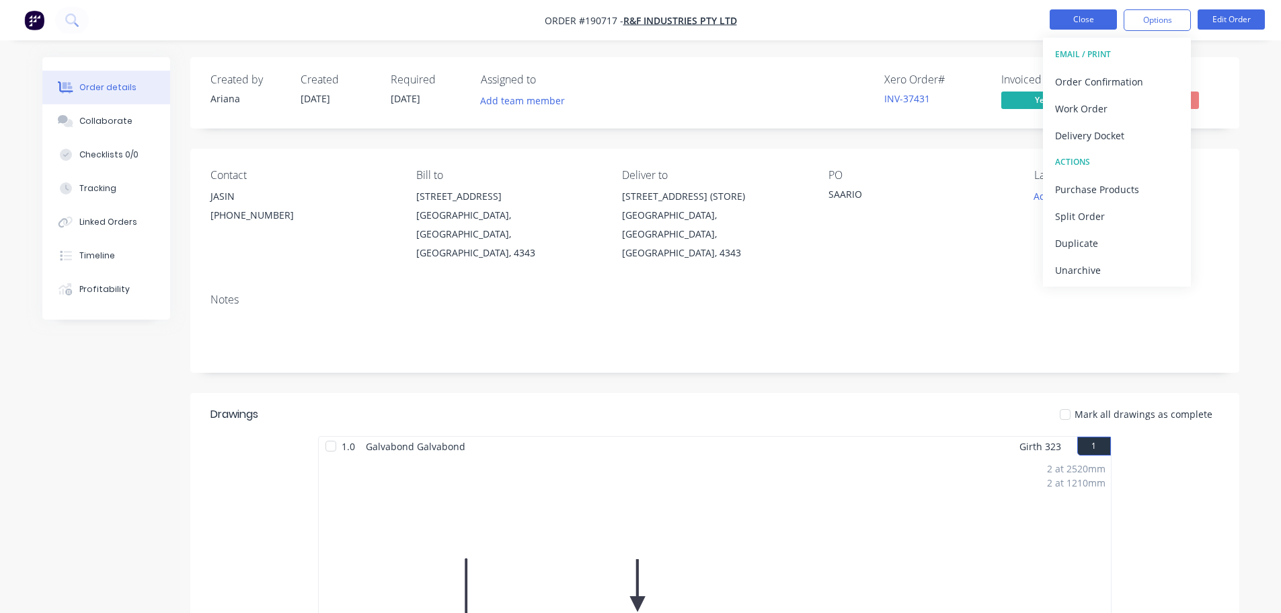
click at [1099, 19] on button "Close" at bounding box center [1083, 19] width 67 height 20
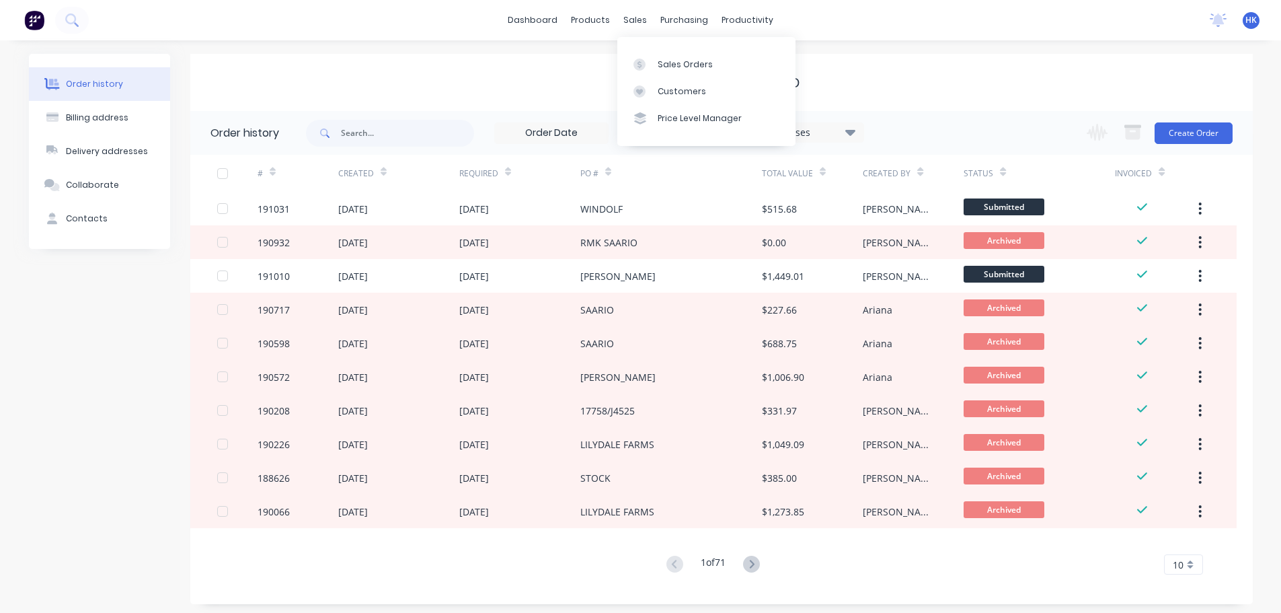
click at [627, 5] on div "dashboard products sales purchasing productivity dashboard products Product Cat…" at bounding box center [640, 20] width 1281 height 40
click at [666, 71] on link "Sales Orders" at bounding box center [706, 63] width 178 height 27
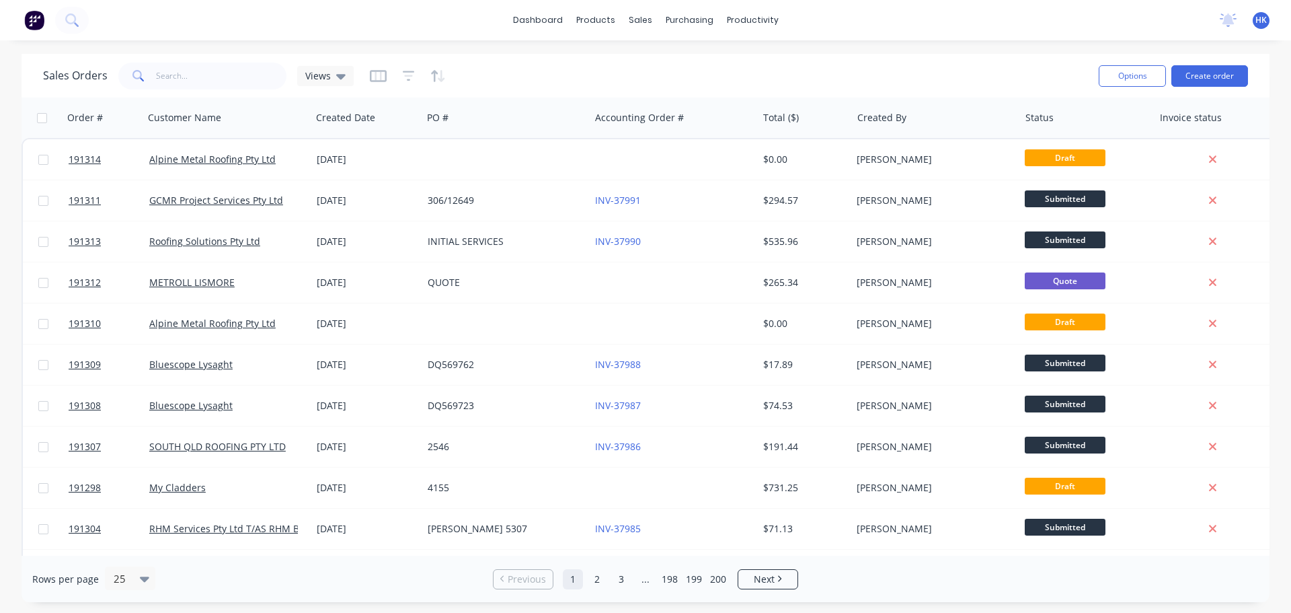
drag, startPoint x: 224, startPoint y: 60, endPoint x: 209, endPoint y: 68, distance: 16.8
click at [223, 61] on div "Sales Orders Views" at bounding box center [565, 75] width 1045 height 33
click at [202, 72] on input "text" at bounding box center [221, 76] width 131 height 27
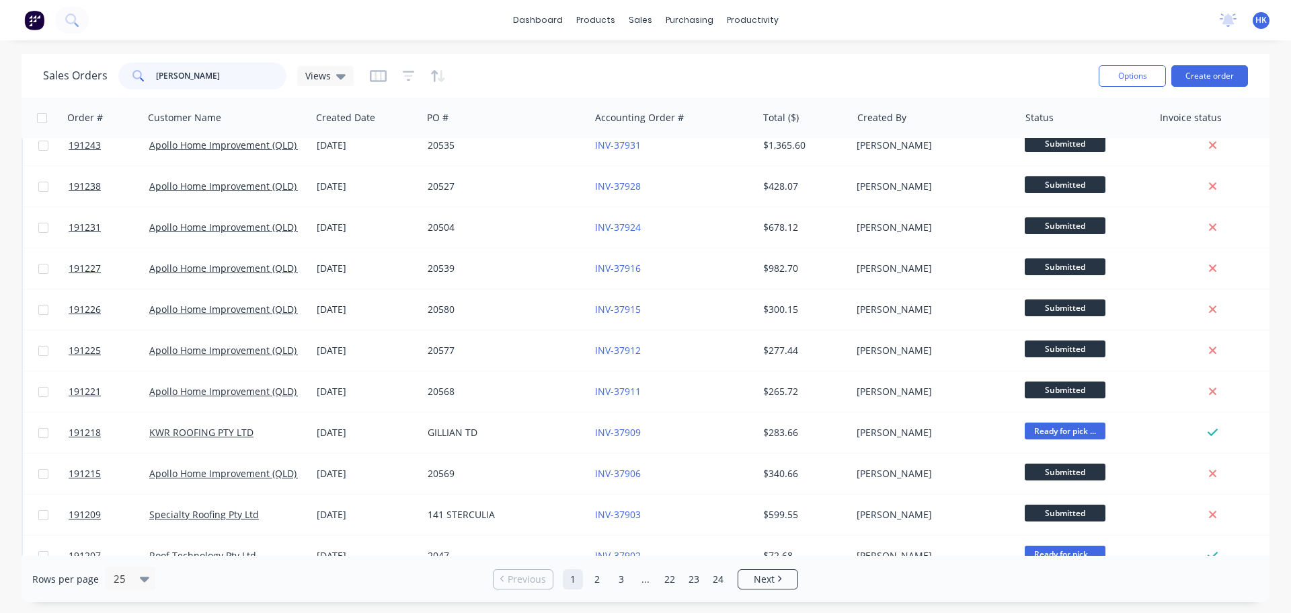
scroll to position [615, 0]
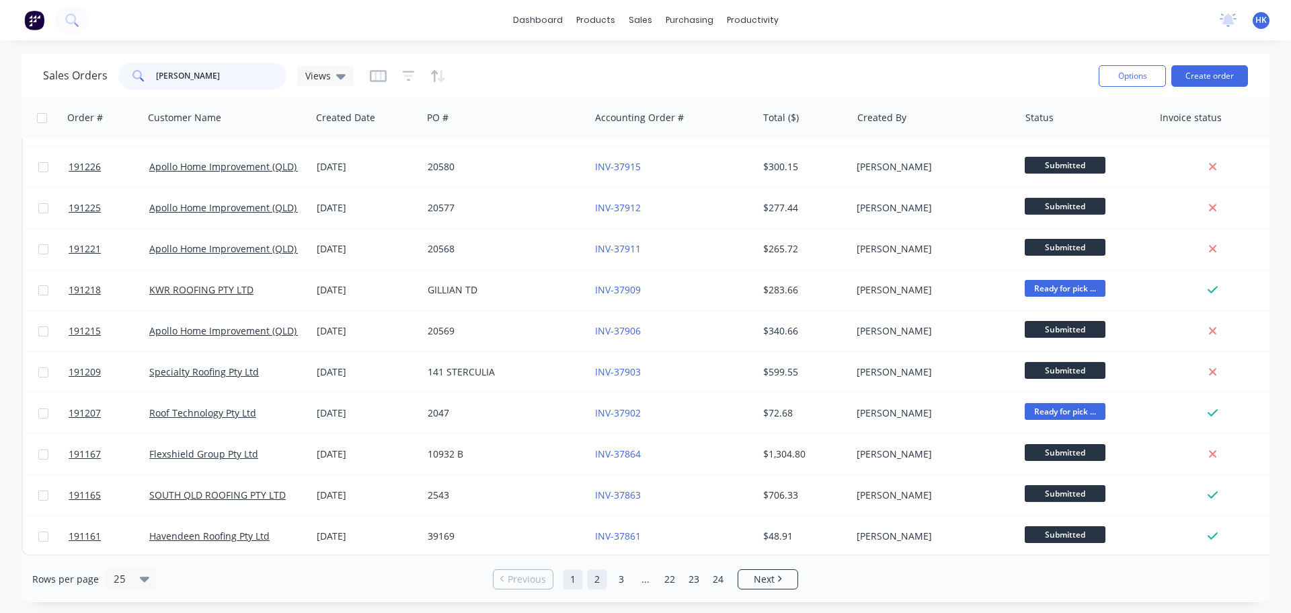
type input "hannah"
click at [589, 585] on link "2" at bounding box center [597, 579] width 20 height 20
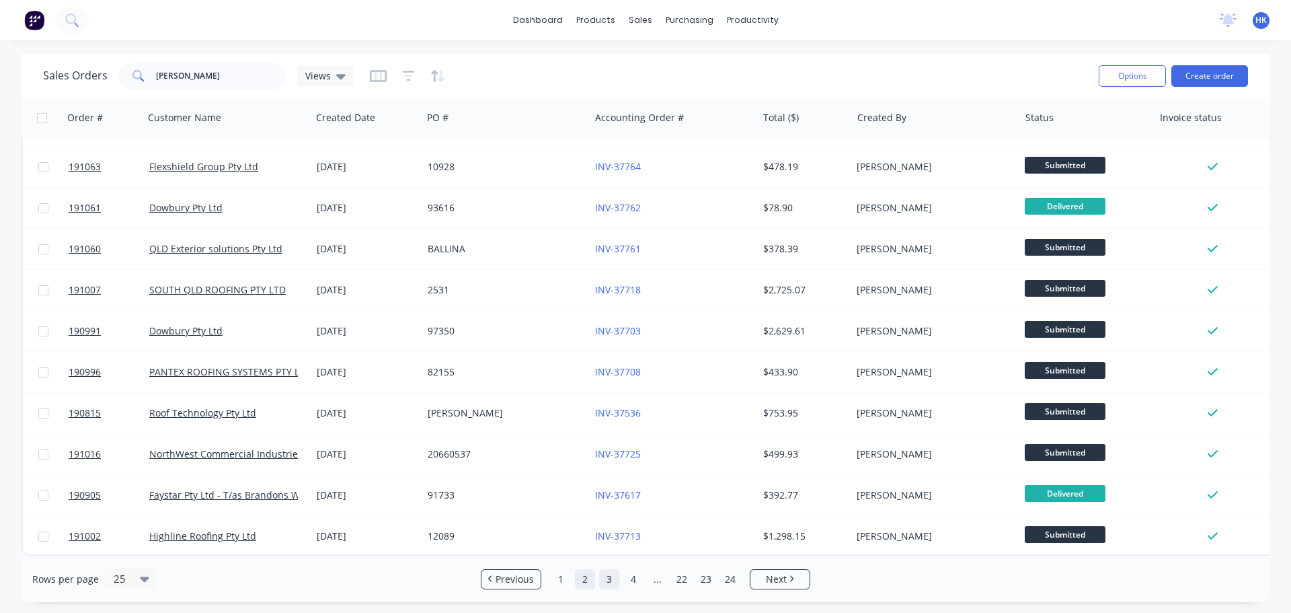
click at [613, 588] on link "3" at bounding box center [609, 579] width 20 height 20
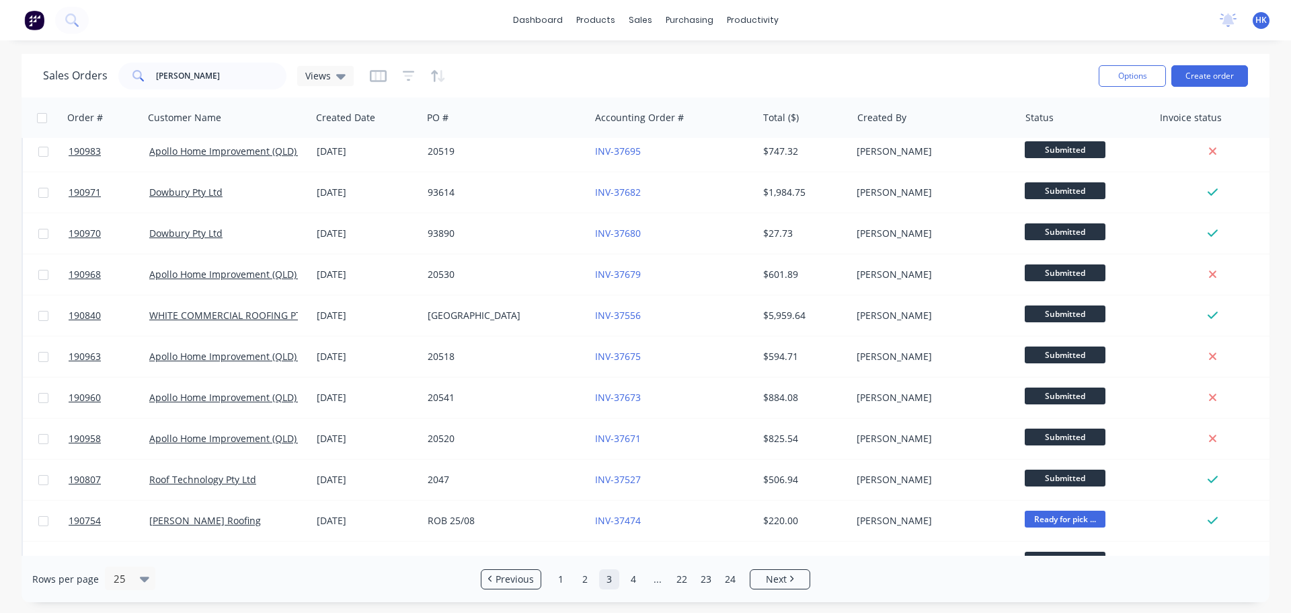
scroll to position [0, 0]
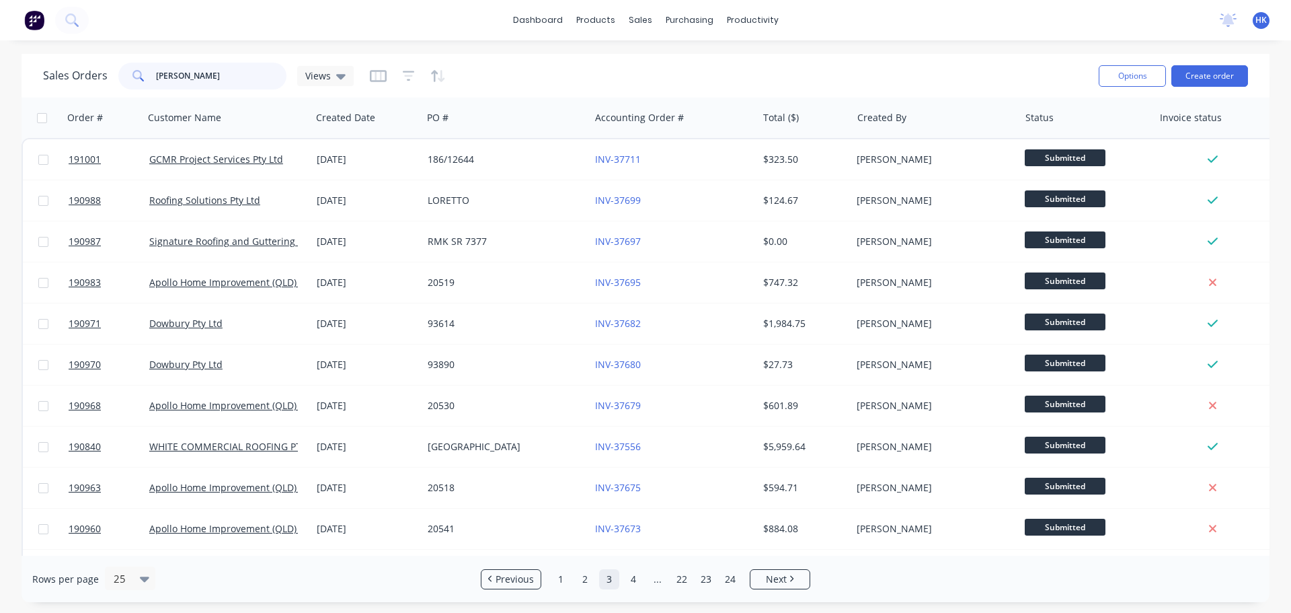
drag, startPoint x: 221, startPoint y: 77, endPoint x: 140, endPoint y: 88, distance: 81.4
click at [140, 88] on div "hannah" at bounding box center [202, 76] width 168 height 27
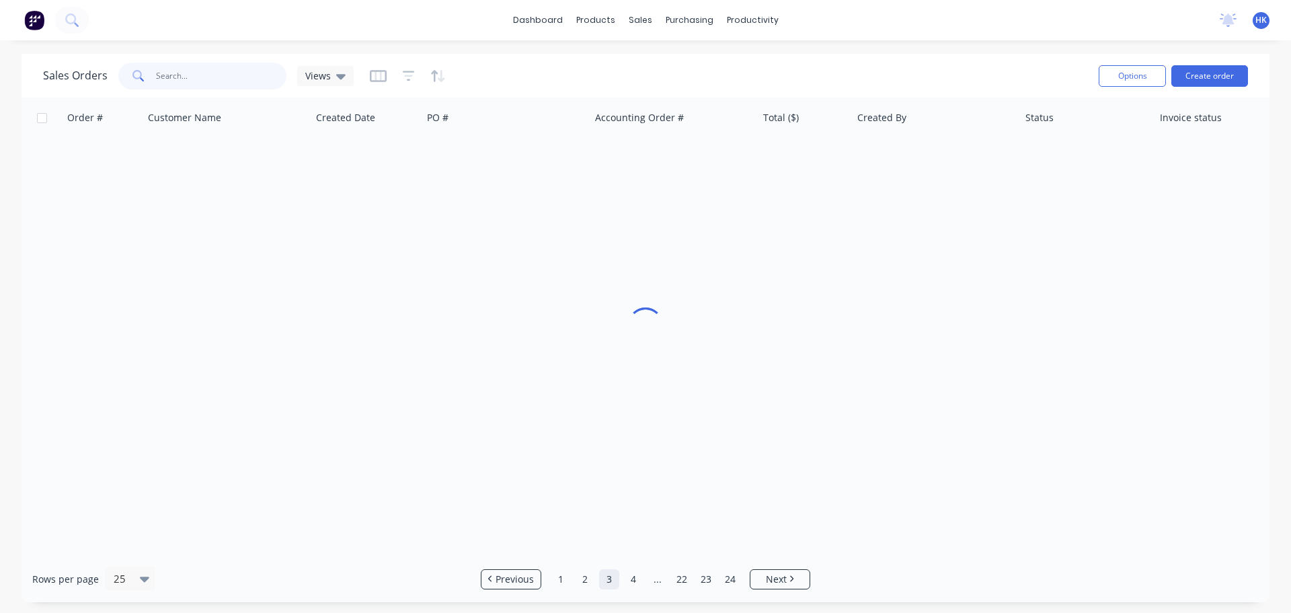
click at [249, 85] on input "text" at bounding box center [221, 76] width 131 height 27
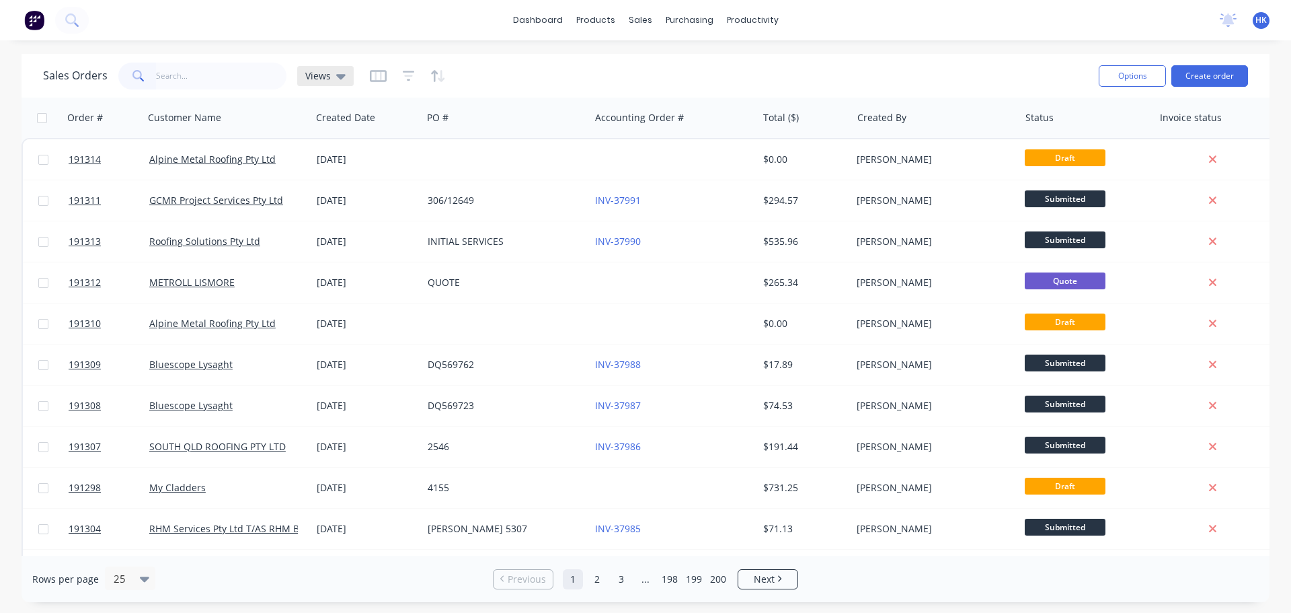
click at [339, 75] on icon at bounding box center [340, 76] width 9 height 5
drag, startPoint x: 217, startPoint y: 79, endPoint x: 226, endPoint y: 79, distance: 8.7
click at [218, 79] on input "text" at bounding box center [221, 76] width 131 height 27
click at [411, 76] on icon "button" at bounding box center [409, 75] width 12 height 13
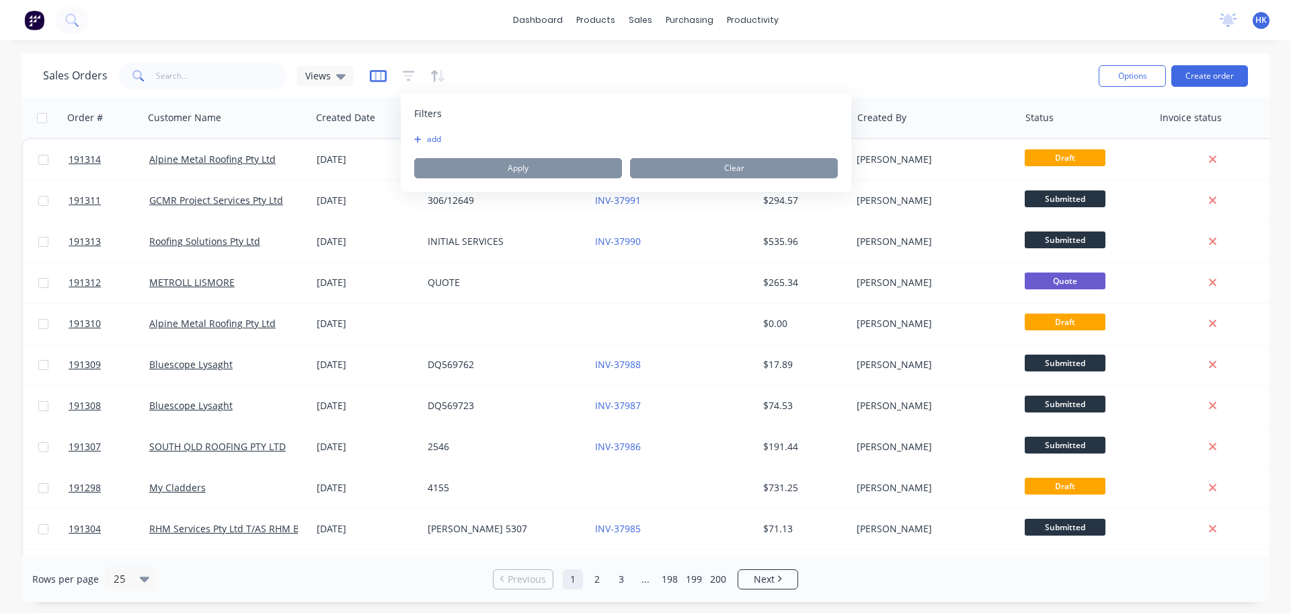
click at [378, 74] on icon "button" at bounding box center [378, 75] width 7 height 9
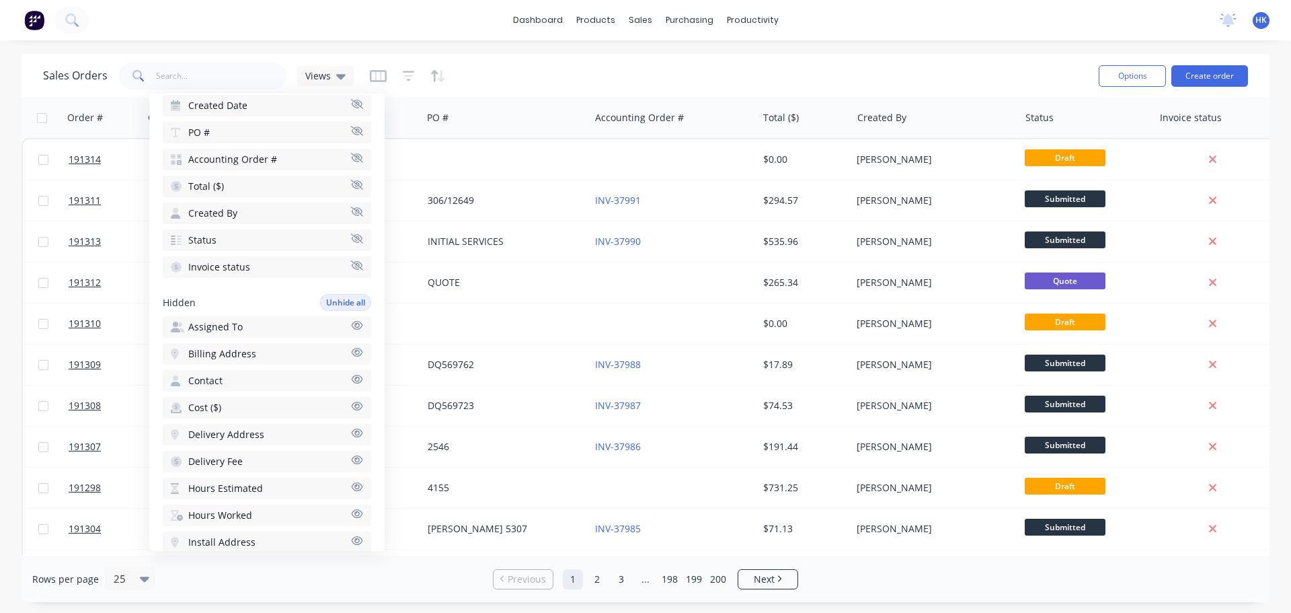
scroll to position [134, 0]
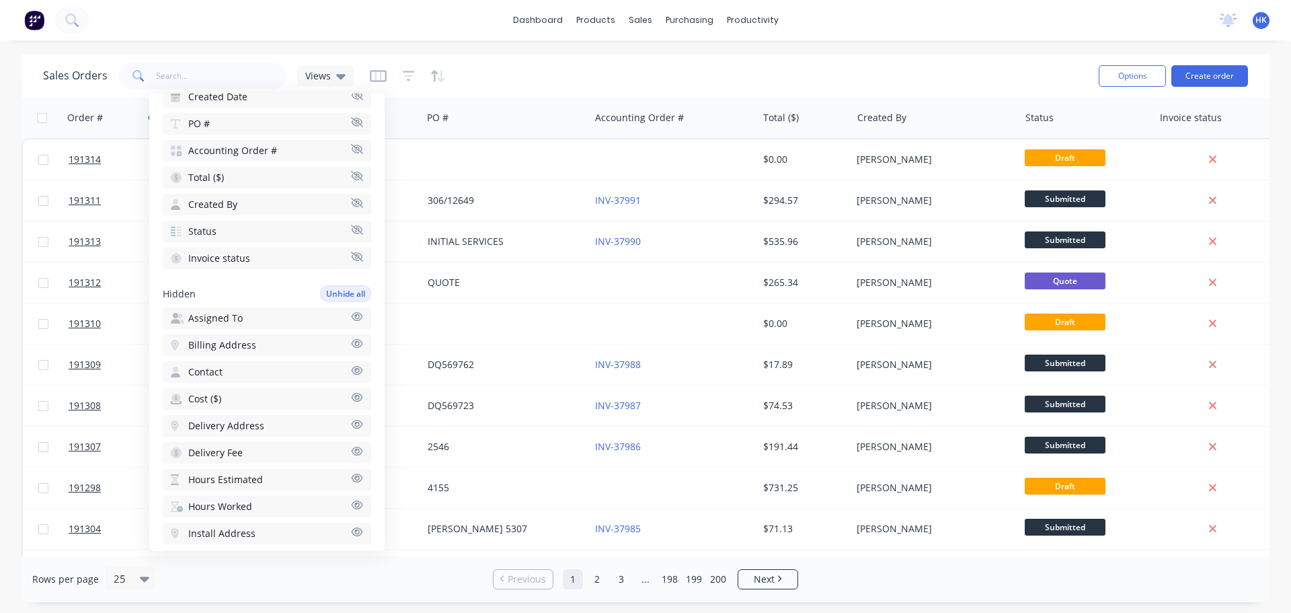
click at [340, 233] on button "Status" at bounding box center [267, 232] width 208 height 22
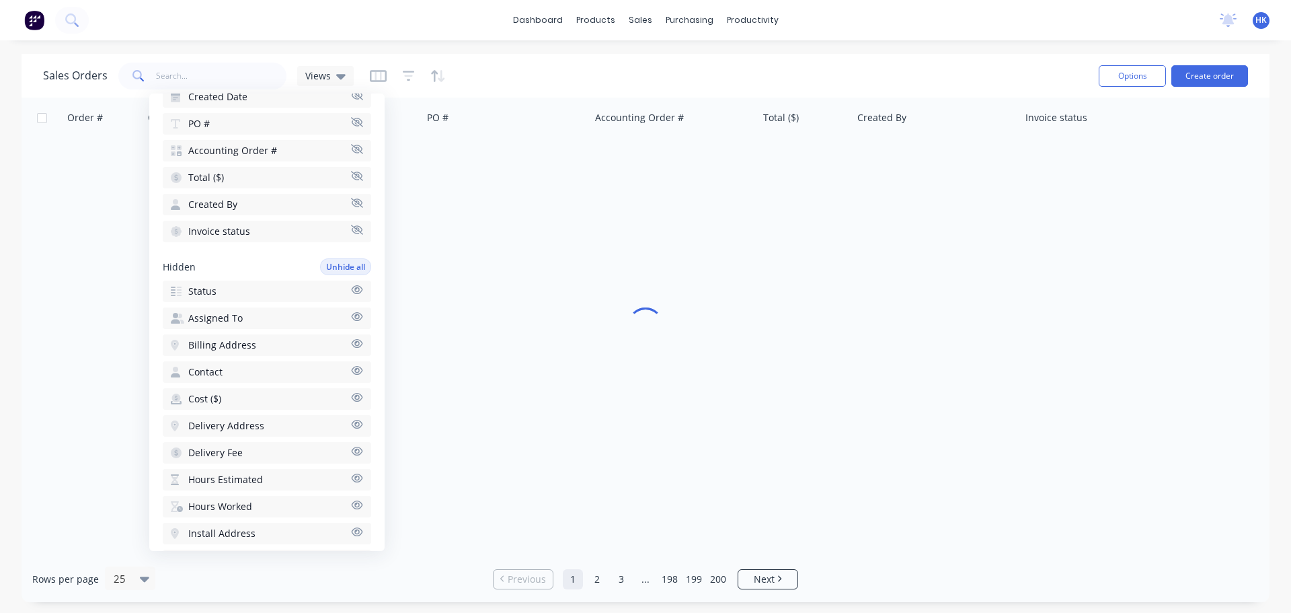
click at [345, 271] on button "Unhide all" at bounding box center [345, 266] width 51 height 17
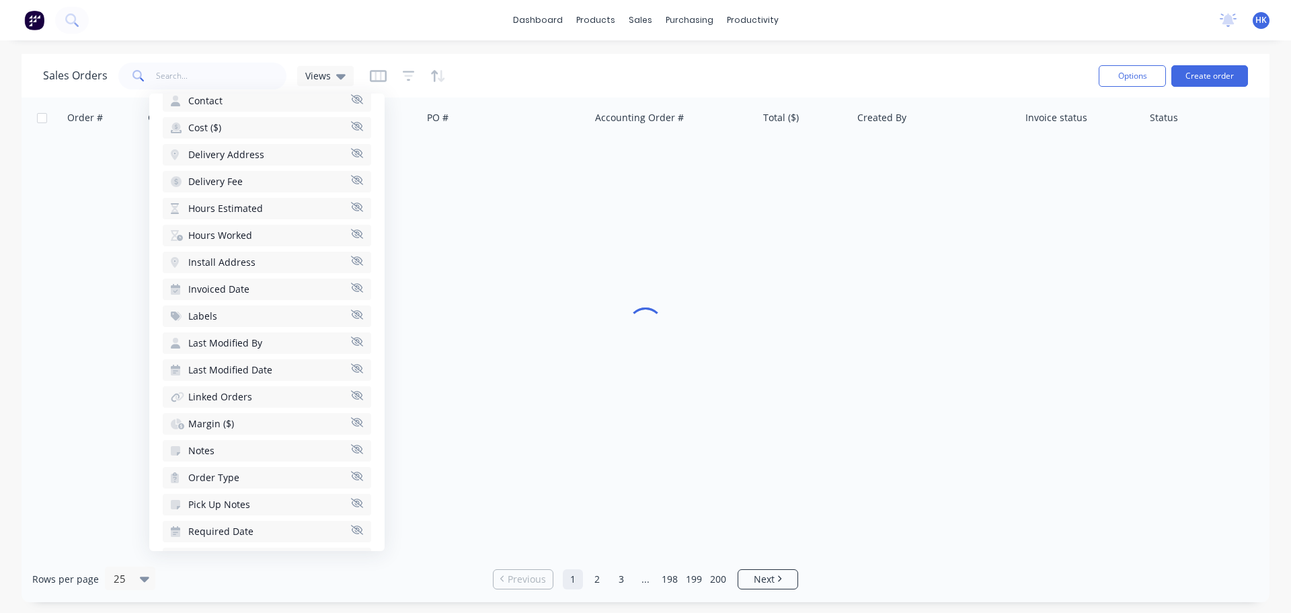
scroll to position [442, 0]
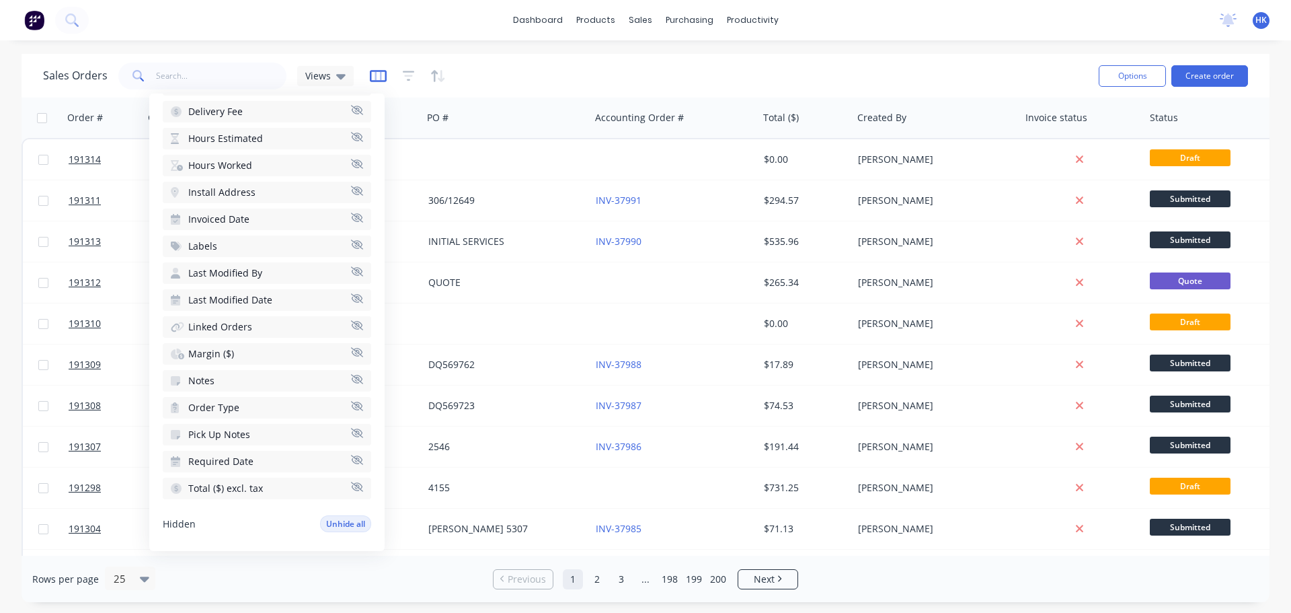
click at [381, 80] on icon "button" at bounding box center [378, 76] width 17 height 12
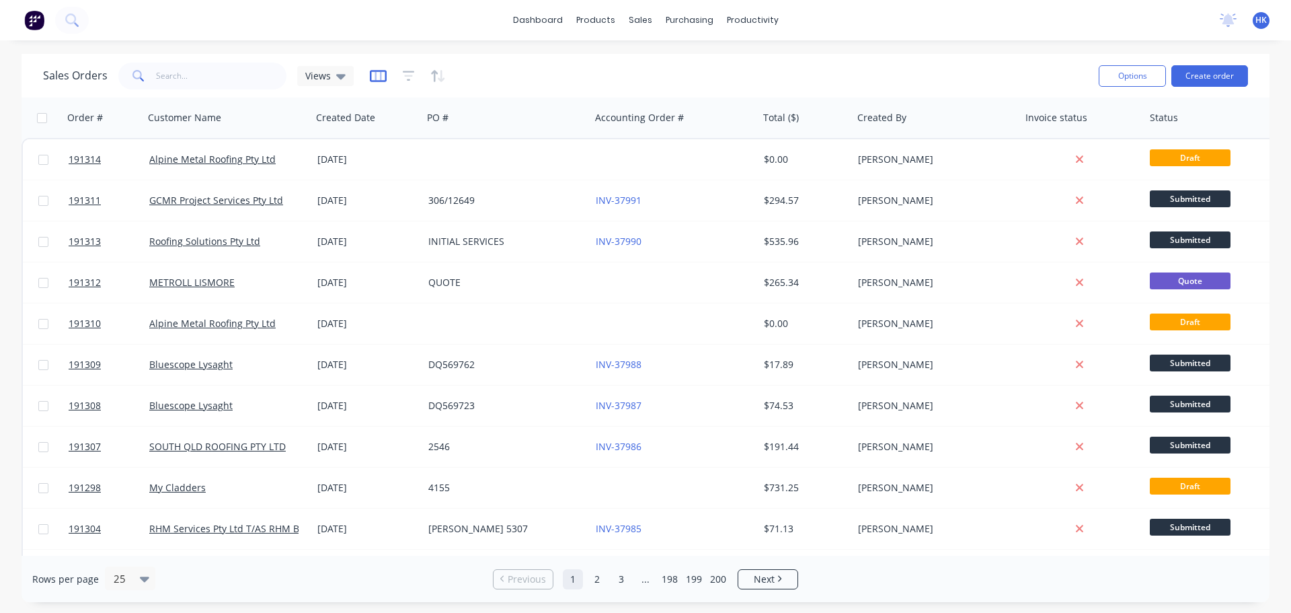
click at [381, 80] on icon "button" at bounding box center [378, 76] width 17 height 12
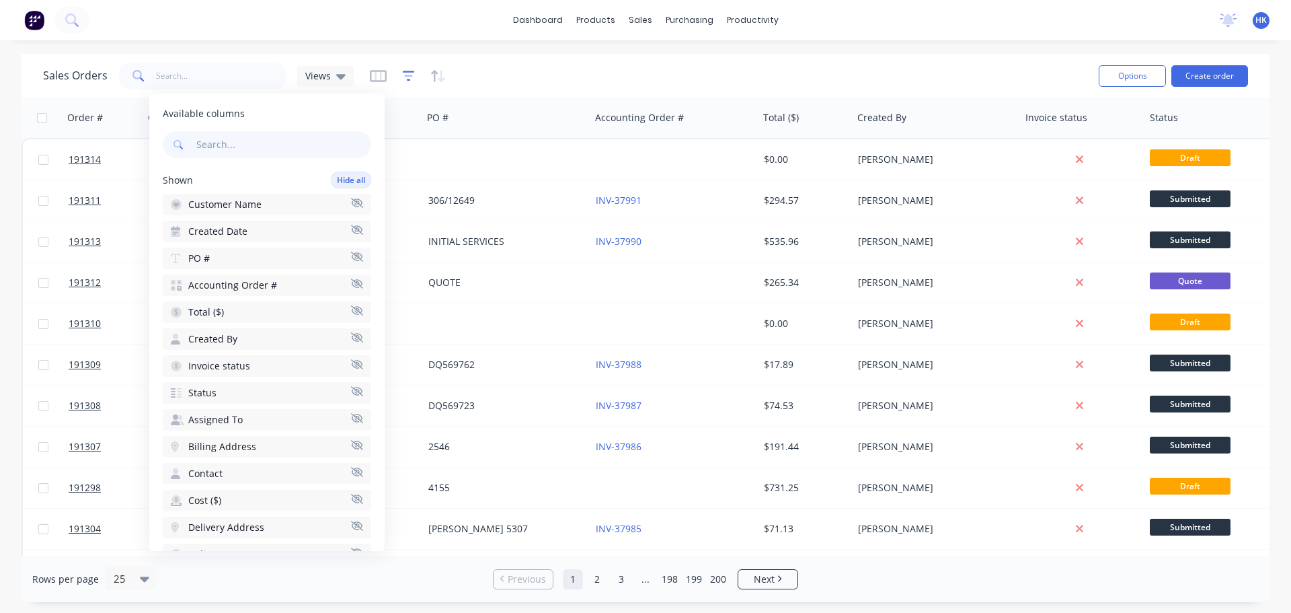
click at [403, 77] on icon "button" at bounding box center [409, 75] width 12 height 13
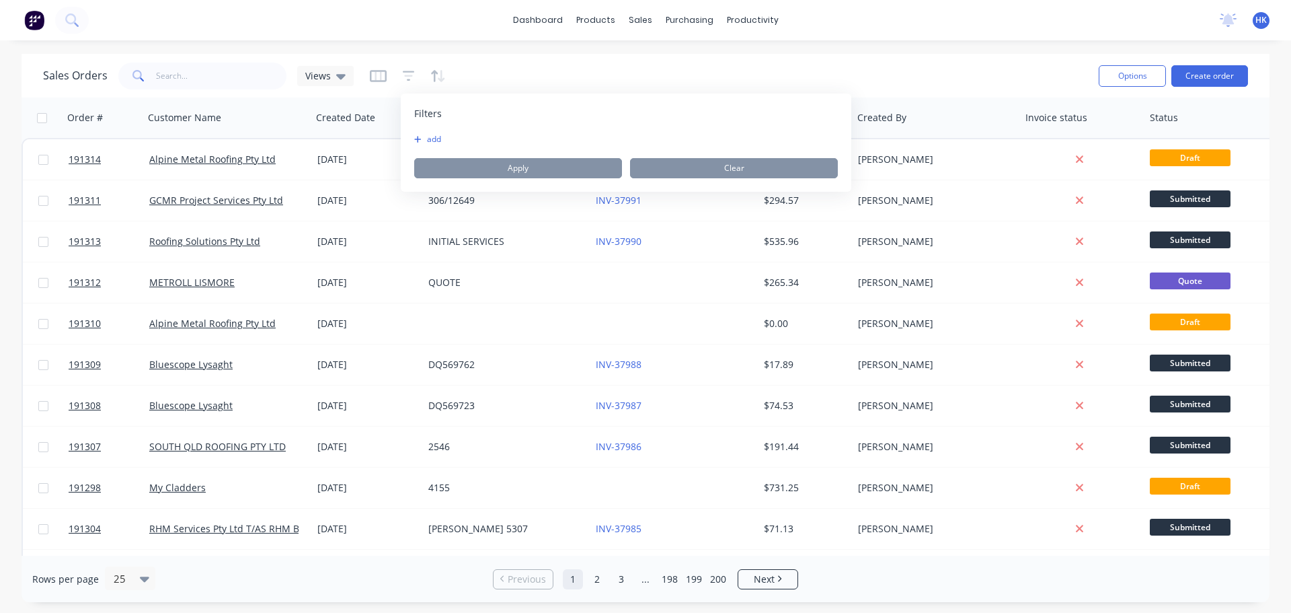
click at [429, 136] on button "add" at bounding box center [431, 139] width 34 height 11
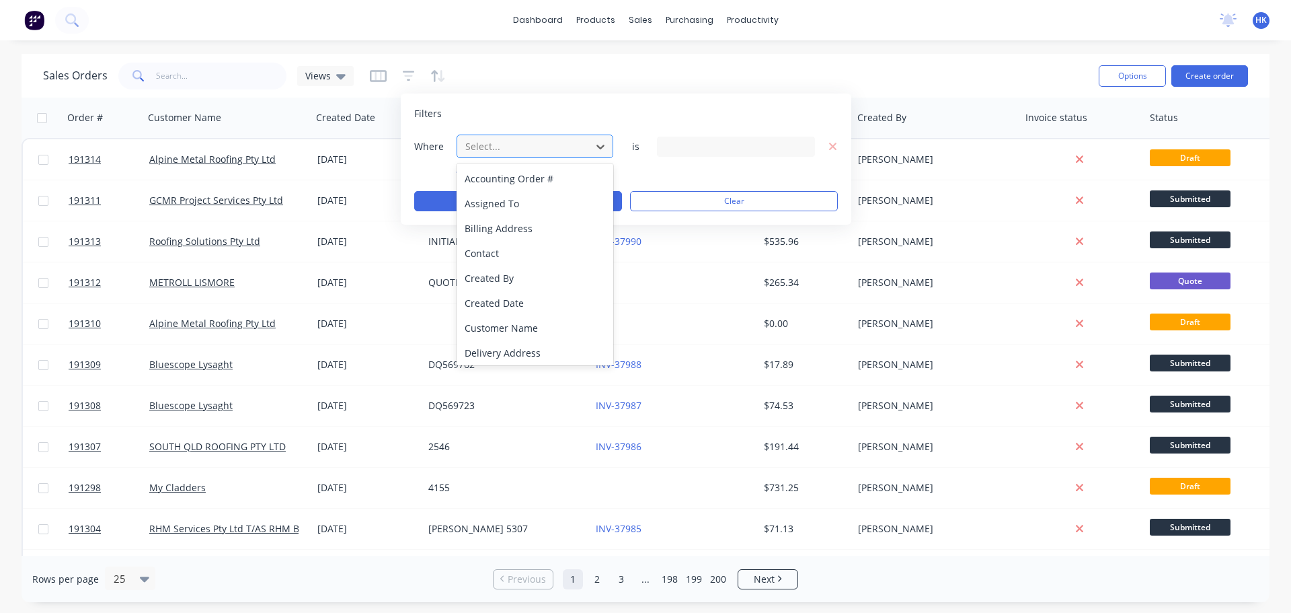
click at [511, 145] on div at bounding box center [524, 146] width 120 height 17
click at [546, 137] on div "Select..." at bounding box center [524, 146] width 128 height 22
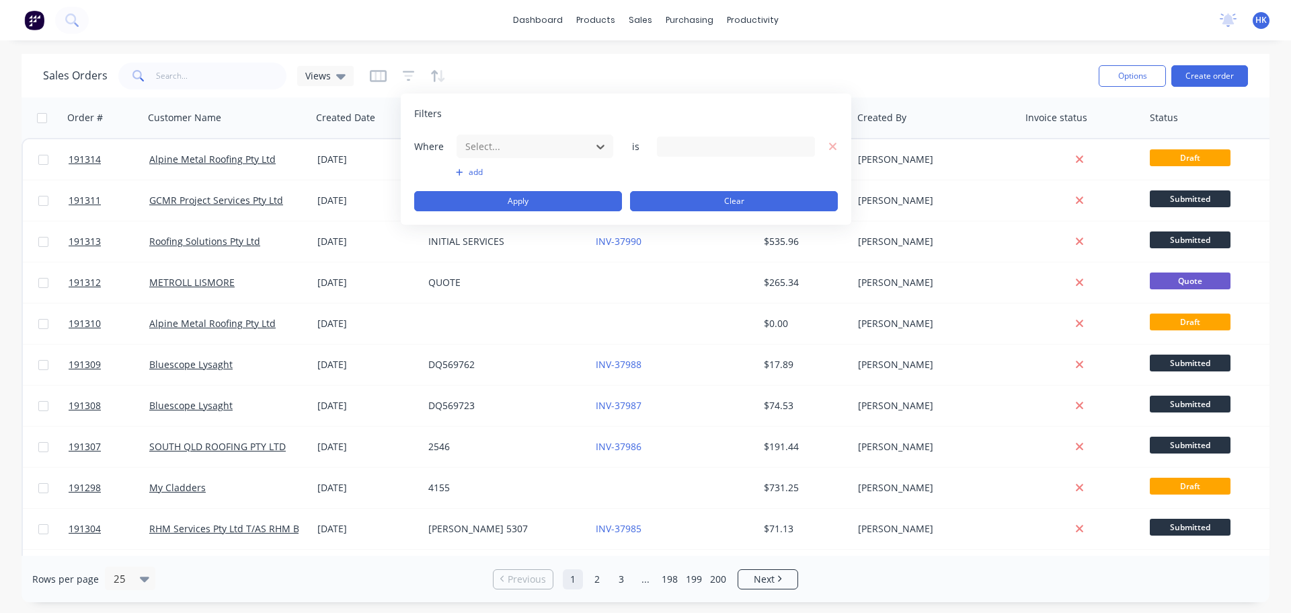
click at [698, 199] on button "Clear" at bounding box center [734, 201] width 208 height 20
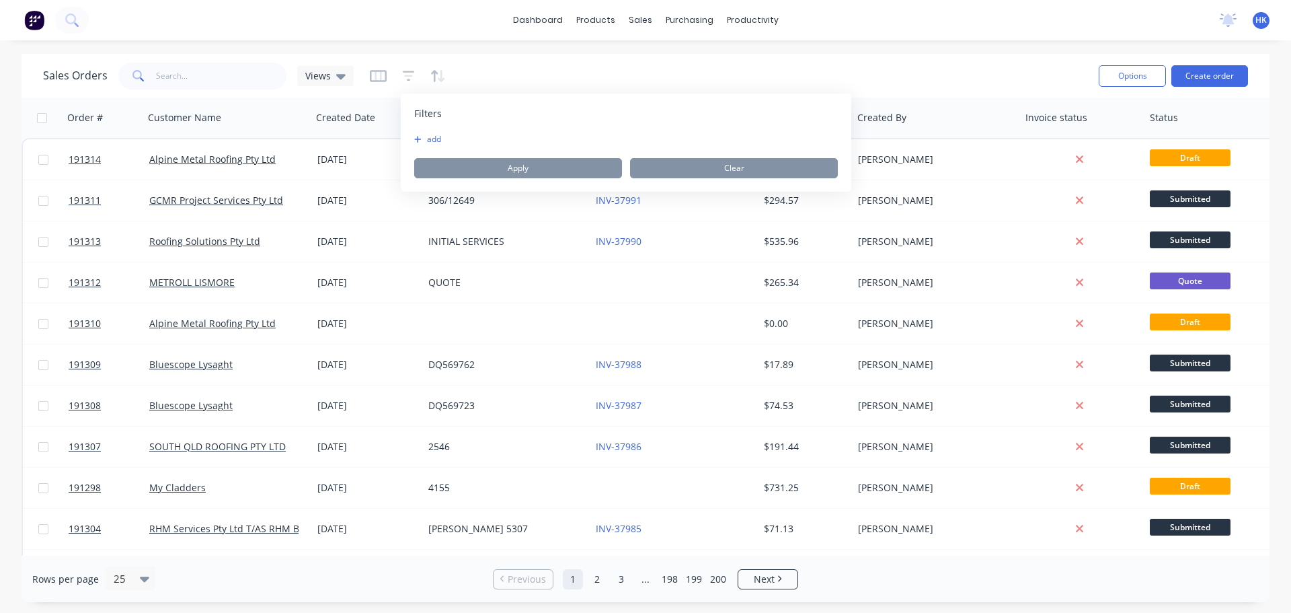
click at [440, 70] on icon "button" at bounding box center [441, 76] width 7 height 12
click at [537, 93] on div "Sort results To pick up a draggable item, press the space bar. While dragging, …" at bounding box center [624, 142] width 393 height 98
click at [871, 73] on div "Sales Orders Views" at bounding box center [565, 75] width 1045 height 33
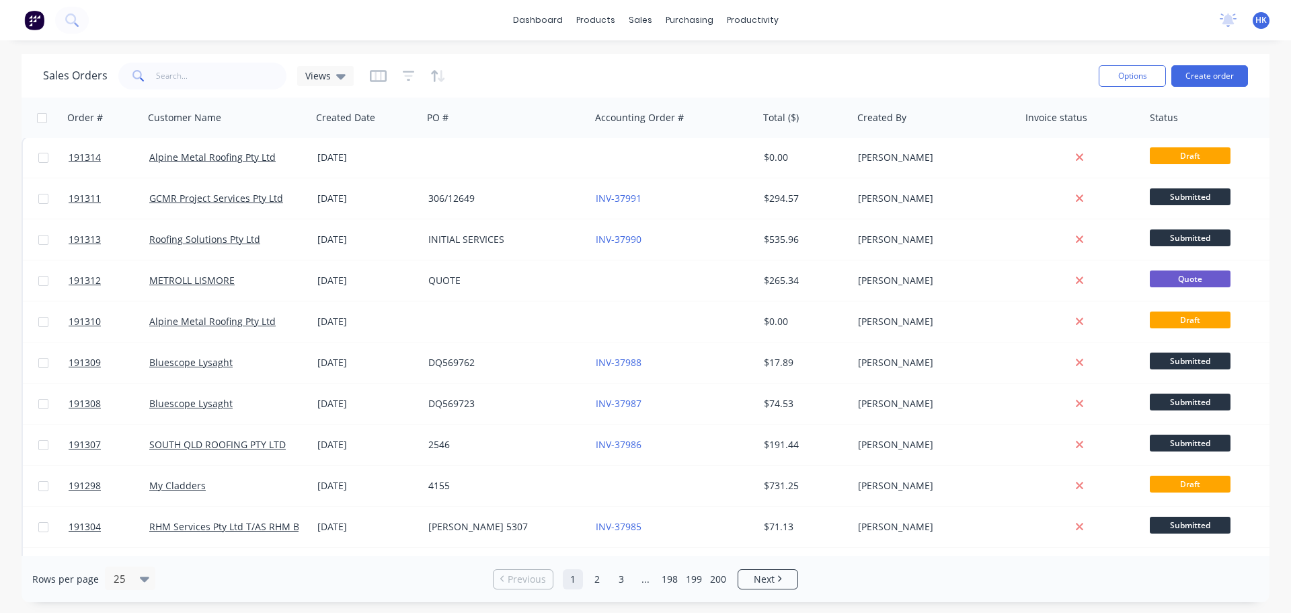
scroll to position [0, 0]
